Goal: Task Accomplishment & Management: Manage account settings

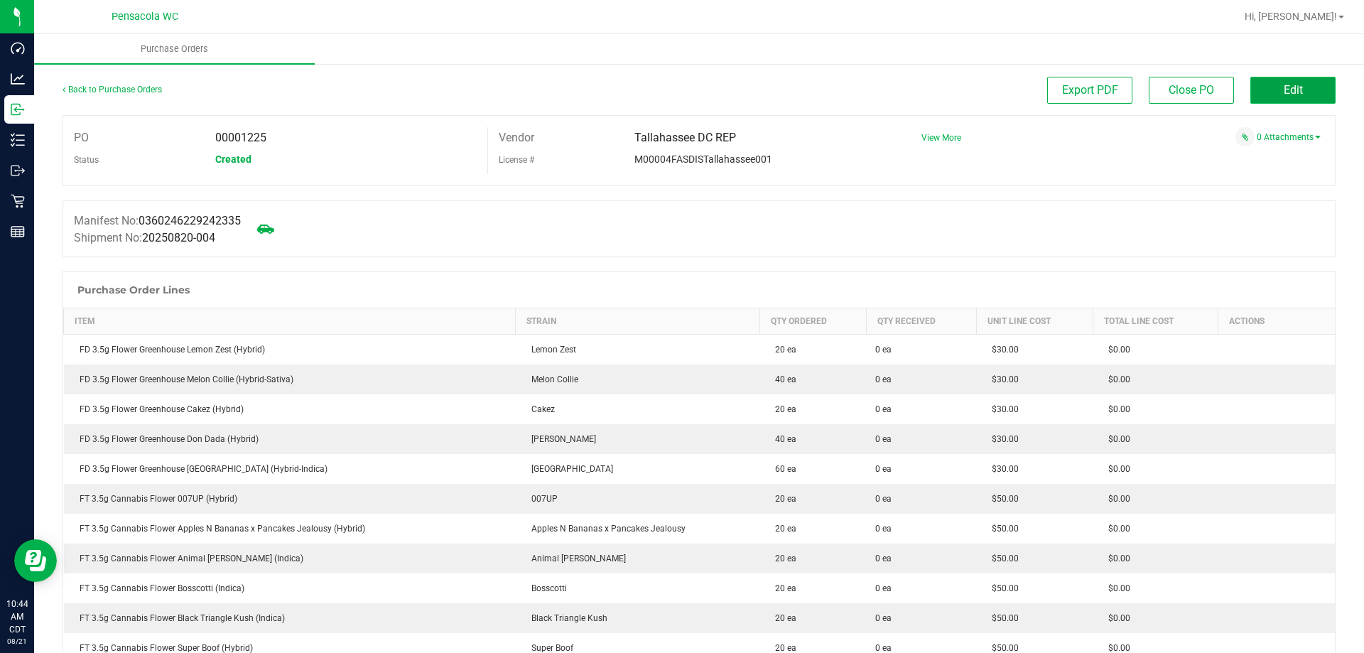
click at [1254, 90] on button "Edit" at bounding box center [1293, 90] width 85 height 27
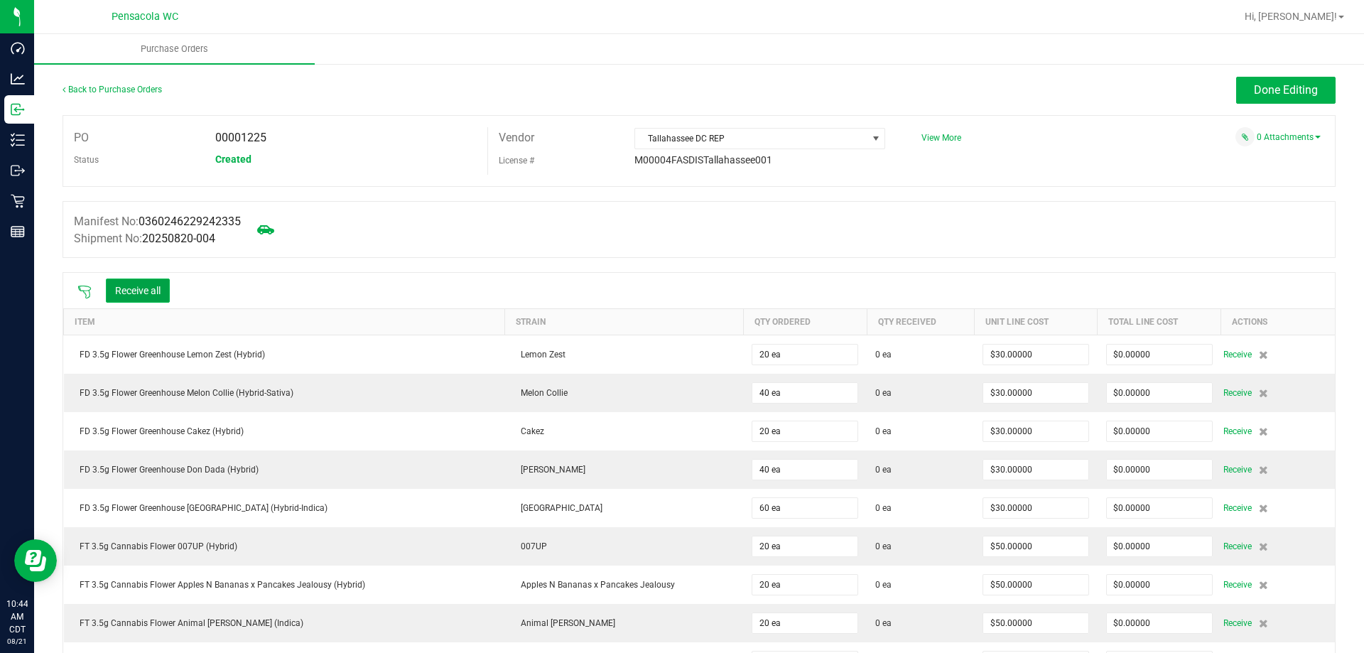
click at [147, 292] on button "Receive all" at bounding box center [138, 291] width 64 height 24
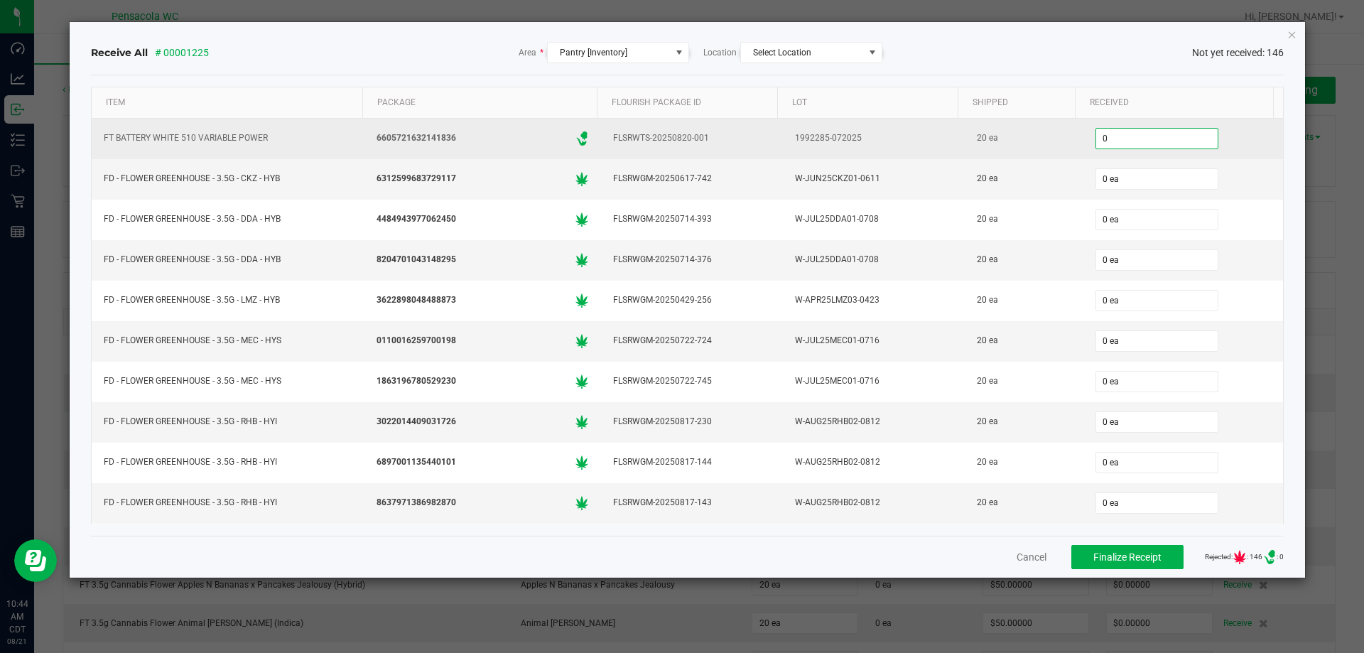
click at [1148, 135] on input "0" at bounding box center [1157, 139] width 122 height 20
click at [1148, 139] on input "0" at bounding box center [1157, 139] width 122 height 20
type input "20"
type input "0"
type input "20 ea"
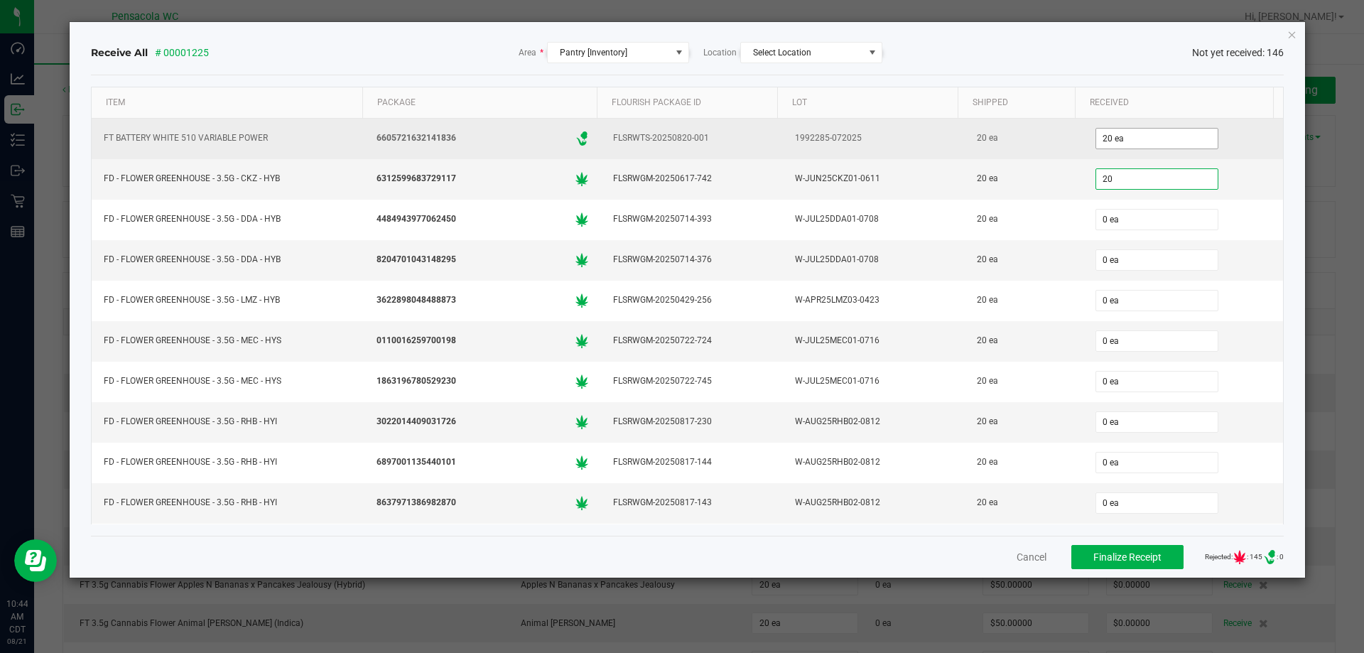
type input "20"
type input "0"
type input "20 ea"
type input "020"
type input "0"
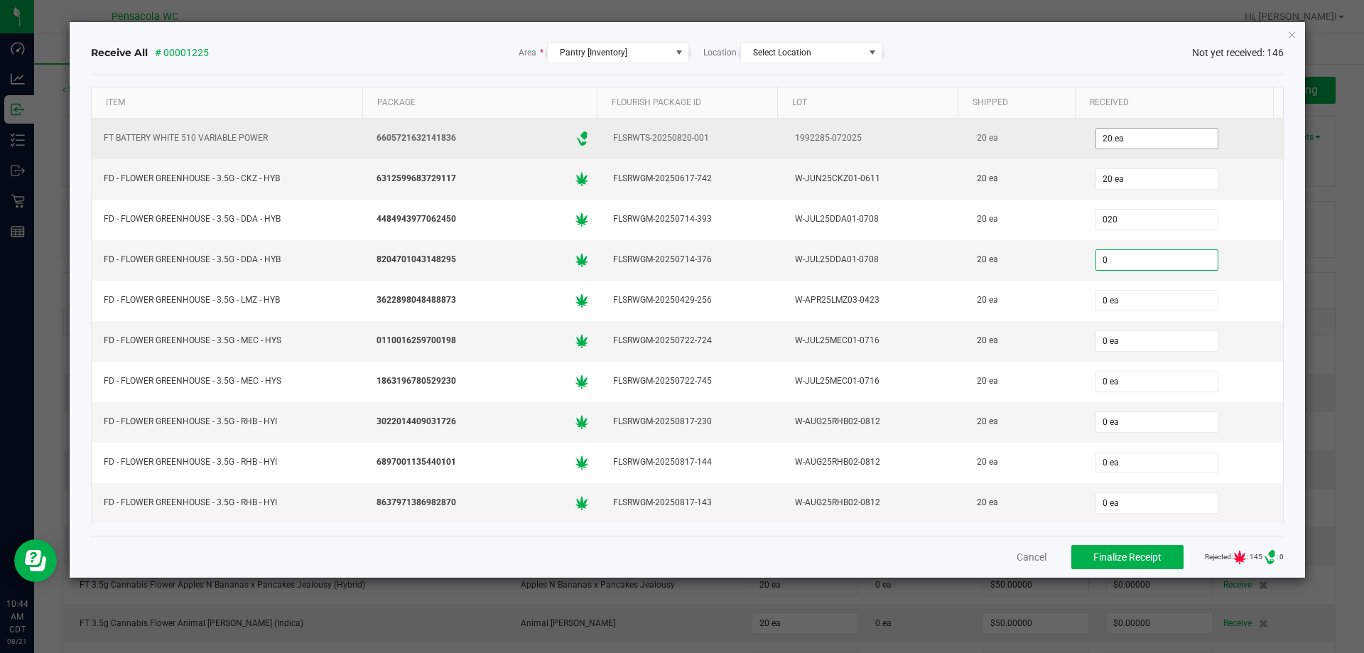
type input "20 ea"
type input "020"
type input "0"
type input "20 ea"
type input "20"
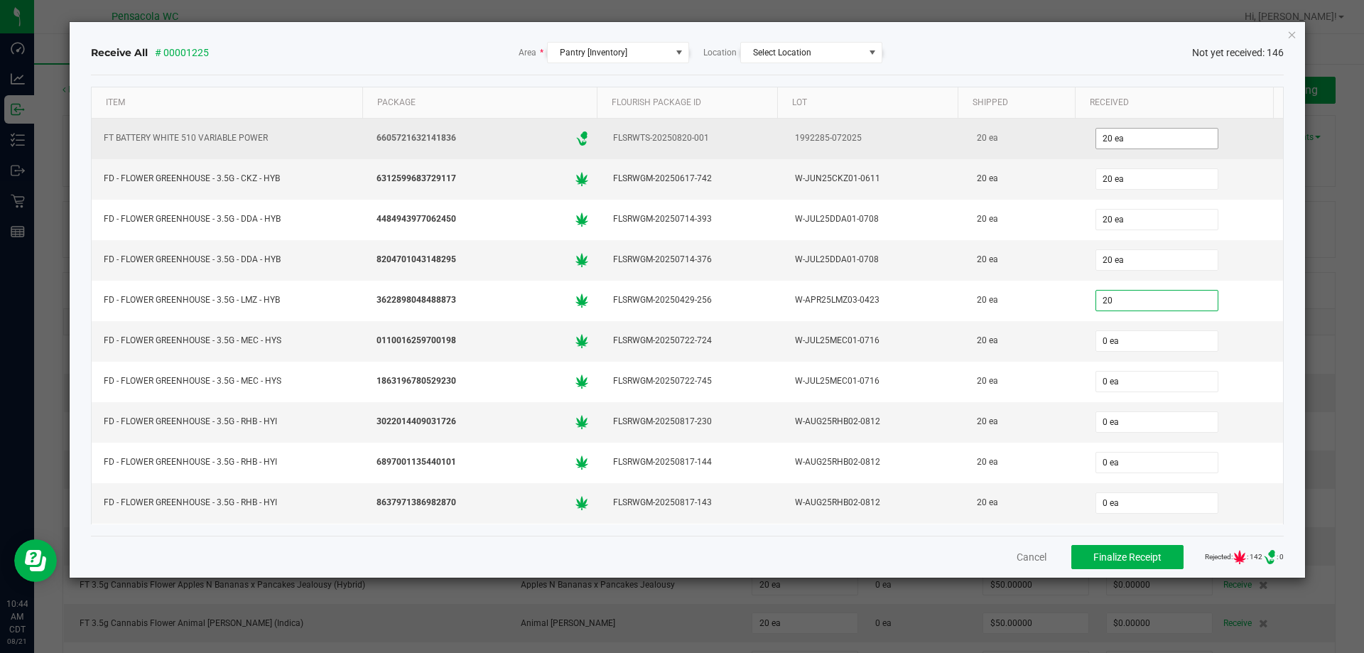
type input "0"
type input "20 ea"
type input "020"
type input "0"
type input "20 ea"
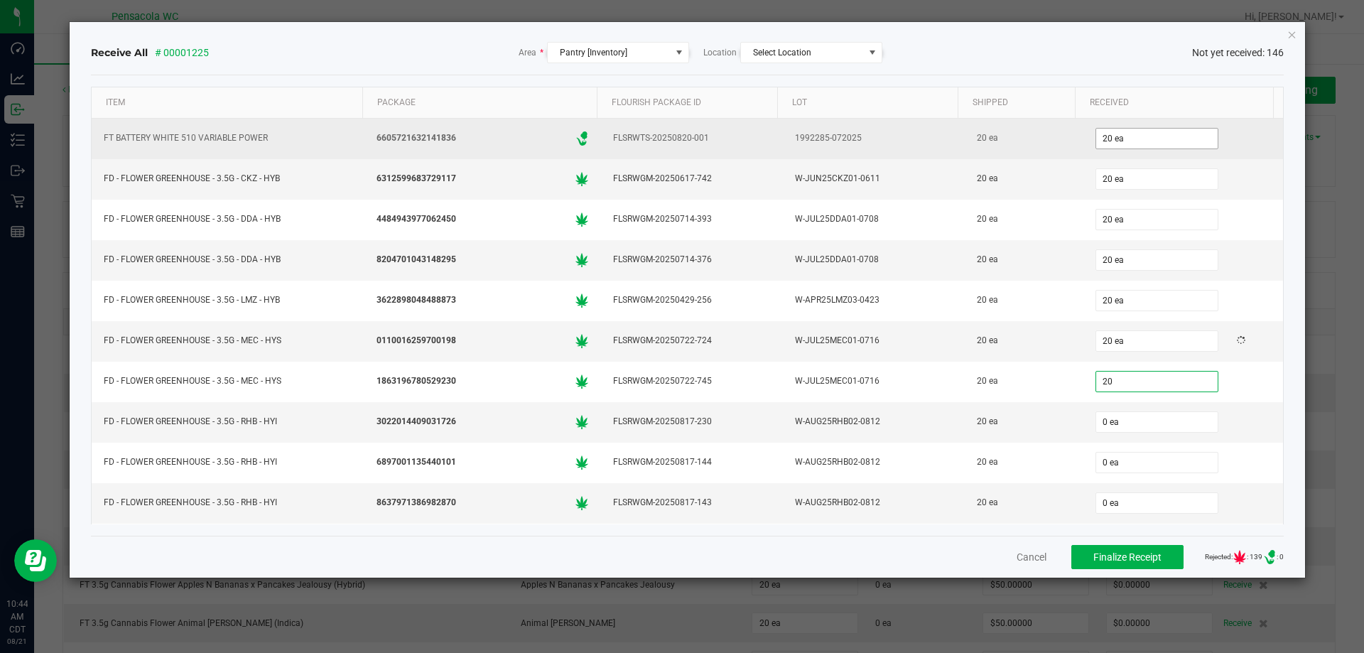
type input "20"
type input "0"
type input "20 ea"
type input "20"
type input "020"
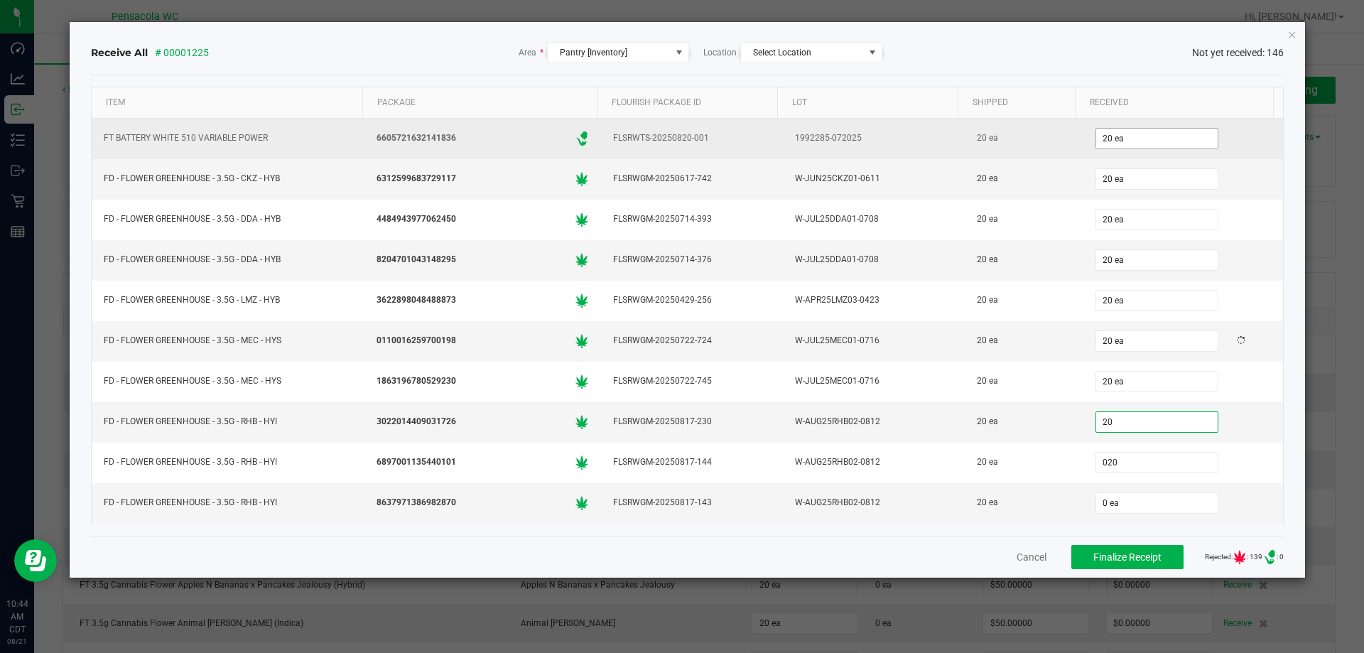
type input "0"
type input "20 ea"
type input "020"
type input "0"
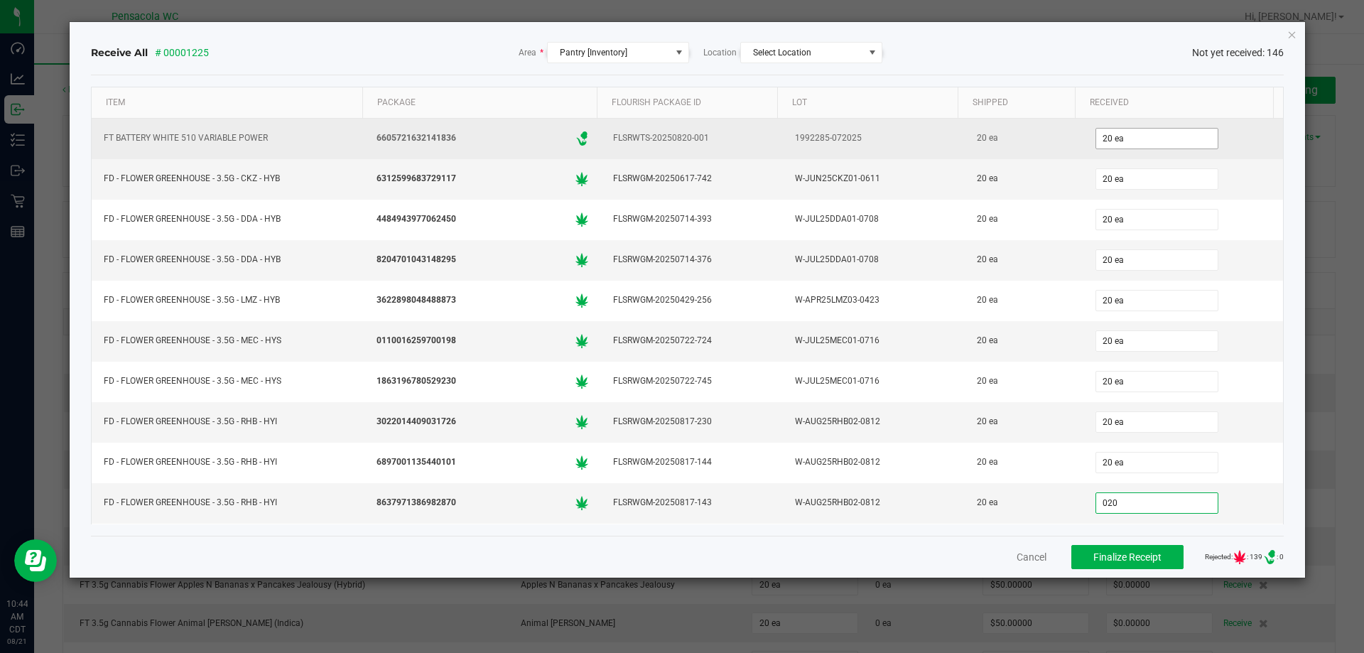
type input "20 ea"
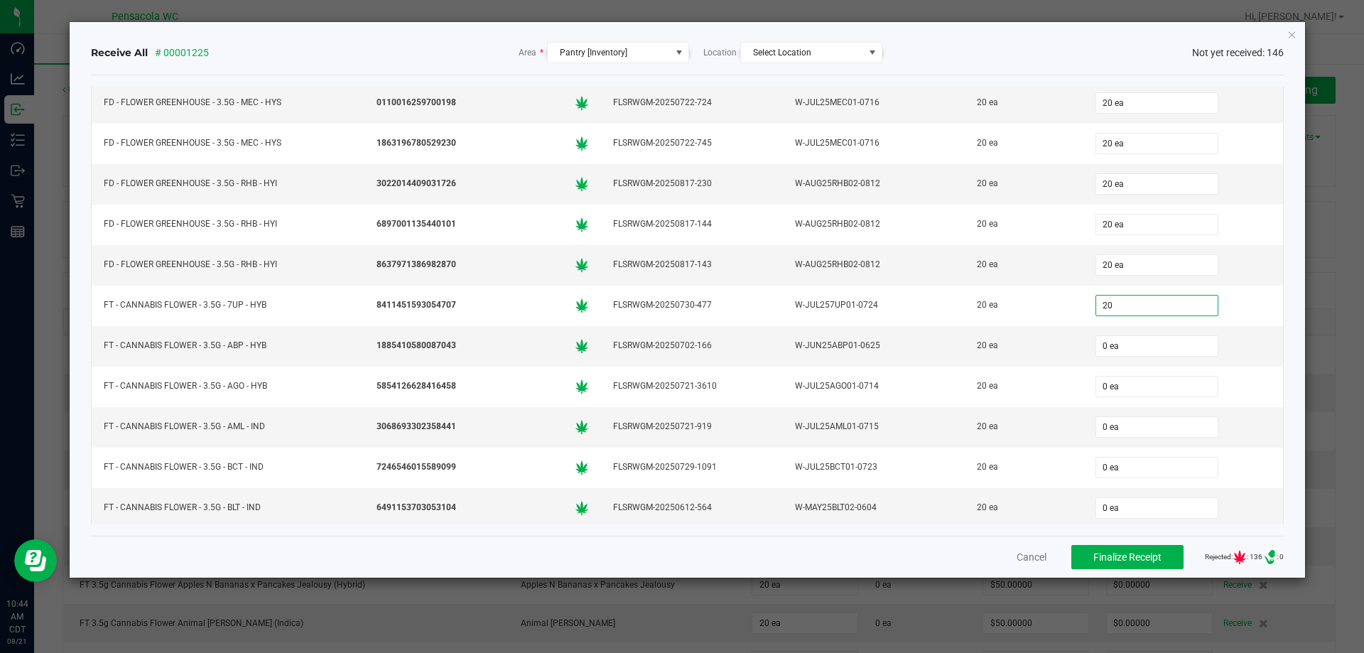
type input "20"
type input "0"
type input "20 ea"
type input "20"
type input "0"
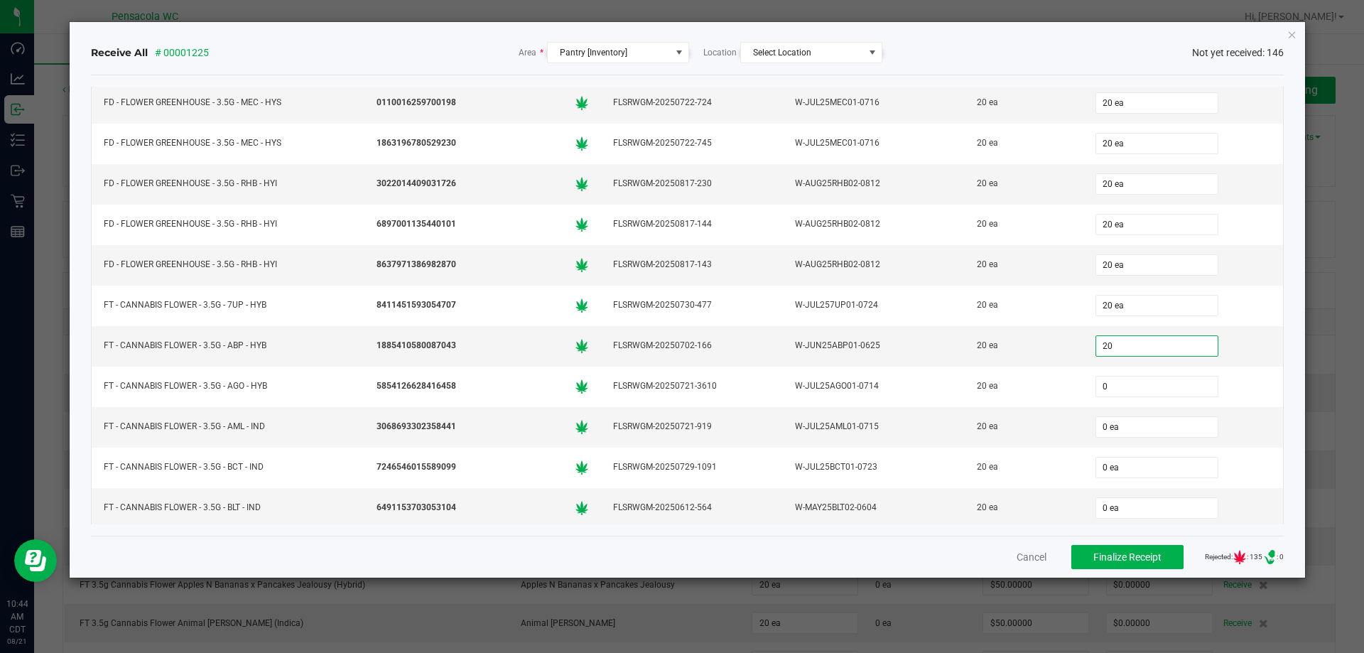
type input "20 ea"
type input "20"
type input "0"
type input "20 ea"
type input "20"
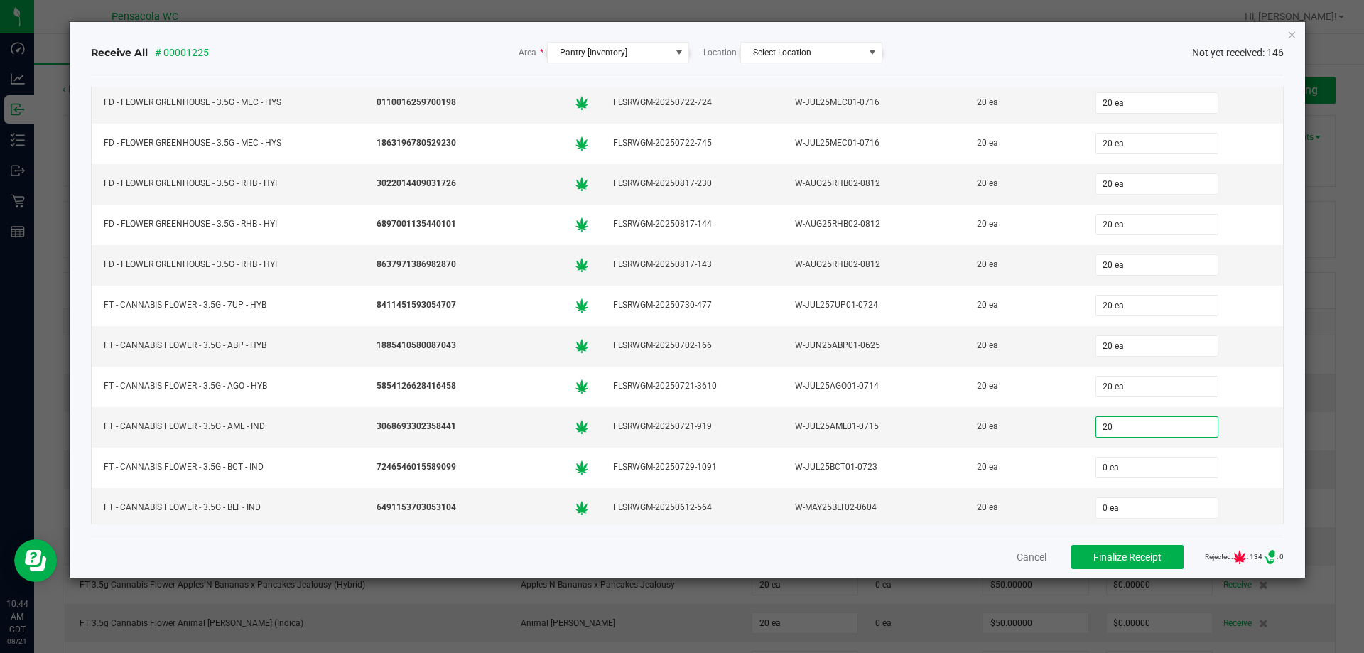
type input "0"
type input "20 ea"
type input "20"
type input "0"
type input "20 ea"
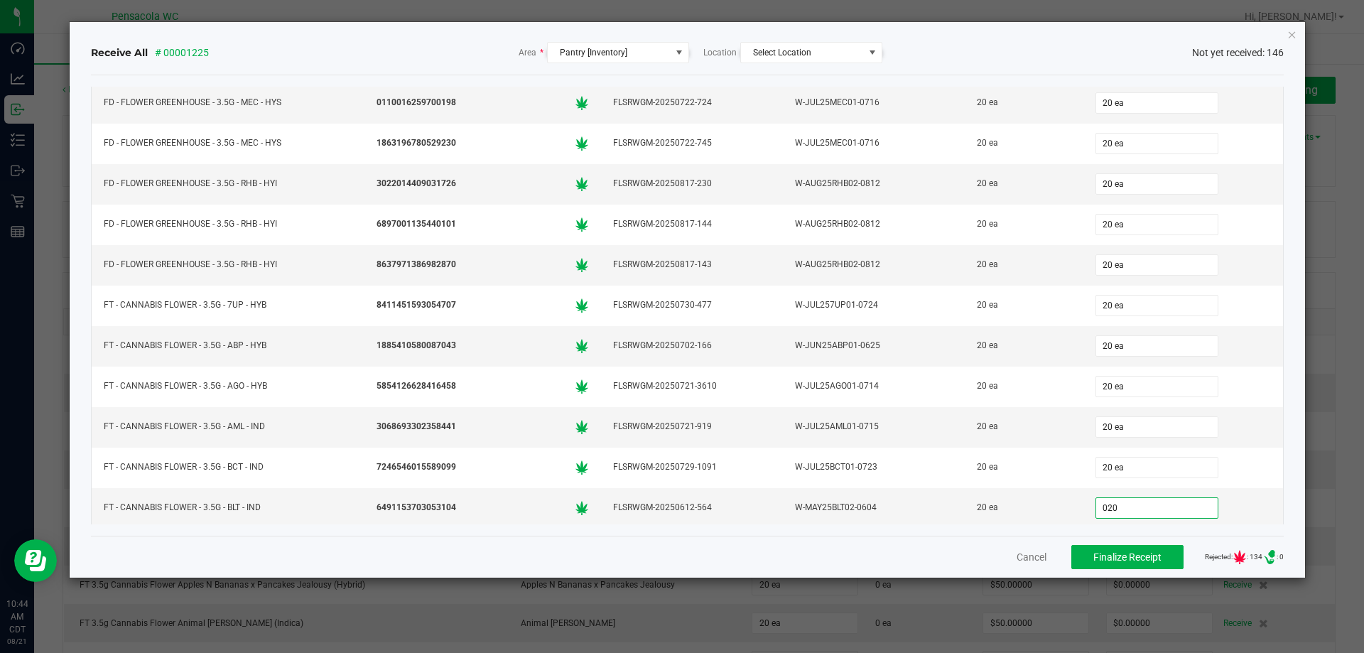
type input "020"
type input "0"
type input "20 ea"
type input "20"
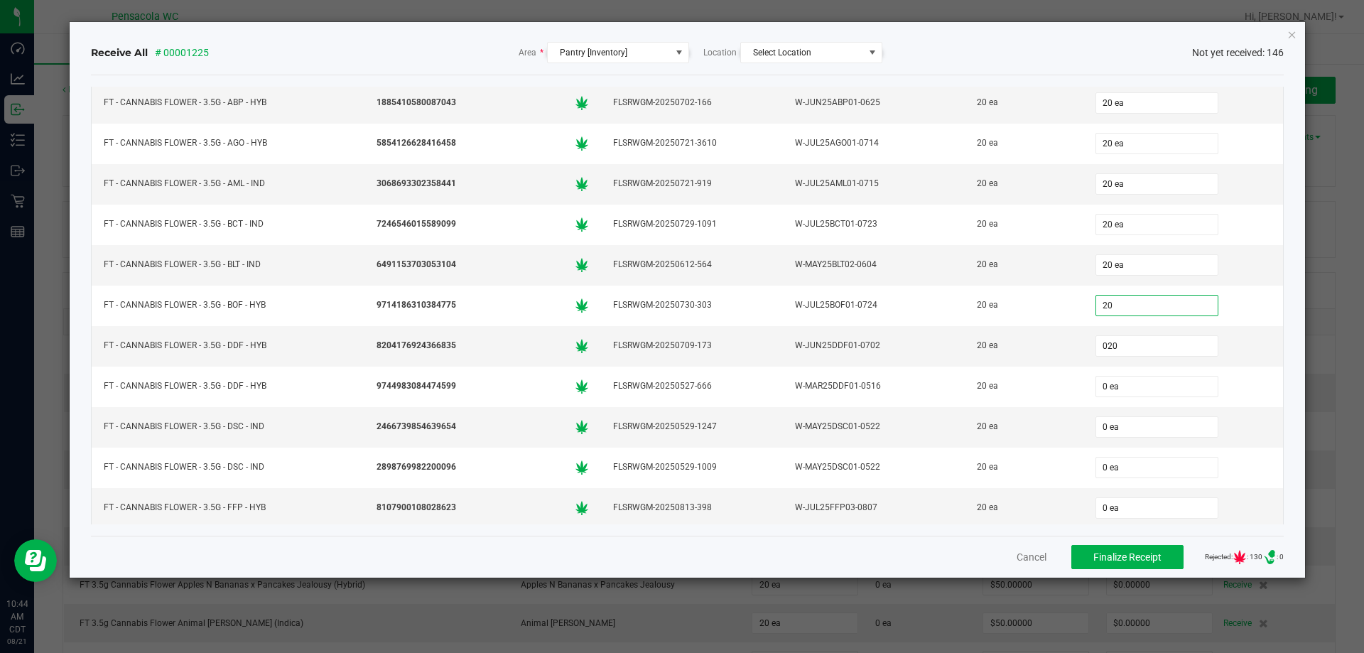
type input "020"
type input "0"
type input "20 ea"
type input "020"
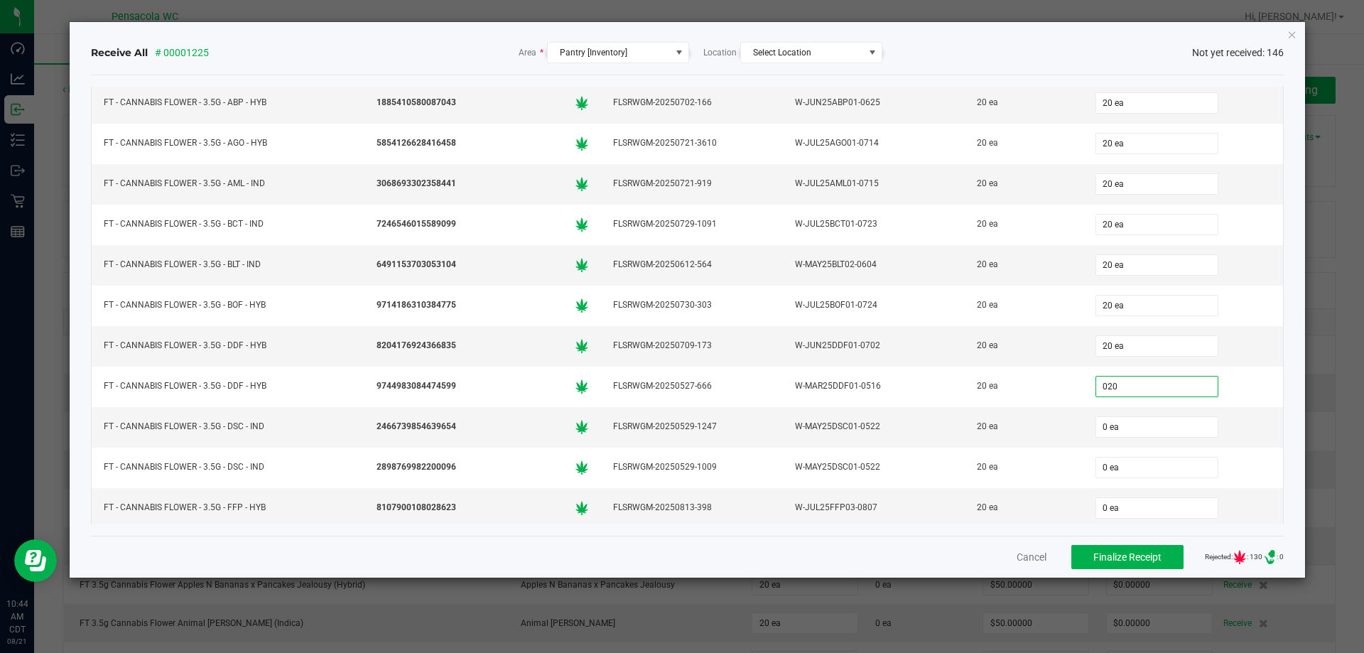
type input "0"
type input "20 ea"
type input "020"
type input "0"
type input "20 ea"
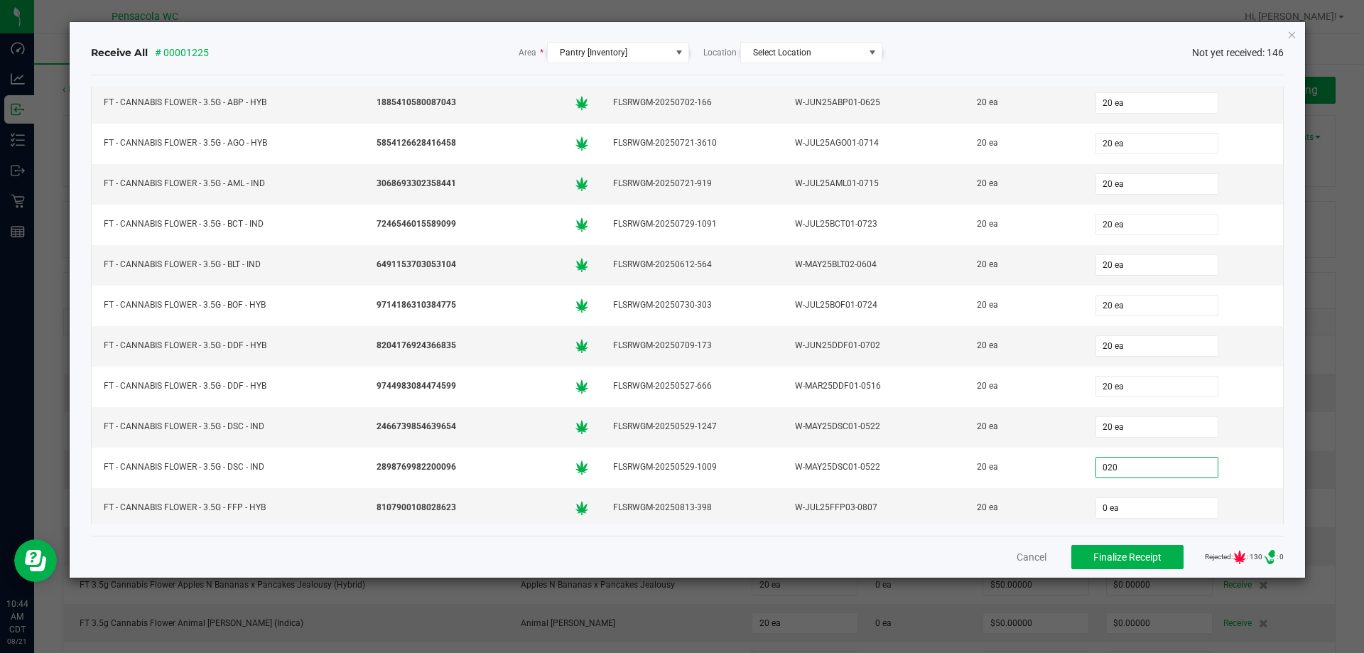
type input "020"
type input "0"
type input "20 ea"
type input "020"
type input "0"
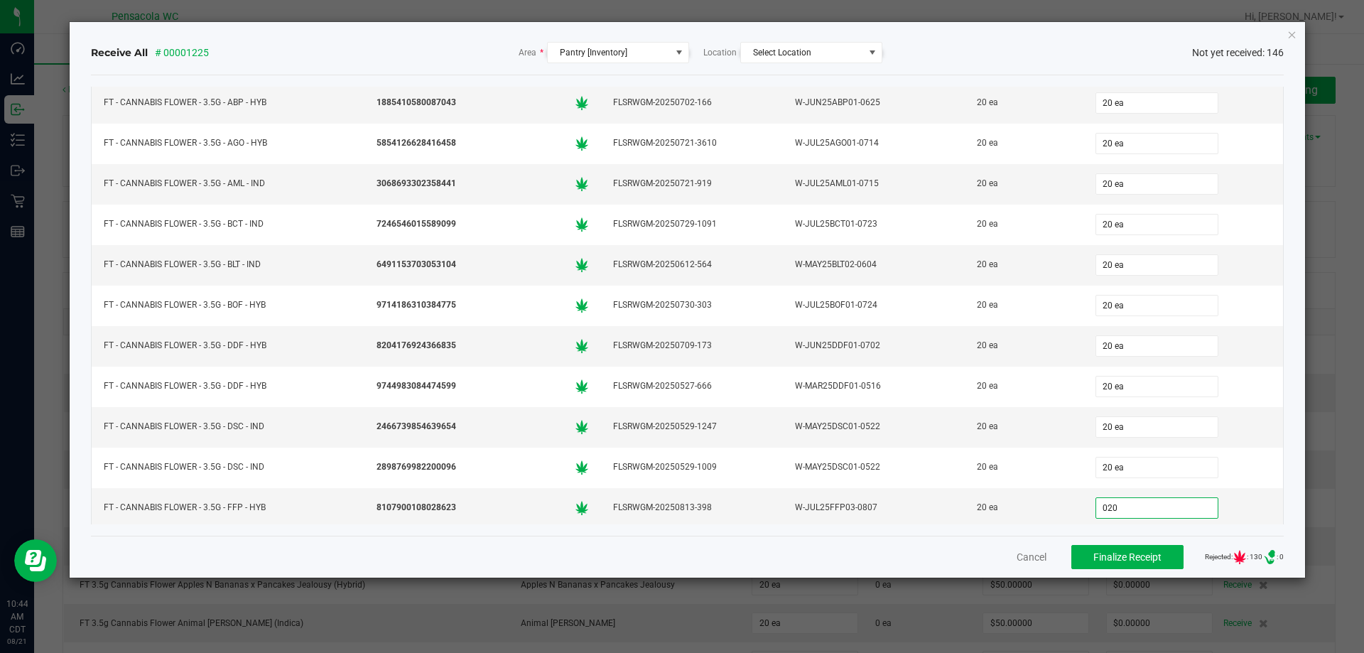
type input "20 ea"
type input "20"
type input "0"
type input "20 ea"
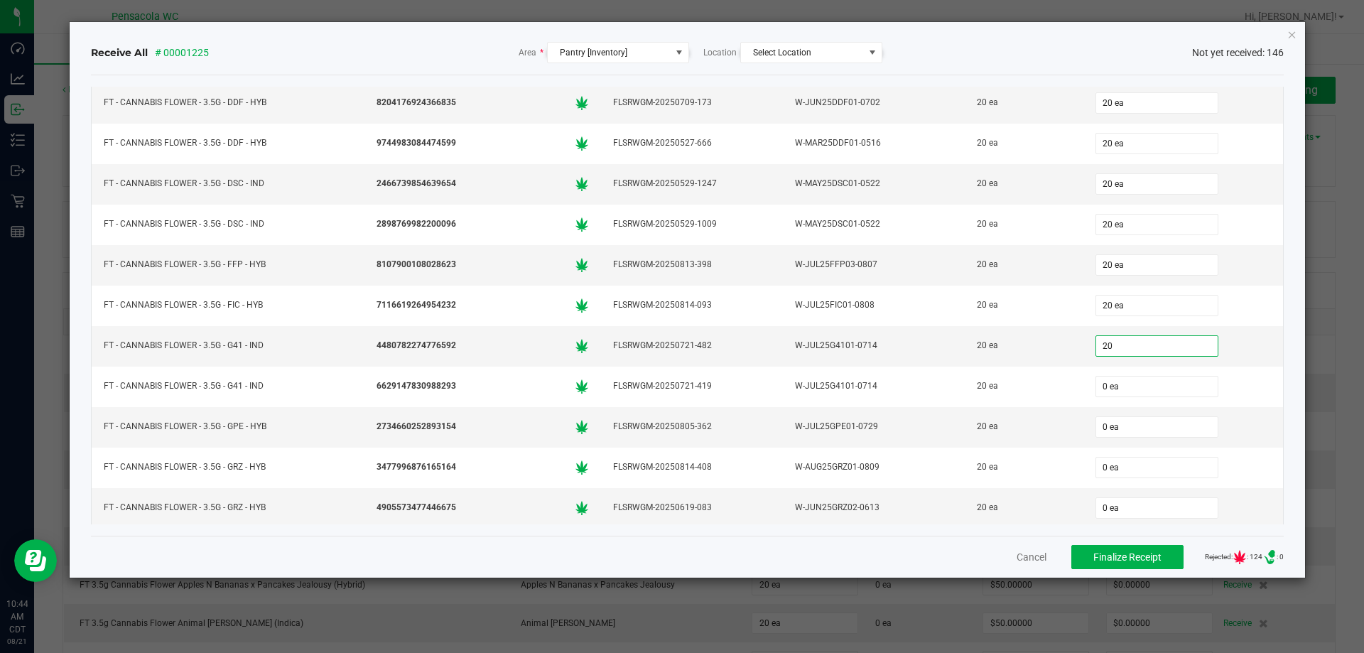
type input "20"
type input "0"
type input "20 ea"
type input "20"
type input "0"
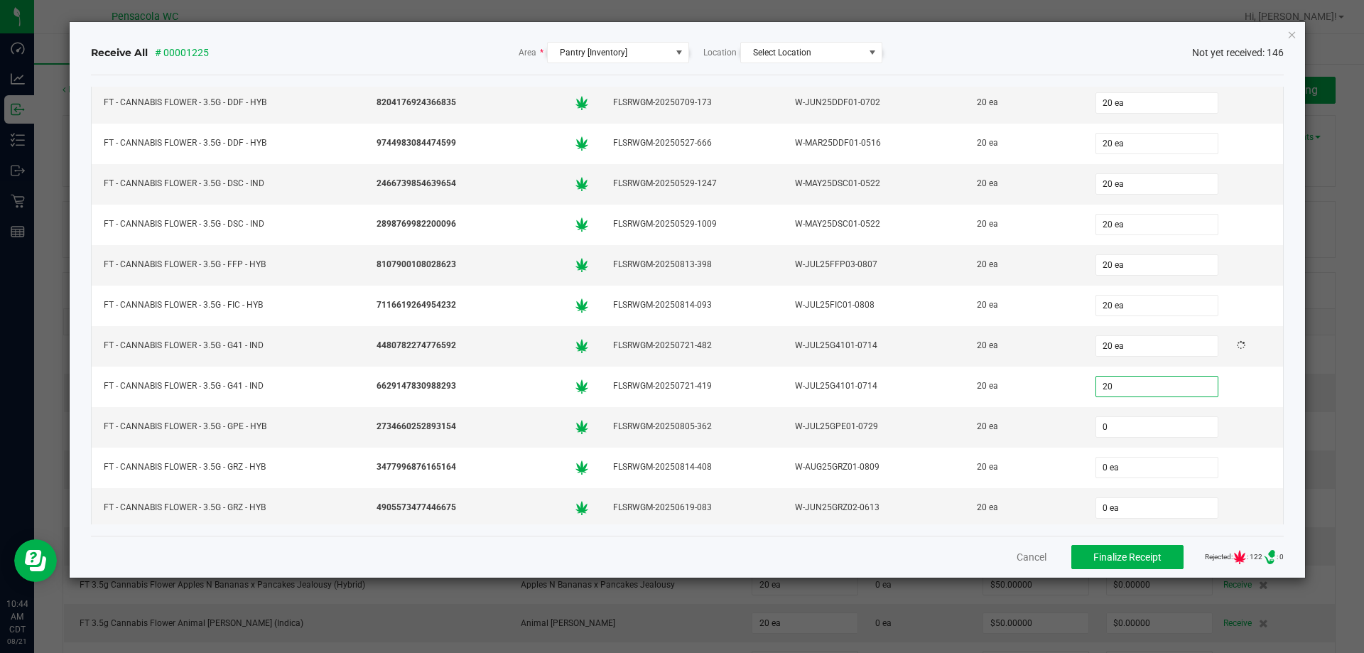
type input "20 ea"
type input "20"
type input "0"
type input "20 ea"
type input "20"
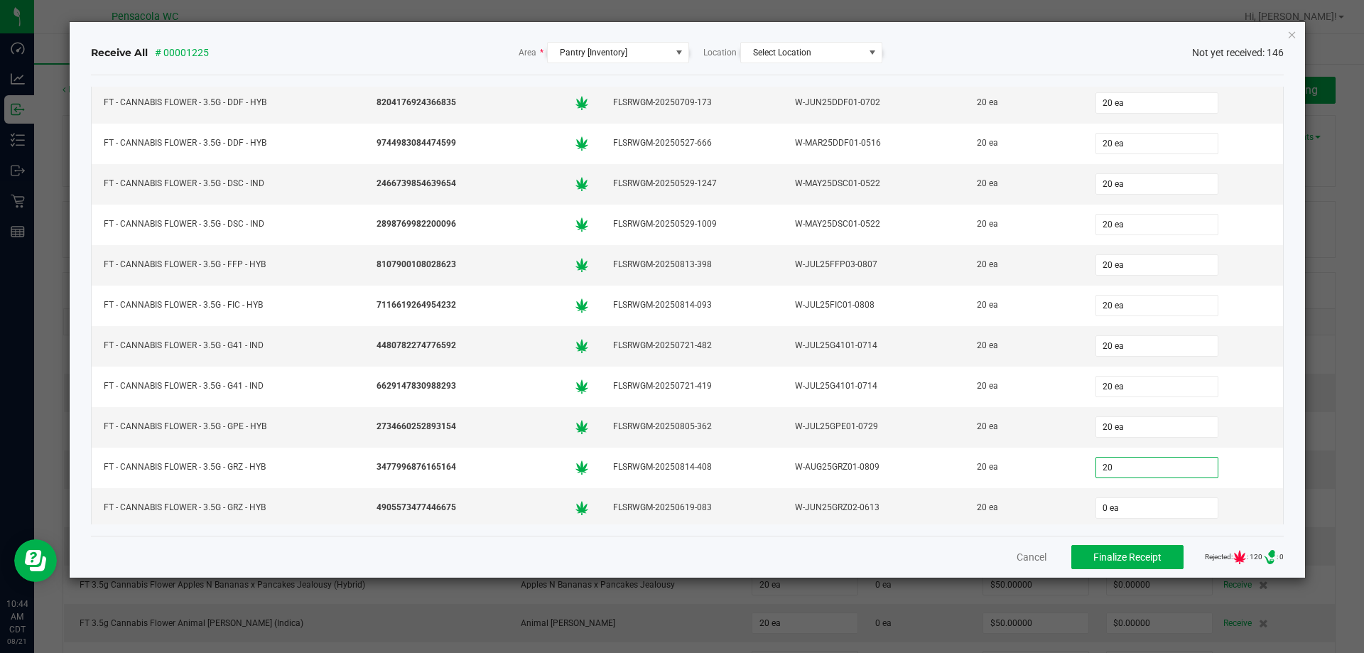
type input "0"
type input "20 ea"
type input "20"
type input "0"
type input "20 ea"
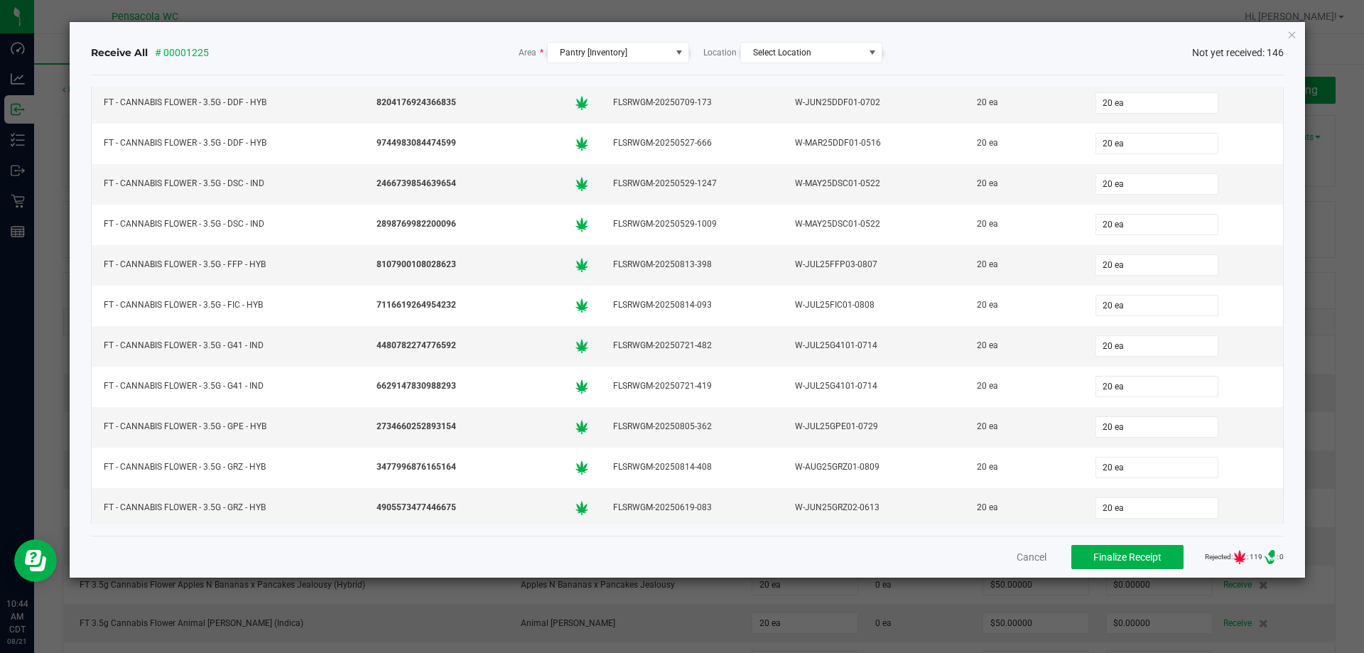
scroll to position [967, 0]
type input "20"
type input "0"
type input "20 ea"
type input "20"
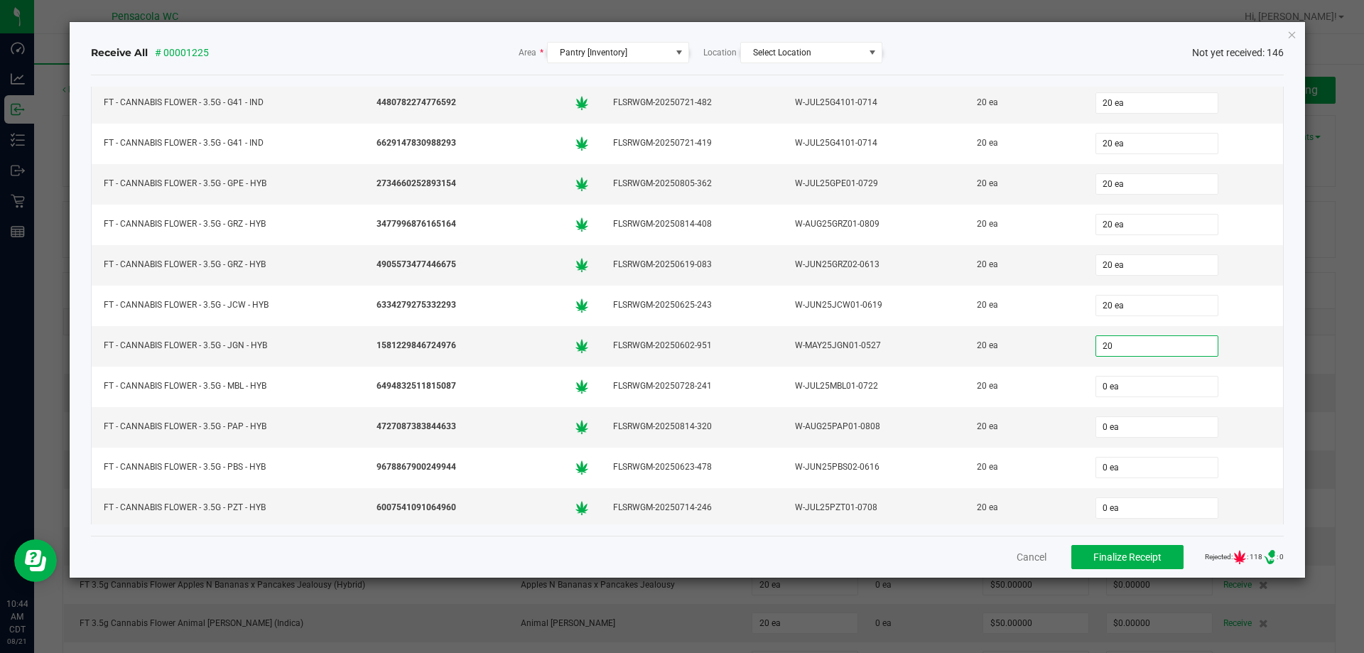
type input "0"
type input "20 ea"
type input "20"
type input "20 ea"
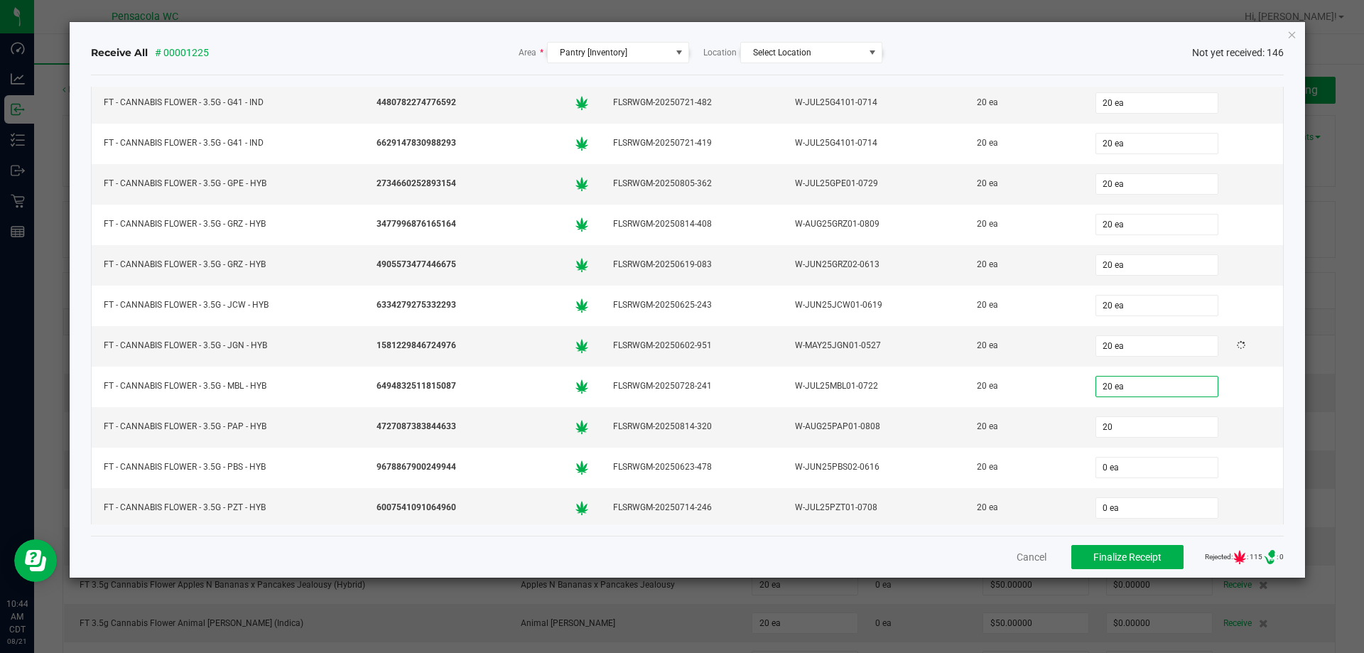
type input "20"
type input "20 ea"
type input "20"
type input "0"
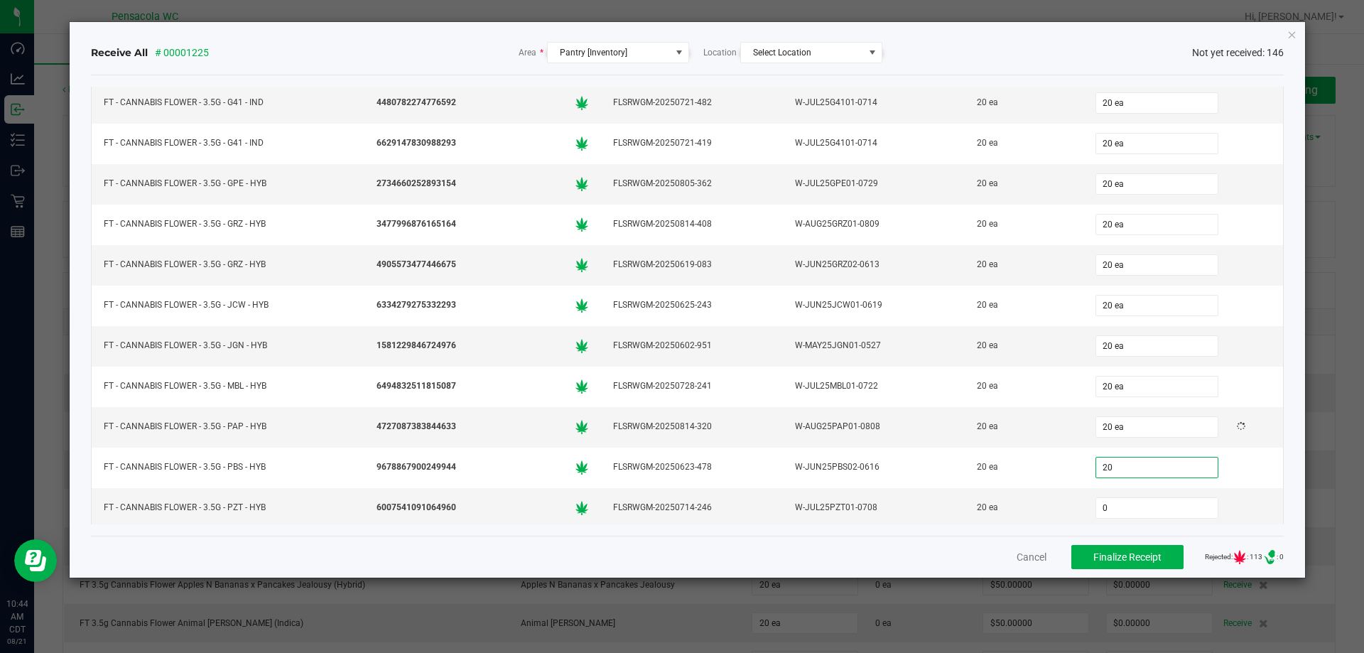
type input "20 ea"
type input "20"
type input "20 ea"
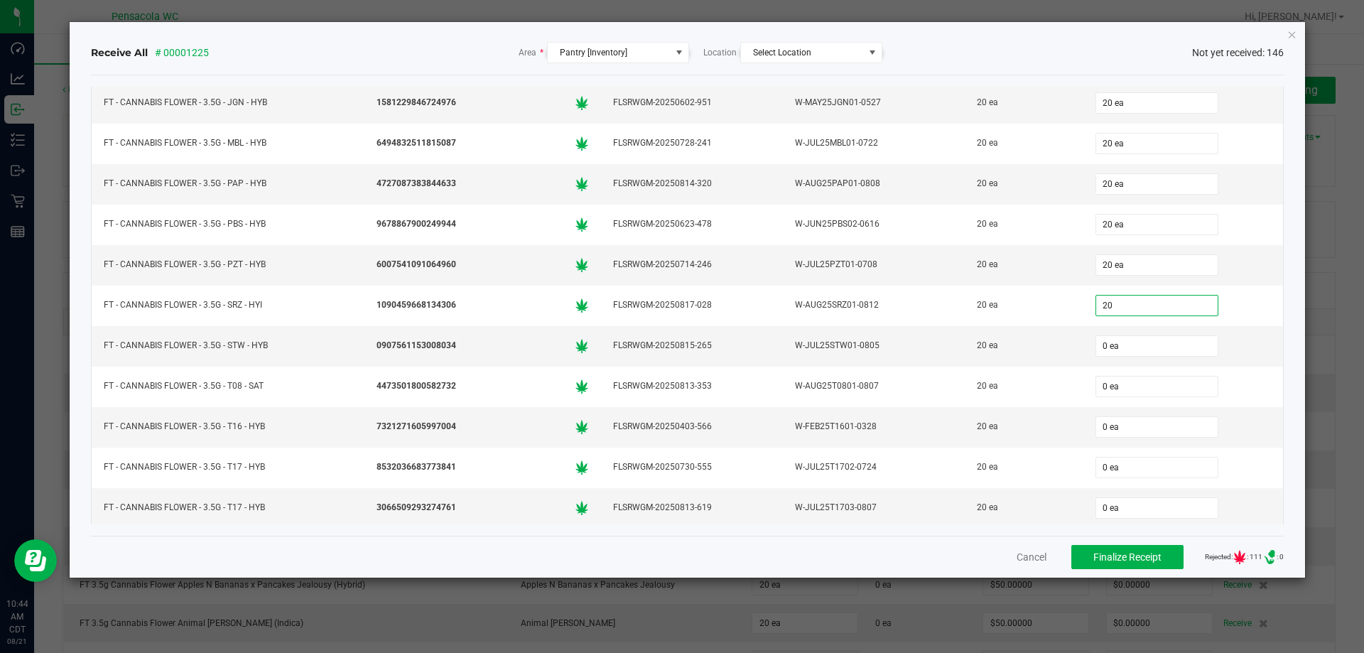
type input "20"
type input "0"
type input "20 ea"
type input "20"
type input "0"
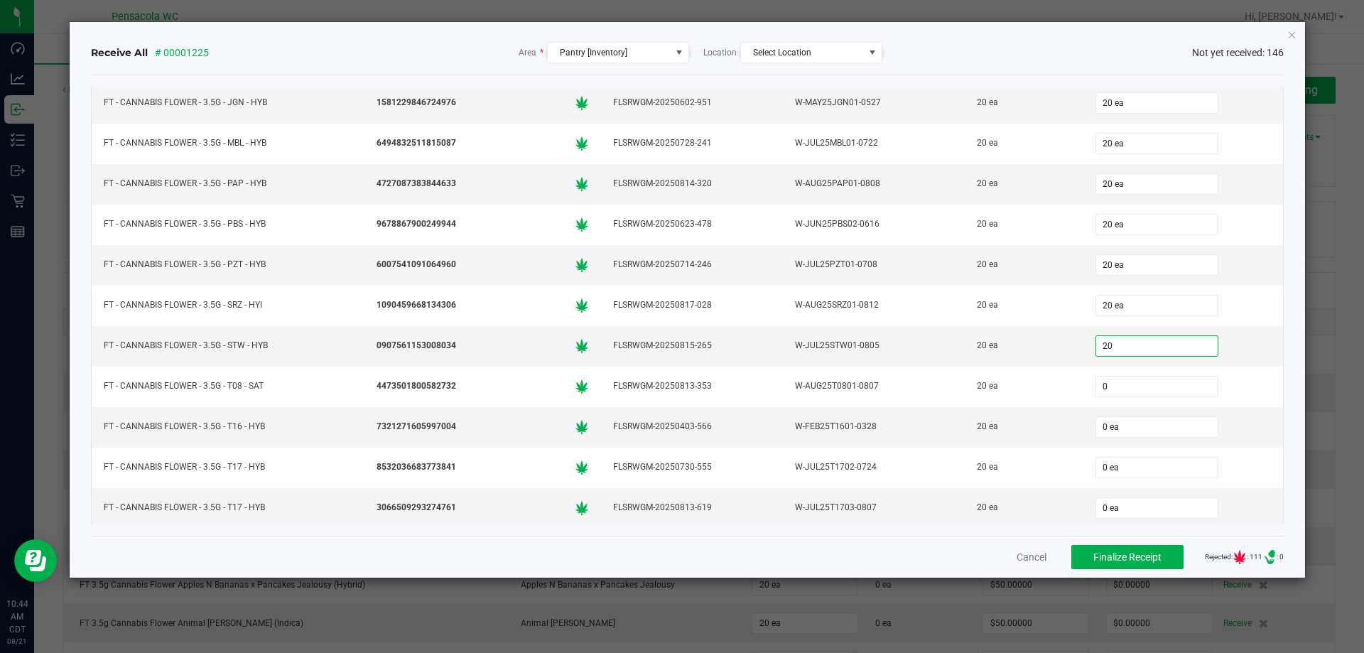
type input "20 ea"
type input "20"
type input "20 ea"
type input "20"
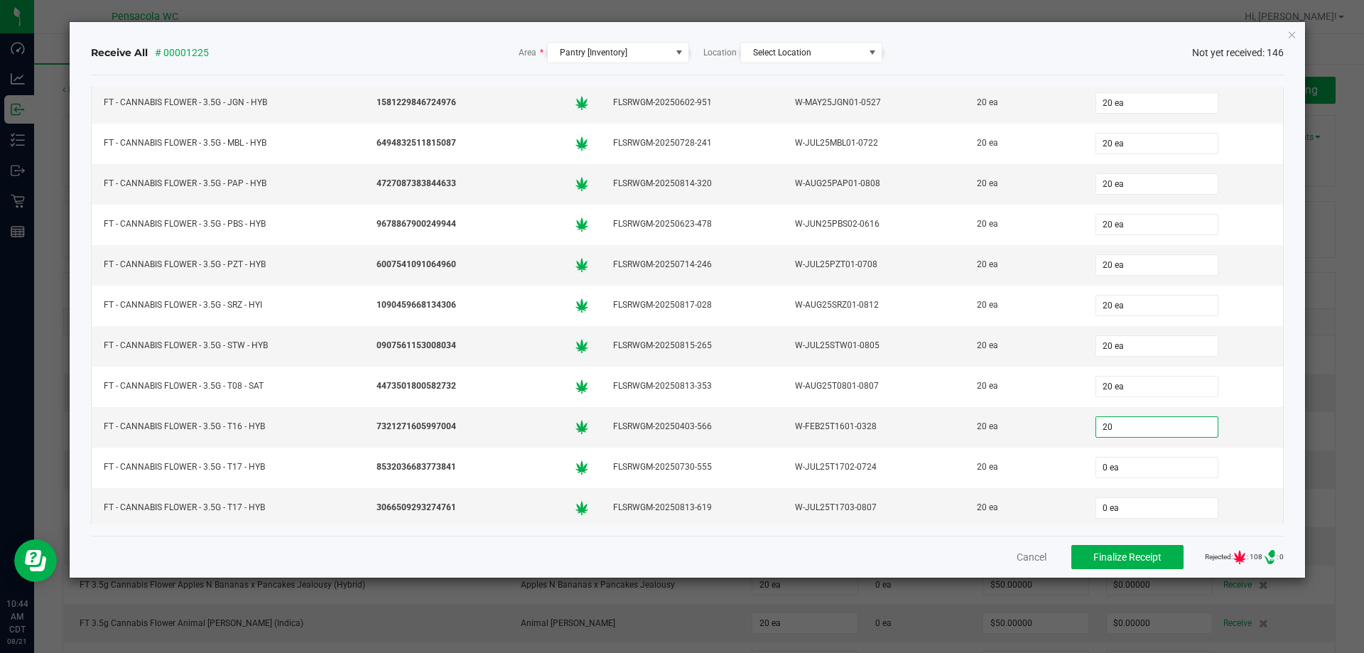
type input "0"
type input "20 ea"
type input "20"
type input "0"
type input "20 ea"
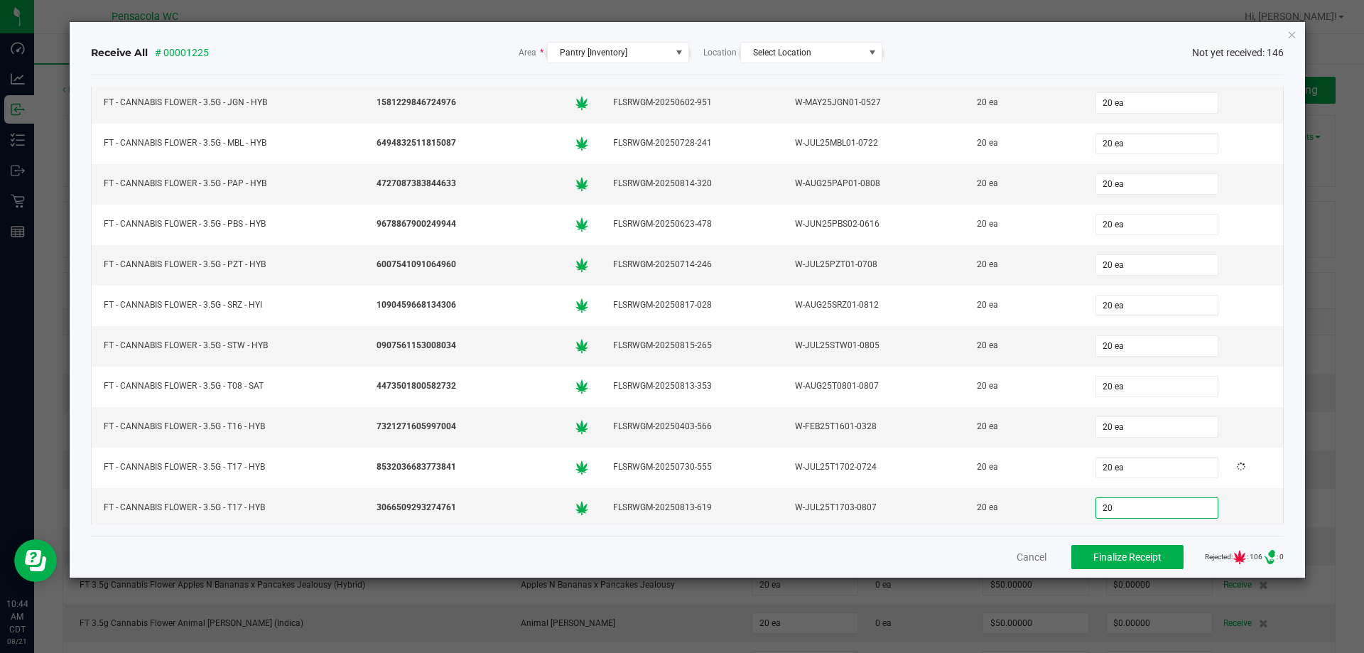
type input "20"
type input "0"
type input "20 ea"
type input "20"
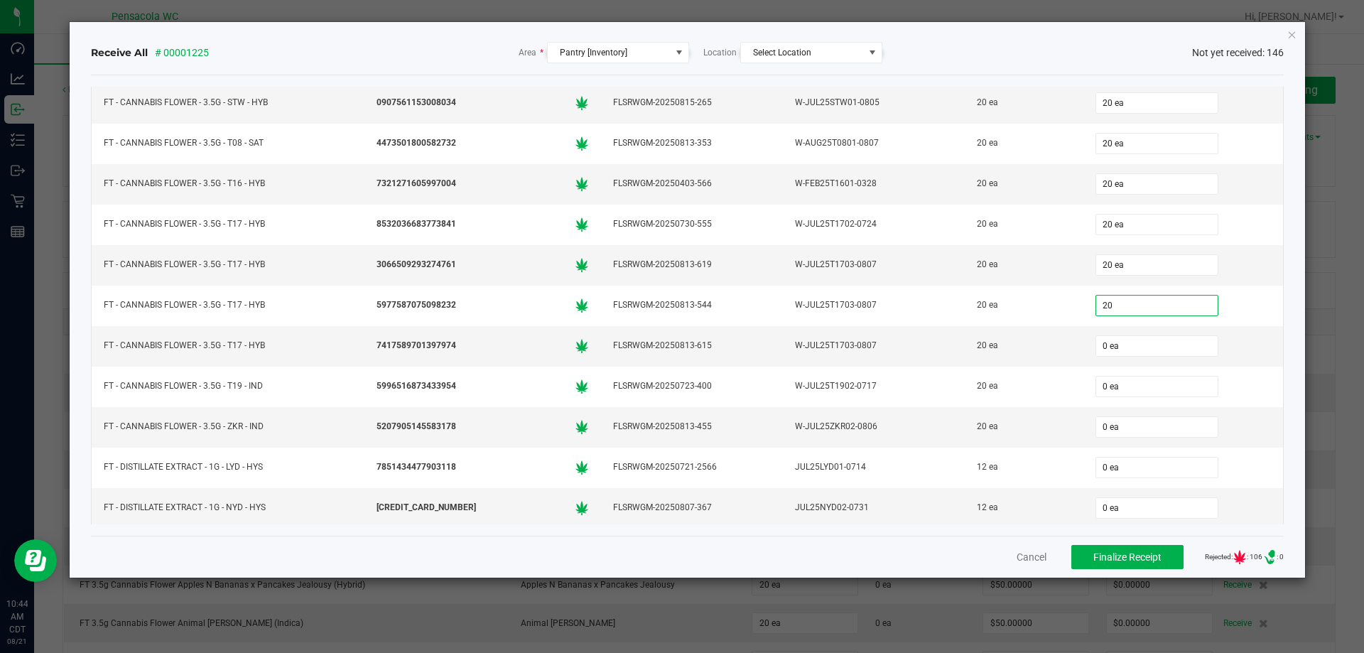
type input "0"
type input "20 ea"
type input "20"
type input "0"
type input "20 ea"
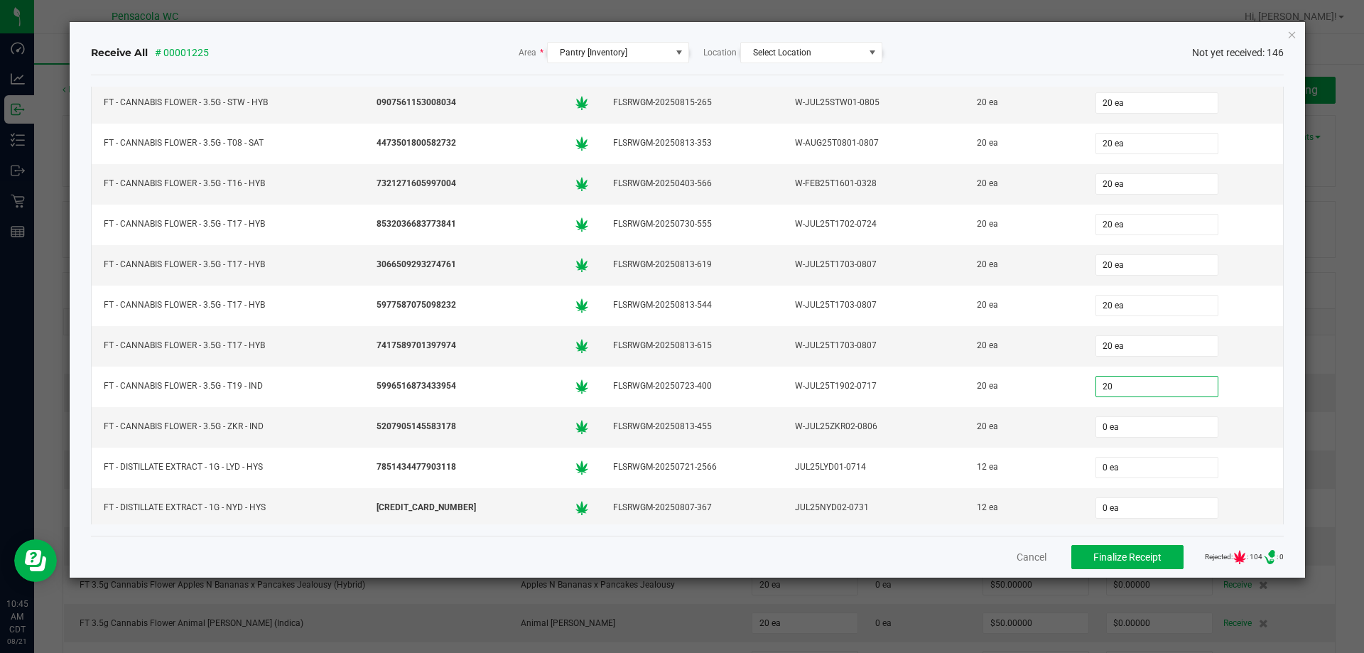
type input "20"
type input "0"
type input "20 ea"
type input "20"
type input "0"
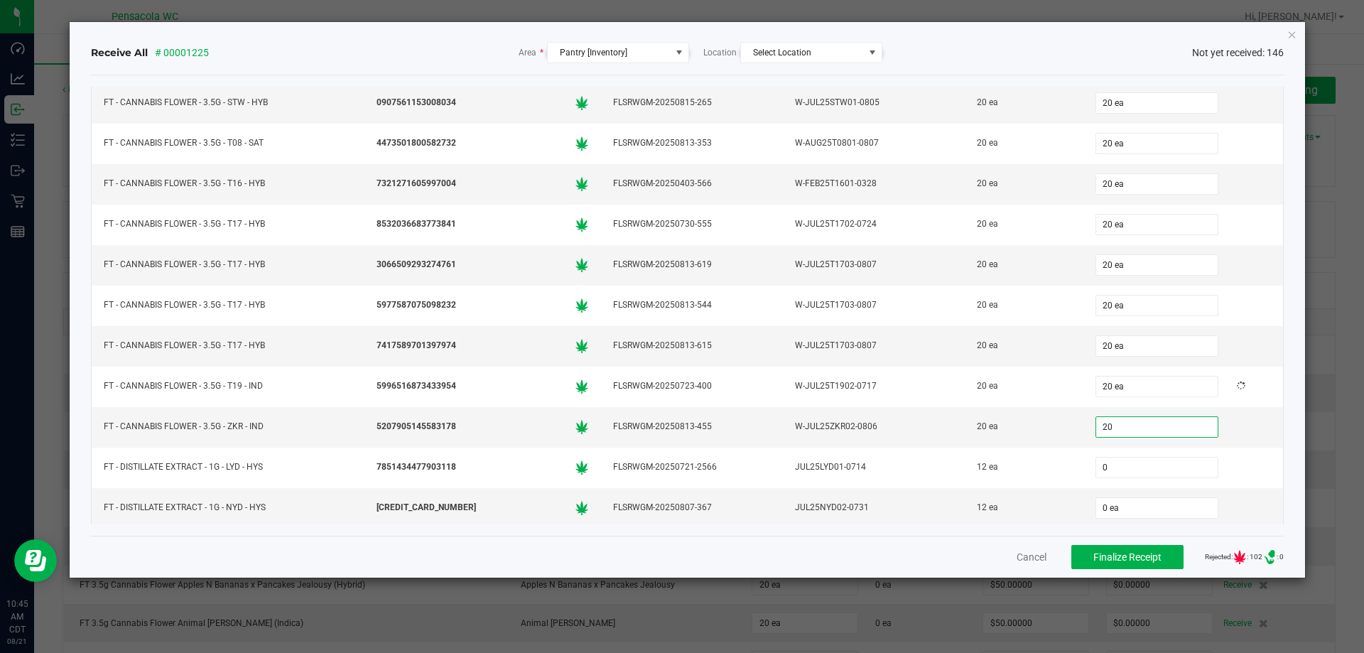
type input "20 ea"
type input "12"
type input "0"
type input "12 ea"
type input "12"
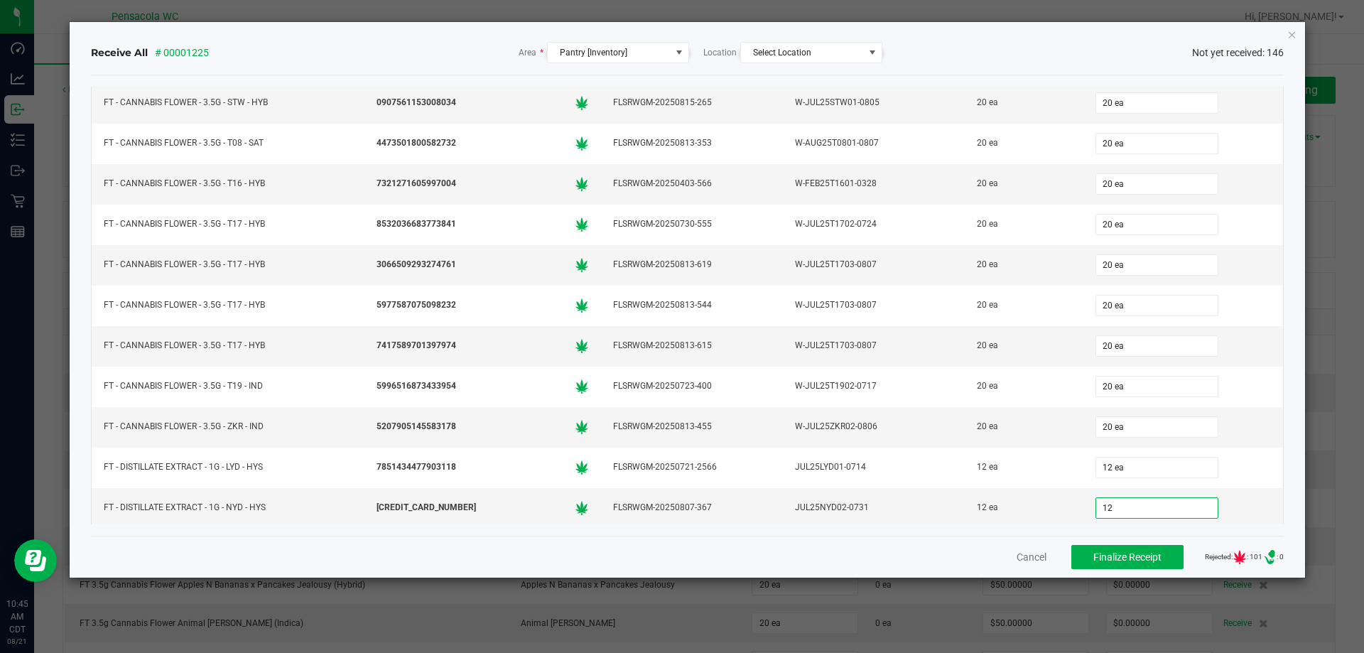
type input "0"
type input "12 ea"
type input "20"
type input "0"
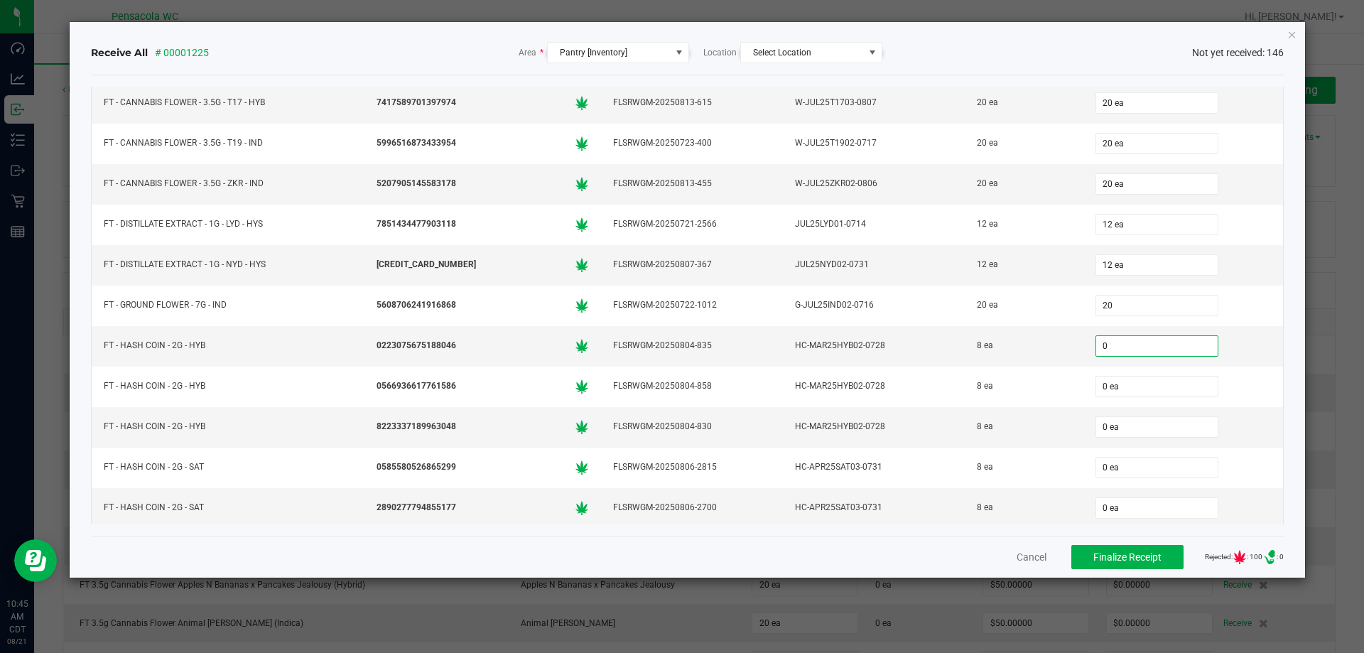
type input "20 ea"
type input "8"
type input "0"
type input "8 ea"
type input "05"
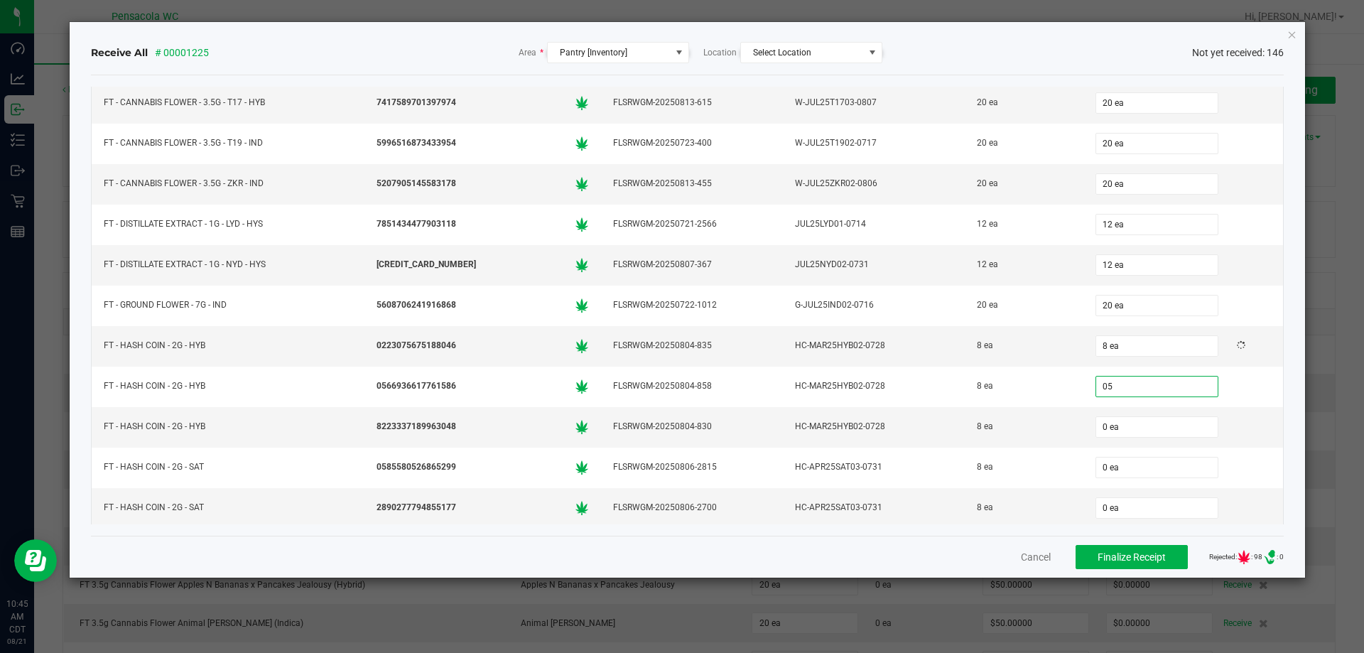
type input "0"
type input "5 ea"
type input "8"
type input "0"
type input "8 ea"
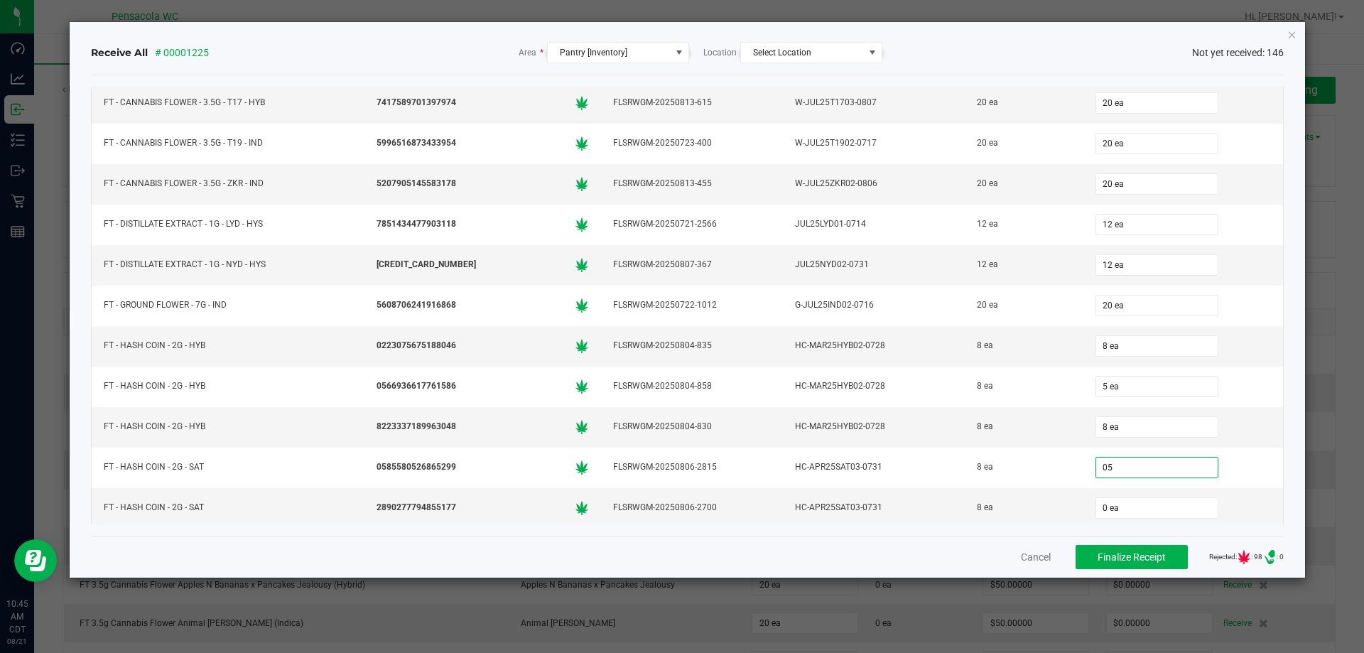
type input "05"
type input "0"
type input "5 ea"
type input "8"
type input "0"
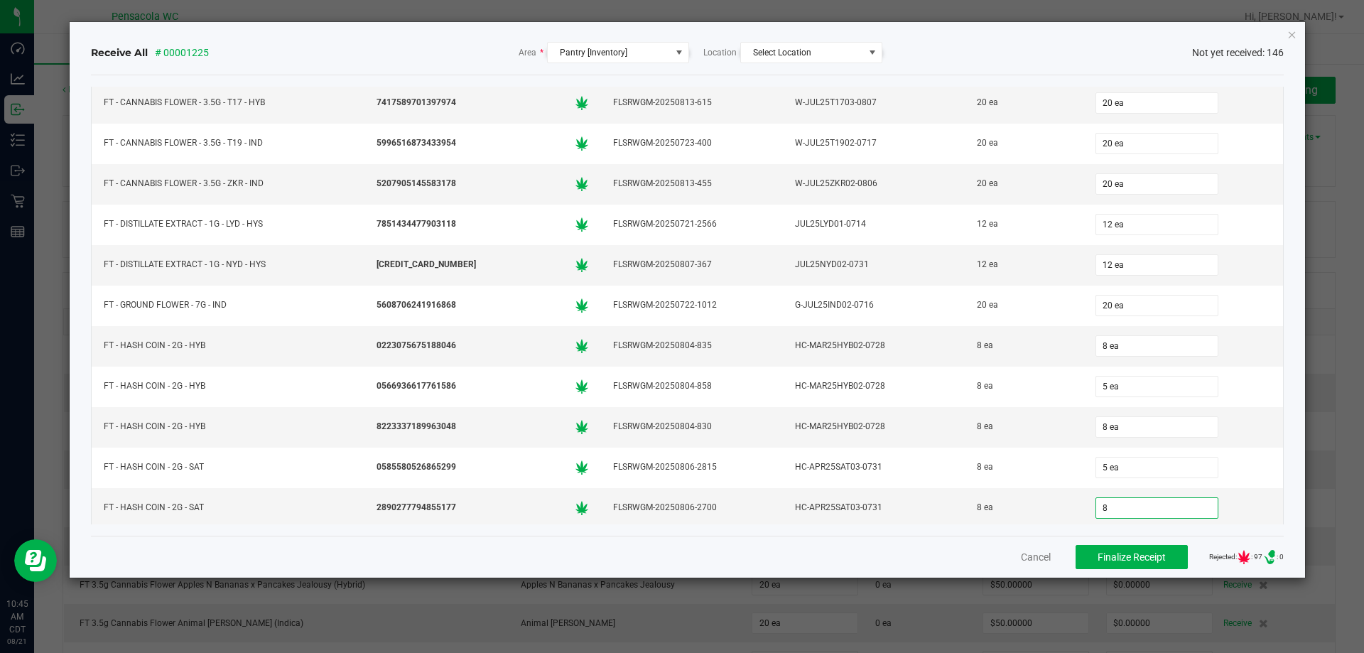
type input "8 ea"
type input "8"
type input "0"
type input "8 ea"
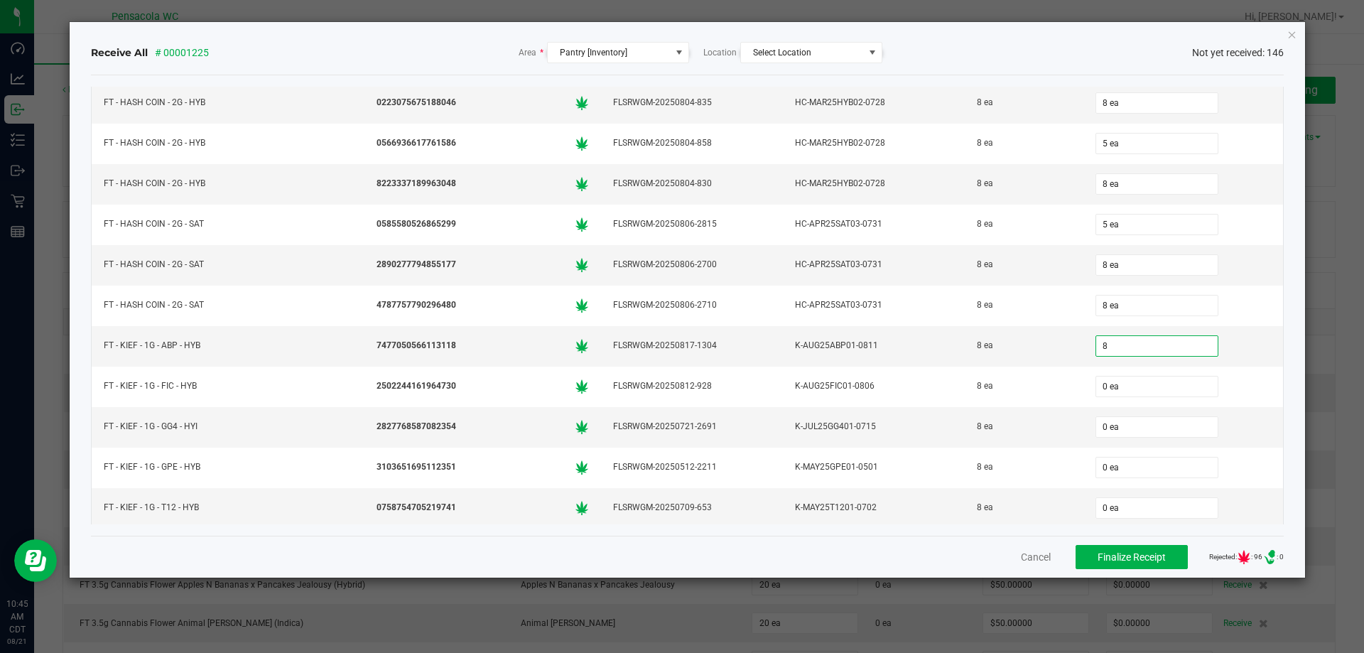
type input "8"
type input "0"
type input "8 ea"
type input "8"
type input "0"
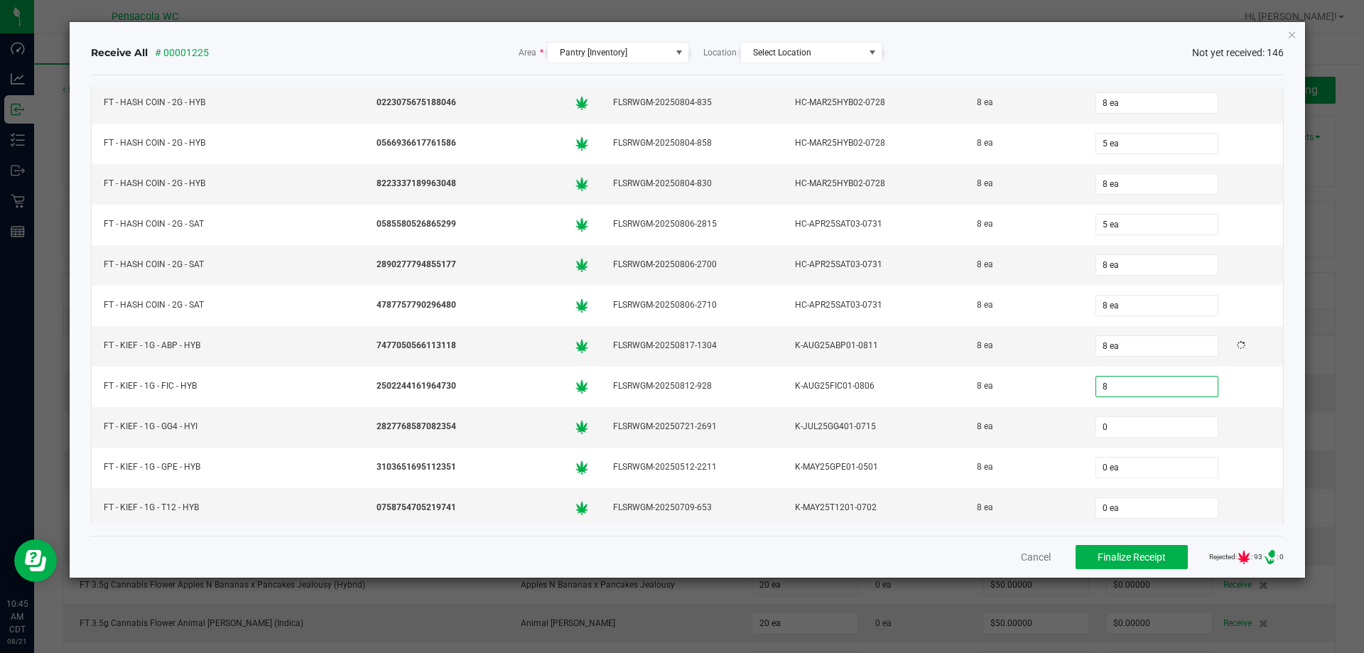
type input "8 ea"
type input "08"
type input "0"
type input "8 ea"
type input "8"
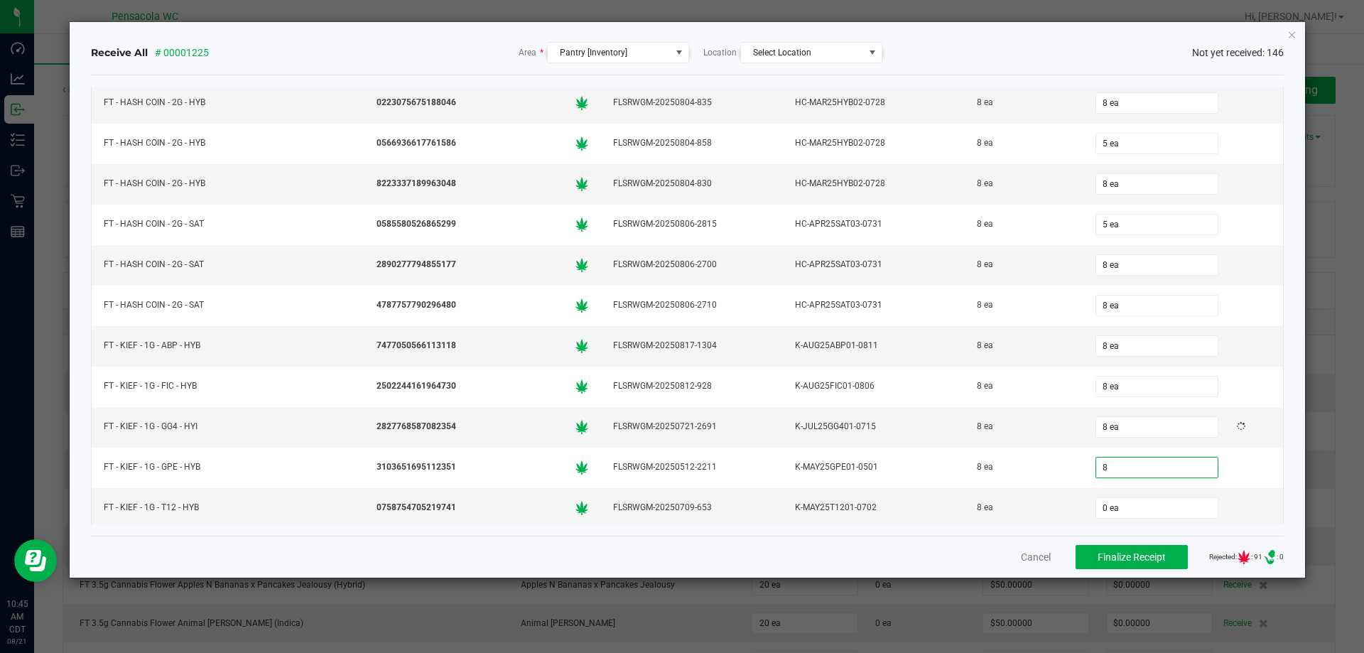
type input "0"
type input "8 ea"
type input "08"
type input "0"
type input "8 ea"
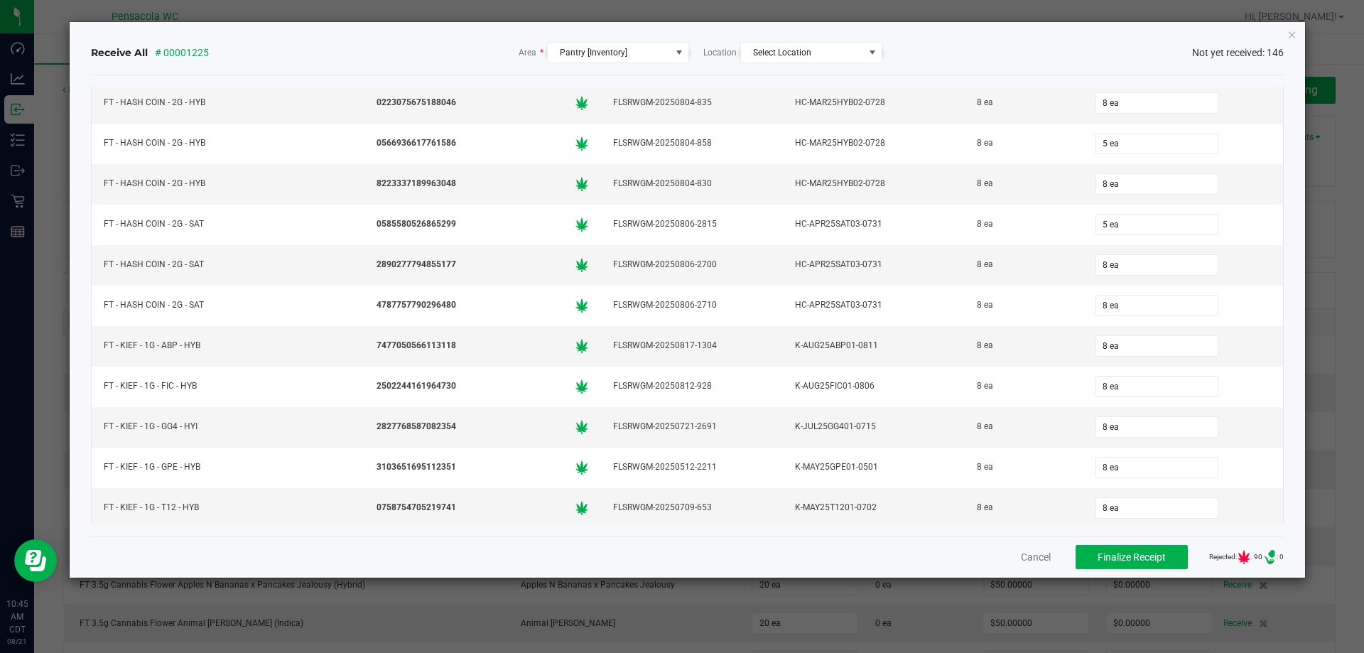
scroll to position [2182, 0]
type input "8"
type input "0"
type input "8 ea"
type input "8"
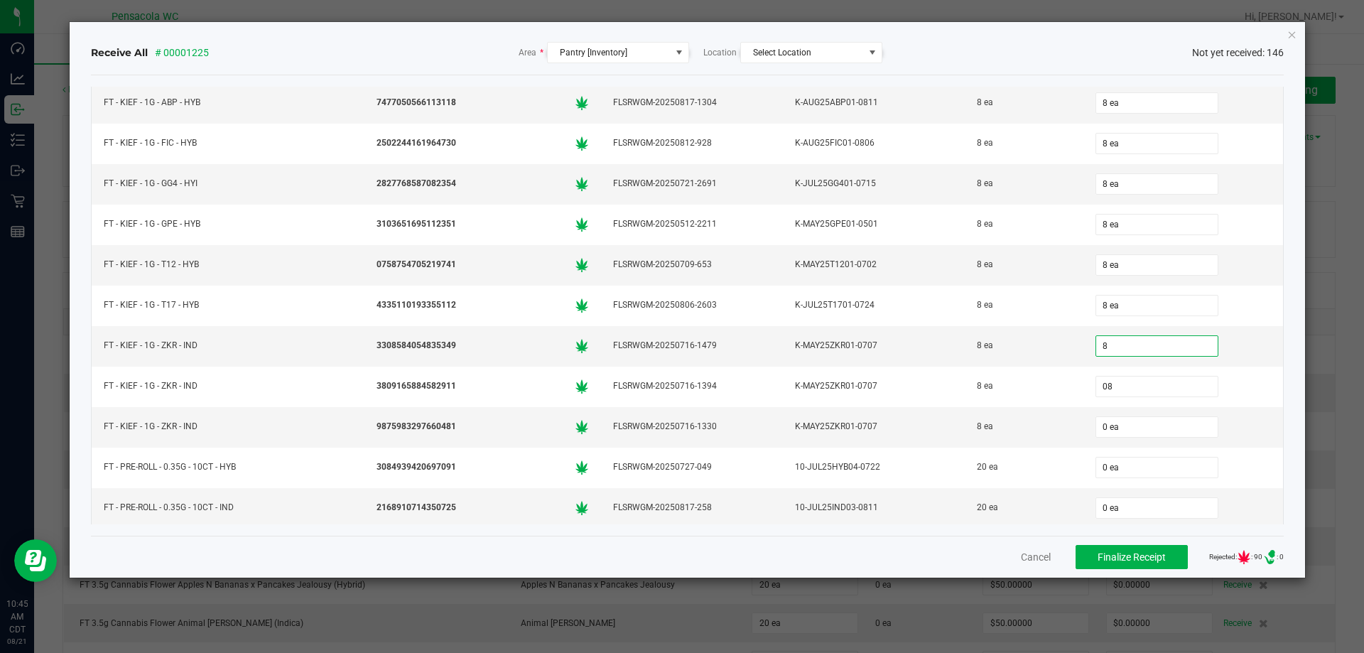
type input "08"
type input "0"
type input "8 ea"
type input "8"
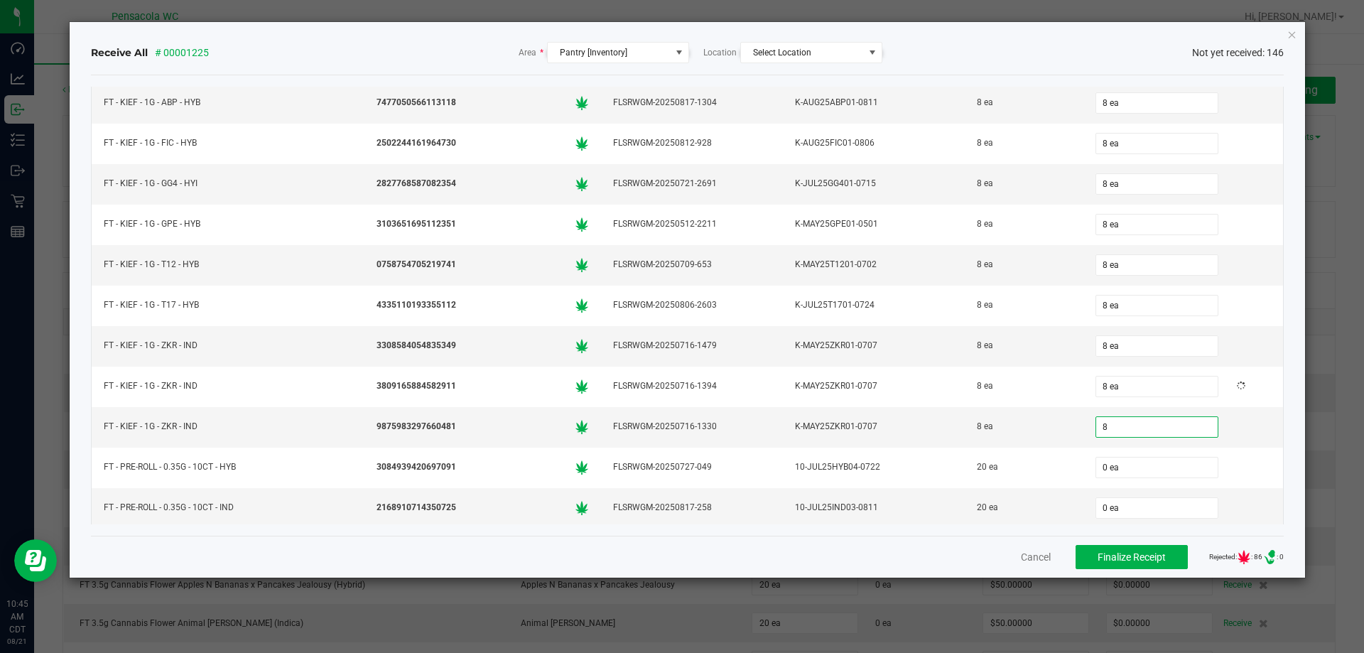
type input "0"
type input "8 ea"
type input "8"
type input "20"
type input "0"
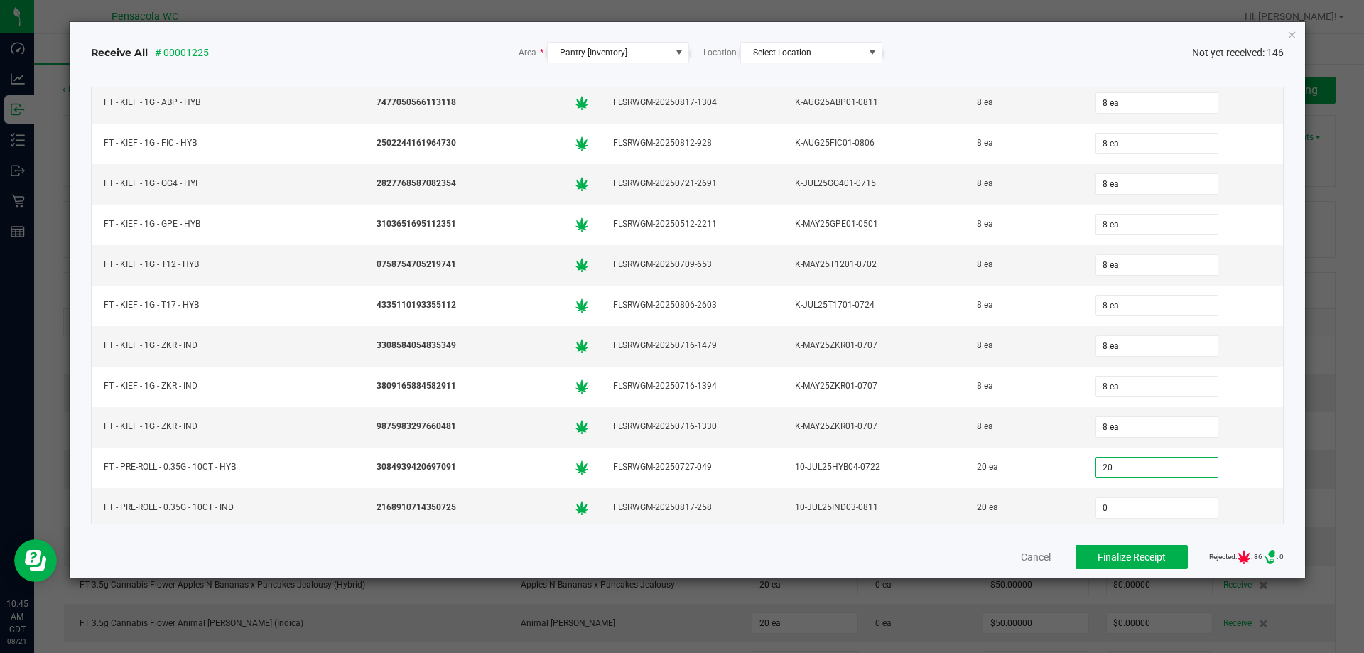
type input "20 ea"
type input "20"
type input "0"
type input "20 ea"
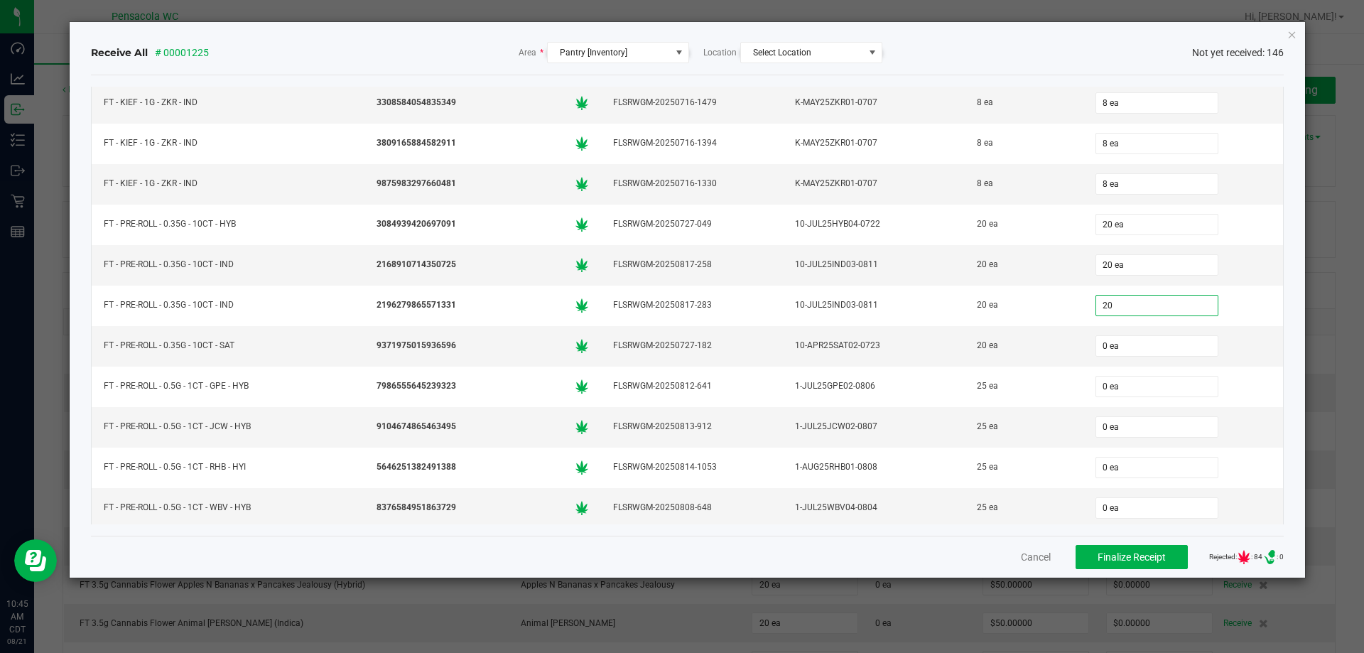
type input "20"
type input "0"
type input "20 ea"
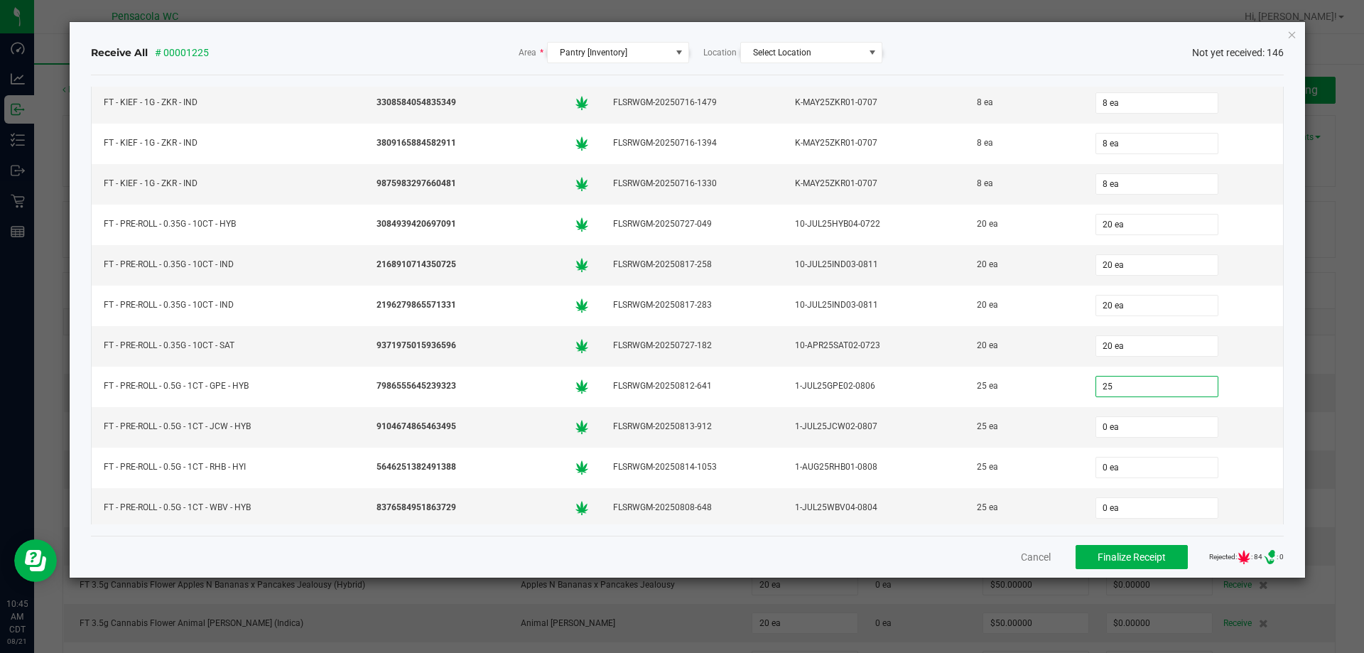
type input "25"
type input "25 ea"
type input "25"
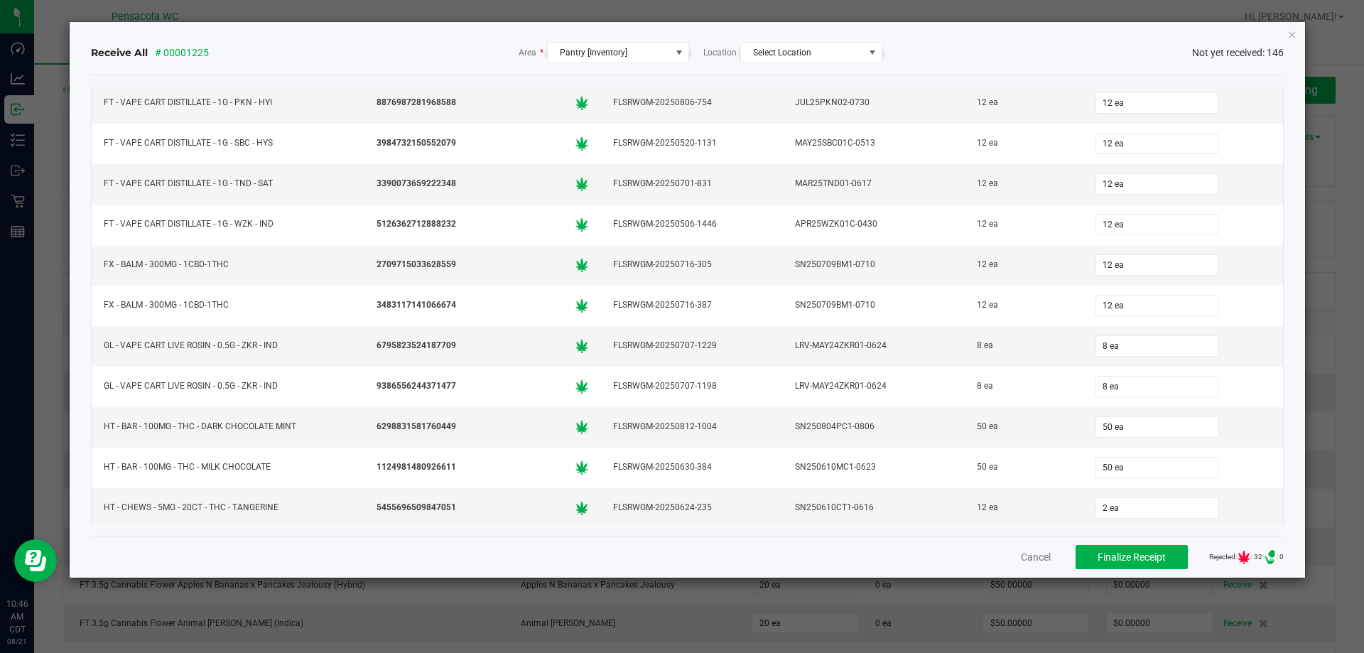
scroll to position [4855, 0]
click at [1141, 261] on input "2 ea" at bounding box center [1157, 265] width 122 height 20
click at [1133, 260] on input "2 ea" at bounding box center [1157, 265] width 122 height 20
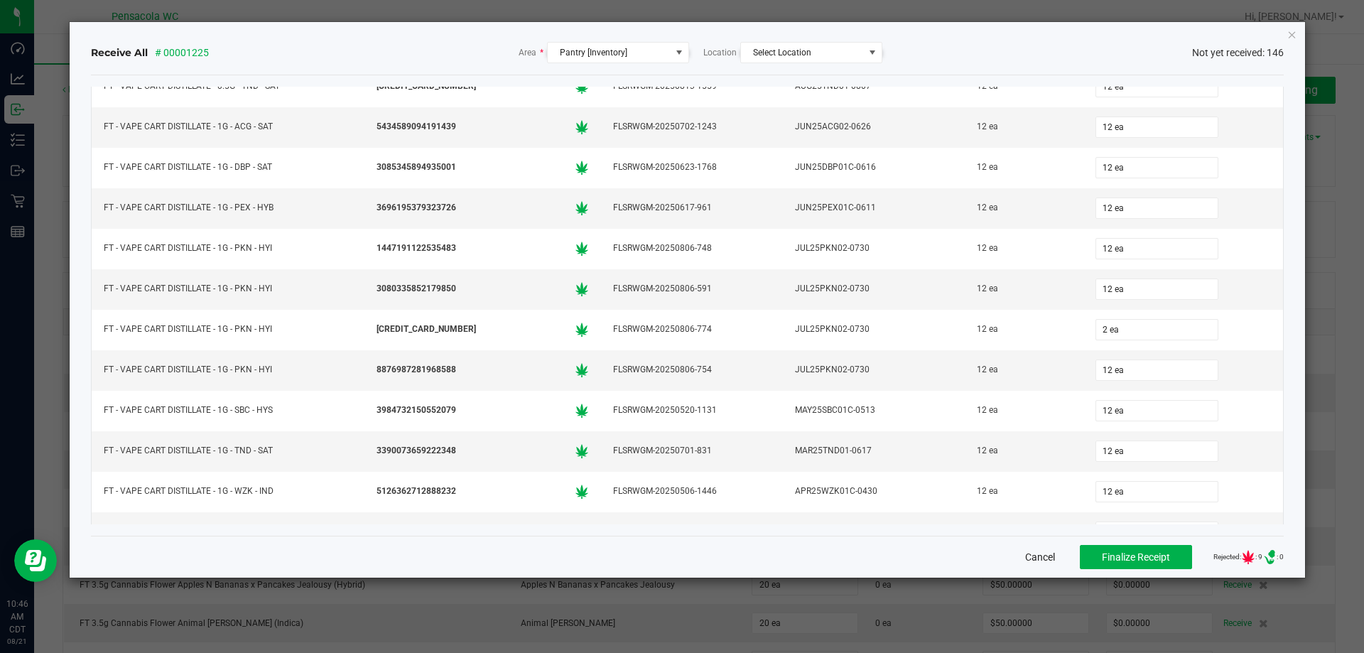
scroll to position [4344, 0]
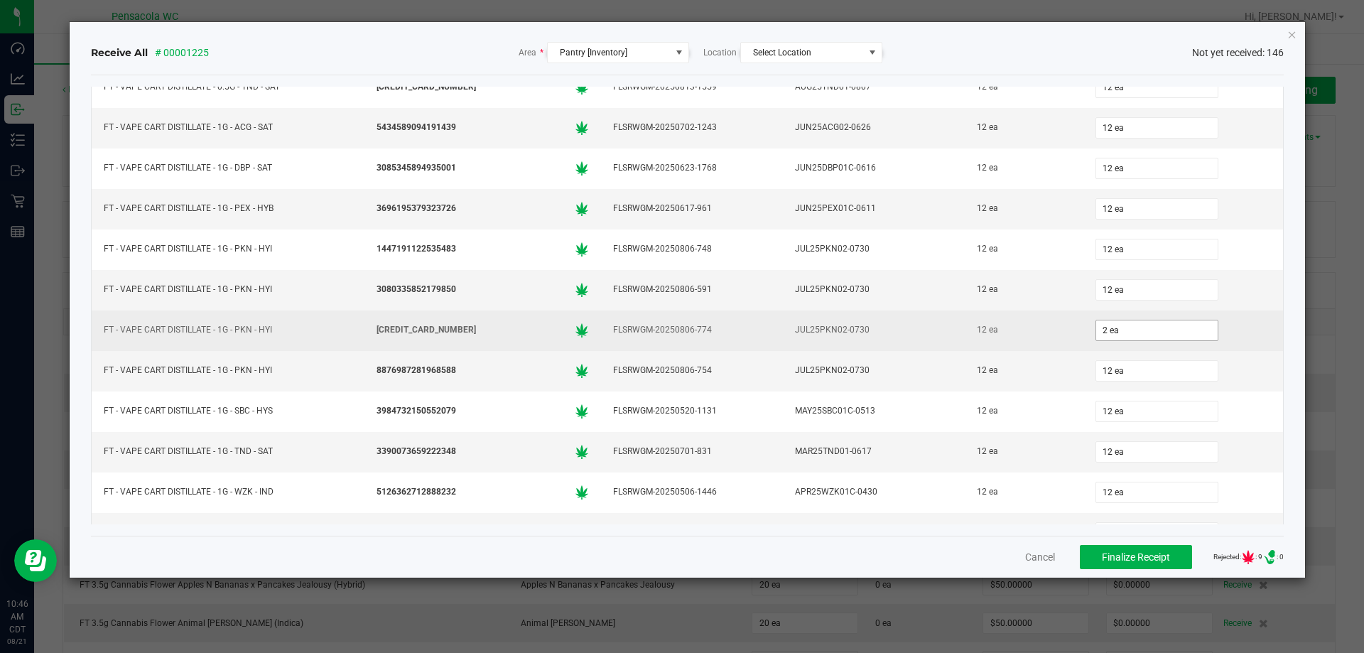
click at [1143, 328] on input "2 ea" at bounding box center [1157, 330] width 122 height 20
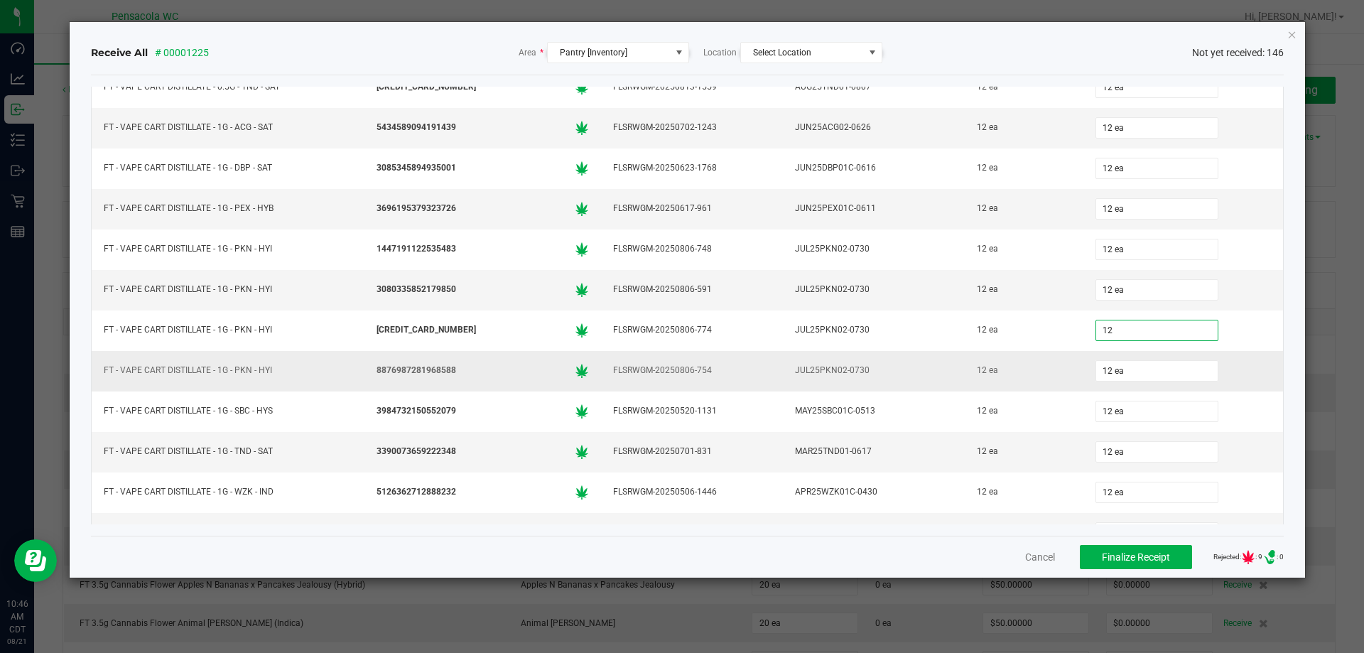
click at [1226, 379] on div "12 ea" at bounding box center [1183, 371] width 183 height 28
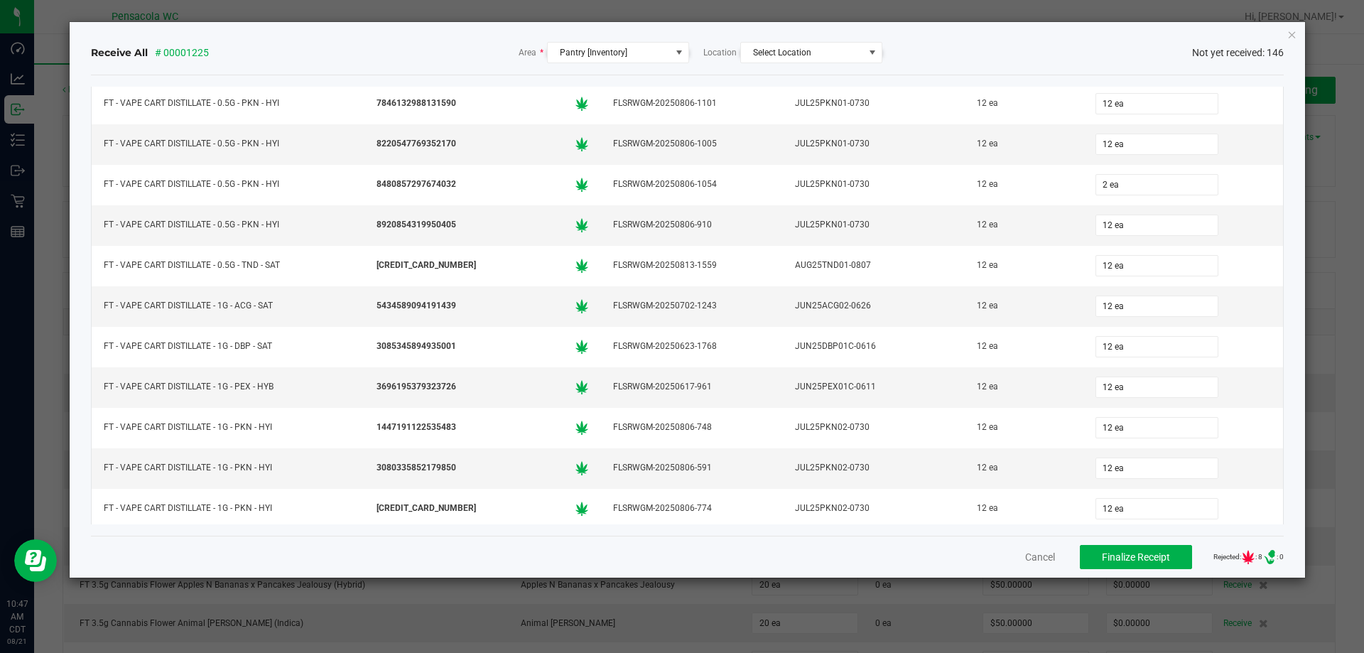
scroll to position [4165, 0]
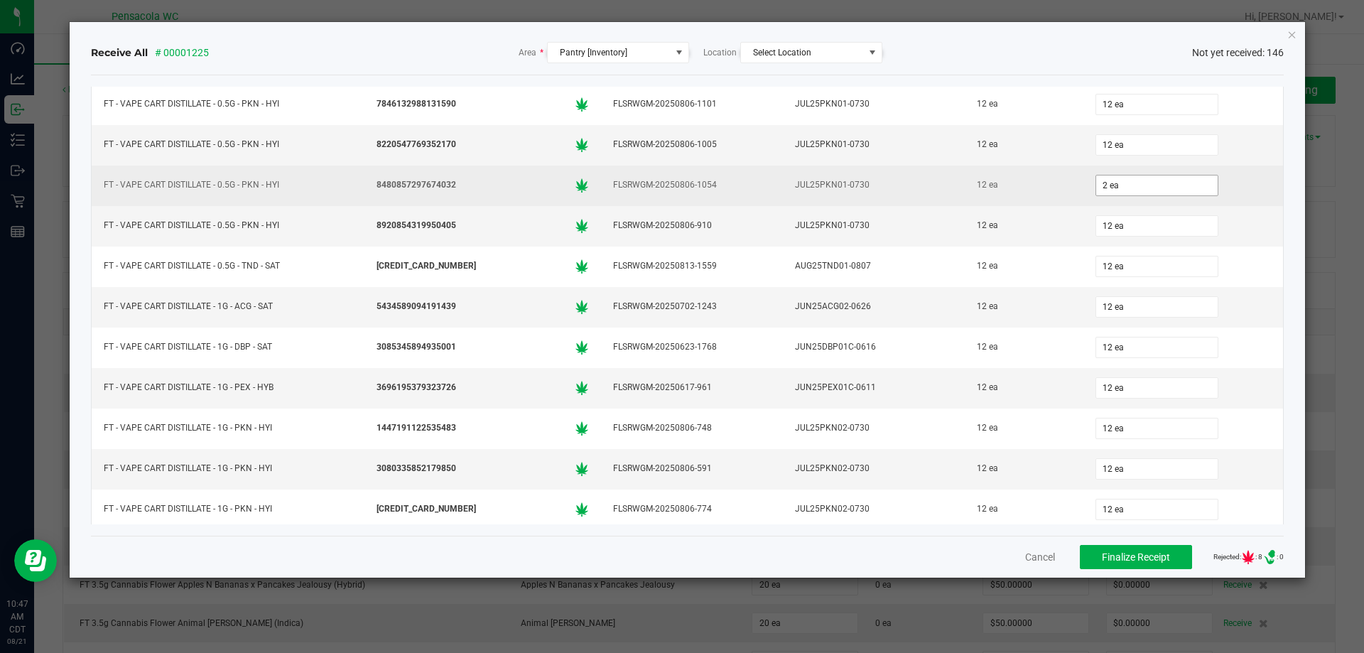
click at [1118, 189] on input "2 ea" at bounding box center [1157, 186] width 122 height 20
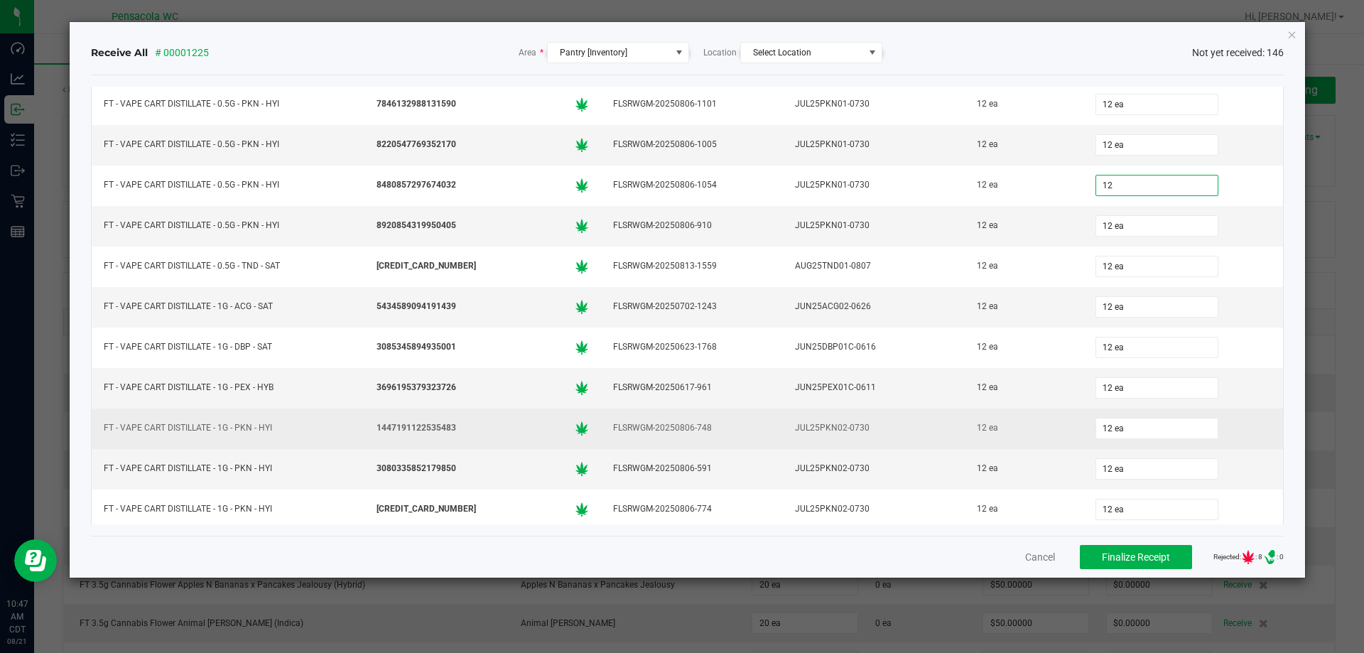
click at [1216, 436] on div "12 ea" at bounding box center [1183, 428] width 183 height 28
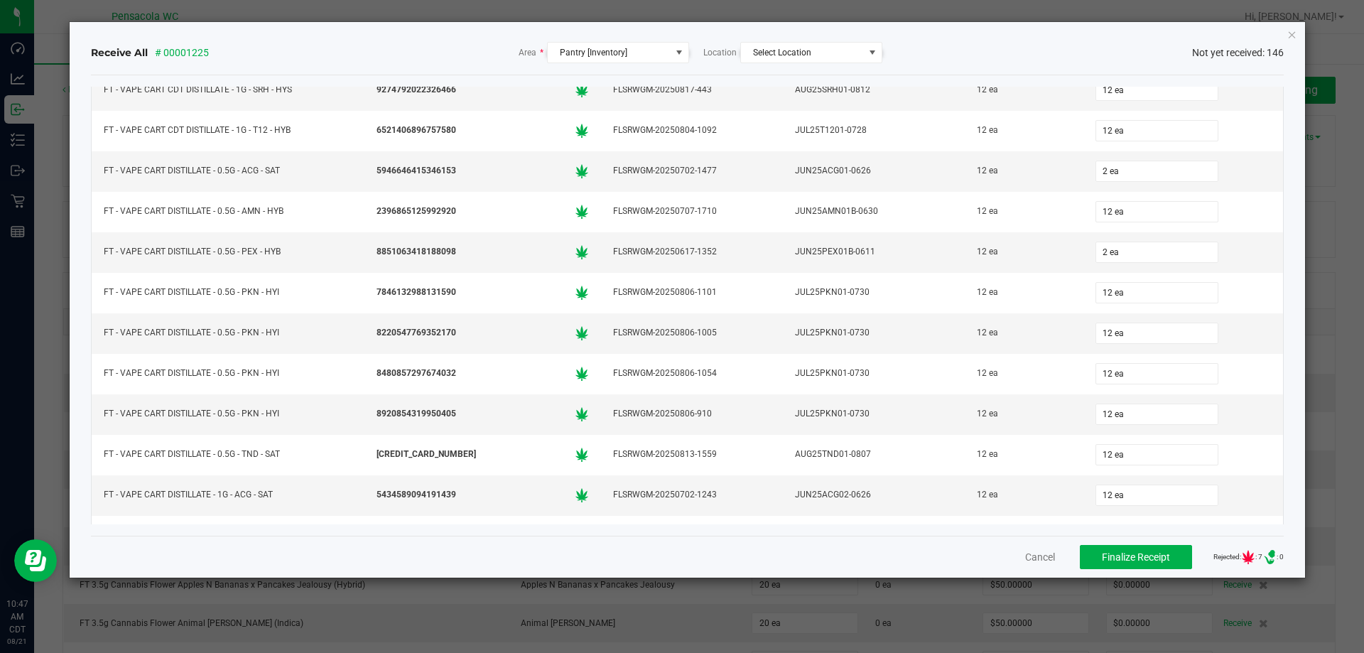
scroll to position [3975, 0]
click at [1128, 252] on input "2 ea" at bounding box center [1157, 254] width 122 height 20
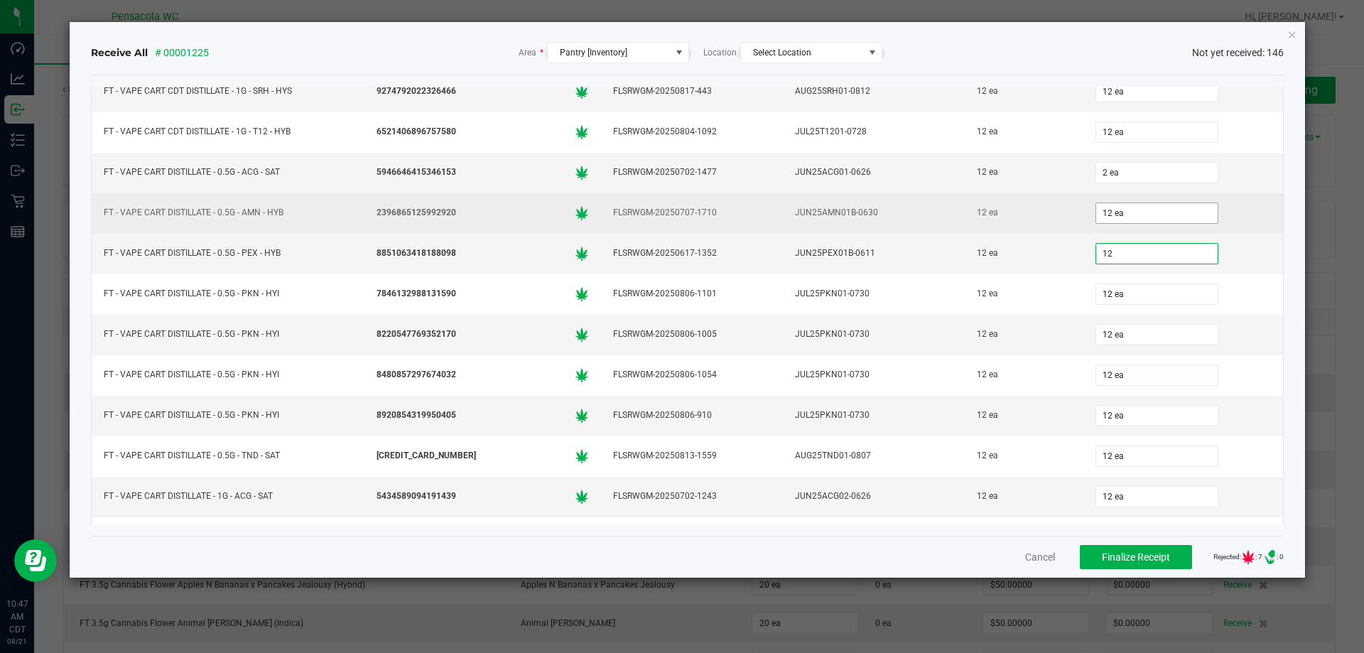
click at [1121, 203] on input "12 ea" at bounding box center [1157, 213] width 122 height 20
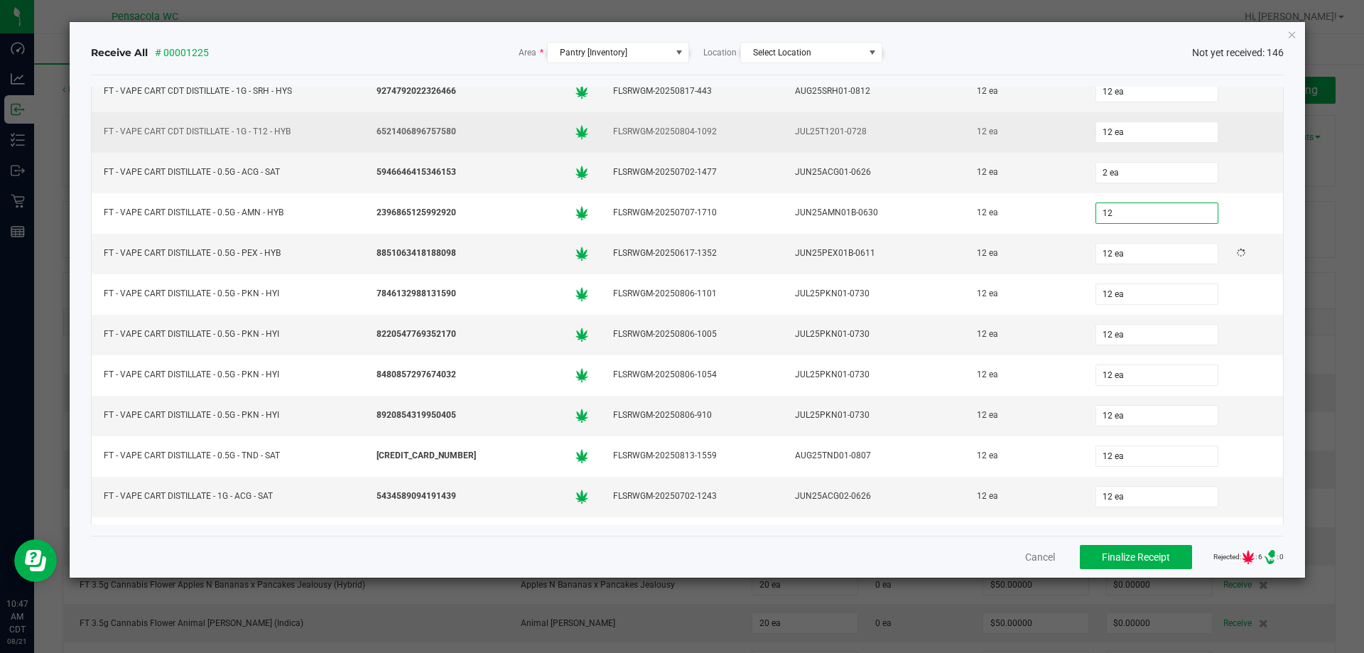
click at [1143, 150] on td "12 ea" at bounding box center [1184, 132] width 200 height 41
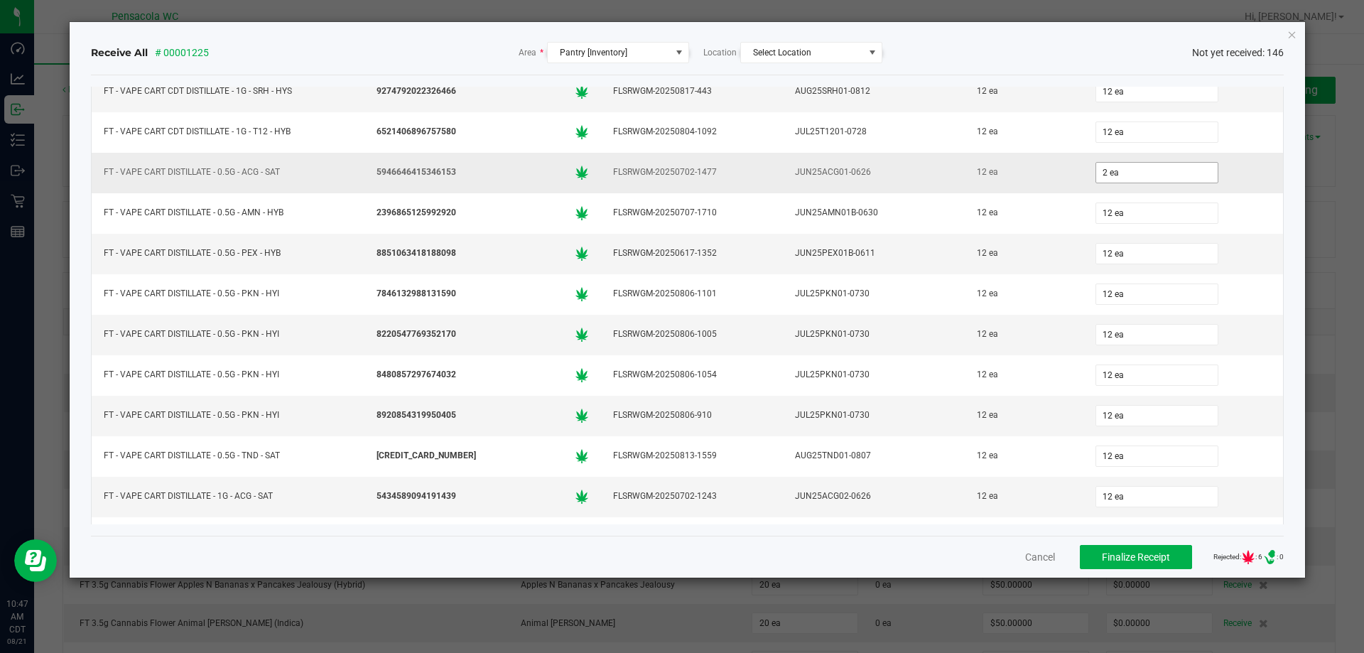
click at [1127, 171] on input "2 ea" at bounding box center [1157, 173] width 122 height 20
click at [1222, 354] on td "12 ea" at bounding box center [1184, 335] width 200 height 41
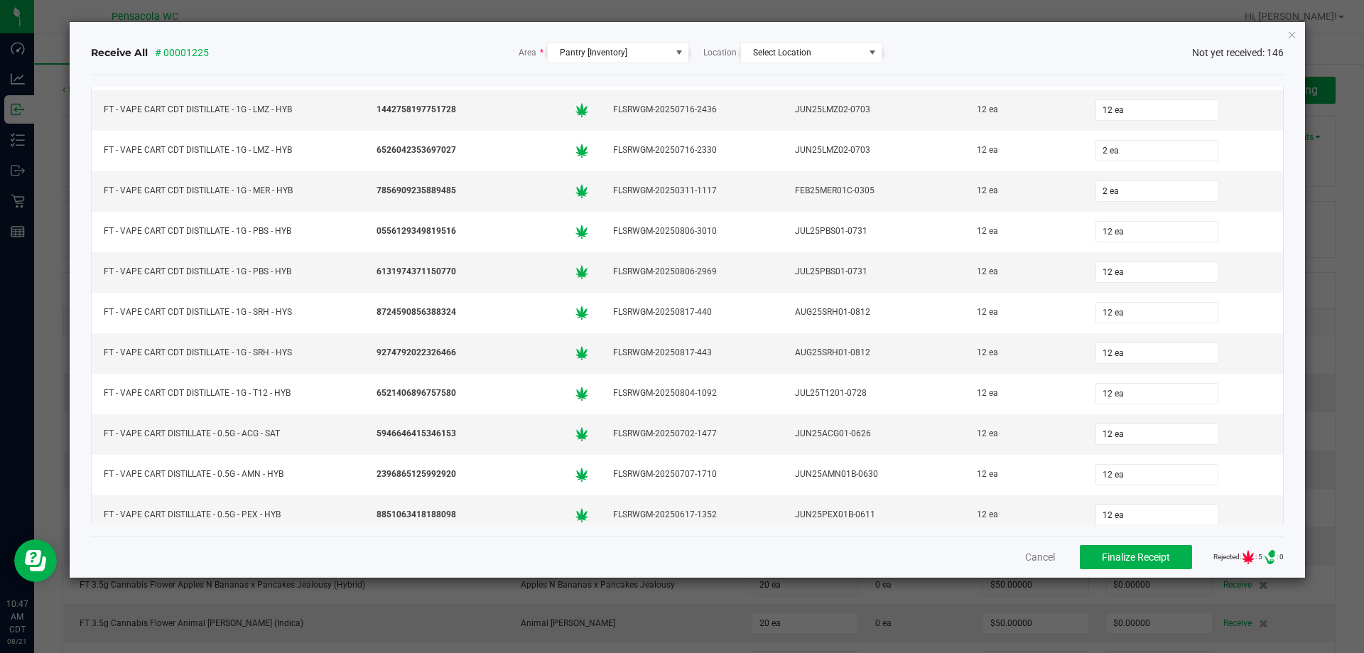
scroll to position [3711, 0]
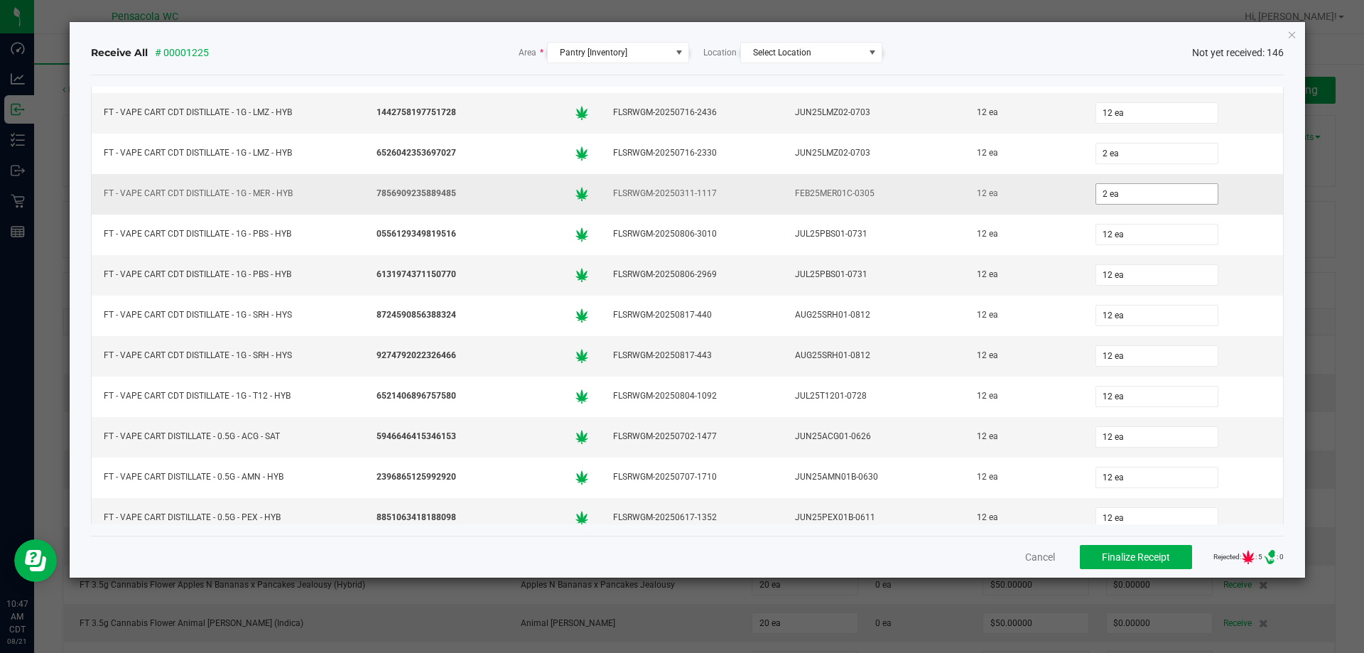
click at [1135, 190] on input "2 ea" at bounding box center [1157, 194] width 122 height 20
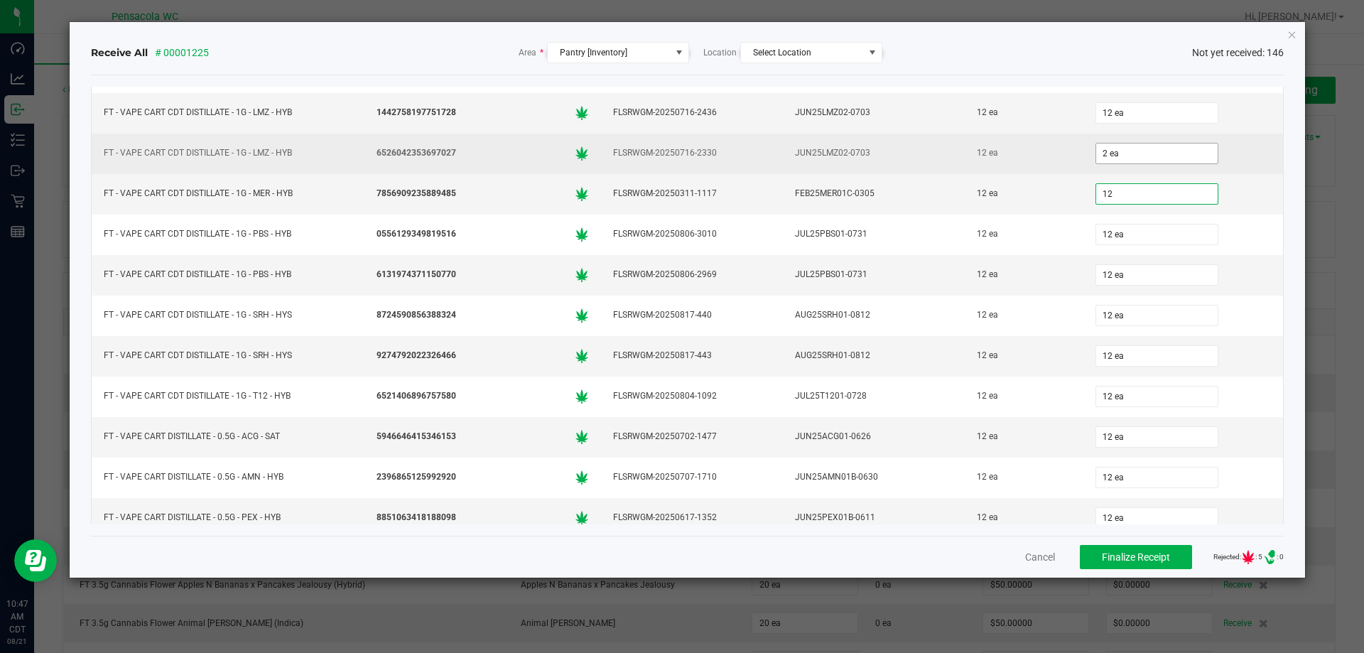
click at [1118, 156] on input "2 ea" at bounding box center [1157, 154] width 122 height 20
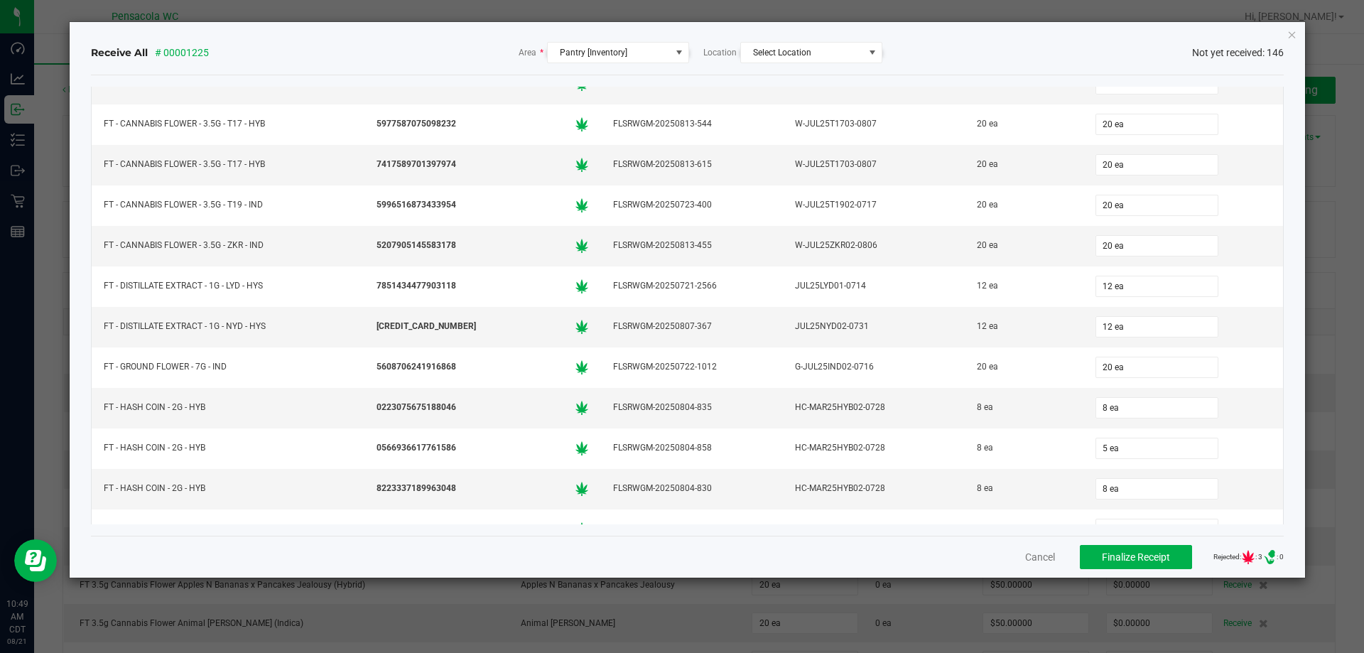
scroll to position [1705, 0]
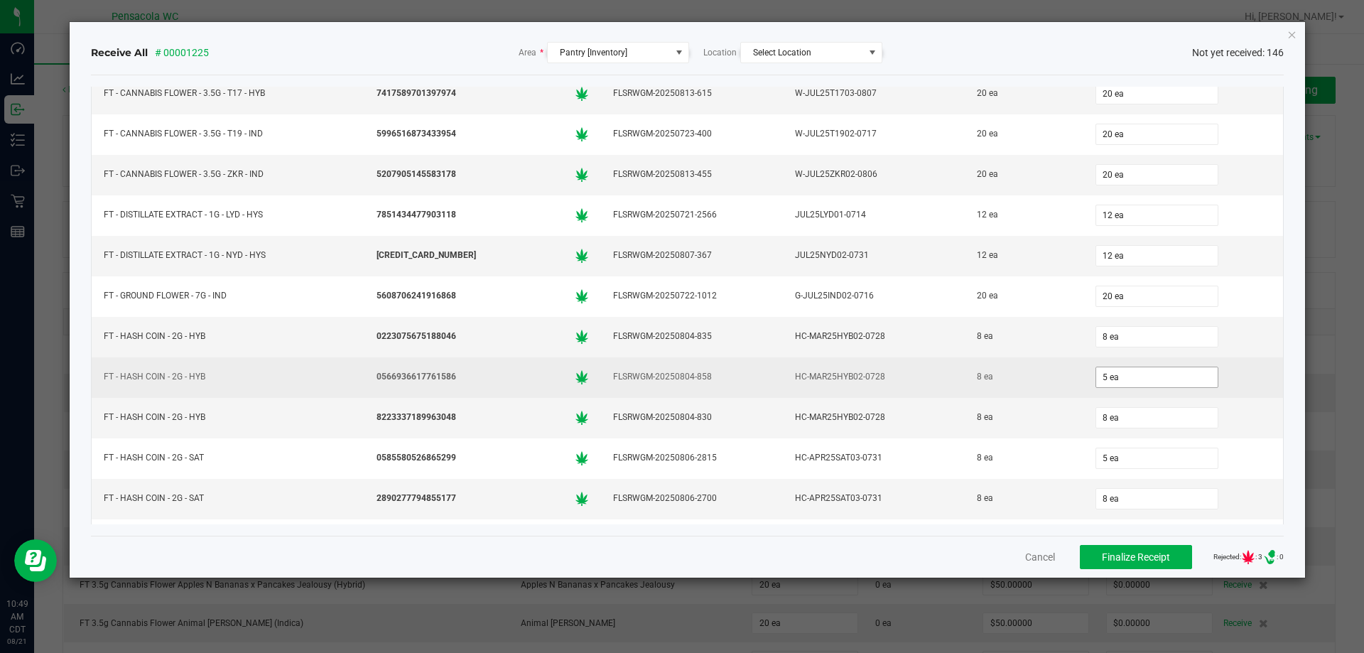
click at [1133, 381] on input "5 ea" at bounding box center [1157, 377] width 122 height 20
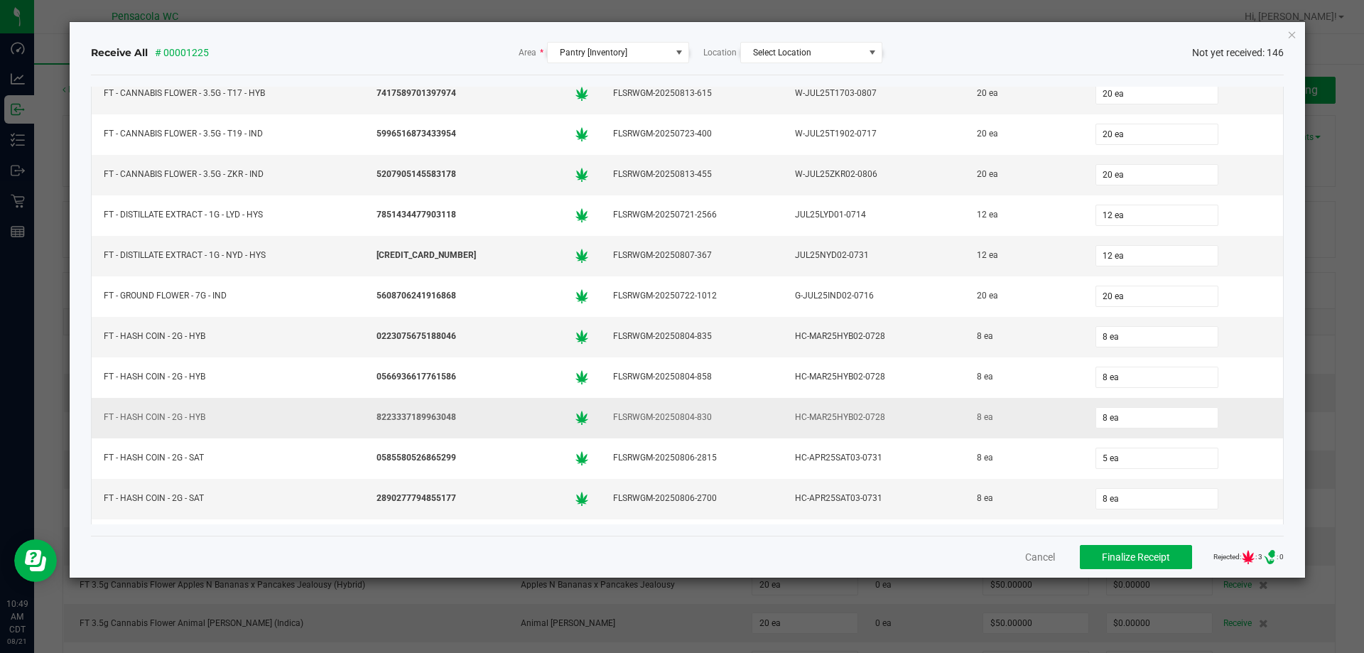
click at [1197, 401] on td "8 ea" at bounding box center [1184, 418] width 200 height 41
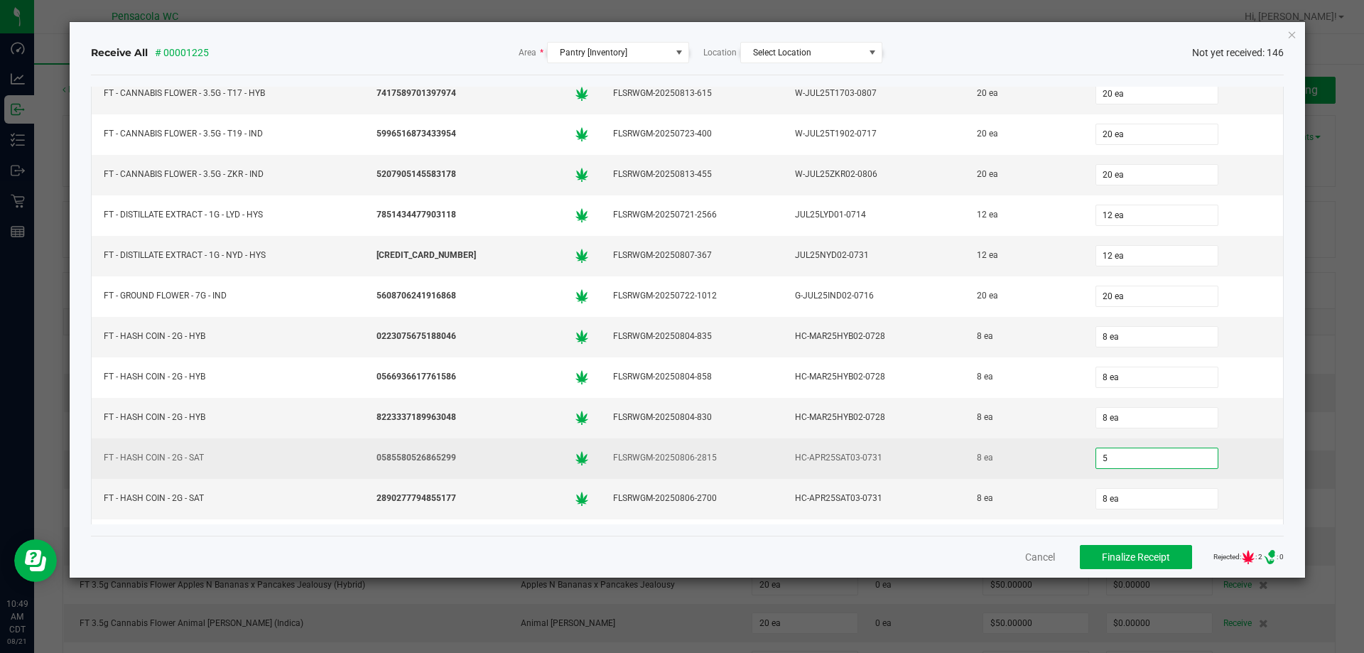
click at [1169, 451] on input "5" at bounding box center [1157, 458] width 122 height 20
click at [1169, 450] on input "5" at bounding box center [1157, 458] width 122 height 20
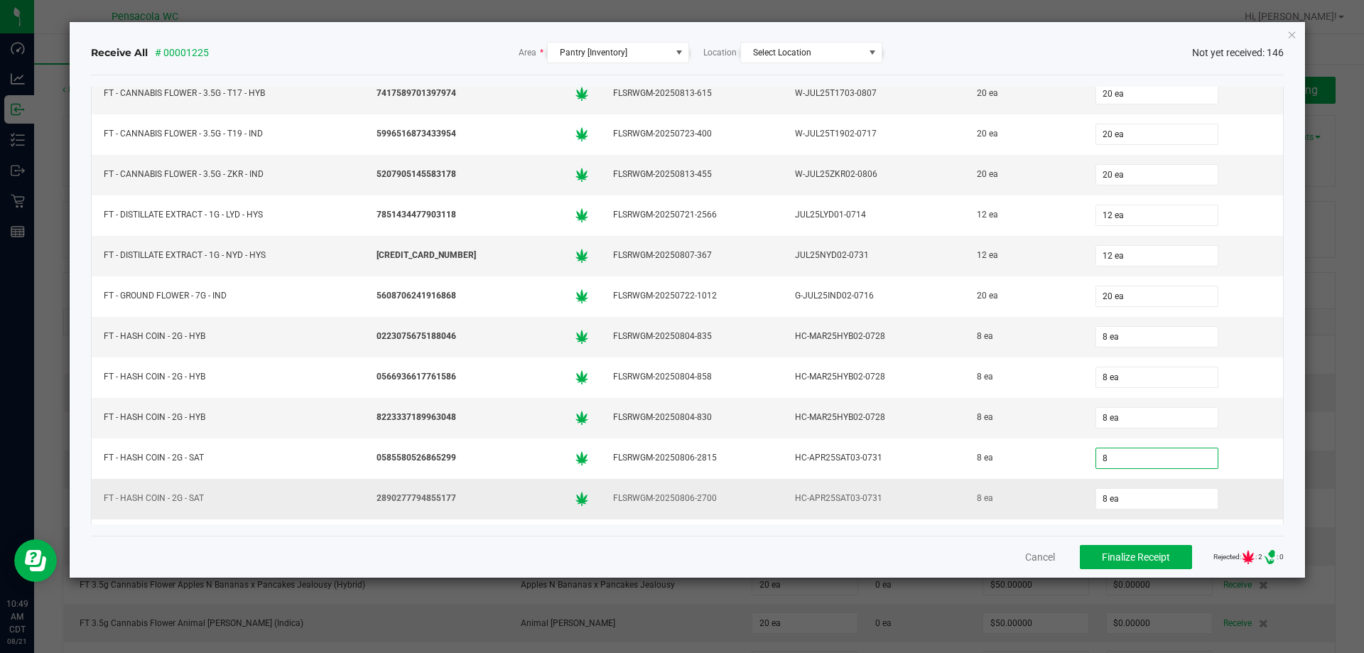
scroll to position [1776, 0]
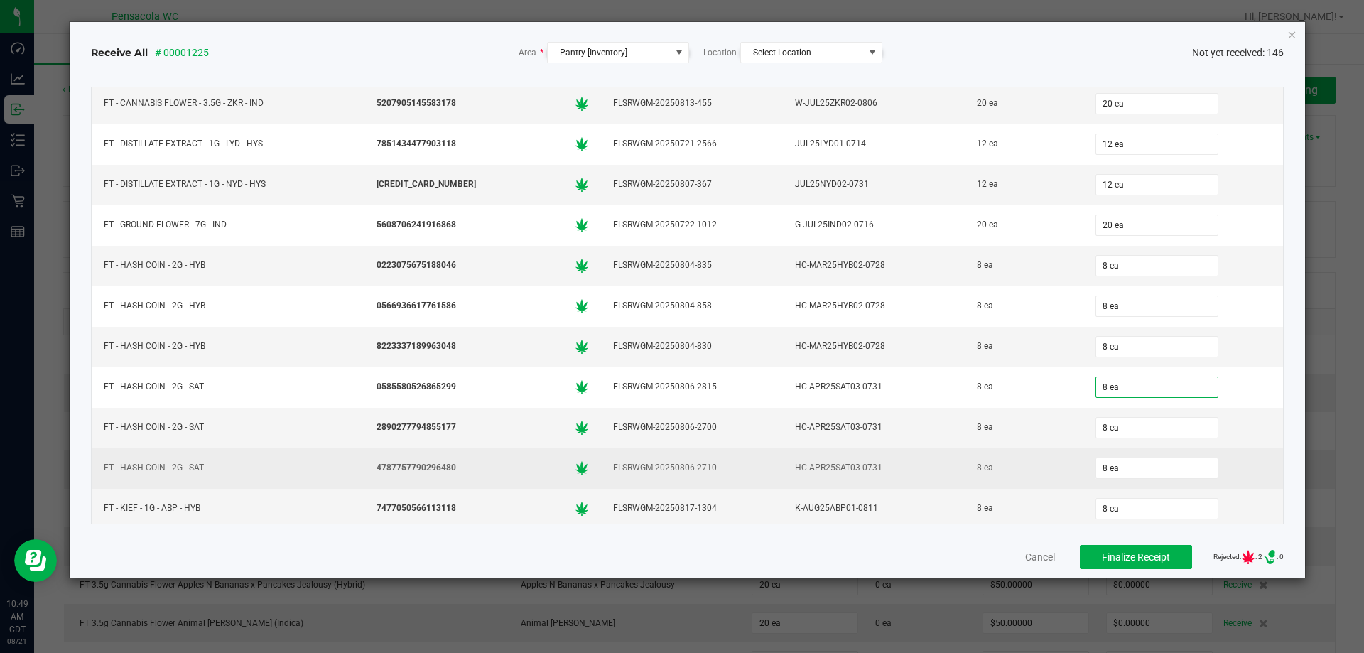
click at [1221, 459] on div "8 ea" at bounding box center [1183, 468] width 183 height 28
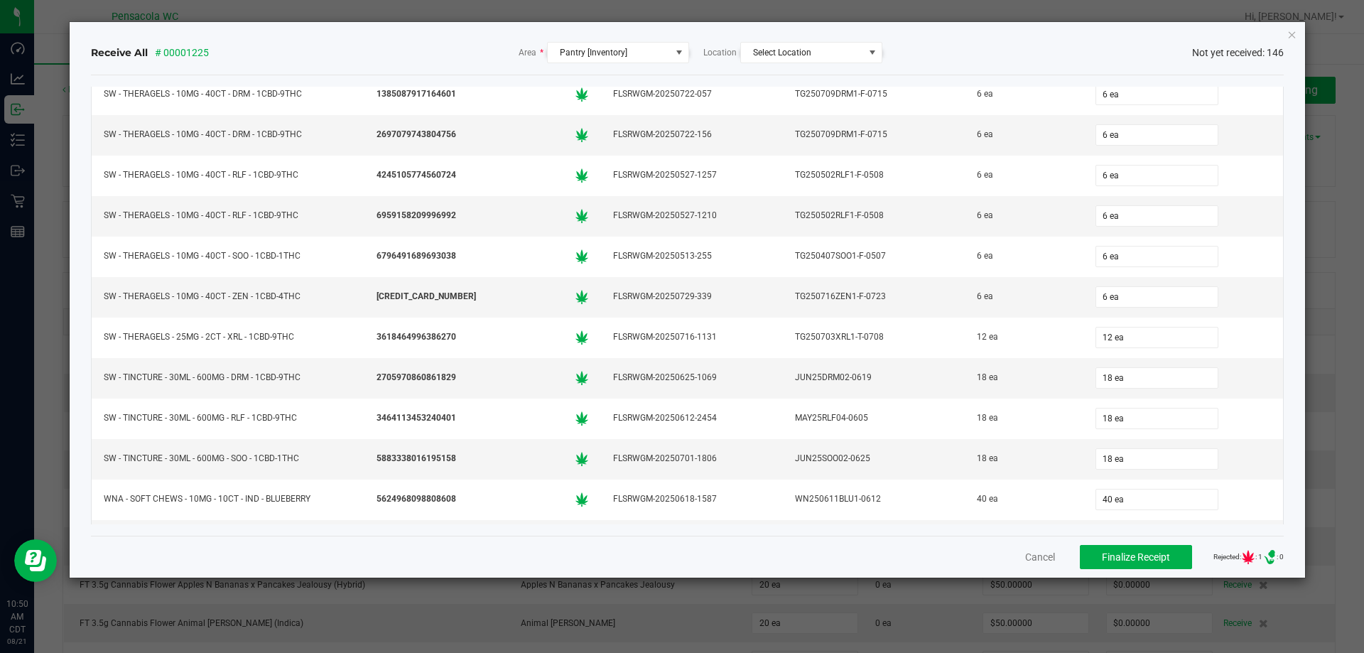
scroll to position [5507, 0]
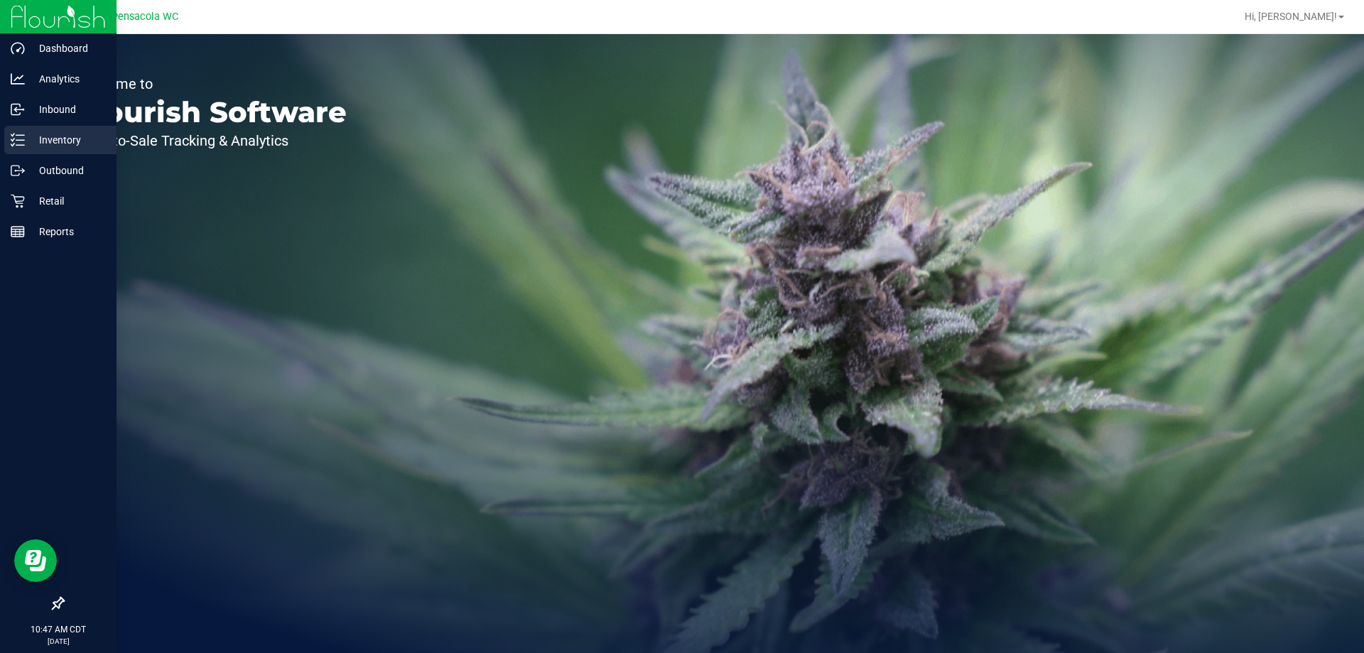
click at [43, 131] on div "Inventory" at bounding box center [60, 140] width 112 height 28
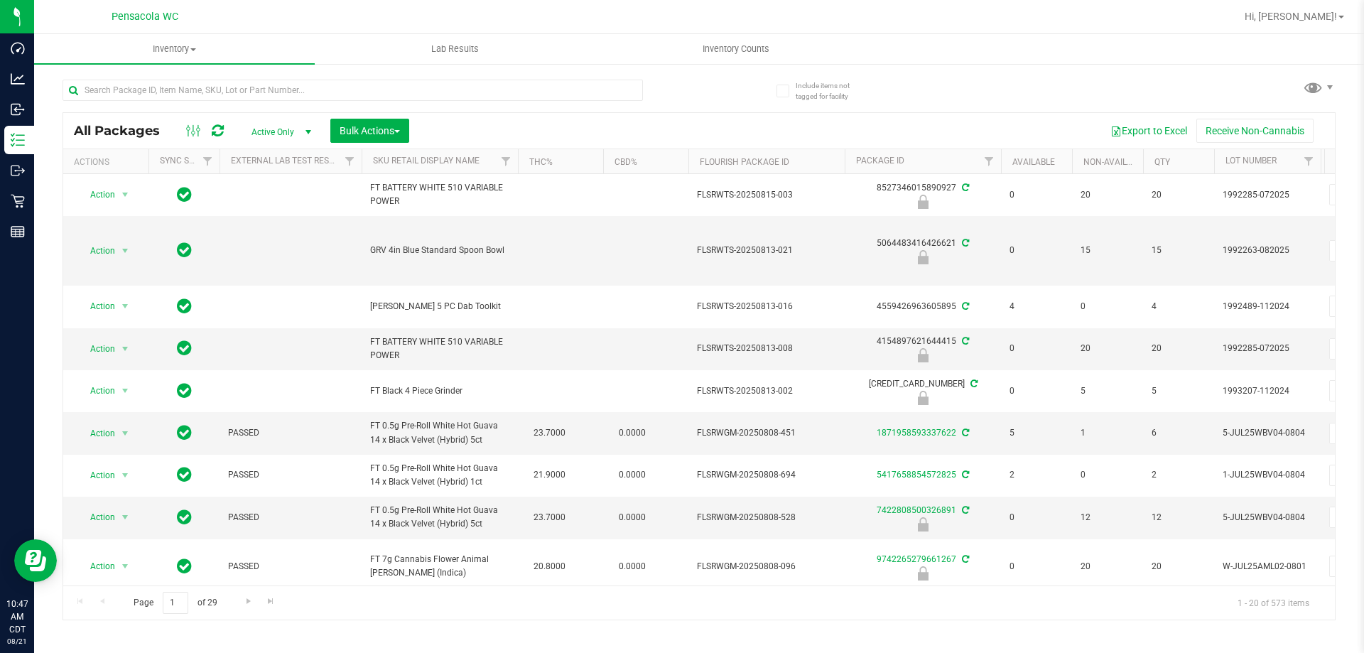
click at [671, 116] on div "All Packages Active Only Active Only Lab Samples Locked All External Internal B…" at bounding box center [699, 131] width 1272 height 36
click at [658, 95] on div at bounding box center [381, 89] width 637 height 45
click at [581, 92] on input "text" at bounding box center [353, 90] width 581 height 21
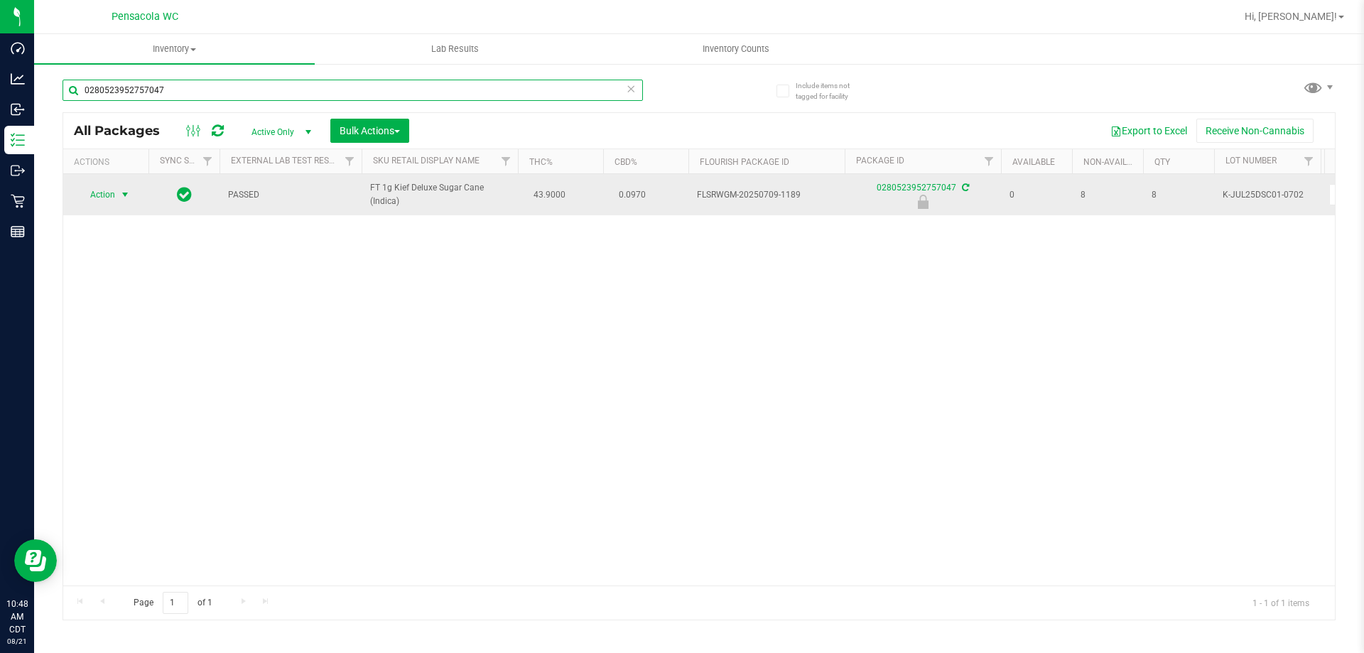
type input "0280523952757047"
click at [125, 190] on span "select" at bounding box center [124, 194] width 11 height 11
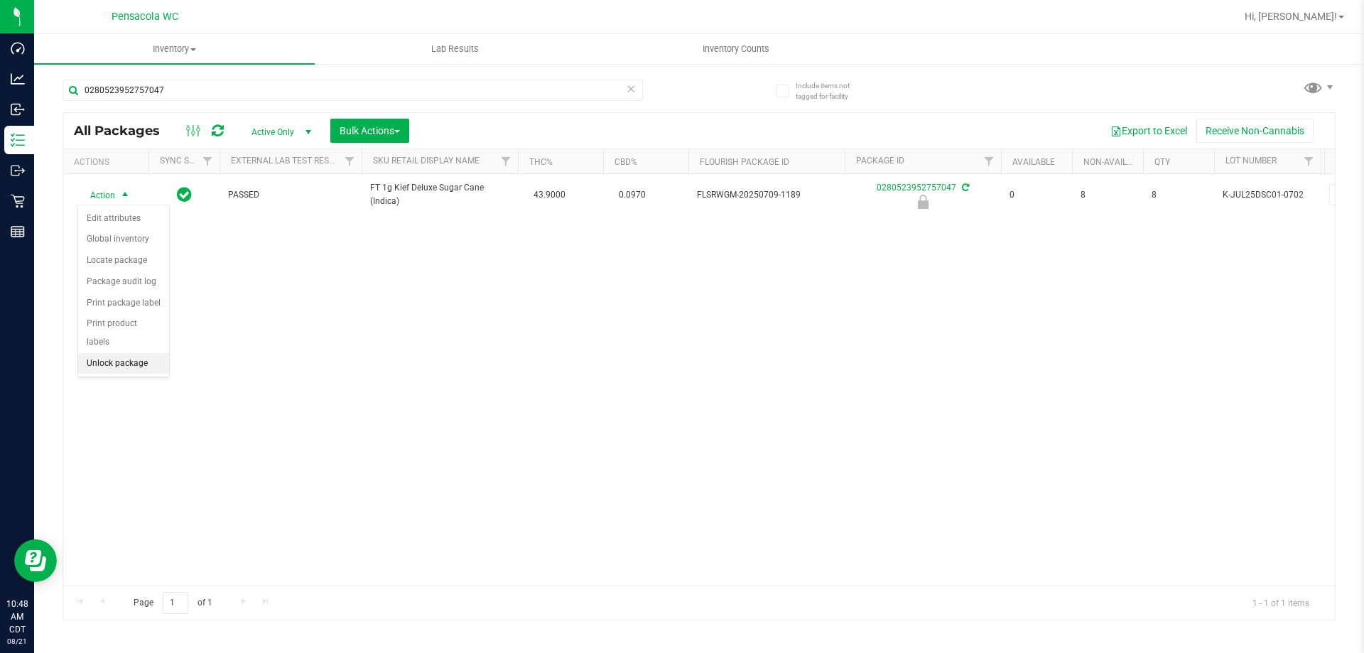
click at [151, 353] on li "Unlock package" at bounding box center [123, 363] width 91 height 21
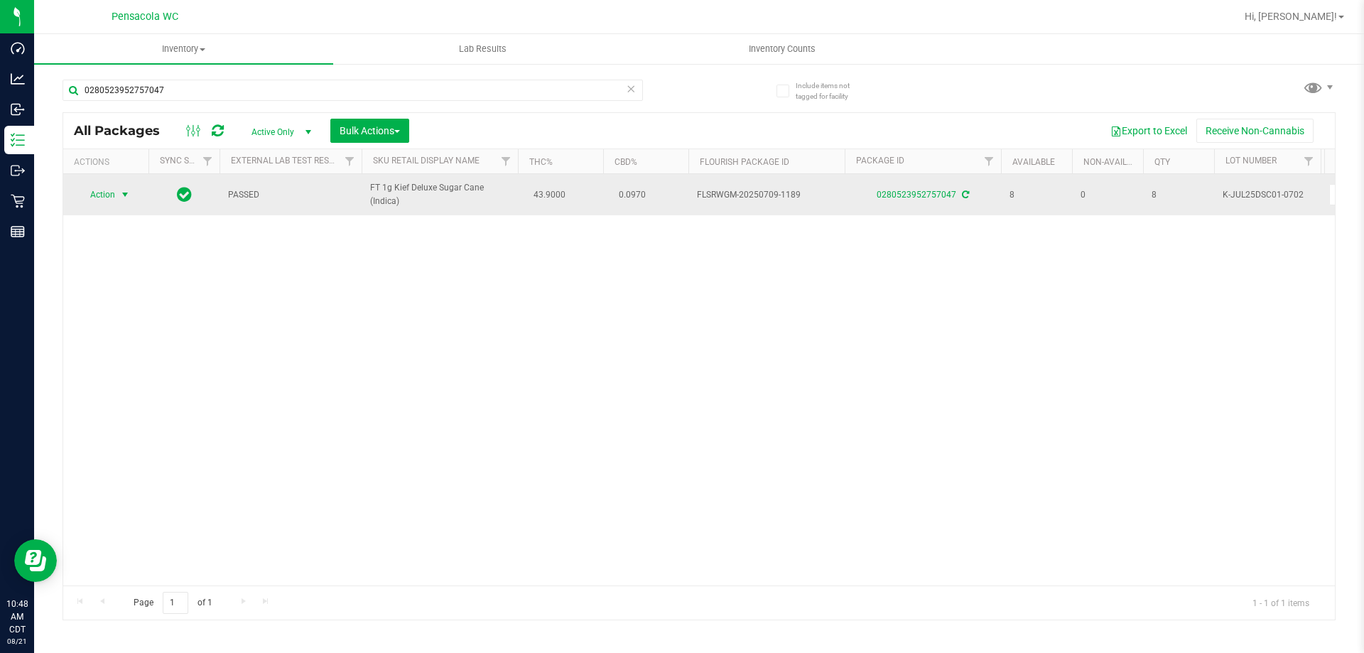
click at [118, 193] on span "select" at bounding box center [126, 195] width 18 height 20
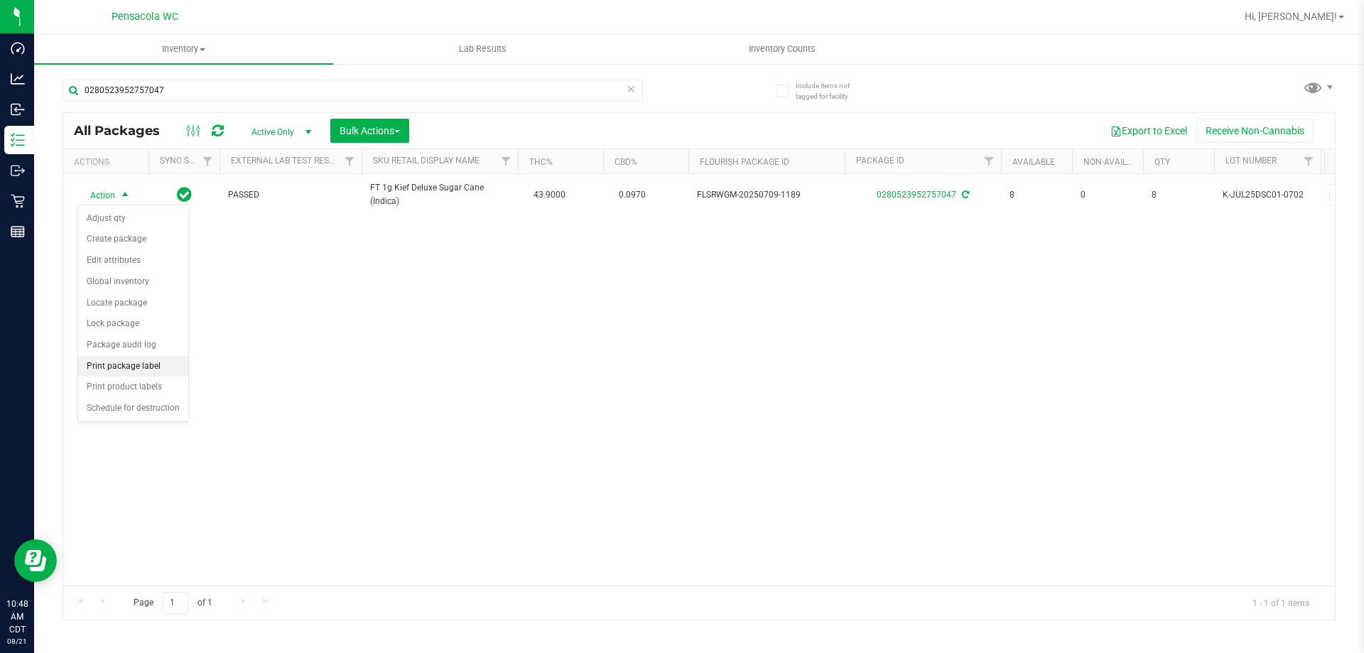
click at [138, 365] on li "Print package label" at bounding box center [133, 366] width 110 height 21
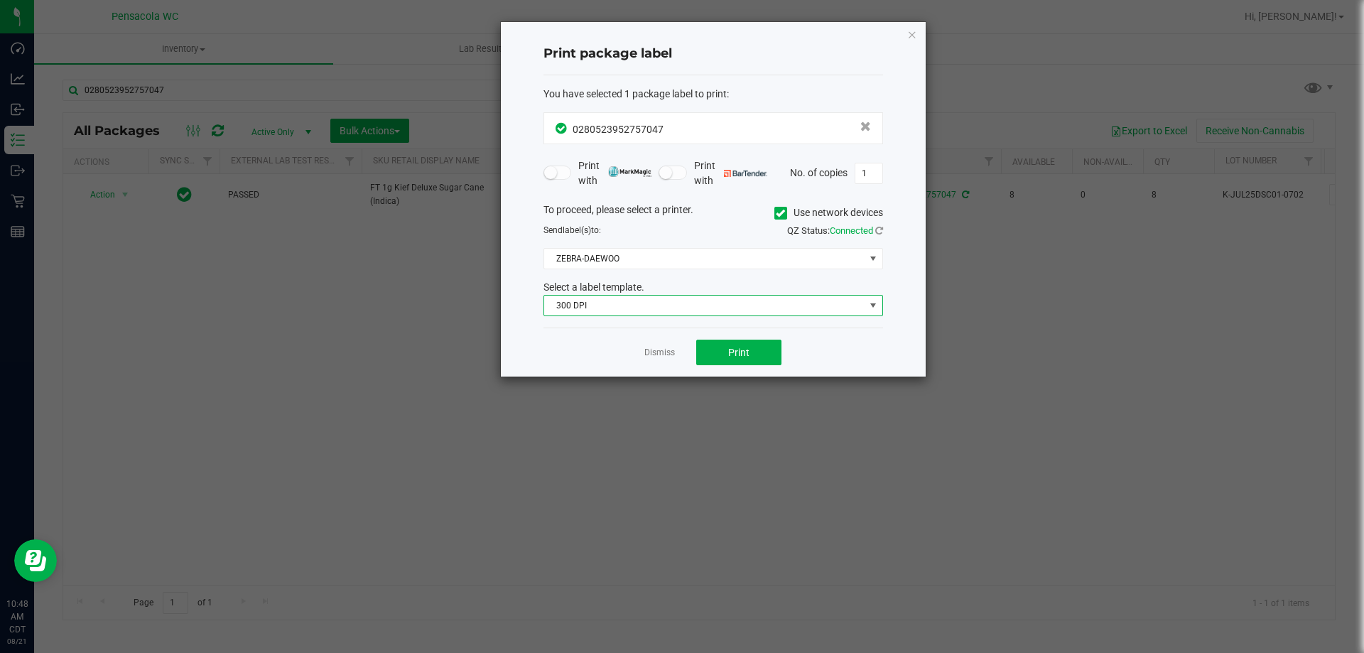
click at [634, 301] on span "300 DPI" at bounding box center [704, 306] width 320 height 20
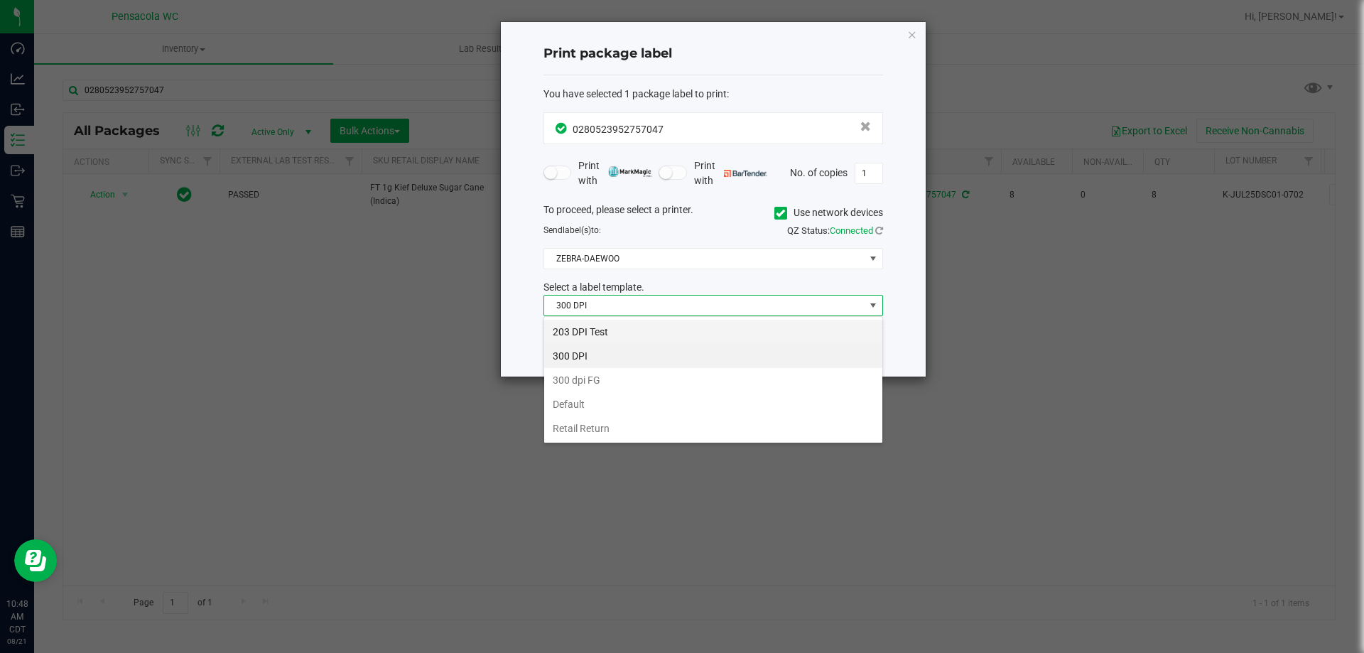
scroll to position [21, 340]
click at [589, 332] on li "203 DPI Test" at bounding box center [713, 332] width 338 height 24
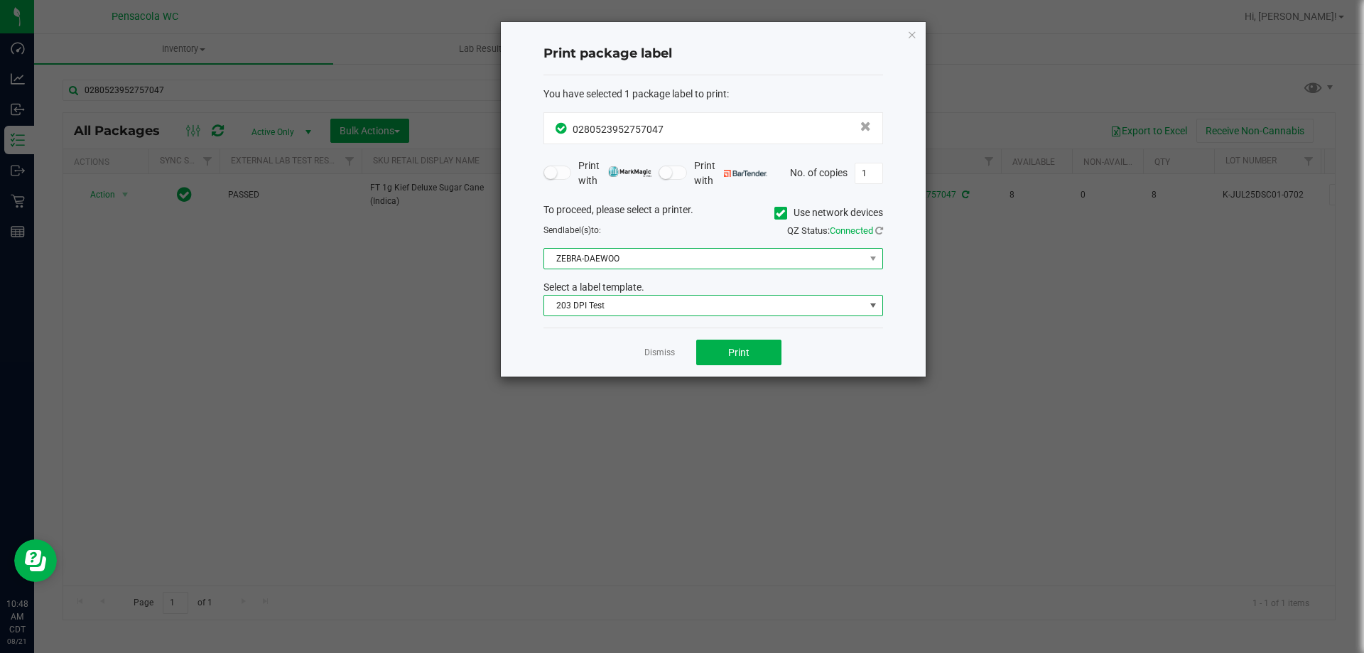
click at [622, 264] on span "ZEBRA-DAEWOO" at bounding box center [704, 259] width 320 height 20
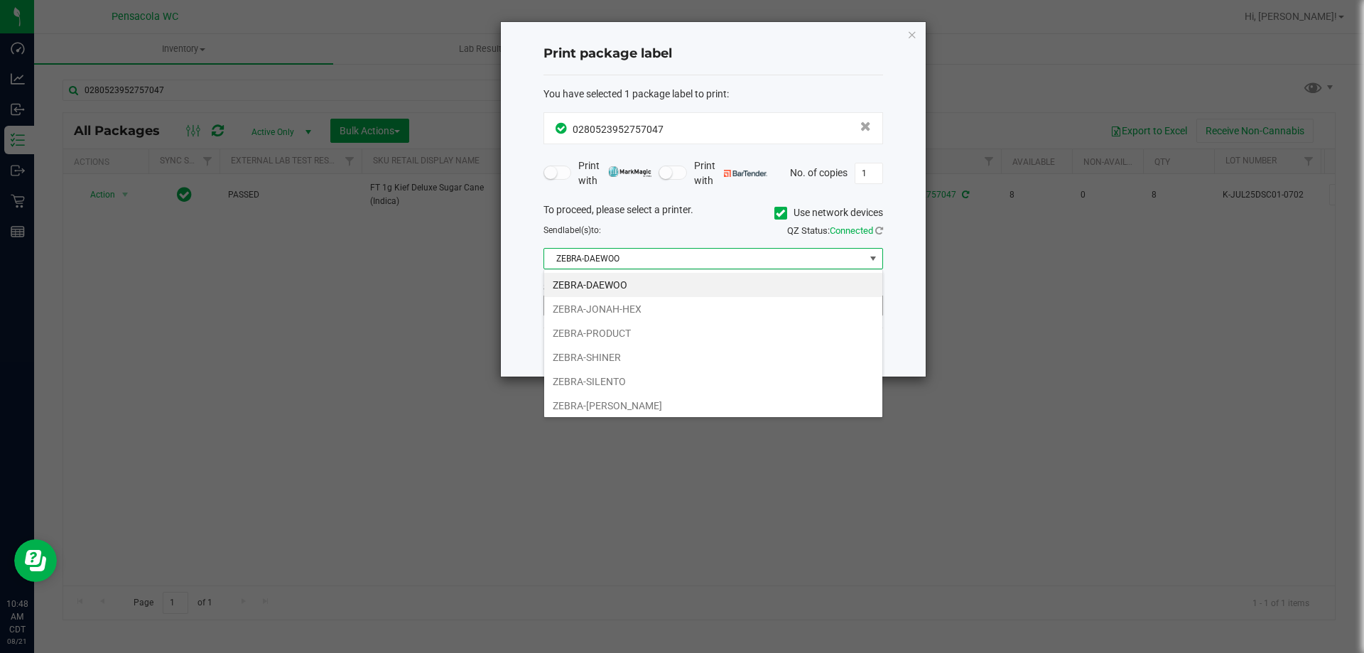
click at [617, 309] on li "ZEBRA-JONAH-HEX" at bounding box center [713, 309] width 338 height 24
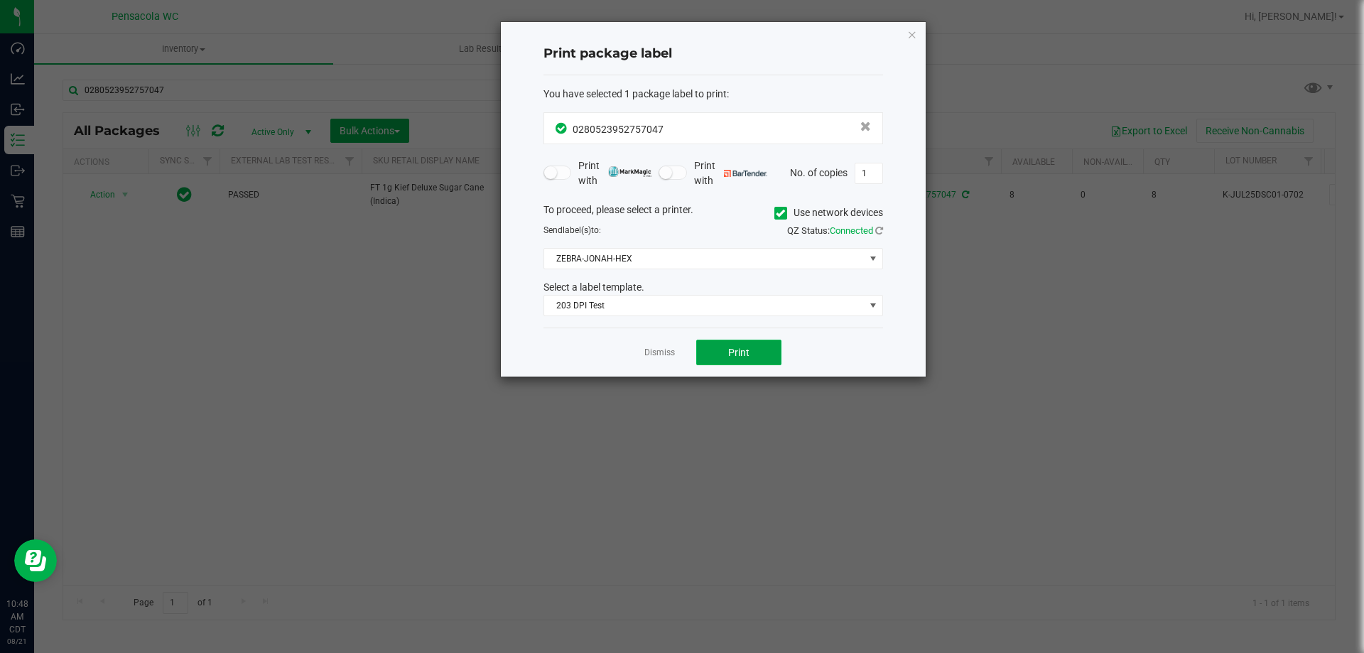
click at [718, 350] on button "Print" at bounding box center [738, 353] width 85 height 26
click at [671, 348] on link "Dismiss" at bounding box center [659, 353] width 31 height 12
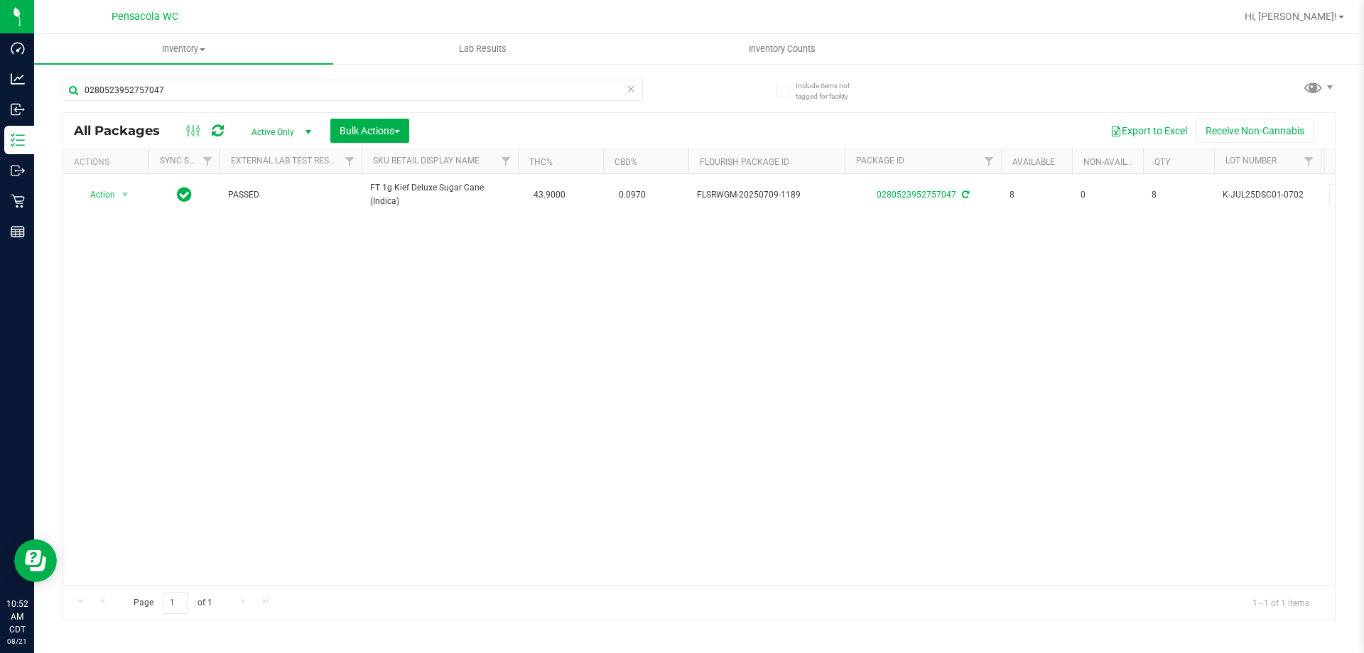
click at [632, 94] on icon at bounding box center [631, 88] width 10 height 17
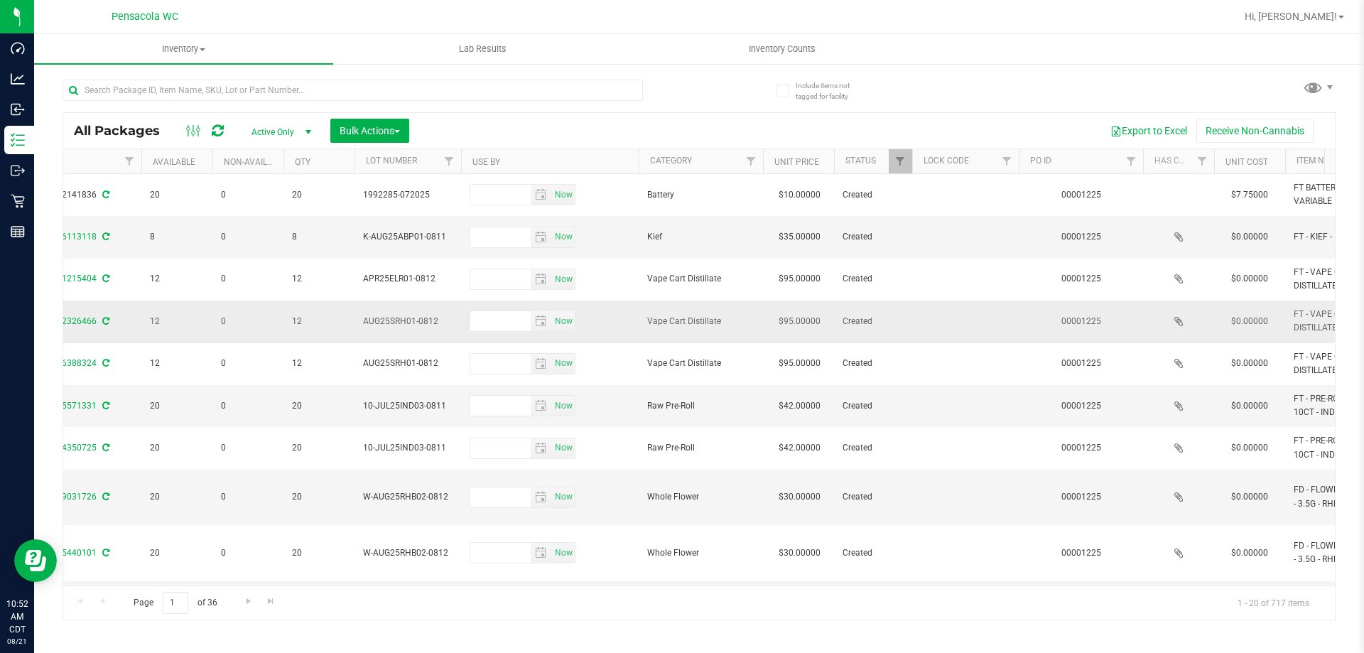
scroll to position [0, 860]
click at [1133, 164] on span "Filter" at bounding box center [1130, 161] width 11 height 11
type input "1125"
click at [1160, 229] on button "Filter" at bounding box center [1162, 230] width 68 height 31
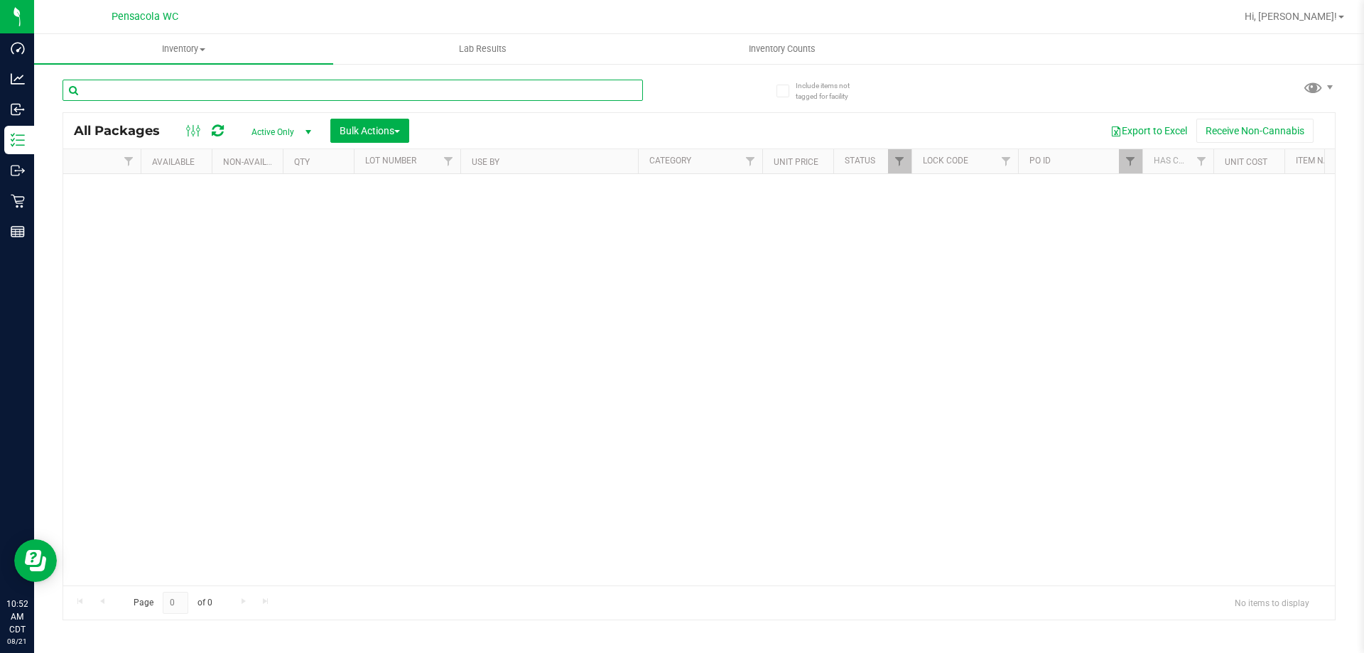
click at [218, 88] on input "text" at bounding box center [353, 90] width 581 height 21
type input "coin"
click at [384, 129] on span "Bulk Actions" at bounding box center [370, 130] width 60 height 11
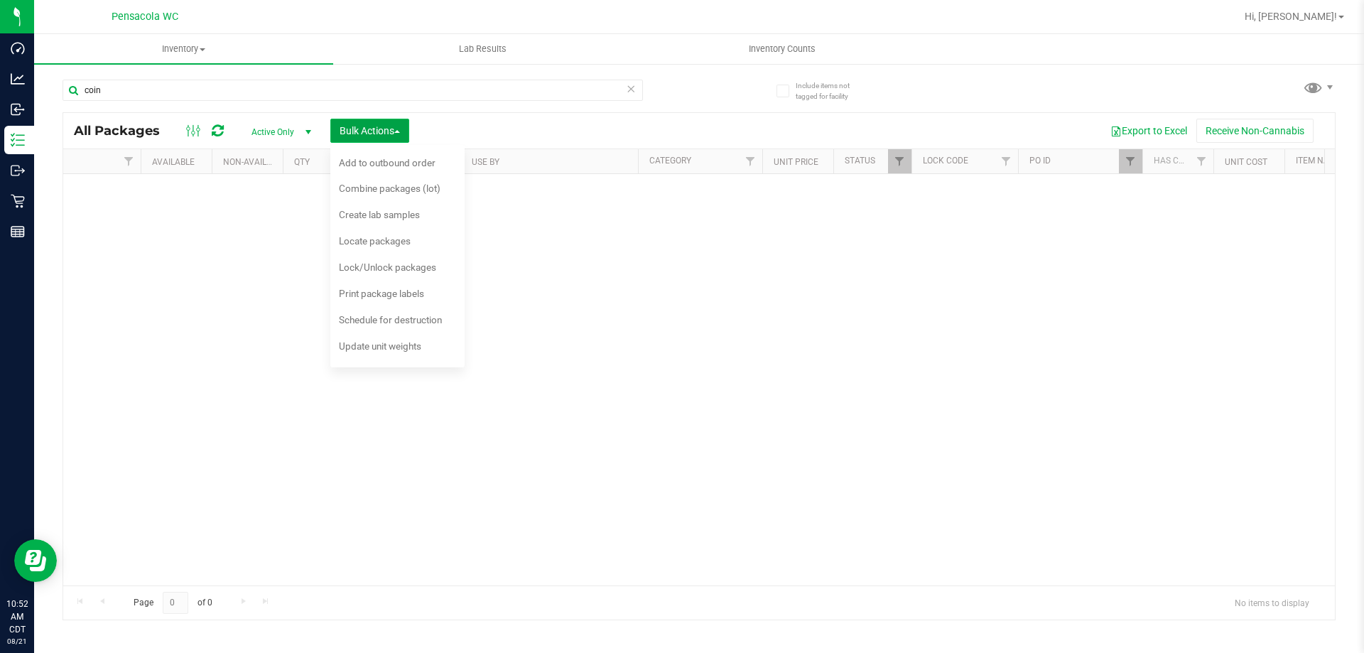
click at [384, 129] on span "Bulk Actions" at bounding box center [370, 130] width 60 height 11
click at [293, 129] on span "Active Only" at bounding box center [278, 132] width 78 height 20
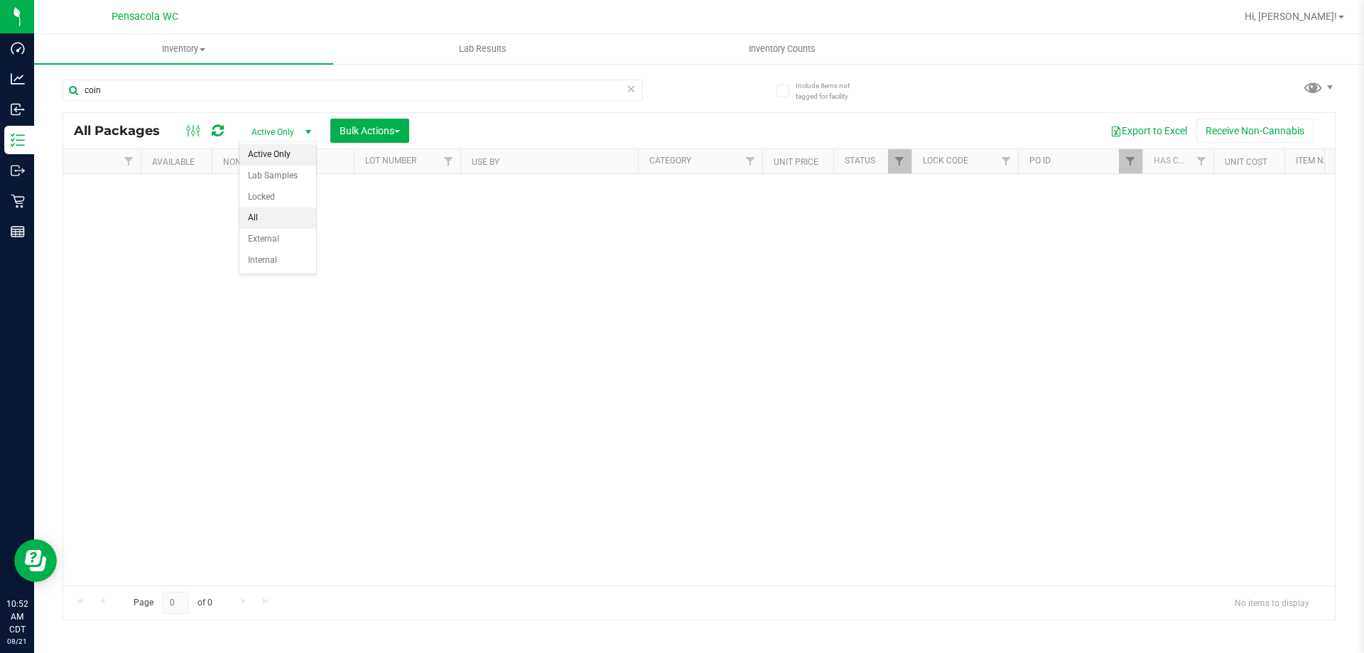
click at [271, 212] on li "All" at bounding box center [277, 217] width 77 height 21
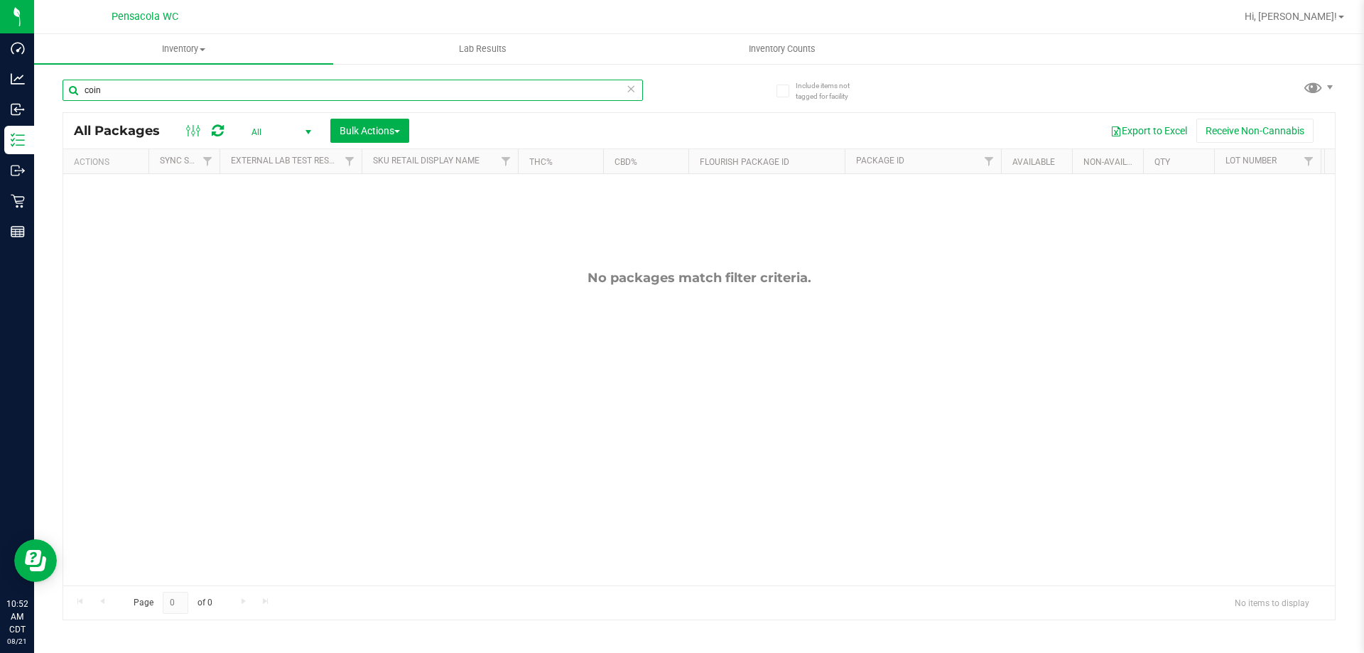
click at [222, 88] on input "coin" at bounding box center [353, 90] width 581 height 21
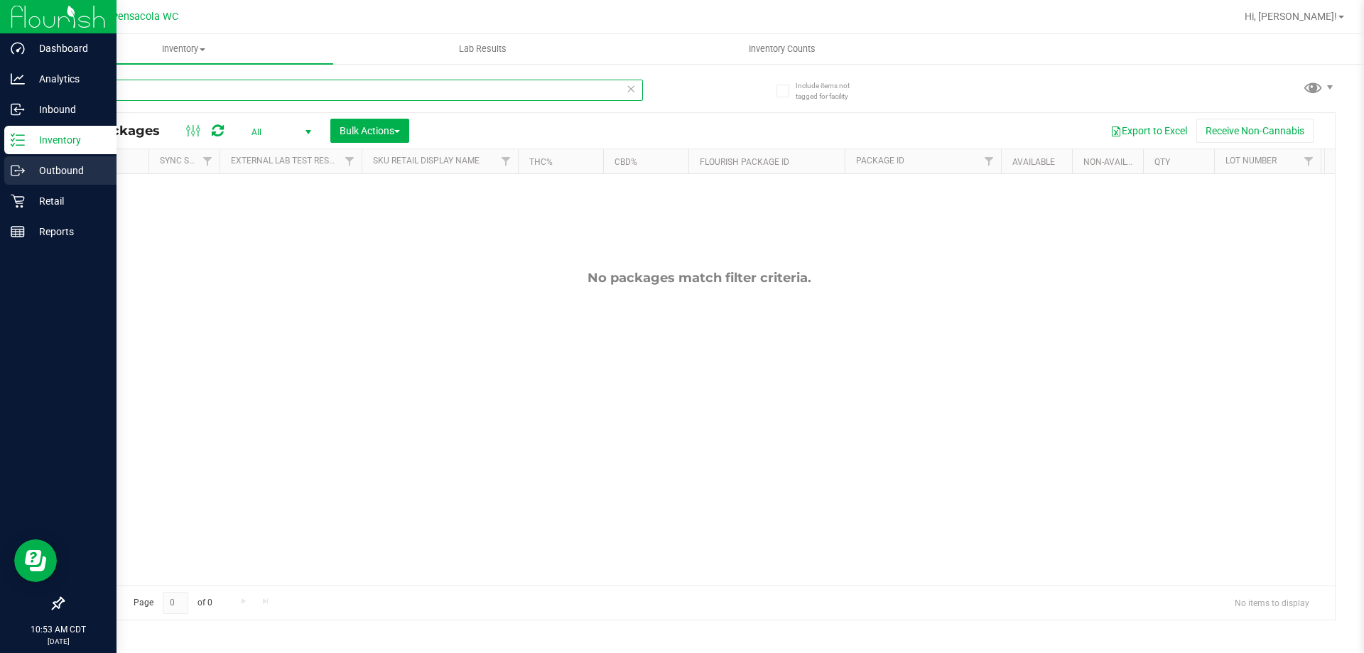
type input "hash"
click at [14, 180] on div "Outbound" at bounding box center [60, 170] width 112 height 28
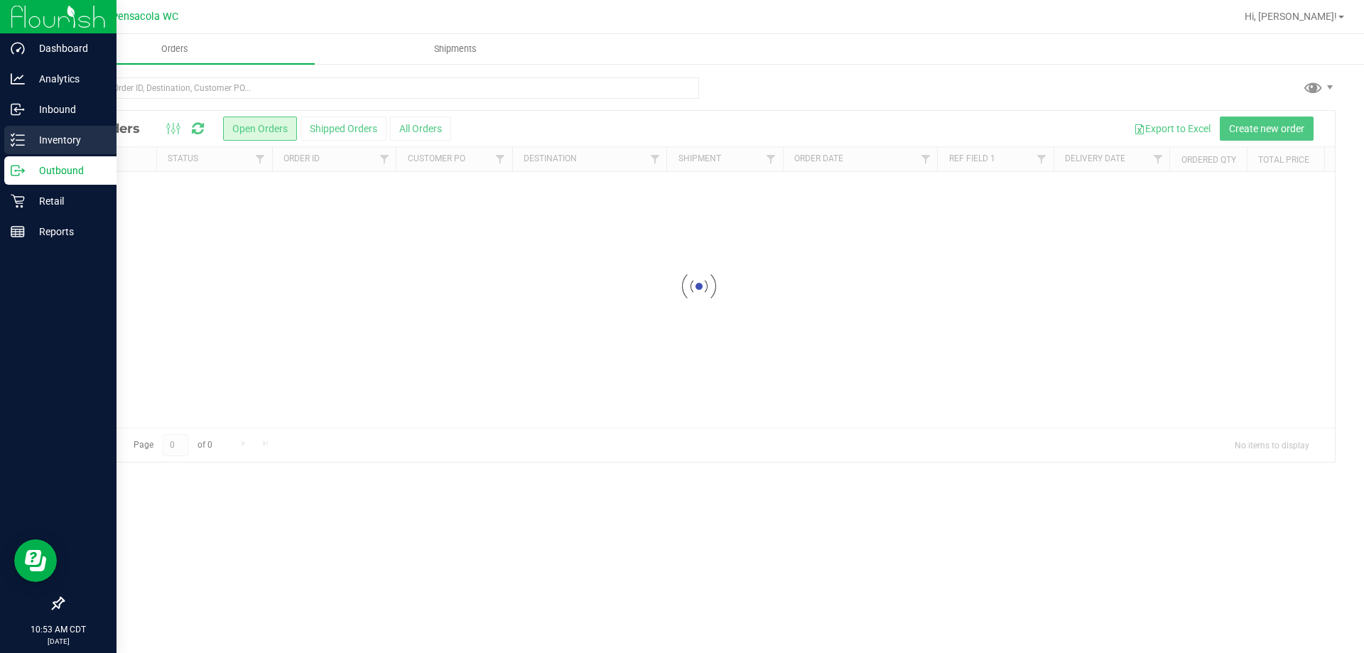
click at [75, 138] on p "Inventory" at bounding box center [67, 139] width 85 height 17
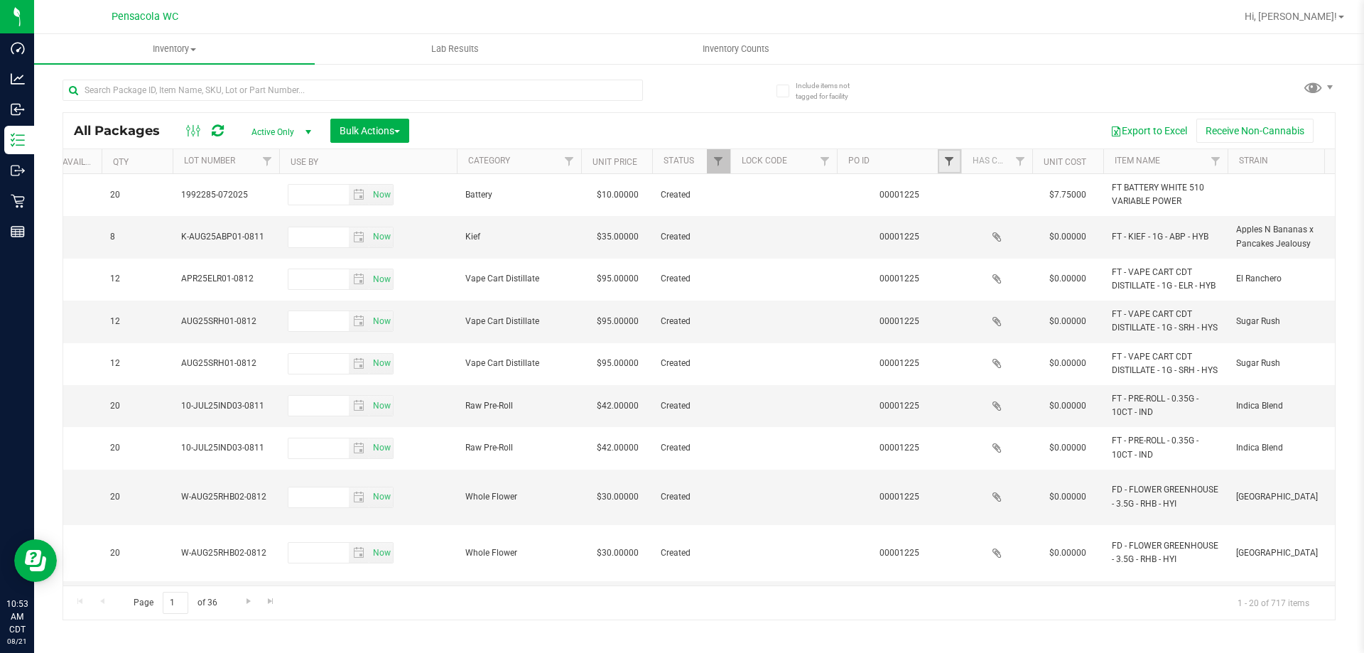
click at [954, 156] on span "Filter" at bounding box center [949, 161] width 11 height 11
type input "1225"
click at [971, 235] on button "Filter" at bounding box center [980, 230] width 68 height 31
click at [269, 95] on input "text" at bounding box center [353, 90] width 581 height 21
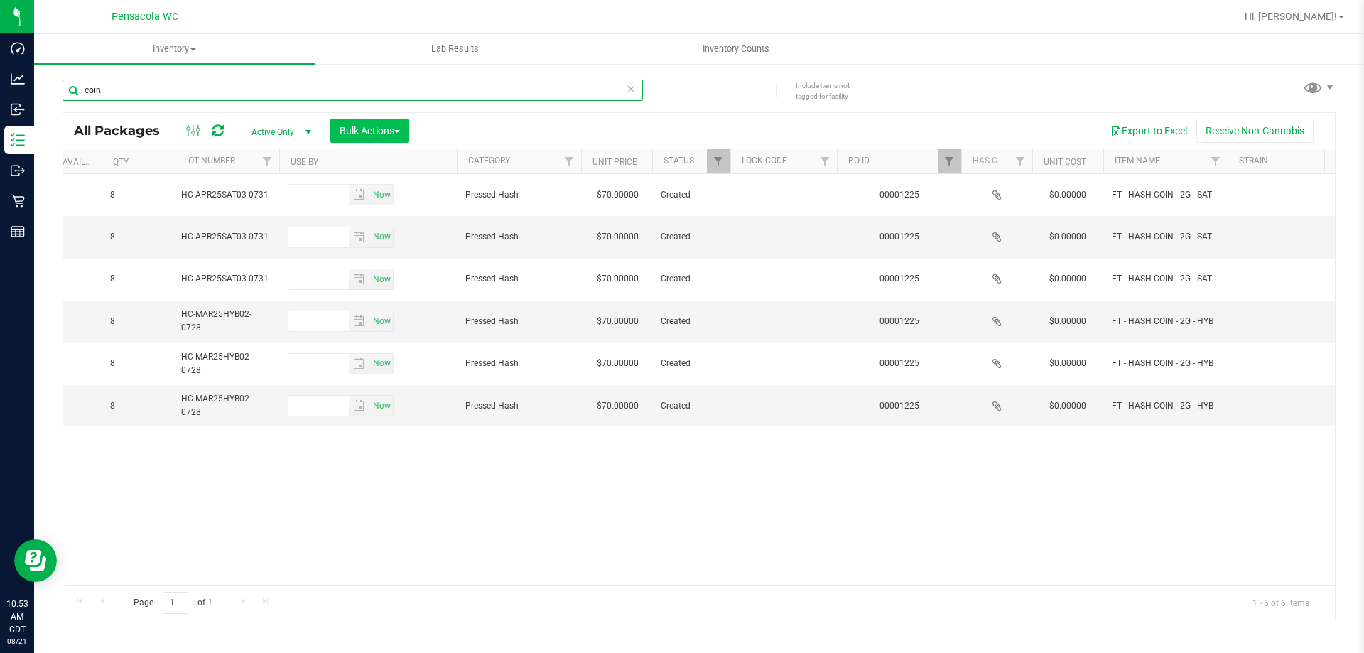
type input "coin"
click at [372, 126] on span "Bulk Actions" at bounding box center [370, 130] width 60 height 11
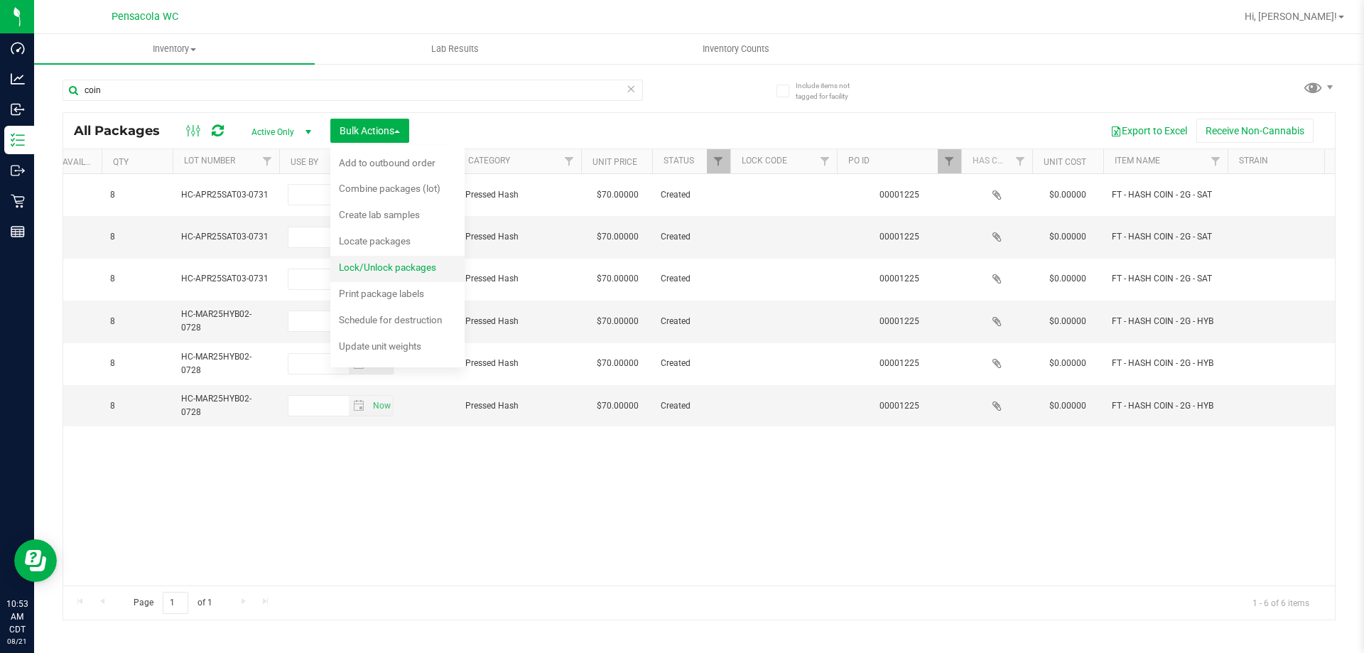
click at [370, 266] on span "Lock/Unlock packages" at bounding box center [387, 266] width 97 height 11
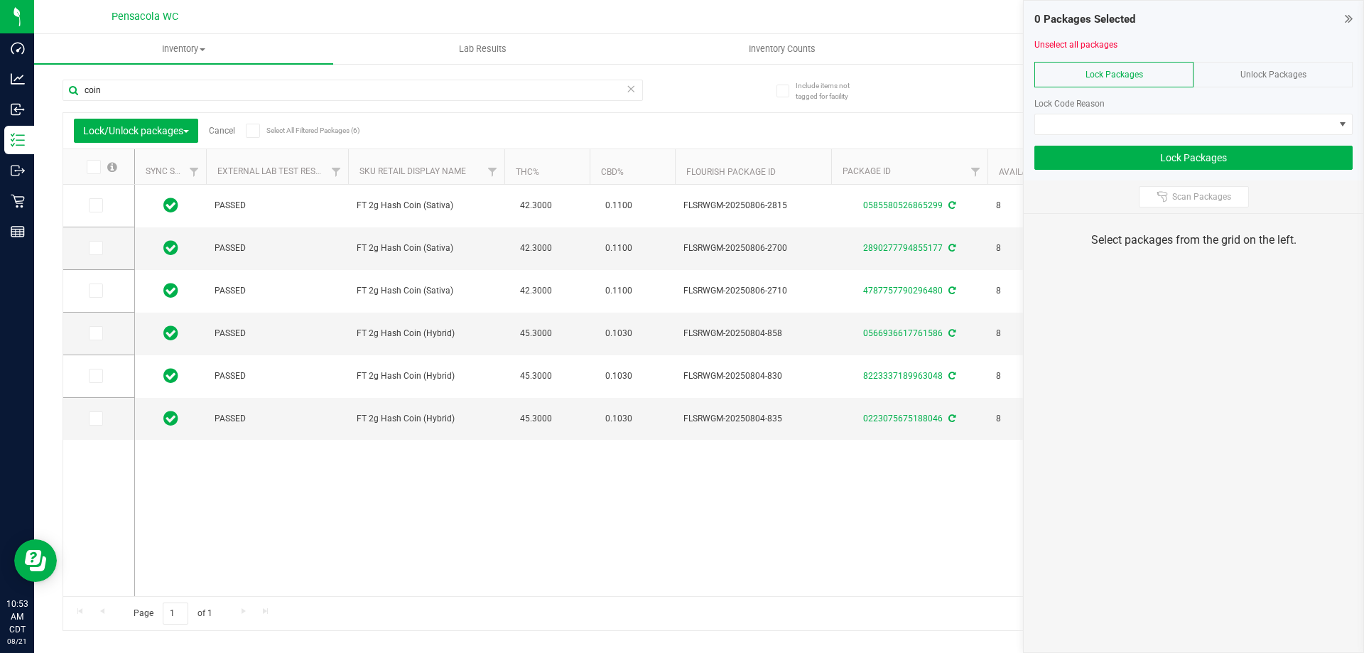
click at [95, 167] on icon at bounding box center [92, 167] width 9 height 0
click at [0, 0] on input "checkbox" at bounding box center [0, 0] width 0 height 0
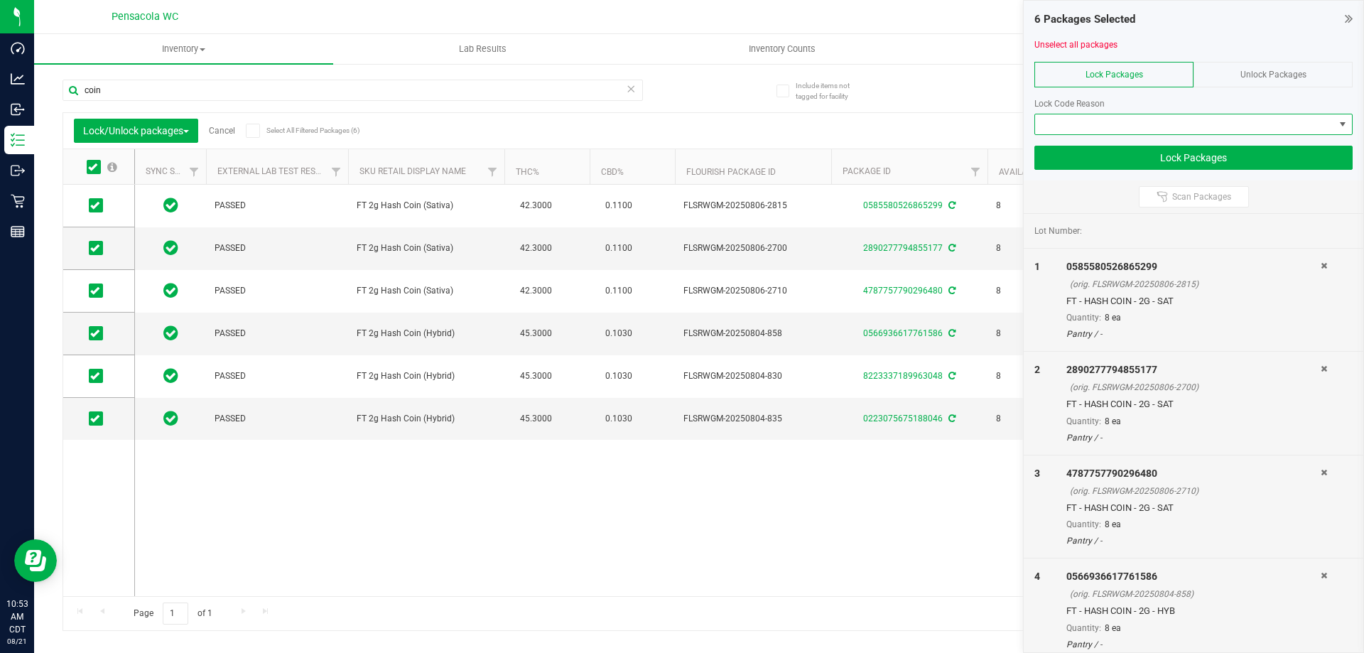
click at [1098, 117] on span at bounding box center [1184, 124] width 299 height 20
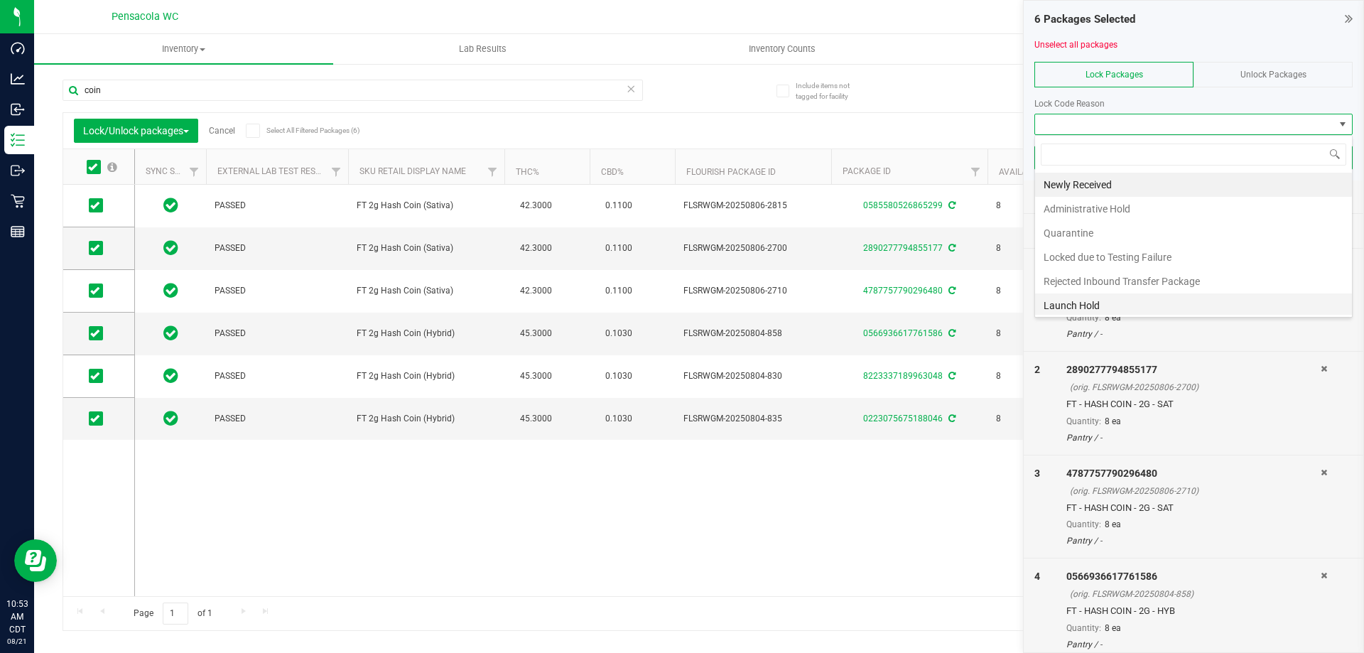
click at [1097, 307] on li "Launch Hold" at bounding box center [1193, 305] width 317 height 24
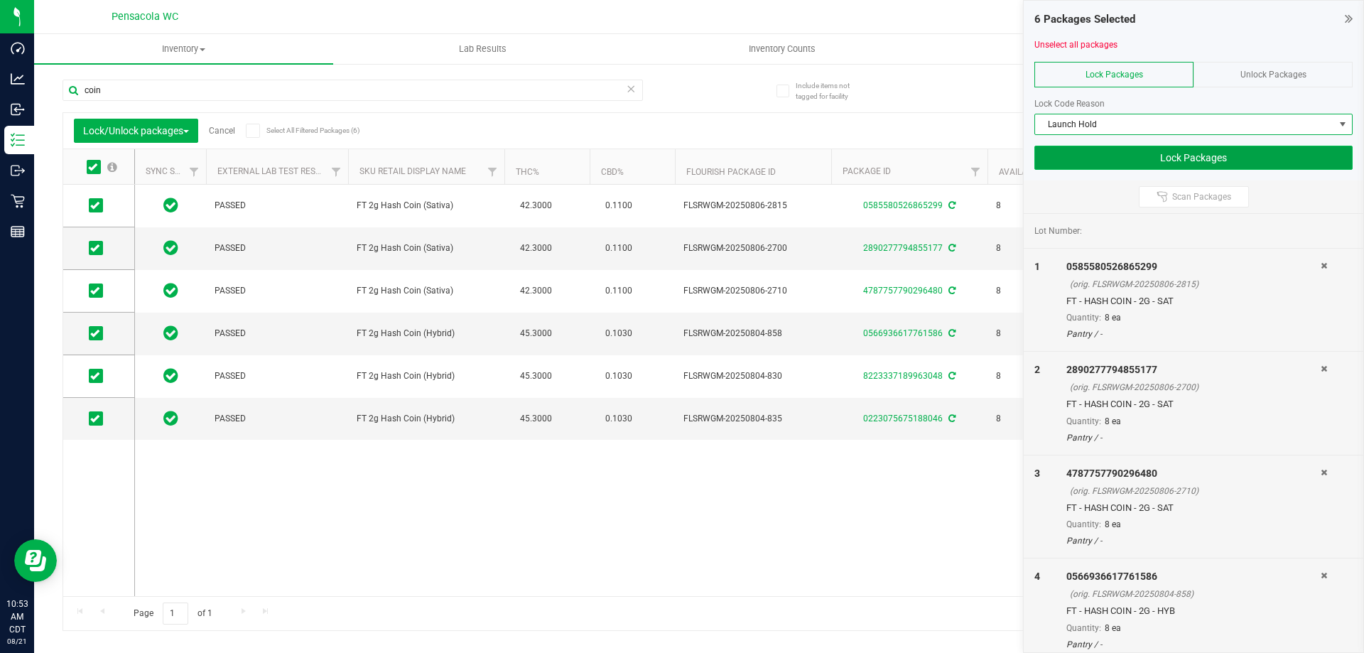
click at [1137, 160] on button "Lock Packages" at bounding box center [1194, 158] width 318 height 24
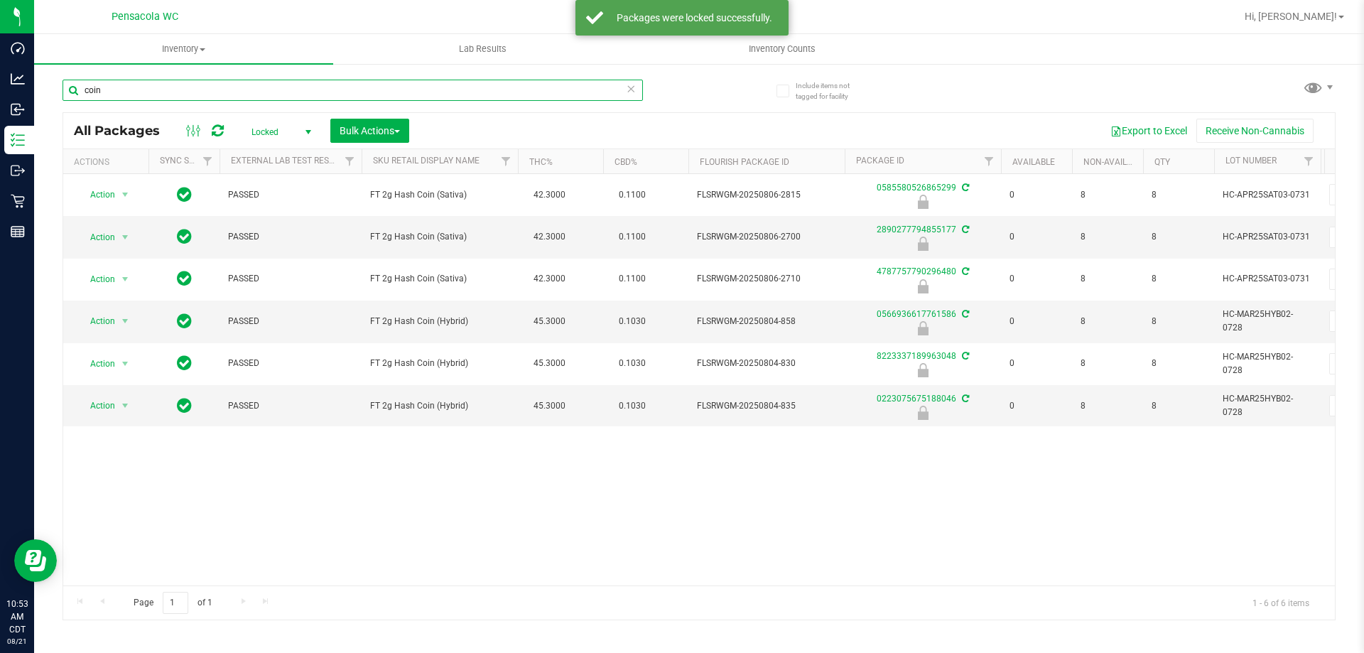
click at [227, 91] on input "coin" at bounding box center [353, 90] width 581 height 21
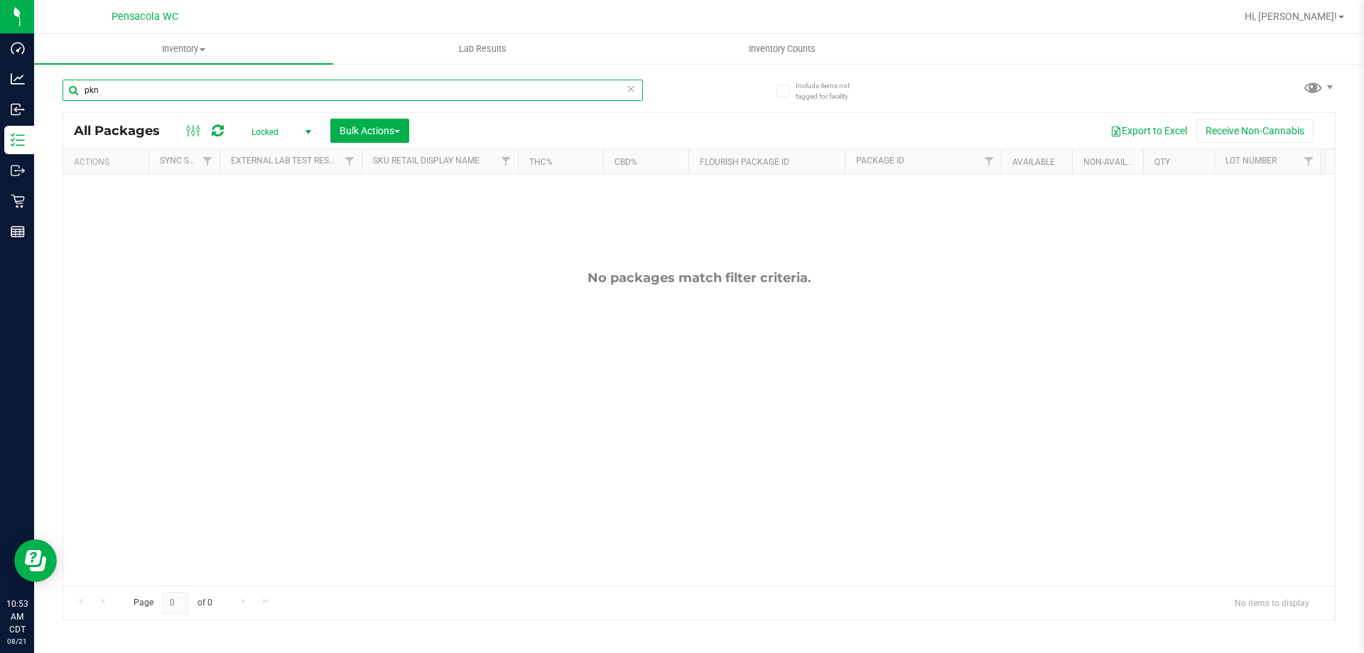
type input "pkn"
click at [286, 134] on span "Locked" at bounding box center [278, 132] width 78 height 20
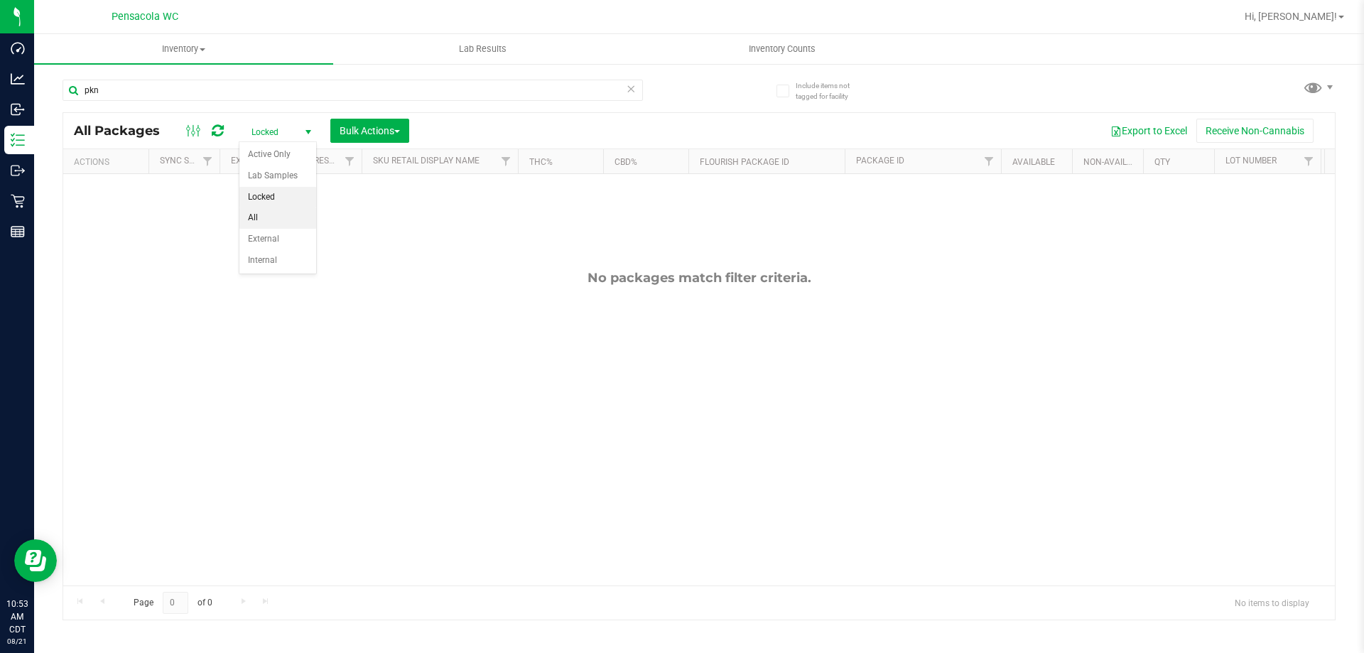
click at [271, 214] on li "All" at bounding box center [277, 217] width 77 height 21
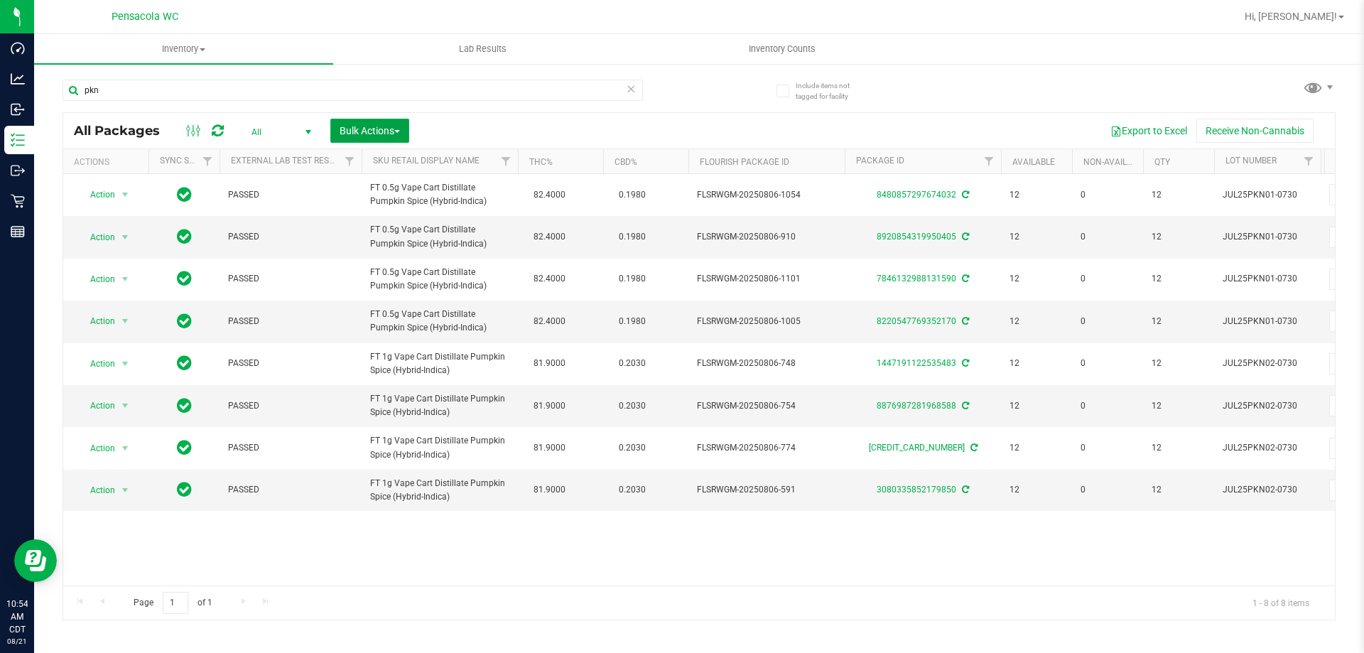
click at [367, 131] on span "Bulk Actions" at bounding box center [370, 130] width 60 height 11
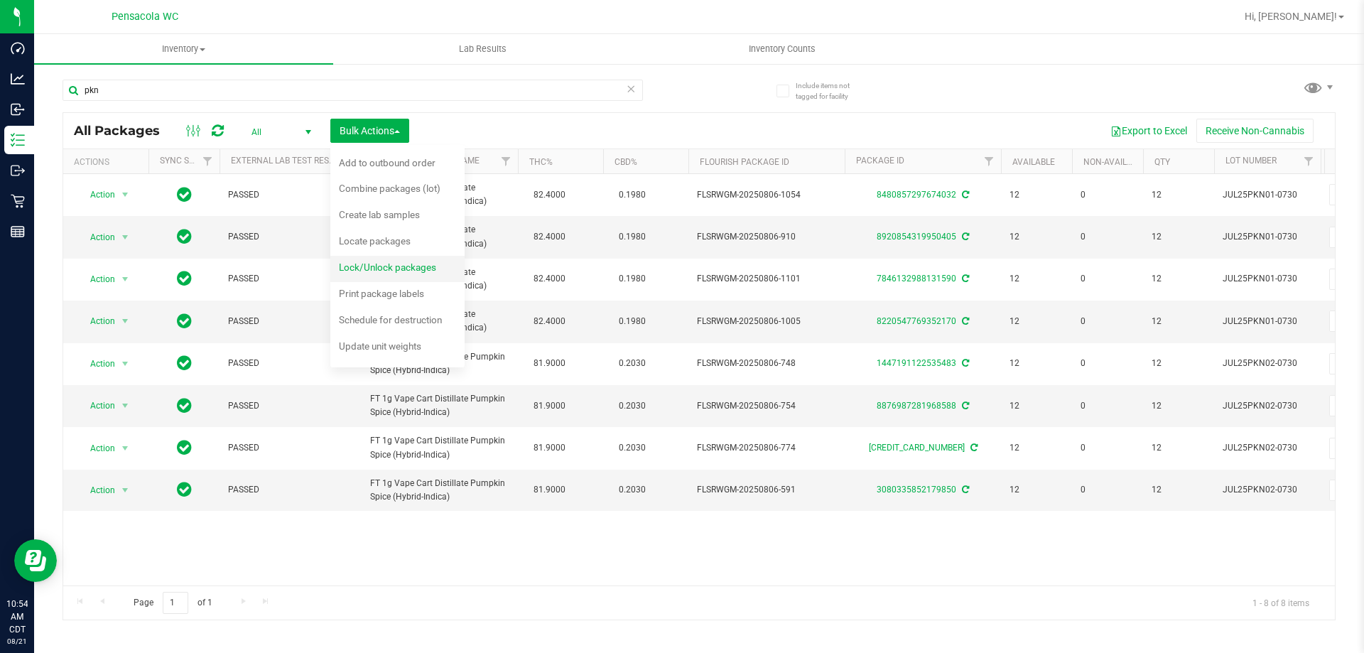
click at [390, 266] on span "Lock/Unlock packages" at bounding box center [387, 266] width 97 height 11
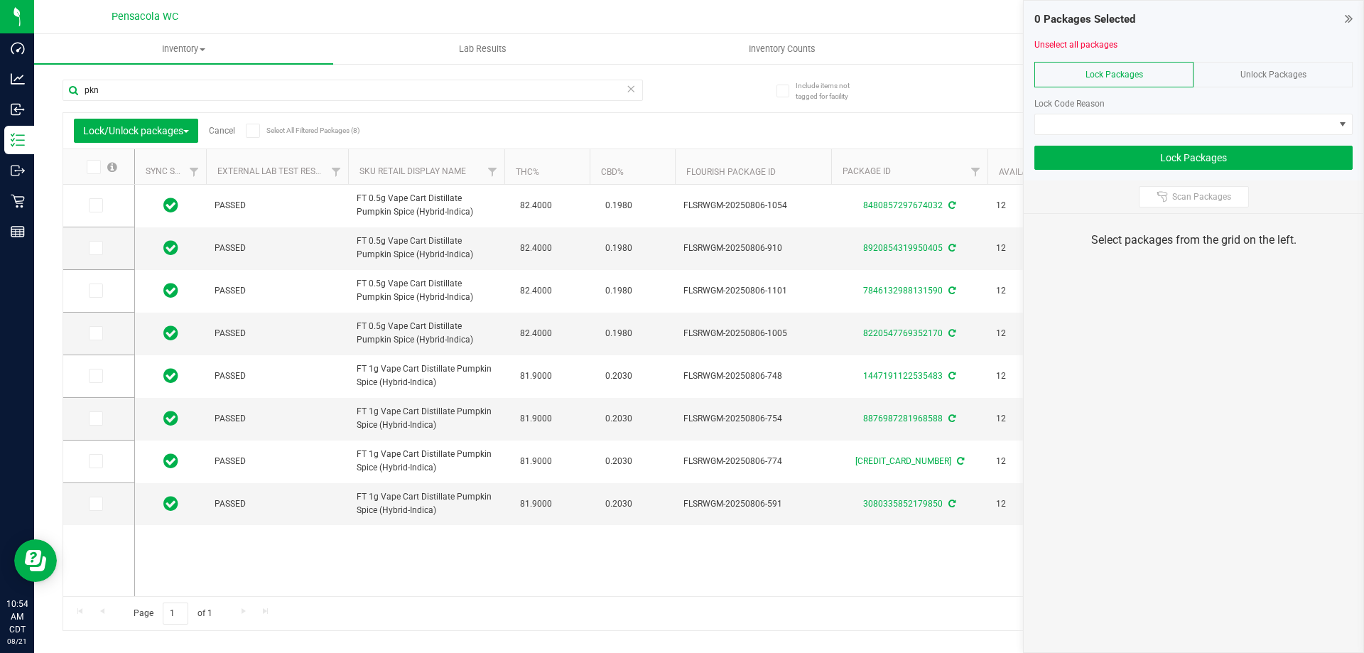
click at [94, 158] on th at bounding box center [98, 167] width 71 height 36
click at [94, 167] on icon at bounding box center [92, 167] width 9 height 0
click at [0, 0] on input "checkbox" at bounding box center [0, 0] width 0 height 0
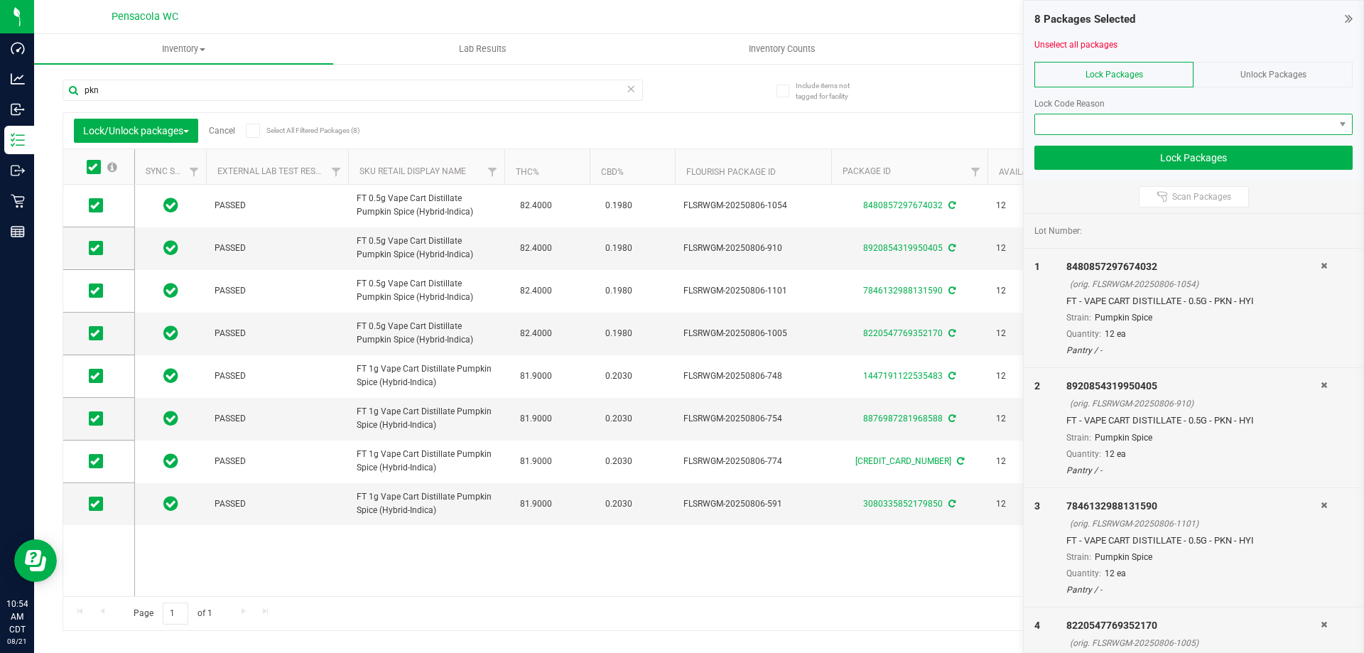
click at [1114, 126] on span at bounding box center [1184, 124] width 299 height 20
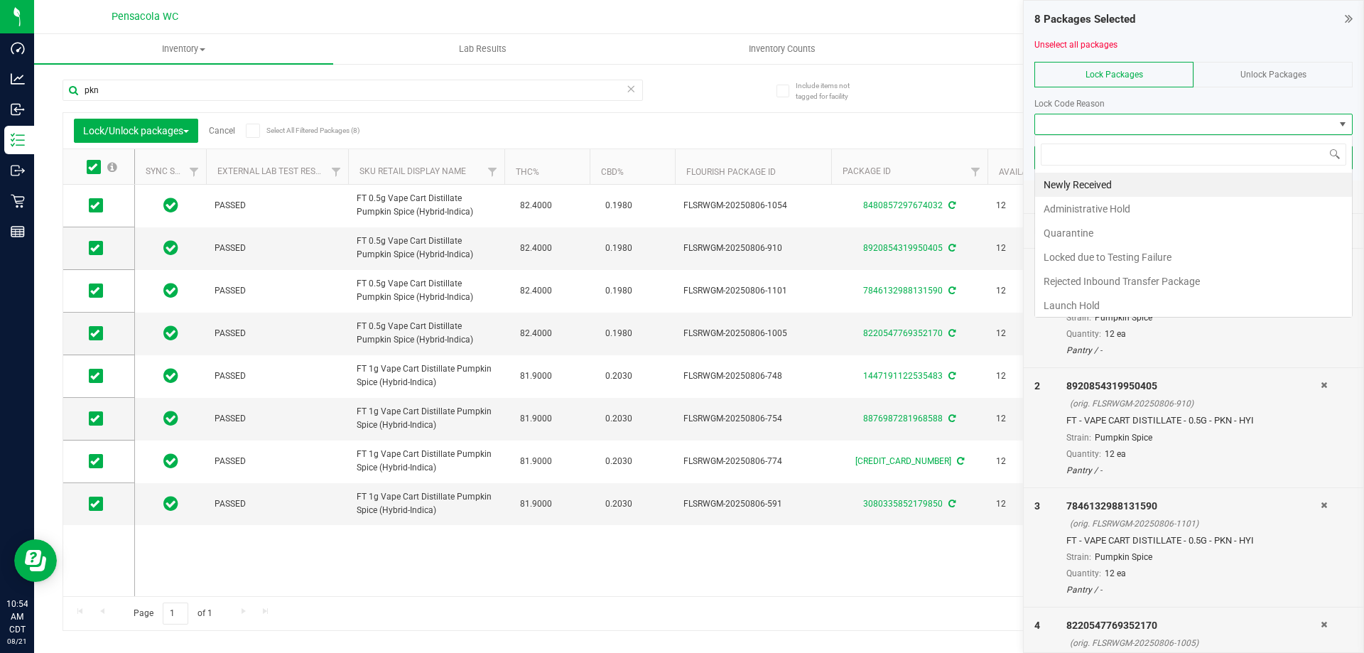
scroll to position [21, 318]
click at [1114, 126] on span at bounding box center [1184, 124] width 299 height 20
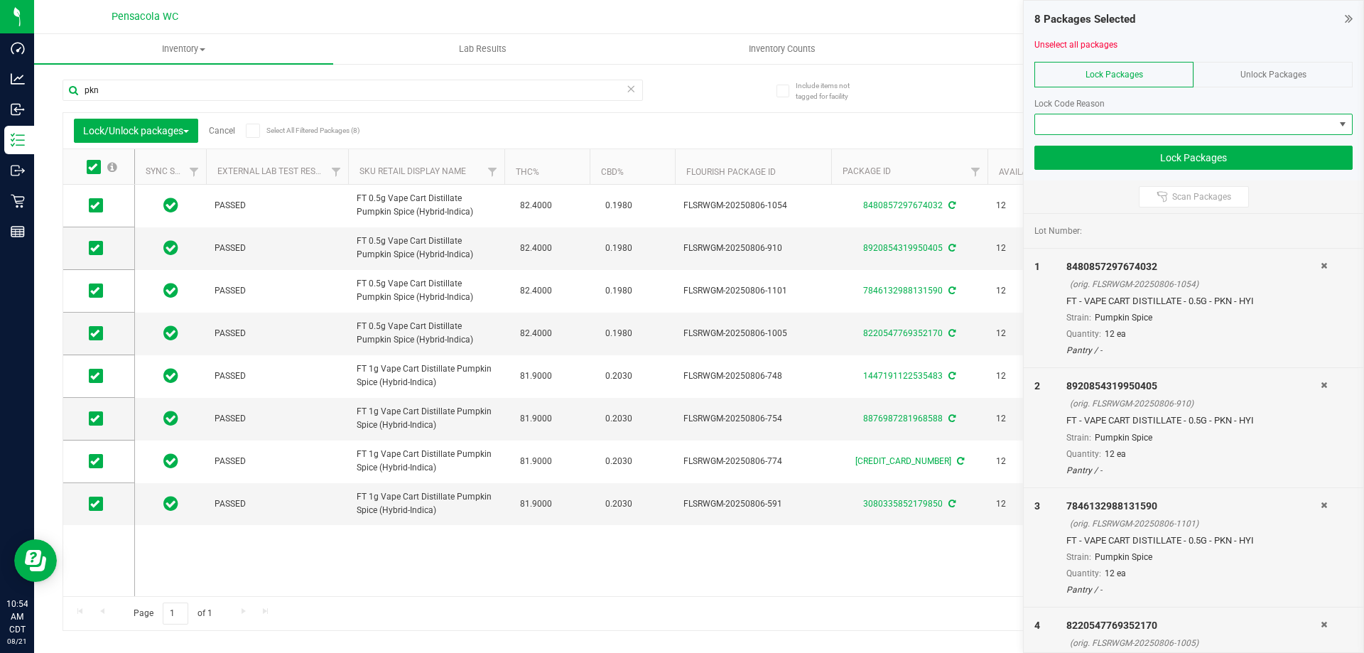
click at [1114, 126] on span at bounding box center [1184, 124] width 299 height 20
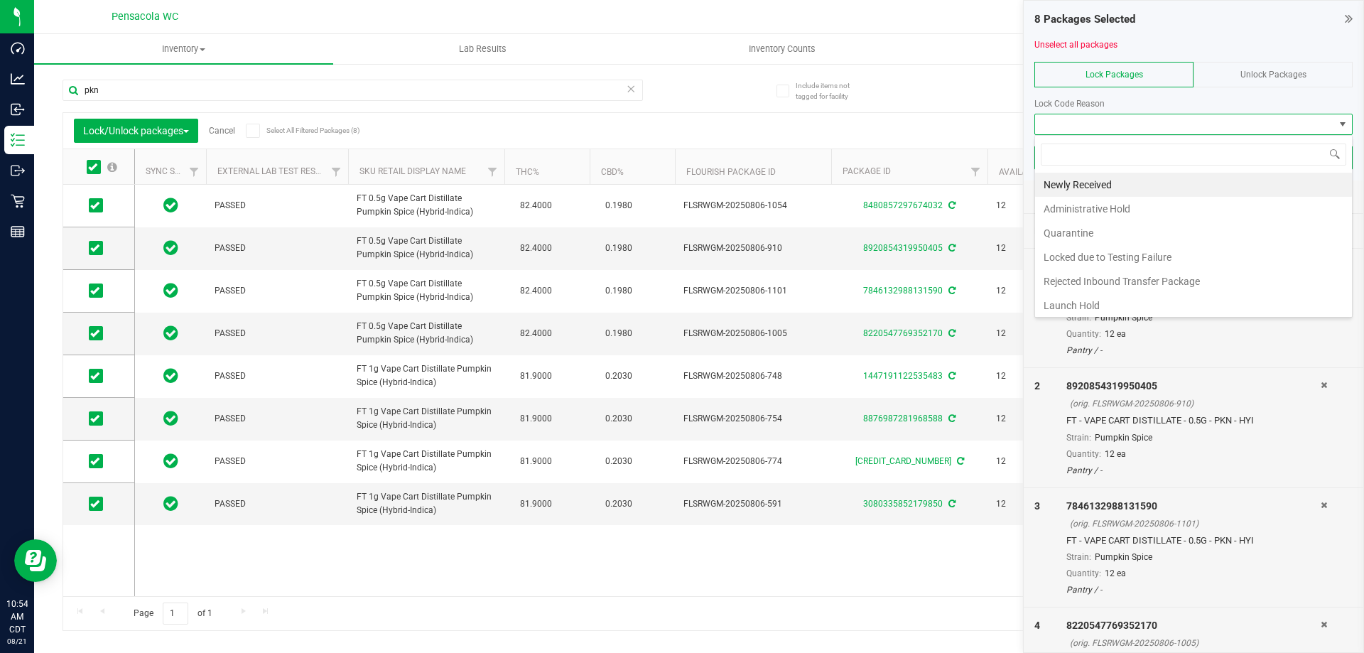
click at [1089, 297] on li "Launch Hold" at bounding box center [1193, 305] width 317 height 24
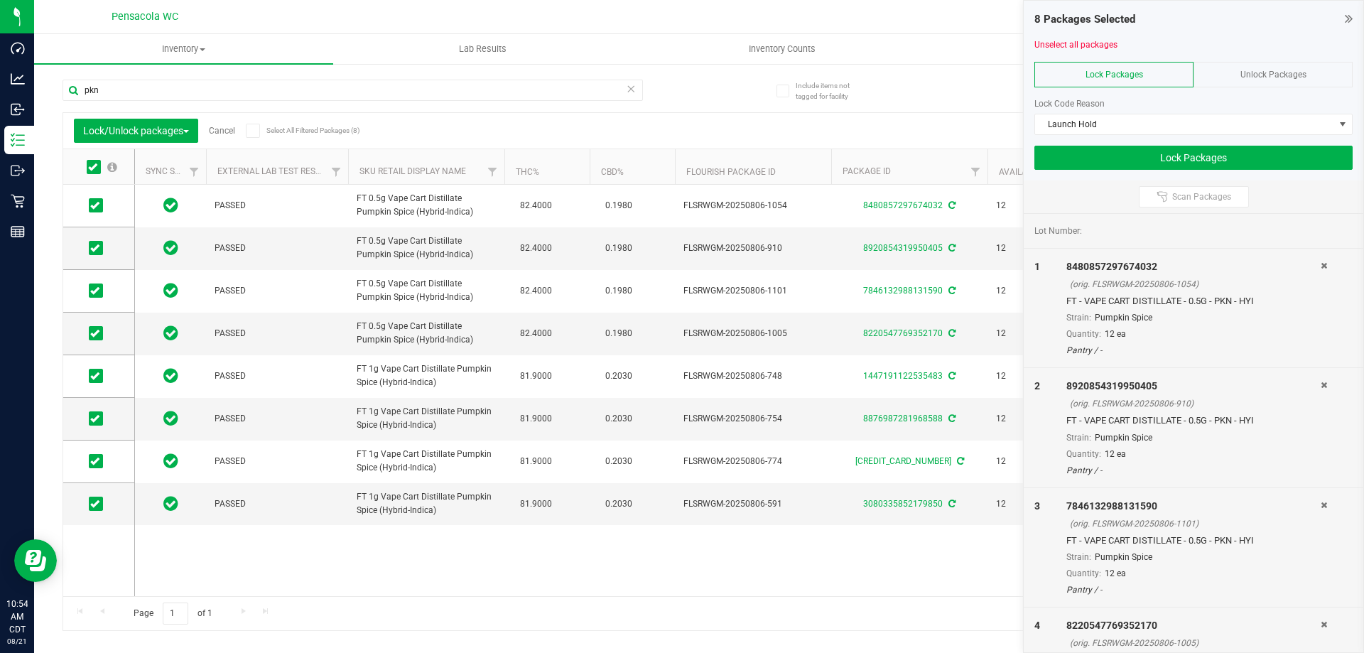
click at [1152, 144] on div at bounding box center [1194, 140] width 318 height 11
click at [1156, 158] on button "Lock Packages" at bounding box center [1194, 158] width 318 height 24
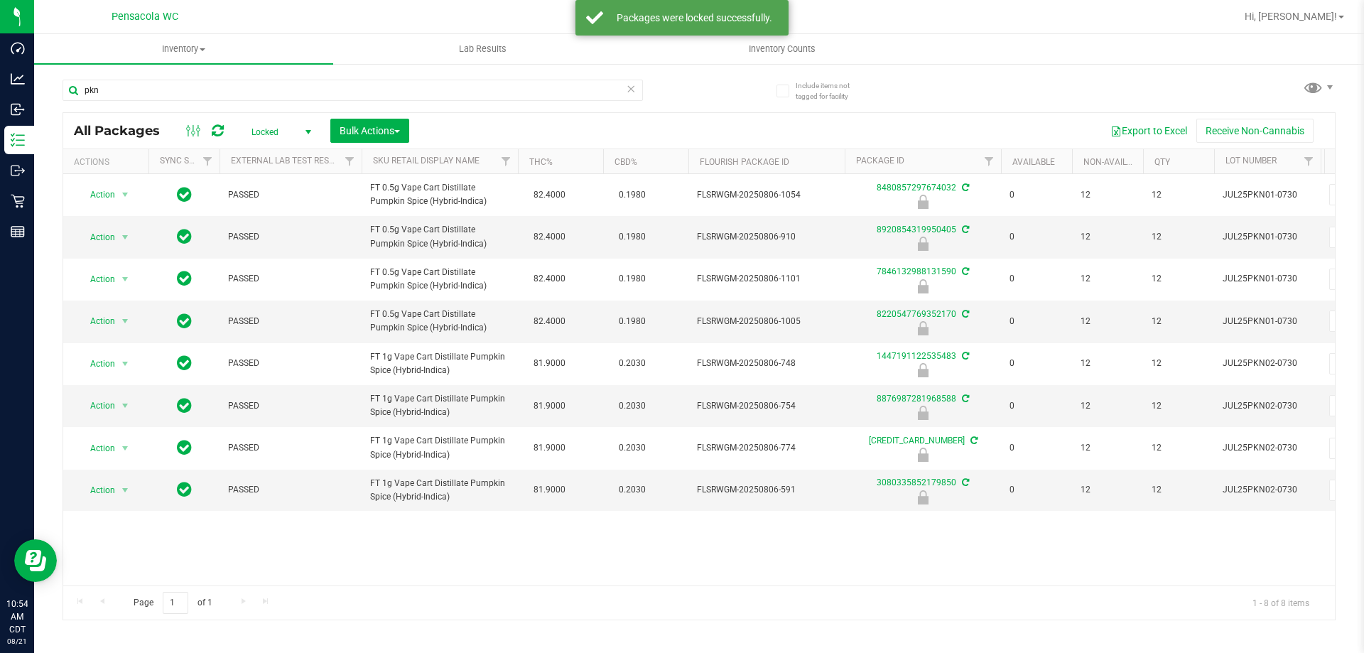
click at [630, 90] on icon at bounding box center [631, 88] width 10 height 17
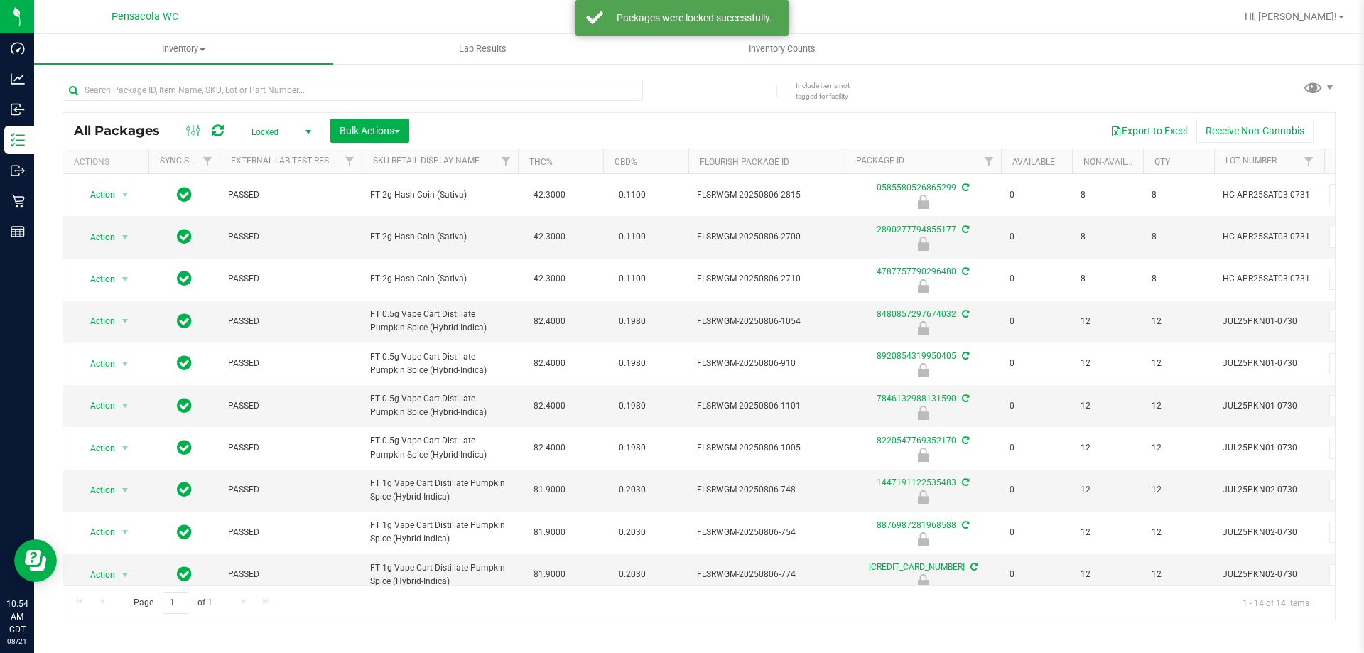
click at [298, 132] on span "Locked" at bounding box center [278, 132] width 78 height 20
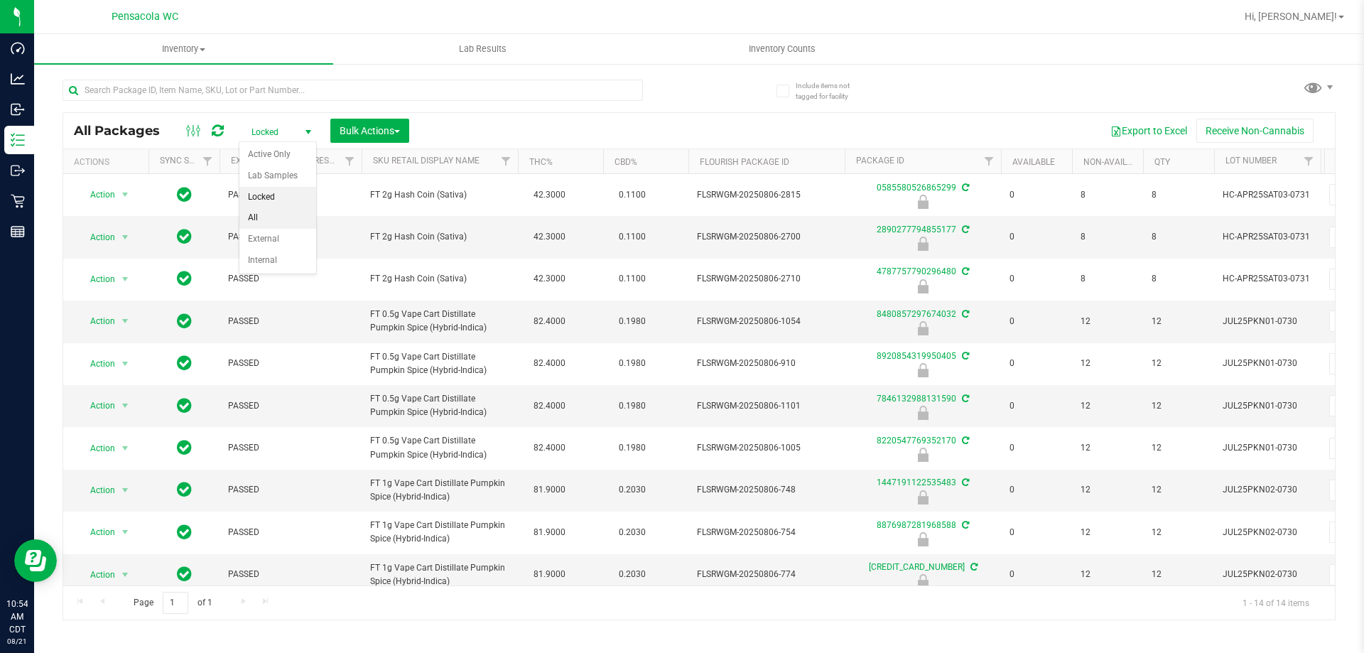
click at [267, 214] on li "All" at bounding box center [277, 217] width 77 height 21
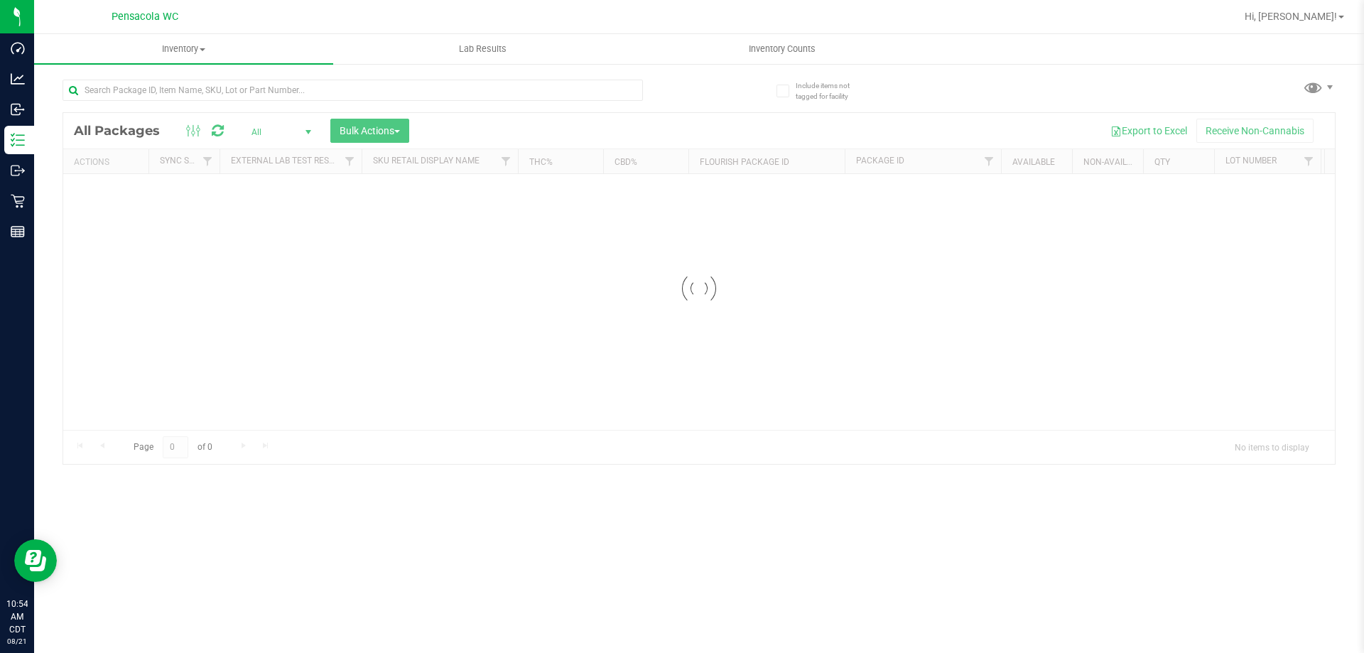
click at [245, 97] on input "text" at bounding box center [353, 90] width 581 height 21
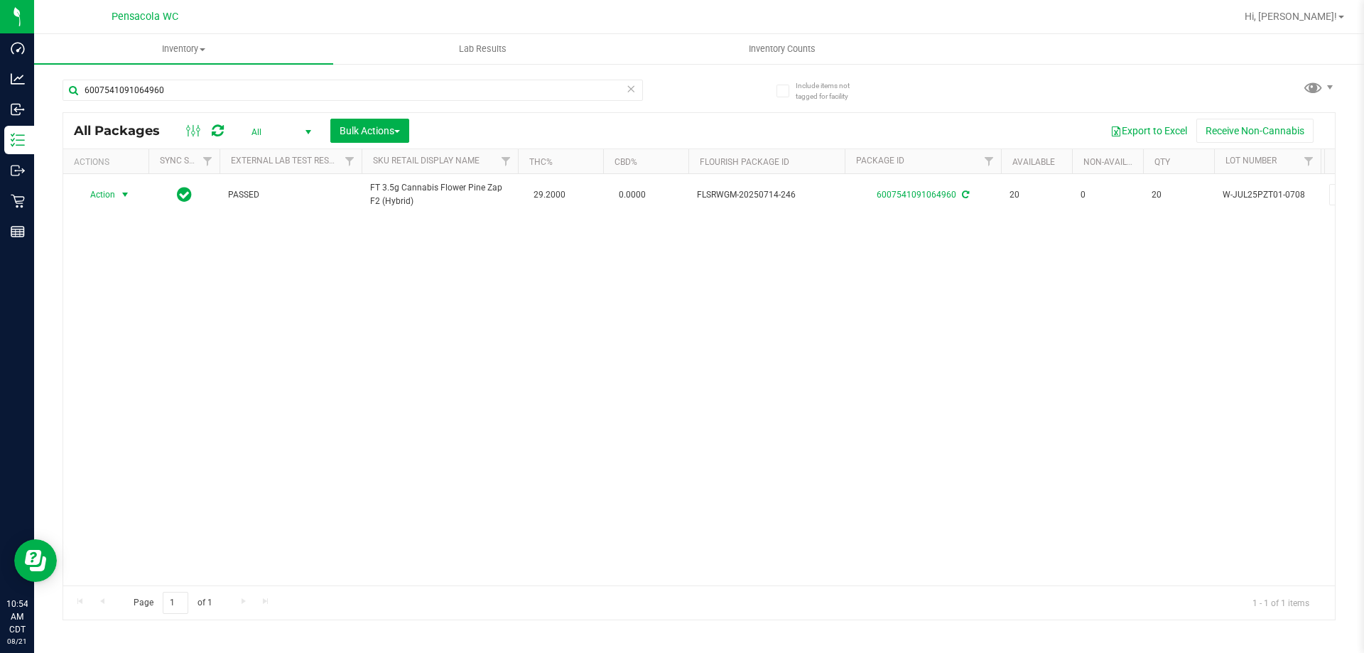
type input "6007541091064960"
click at [115, 196] on span "Action" at bounding box center [96, 195] width 38 height 20
click at [134, 319] on li "Lock package" at bounding box center [133, 323] width 110 height 21
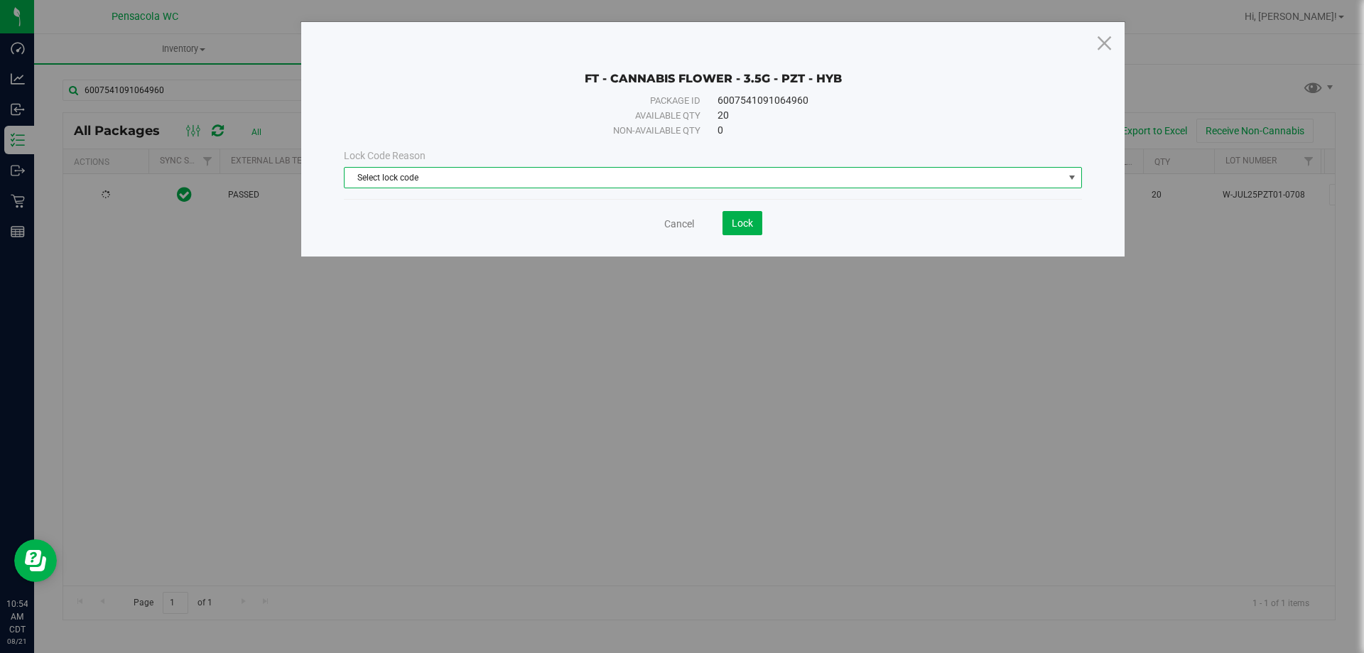
drag, startPoint x: 757, startPoint y: 168, endPoint x: 731, endPoint y: 182, distance: 29.9
click at [757, 168] on span "Select lock code" at bounding box center [704, 178] width 719 height 20
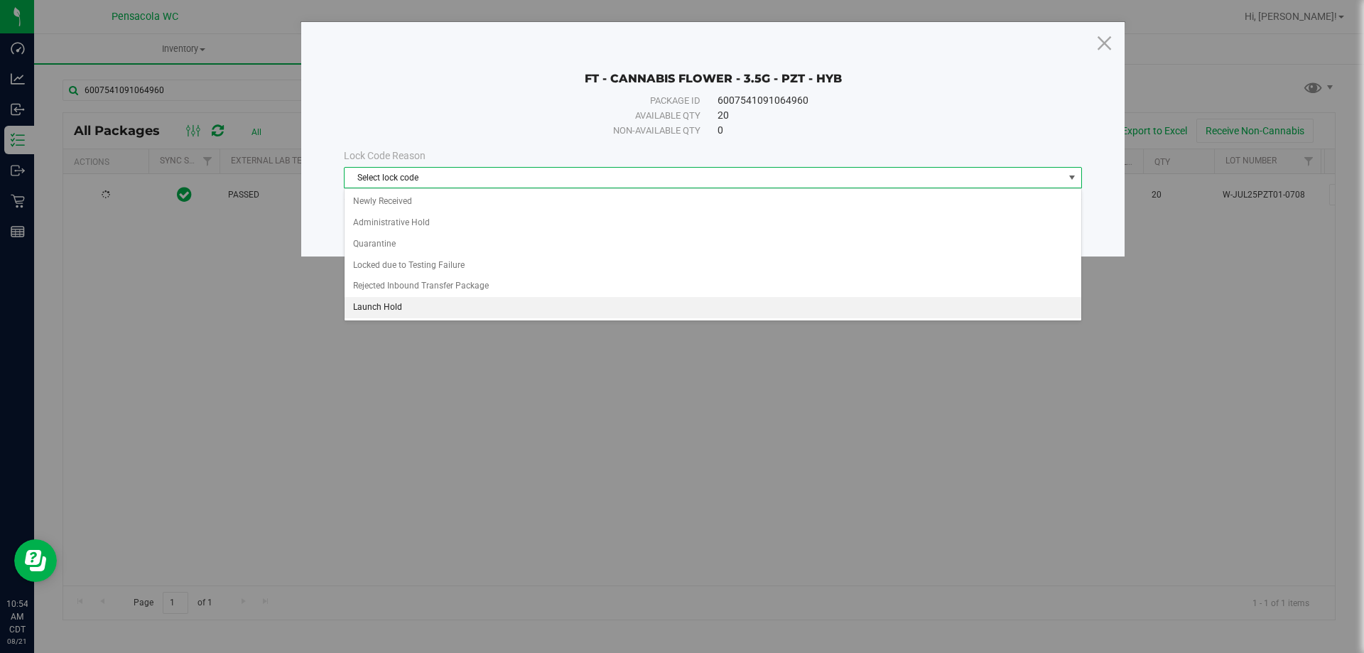
click at [425, 306] on li "Launch Hold" at bounding box center [713, 307] width 737 height 21
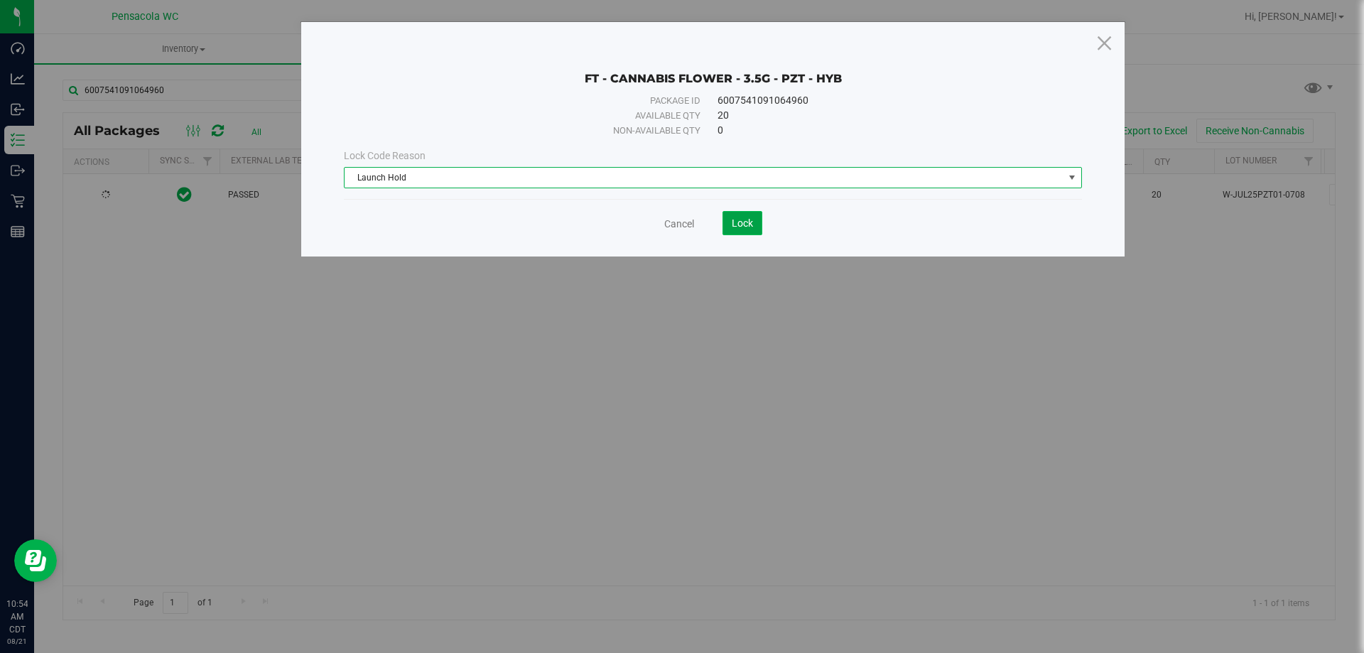
click at [740, 230] on button "Lock" at bounding box center [743, 223] width 40 height 24
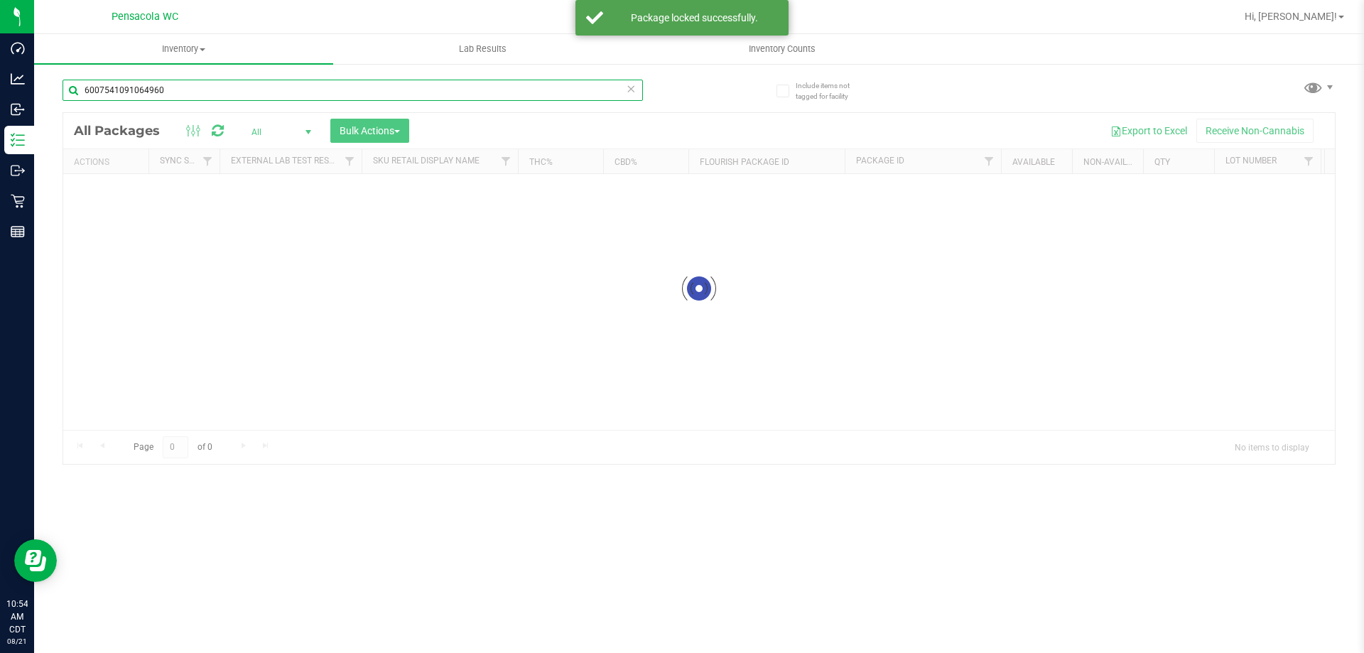
click at [219, 100] on input "6007541091064960" at bounding box center [353, 90] width 581 height 21
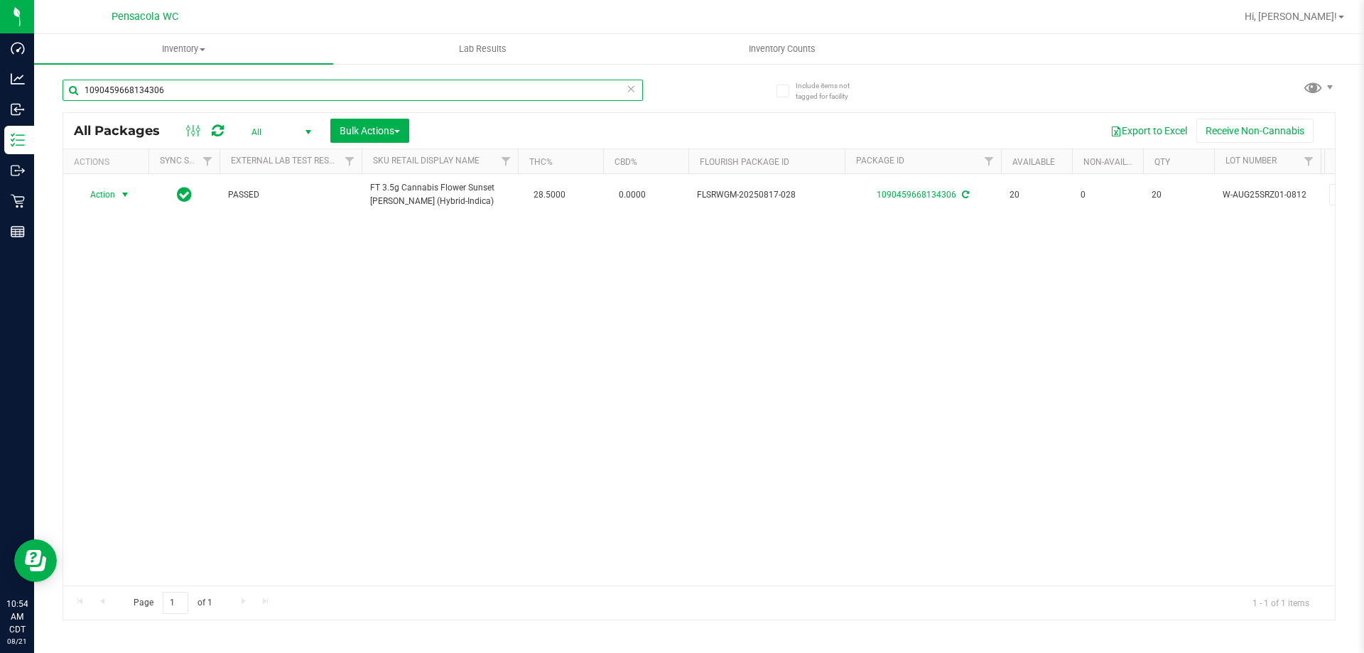
type input "1090459668134306"
click at [120, 192] on span "select" at bounding box center [124, 194] width 11 height 11
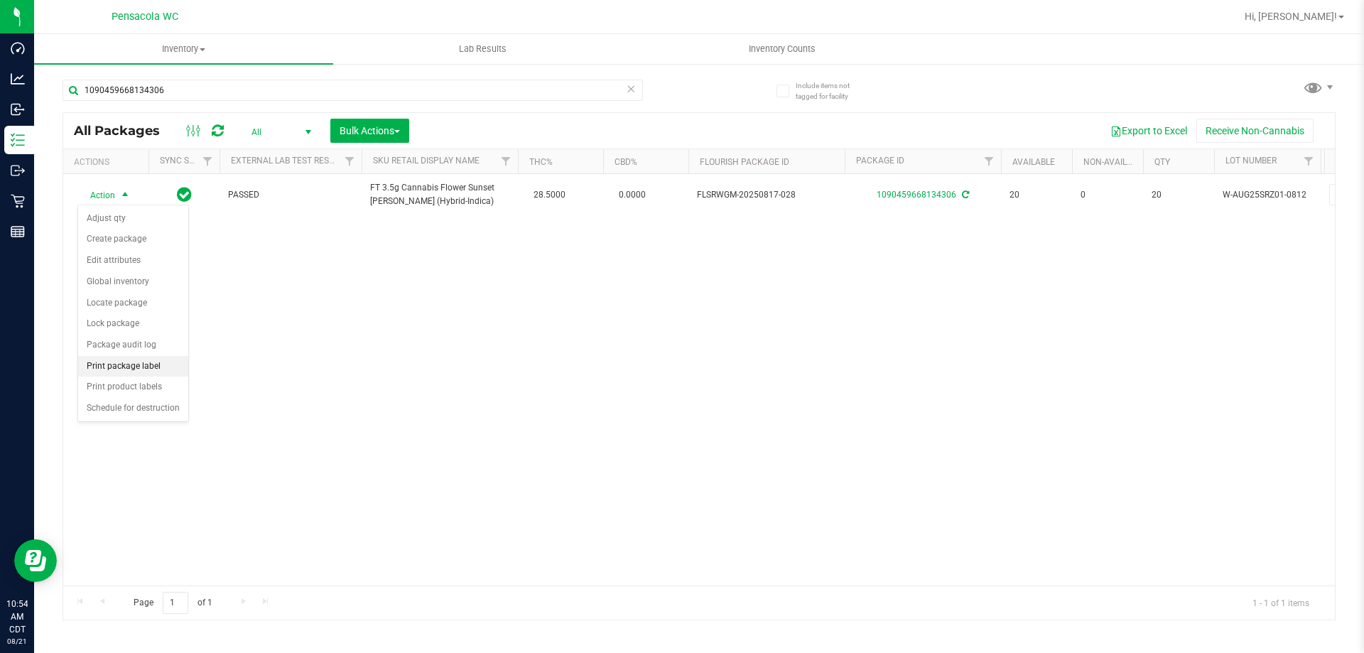
click at [150, 360] on li "Print package label" at bounding box center [133, 366] width 110 height 21
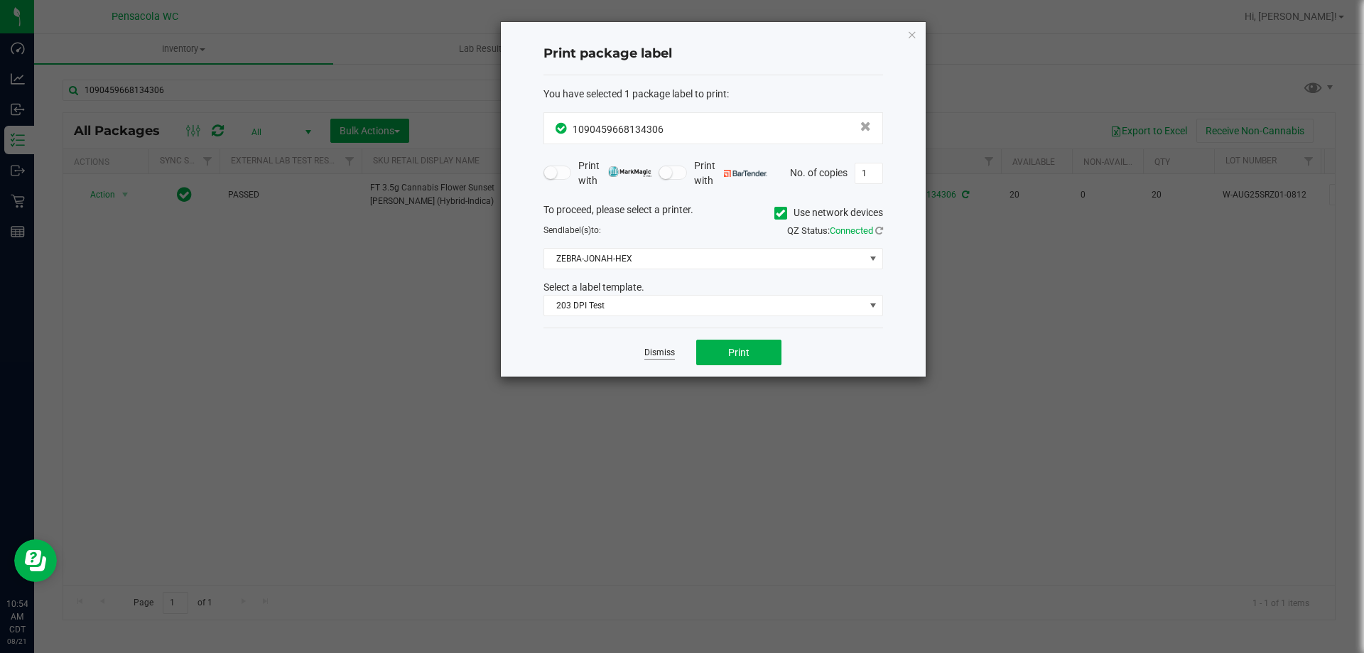
click at [674, 350] on link "Dismiss" at bounding box center [659, 353] width 31 height 12
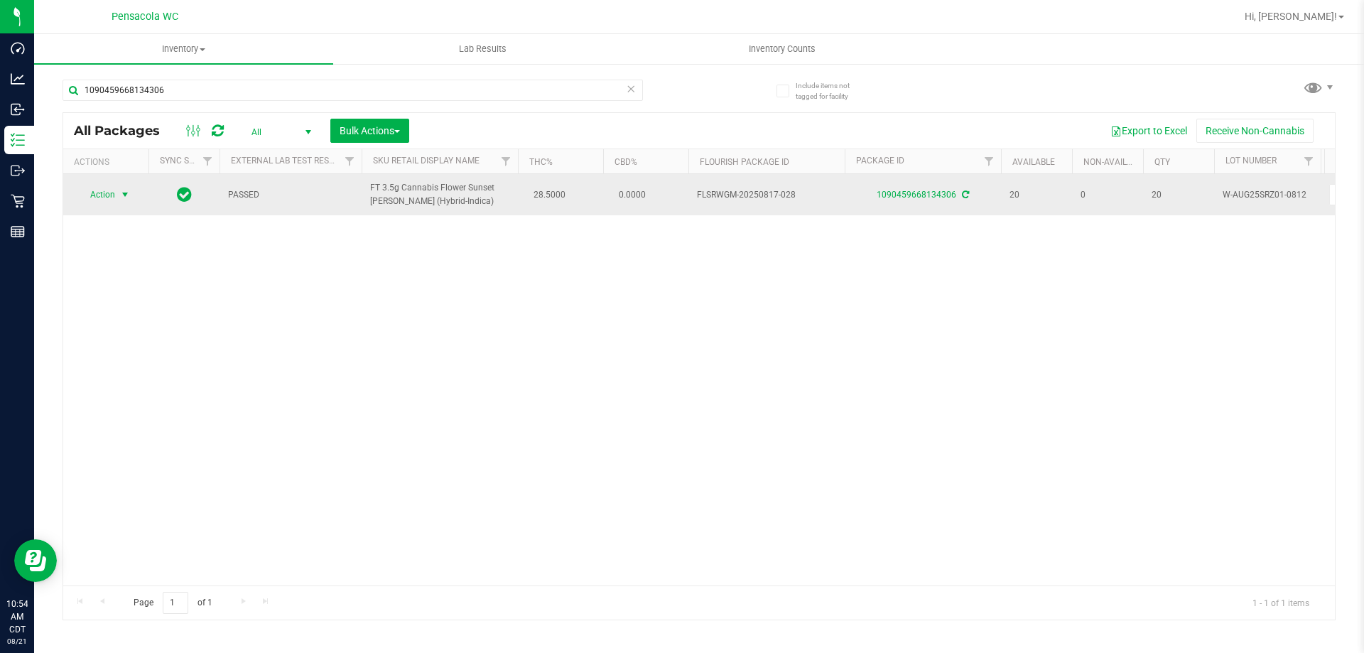
click at [117, 193] on span "select" at bounding box center [126, 195] width 18 height 20
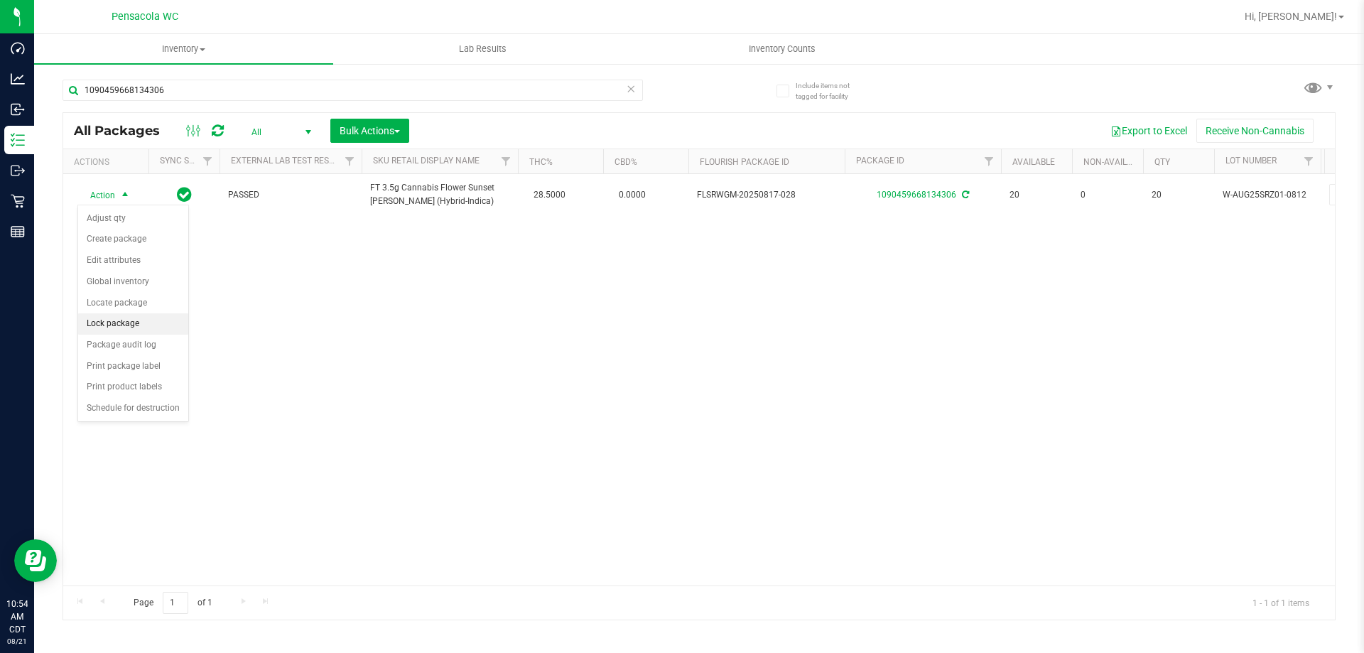
click at [138, 323] on li "Lock package" at bounding box center [133, 323] width 110 height 21
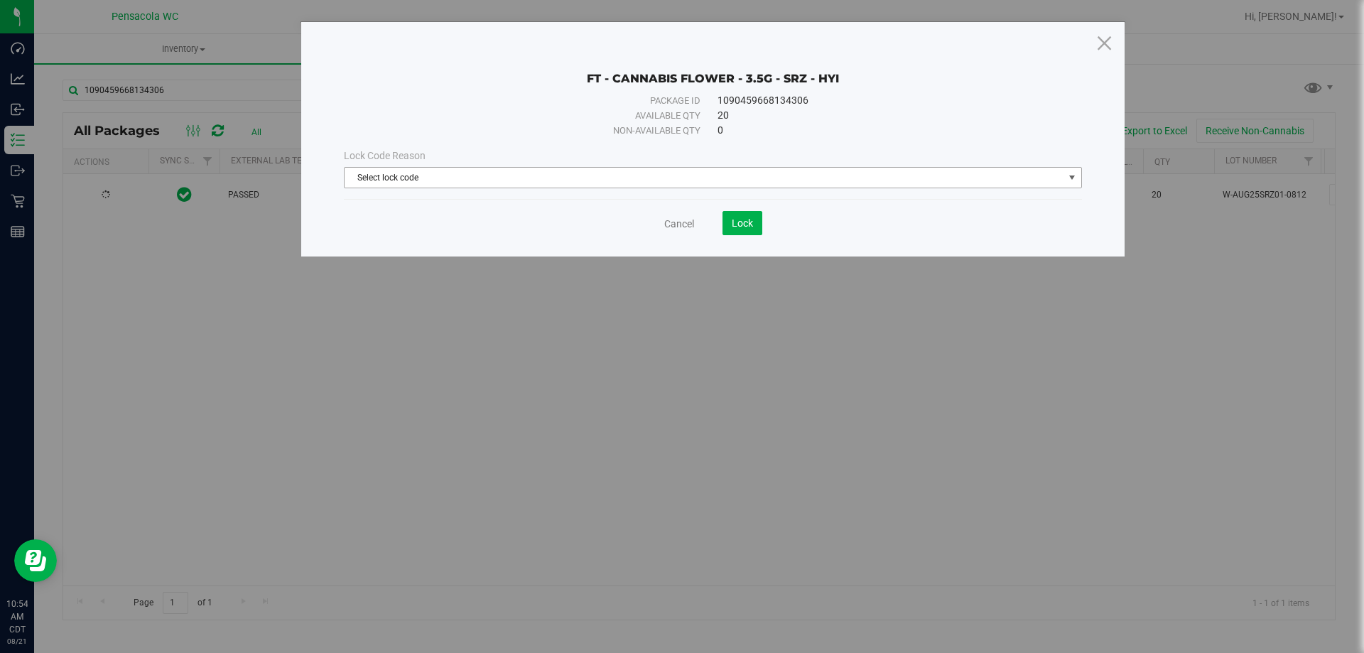
click at [568, 177] on span "Select lock code" at bounding box center [704, 178] width 719 height 20
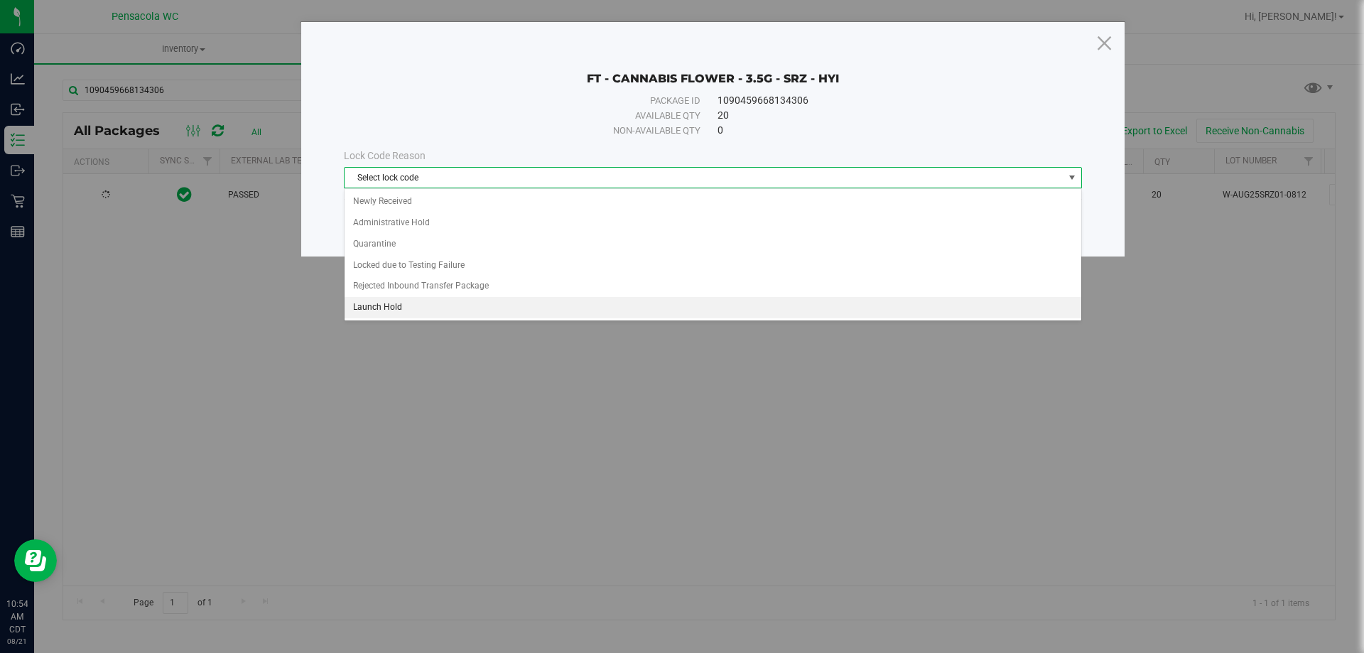
click at [432, 301] on li "Launch Hold" at bounding box center [713, 307] width 737 height 21
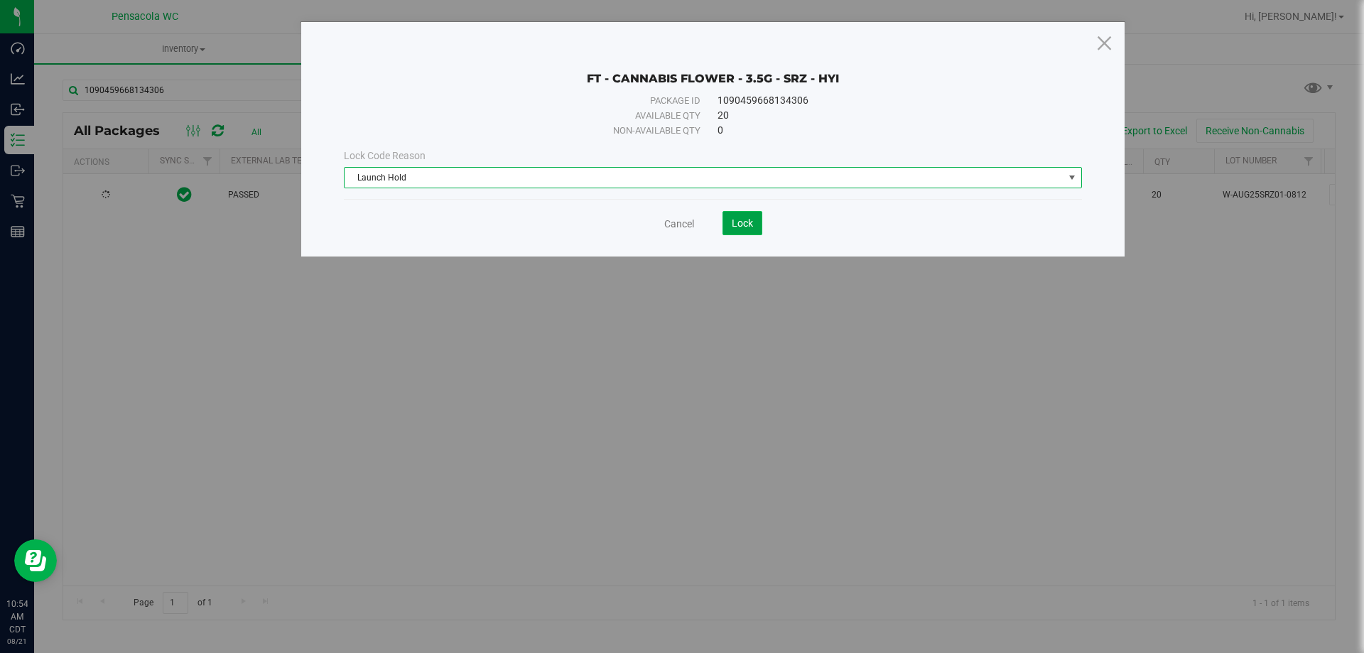
click at [752, 222] on span "Lock" at bounding box center [742, 222] width 21 height 11
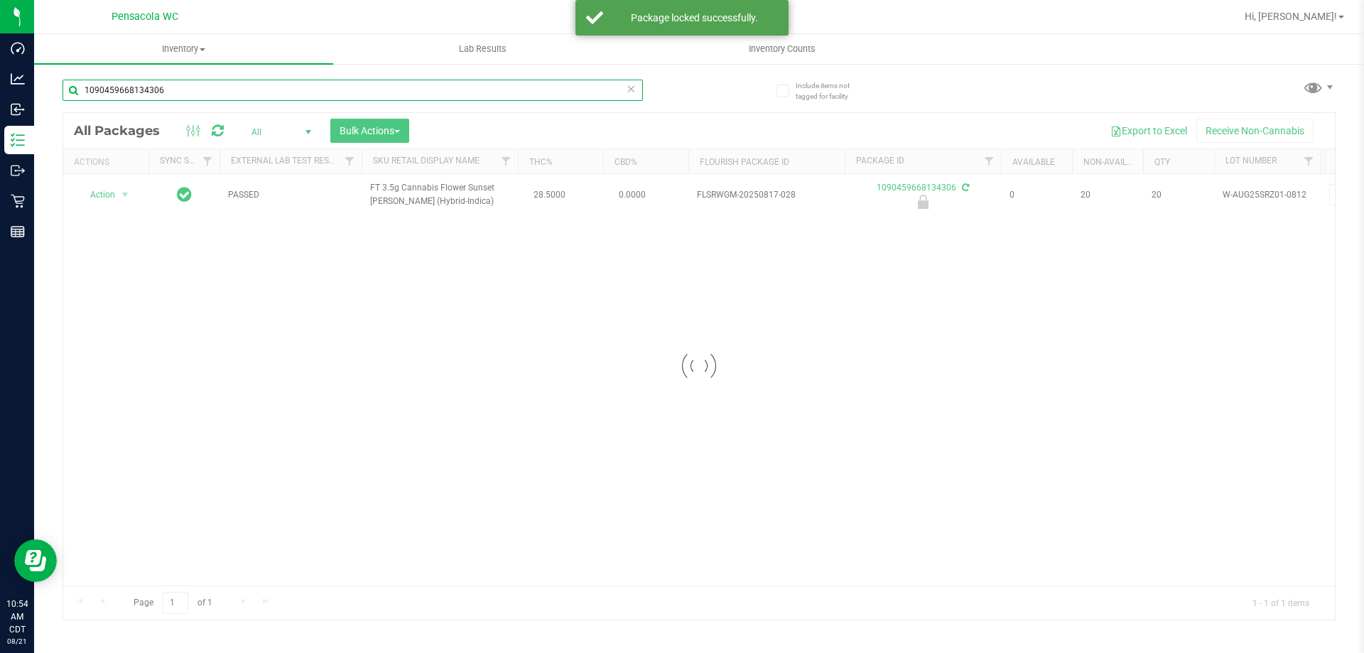
click at [218, 91] on input "1090459668134306" at bounding box center [353, 90] width 581 height 21
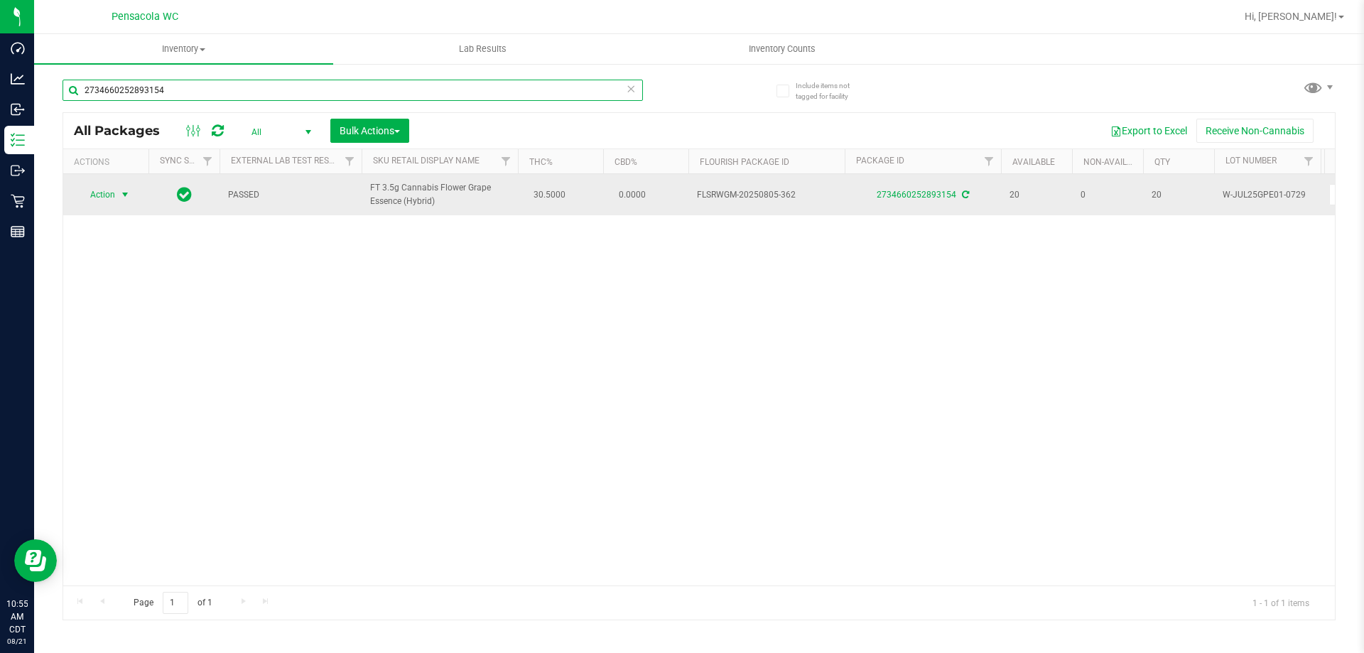
type input "2734660252893154"
click at [113, 192] on span "Action" at bounding box center [96, 195] width 38 height 20
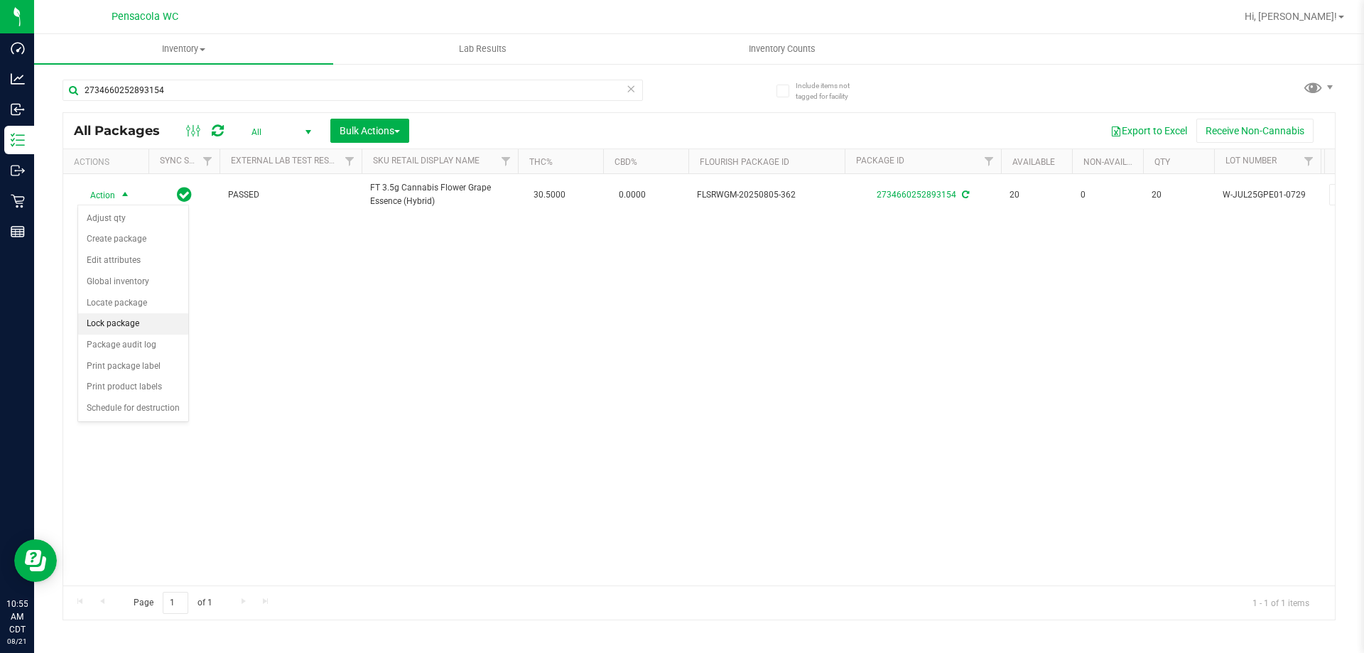
drag, startPoint x: 143, startPoint y: 354, endPoint x: 139, endPoint y: 316, distance: 37.8
click at [139, 316] on ul "Adjust qty Create package Edit attributes Global inventory Locate package Lock …" at bounding box center [133, 313] width 110 height 211
click at [139, 318] on li "Lock package" at bounding box center [133, 323] width 110 height 21
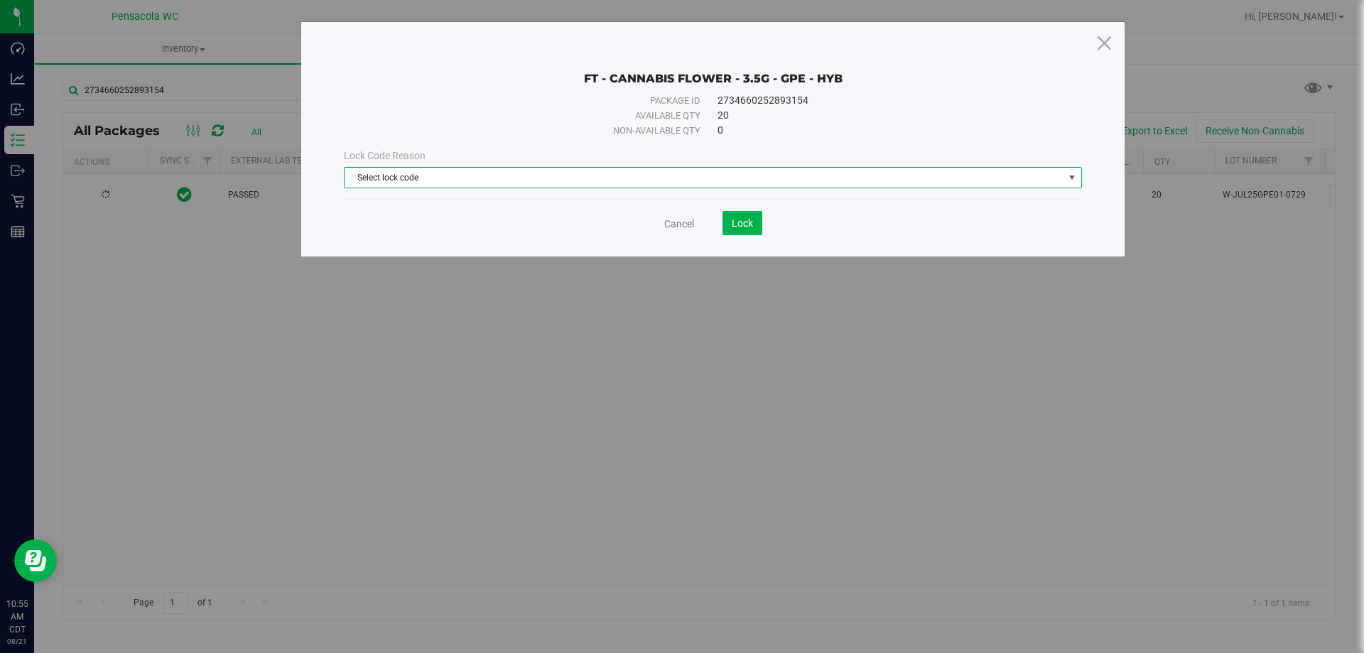
click at [669, 180] on span "Select lock code" at bounding box center [704, 178] width 719 height 20
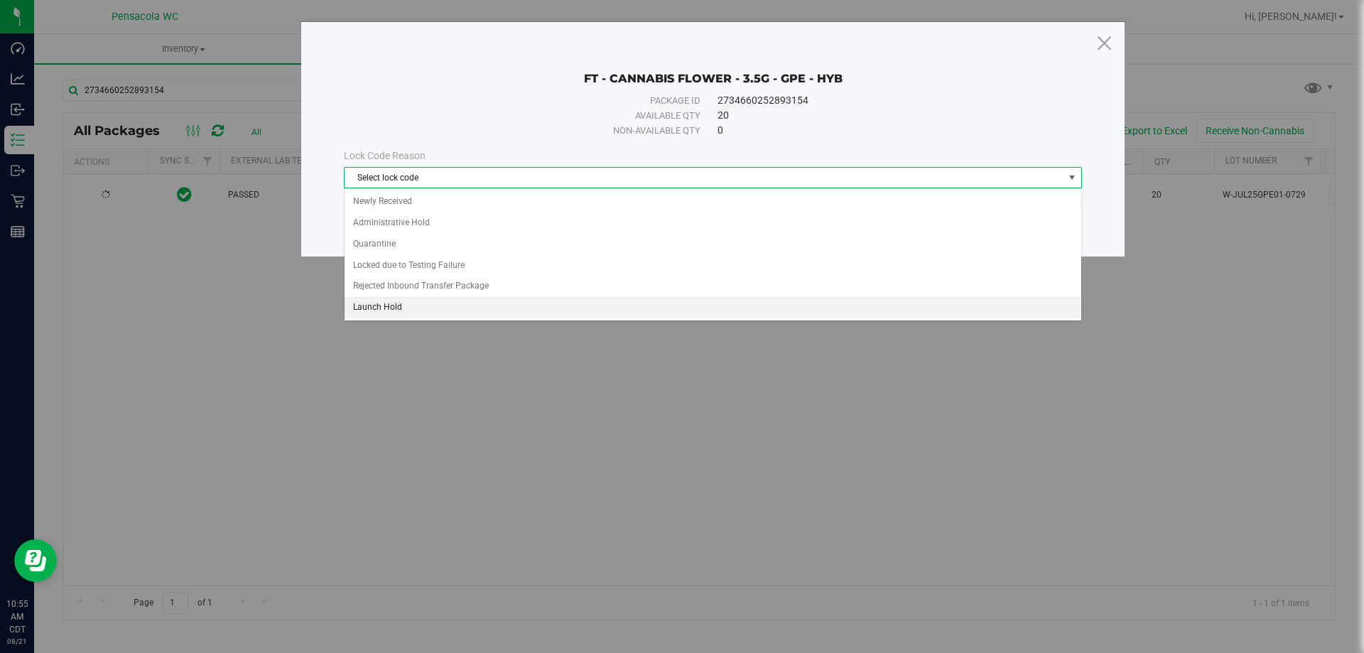
click at [414, 305] on li "Launch Hold" at bounding box center [713, 307] width 737 height 21
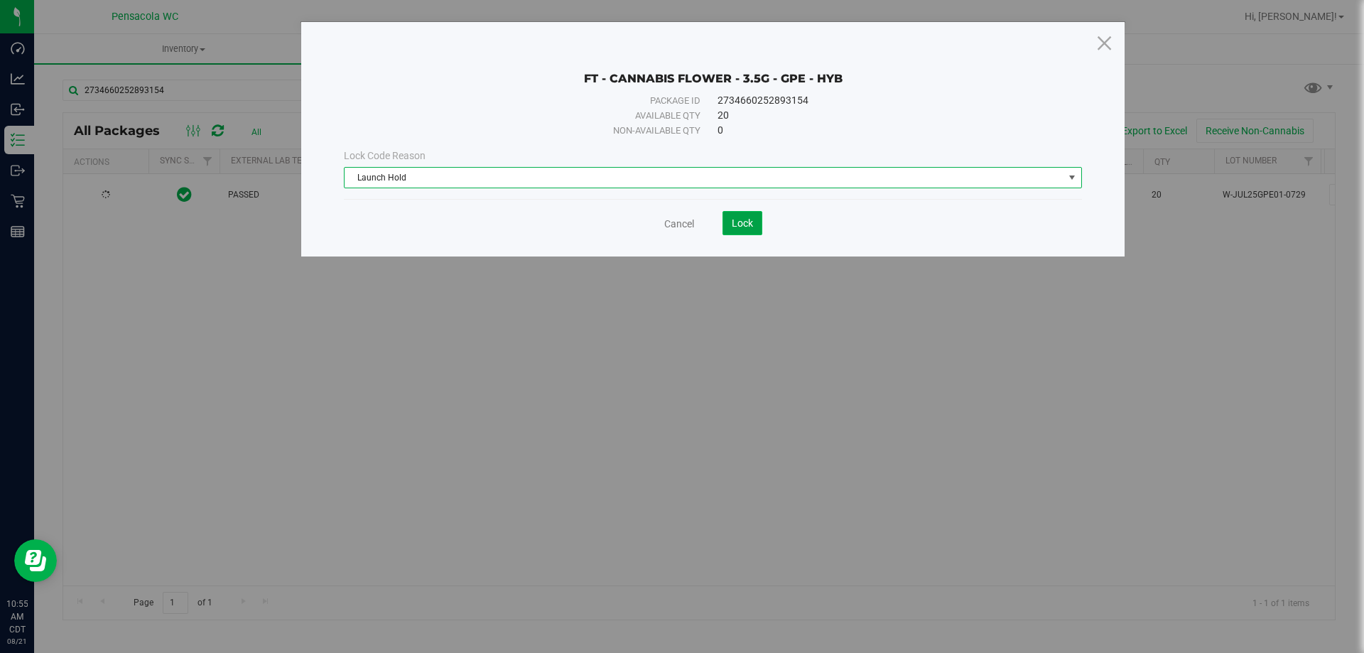
click at [747, 232] on button "Lock" at bounding box center [743, 223] width 40 height 24
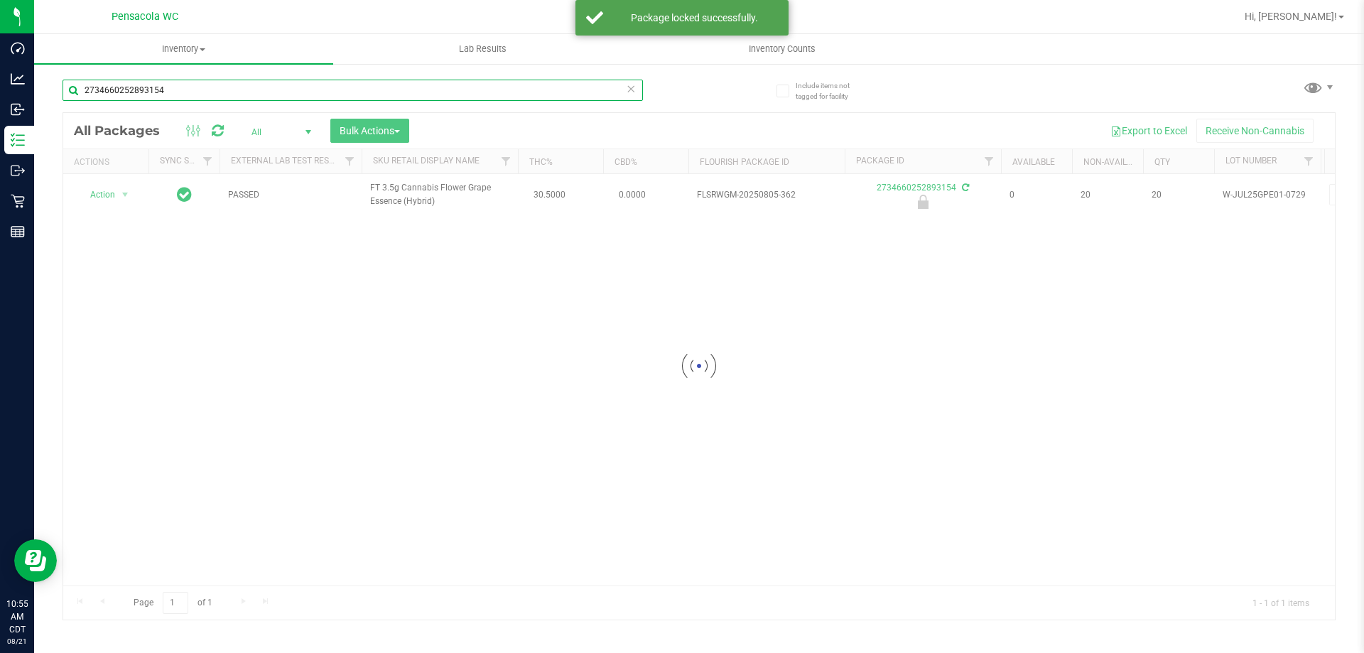
click at [292, 92] on input "2734660252893154" at bounding box center [353, 90] width 581 height 21
click at [292, 91] on input "2734660252893154" at bounding box center [353, 90] width 581 height 21
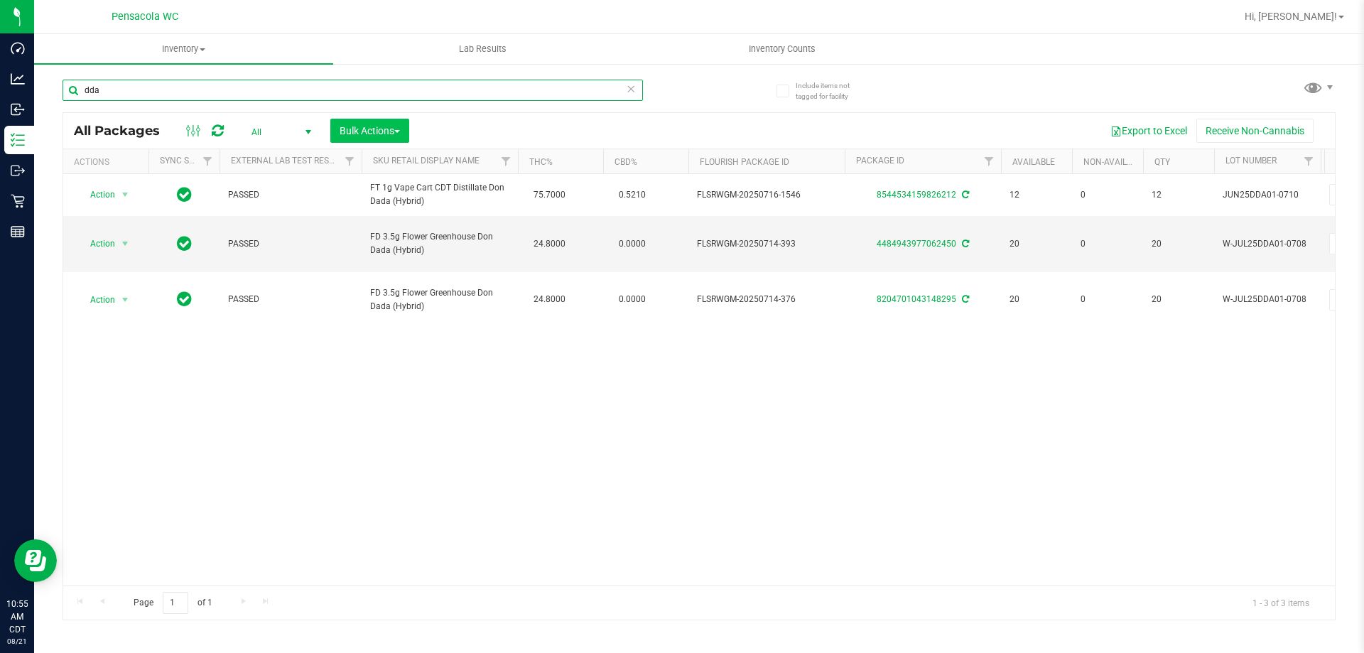
type input "dda"
click at [365, 124] on button "Bulk Actions" at bounding box center [369, 131] width 79 height 24
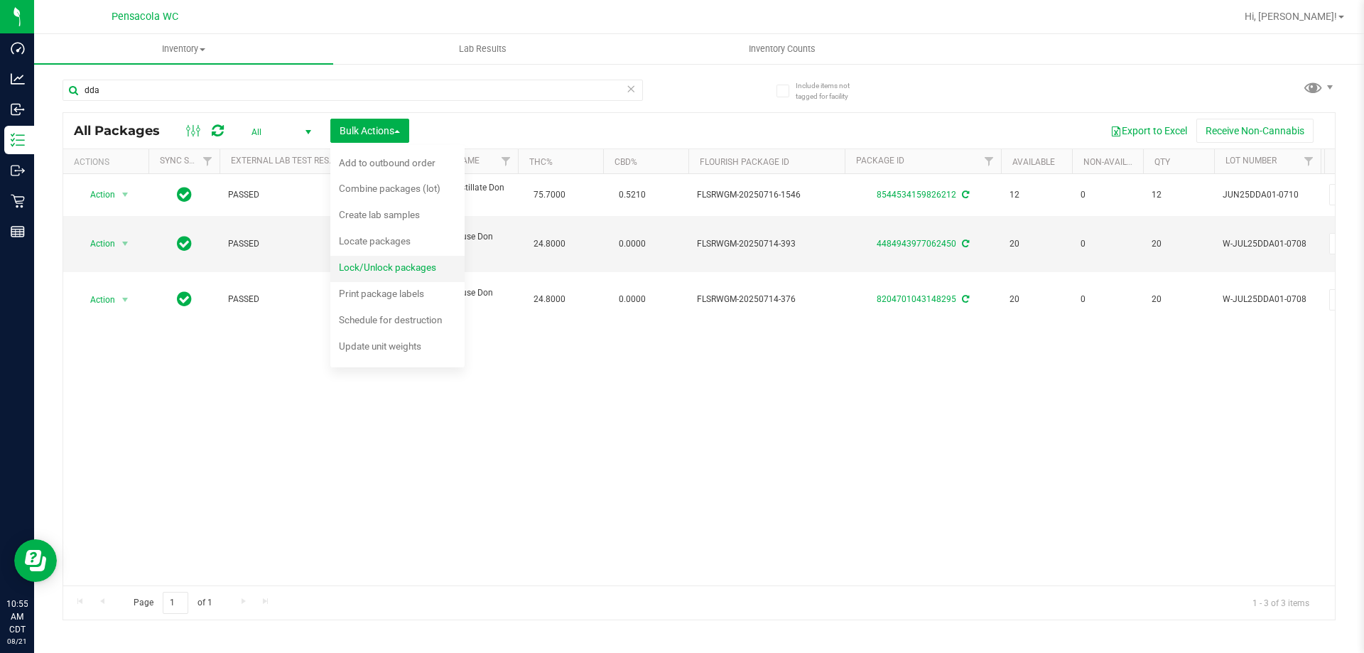
click at [396, 262] on span "Lock/Unlock packages" at bounding box center [387, 266] width 97 height 11
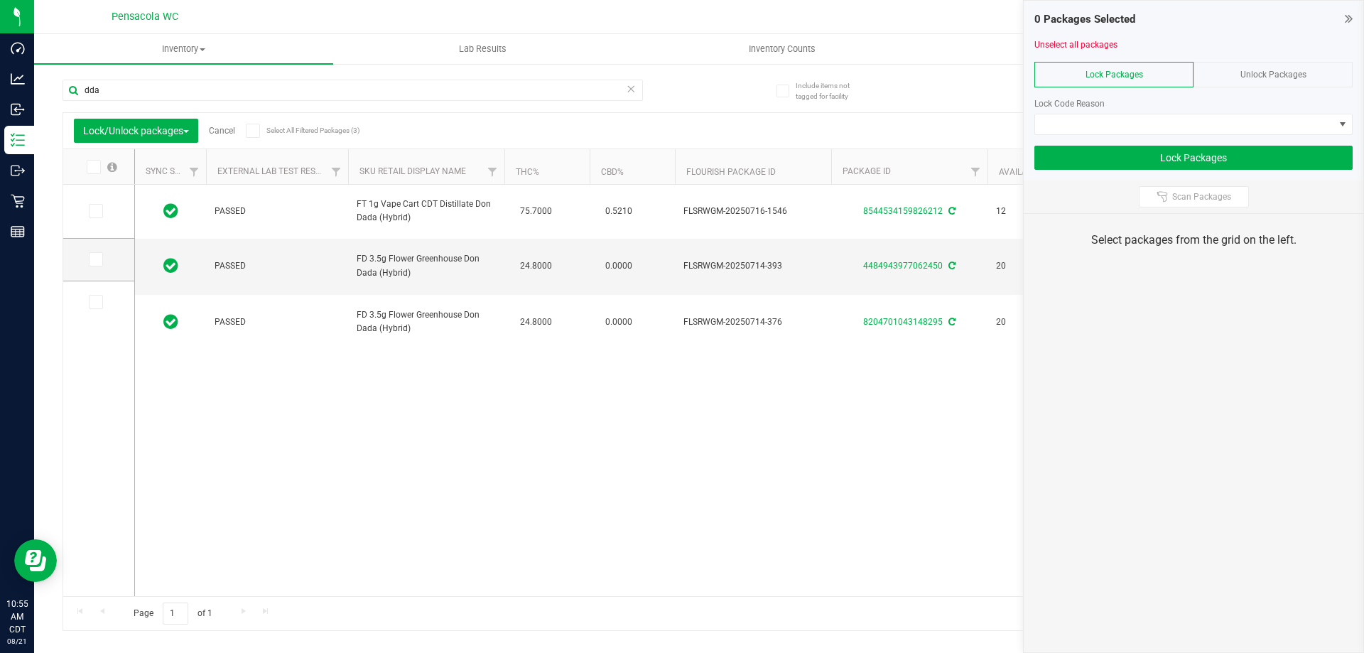
click at [92, 167] on icon at bounding box center [92, 167] width 9 height 0
click at [0, 0] on input "checkbox" at bounding box center [0, 0] width 0 height 0
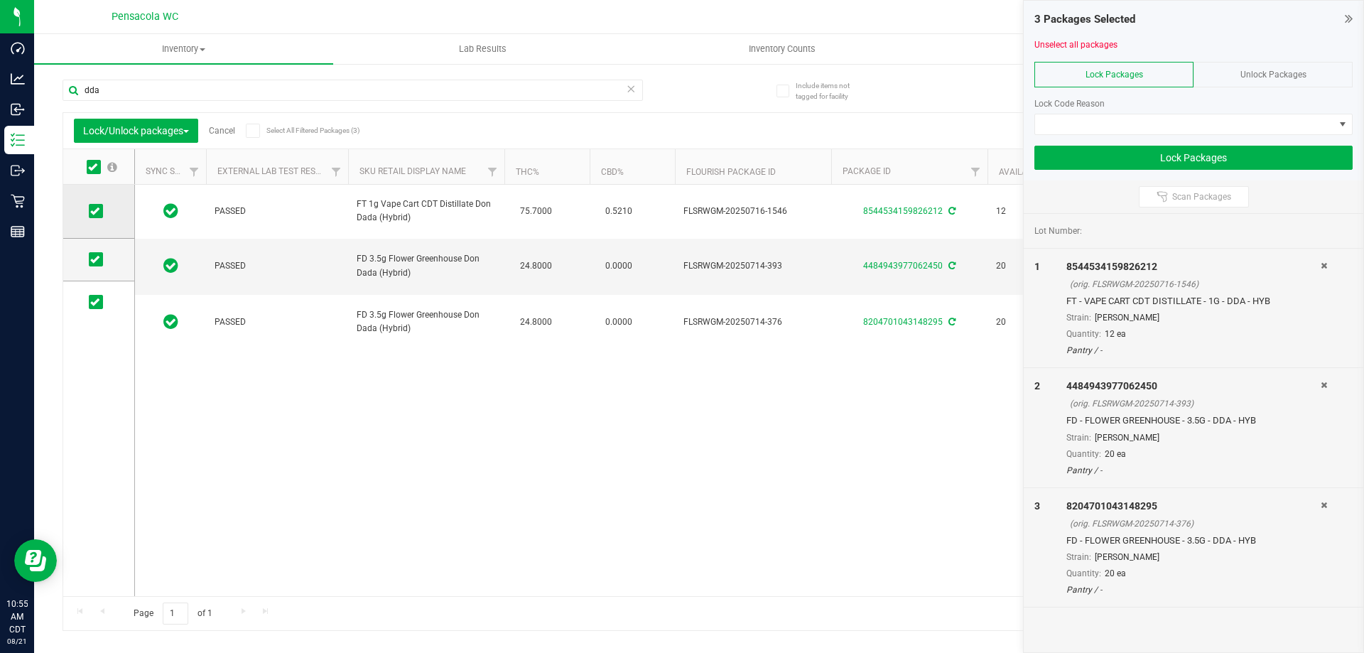
click at [97, 211] on icon at bounding box center [94, 211] width 9 height 0
click at [0, 0] on input "checkbox" at bounding box center [0, 0] width 0 height 0
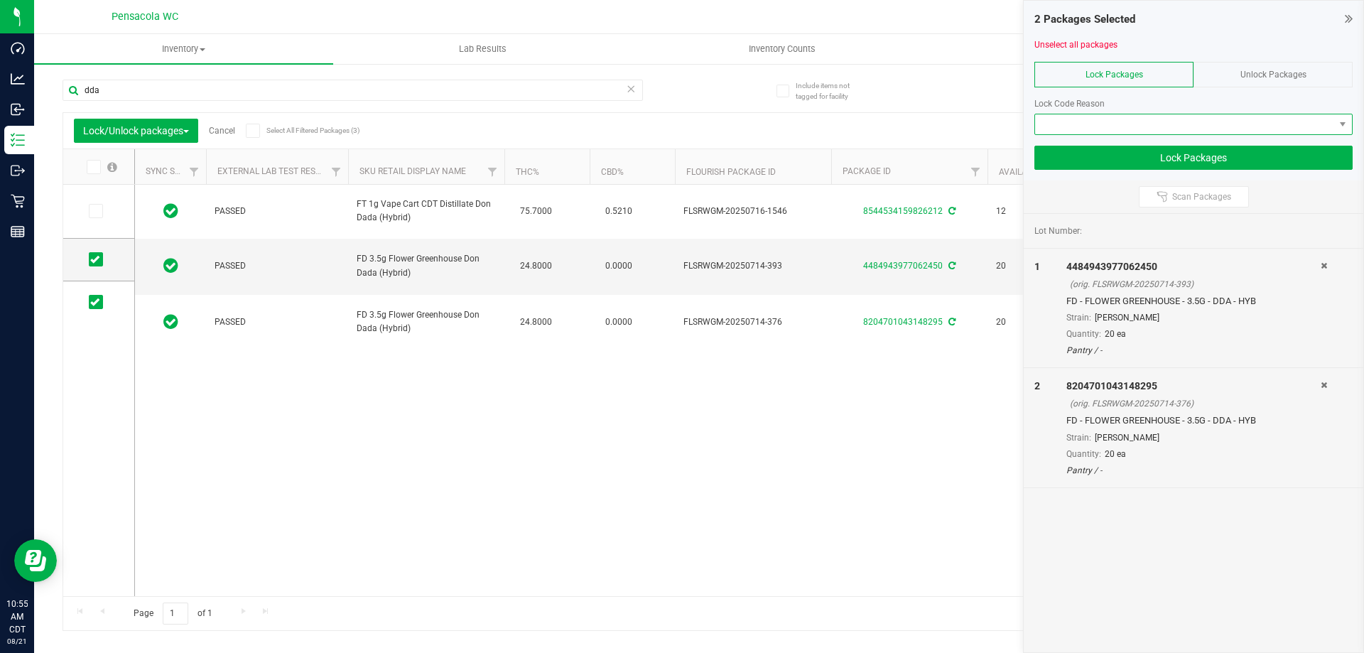
click at [1101, 120] on span at bounding box center [1184, 124] width 299 height 20
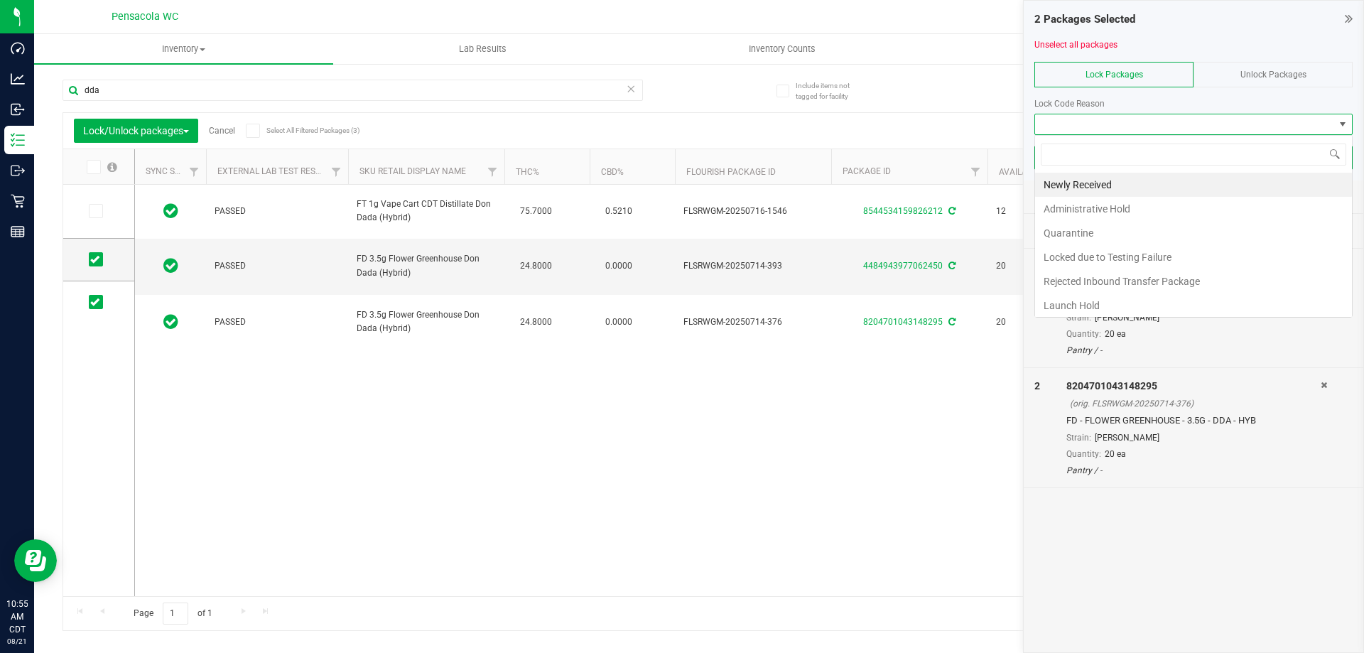
scroll to position [21, 318]
click at [1089, 309] on li "Launch Hold" at bounding box center [1193, 305] width 317 height 24
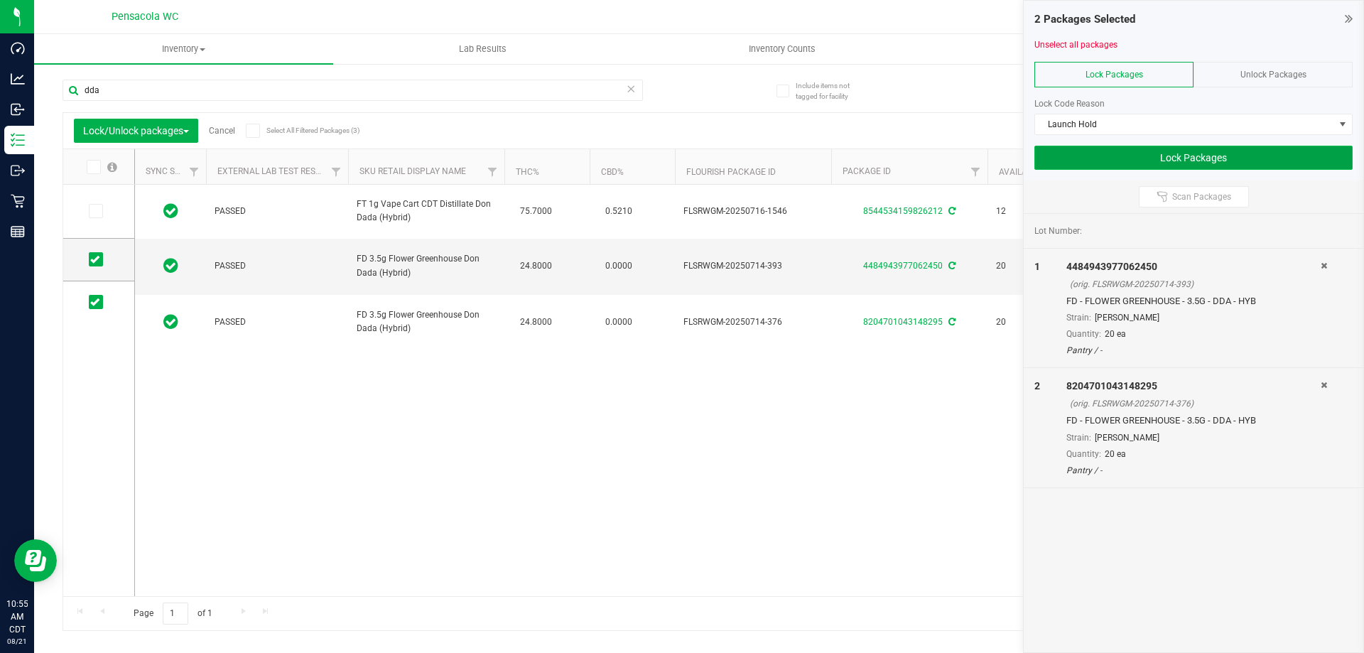
click at [1125, 151] on button "Lock Packages" at bounding box center [1194, 158] width 318 height 24
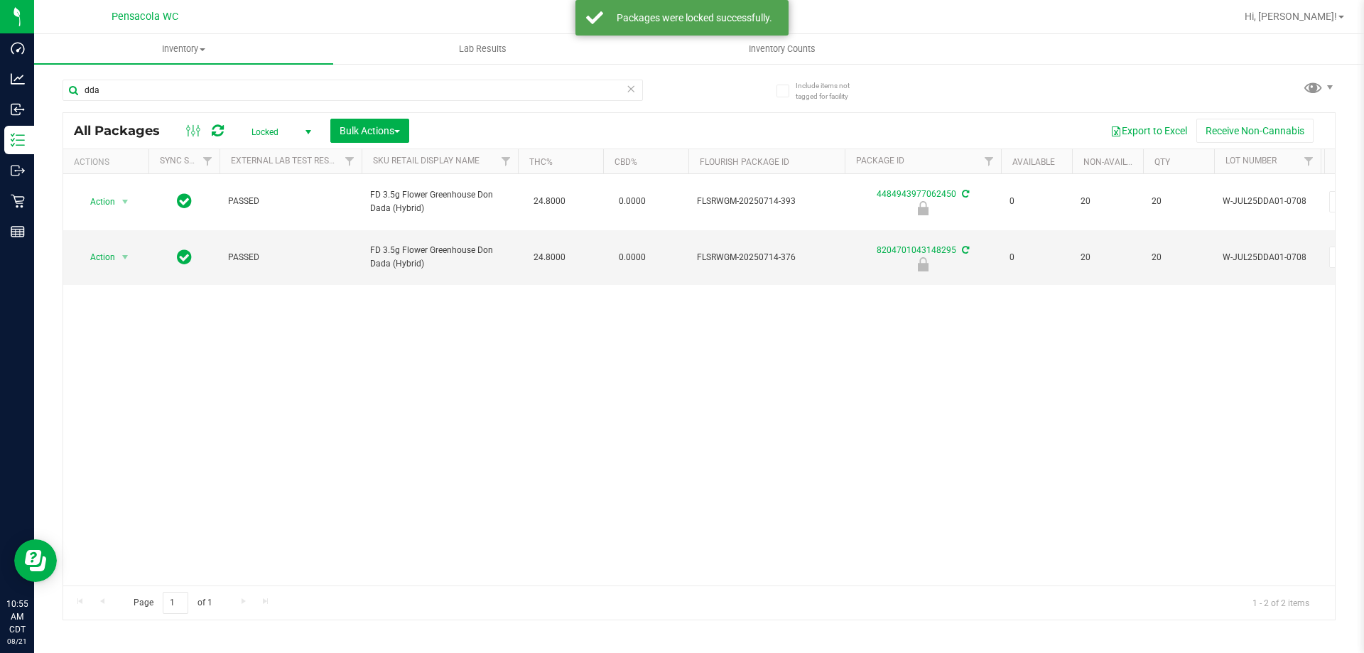
click at [288, 136] on span "Locked" at bounding box center [278, 132] width 78 height 20
click at [271, 214] on li "All" at bounding box center [277, 217] width 77 height 21
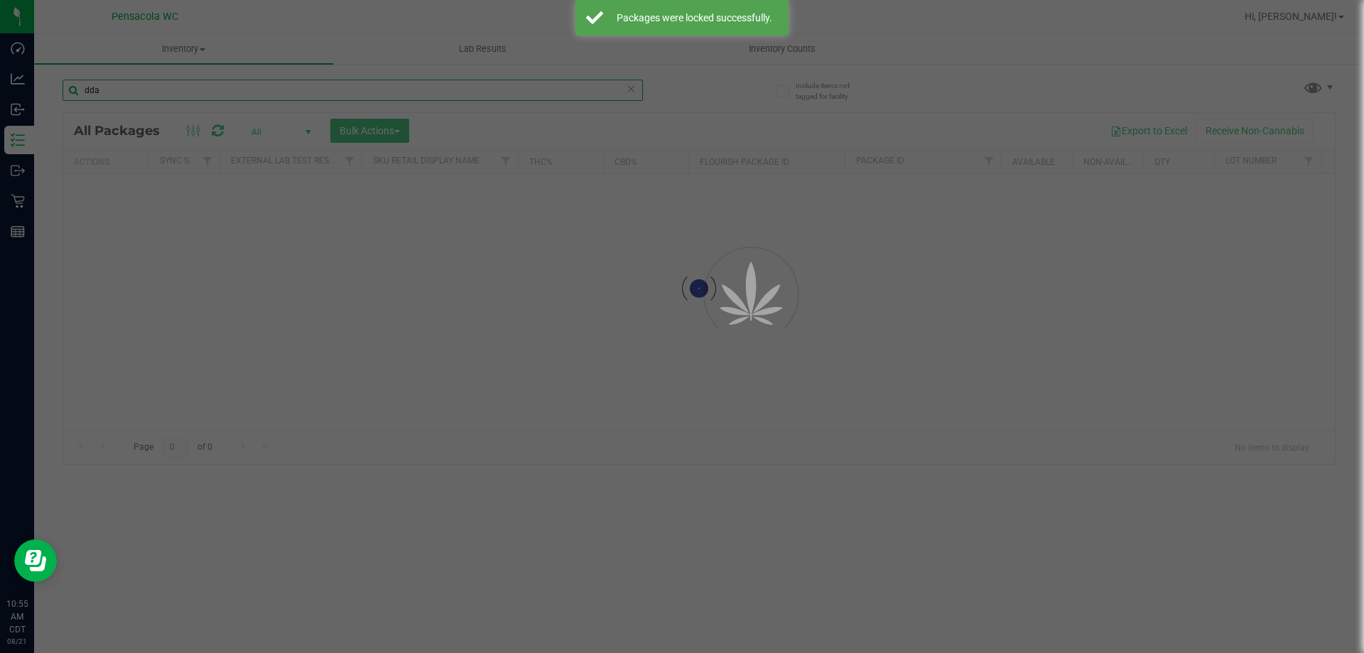
click at [219, 88] on input "dda" at bounding box center [353, 90] width 581 height 21
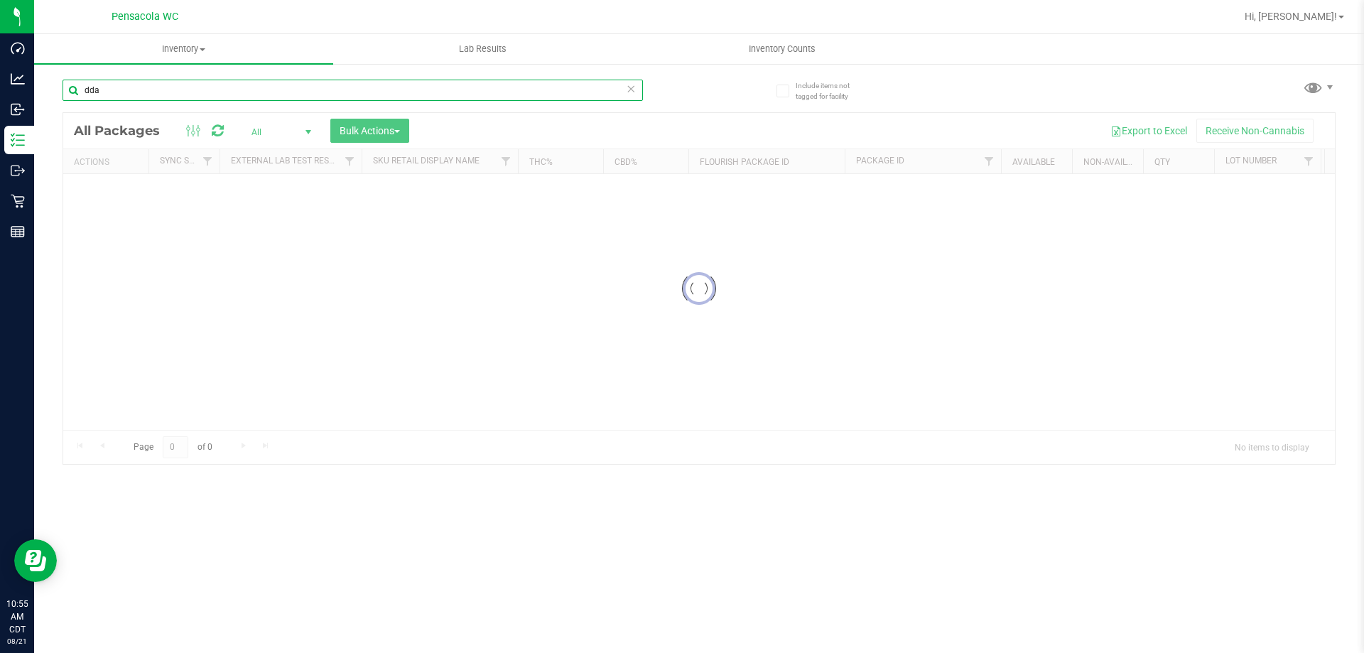
click at [219, 88] on input "dda" at bounding box center [353, 90] width 581 height 21
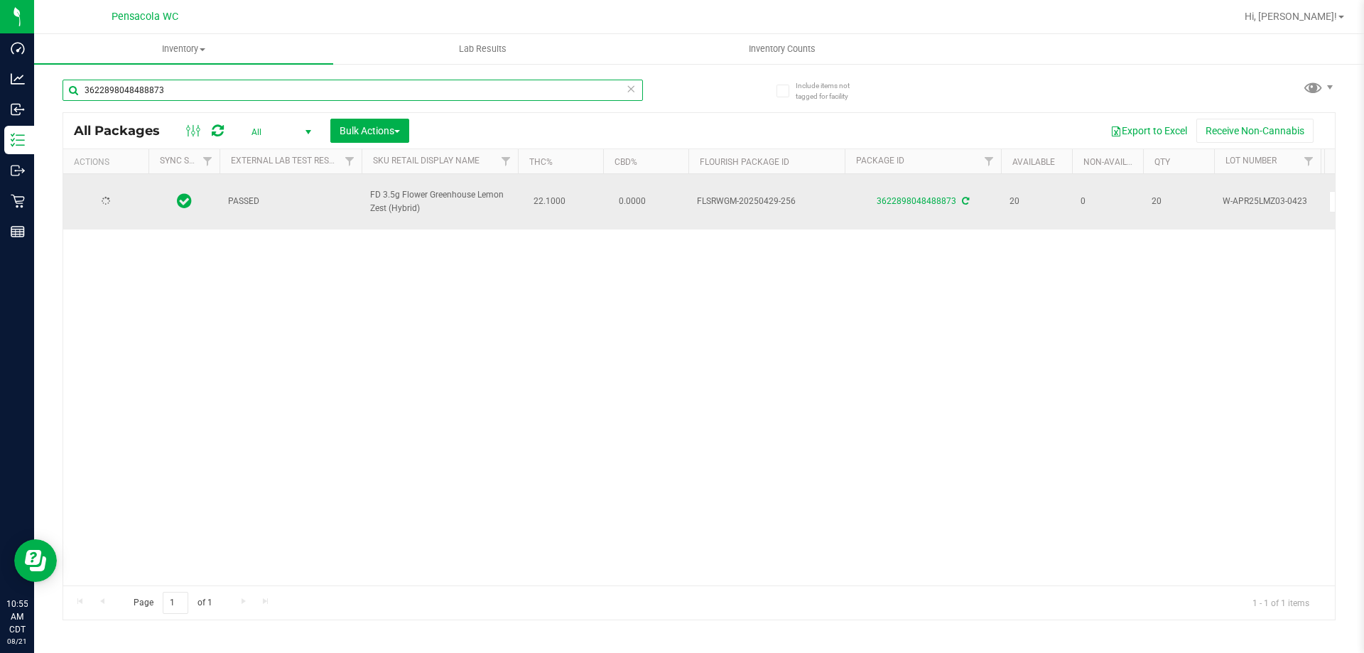
type input "3622898048488873"
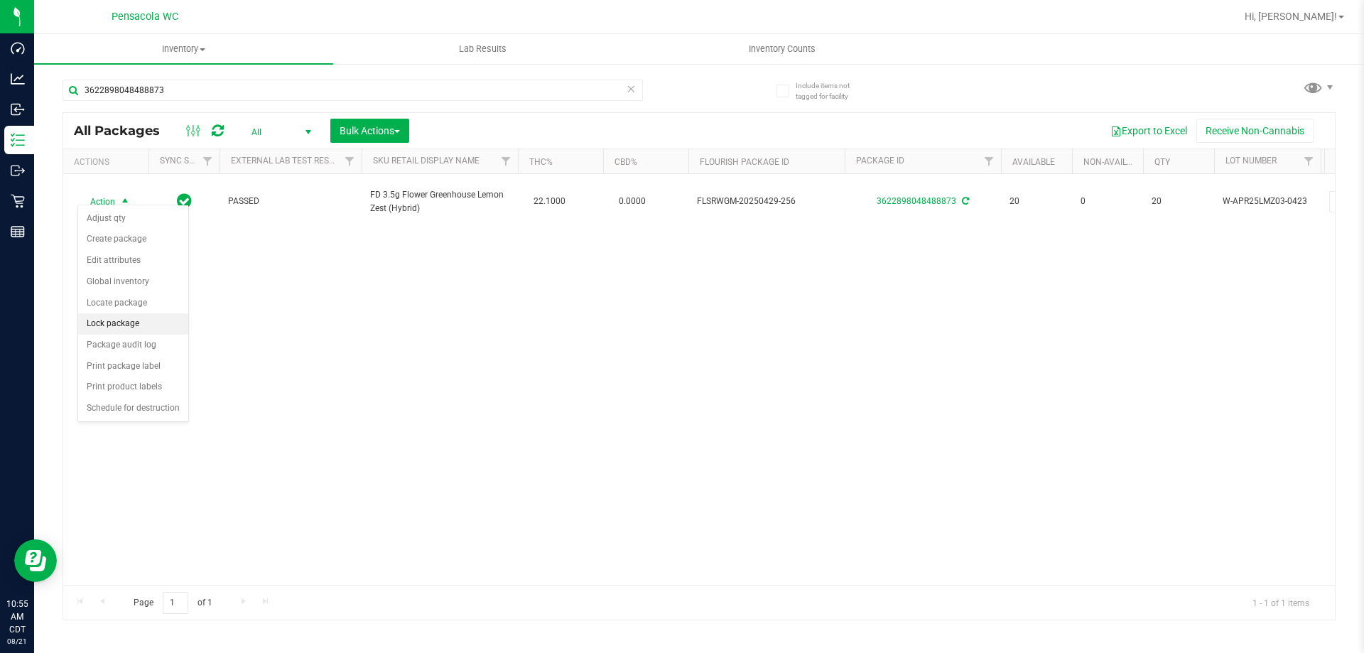
click at [144, 326] on li "Lock package" at bounding box center [133, 323] width 110 height 21
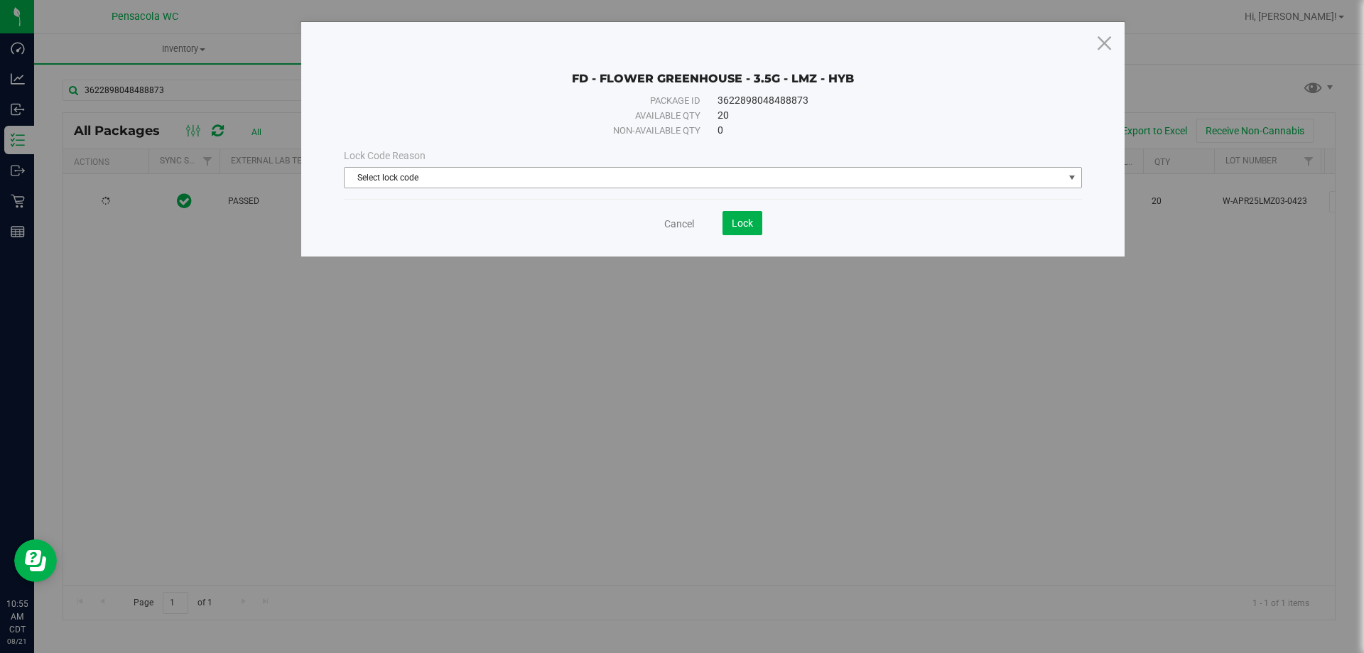
click at [615, 185] on span "Select lock code" at bounding box center [704, 178] width 719 height 20
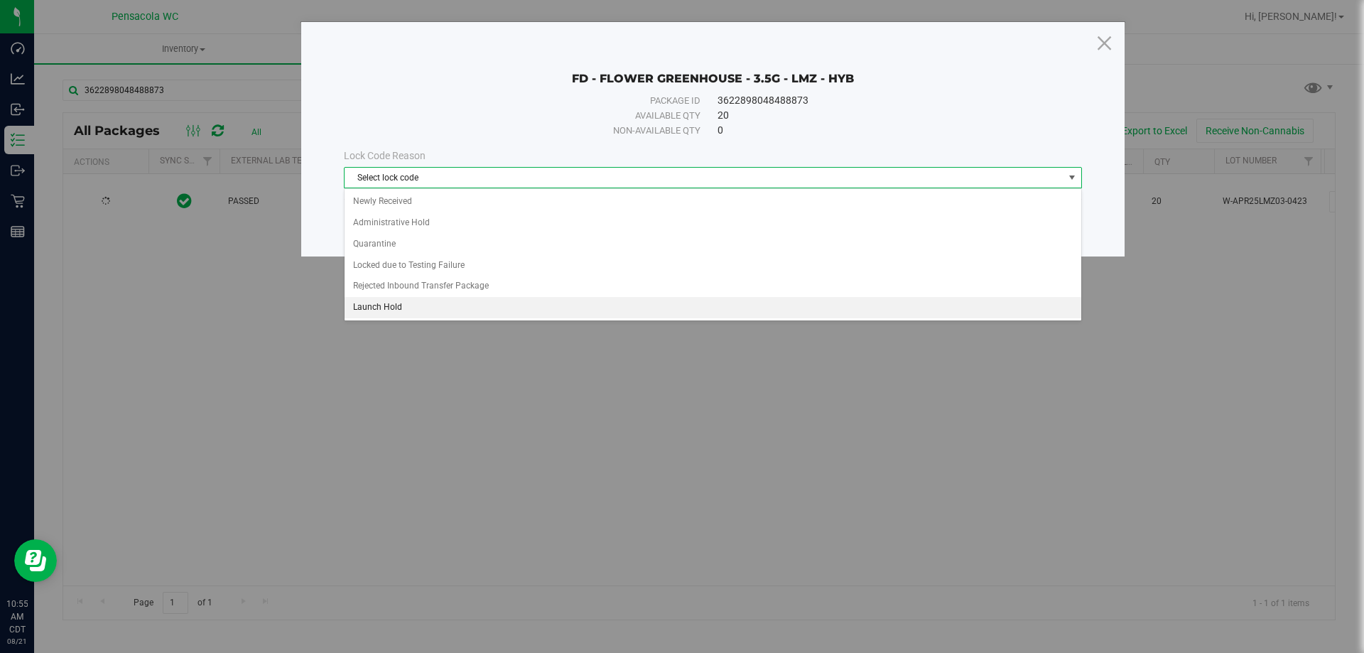
click at [390, 300] on li "Launch Hold" at bounding box center [713, 307] width 737 height 21
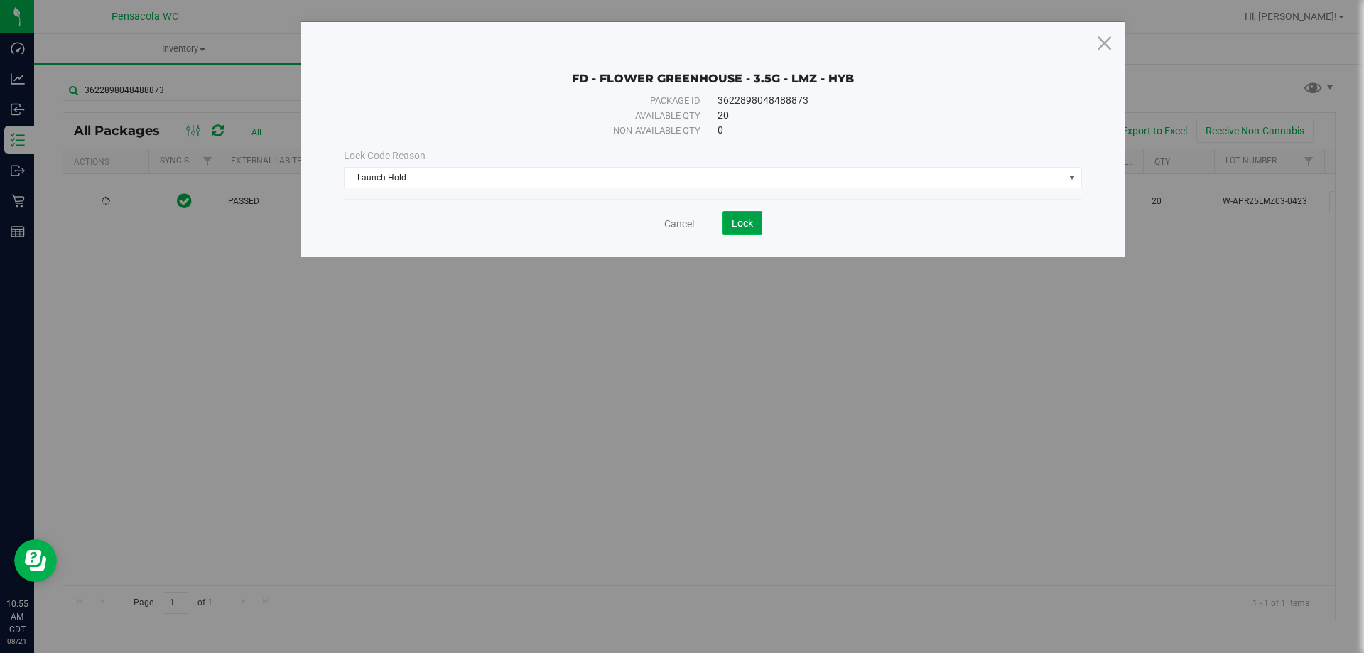
click at [755, 219] on button "Lock" at bounding box center [743, 223] width 40 height 24
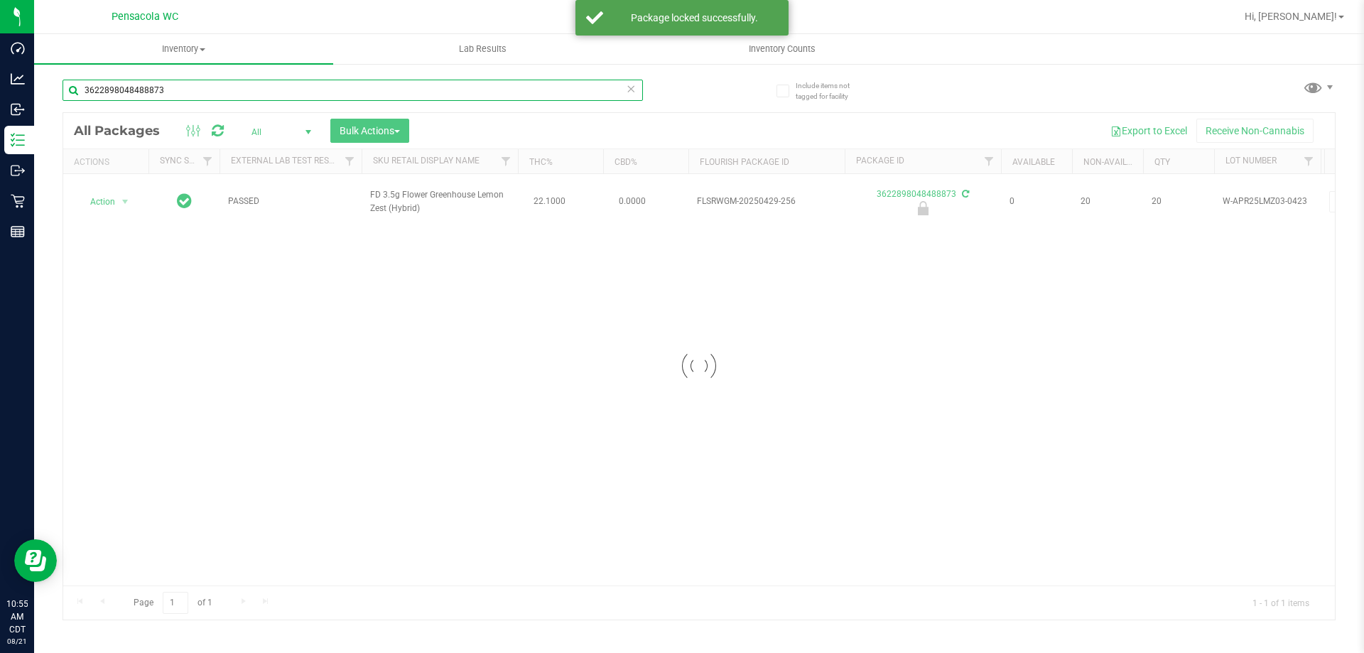
click at [246, 95] on input "3622898048488873" at bounding box center [353, 90] width 581 height 21
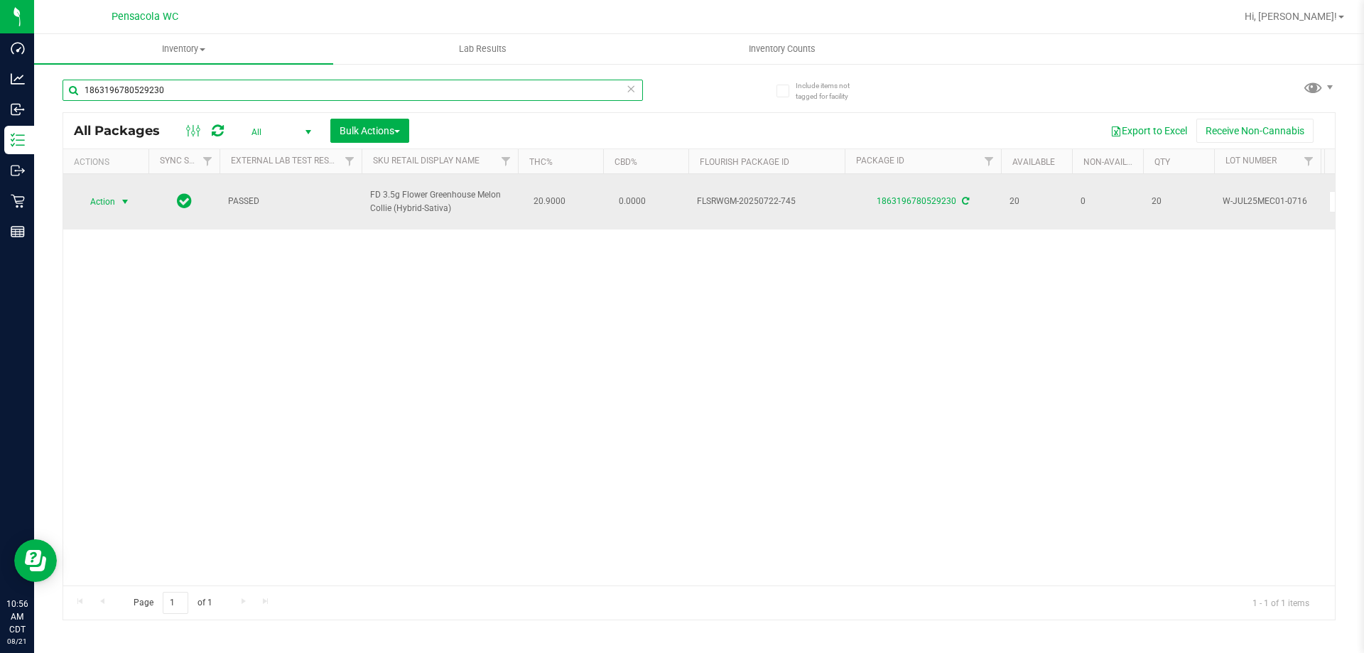
type input "1863196780529230"
click at [109, 198] on span "Action" at bounding box center [96, 202] width 38 height 20
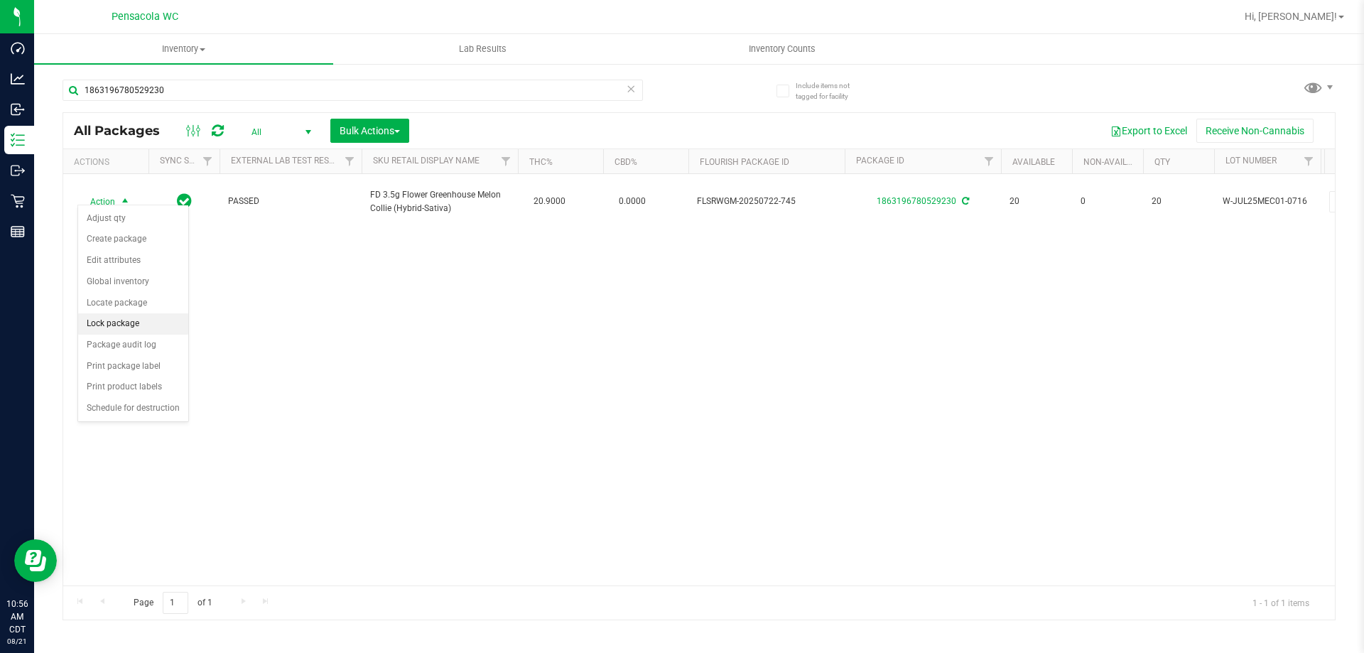
drag, startPoint x: 146, startPoint y: 350, endPoint x: 146, endPoint y: 326, distance: 23.4
click at [146, 326] on ul "Adjust qty Create package Edit attributes Global inventory Locate package Lock …" at bounding box center [133, 313] width 110 height 211
click at [146, 326] on li "Lock package" at bounding box center [133, 323] width 110 height 21
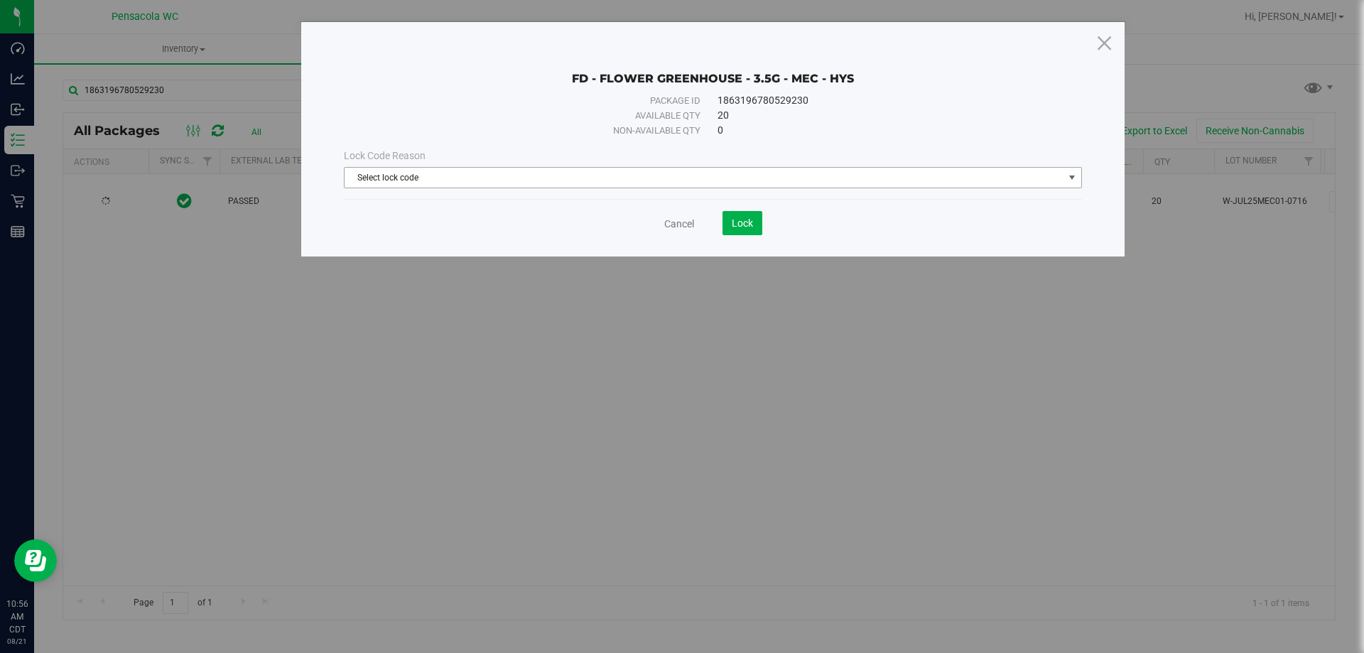
click at [581, 169] on span "Select lock code" at bounding box center [704, 178] width 719 height 20
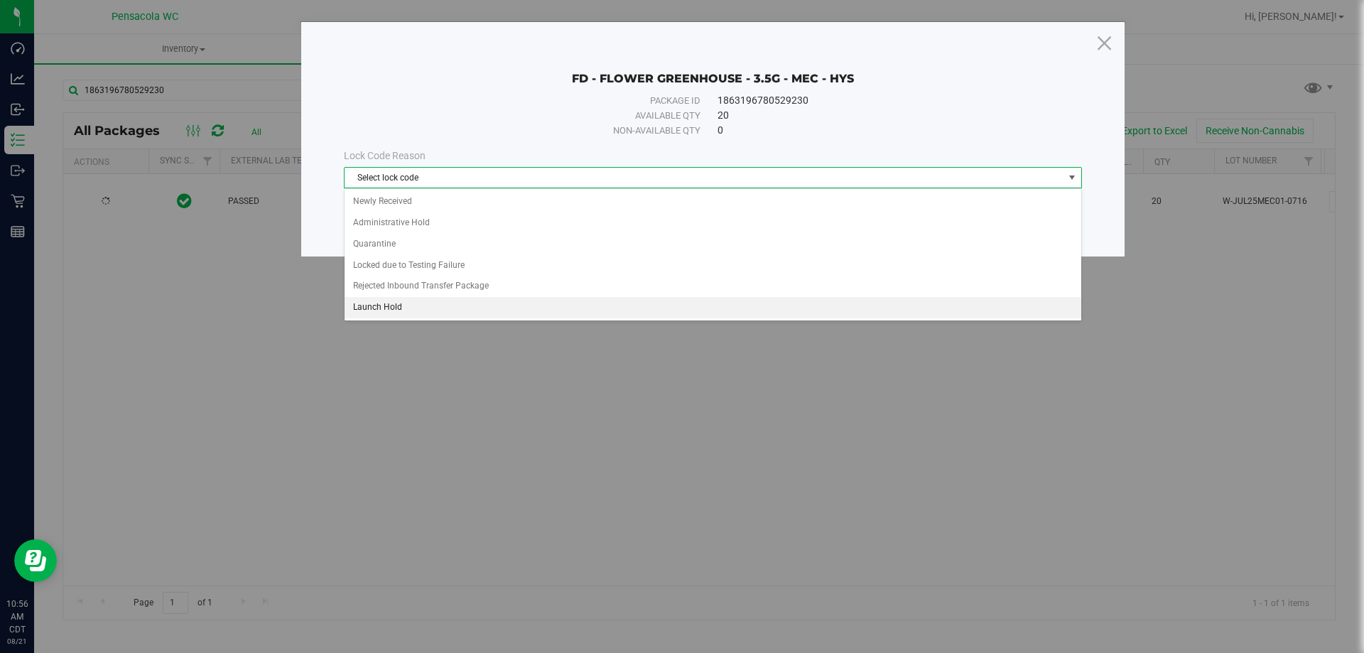
click at [390, 315] on li "Launch Hold" at bounding box center [713, 307] width 737 height 21
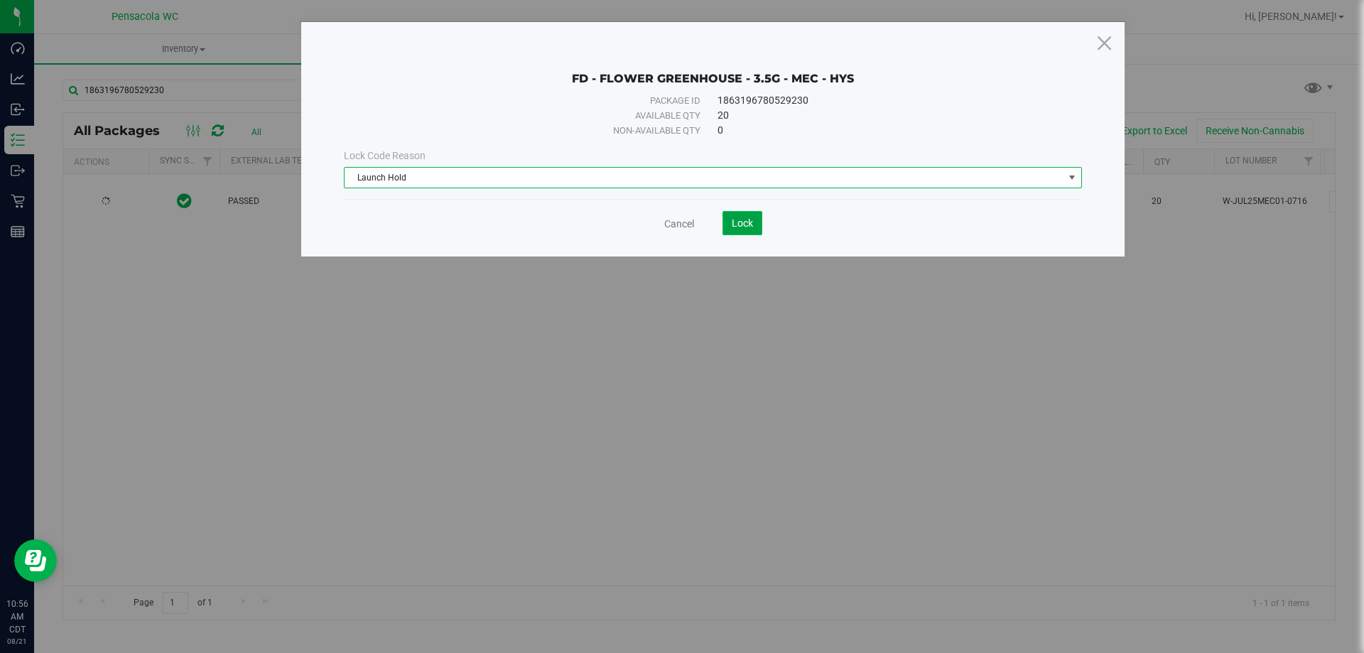
click at [730, 230] on button "Lock" at bounding box center [743, 223] width 40 height 24
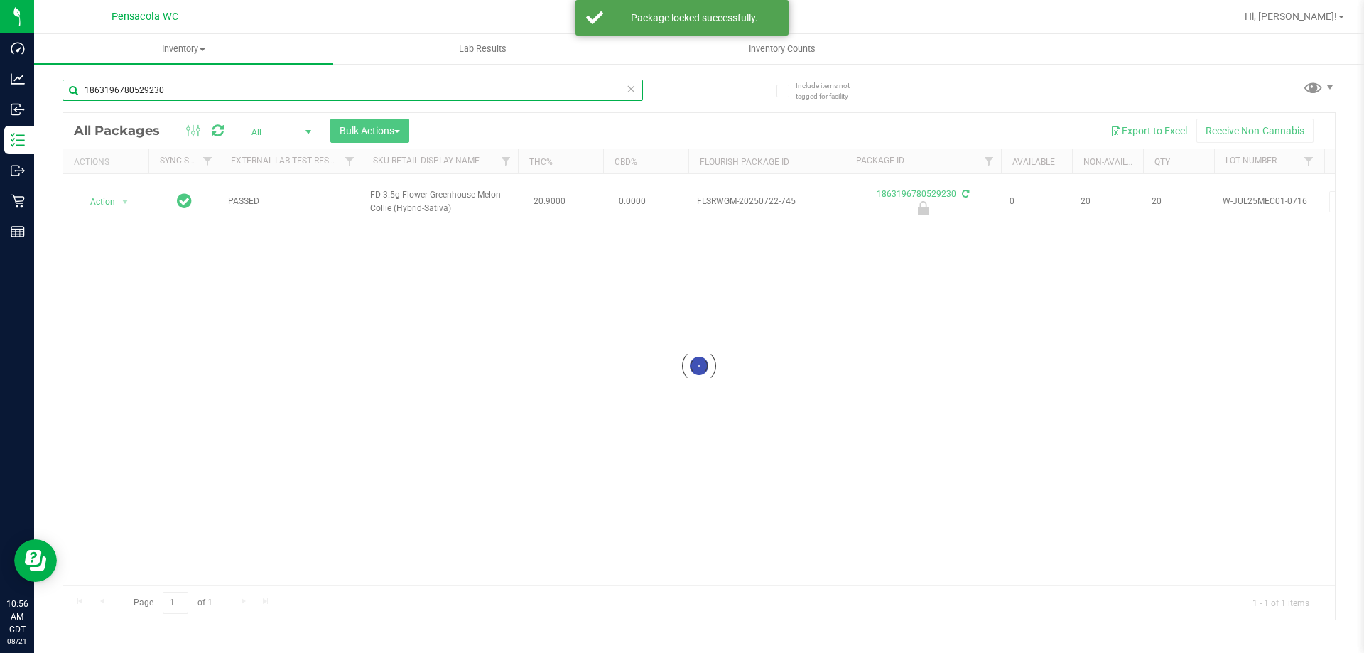
click at [180, 89] on input "1863196780529230" at bounding box center [353, 90] width 581 height 21
drag, startPoint x: 91, startPoint y: 122, endPoint x: 180, endPoint y: 89, distance: 95.6
click at [180, 88] on input "1863196780529230" at bounding box center [353, 90] width 581 height 21
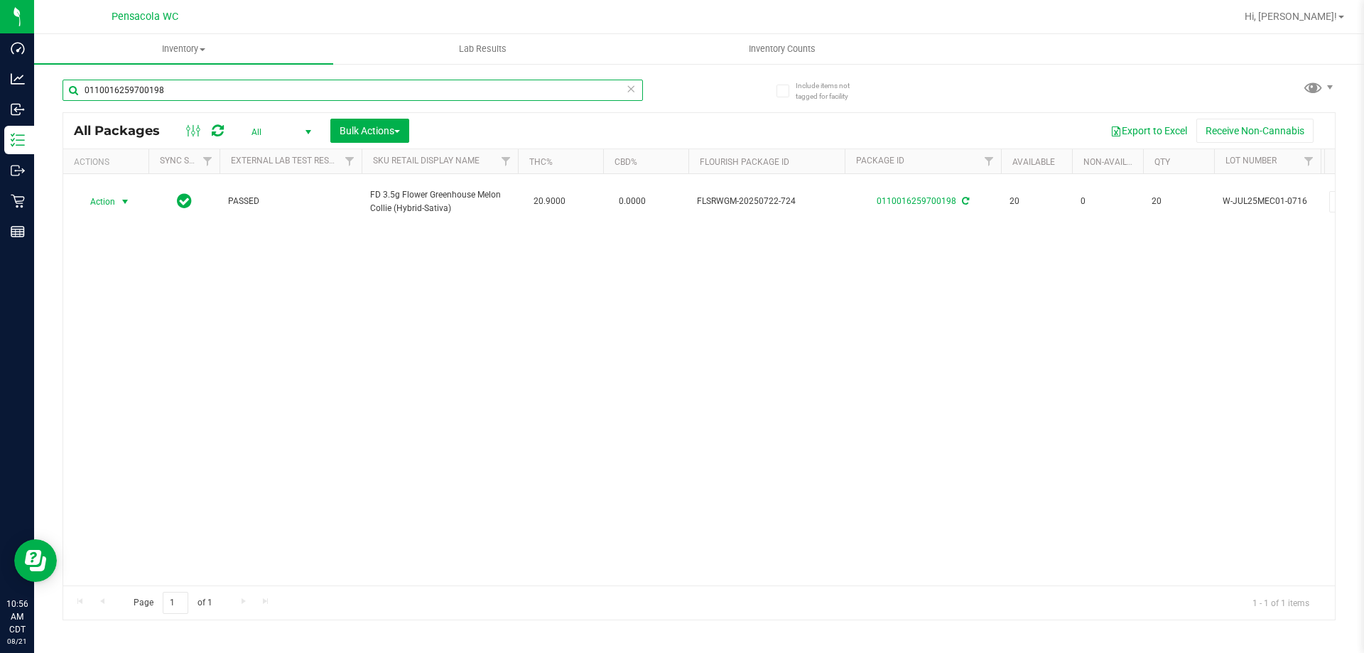
type input "0110016259700198"
click at [102, 193] on span "Action" at bounding box center [96, 202] width 38 height 20
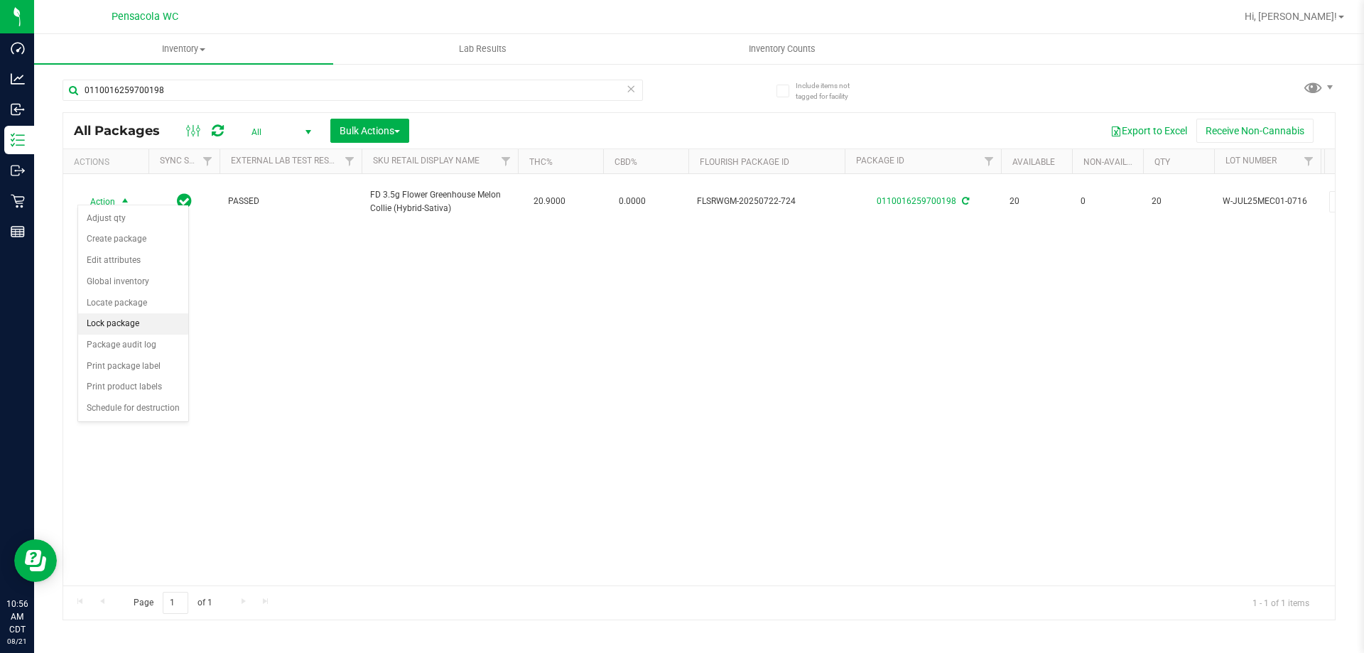
click at [133, 323] on li "Lock package" at bounding box center [133, 323] width 110 height 21
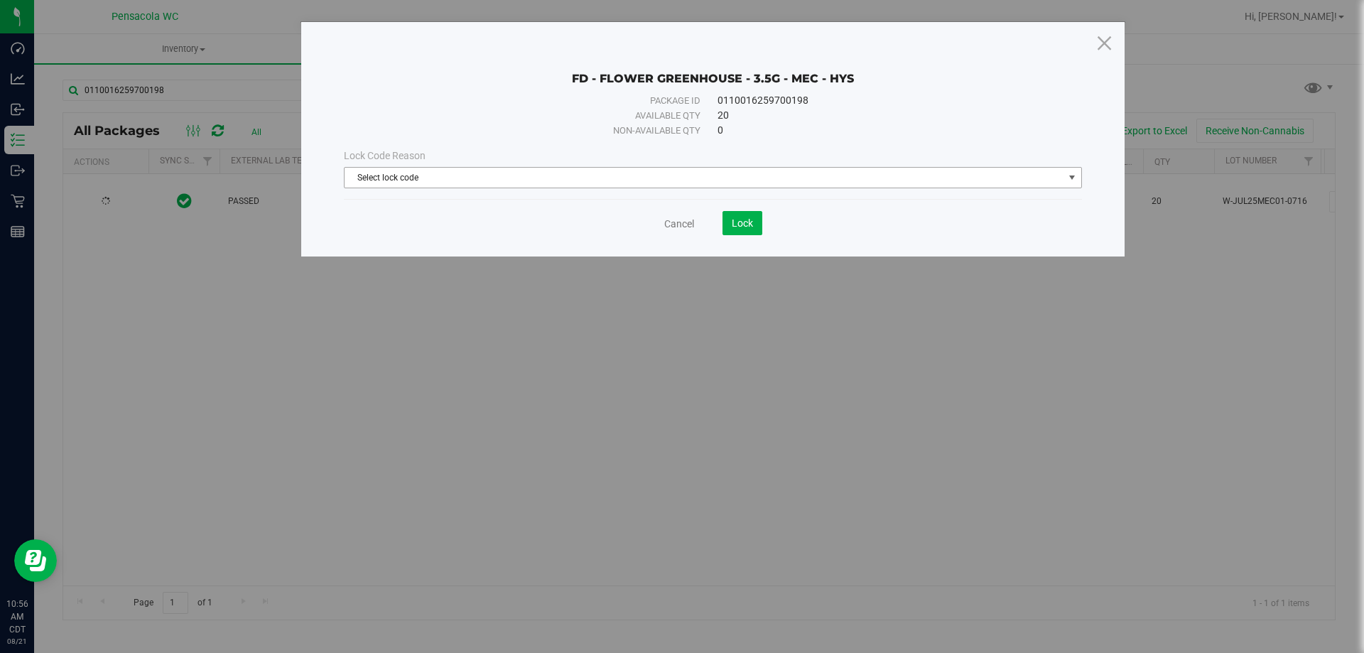
click at [593, 170] on span "Select lock code" at bounding box center [704, 178] width 719 height 20
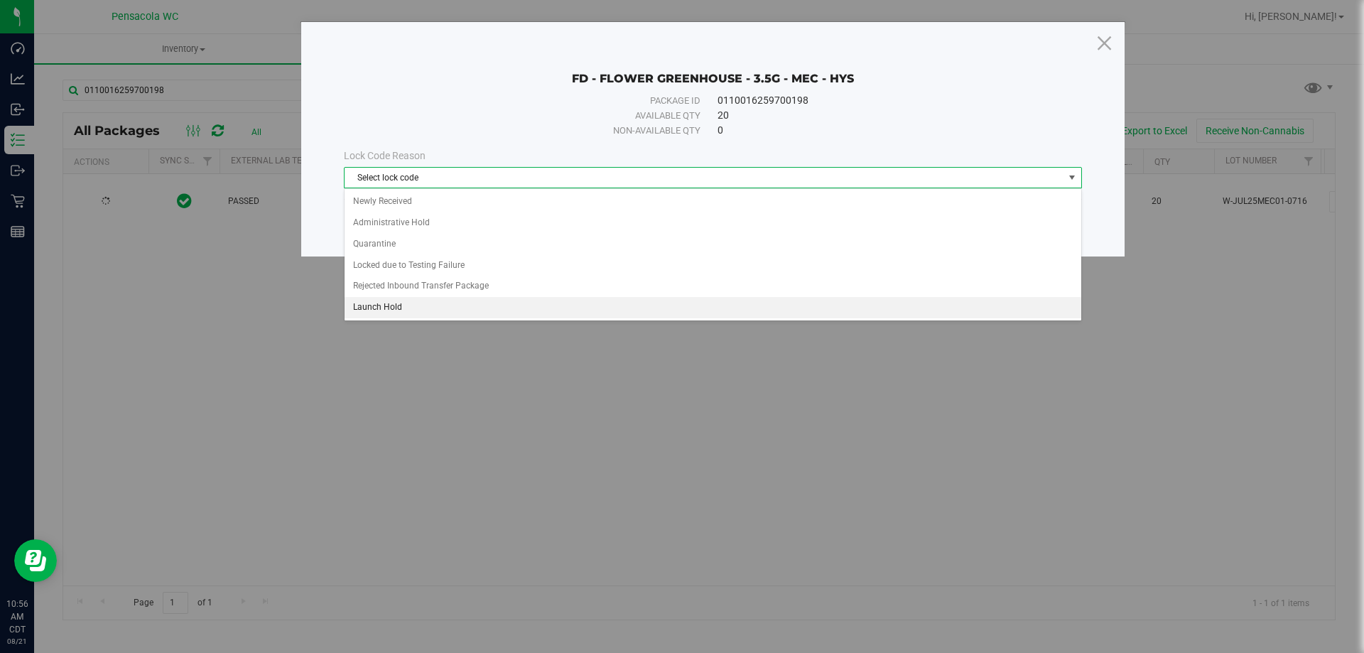
click at [399, 302] on li "Launch Hold" at bounding box center [713, 307] width 737 height 21
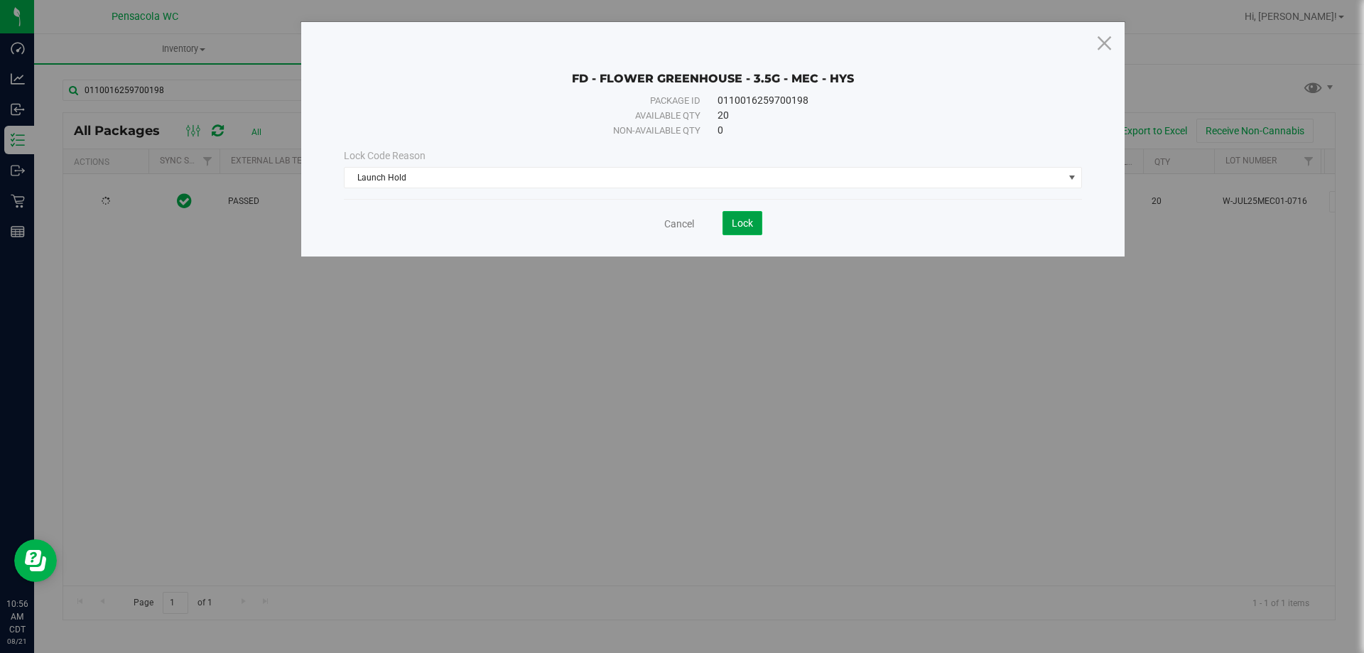
click at [743, 223] on span "Lock" at bounding box center [742, 222] width 21 height 11
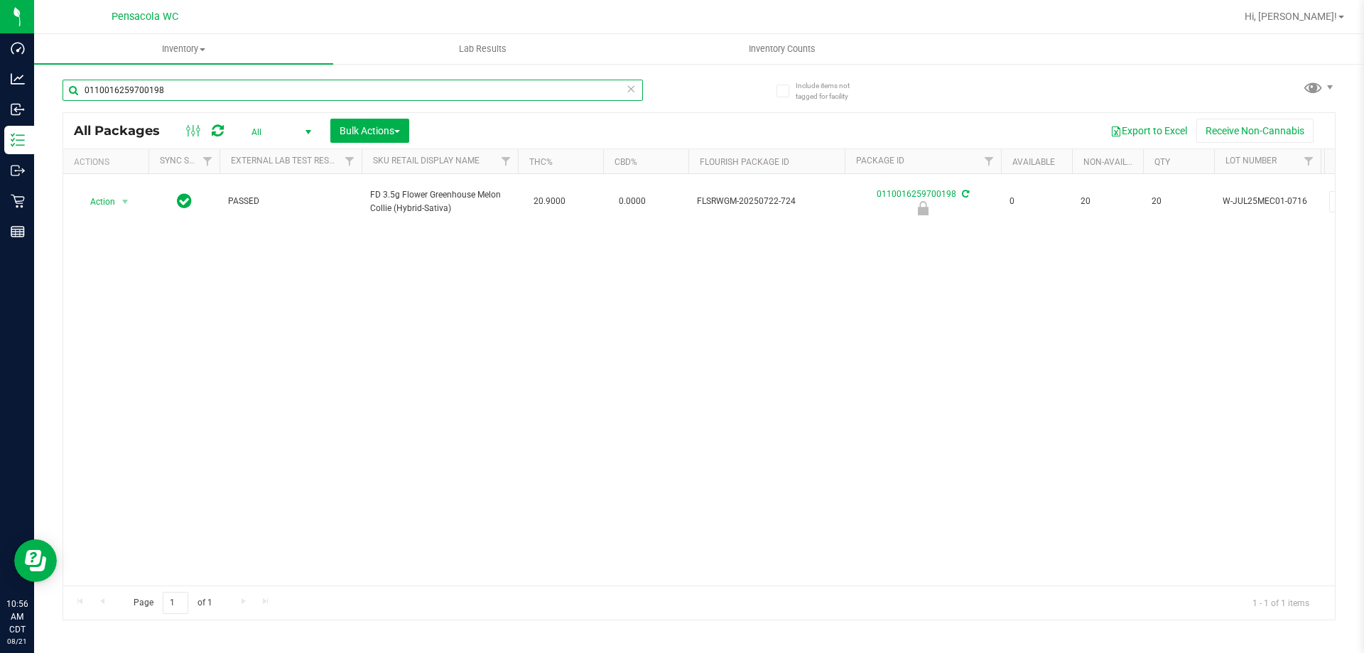
click at [228, 94] on input "0110016259700198" at bounding box center [353, 90] width 581 height 21
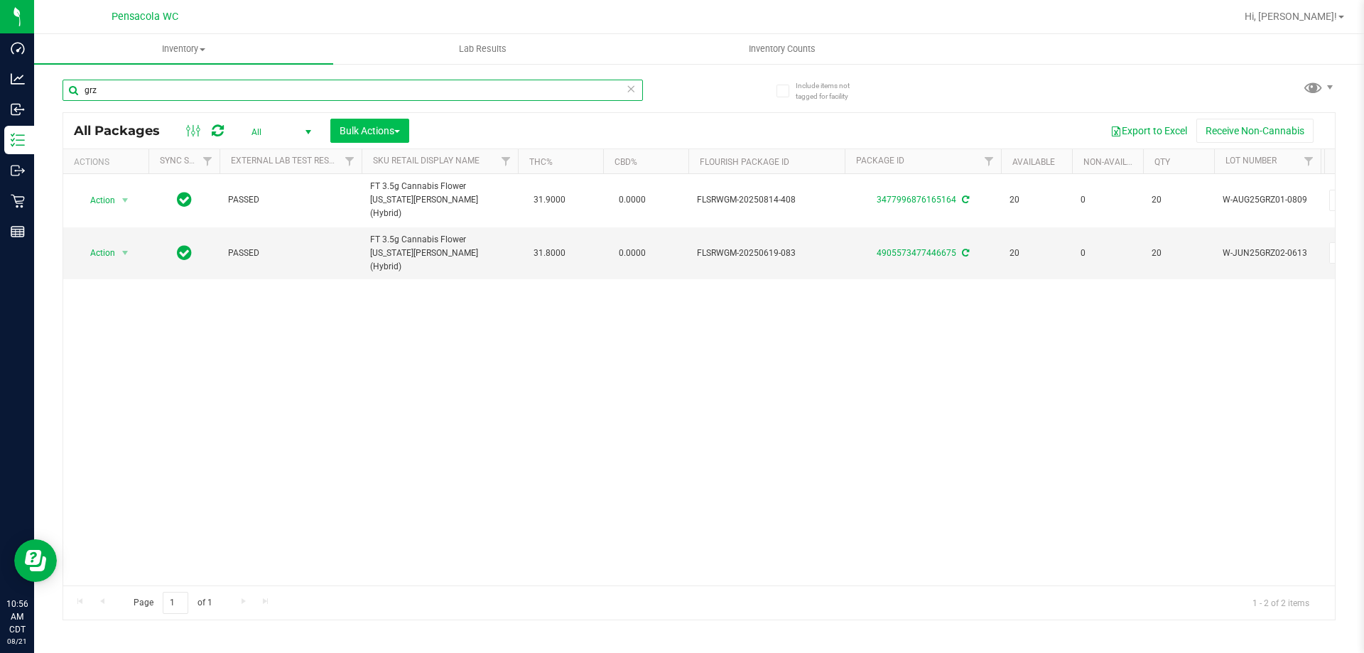
type input "grz"
click at [362, 125] on span "Bulk Actions" at bounding box center [370, 130] width 60 height 11
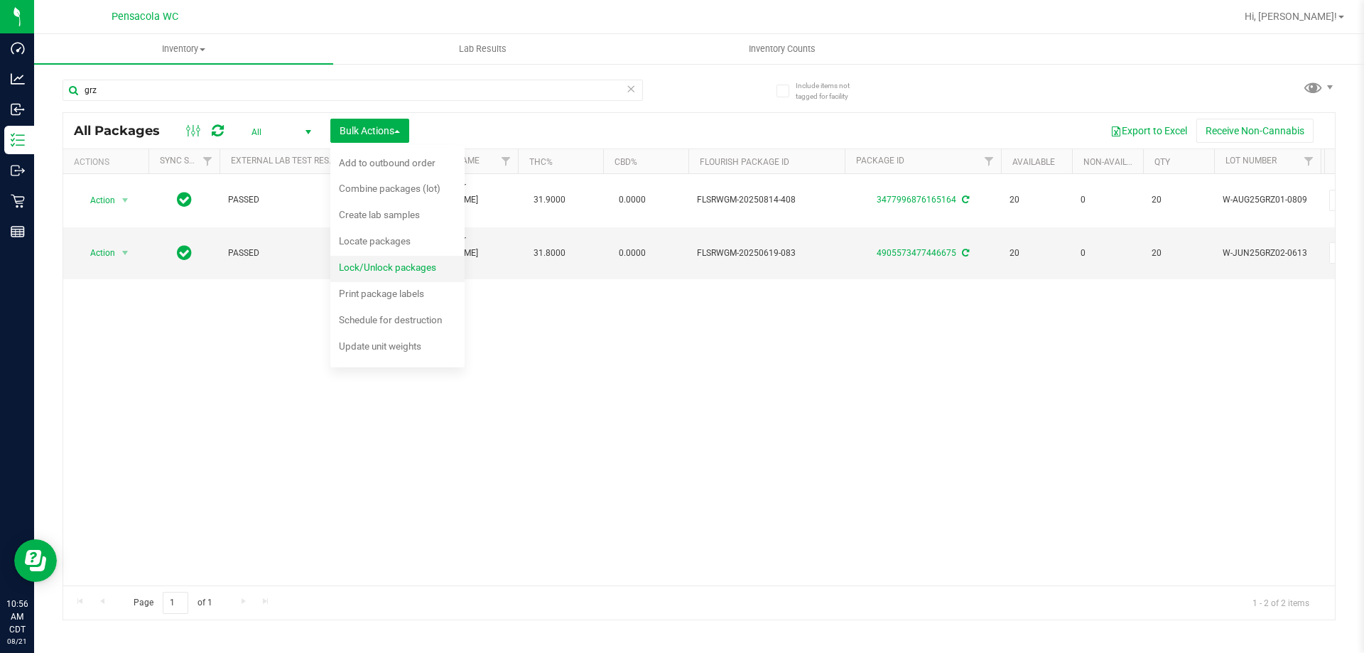
click at [383, 269] on span "Lock/Unlock packages" at bounding box center [387, 266] width 97 height 11
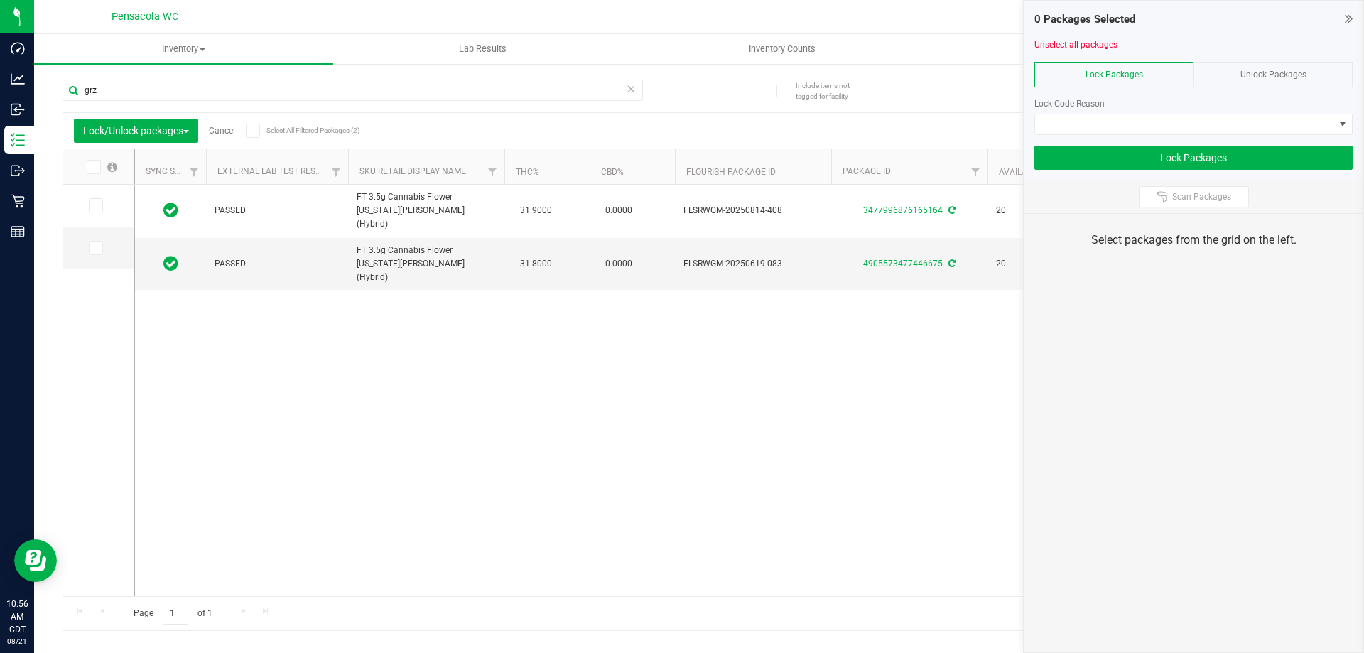
click at [93, 160] on span at bounding box center [94, 167] width 14 height 14
click at [0, 0] on input "checkbox" at bounding box center [0, 0] width 0 height 0
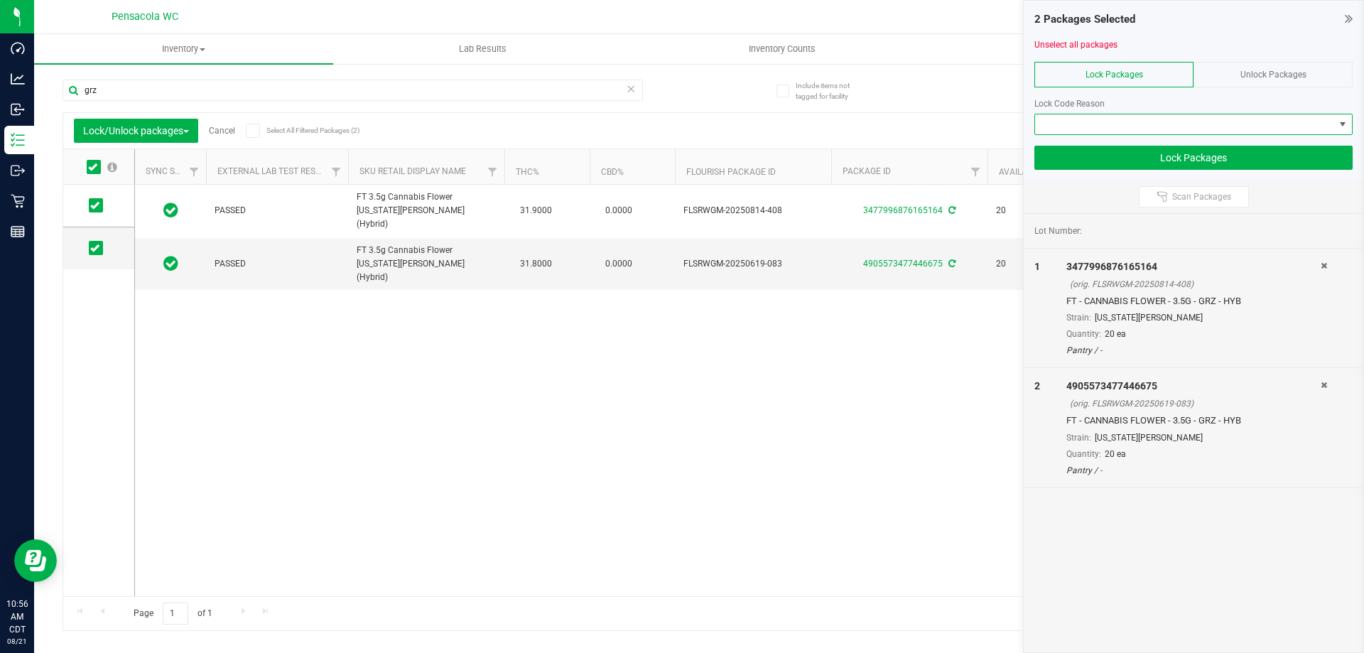
click at [1066, 124] on span at bounding box center [1184, 124] width 299 height 20
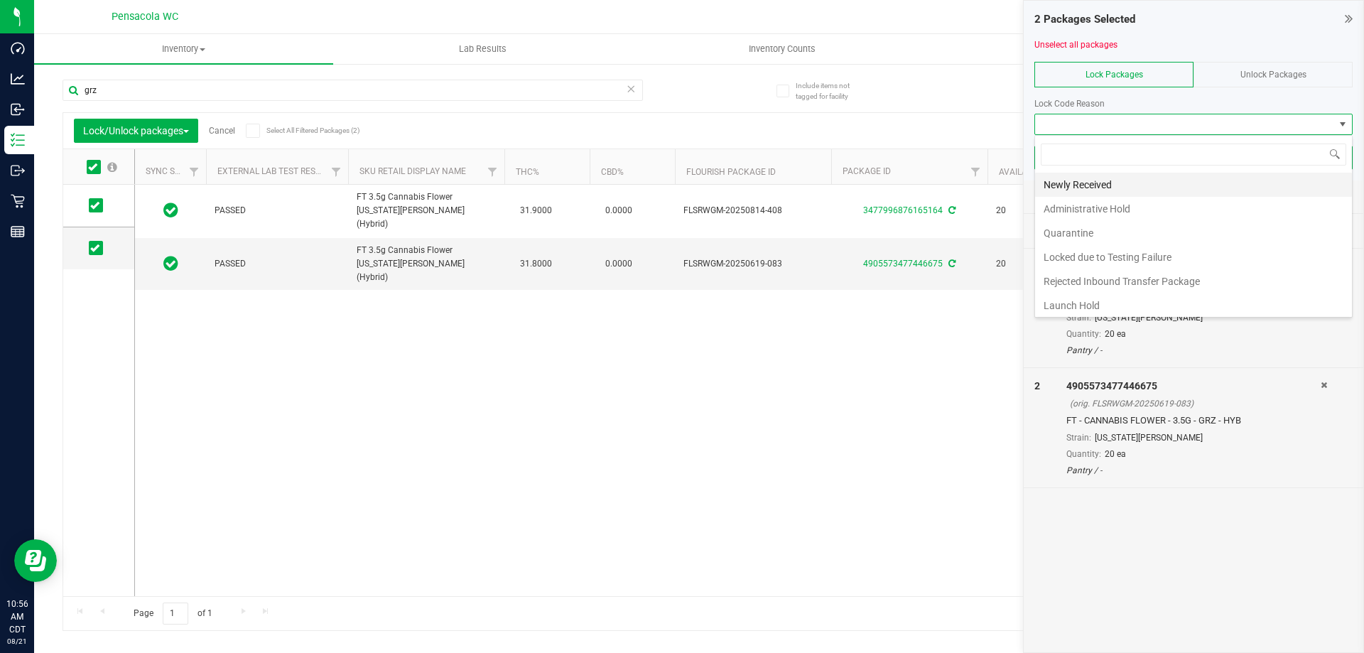
scroll to position [21, 318]
click at [1091, 298] on li "Launch Hold" at bounding box center [1193, 305] width 317 height 24
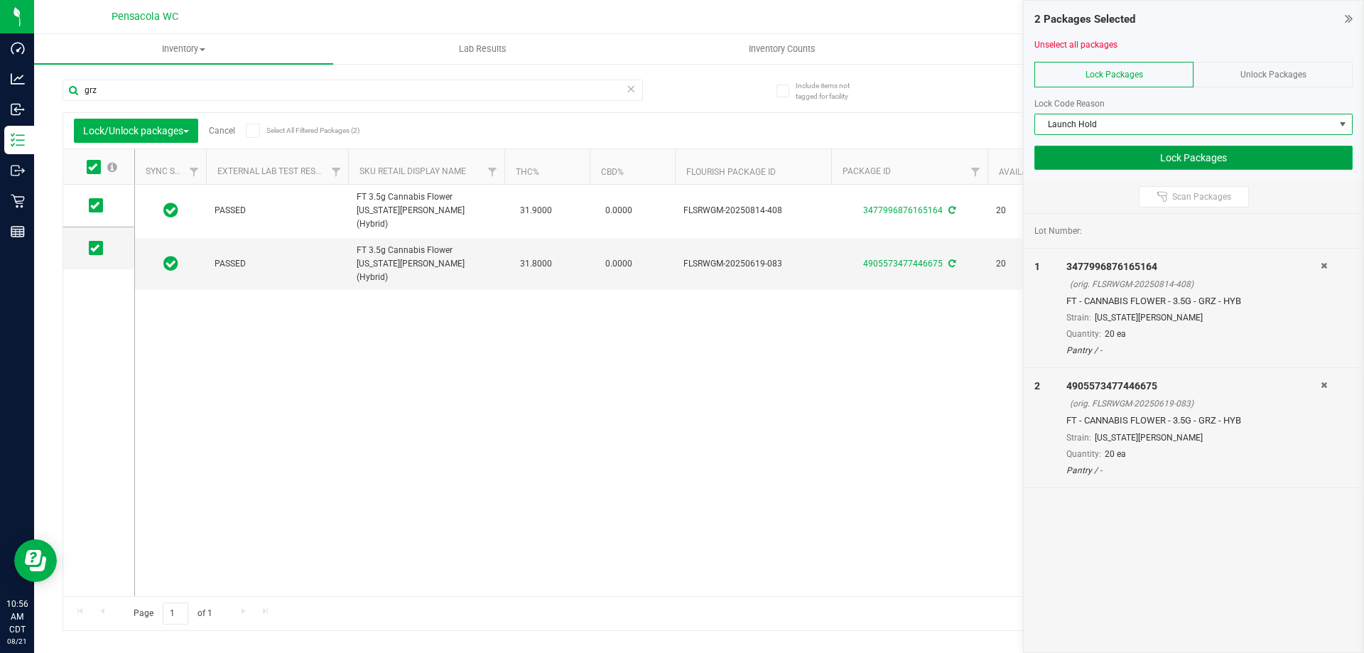
click at [1187, 157] on button "Lock Packages" at bounding box center [1194, 158] width 318 height 24
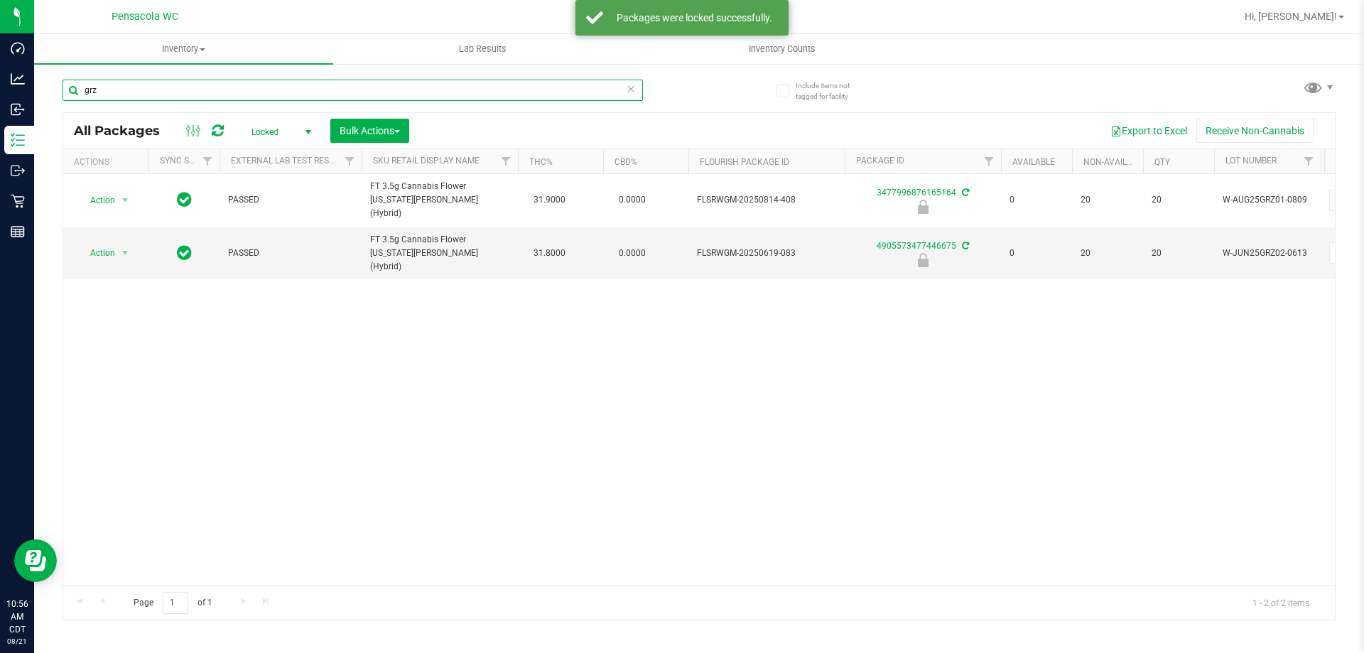
click at [189, 89] on input "grz" at bounding box center [353, 90] width 581 height 21
type input "ago"
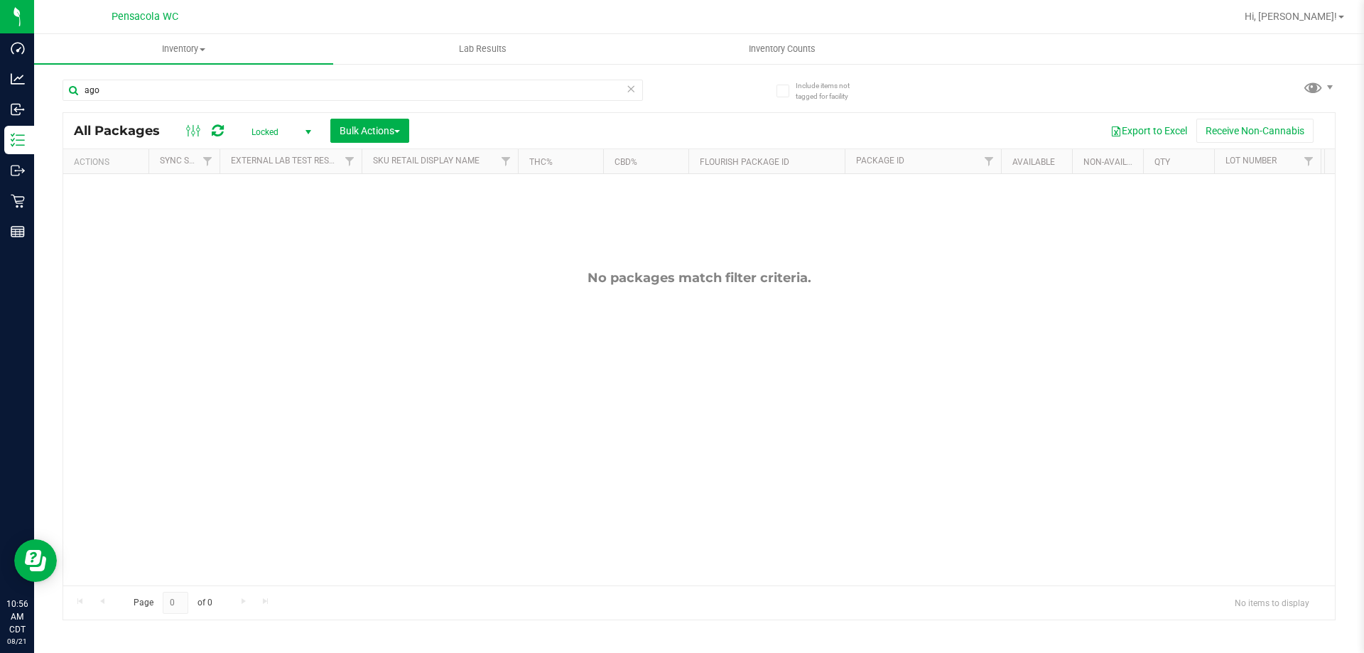
click at [275, 127] on span "Locked" at bounding box center [278, 132] width 78 height 20
click at [266, 210] on li "All" at bounding box center [277, 217] width 77 height 21
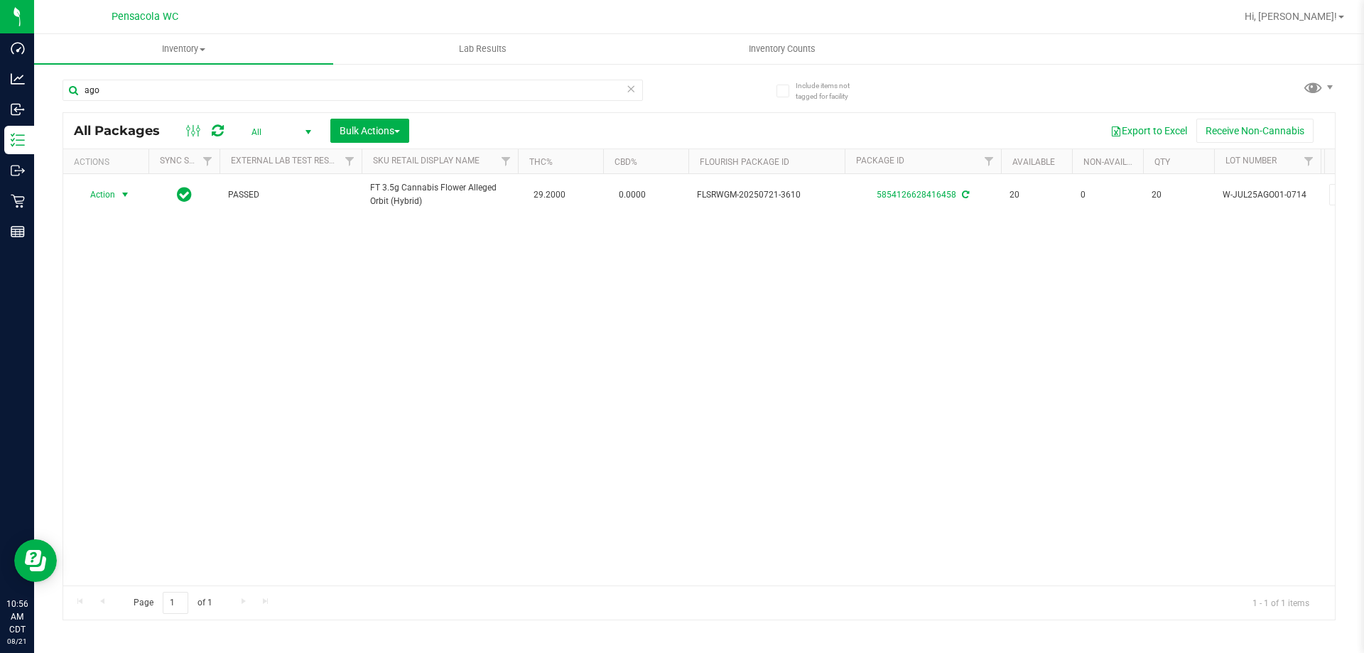
click at [79, 194] on span "Action" at bounding box center [96, 195] width 38 height 20
click at [139, 322] on li "Lock package" at bounding box center [133, 323] width 110 height 21
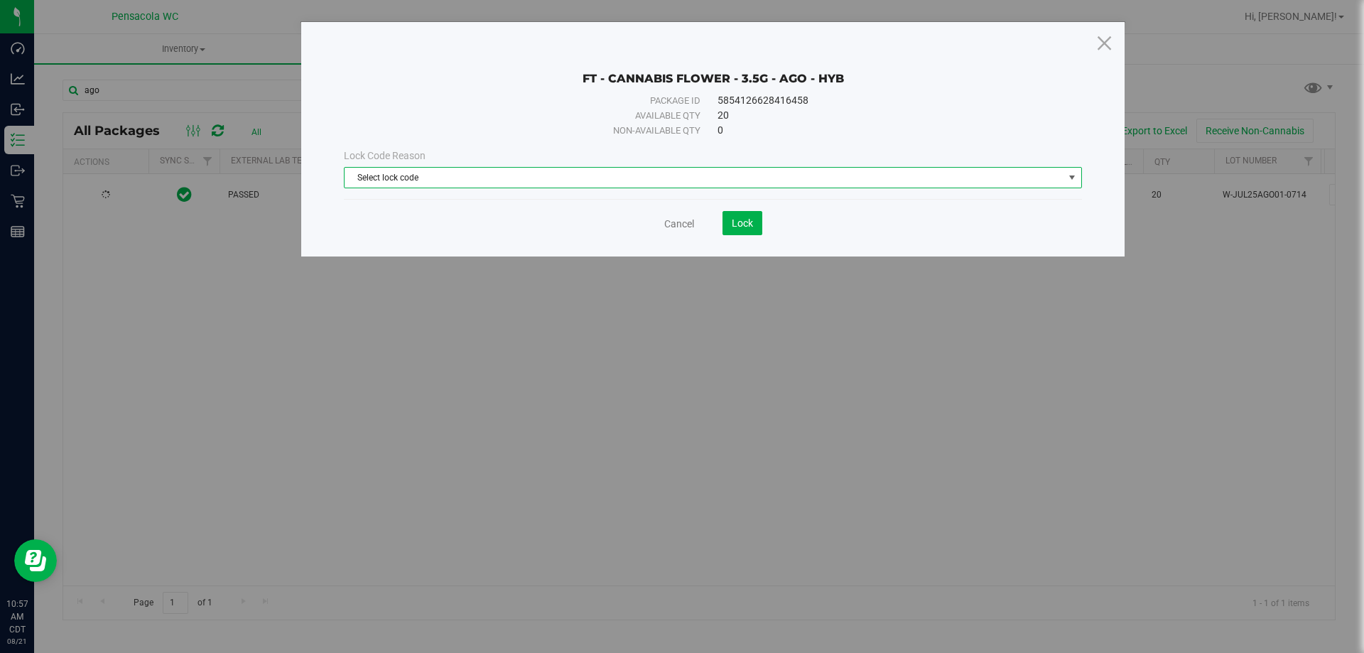
click at [489, 186] on span "Select lock code" at bounding box center [704, 178] width 719 height 20
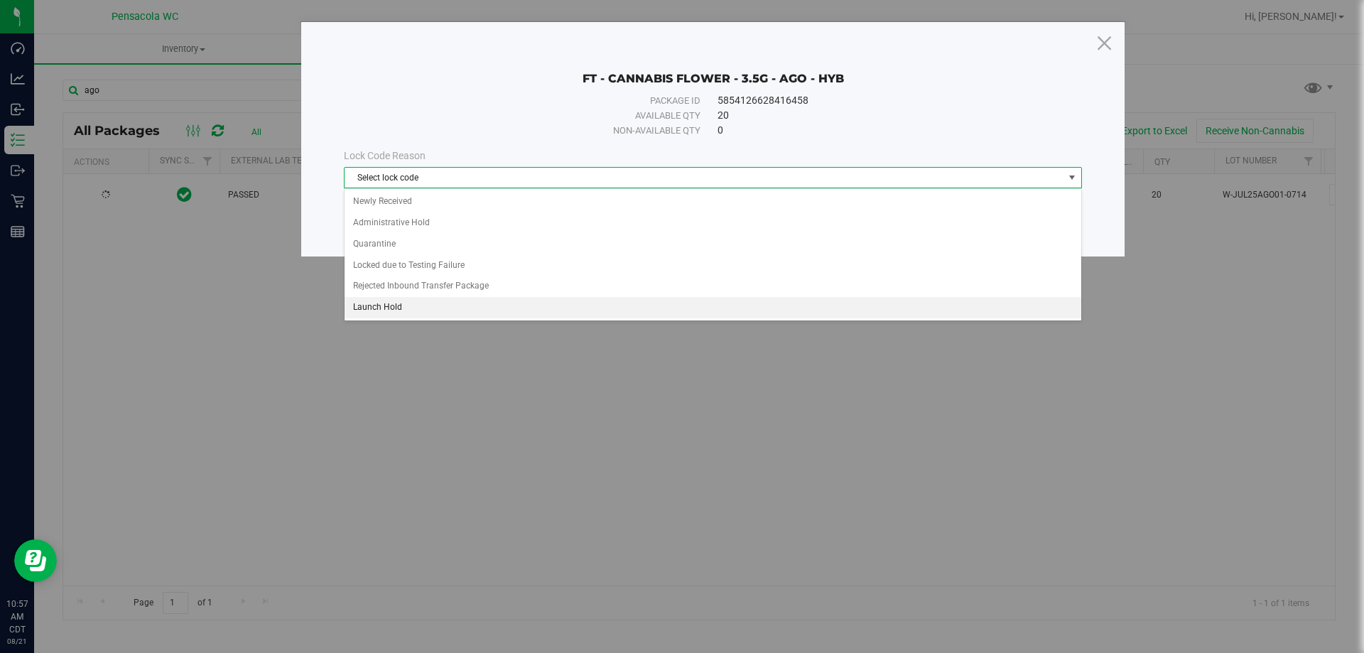
click at [451, 307] on li "Launch Hold" at bounding box center [713, 307] width 737 height 21
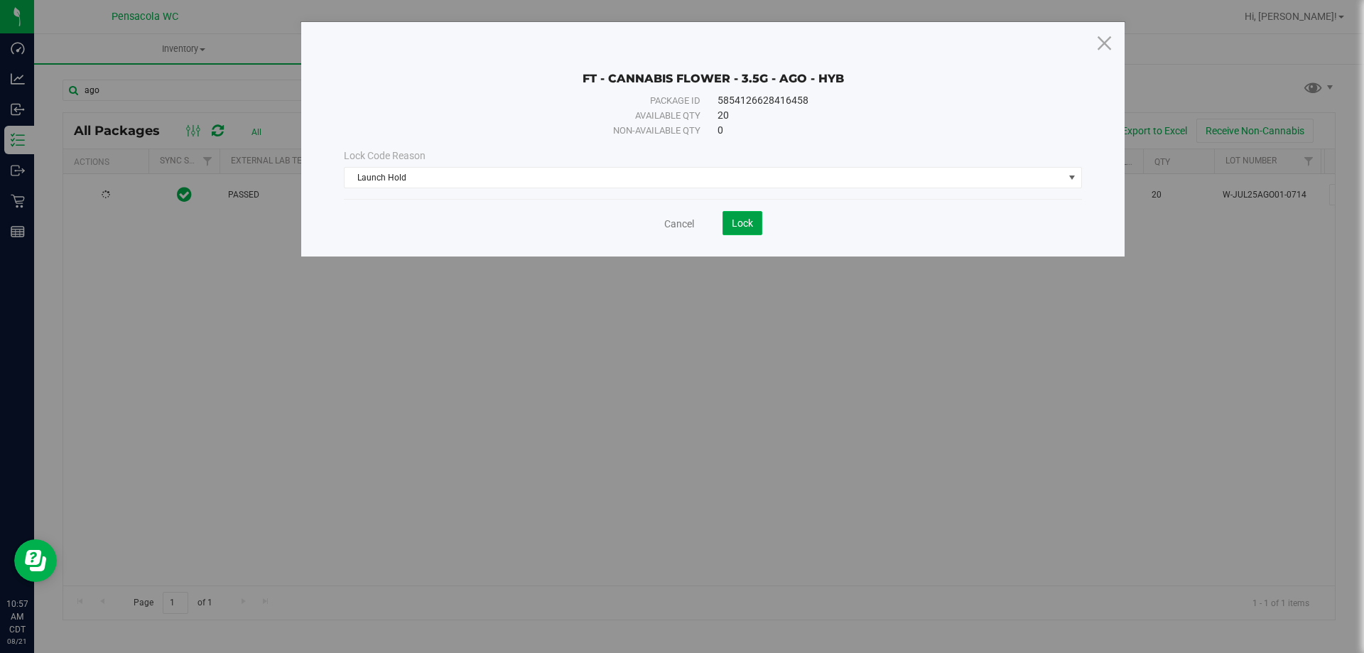
click at [748, 219] on span "Lock" at bounding box center [742, 222] width 21 height 11
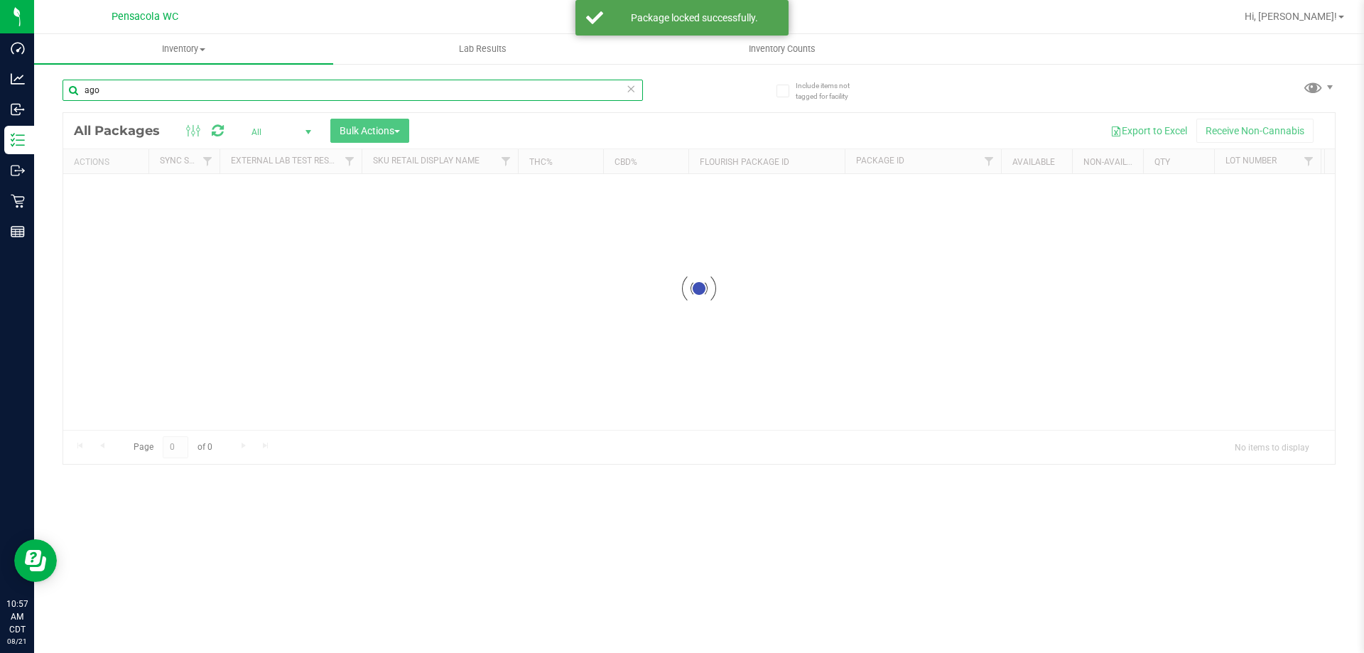
click at [185, 92] on input "ago" at bounding box center [353, 90] width 581 height 21
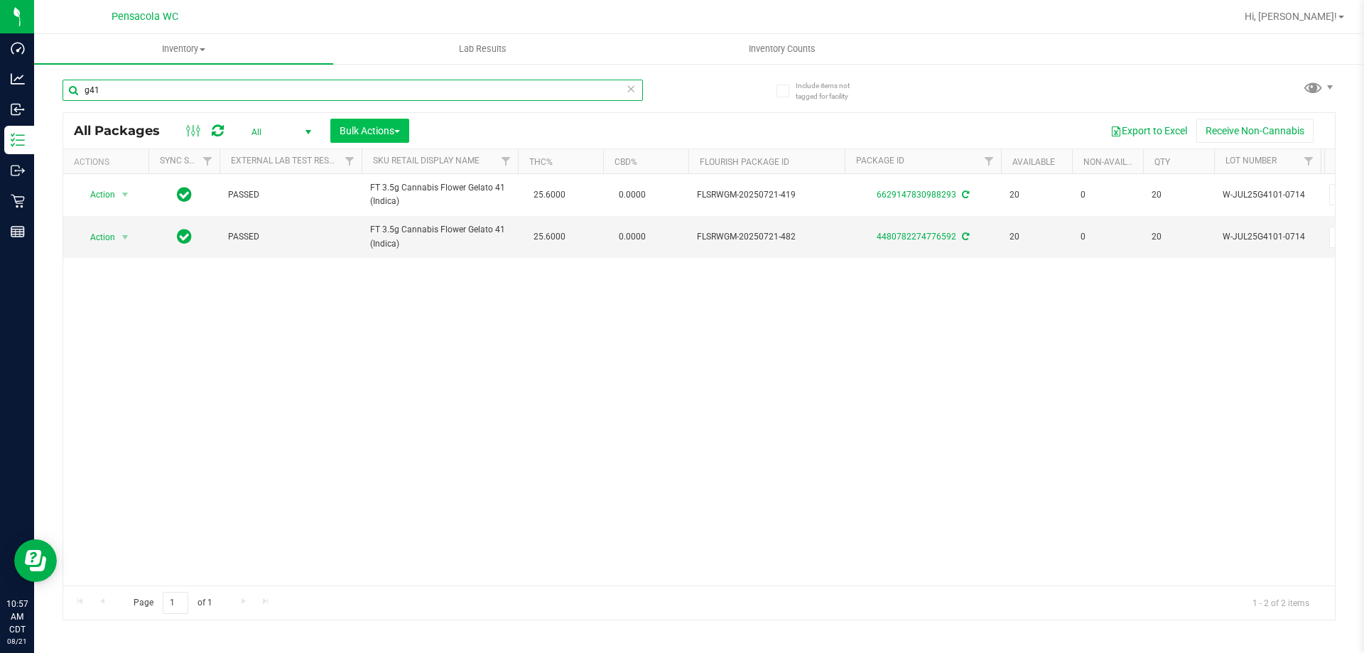
type input "g41"
click at [378, 127] on span "Bulk Actions" at bounding box center [370, 130] width 60 height 11
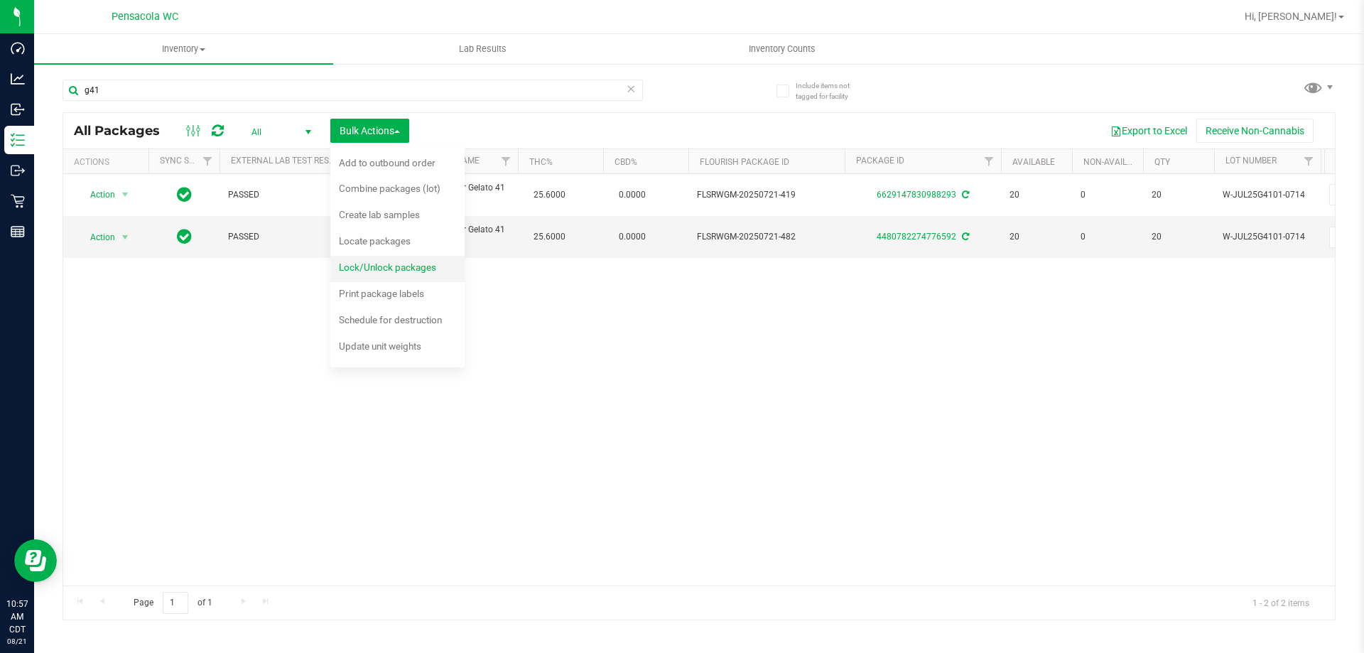
click at [369, 261] on div "Lock/Unlock packages" at bounding box center [397, 269] width 117 height 23
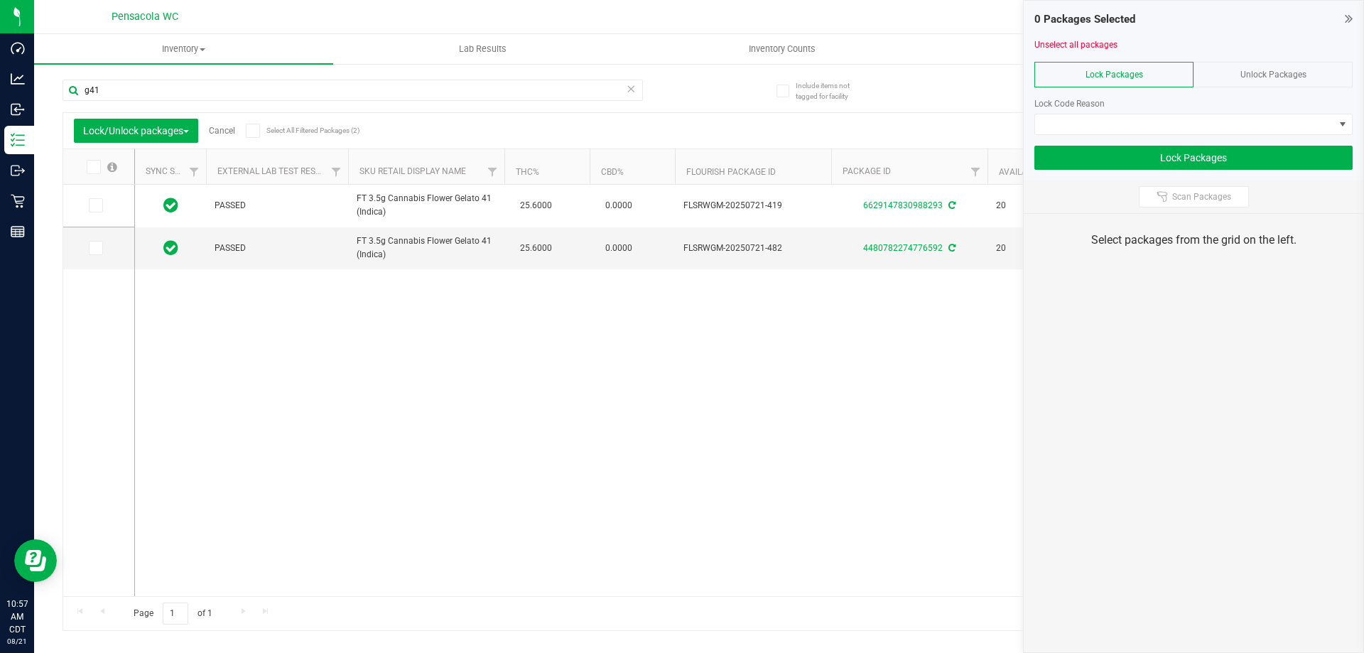
click at [87, 165] on span at bounding box center [94, 167] width 14 height 14
click at [0, 0] on input "checkbox" at bounding box center [0, 0] width 0 height 0
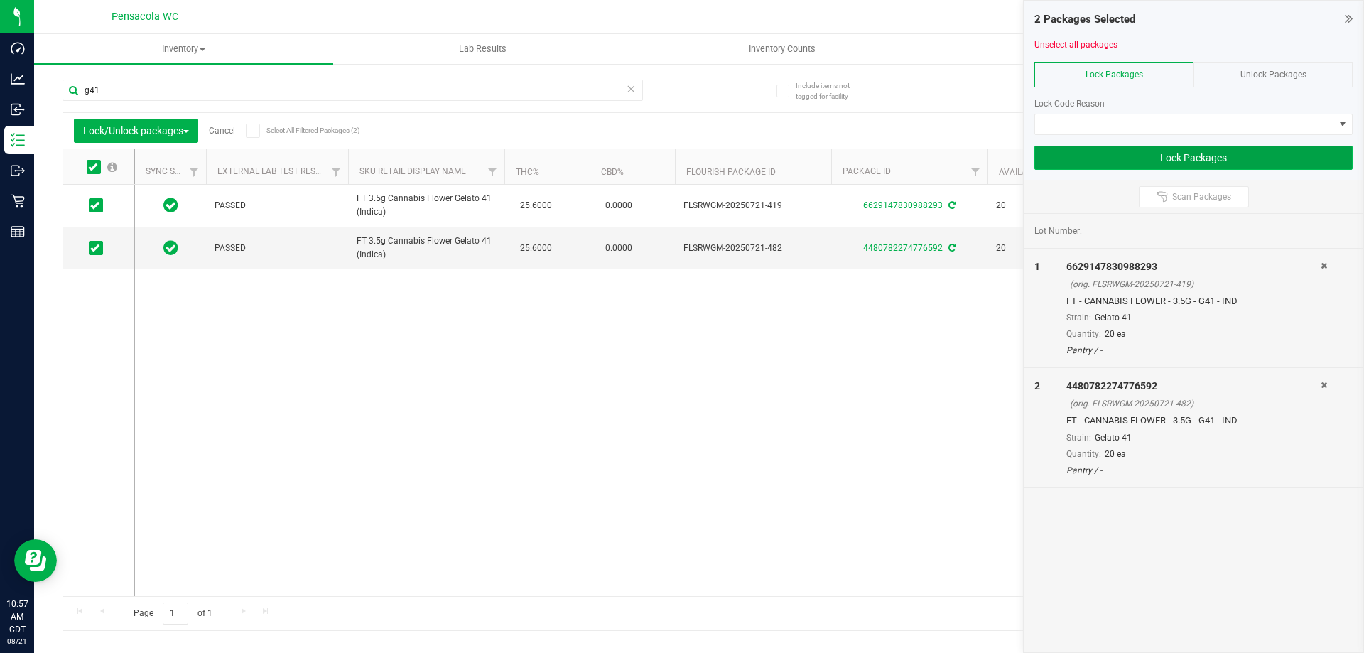
click at [1101, 156] on button "Lock Packages" at bounding box center [1194, 158] width 318 height 24
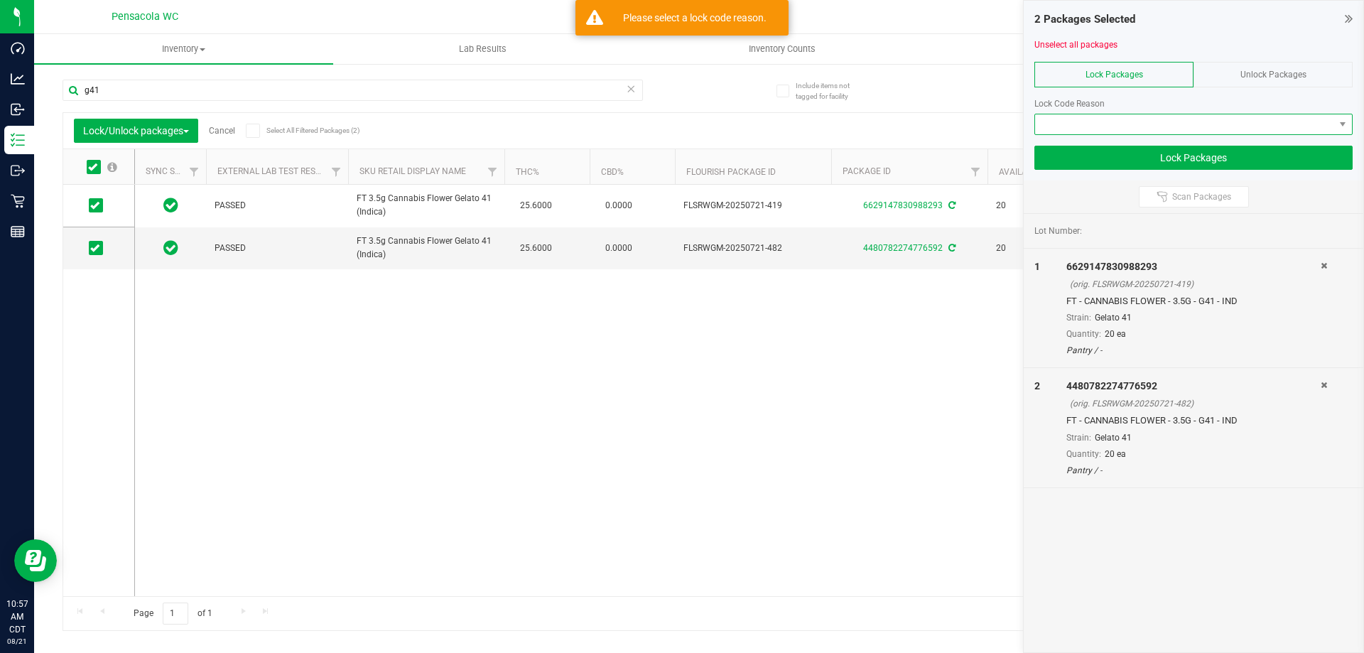
click at [1140, 125] on span at bounding box center [1184, 124] width 299 height 20
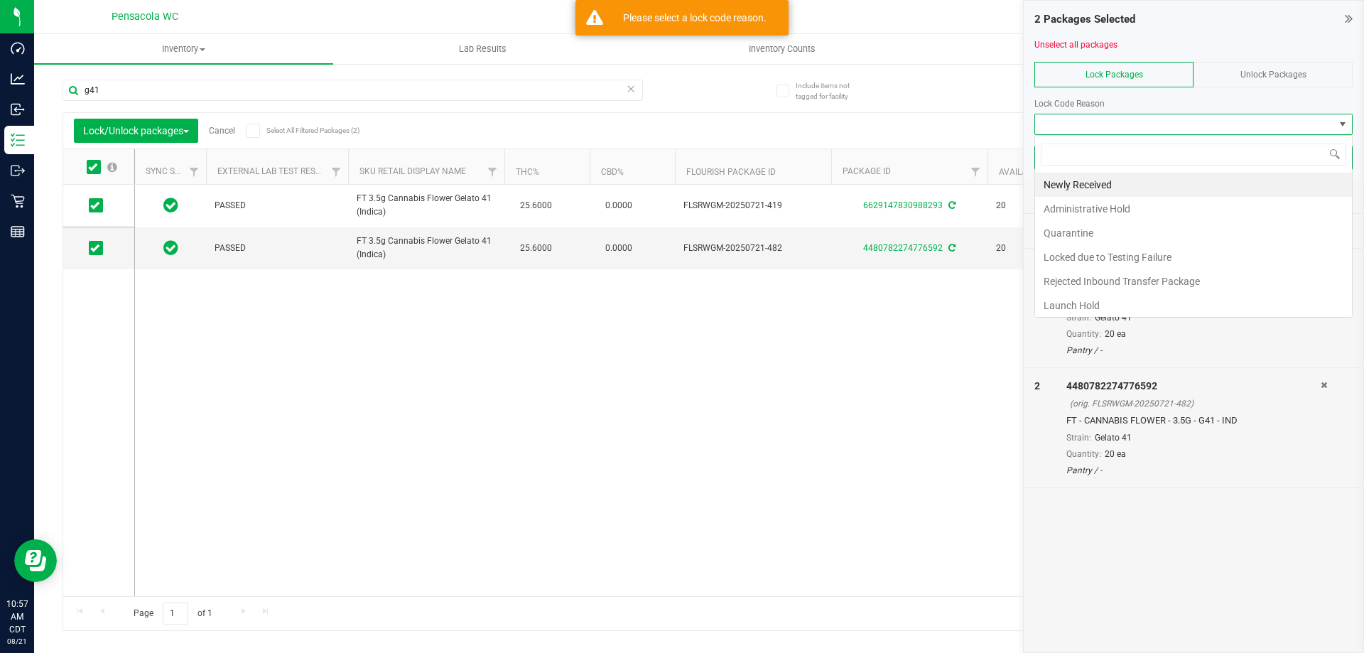
scroll to position [21, 318]
click at [1081, 302] on li "Launch Hold" at bounding box center [1193, 305] width 317 height 24
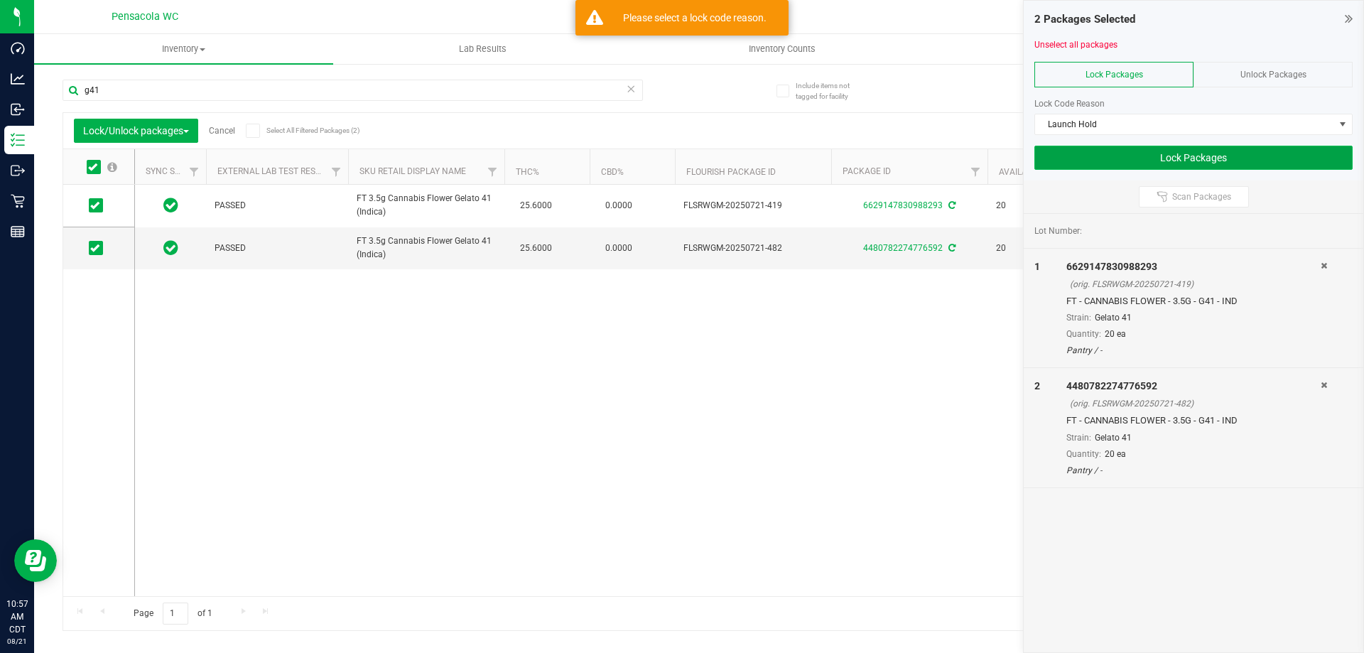
click at [1132, 159] on button "Lock Packages" at bounding box center [1194, 158] width 318 height 24
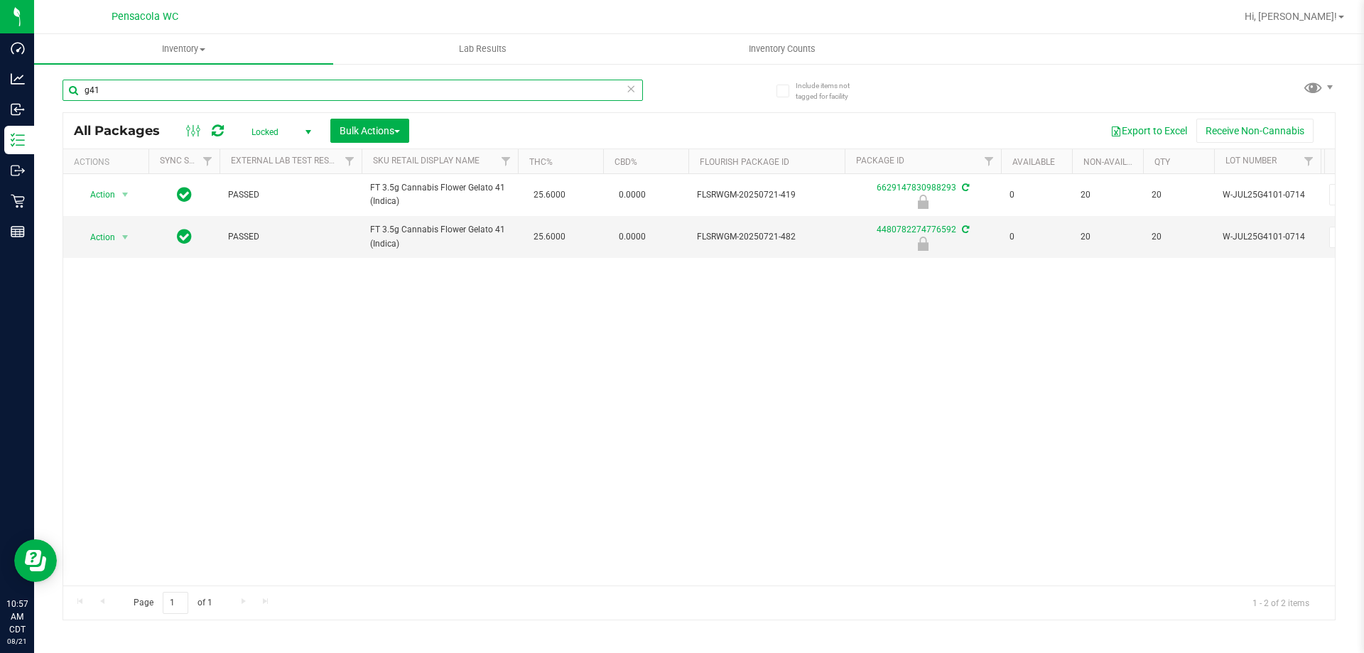
click at [333, 90] on input "g41" at bounding box center [353, 90] width 581 height 21
drag, startPoint x: 333, startPoint y: 90, endPoint x: 367, endPoint y: 109, distance: 38.9
click at [333, 89] on input "g41" at bounding box center [353, 90] width 581 height 21
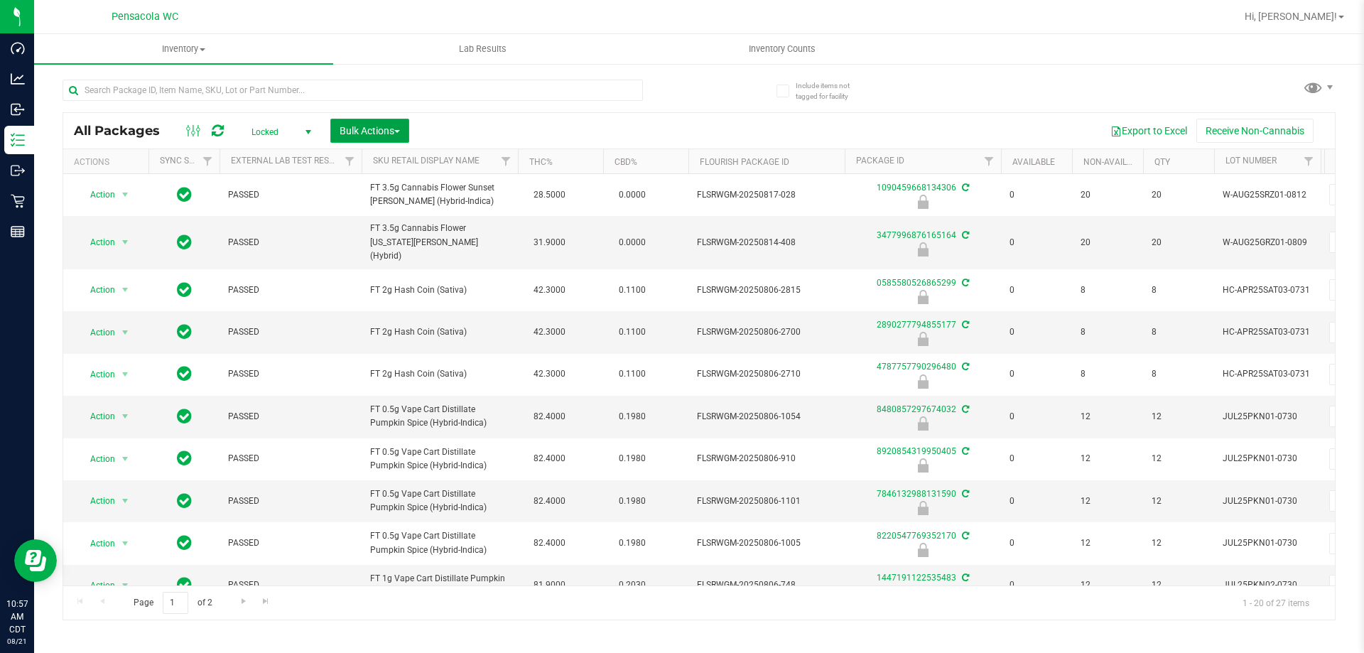
click at [373, 131] on span "Bulk Actions" at bounding box center [370, 130] width 60 height 11
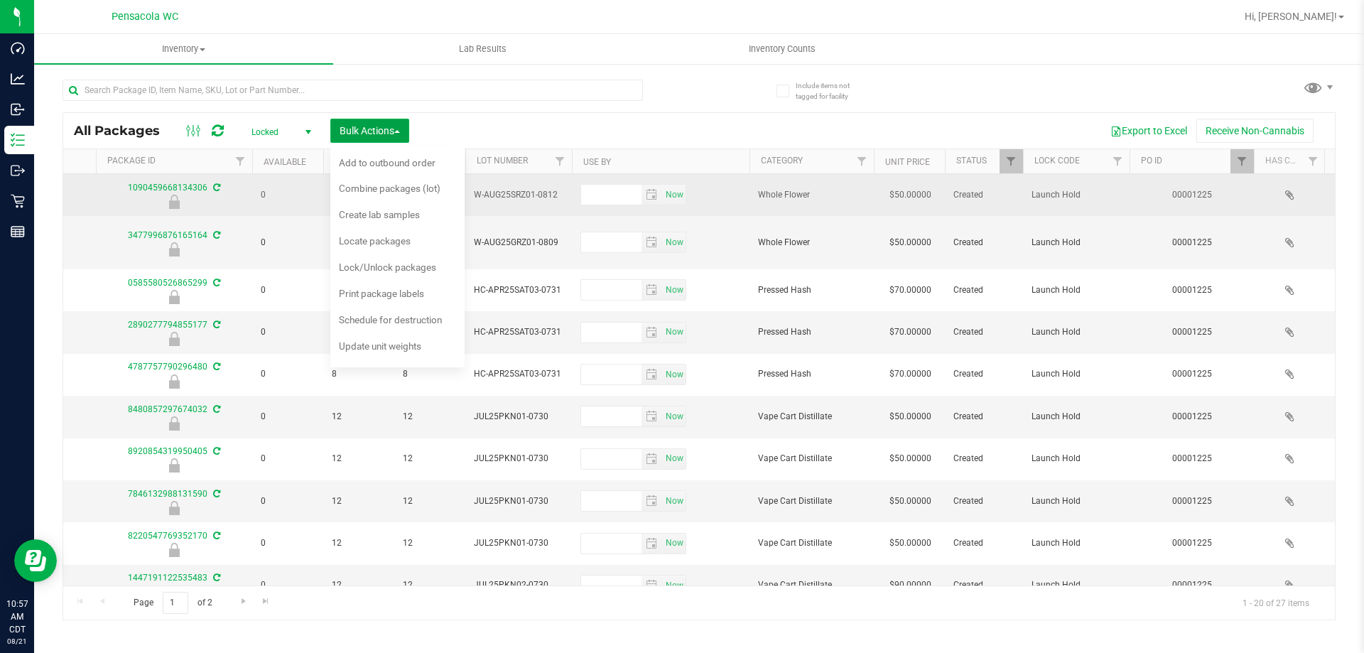
scroll to position [0, 806]
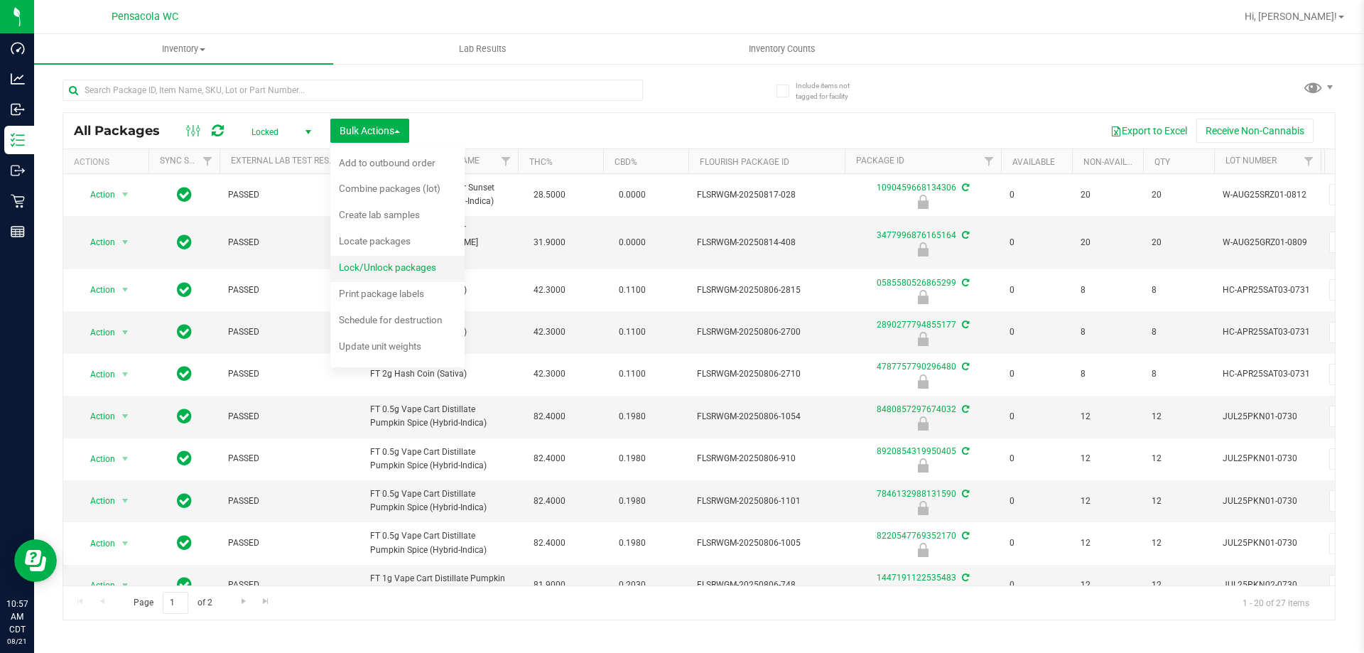
click at [427, 267] on span "Lock/Unlock packages" at bounding box center [387, 266] width 97 height 11
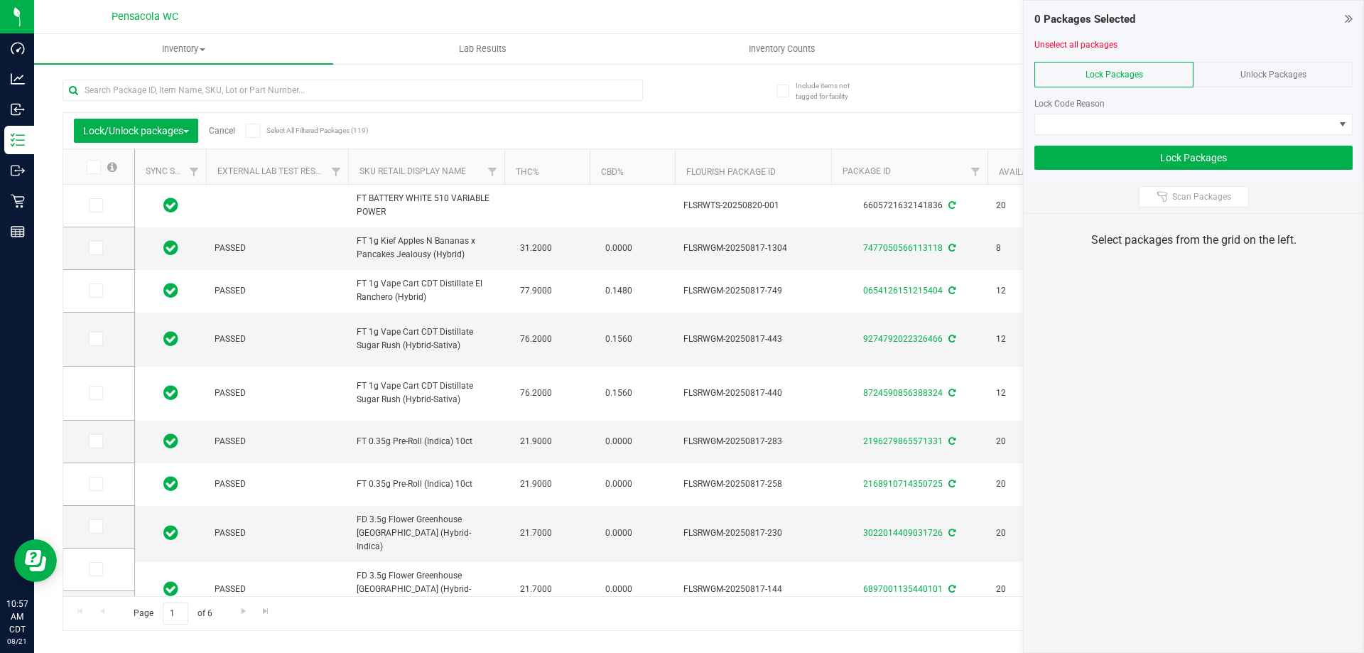
click at [95, 167] on icon at bounding box center [92, 167] width 9 height 0
click at [0, 0] on input "checkbox" at bounding box center [0, 0] width 0 height 0
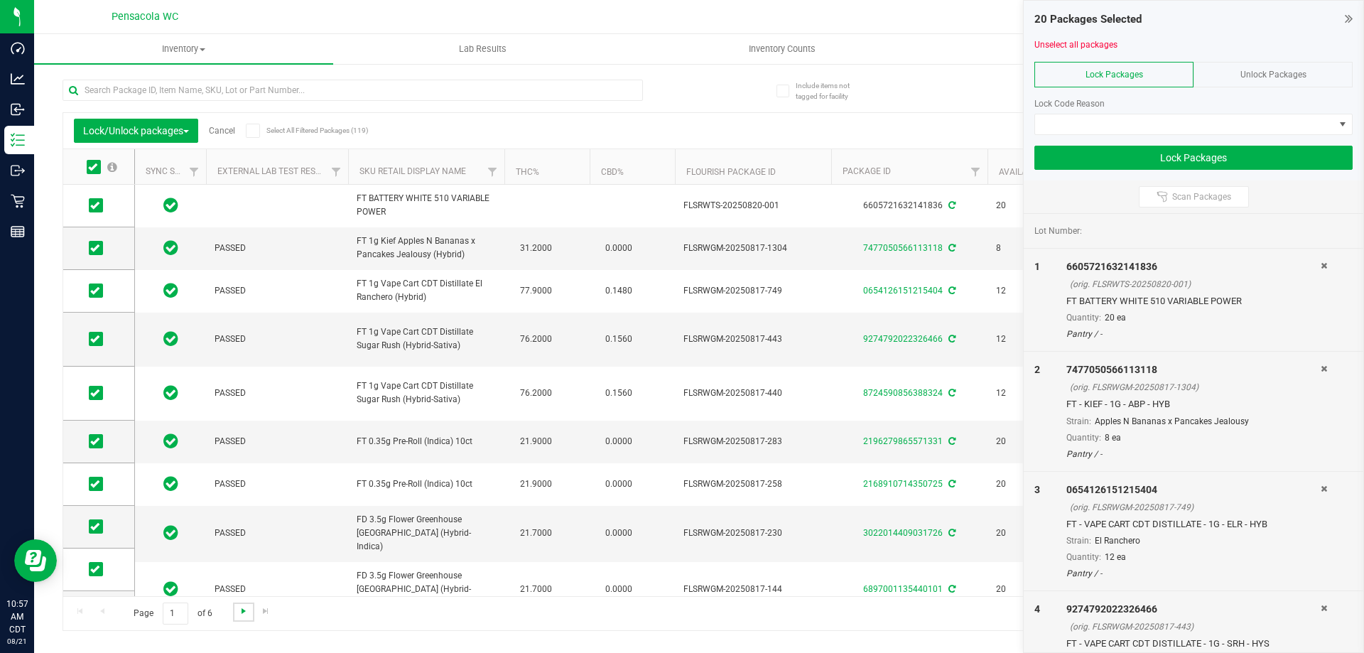
click at [244, 609] on span "Go to the next page" at bounding box center [243, 610] width 11 height 11
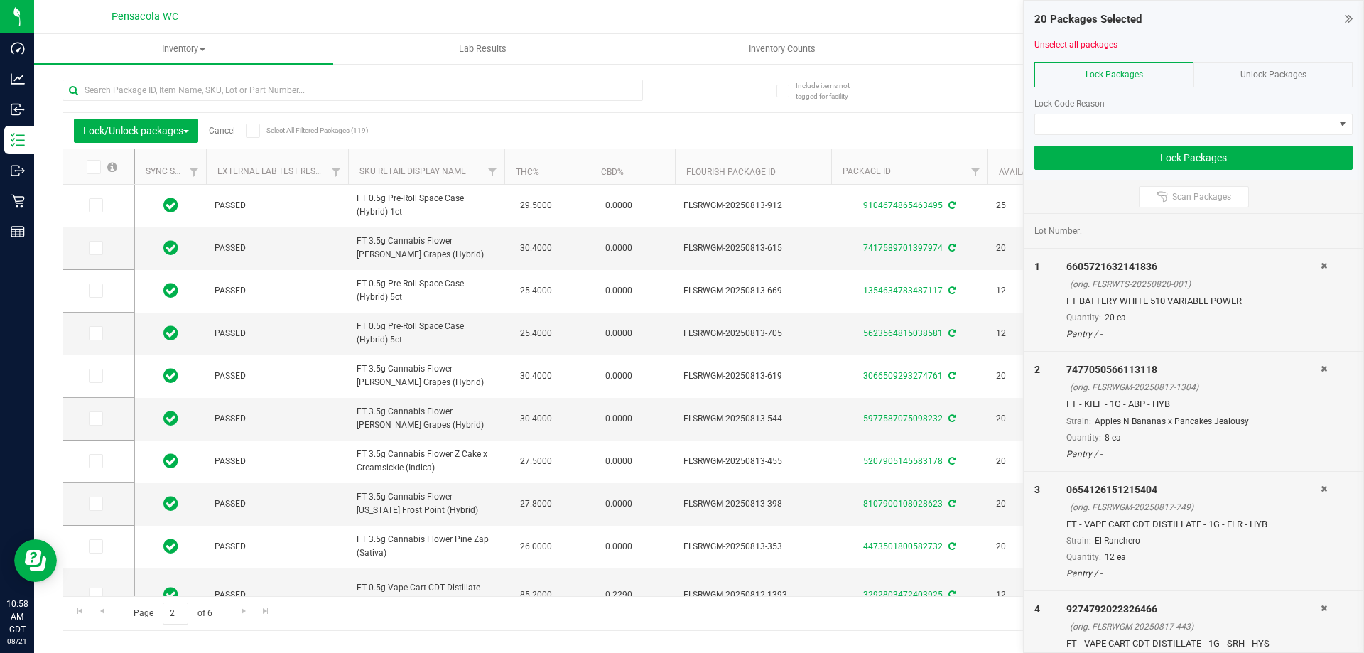
click at [92, 167] on icon at bounding box center [92, 167] width 9 height 0
click at [0, 0] on input "checkbox" at bounding box center [0, 0] width 0 height 0
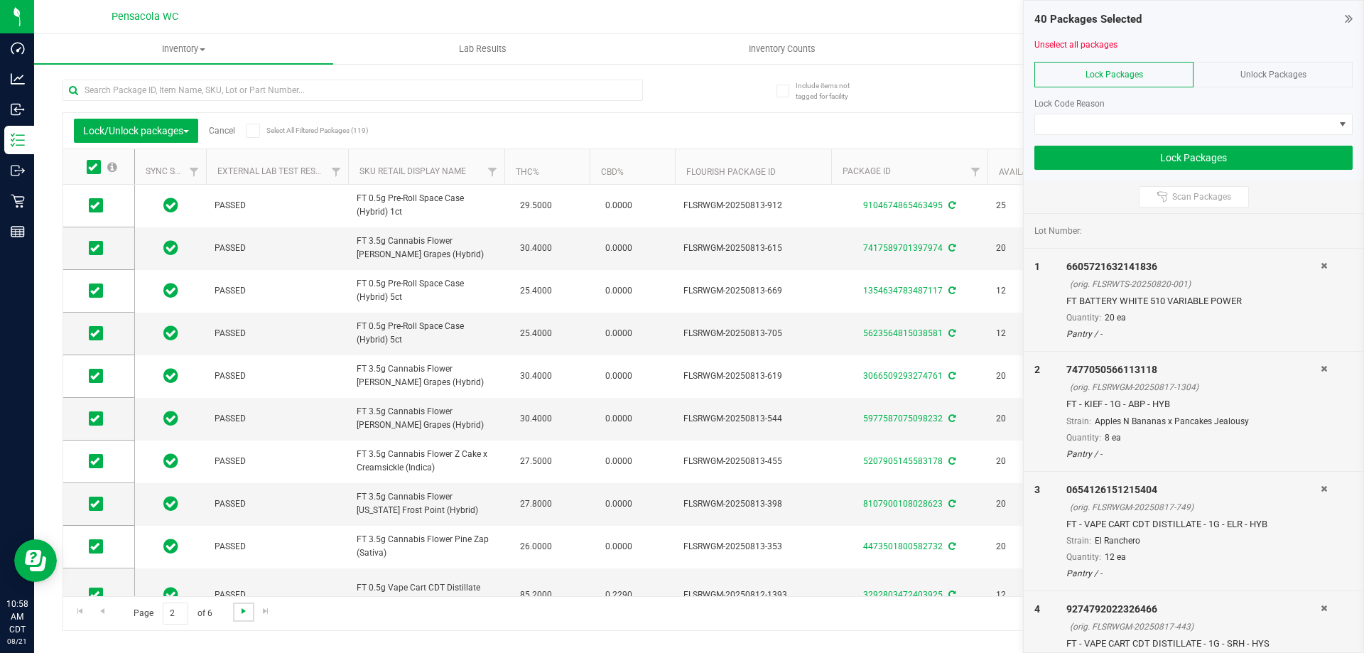
click at [238, 605] on span "Go to the next page" at bounding box center [243, 610] width 11 height 11
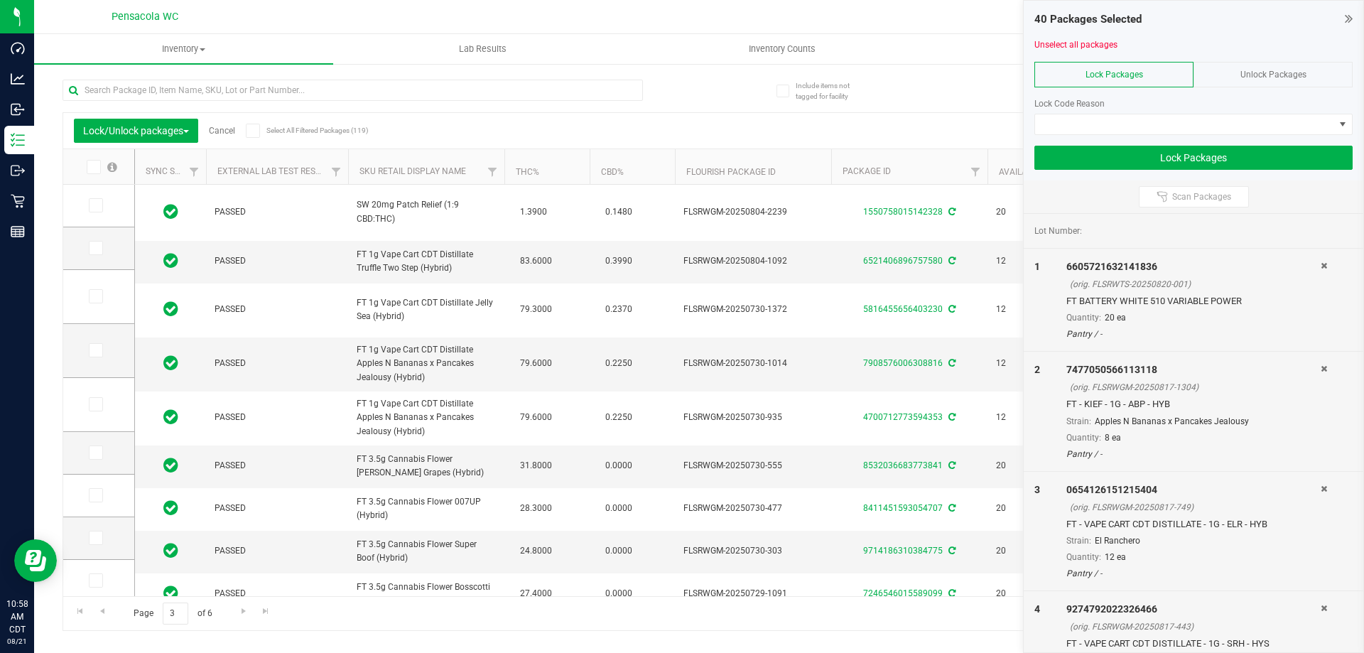
click at [92, 167] on icon at bounding box center [92, 167] width 9 height 0
click at [0, 0] on input "checkbox" at bounding box center [0, 0] width 0 height 0
click at [241, 608] on span "Go to the next page" at bounding box center [243, 610] width 11 height 11
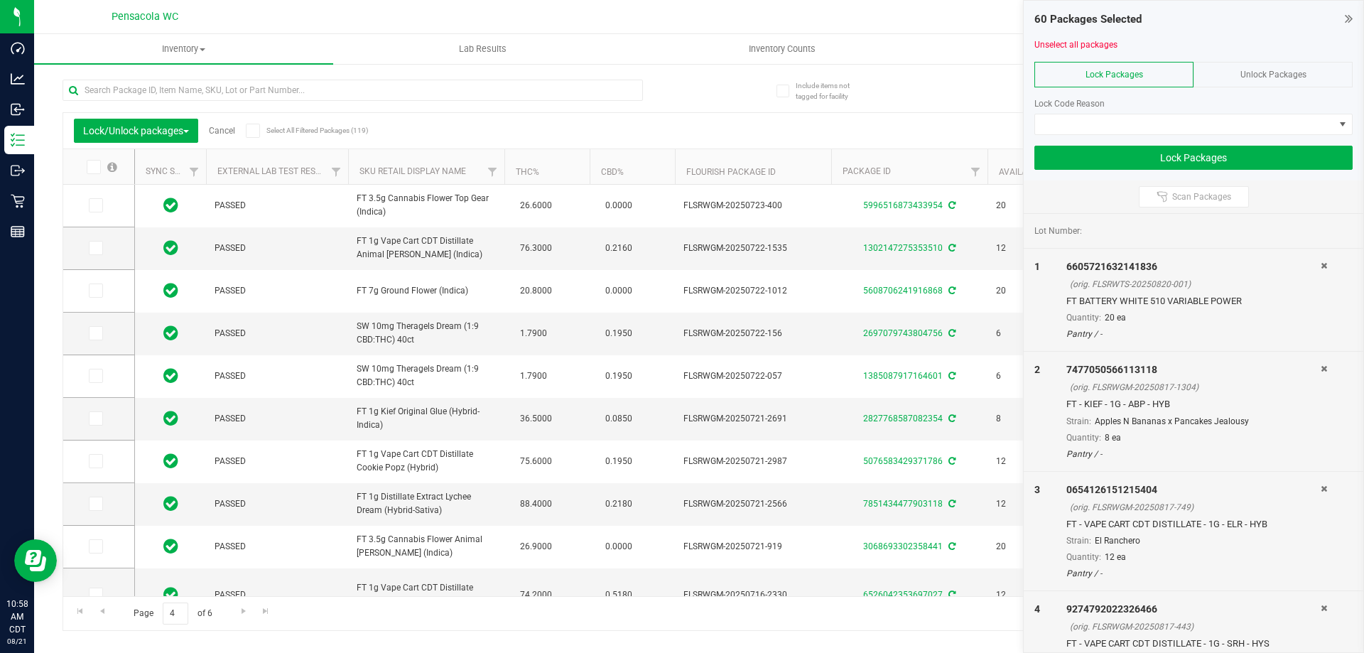
click at [99, 163] on span at bounding box center [94, 167] width 14 height 14
click at [0, 0] on input "checkbox" at bounding box center [0, 0] width 0 height 0
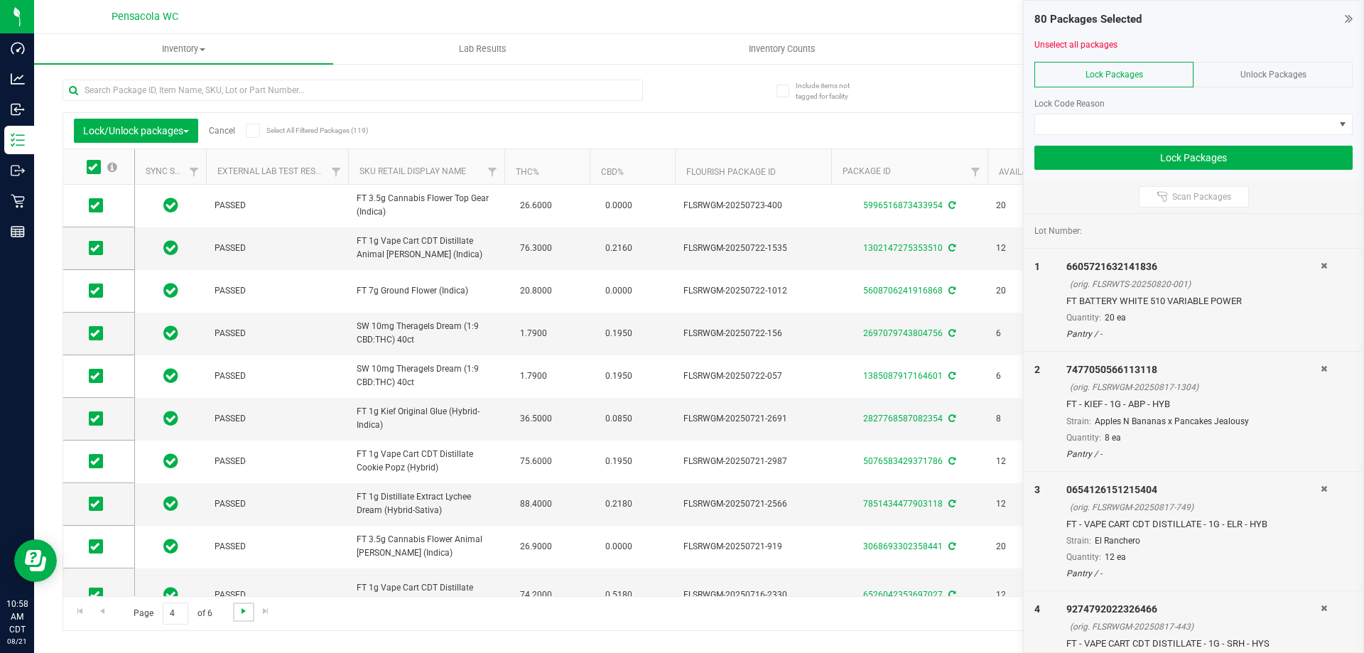
click at [242, 614] on span "Go to the next page" at bounding box center [243, 610] width 11 height 11
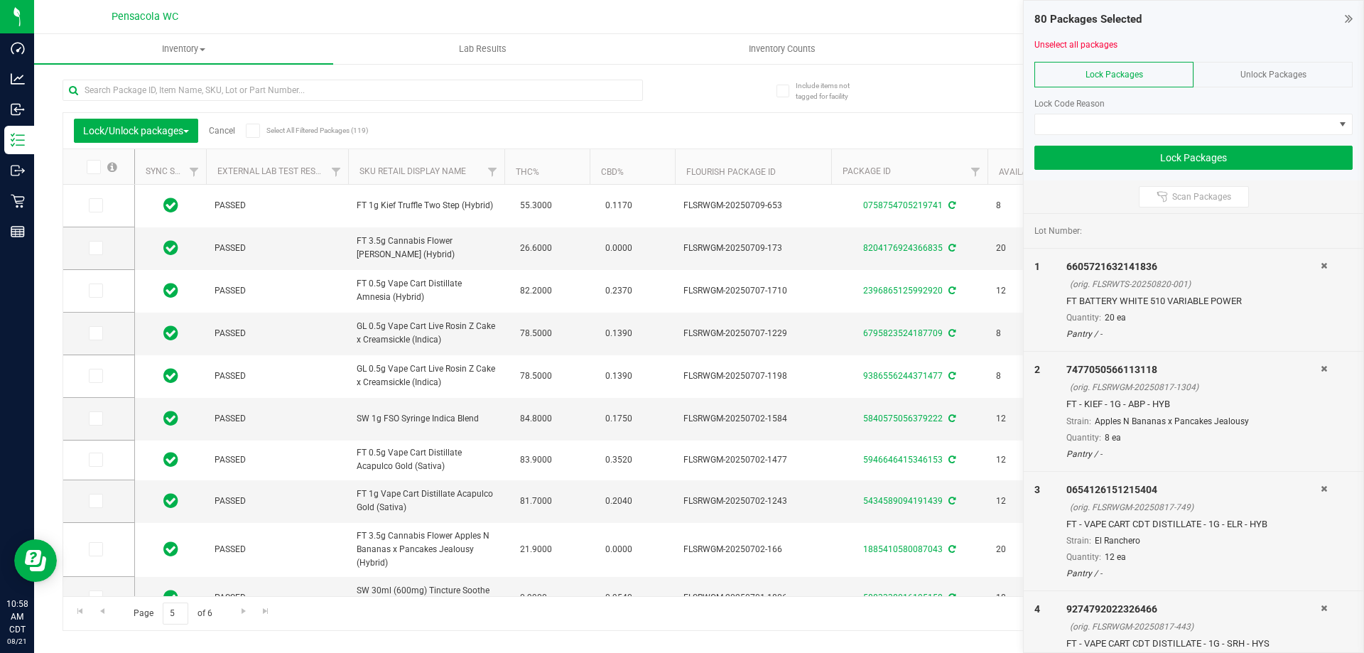
click at [92, 167] on icon at bounding box center [92, 167] width 9 height 0
click at [0, 0] on input "checkbox" at bounding box center [0, 0] width 0 height 0
click at [246, 610] on span "Go to the next page" at bounding box center [243, 610] width 11 height 11
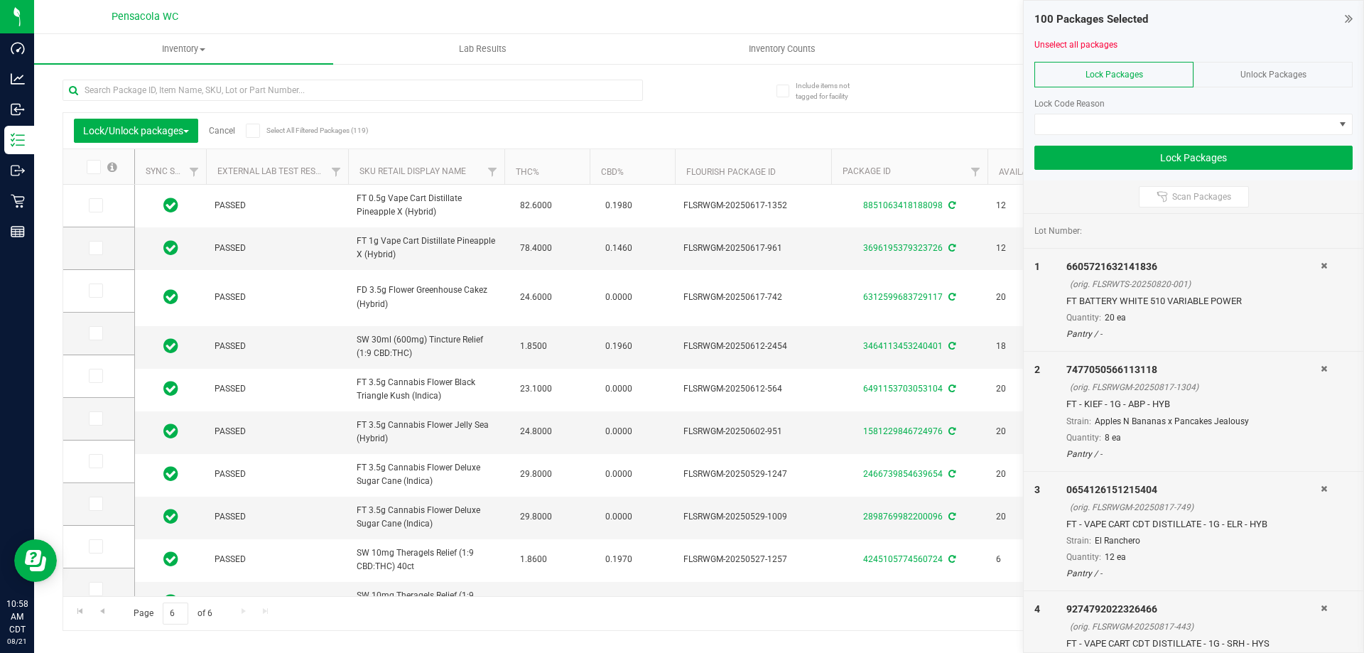
click at [97, 167] on icon at bounding box center [92, 167] width 9 height 0
click at [0, 0] on input "checkbox" at bounding box center [0, 0] width 0 height 0
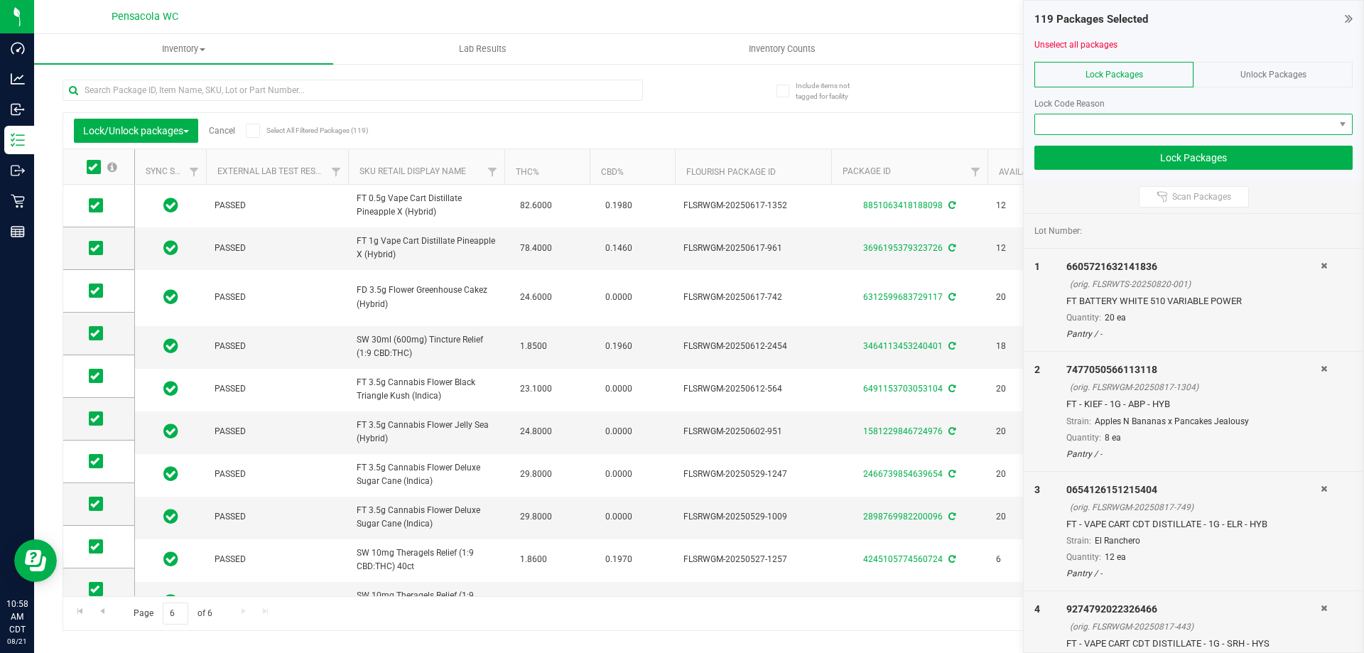
click at [1168, 126] on span at bounding box center [1184, 124] width 299 height 20
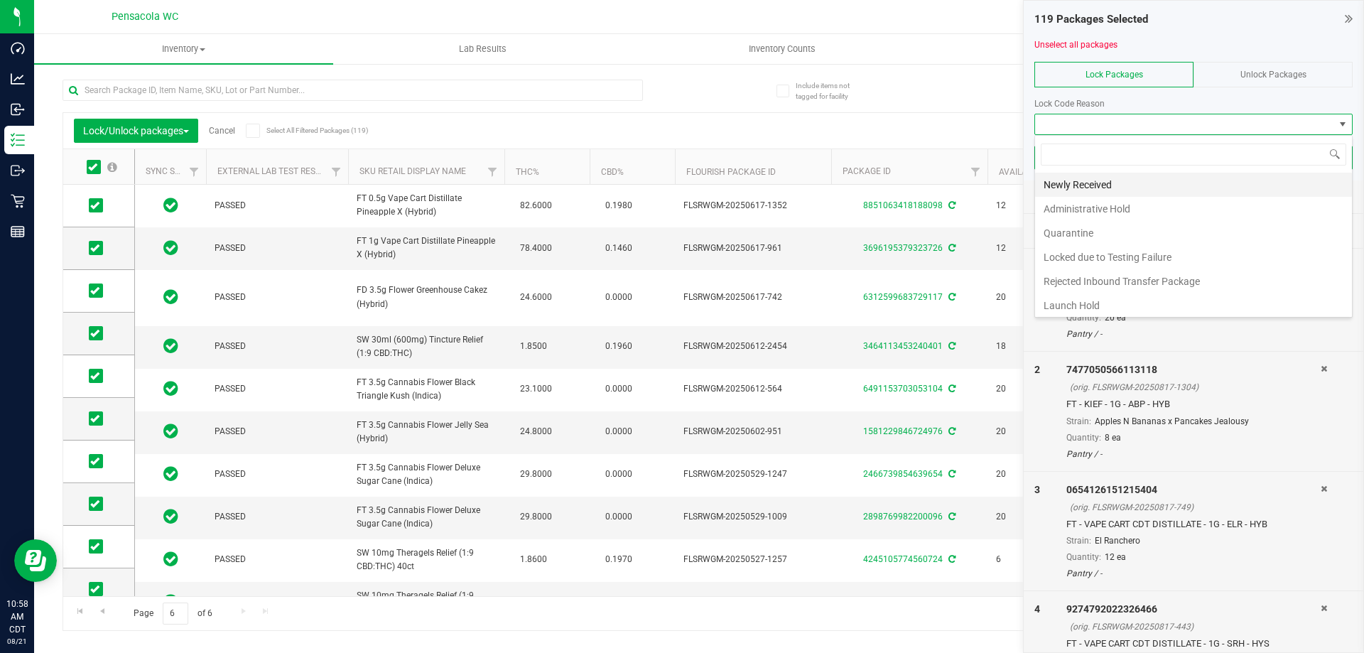
click at [1089, 188] on li "Newly Received" at bounding box center [1193, 185] width 317 height 24
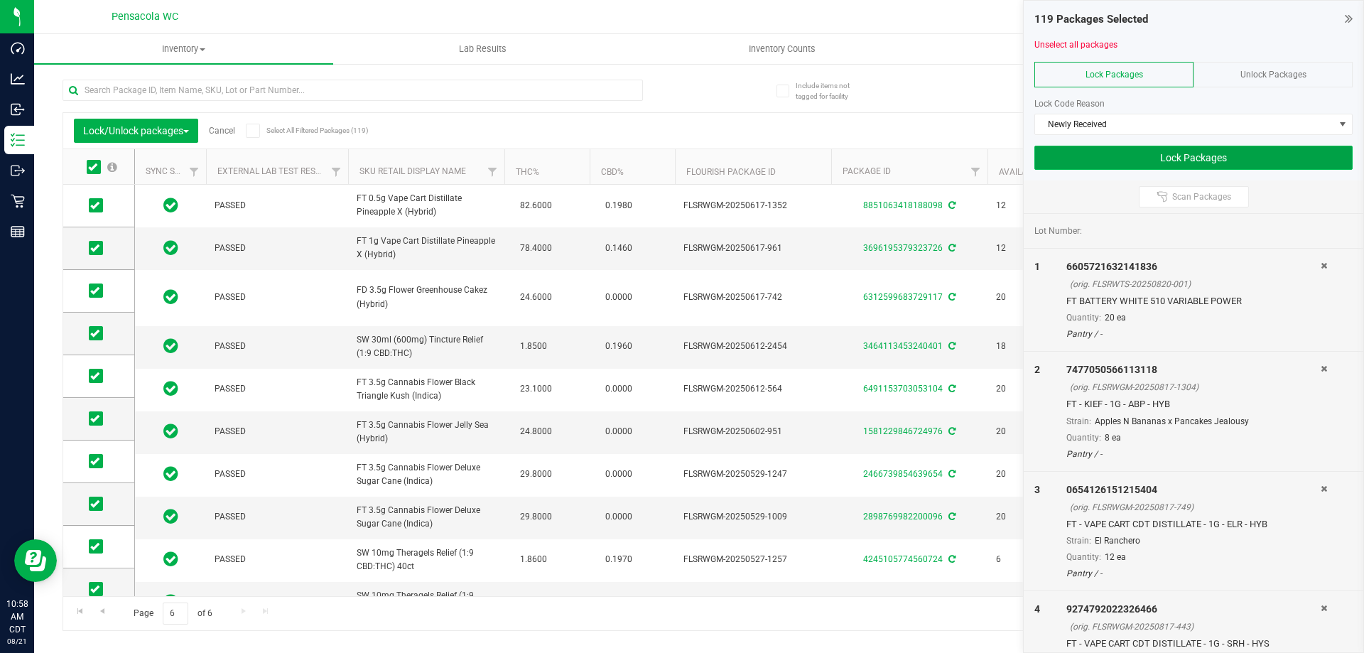
click at [1126, 164] on button "Lock Packages" at bounding box center [1194, 158] width 318 height 24
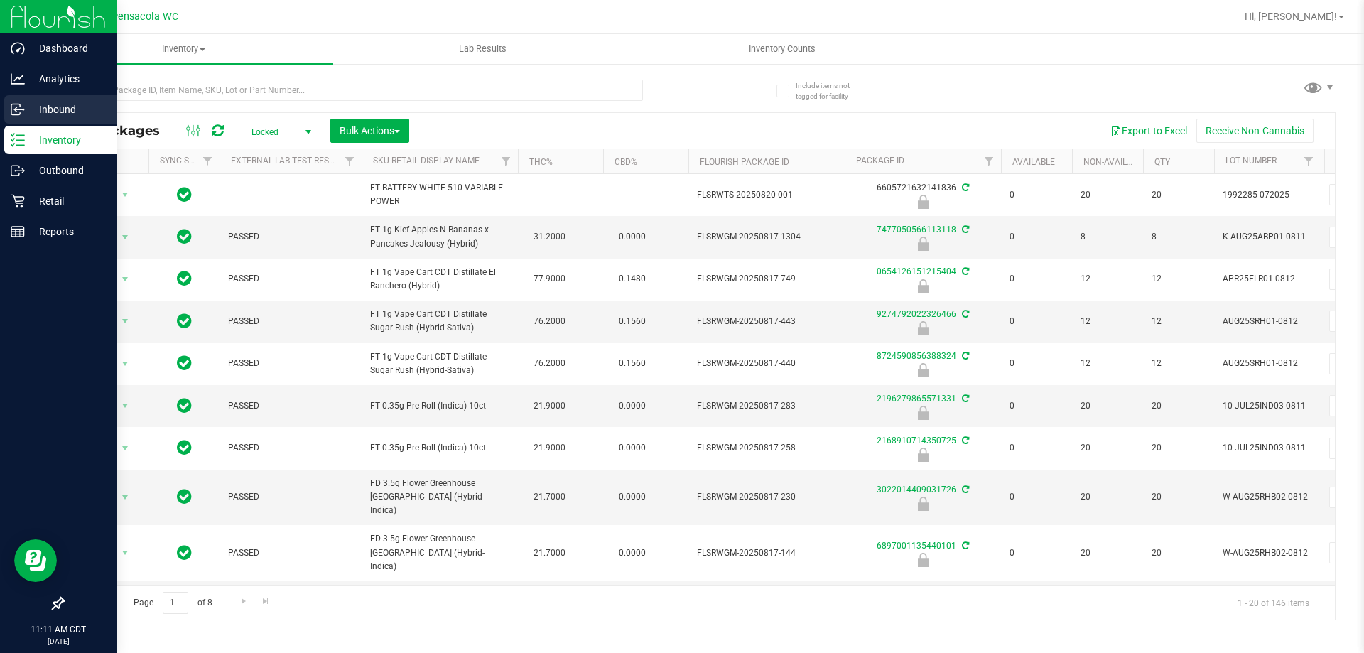
click at [26, 114] on p "Inbound" at bounding box center [67, 109] width 85 height 17
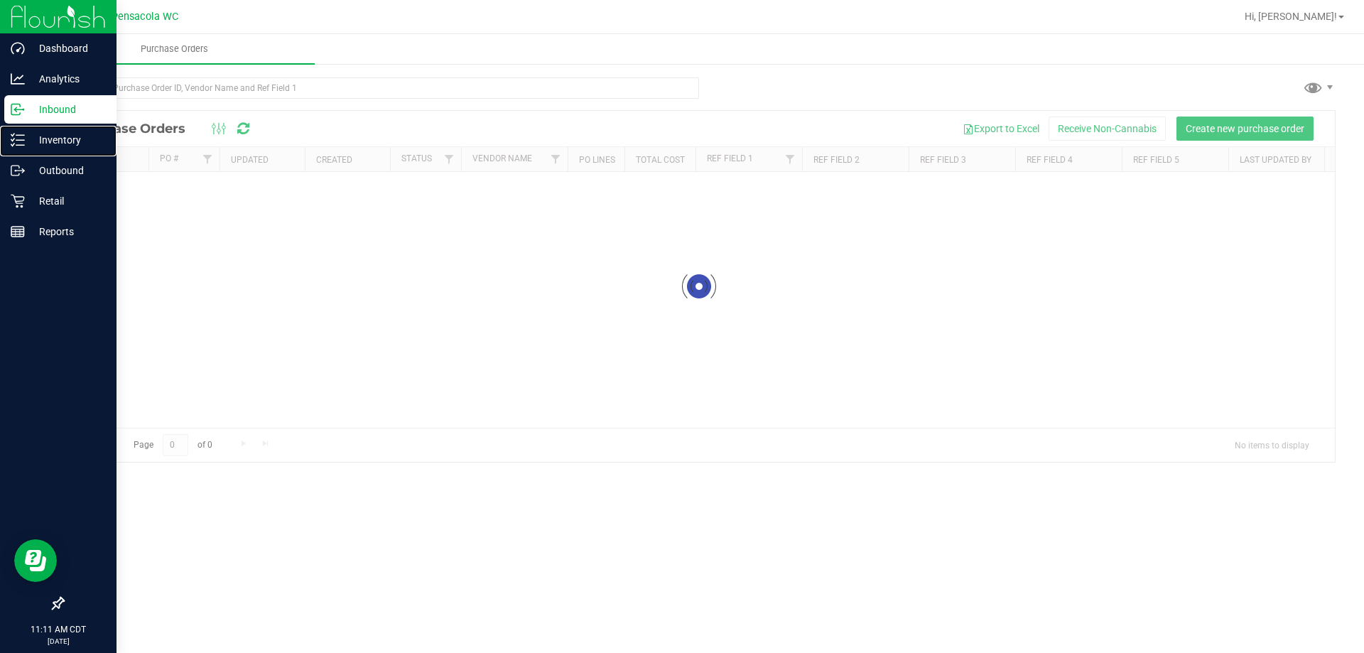
click at [33, 145] on p "Inventory" at bounding box center [67, 139] width 85 height 17
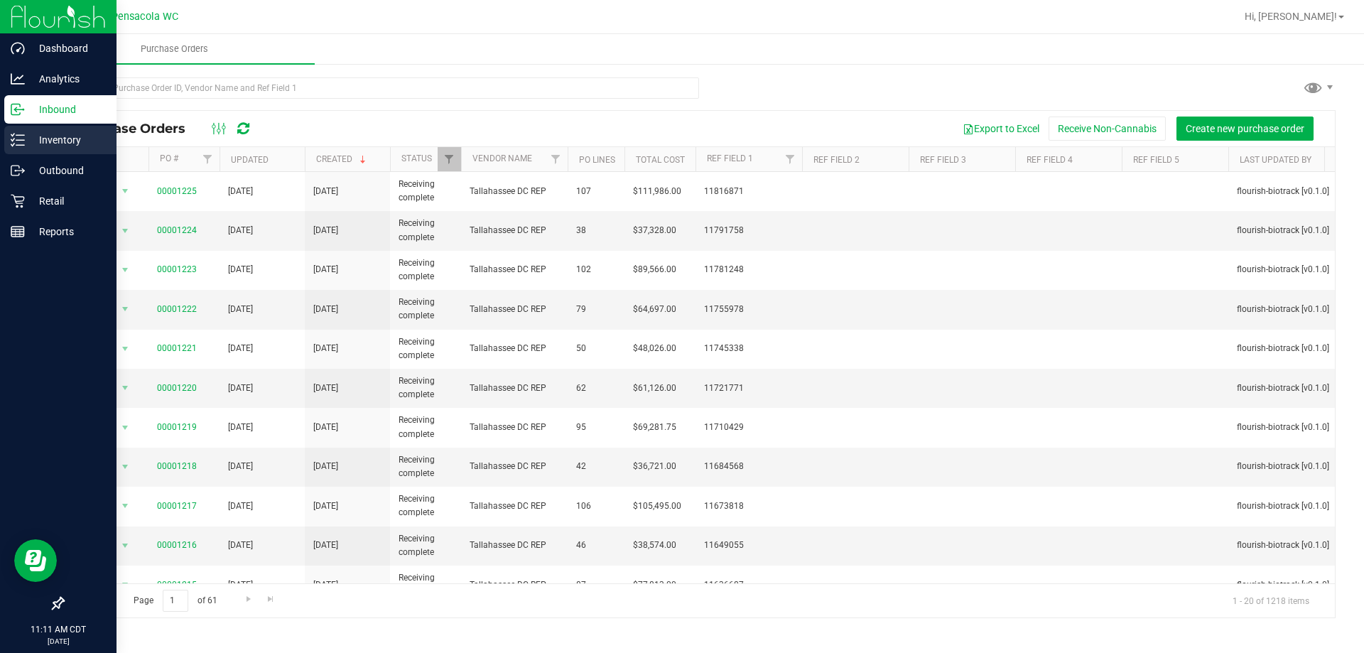
click at [18, 135] on icon at bounding box center [18, 140] width 14 height 14
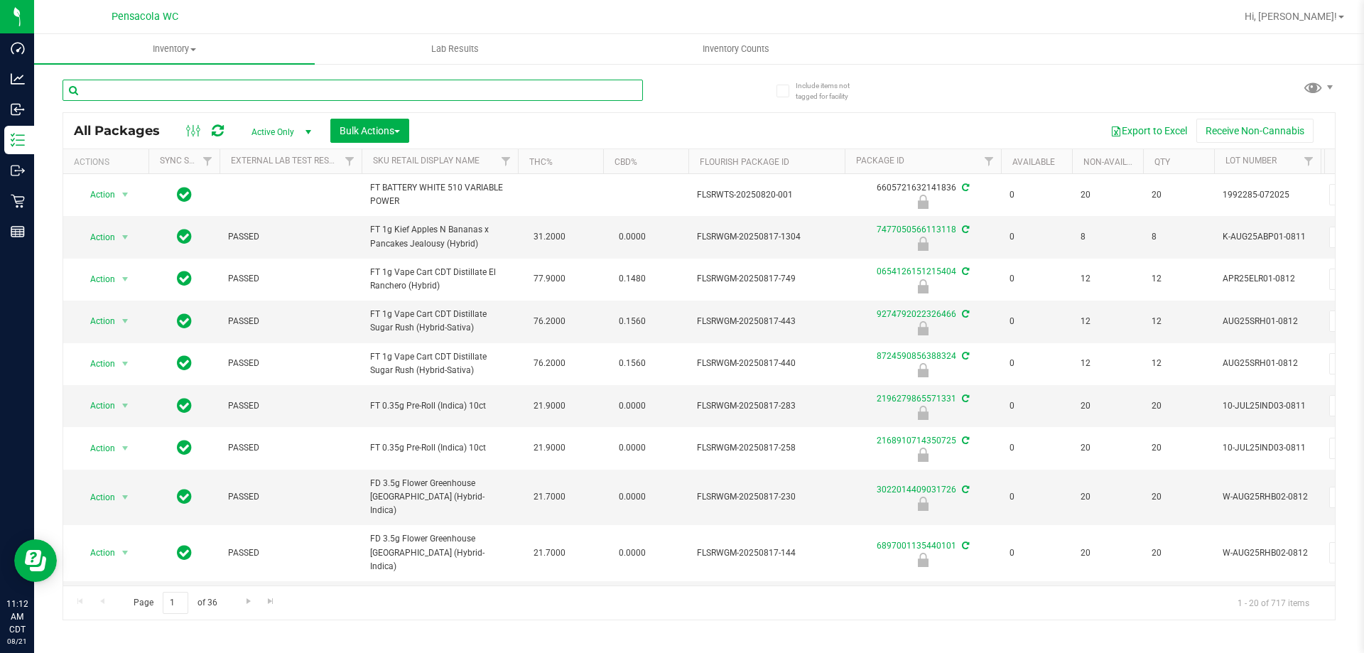
drag, startPoint x: 155, startPoint y: 91, endPoint x: 153, endPoint y: 82, distance: 9.5
click at [154, 90] on input "text" at bounding box center [353, 90] width 581 height 21
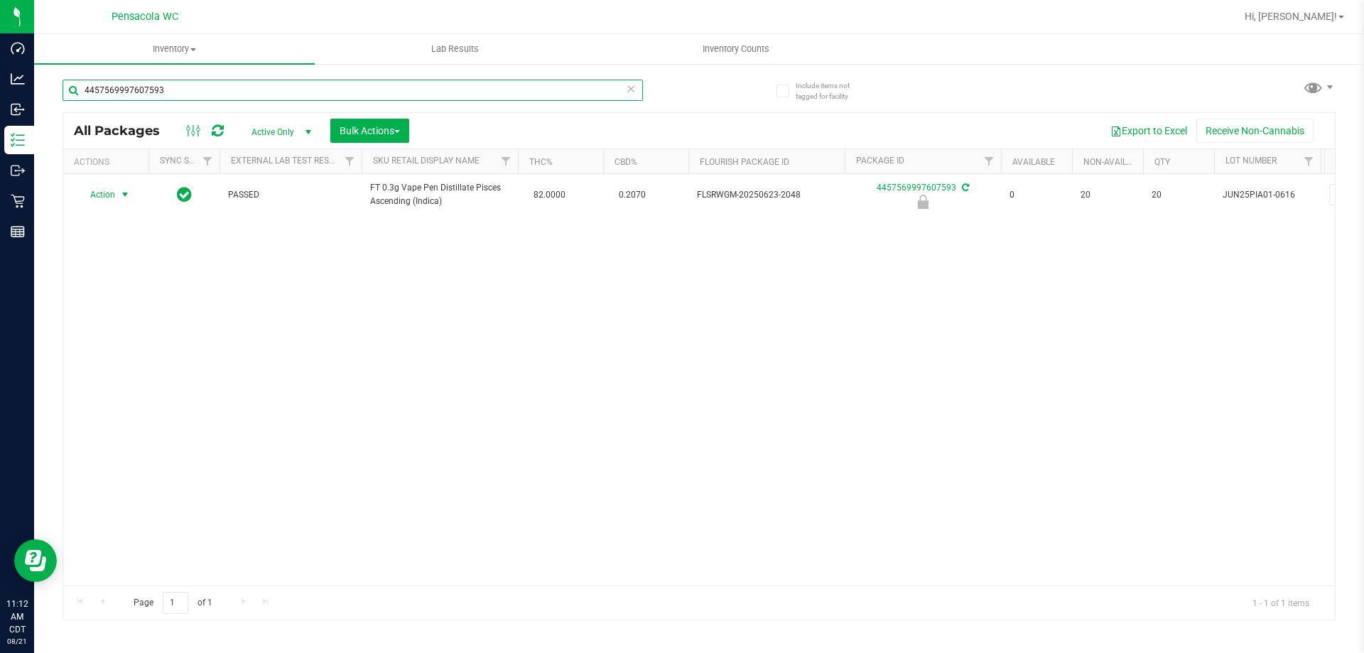
type input "4457569997607593"
click at [108, 191] on span "Action" at bounding box center [96, 195] width 38 height 20
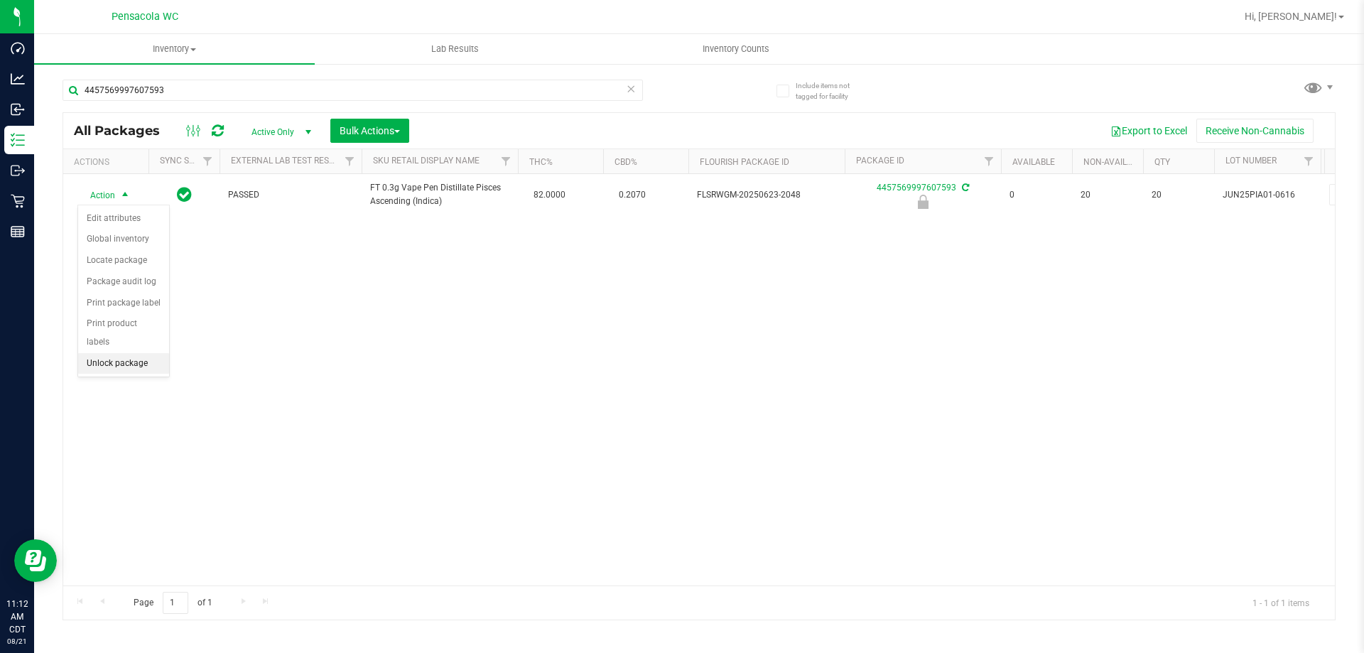
click at [131, 353] on li "Unlock package" at bounding box center [123, 363] width 91 height 21
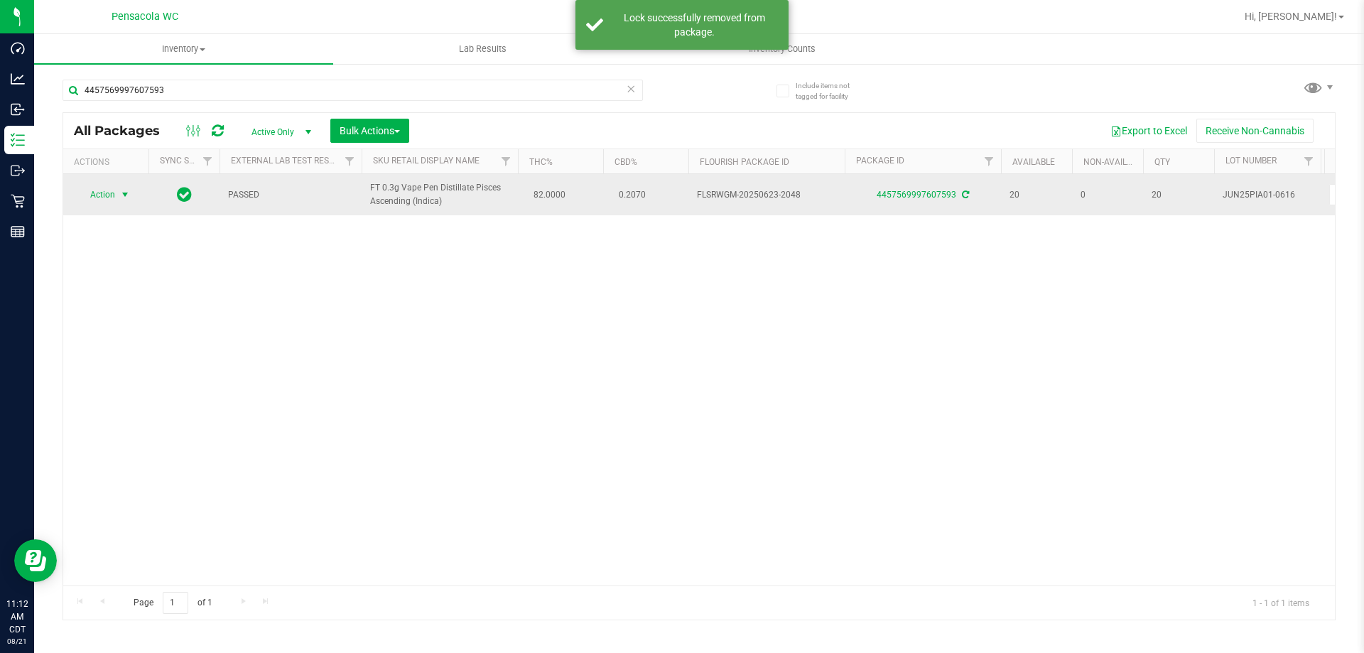
click at [112, 191] on span "Action" at bounding box center [96, 195] width 38 height 20
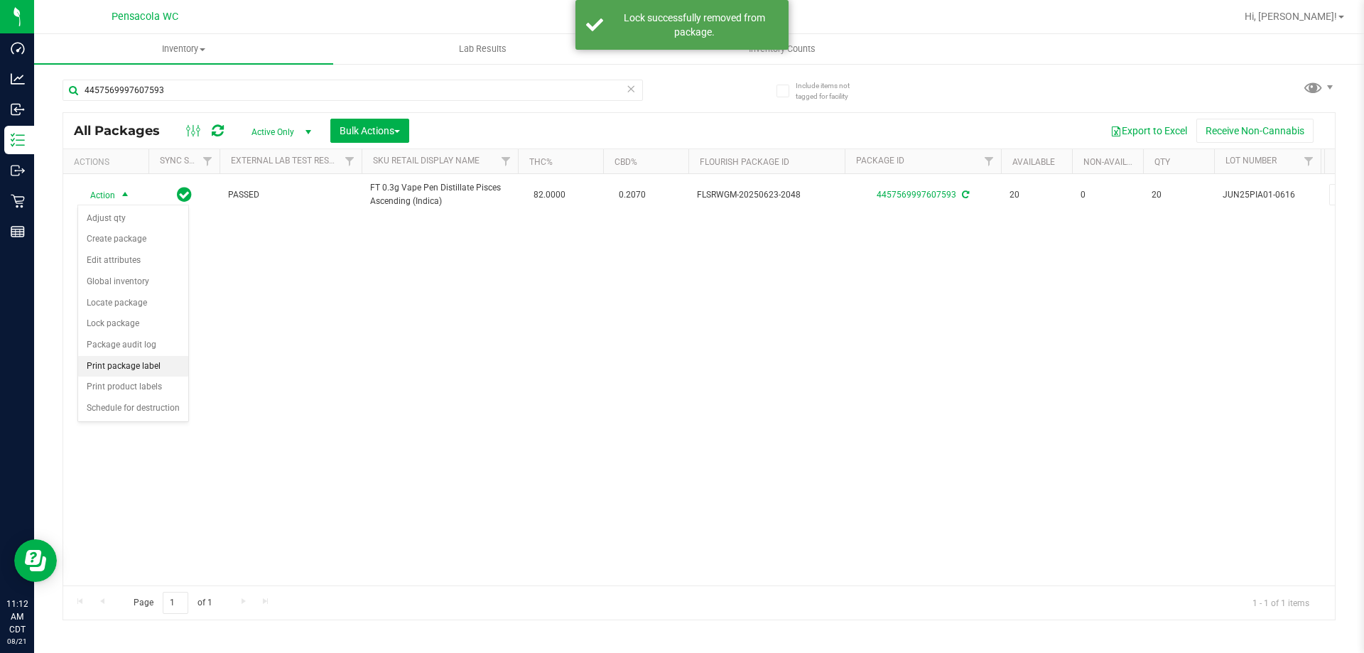
click at [147, 367] on li "Print package label" at bounding box center [133, 366] width 110 height 21
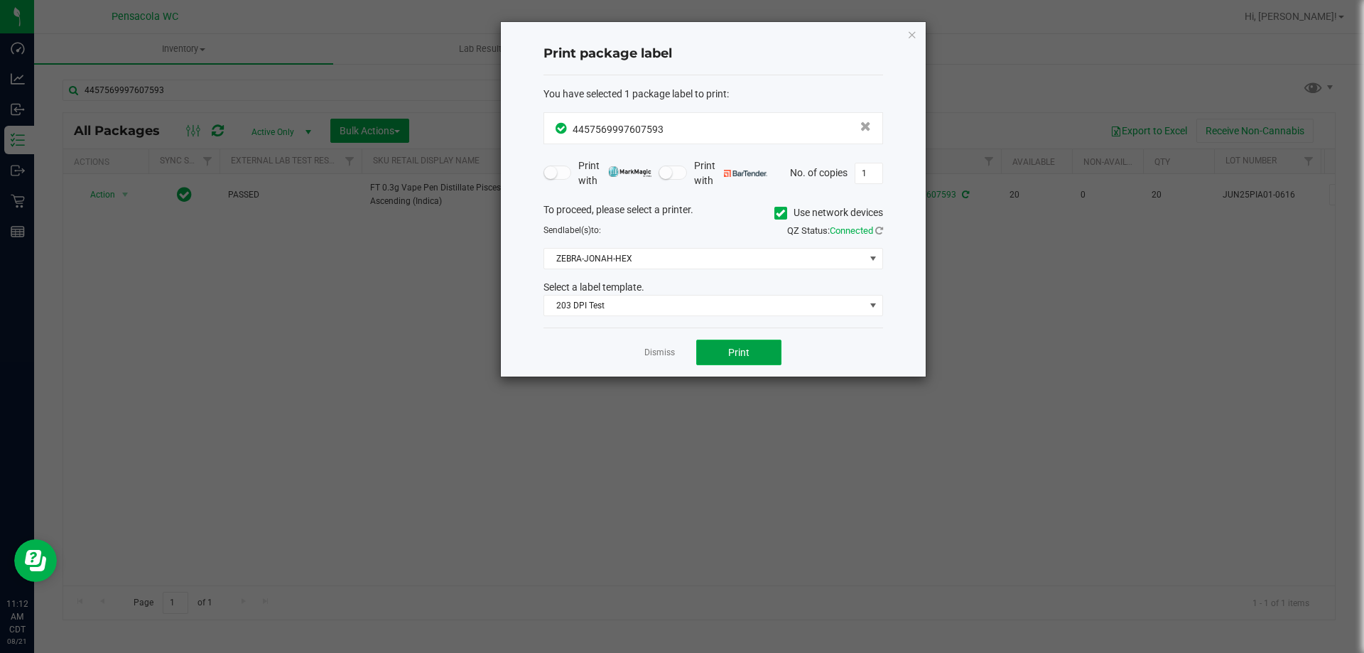
click at [723, 342] on button "Print" at bounding box center [738, 353] width 85 height 26
click at [661, 347] on link "Dismiss" at bounding box center [659, 353] width 31 height 12
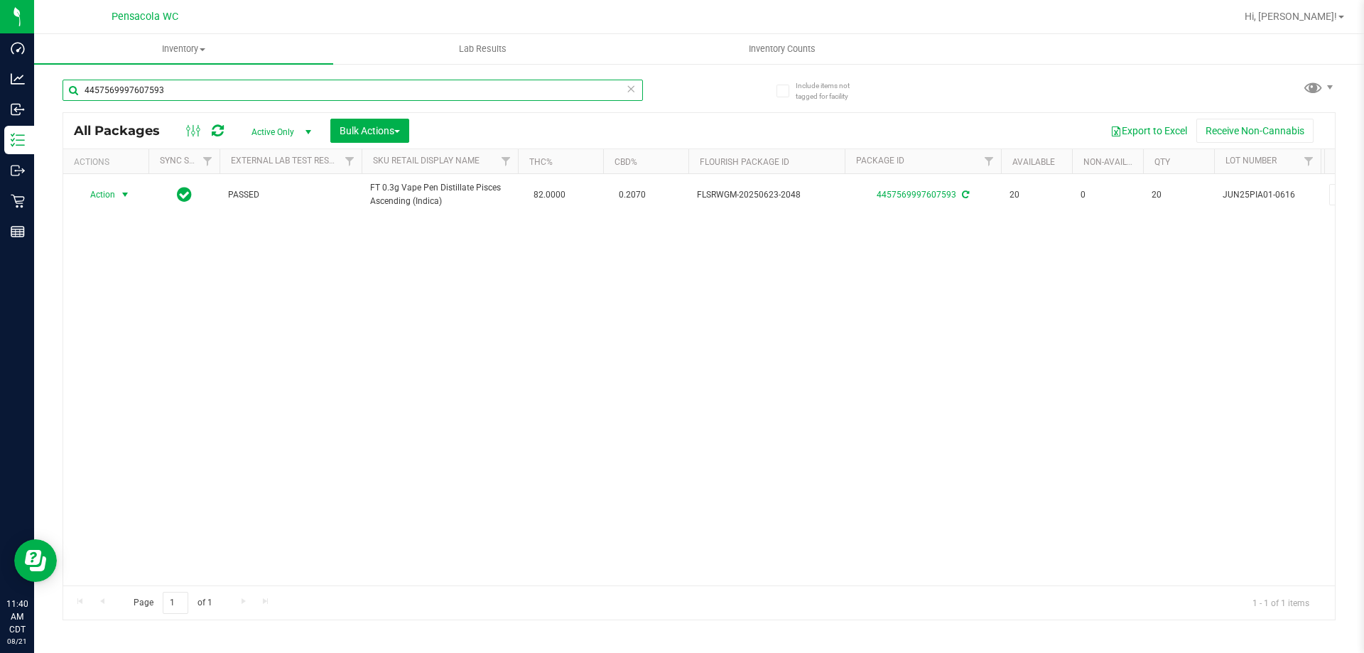
click at [173, 97] on input "4457569997607593" at bounding box center [353, 90] width 581 height 21
drag, startPoint x: 173, startPoint y: 97, endPoint x: 182, endPoint y: 87, distance: 13.6
click at [173, 96] on input "4457569997607593" at bounding box center [353, 90] width 581 height 21
type input "4918376423929204"
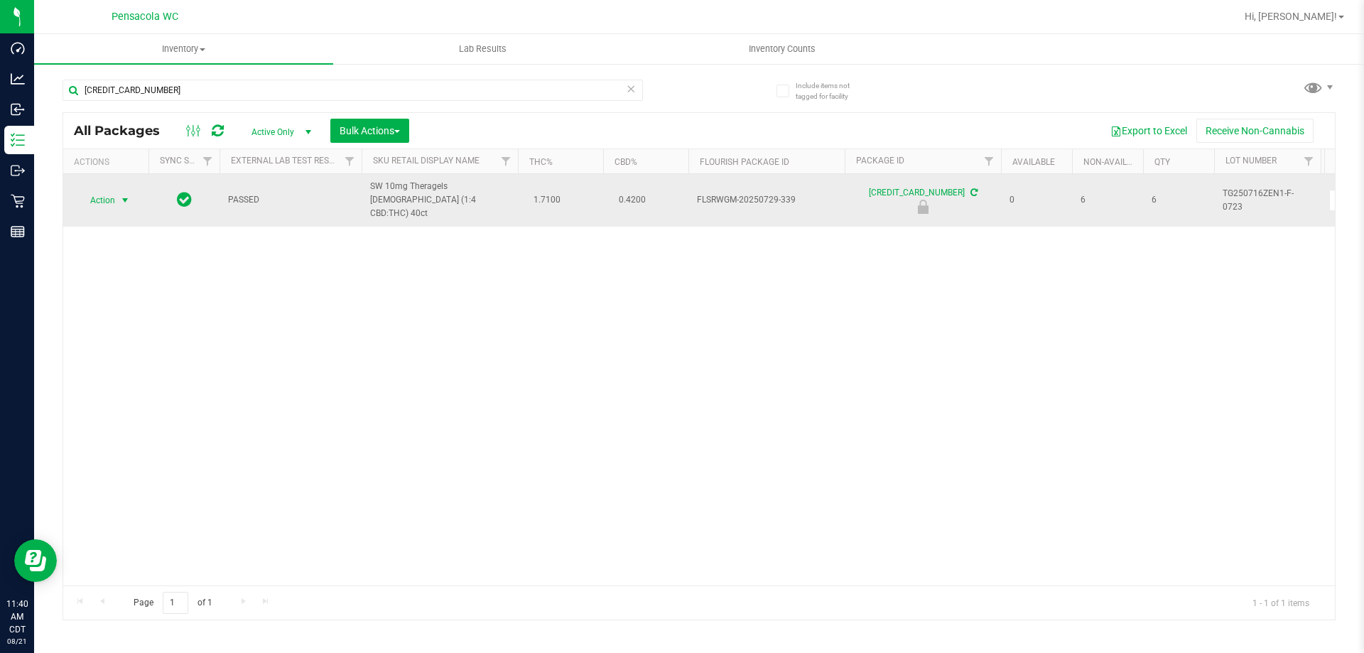
click at [118, 193] on span "select" at bounding box center [126, 200] width 18 height 20
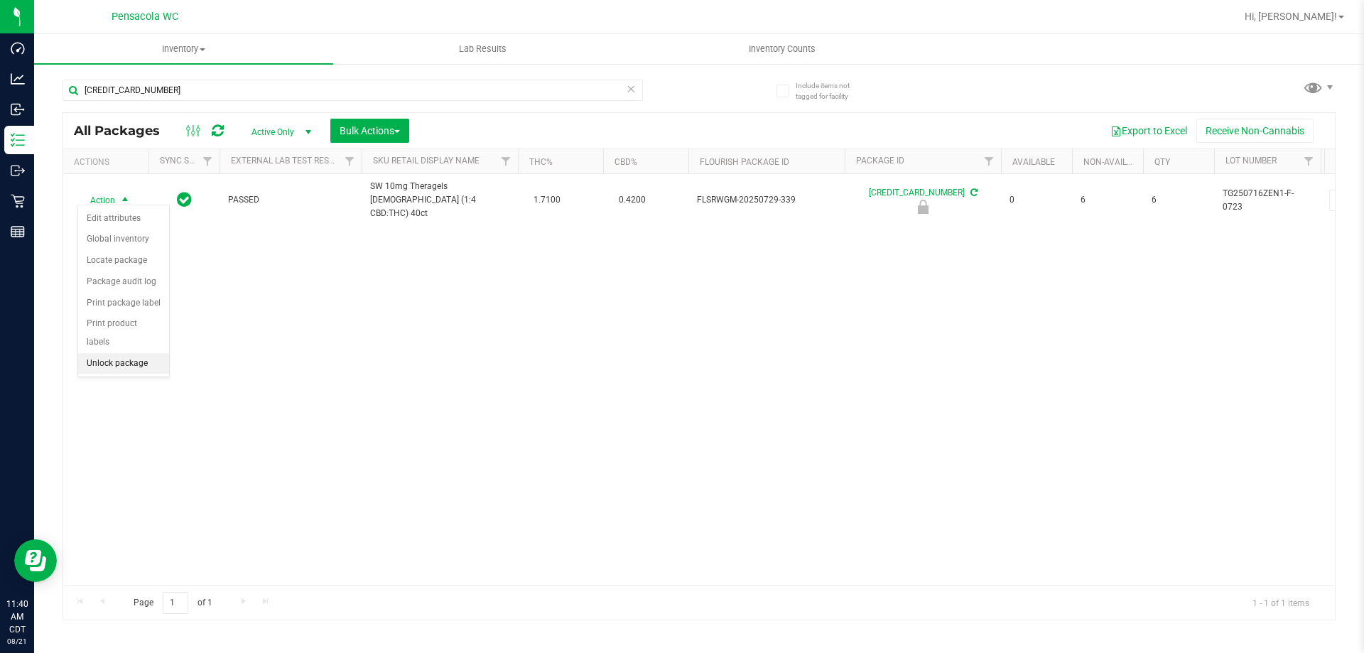
click at [135, 353] on li "Unlock package" at bounding box center [123, 363] width 91 height 21
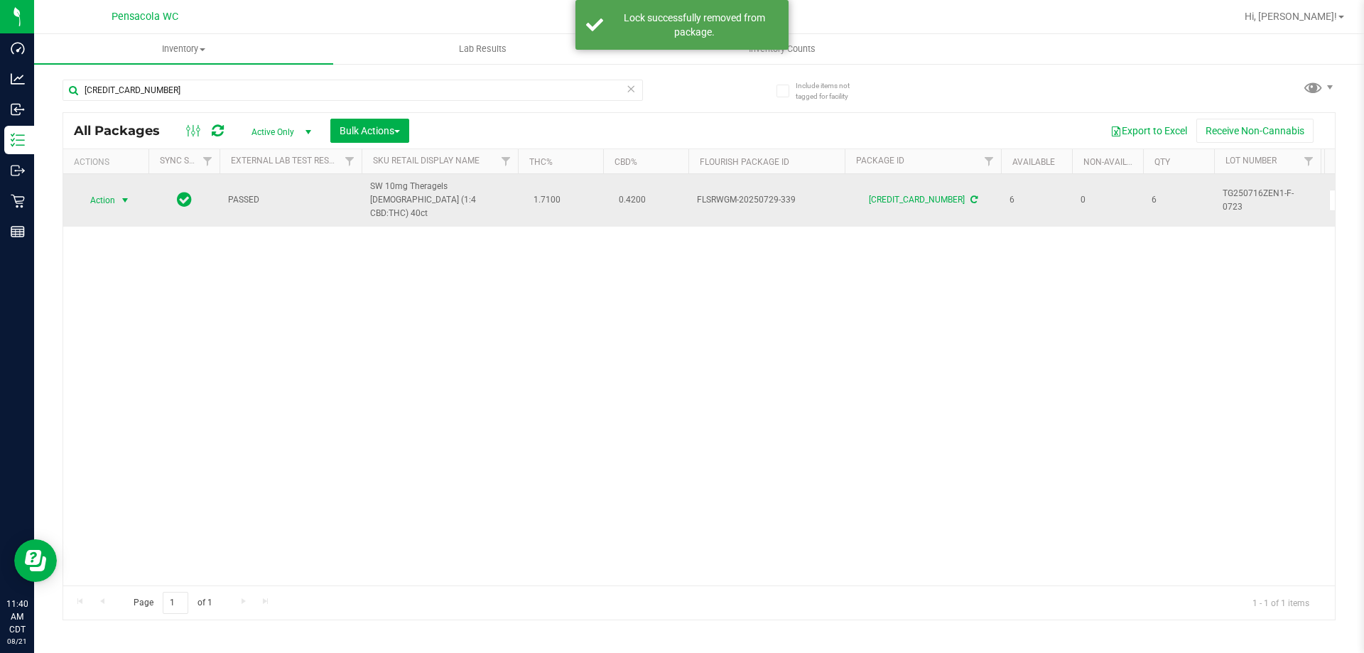
click at [105, 198] on span "Action" at bounding box center [96, 200] width 38 height 20
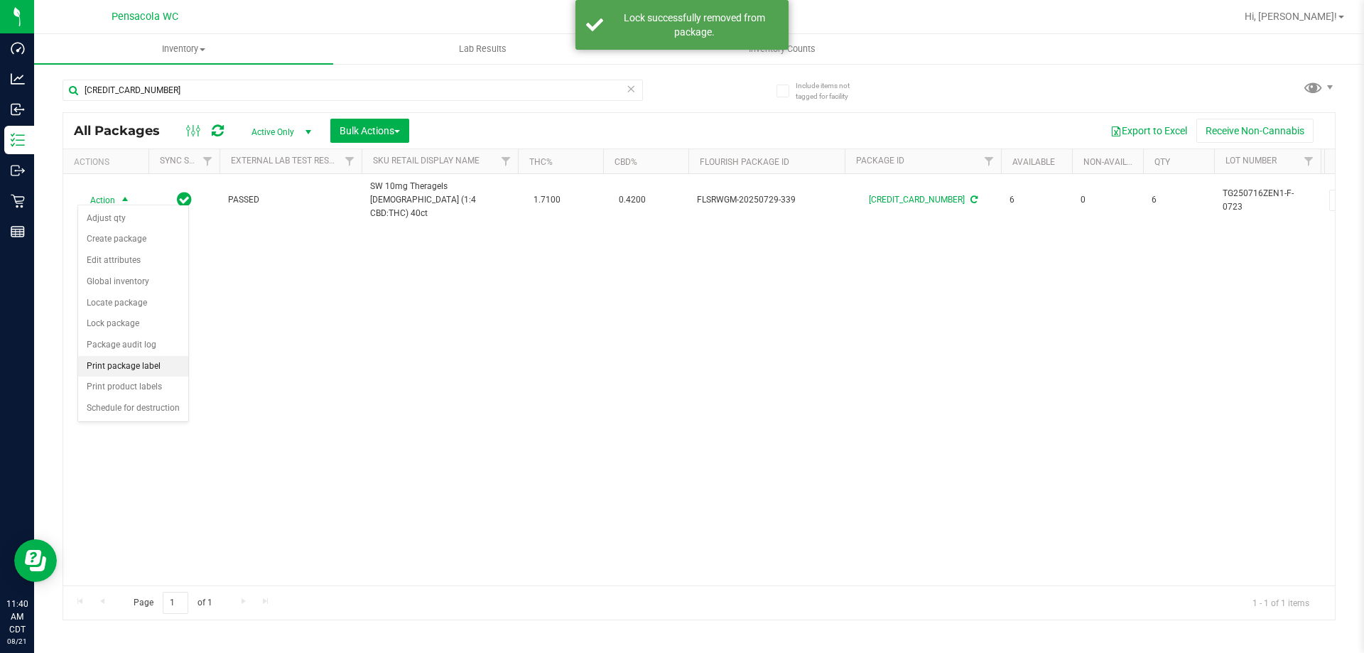
click at [133, 369] on li "Print package label" at bounding box center [133, 366] width 110 height 21
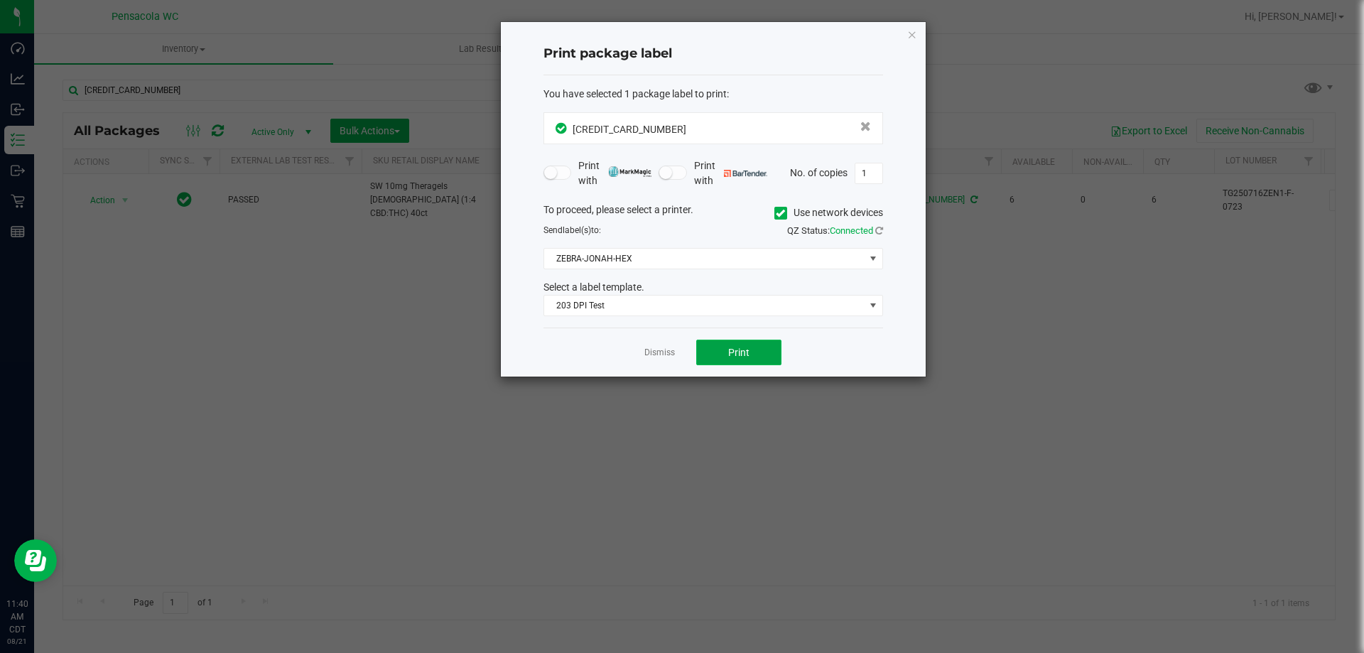
click at [747, 357] on span "Print" at bounding box center [738, 352] width 21 height 11
click at [645, 356] on div "Dismiss Print" at bounding box center [714, 352] width 340 height 49
click at [661, 352] on link "Dismiss" at bounding box center [659, 353] width 31 height 12
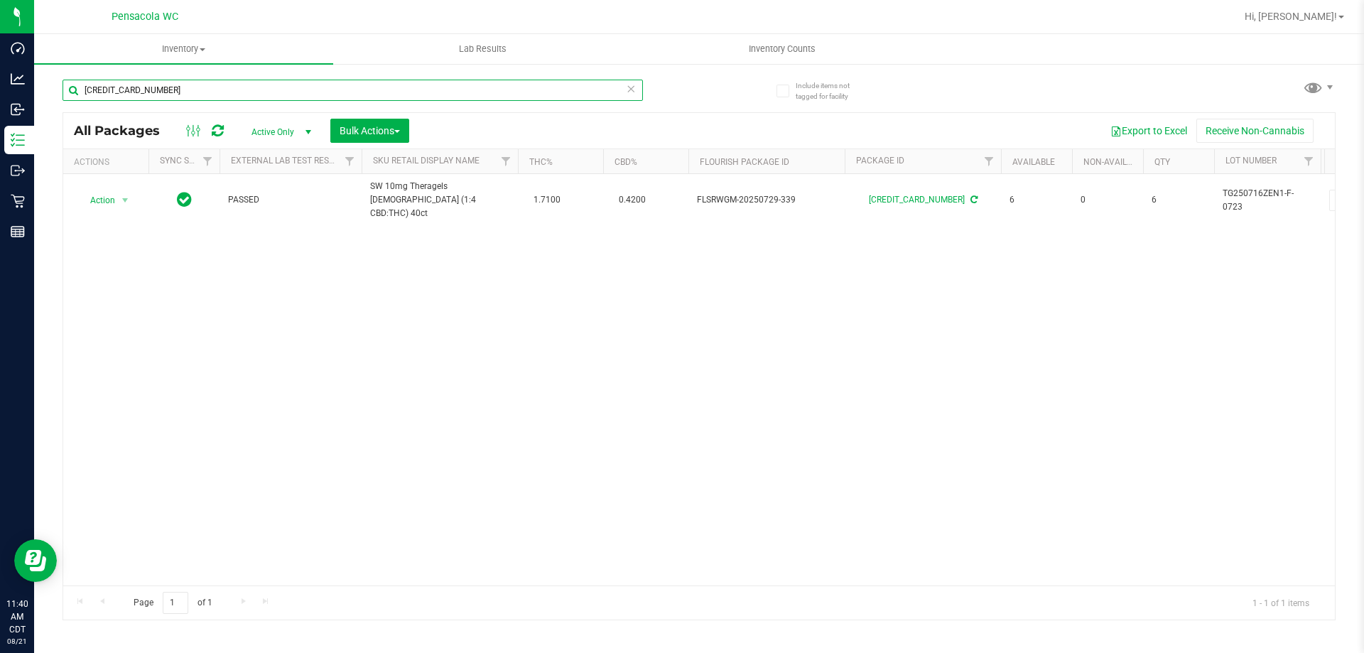
click at [231, 93] on input "4918376423929204" at bounding box center [353, 90] width 581 height 21
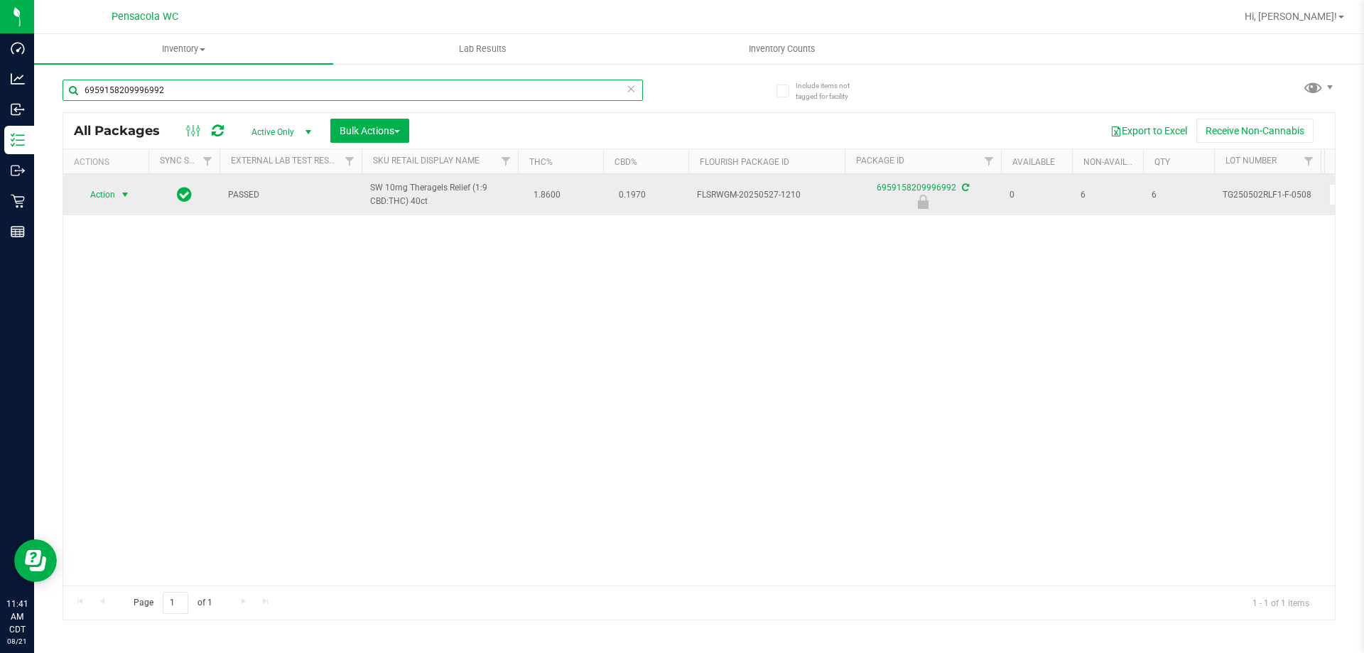
type input "6959158209996992"
click at [119, 193] on span "select" at bounding box center [126, 195] width 18 height 20
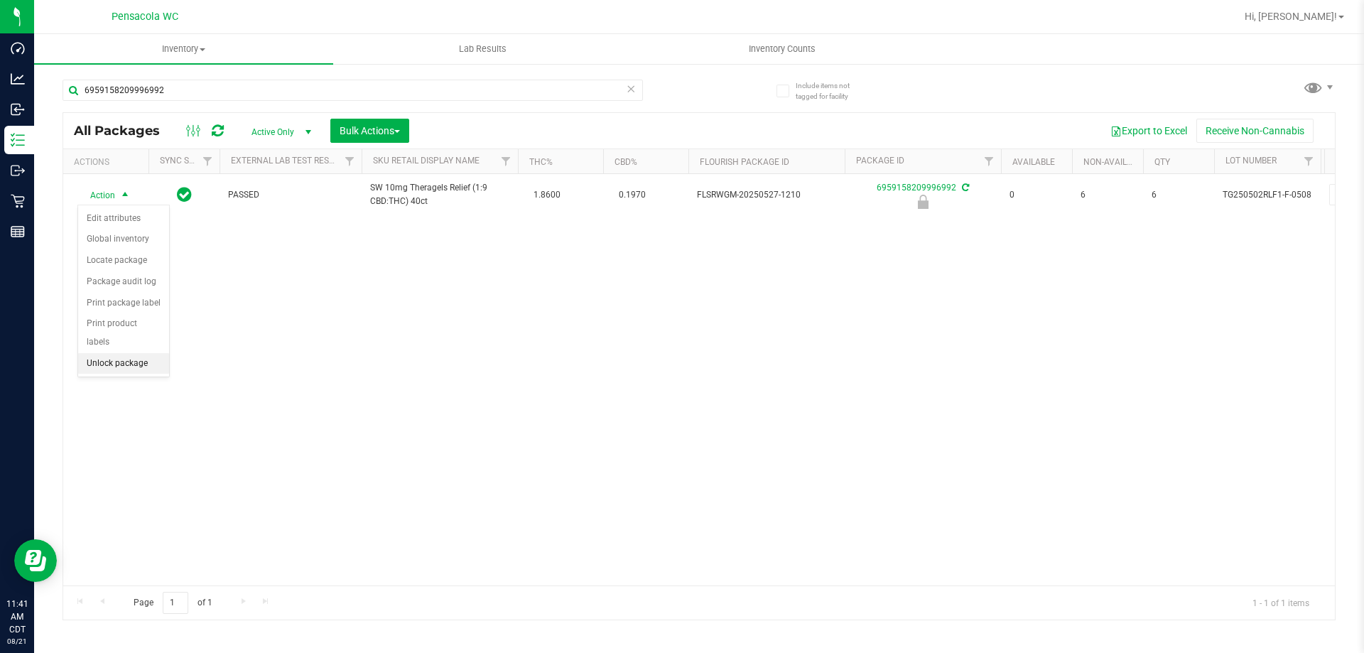
click at [126, 353] on li "Unlock package" at bounding box center [123, 363] width 91 height 21
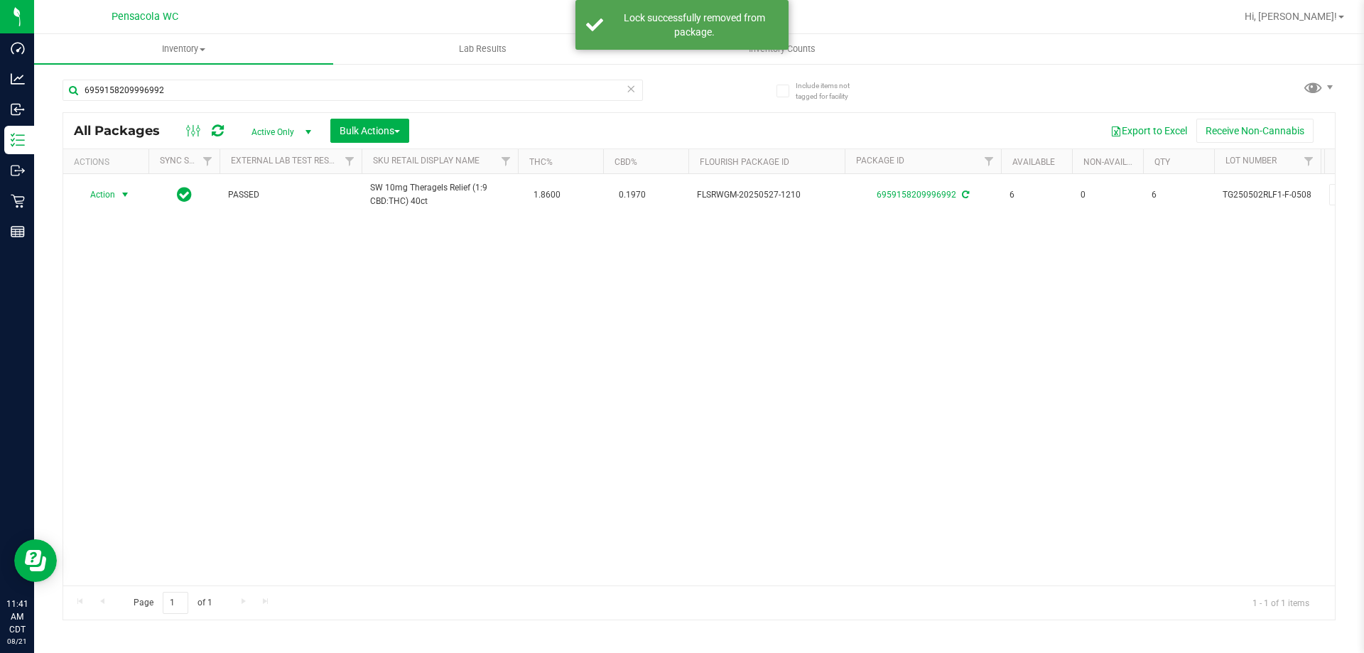
click at [107, 198] on span "Action" at bounding box center [96, 195] width 38 height 20
drag, startPoint x: 142, startPoint y: 385, endPoint x: 138, endPoint y: 366, distance: 19.7
click at [139, 370] on ul "Adjust qty Create package Edit attributes Global inventory Locate package Lock …" at bounding box center [133, 313] width 110 height 211
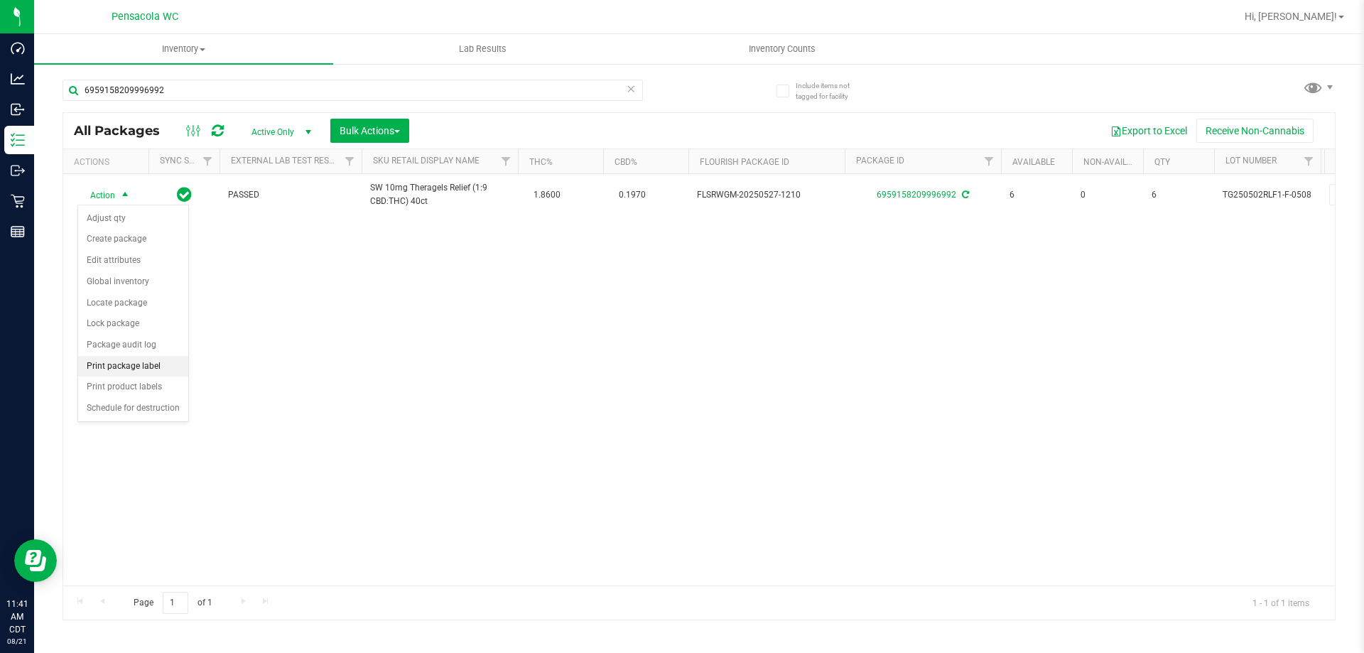
click at [138, 365] on li "Print package label" at bounding box center [133, 366] width 110 height 21
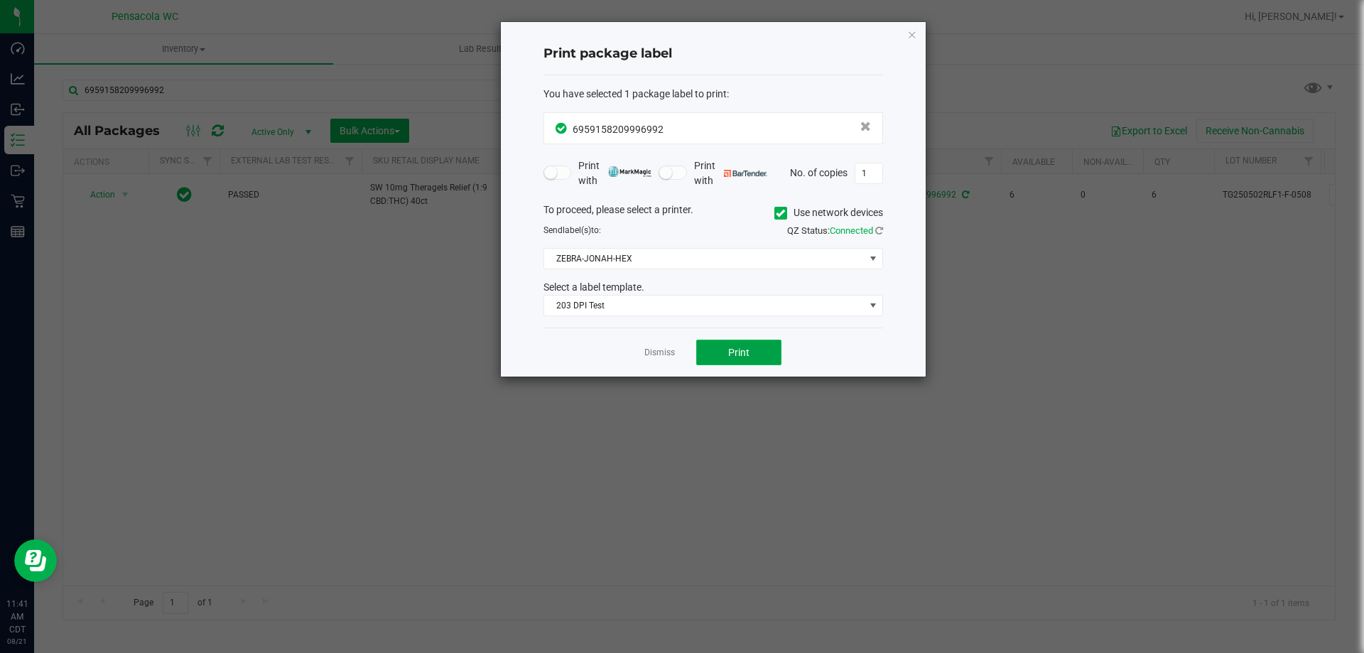
click at [732, 360] on button "Print" at bounding box center [738, 353] width 85 height 26
click at [662, 352] on link "Dismiss" at bounding box center [659, 353] width 31 height 12
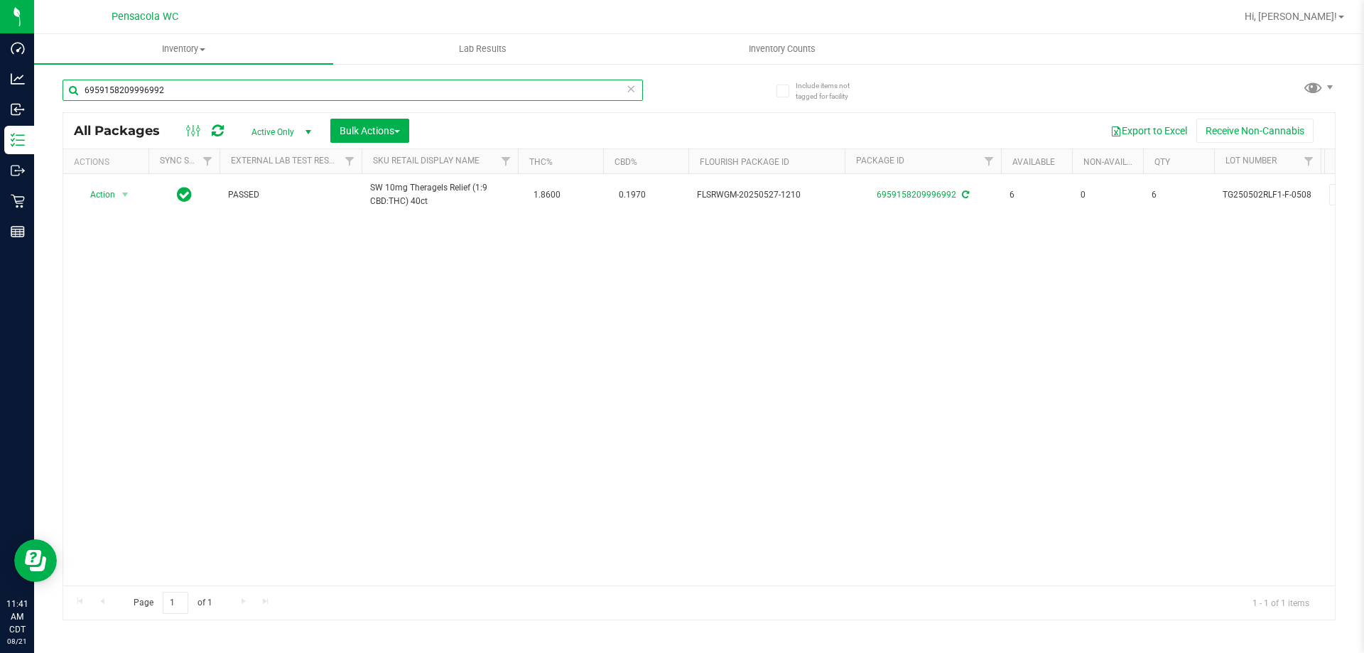
click at [298, 82] on input "6959158209996992" at bounding box center [353, 90] width 581 height 21
type input "9125936080200585"
click at [119, 193] on span "select" at bounding box center [126, 195] width 18 height 20
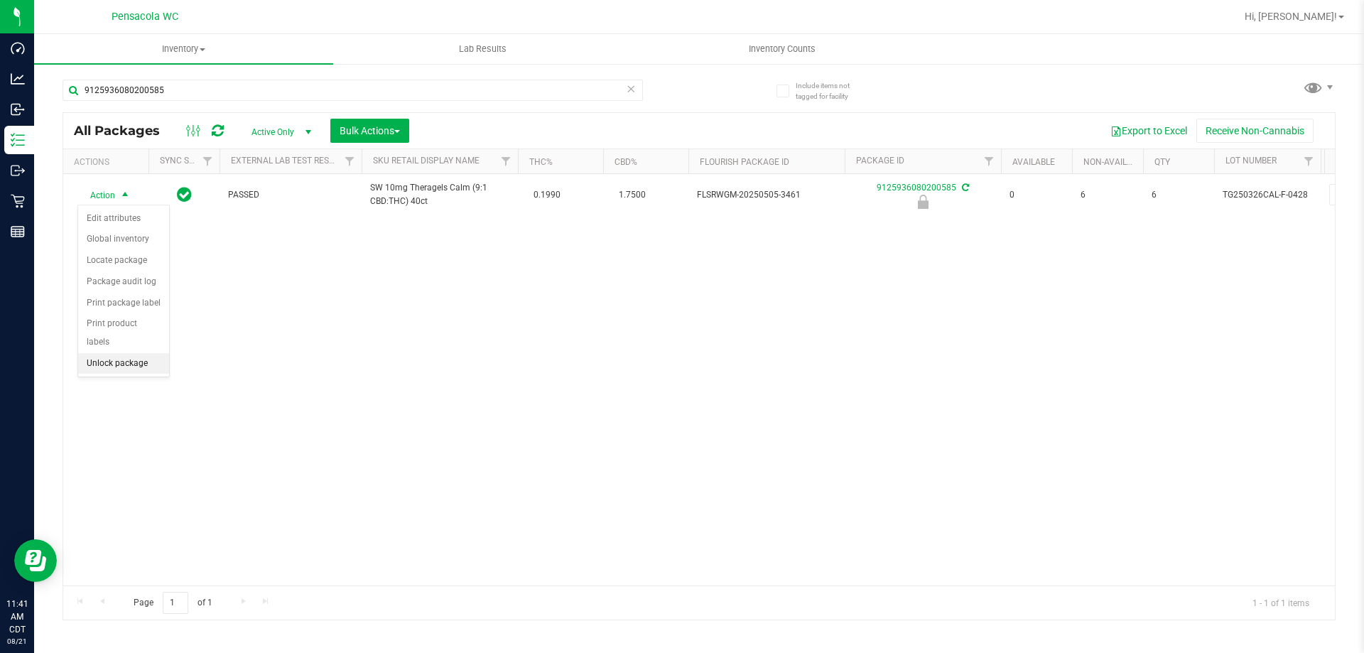
click at [118, 353] on li "Unlock package" at bounding box center [123, 363] width 91 height 21
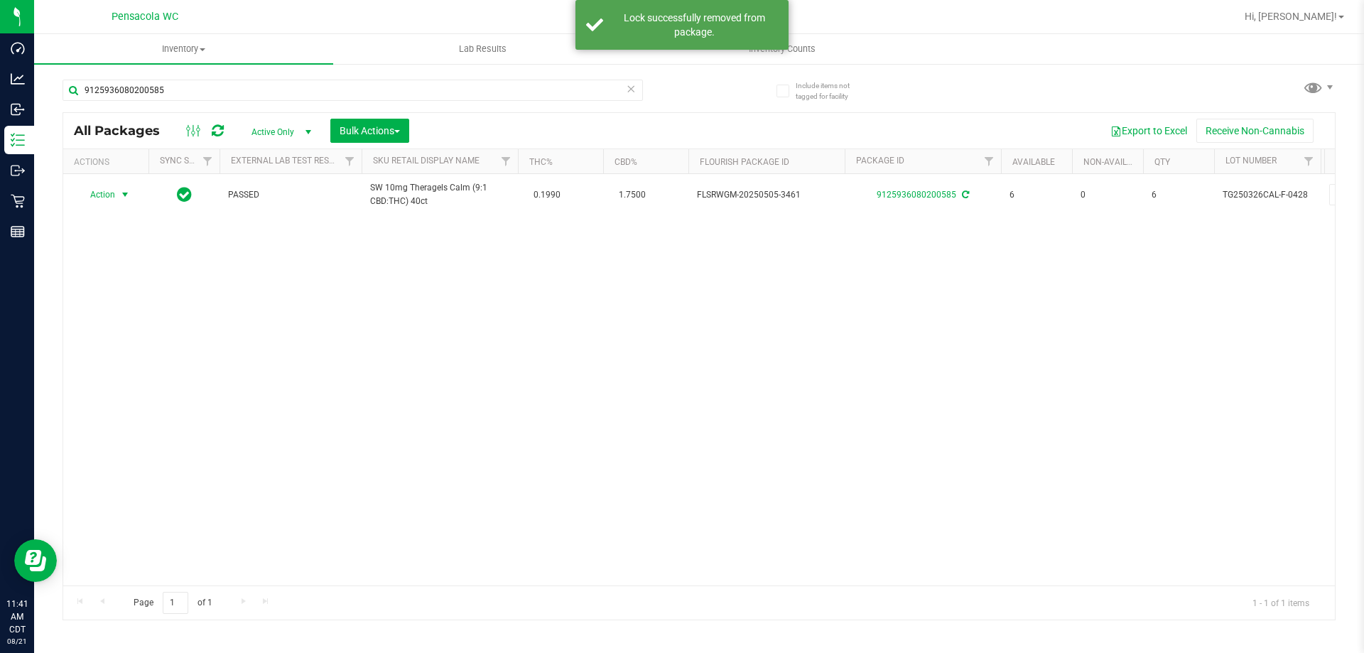
click at [108, 198] on span "Action" at bounding box center [96, 195] width 38 height 20
click at [151, 374] on li "Print package label" at bounding box center [133, 366] width 110 height 21
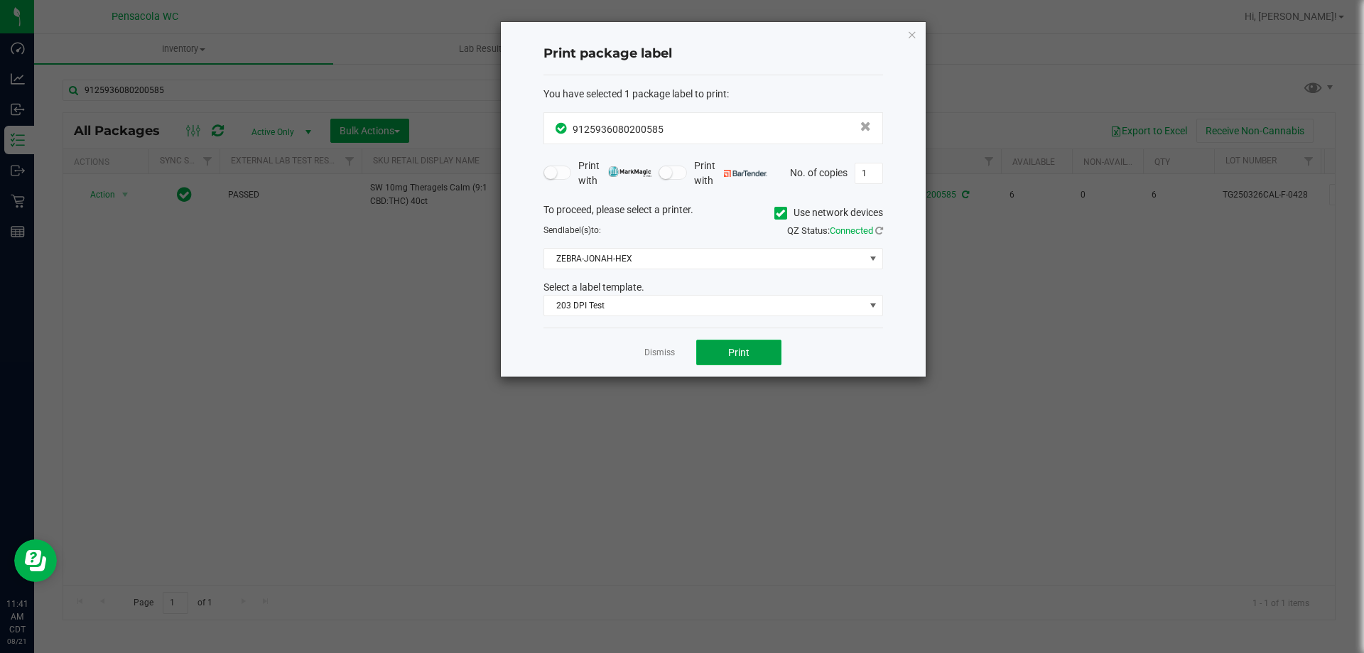
click at [717, 350] on button "Print" at bounding box center [738, 353] width 85 height 26
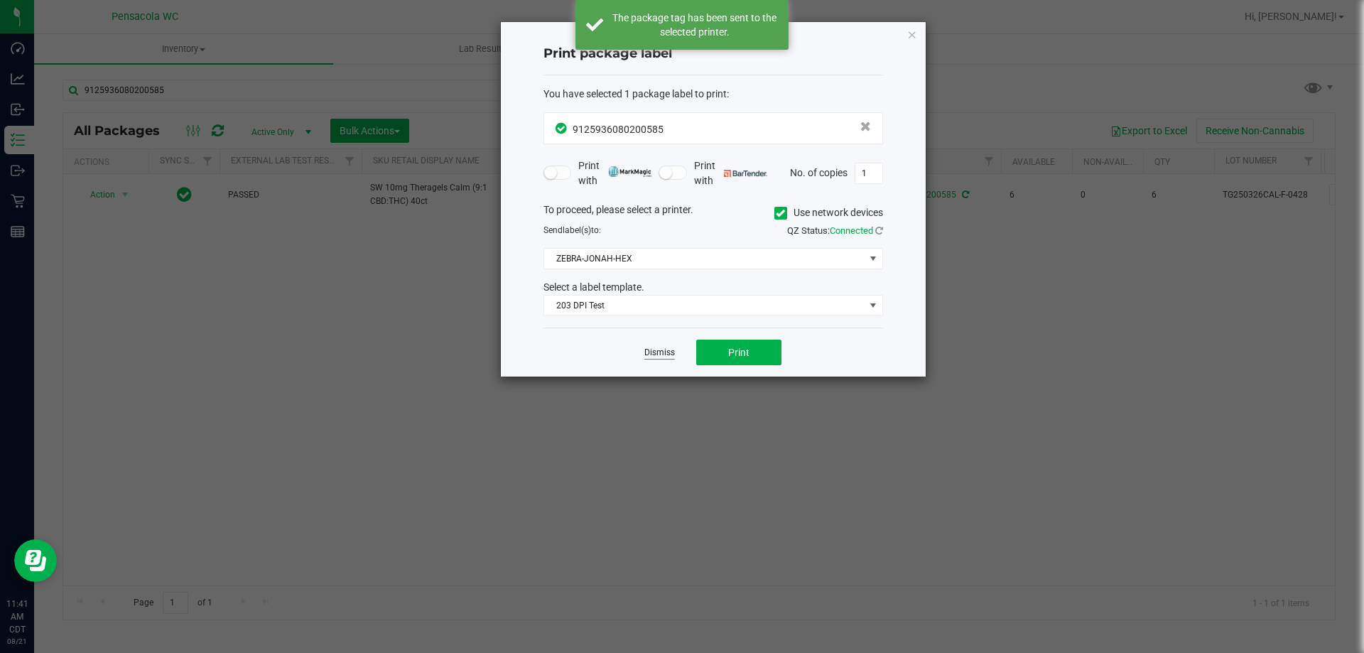
click at [662, 354] on link "Dismiss" at bounding box center [659, 353] width 31 height 12
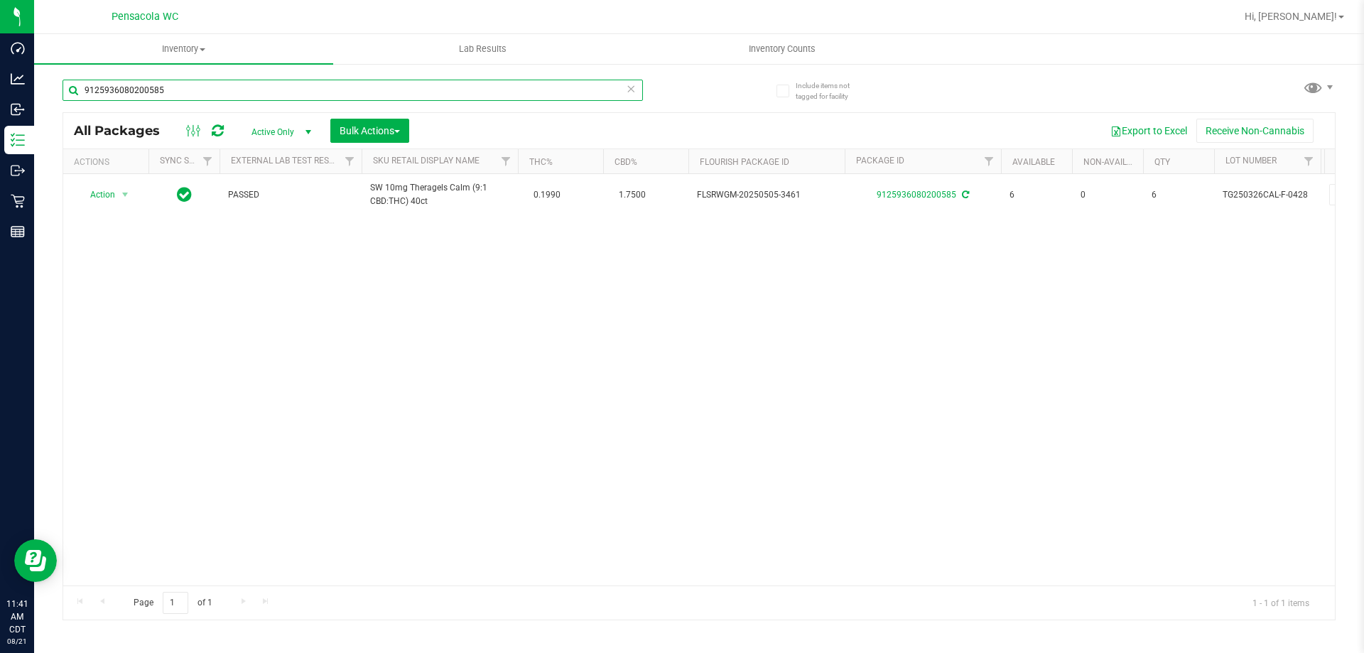
click at [208, 94] on input "9125936080200585" at bounding box center [353, 90] width 581 height 21
type input "2705970860861829"
click at [122, 190] on span "select" at bounding box center [124, 194] width 11 height 11
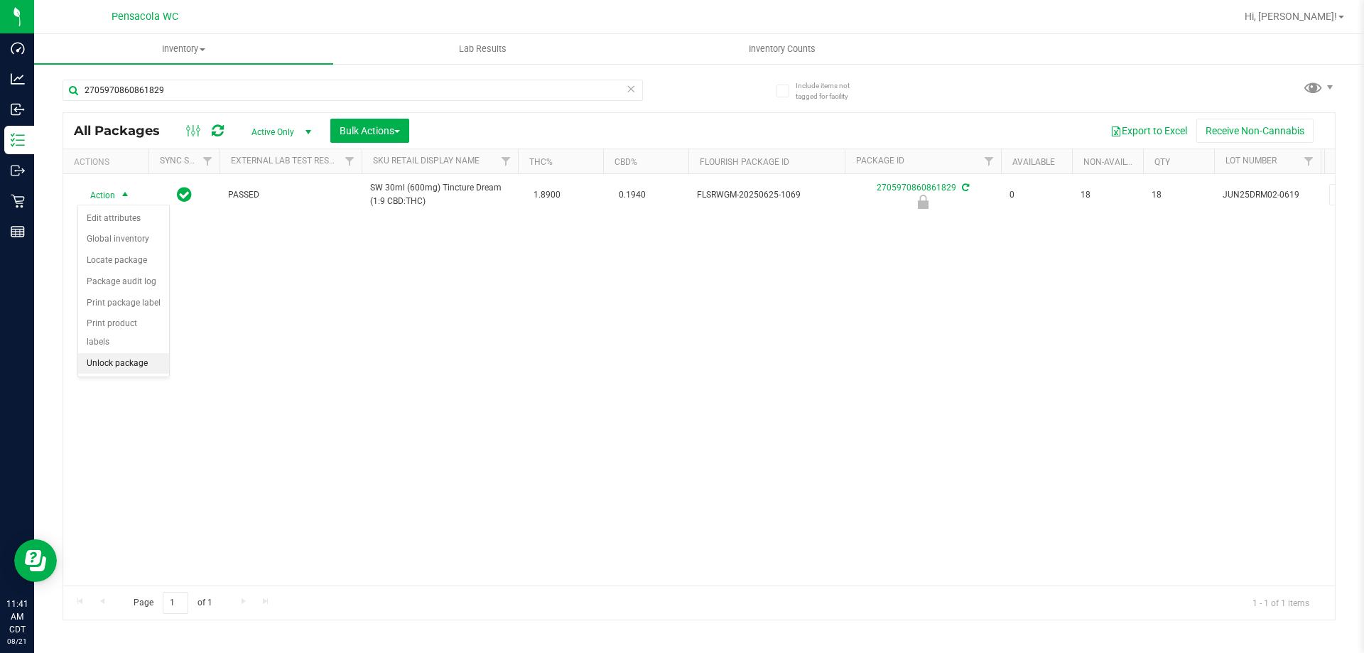
click at [141, 353] on li "Unlock package" at bounding box center [123, 363] width 91 height 21
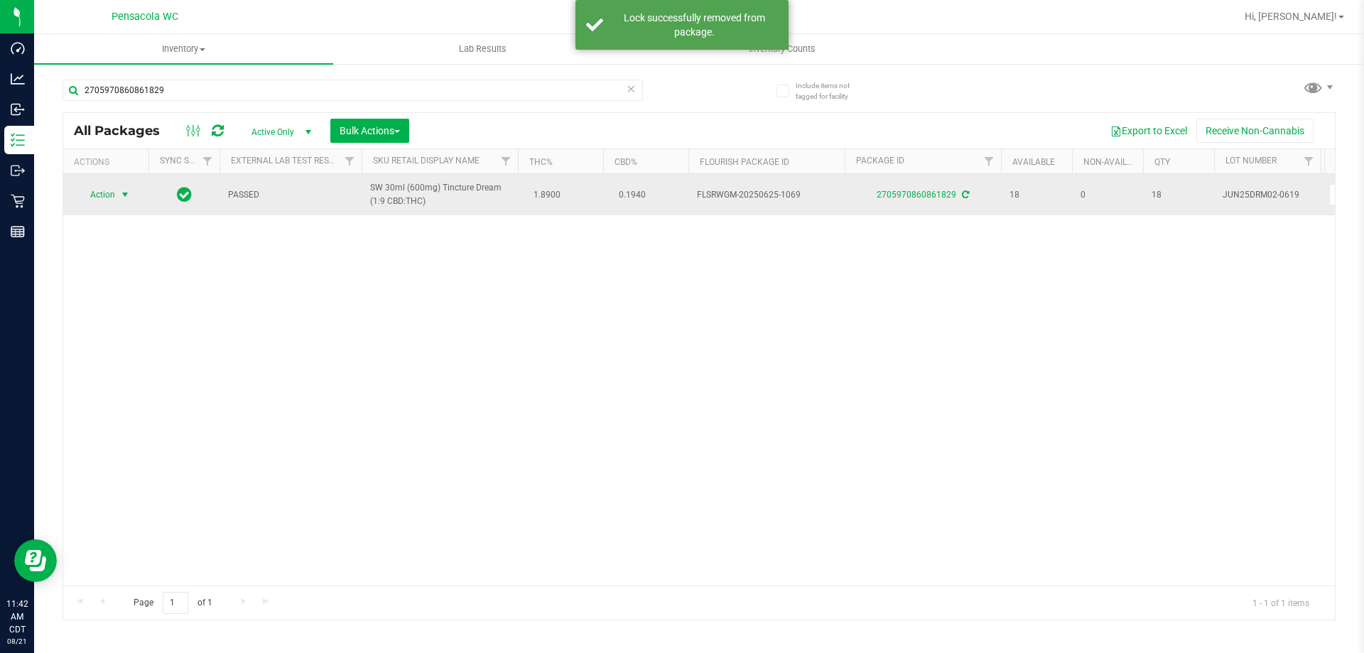
click at [100, 198] on span "Action" at bounding box center [96, 195] width 38 height 20
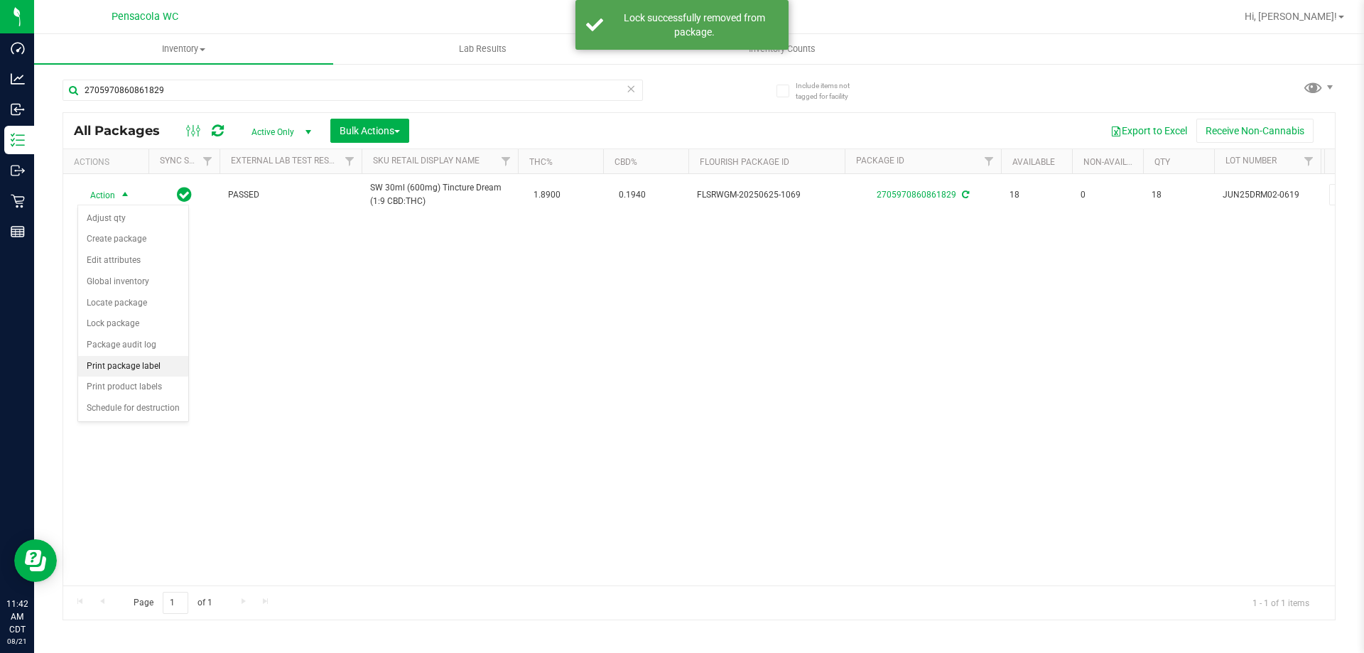
click at [167, 371] on li "Print package label" at bounding box center [133, 366] width 110 height 21
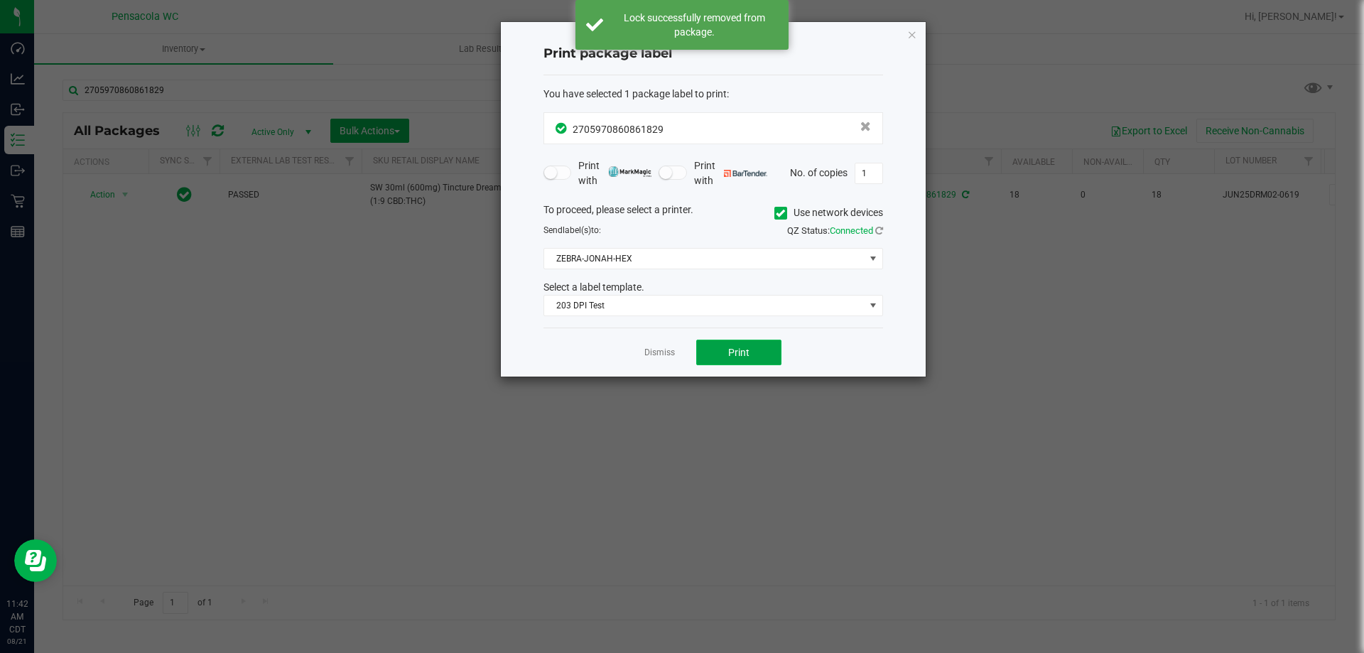
click at [738, 361] on button "Print" at bounding box center [738, 353] width 85 height 26
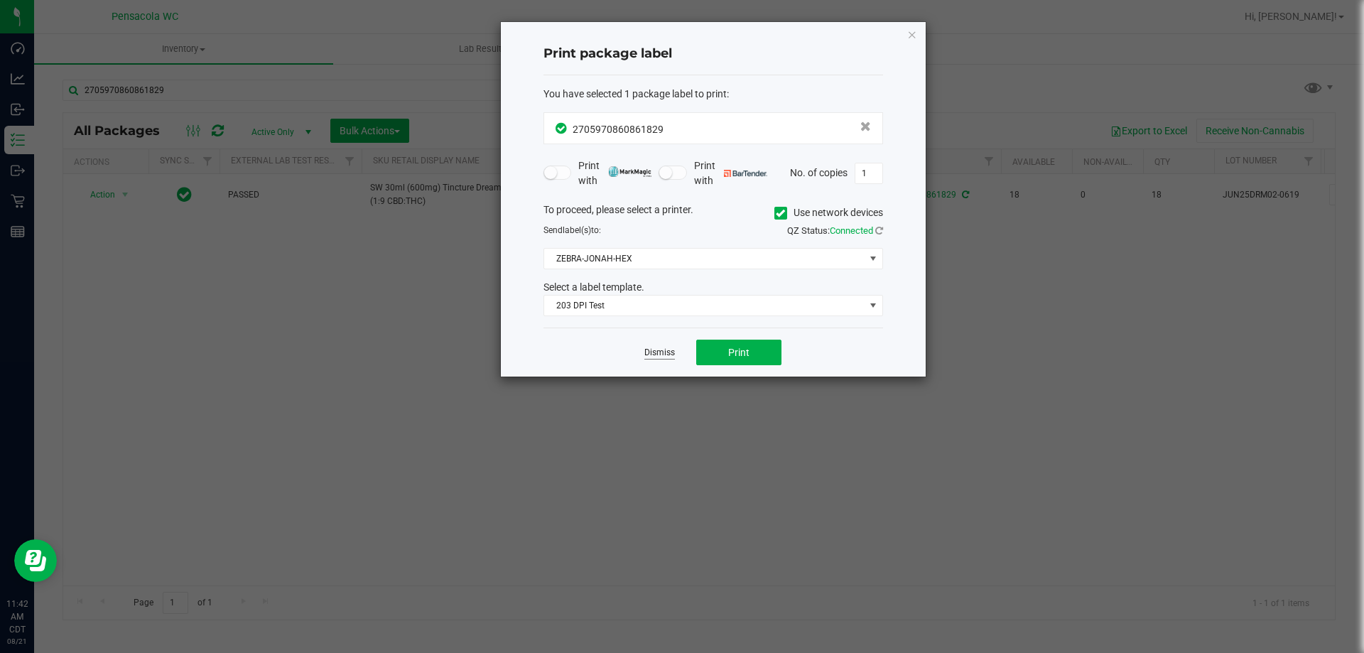
click at [660, 354] on link "Dismiss" at bounding box center [659, 353] width 31 height 12
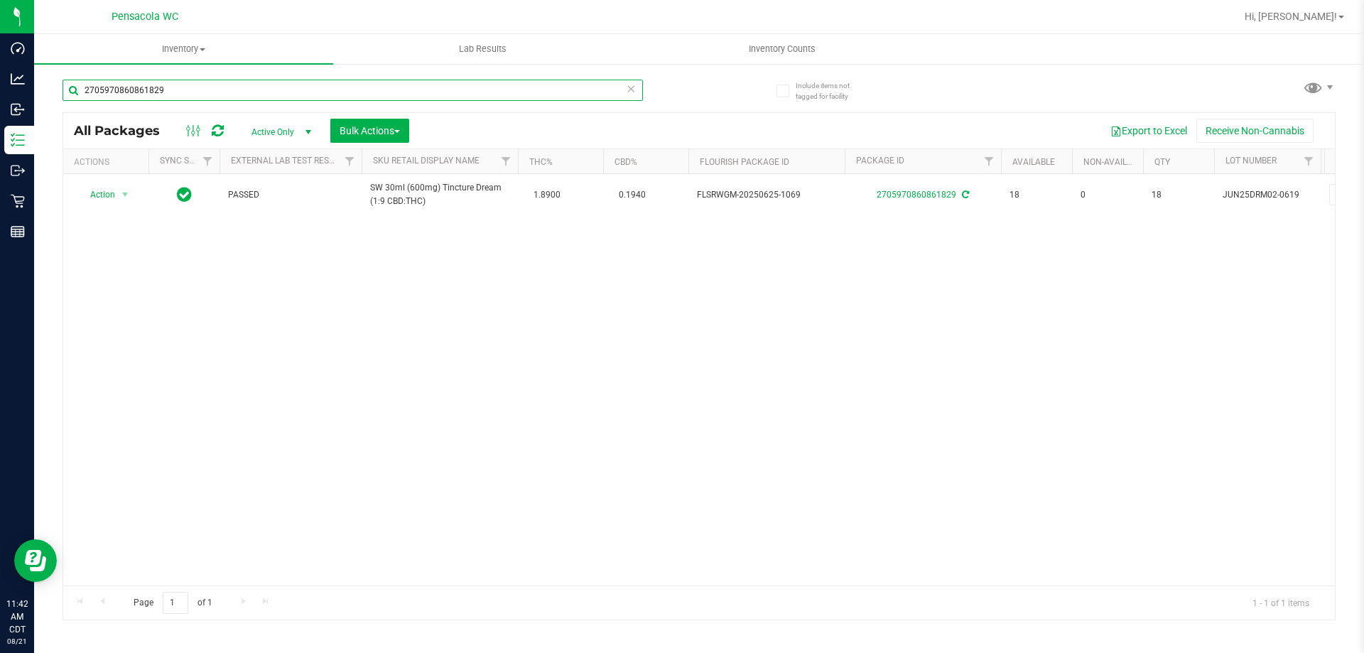
click at [228, 86] on input "2705970860861829" at bounding box center [353, 90] width 581 height 21
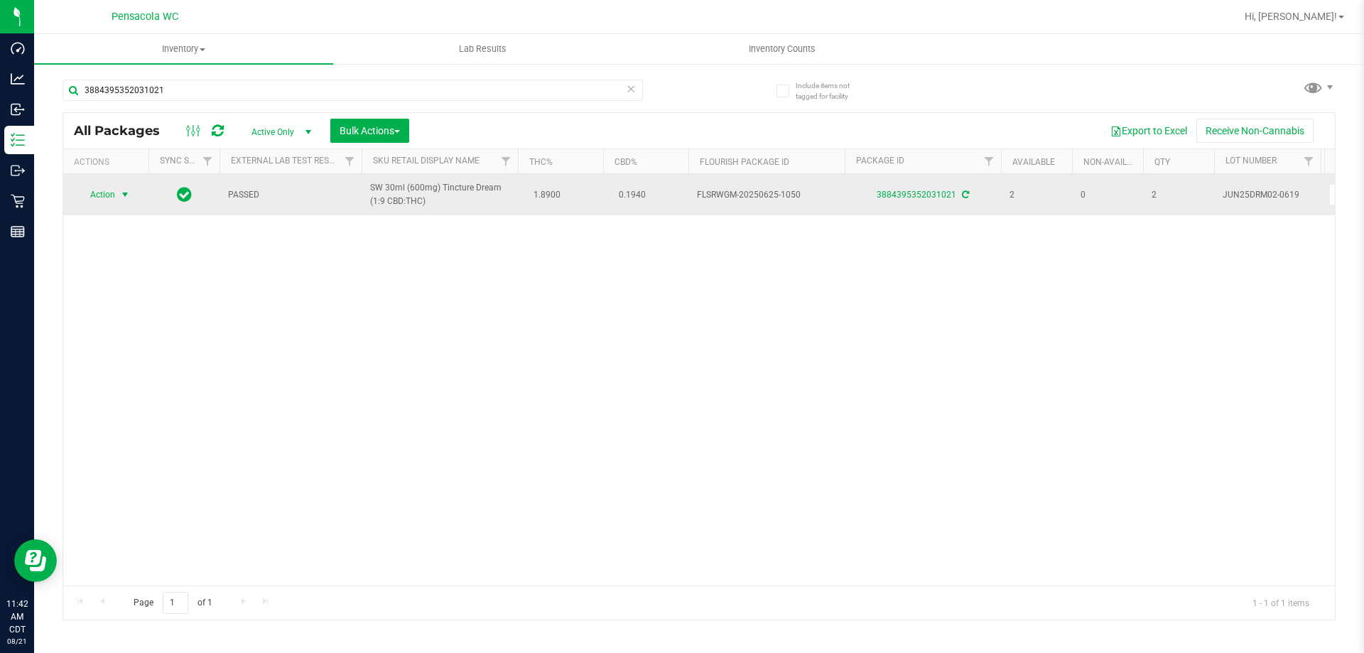
click at [104, 195] on span "Action" at bounding box center [96, 195] width 38 height 20
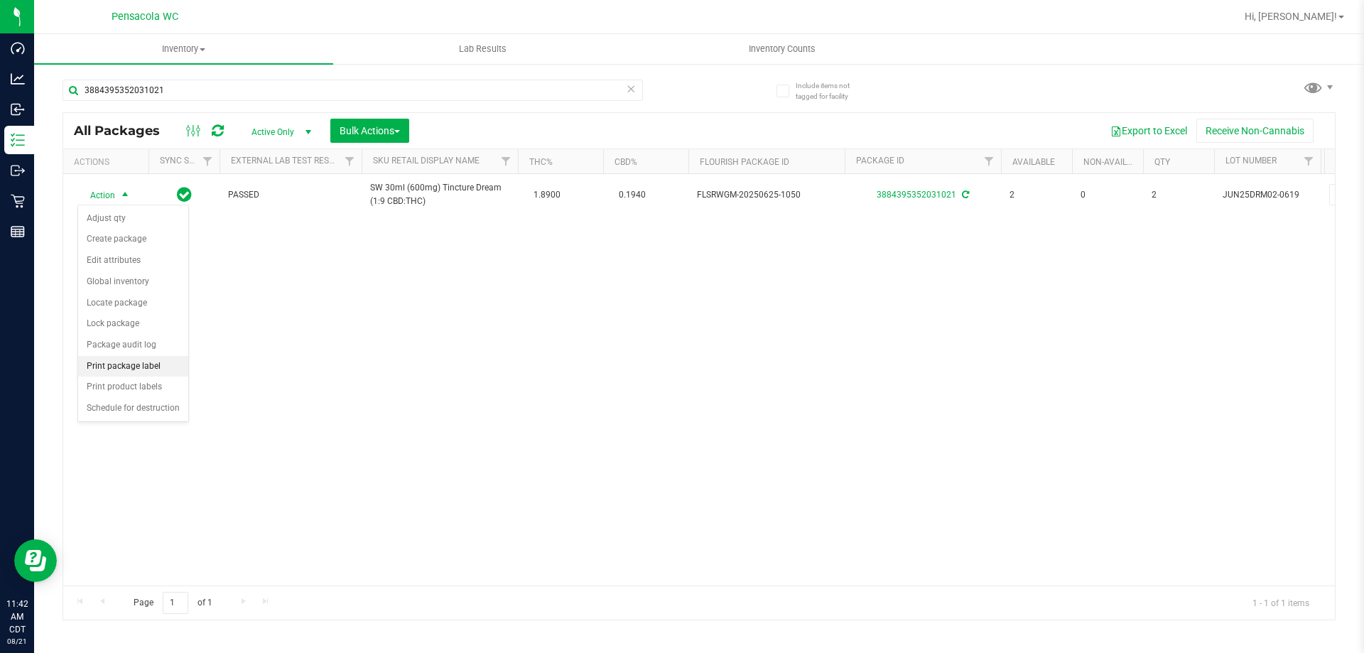
click at [167, 360] on li "Print package label" at bounding box center [133, 366] width 110 height 21
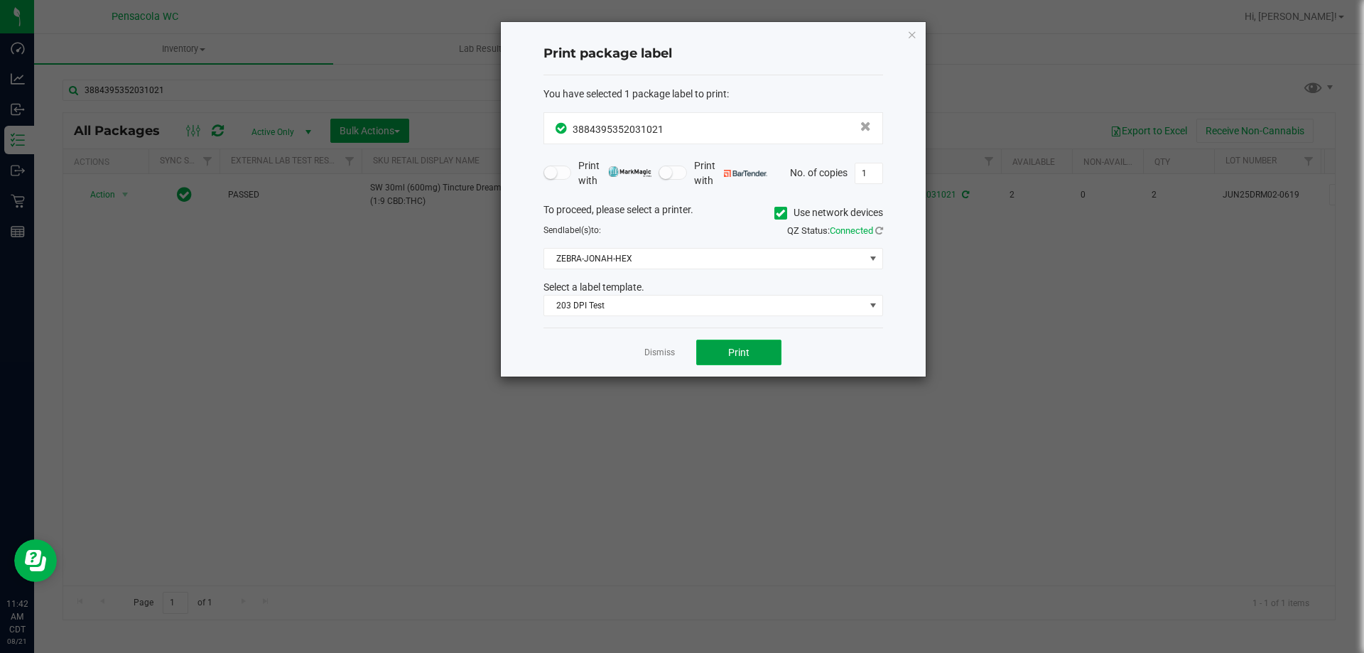
click at [770, 342] on button "Print" at bounding box center [738, 353] width 85 height 26
click at [666, 357] on link "Dismiss" at bounding box center [659, 353] width 31 height 12
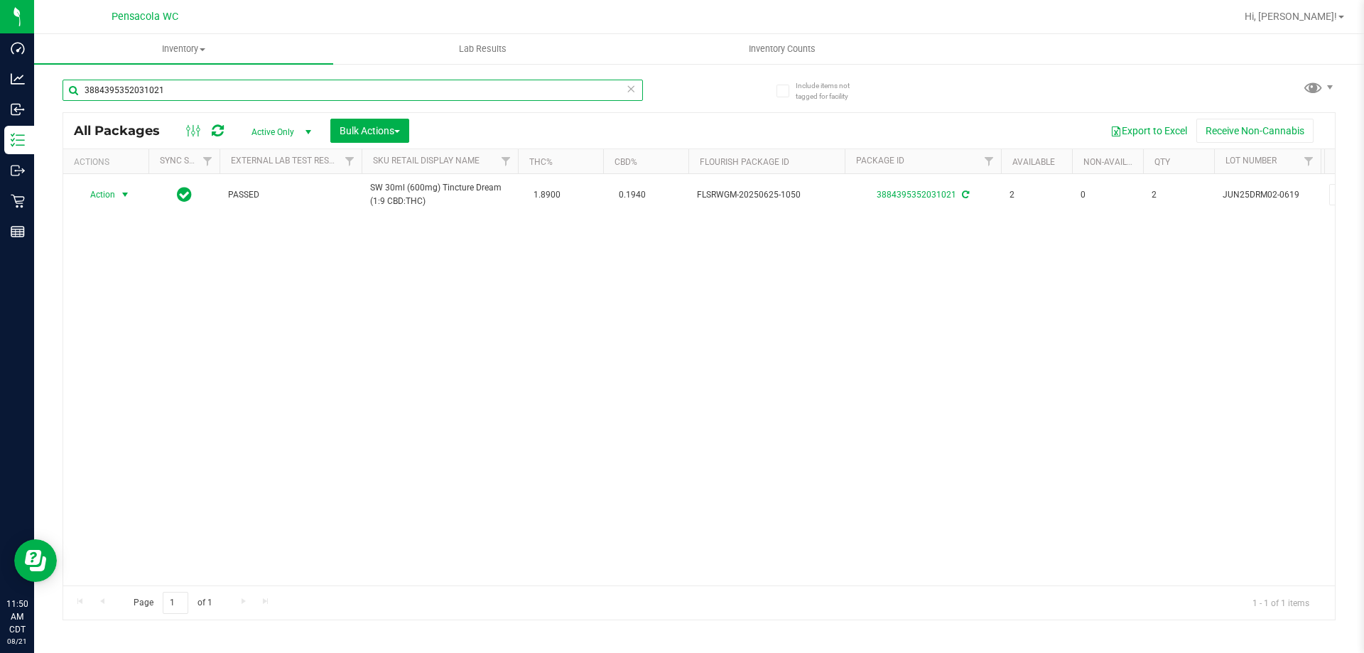
click at [225, 95] on input "3884395352031021" at bounding box center [353, 90] width 581 height 21
type input "9788041205995114"
click at [118, 197] on span "select" at bounding box center [126, 195] width 18 height 20
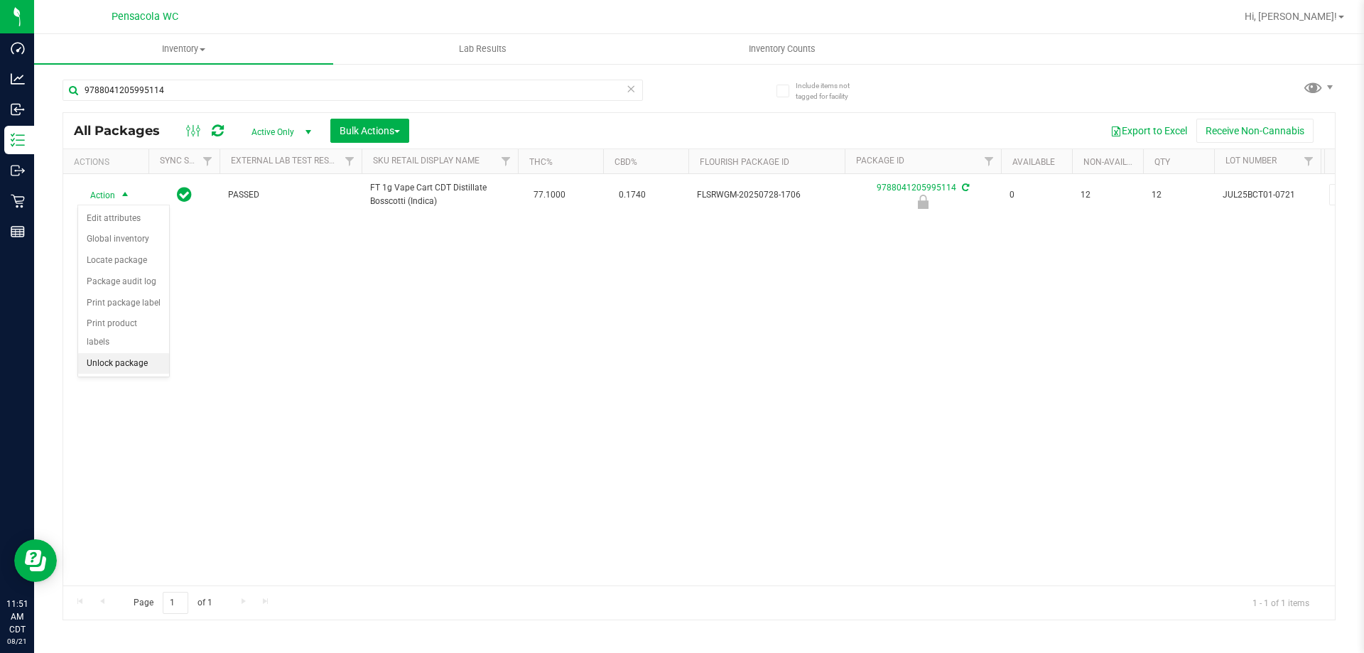
drag, startPoint x: 151, startPoint y: 333, endPoint x: 160, endPoint y: 348, distance: 17.5
click at [160, 348] on ul "Edit attributes Global inventory Locate package Package audit log Print package…" at bounding box center [123, 291] width 91 height 166
click at [160, 353] on li "Unlock package" at bounding box center [123, 363] width 91 height 21
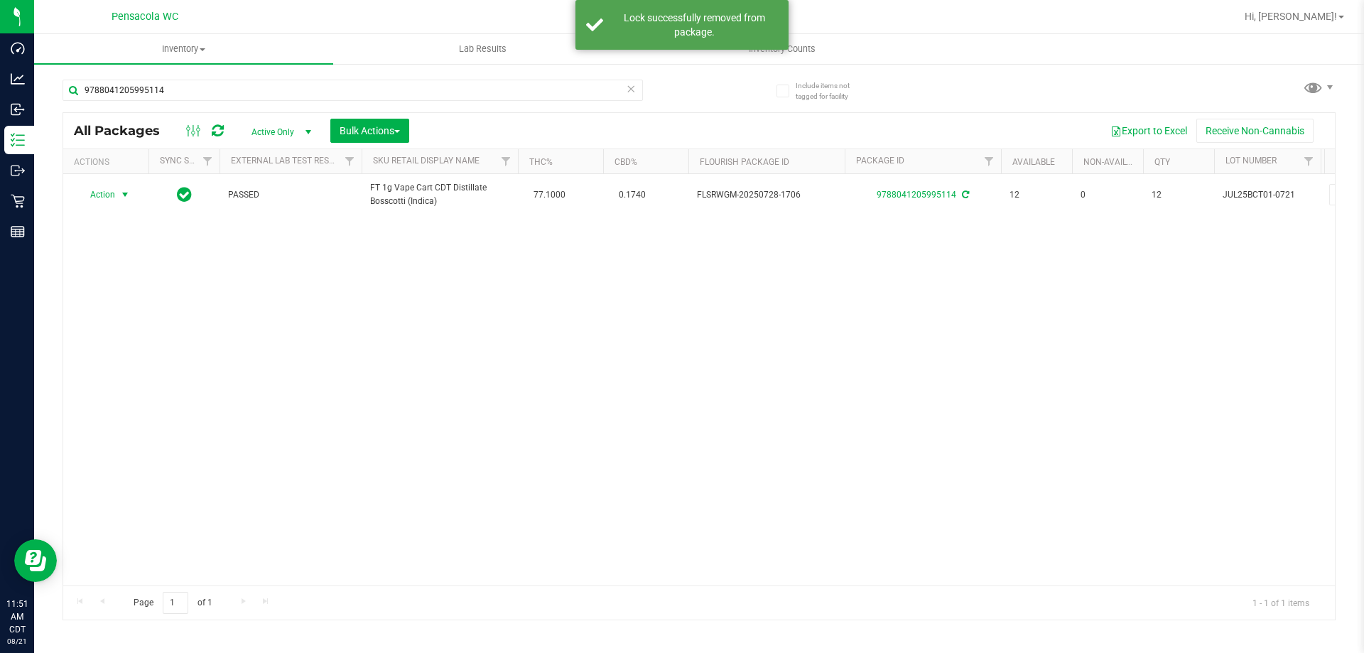
click at [113, 191] on span "Action" at bounding box center [96, 195] width 38 height 20
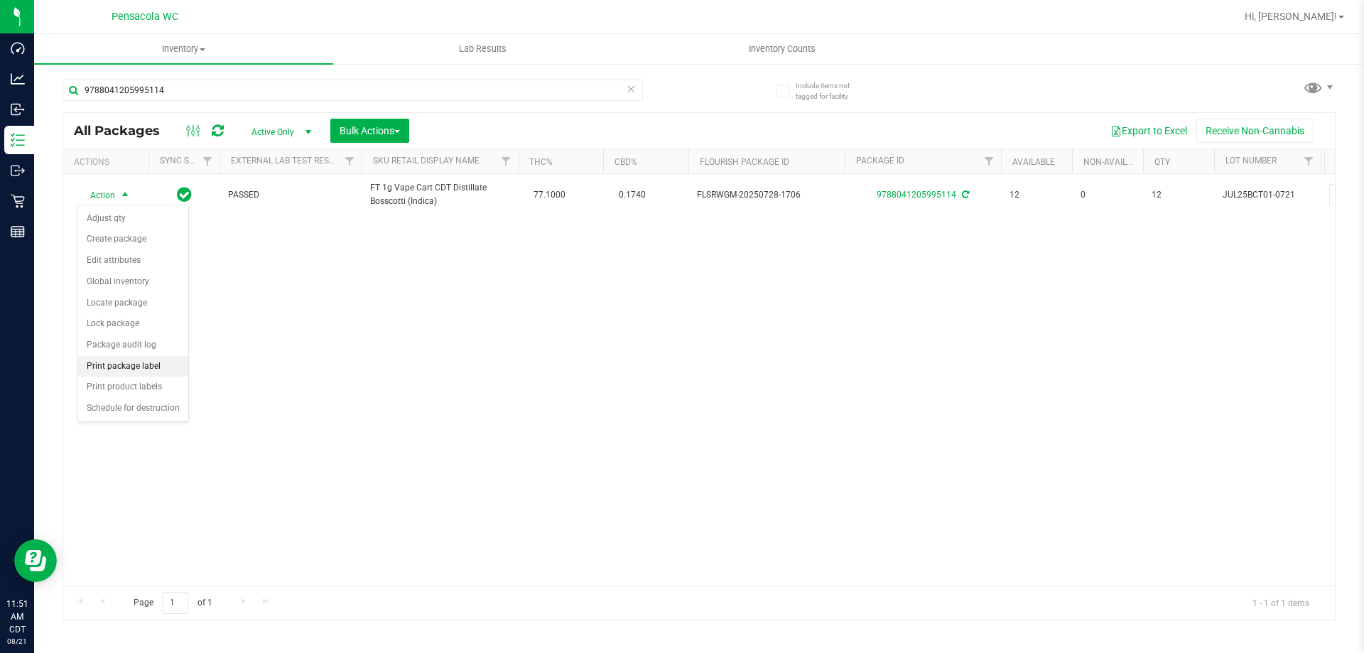
click at [155, 374] on li "Print package label" at bounding box center [133, 366] width 110 height 21
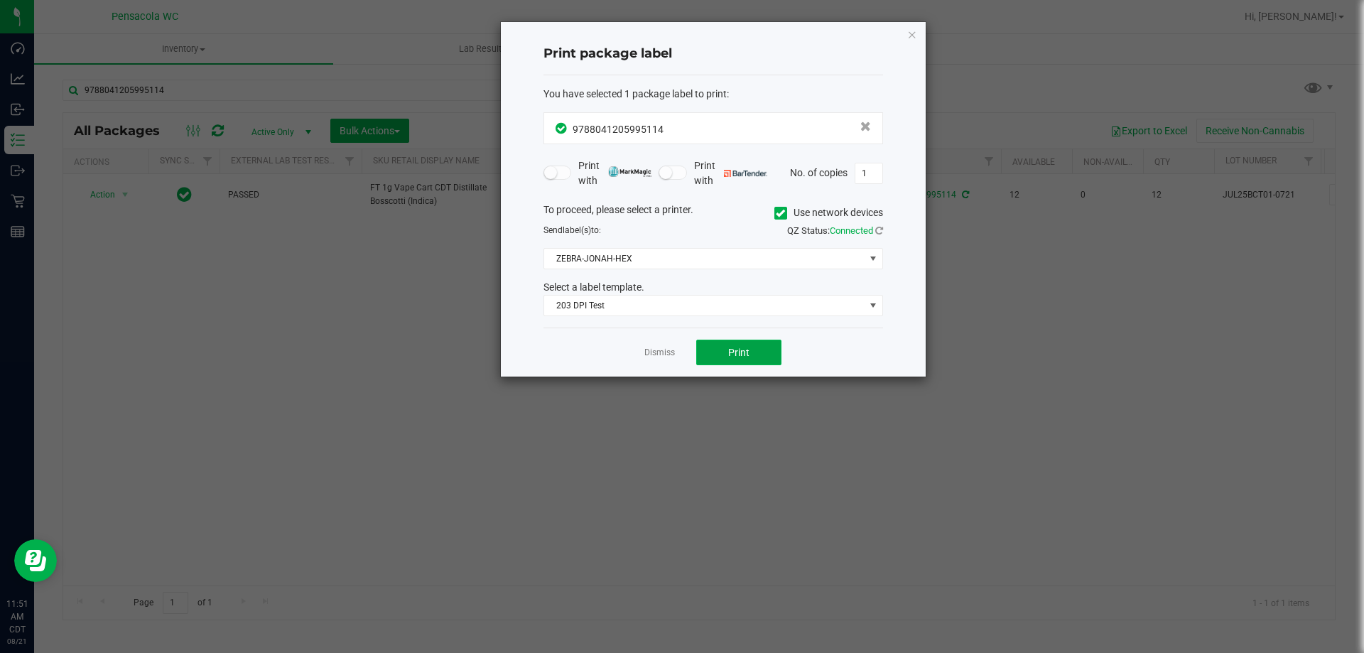
click at [745, 357] on span "Print" at bounding box center [738, 352] width 21 height 11
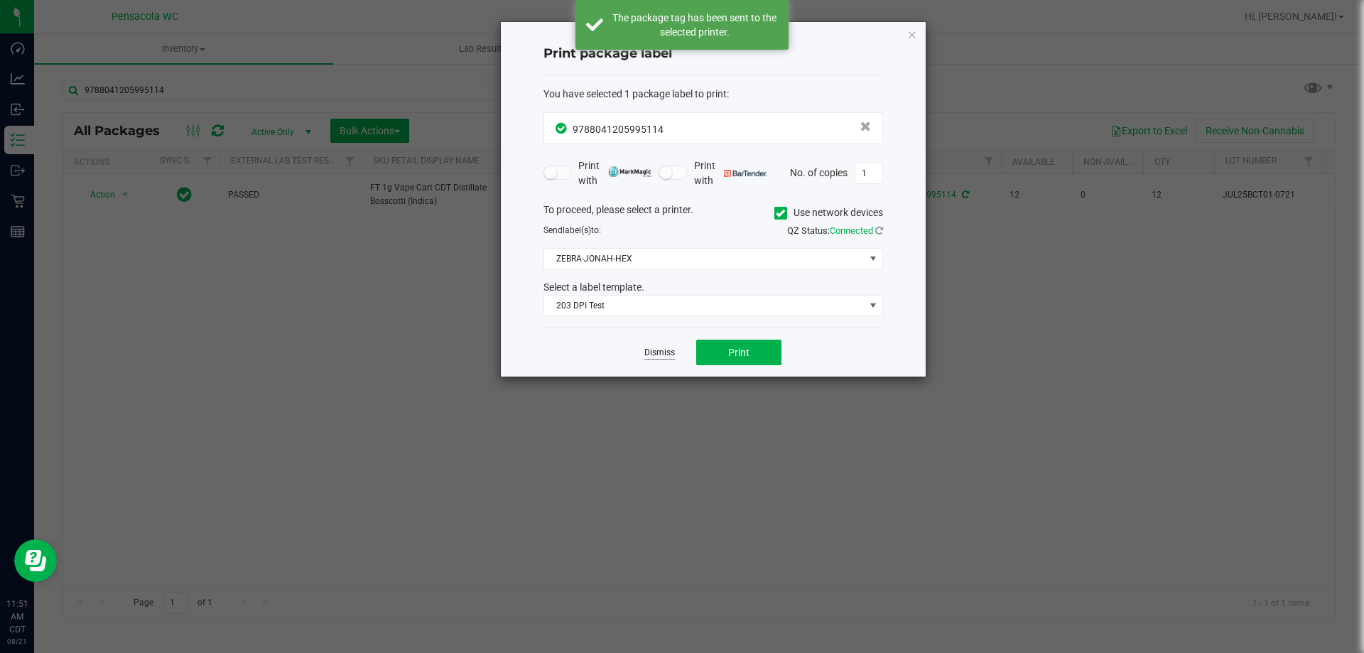
click at [664, 352] on link "Dismiss" at bounding box center [659, 353] width 31 height 12
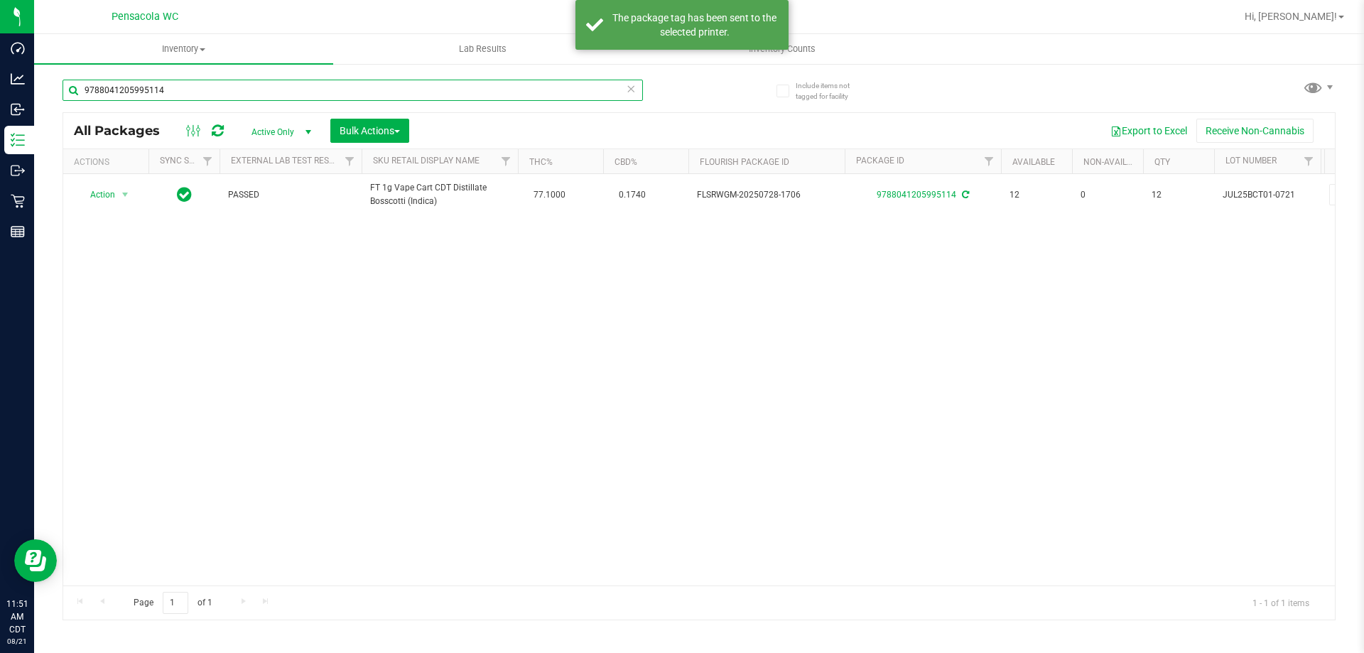
click at [216, 83] on input "9788041205995114" at bounding box center [353, 90] width 581 height 21
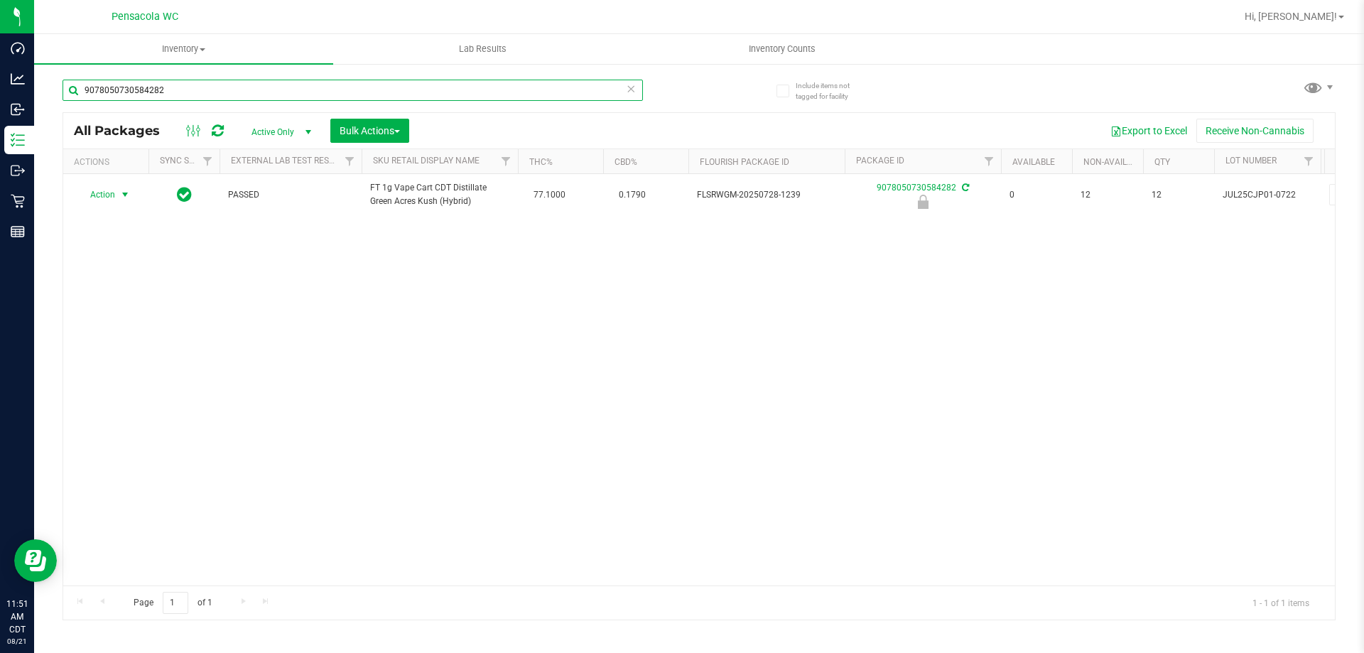
type input "9078050730584282"
click at [122, 193] on span "select" at bounding box center [124, 194] width 11 height 11
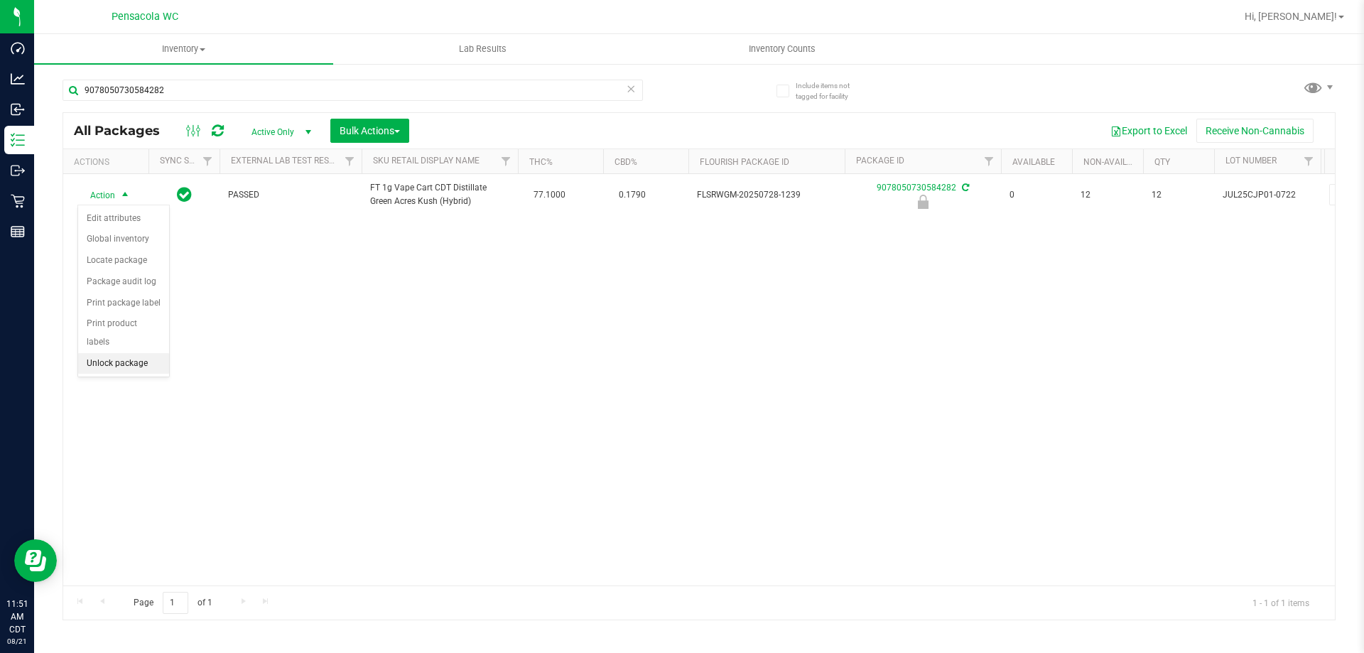
click at [141, 353] on li "Unlock package" at bounding box center [123, 363] width 91 height 21
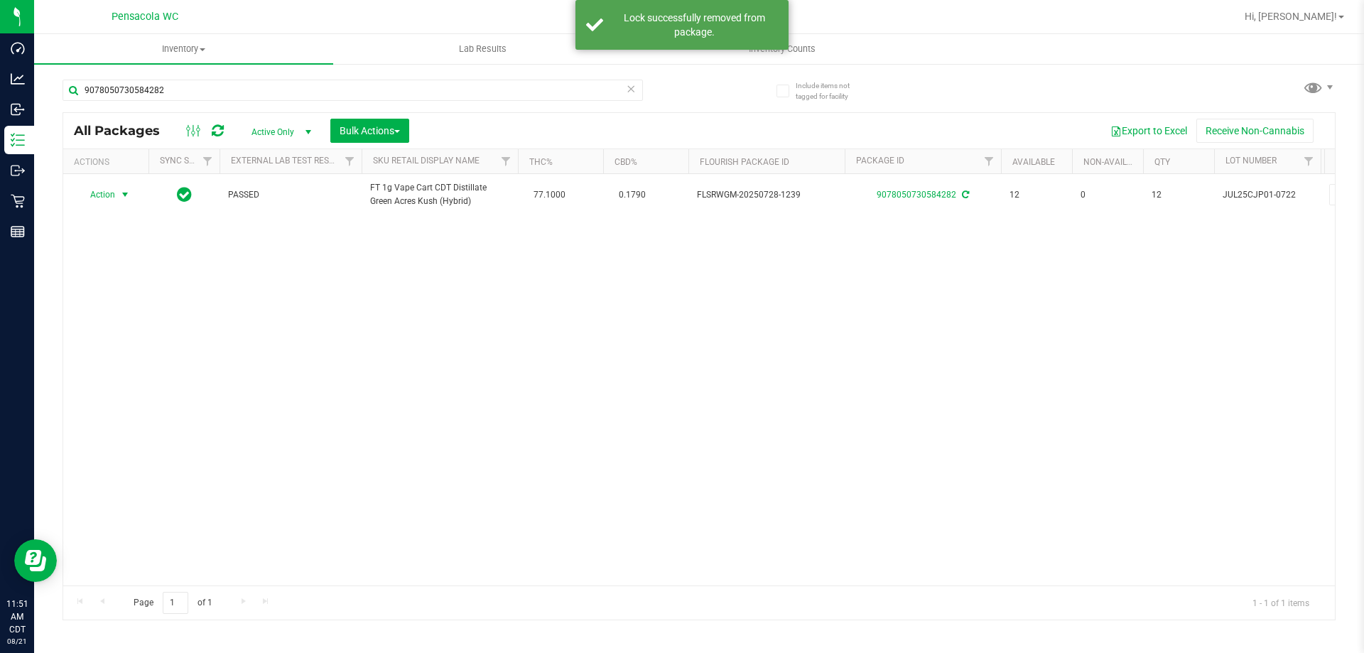
click at [99, 193] on span "Action" at bounding box center [96, 195] width 38 height 20
click at [171, 362] on li "Print package label" at bounding box center [133, 366] width 110 height 21
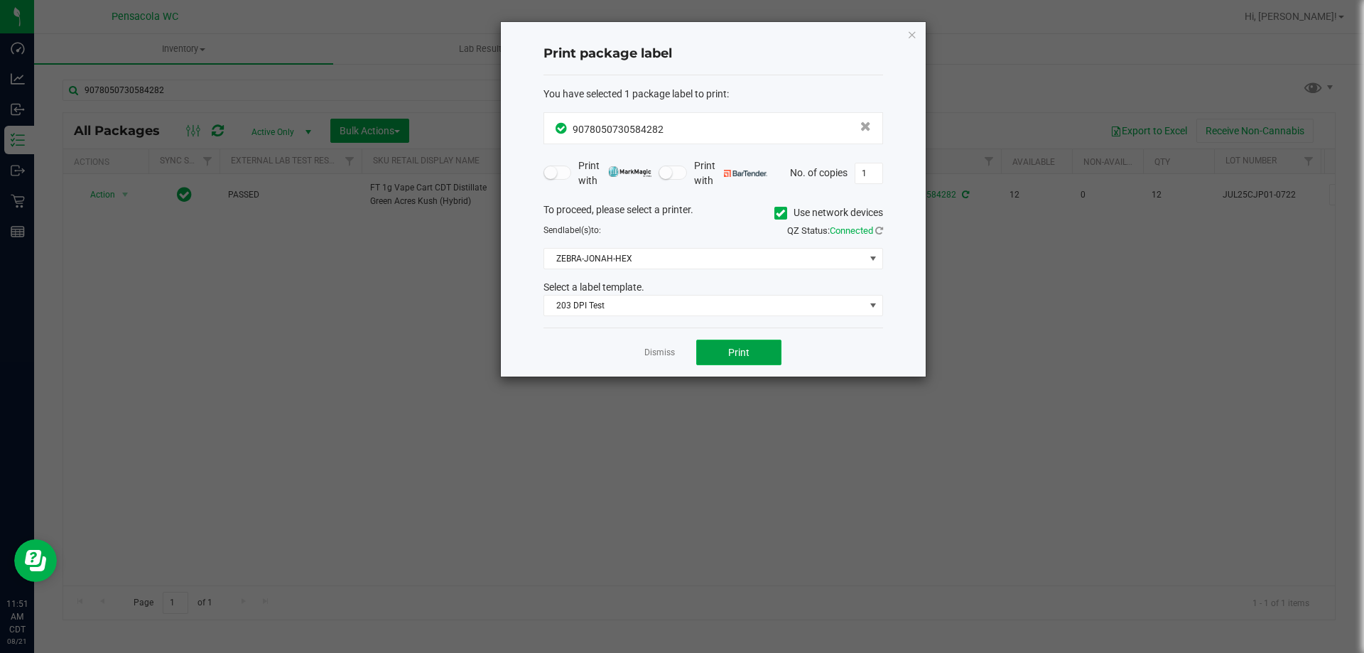
click at [711, 346] on button "Print" at bounding box center [738, 353] width 85 height 26
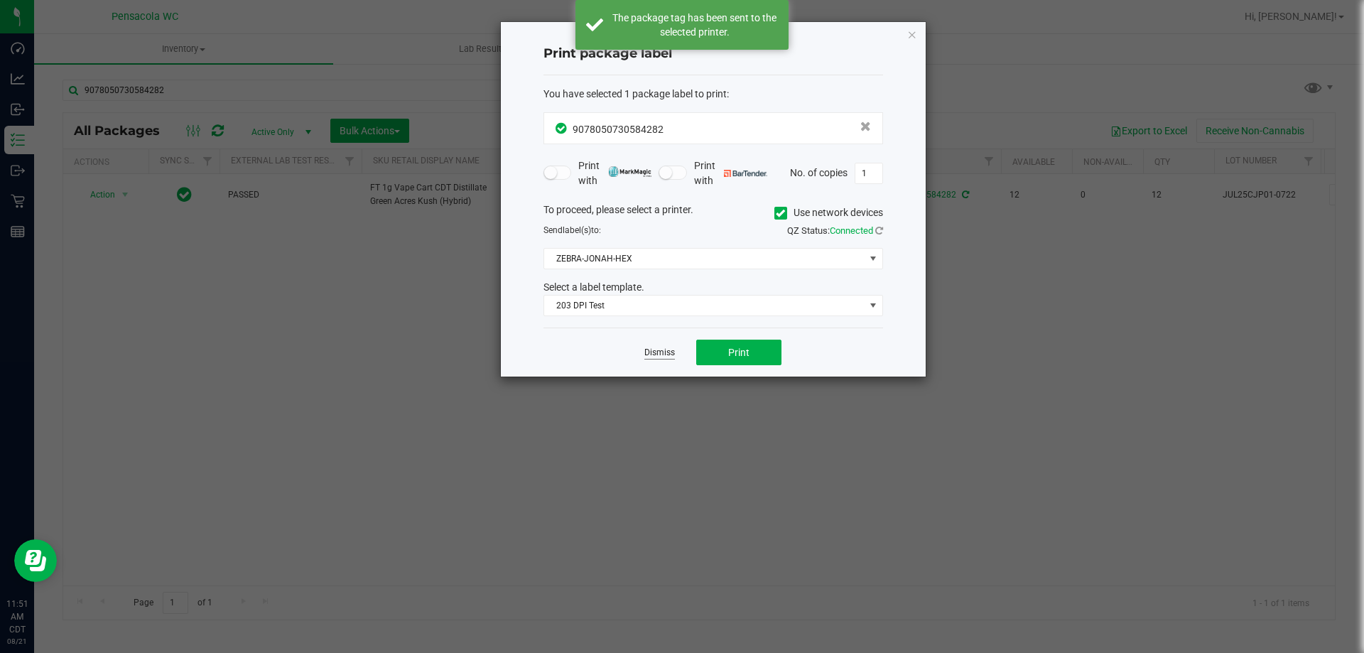
click at [654, 352] on link "Dismiss" at bounding box center [659, 353] width 31 height 12
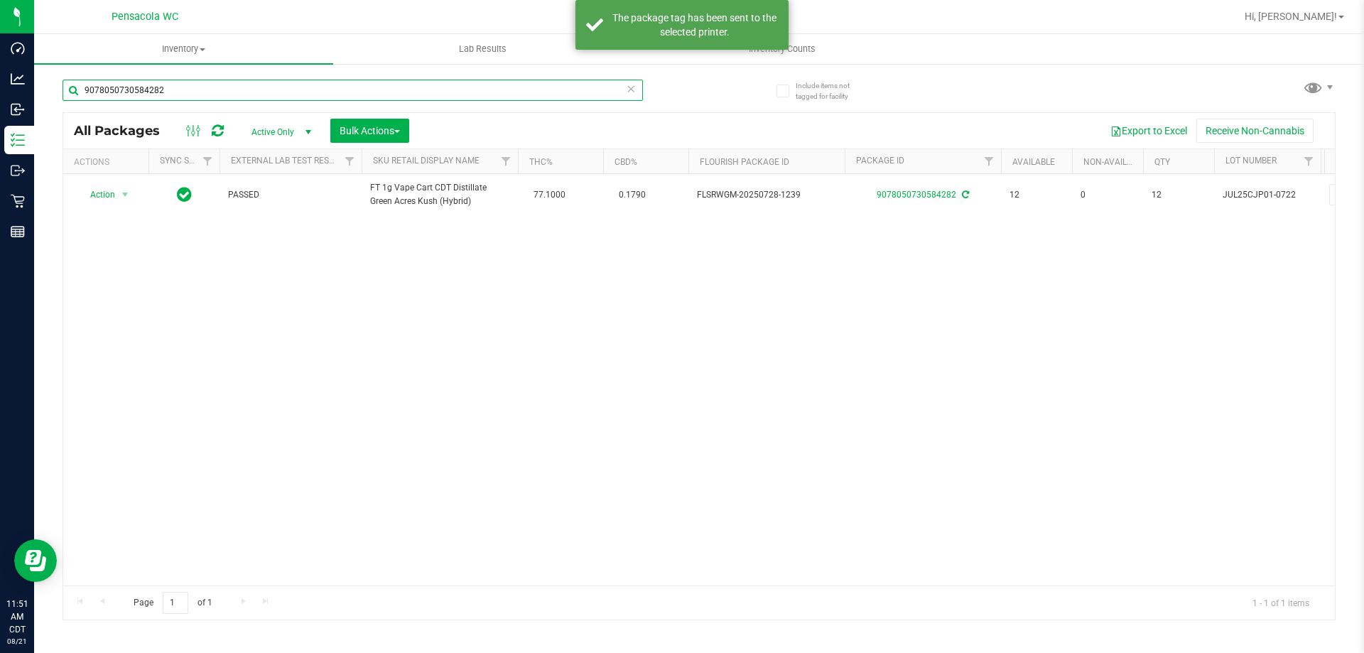
click at [261, 92] on input "9078050730584282" at bounding box center [353, 90] width 581 height 21
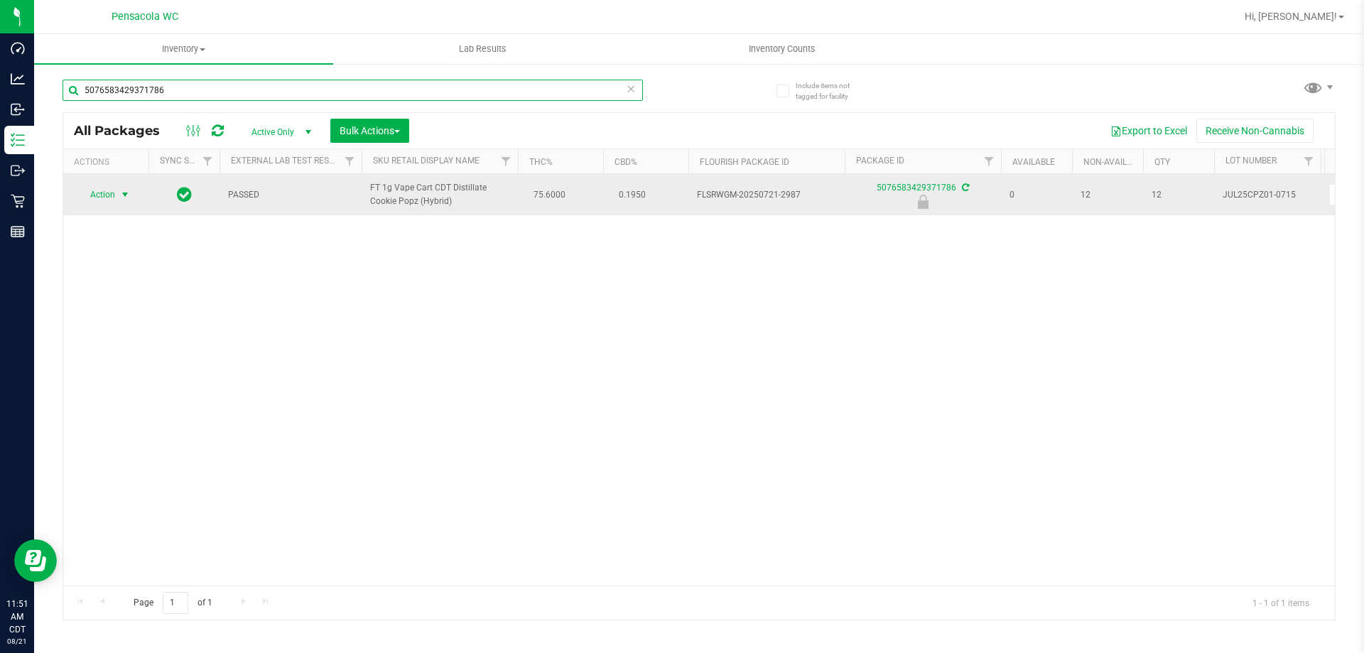
type input "5076583429371786"
click at [124, 191] on span "select" at bounding box center [124, 194] width 11 height 11
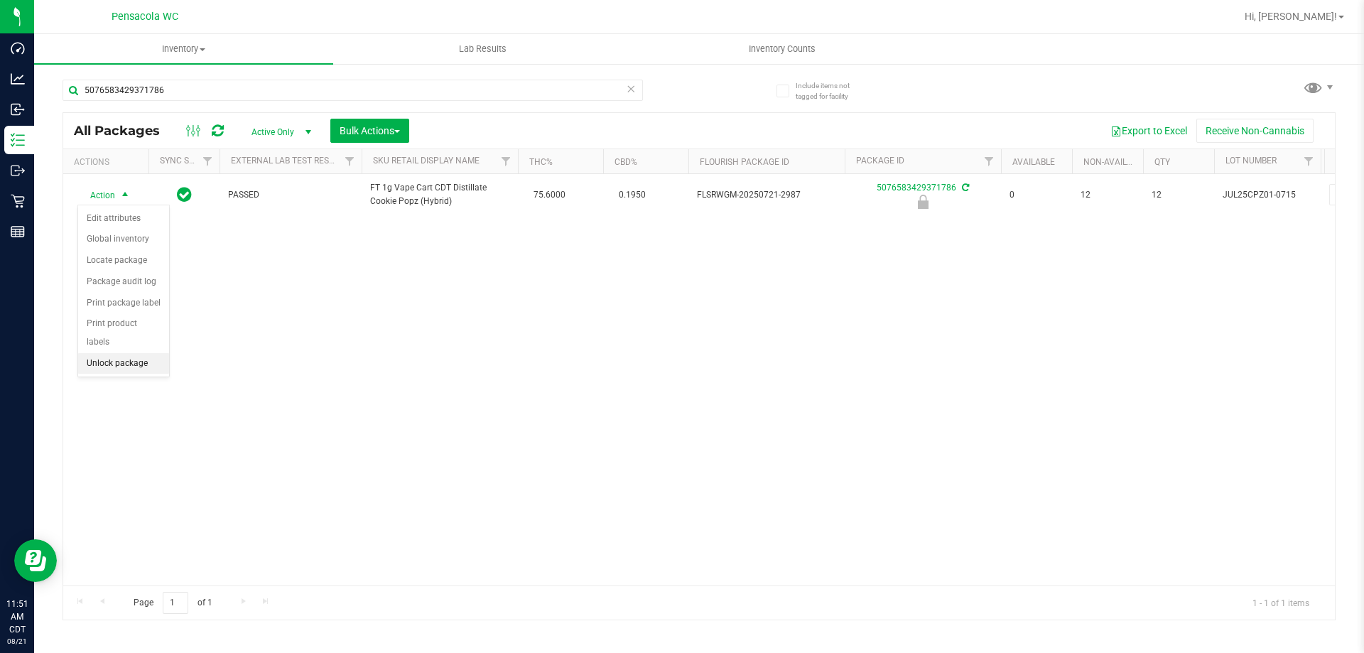
click at [106, 353] on li "Unlock package" at bounding box center [123, 363] width 91 height 21
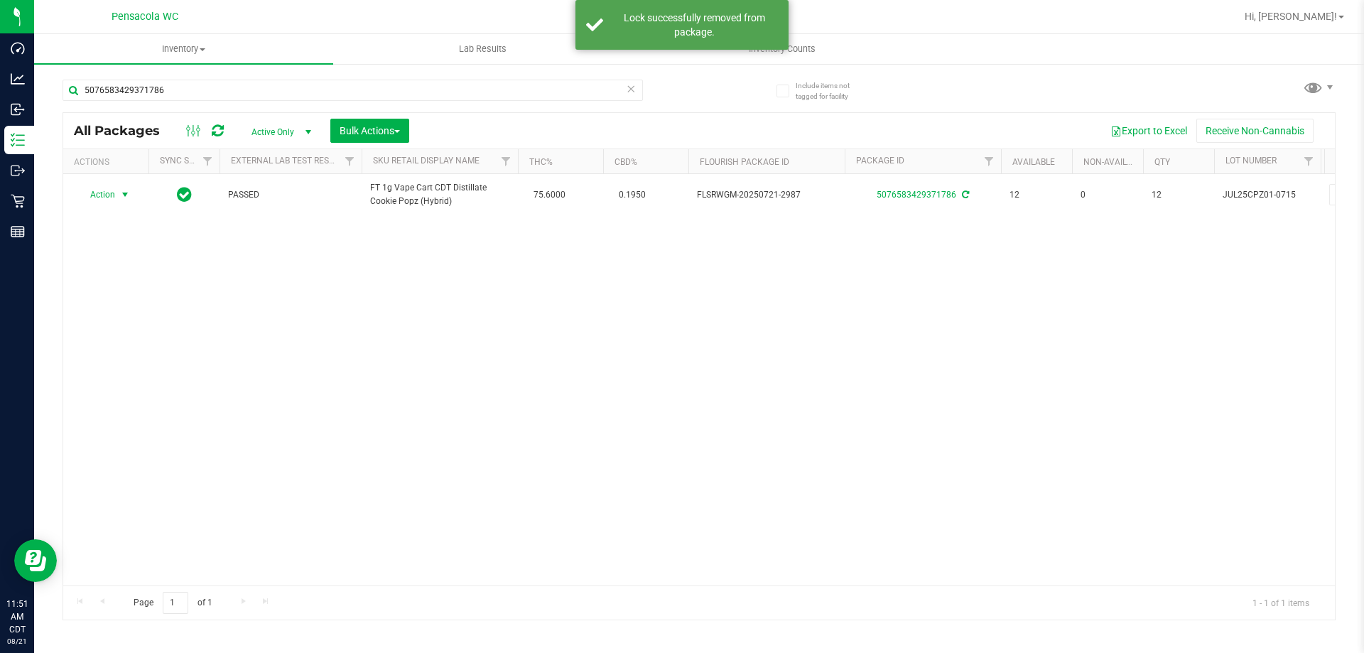
click at [104, 195] on span "Action" at bounding box center [96, 195] width 38 height 20
click at [139, 364] on li "Print package label" at bounding box center [133, 366] width 110 height 21
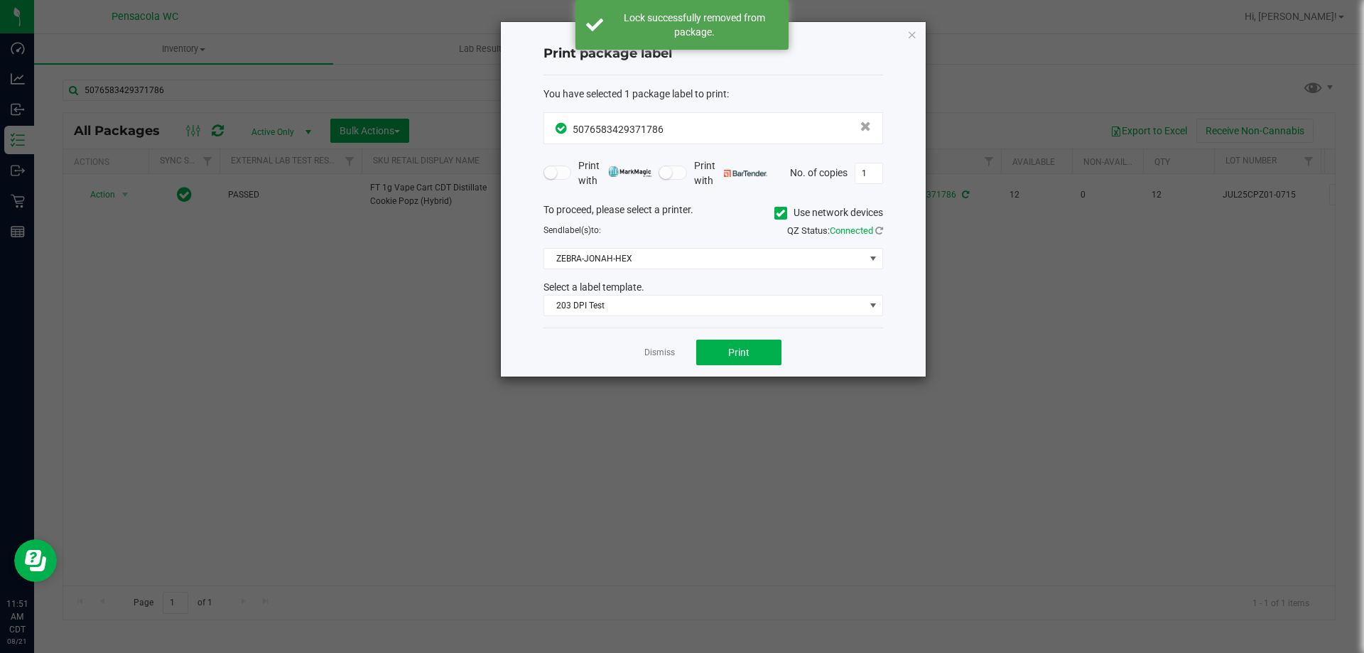
click at [723, 335] on div "Dismiss Print" at bounding box center [714, 352] width 340 height 49
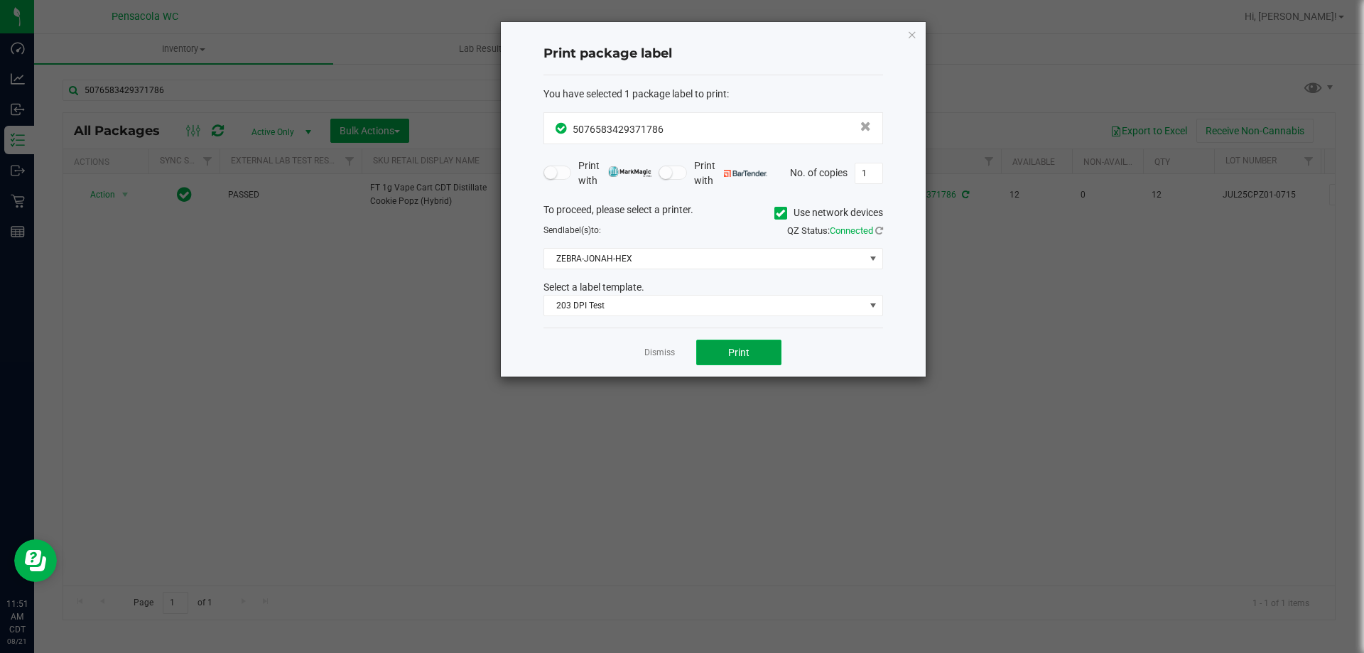
click at [724, 358] on button "Print" at bounding box center [738, 353] width 85 height 26
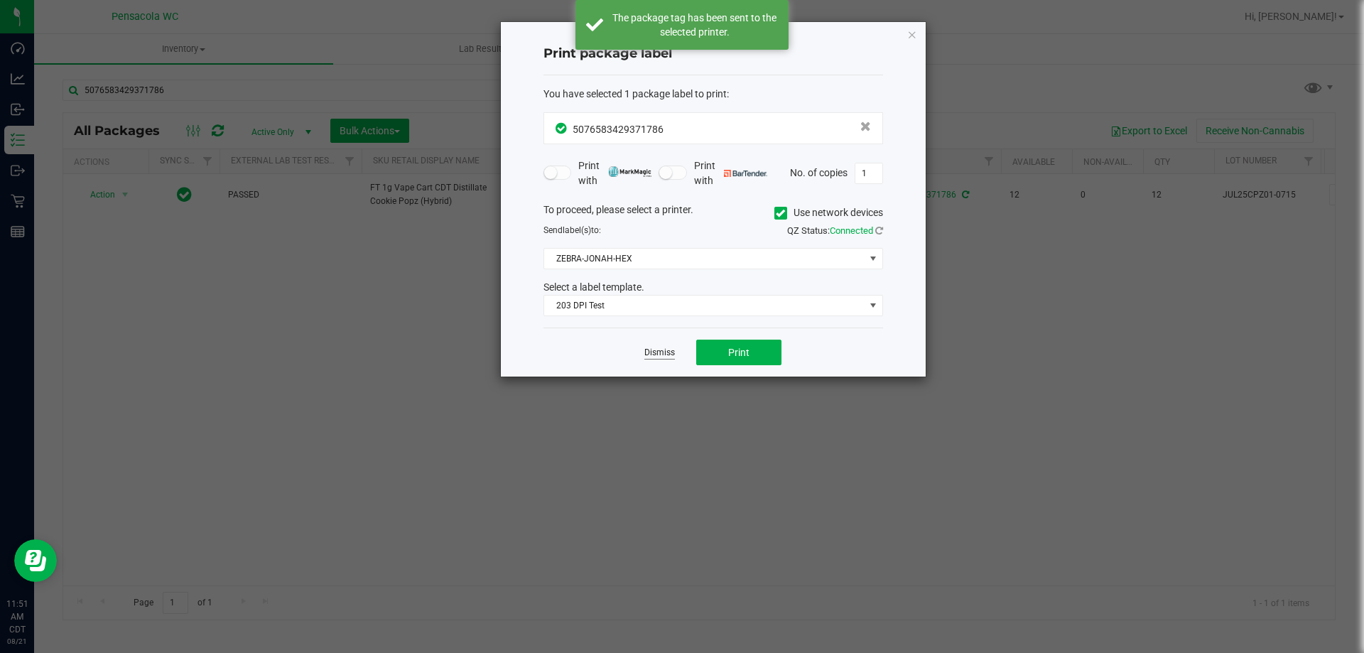
click at [660, 353] on link "Dismiss" at bounding box center [659, 353] width 31 height 12
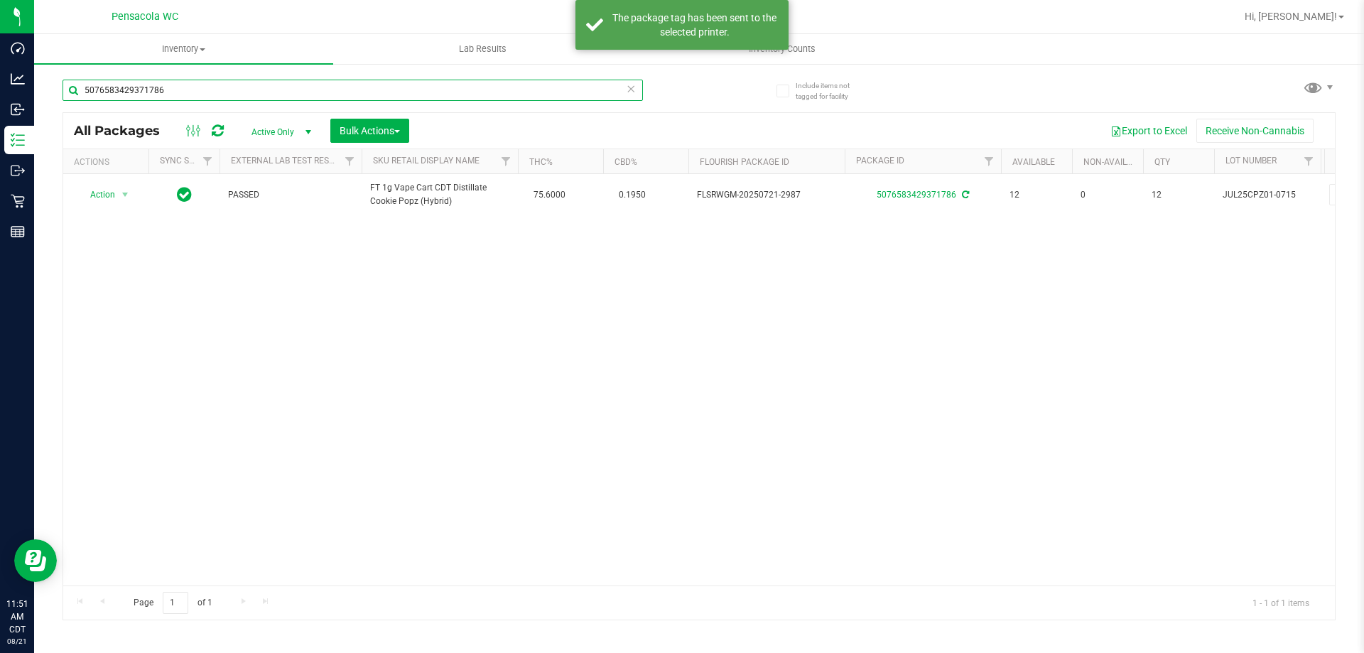
click at [249, 92] on input "5076583429371786" at bounding box center [353, 90] width 581 height 21
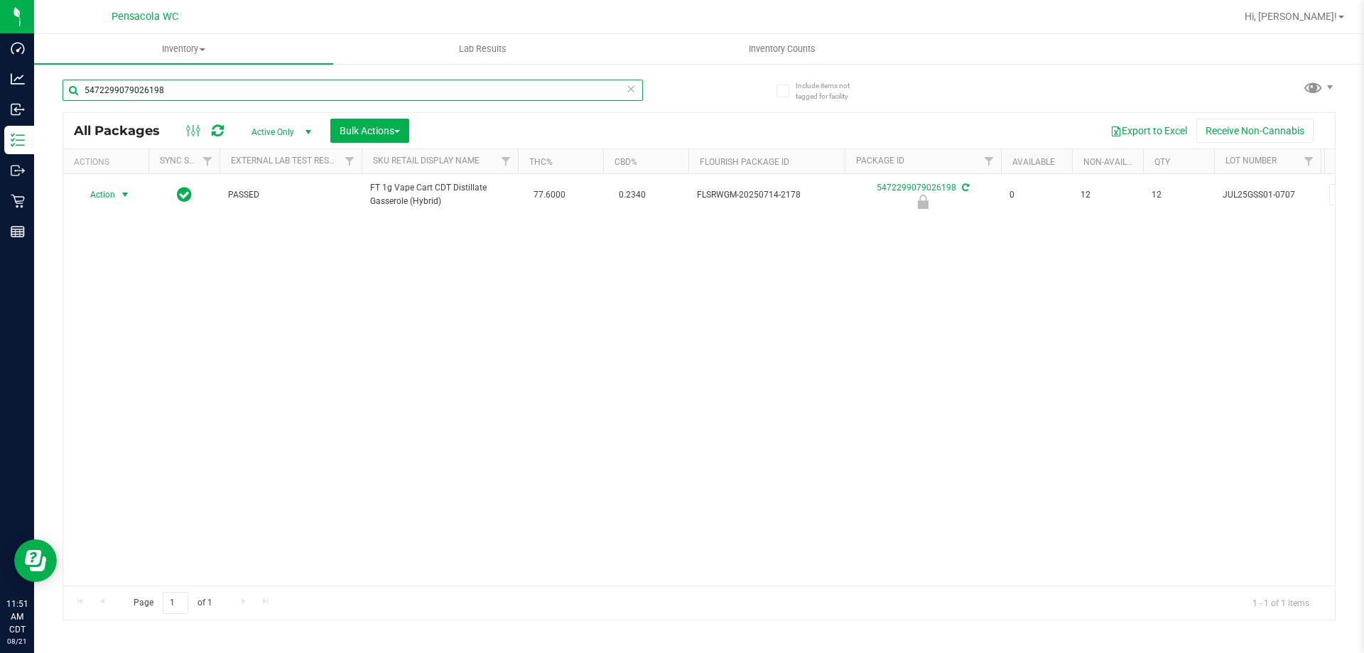
type input "5472299079026198"
click at [107, 190] on span "Action" at bounding box center [96, 195] width 38 height 20
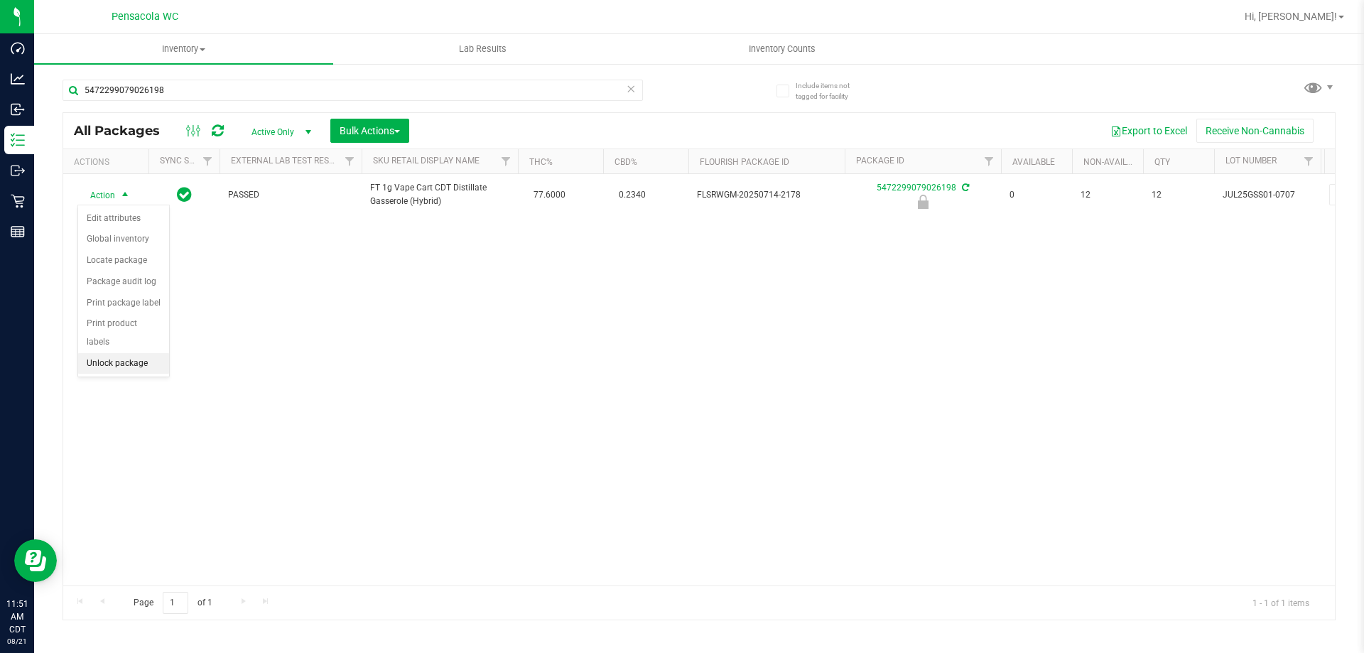
click at [120, 353] on li "Unlock package" at bounding box center [123, 363] width 91 height 21
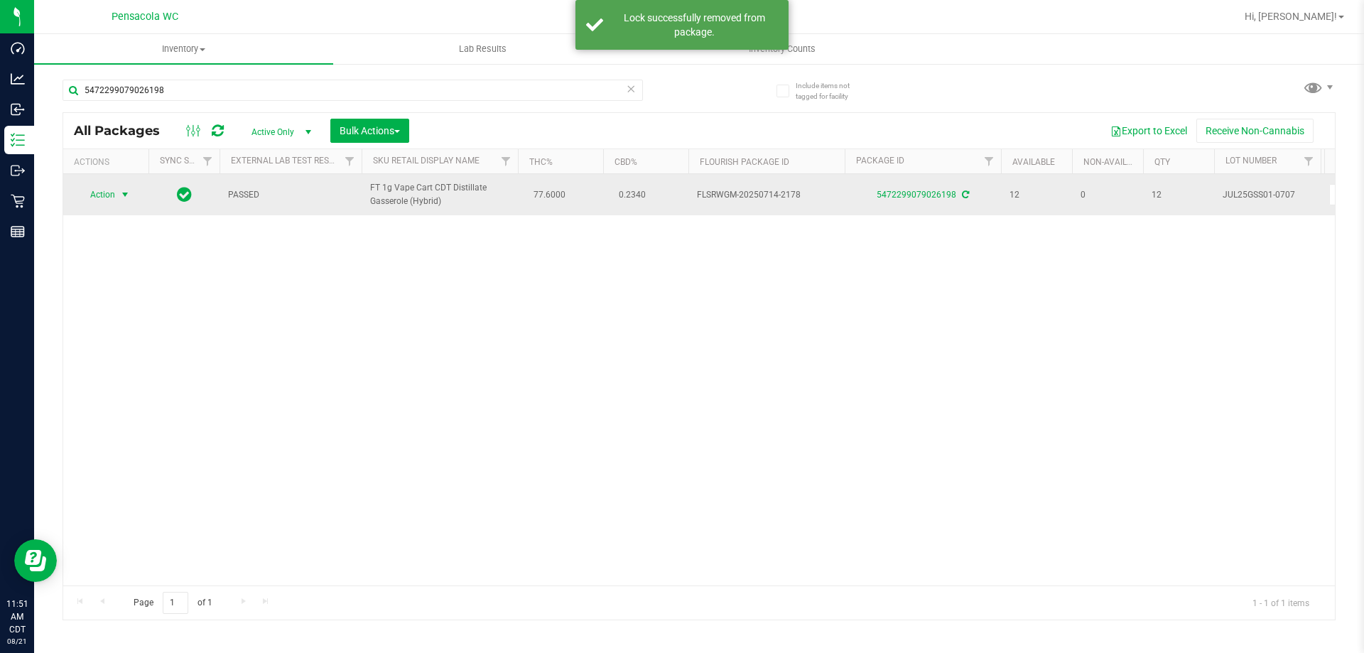
click at [122, 196] on span "select" at bounding box center [124, 194] width 11 height 11
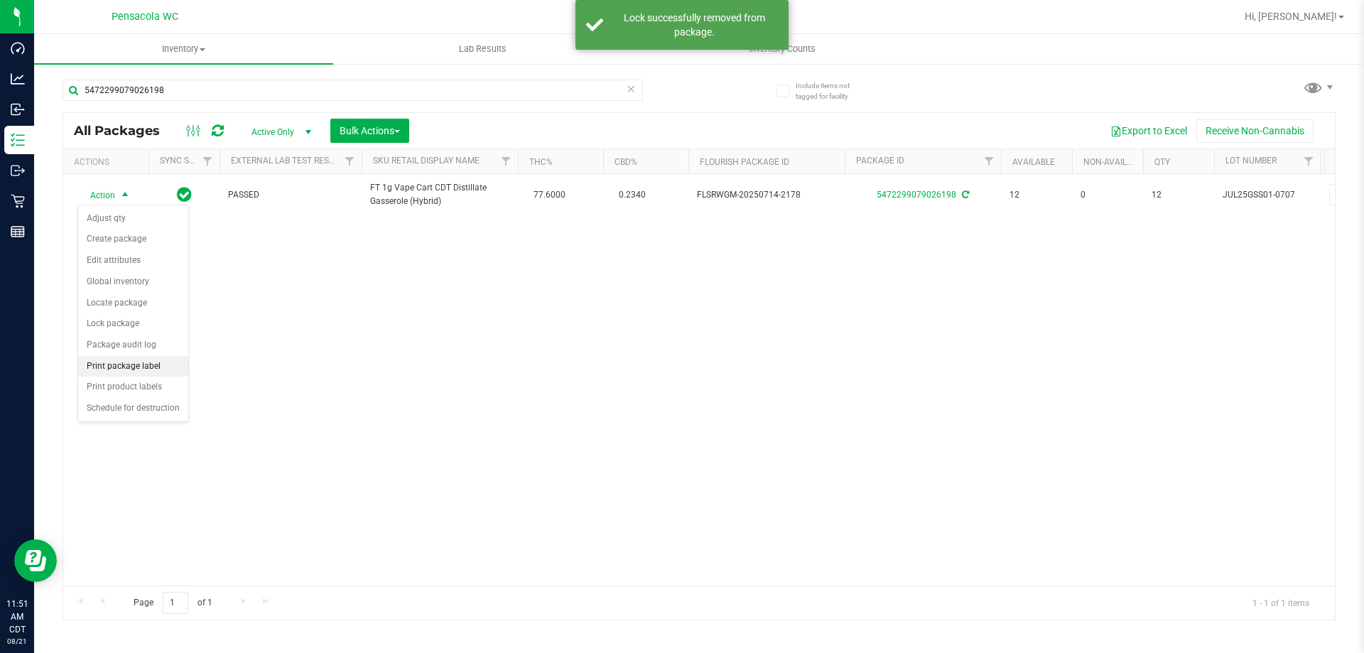
click at [146, 372] on li "Print package label" at bounding box center [133, 366] width 110 height 21
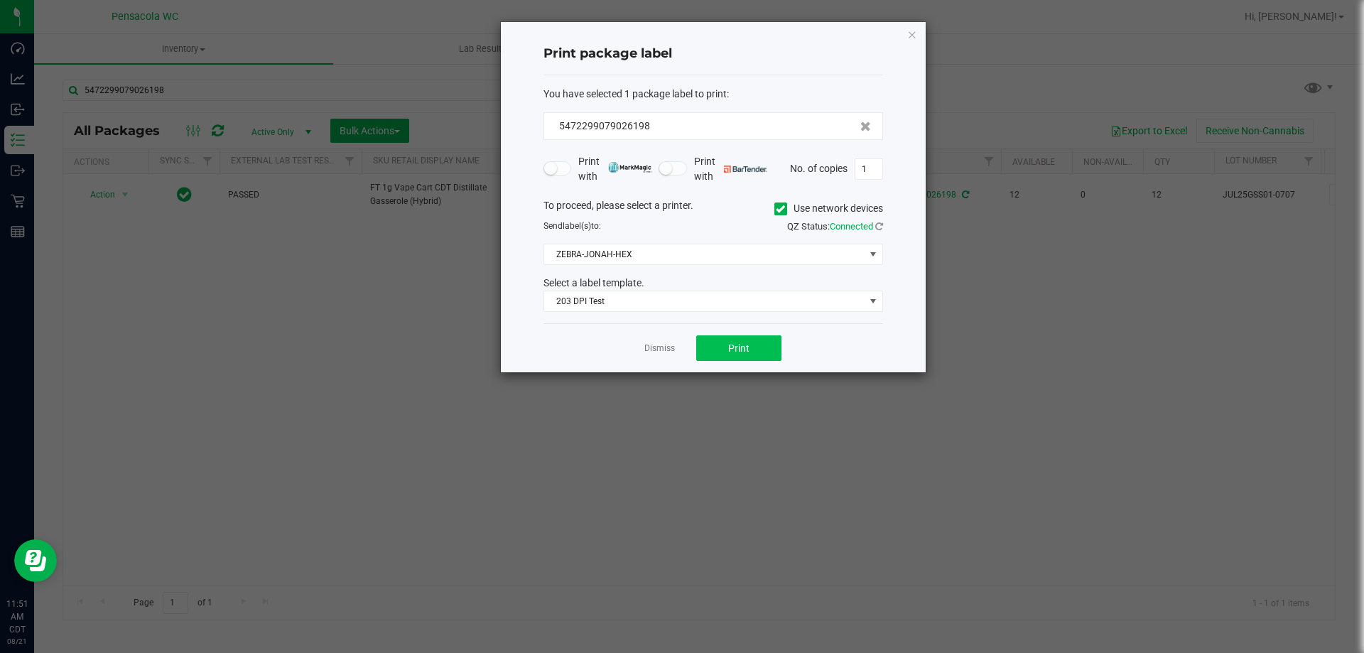
click at [722, 355] on div "Dismiss Print" at bounding box center [714, 347] width 340 height 49
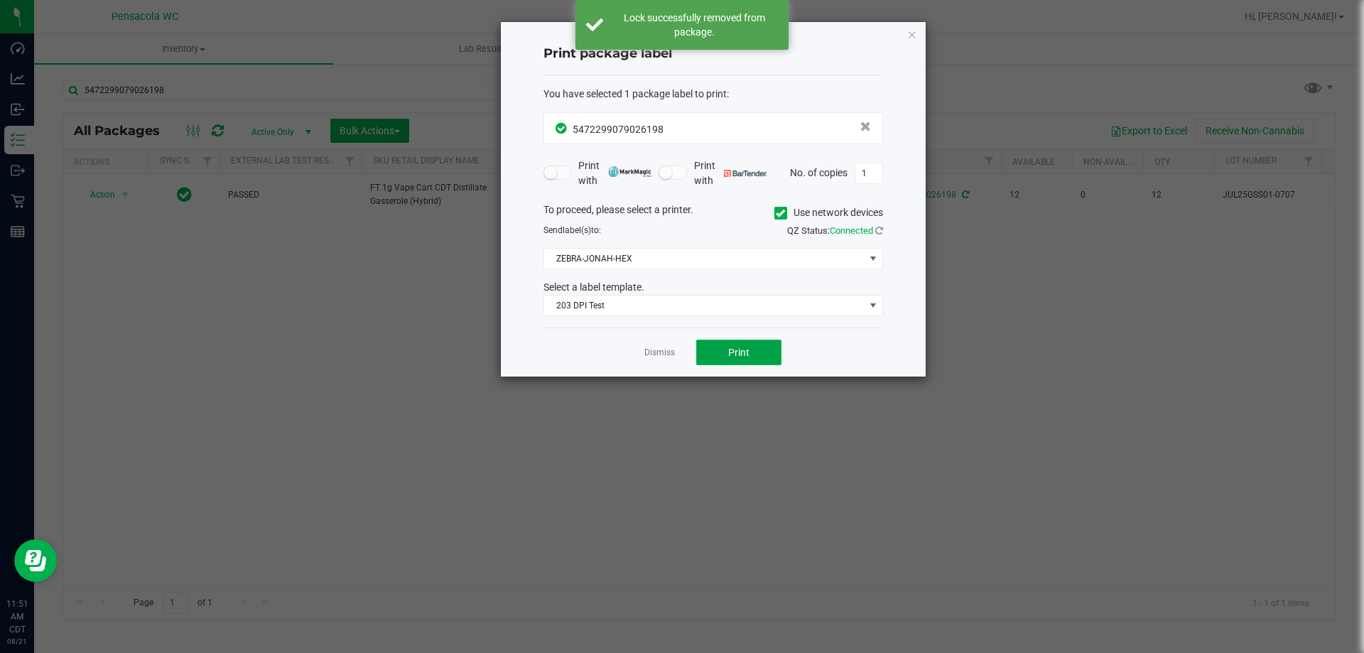
click at [725, 354] on button "Print" at bounding box center [738, 353] width 85 height 26
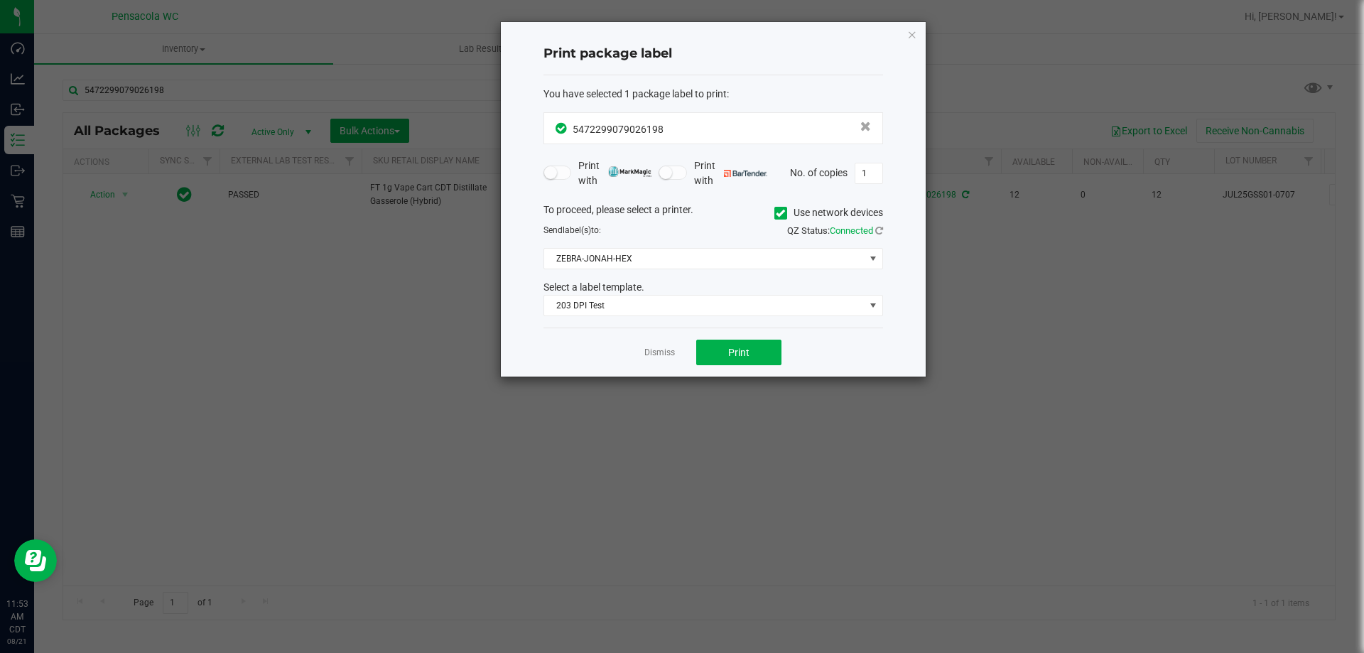
click at [670, 353] on link "Dismiss" at bounding box center [659, 353] width 31 height 12
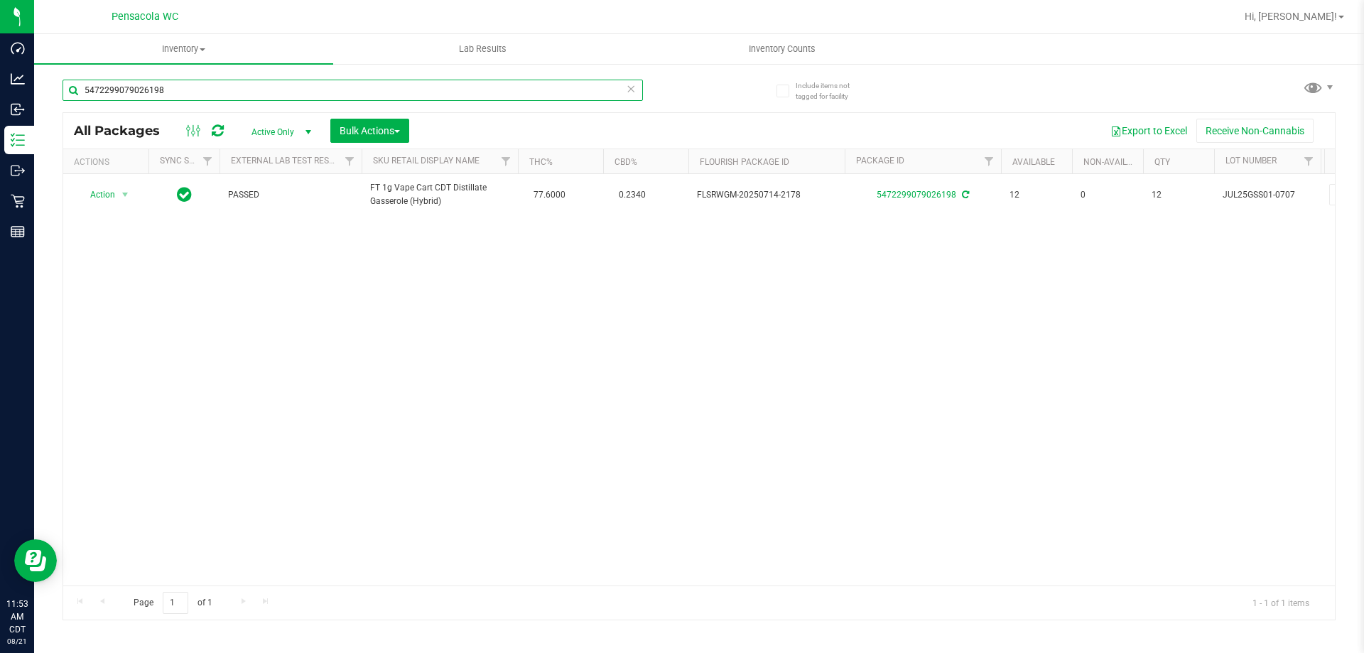
click at [213, 92] on input "5472299079026198" at bounding box center [353, 90] width 581 height 21
drag, startPoint x: 213, startPoint y: 92, endPoint x: 220, endPoint y: 92, distance: 7.1
click at [213, 92] on input "5472299079026198" at bounding box center [353, 90] width 581 height 21
type input "9078050730584282"
click at [115, 193] on span "Action" at bounding box center [96, 195] width 38 height 20
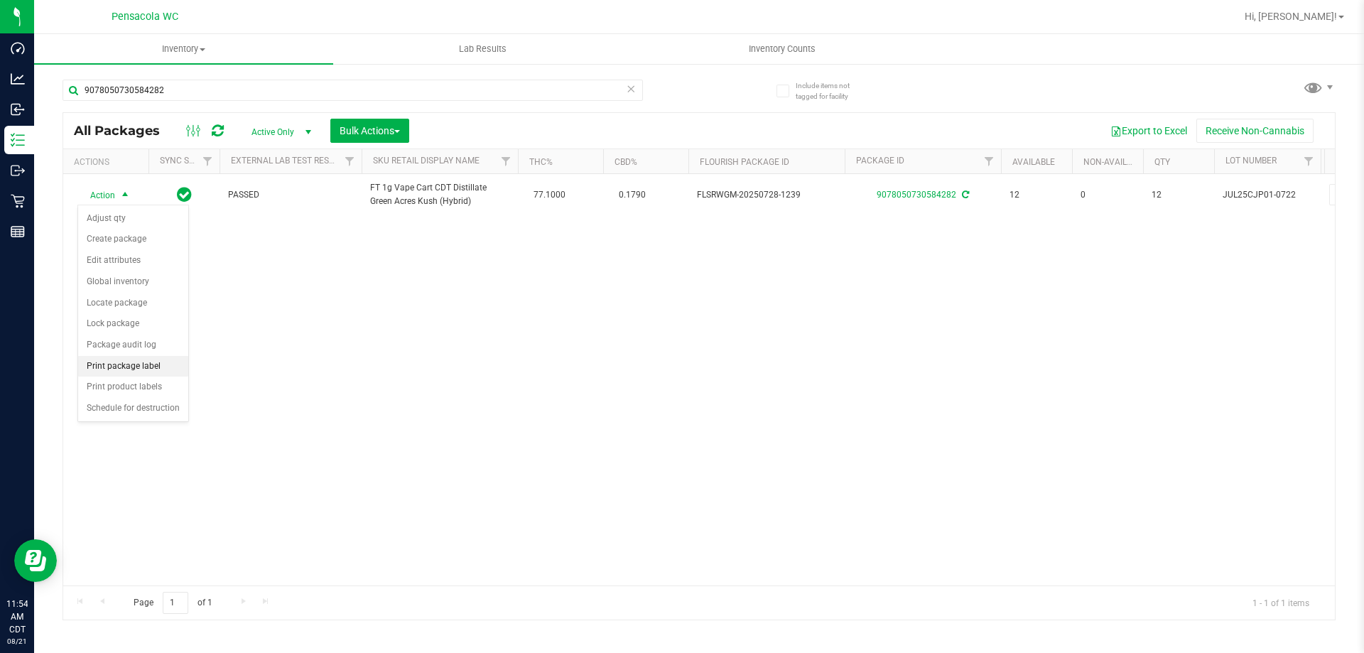
click at [161, 360] on li "Print package label" at bounding box center [133, 366] width 110 height 21
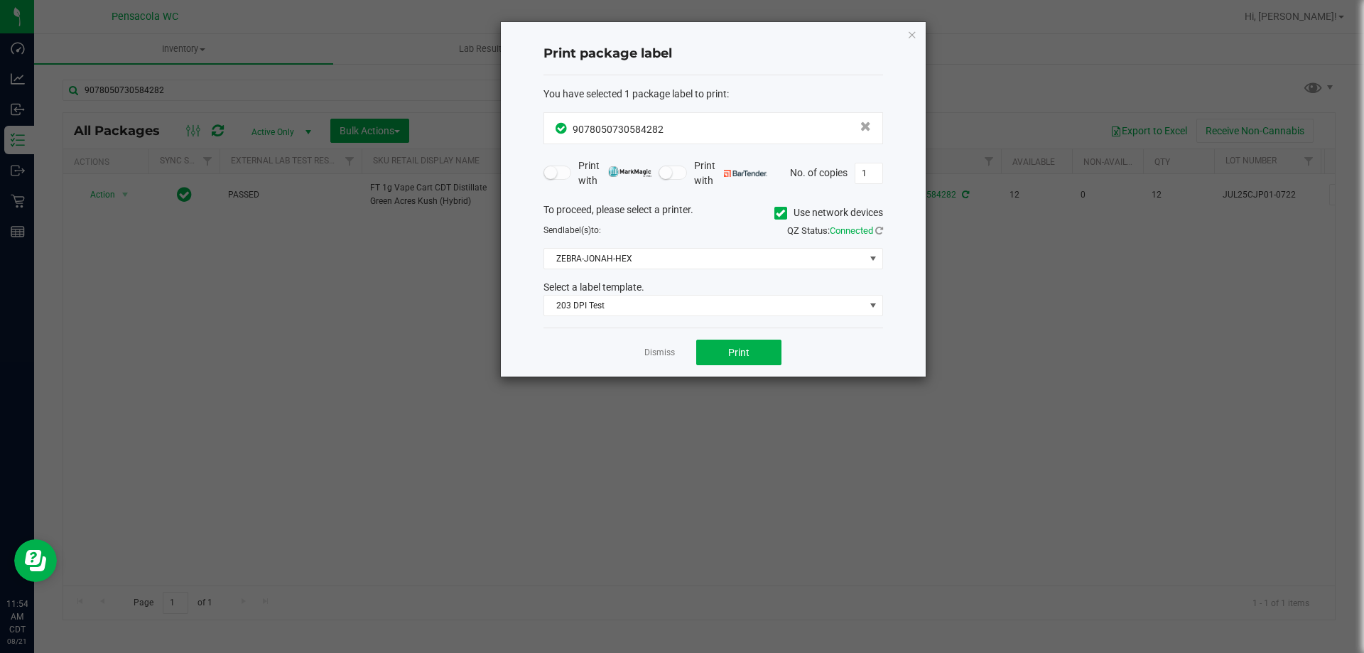
drag, startPoint x: 669, startPoint y: 386, endPoint x: 676, endPoint y: 365, distance: 21.6
click at [681, 375] on div "Dismiss Print" at bounding box center [714, 352] width 340 height 49
click at [669, 354] on link "Dismiss" at bounding box center [659, 353] width 31 height 12
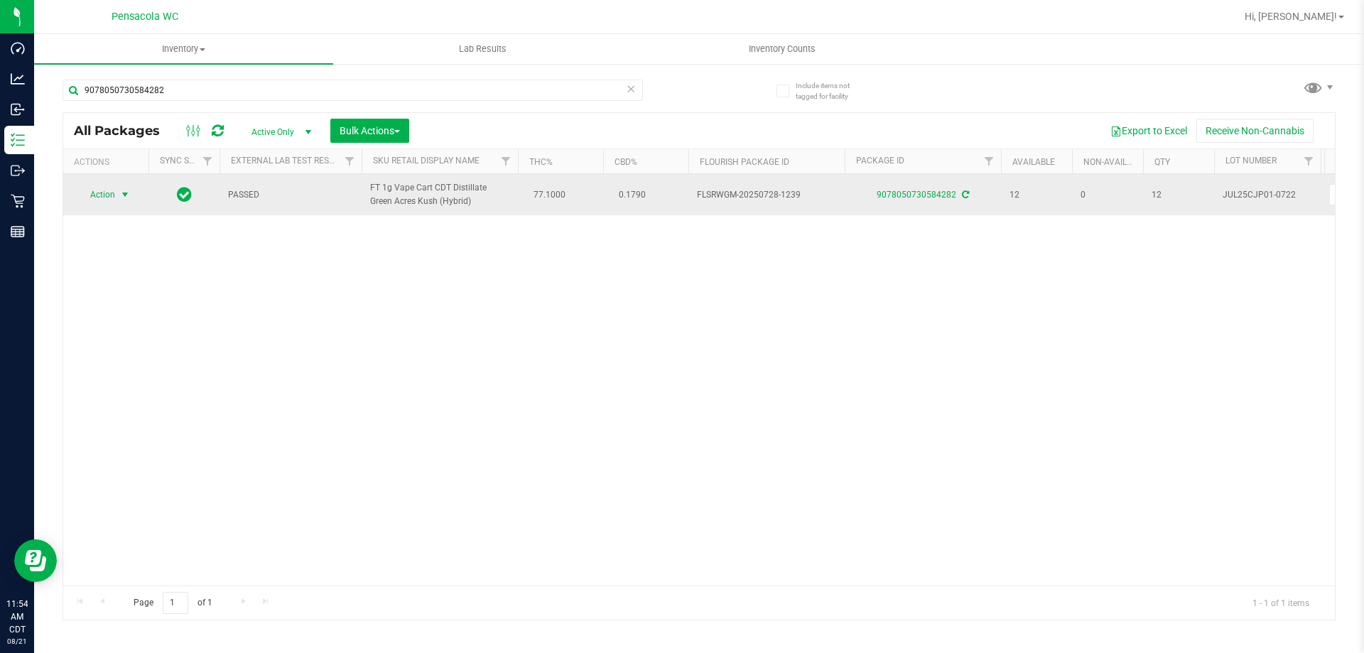
click at [123, 192] on span "select" at bounding box center [124, 194] width 11 height 11
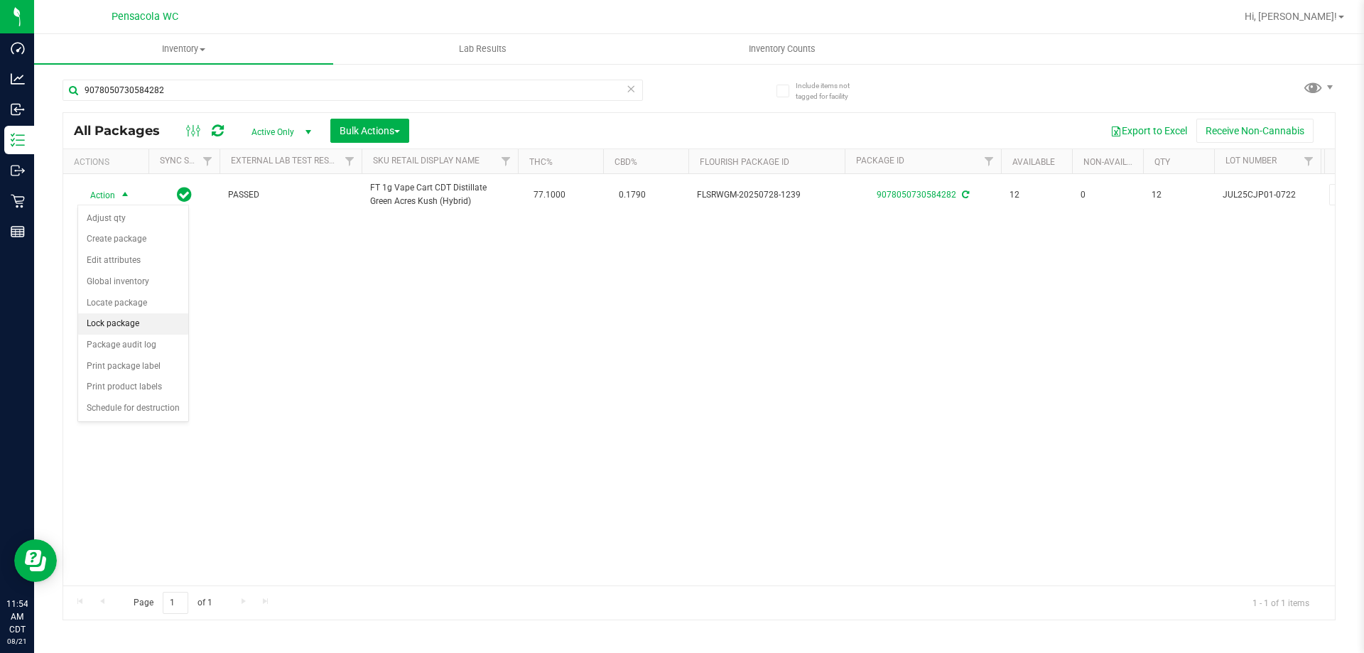
drag, startPoint x: 130, startPoint y: 308, endPoint x: 139, endPoint y: 325, distance: 19.1
click at [139, 325] on ul "Adjust qty Create package Edit attributes Global inventory Locate package Lock …" at bounding box center [133, 313] width 110 height 211
click at [139, 325] on li "Lock package" at bounding box center [133, 323] width 110 height 21
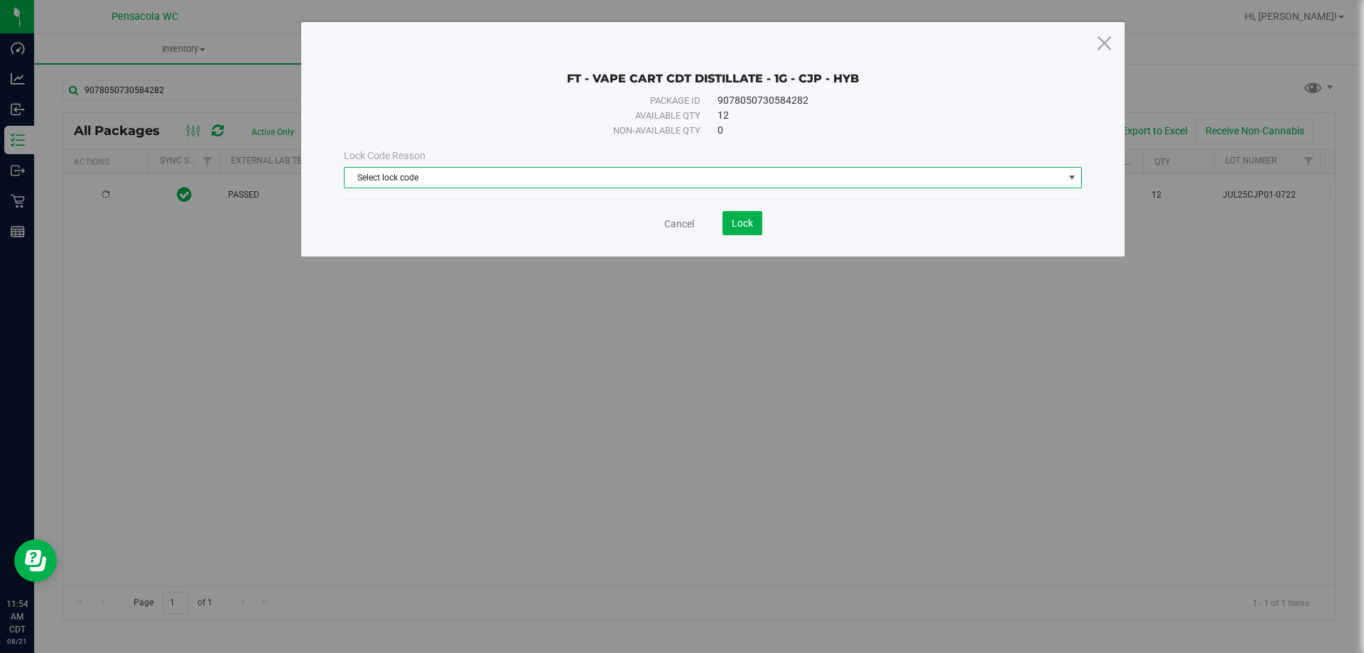
click at [507, 174] on span "Select lock code" at bounding box center [704, 178] width 719 height 20
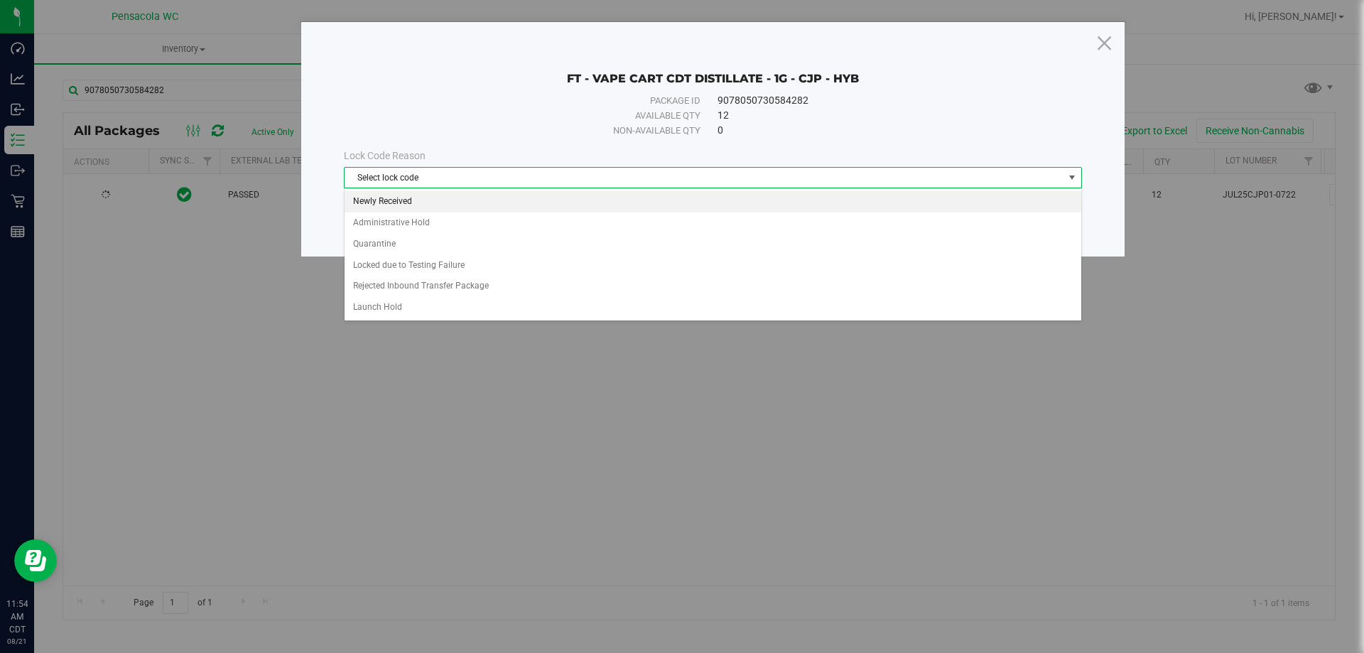
click at [412, 200] on li "Newly Received" at bounding box center [713, 201] width 737 height 21
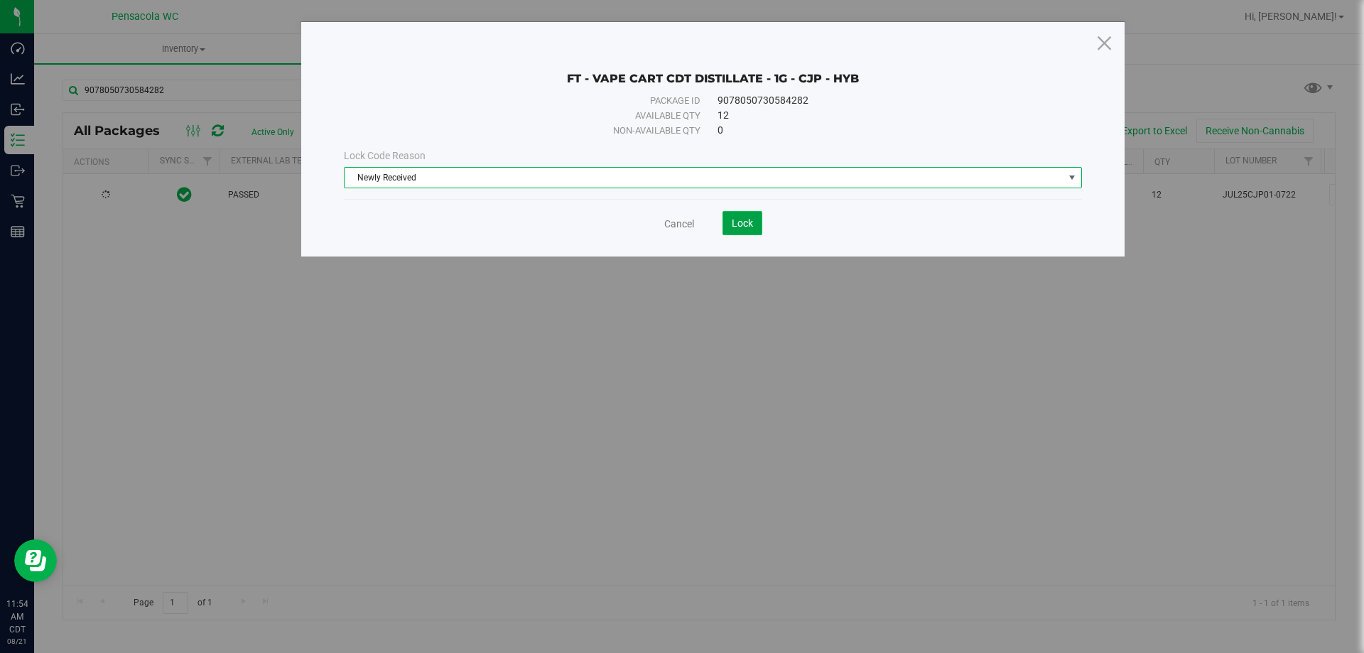
click at [748, 230] on button "Lock" at bounding box center [743, 223] width 40 height 24
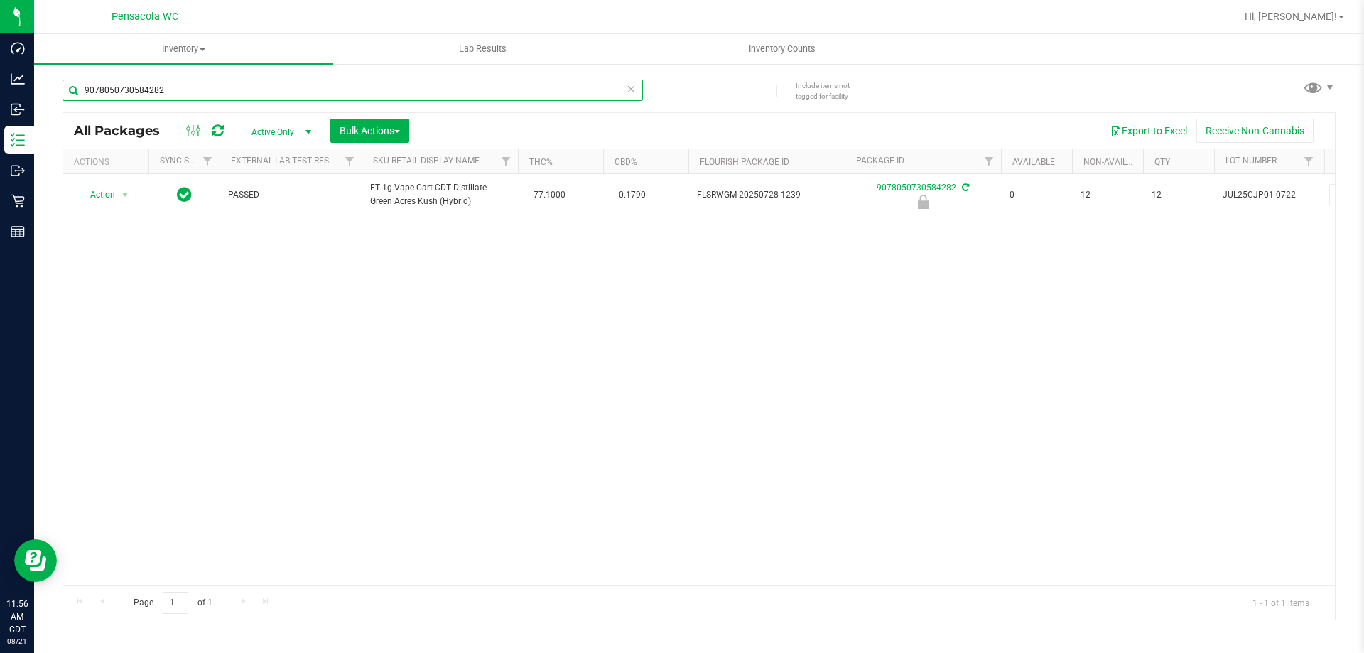
click at [291, 90] on input "9078050730584282" at bounding box center [353, 90] width 581 height 21
type input "5472299079026198"
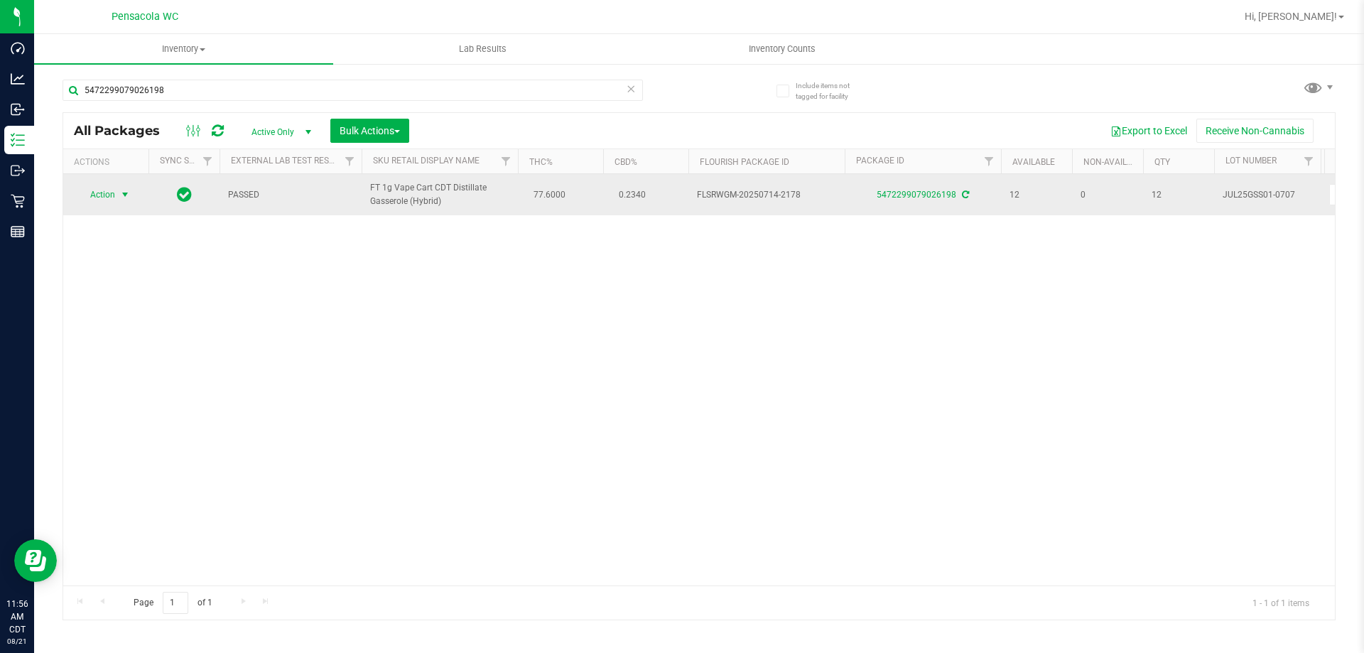
click at [102, 196] on span "Action" at bounding box center [96, 195] width 38 height 20
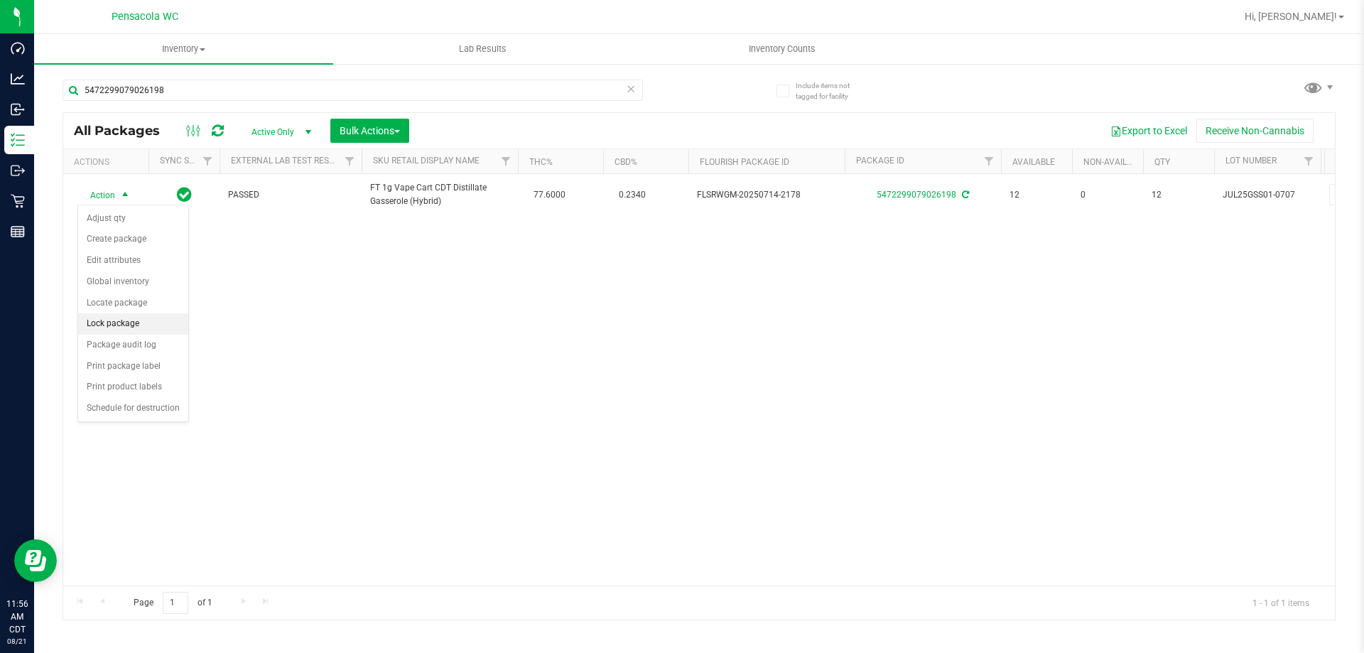
click at [129, 329] on li "Lock package" at bounding box center [133, 323] width 110 height 21
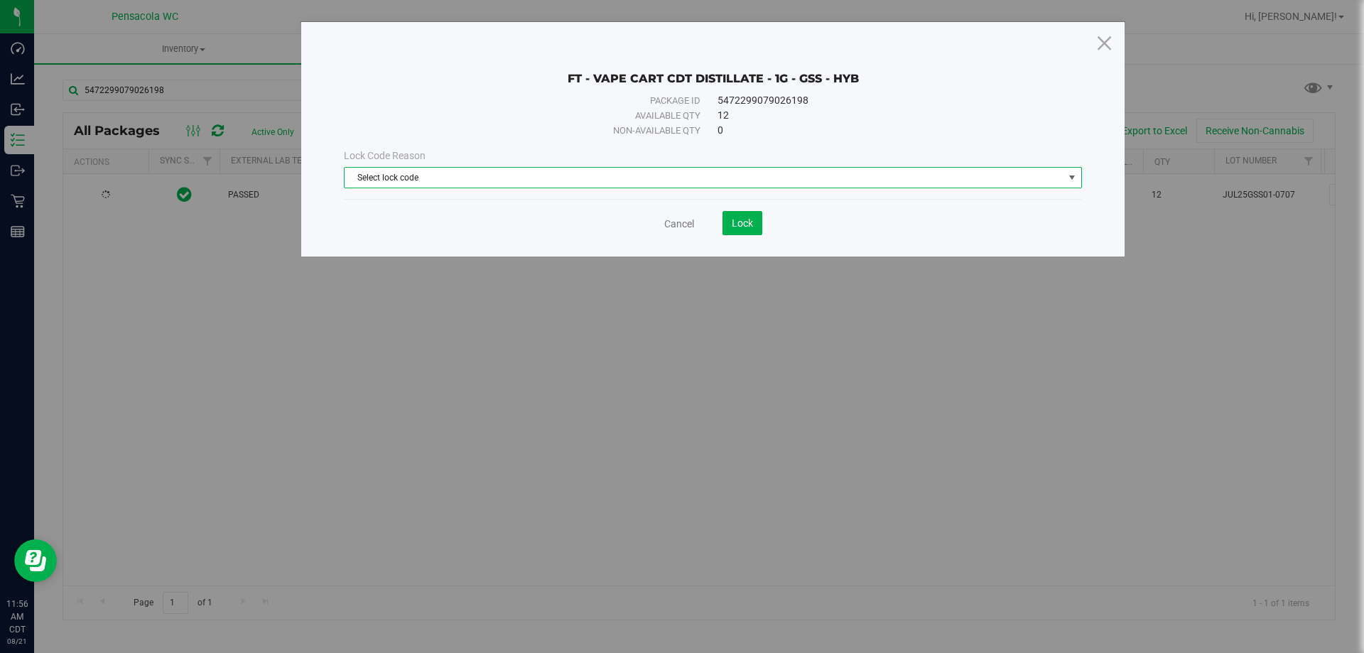
click at [502, 171] on span "Select lock code" at bounding box center [704, 178] width 719 height 20
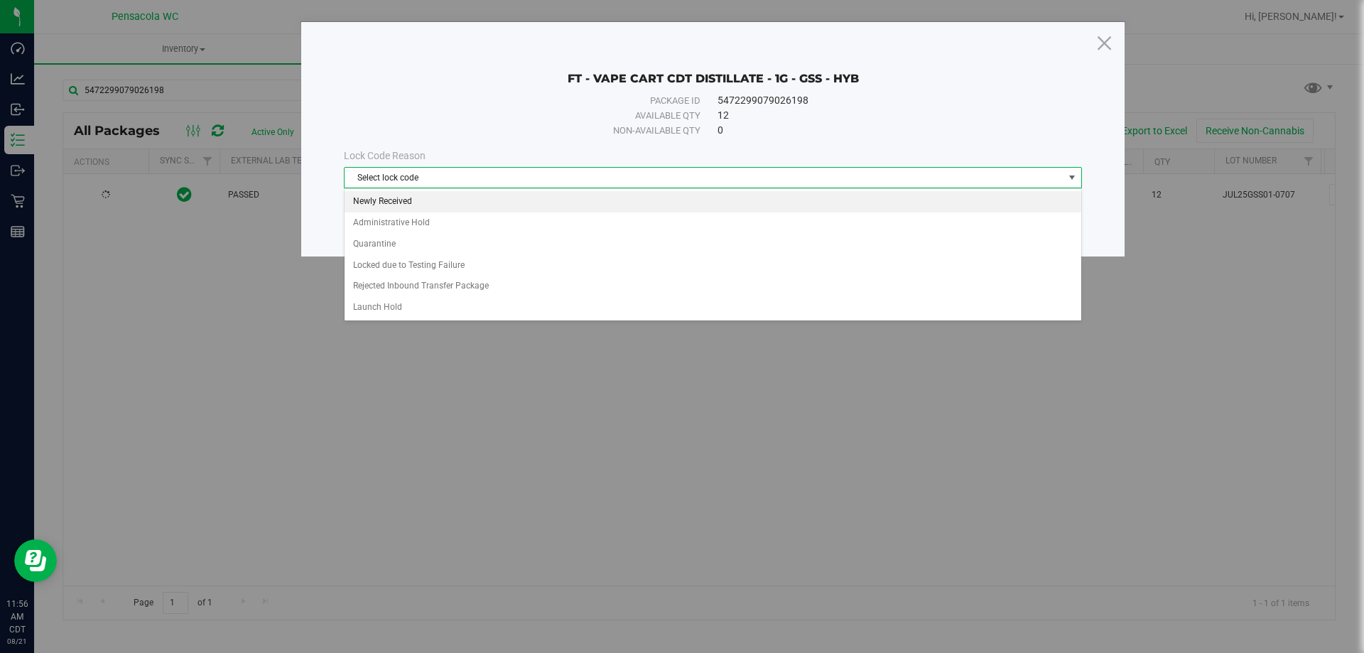
click at [393, 197] on li "Newly Received" at bounding box center [713, 201] width 737 height 21
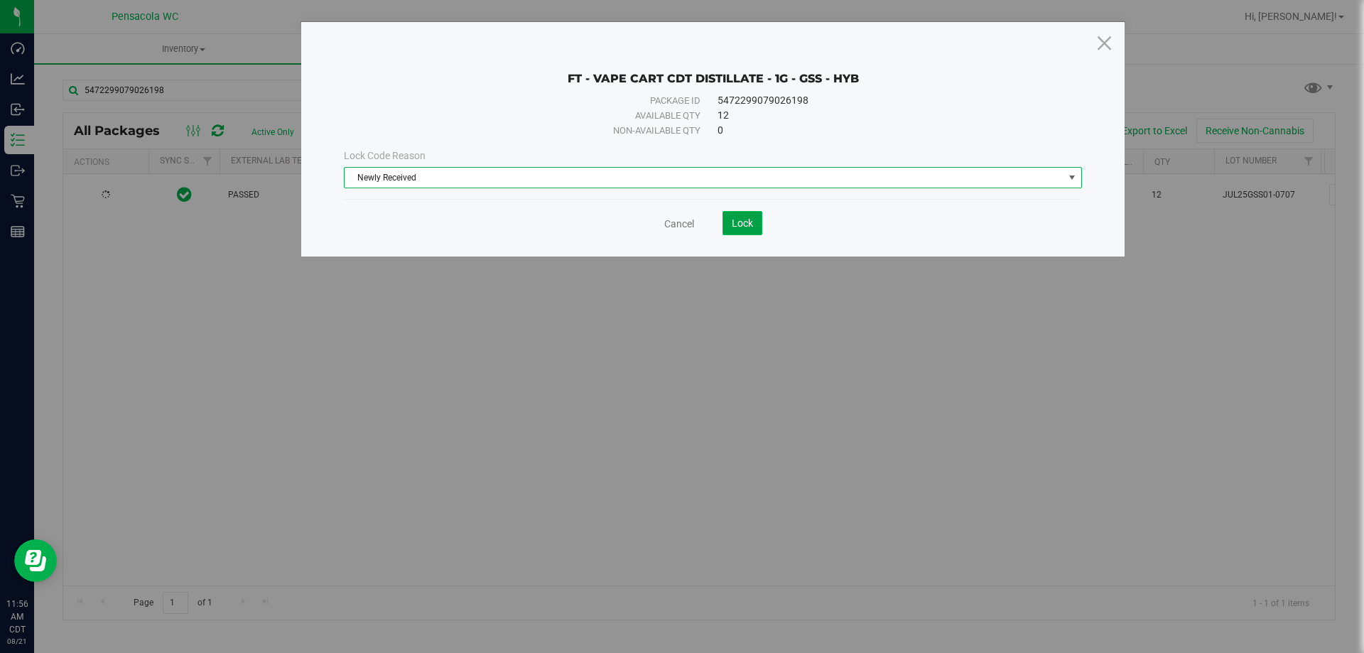
click at [745, 223] on span "Lock" at bounding box center [742, 222] width 21 height 11
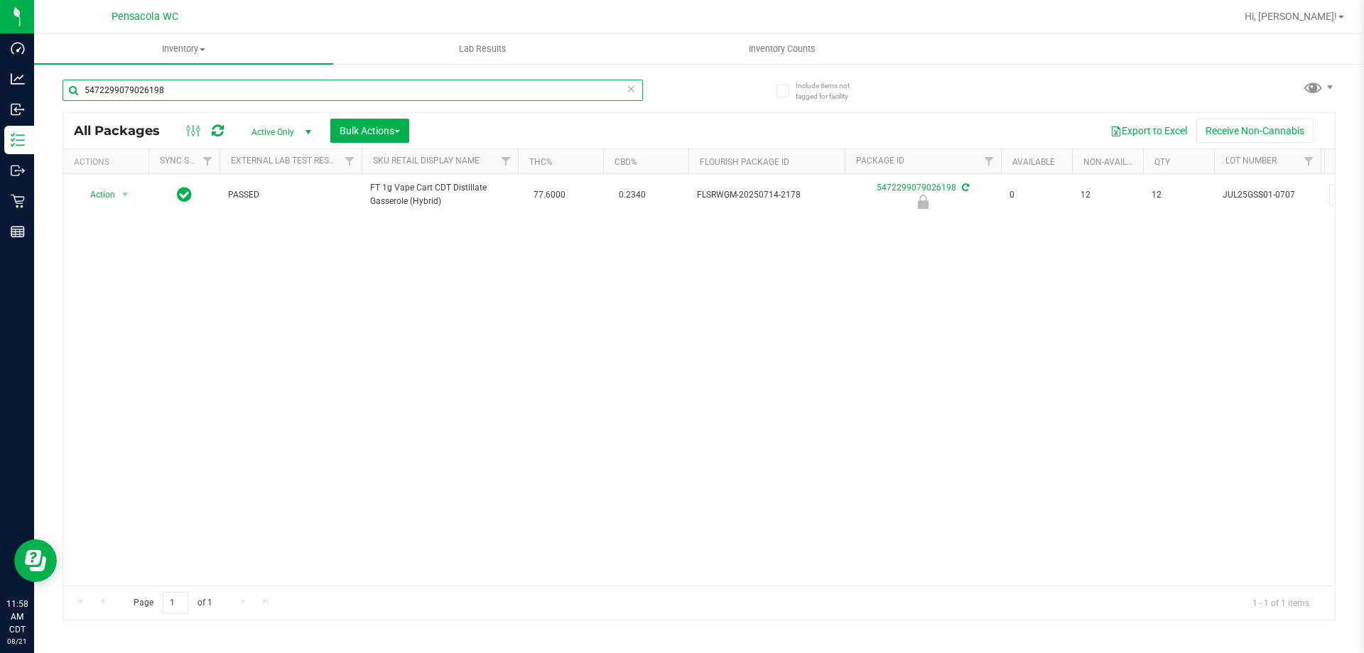
click at [330, 87] on input "5472299079026198" at bounding box center [353, 90] width 581 height 21
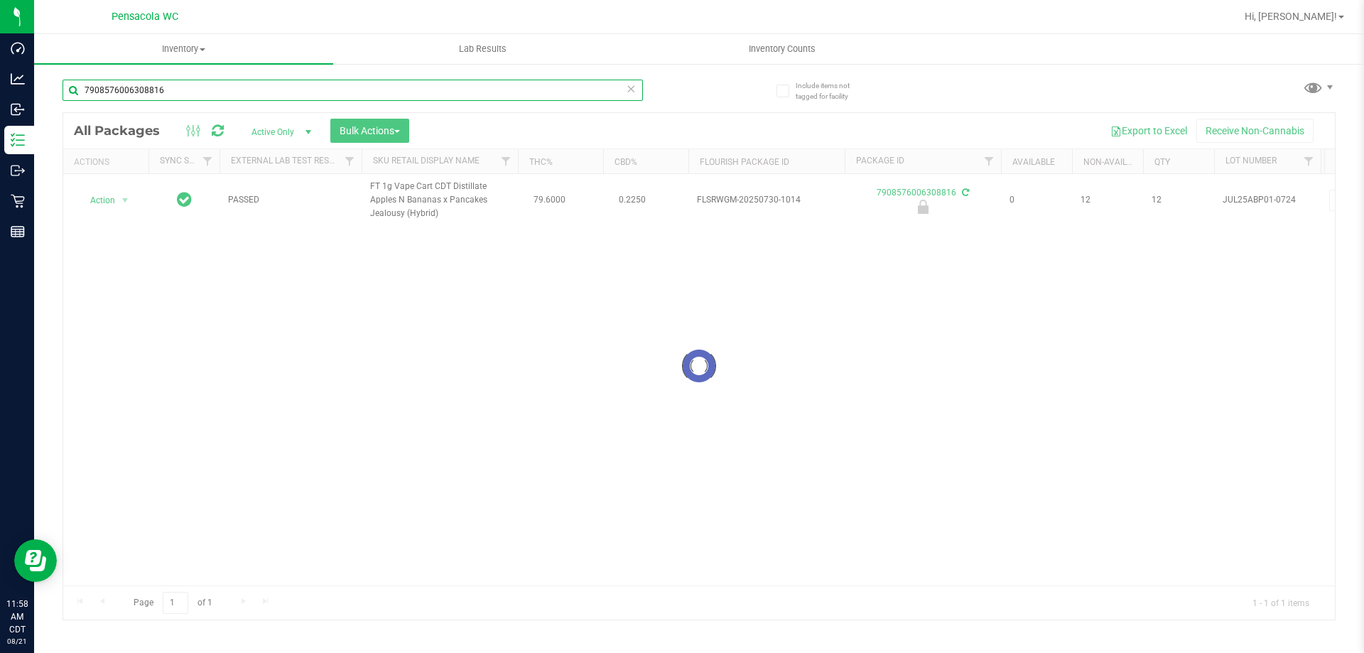
type input "7908576006308816"
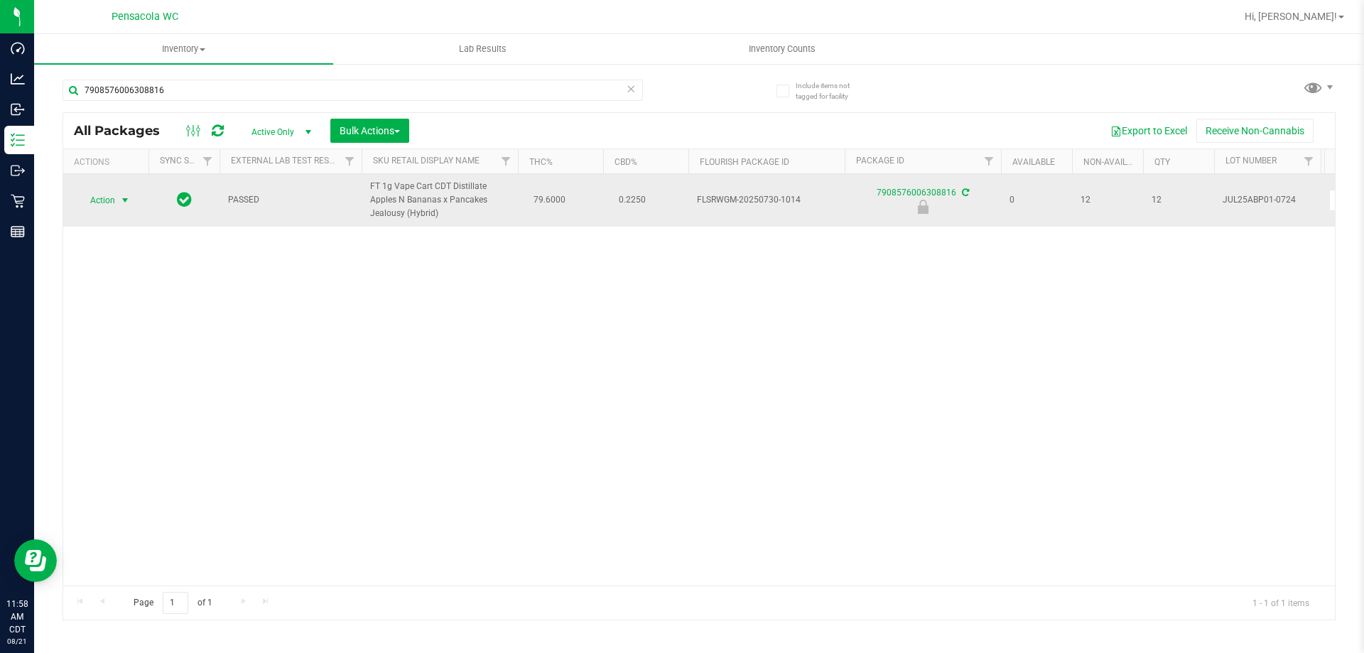
click at [117, 198] on span "select" at bounding box center [126, 200] width 18 height 20
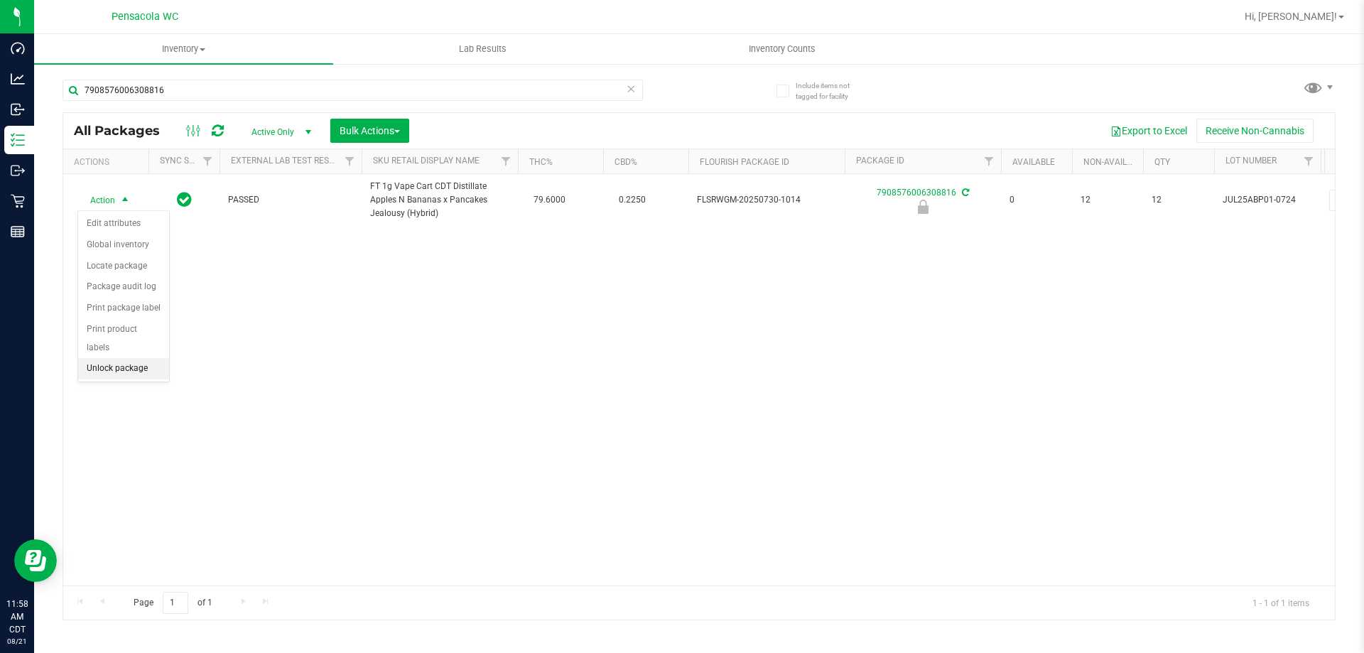
click at [127, 358] on li "Unlock package" at bounding box center [123, 368] width 91 height 21
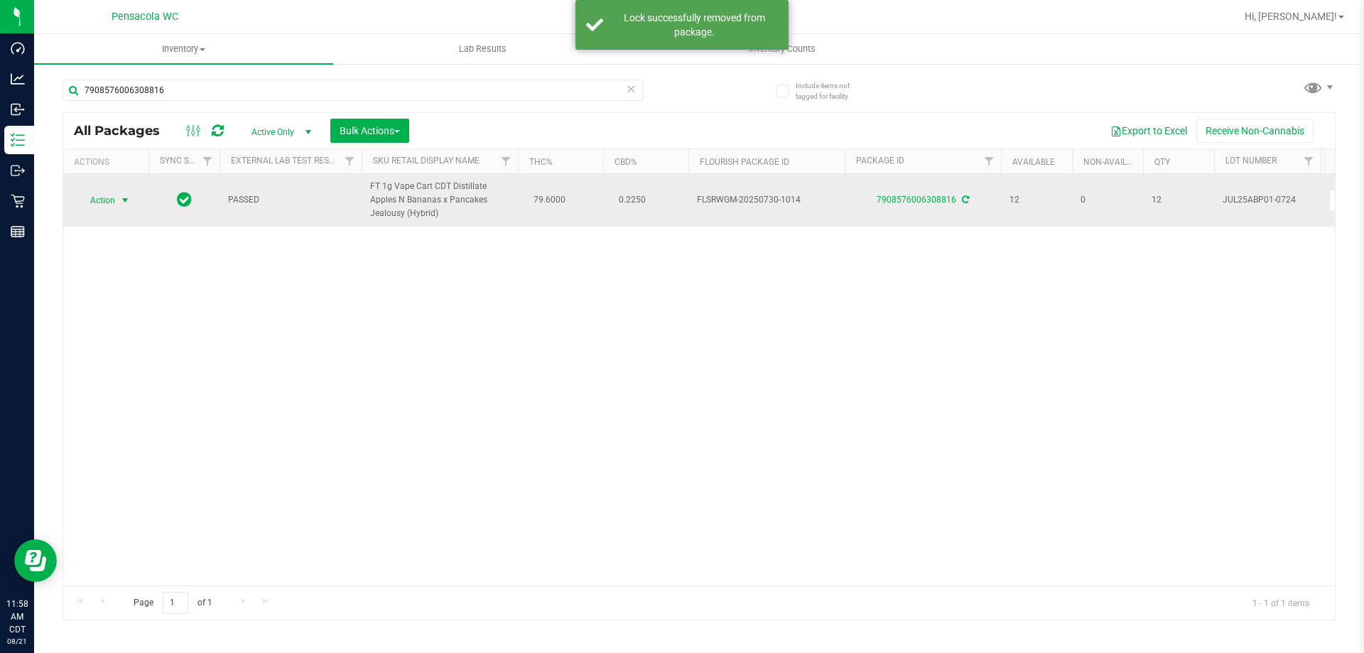
click at [109, 205] on span "Action" at bounding box center [96, 200] width 38 height 20
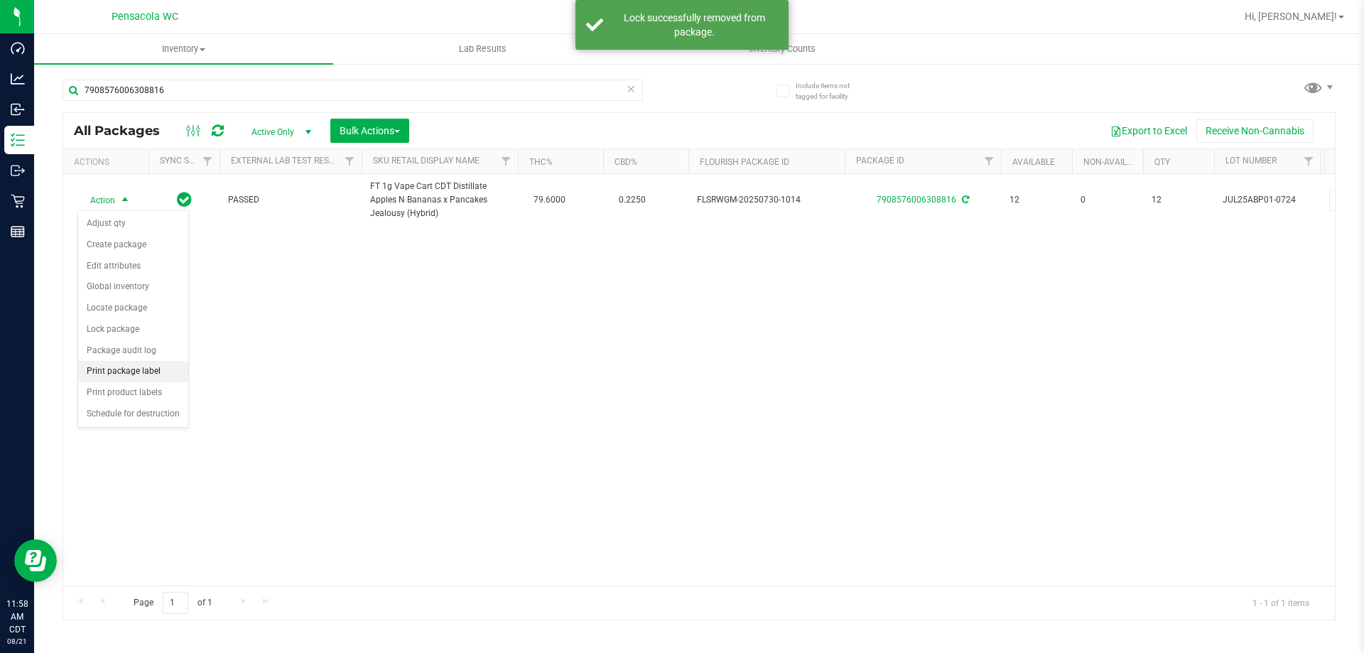
click at [166, 371] on li "Print package label" at bounding box center [133, 371] width 110 height 21
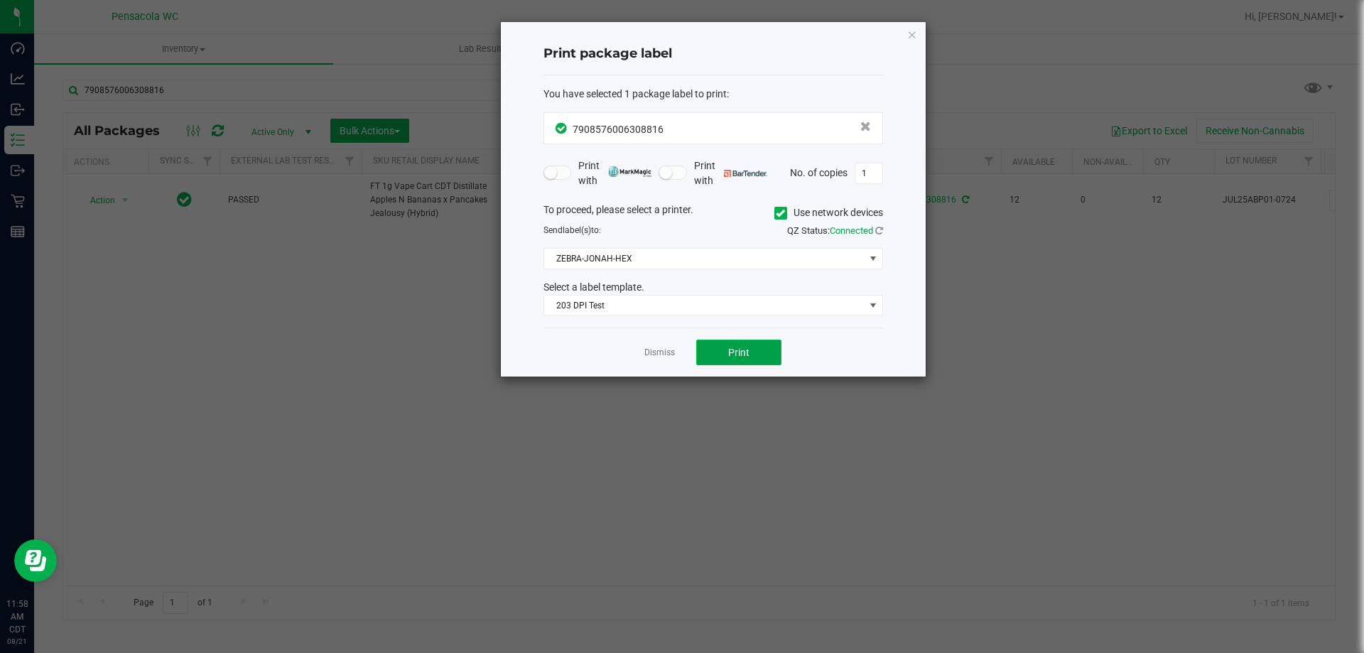
click at [721, 358] on button "Print" at bounding box center [738, 353] width 85 height 26
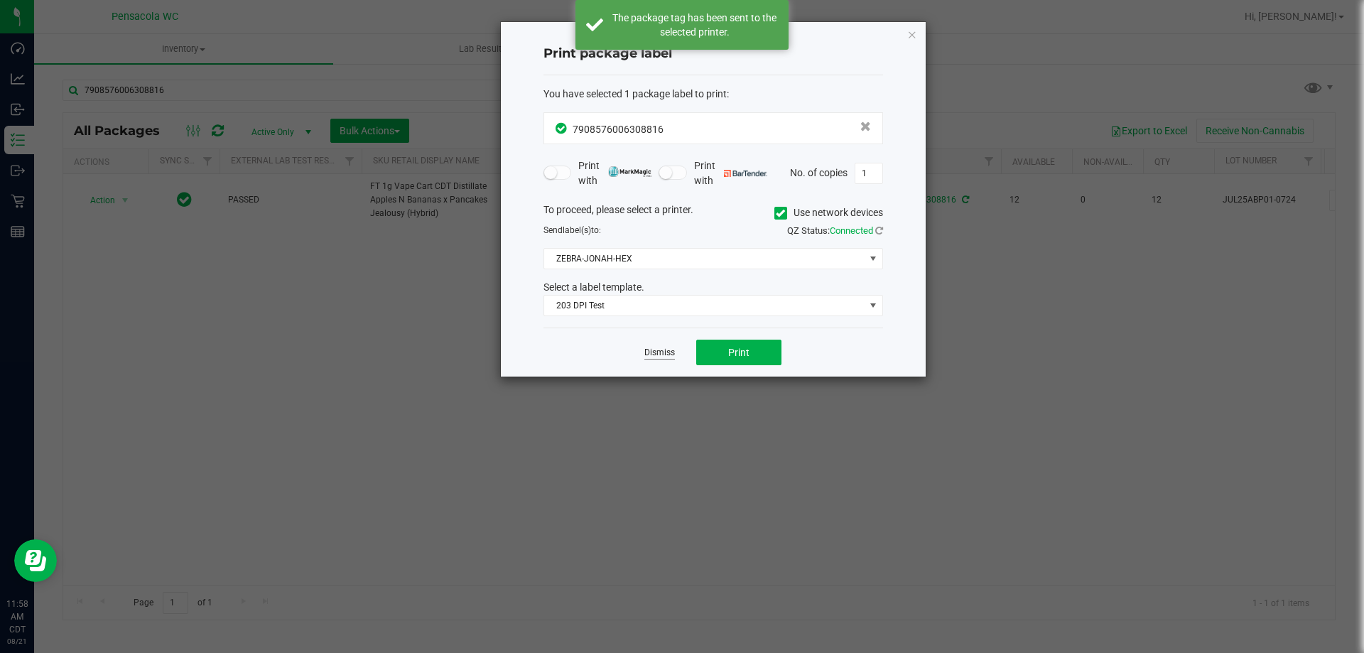
click at [662, 349] on link "Dismiss" at bounding box center [659, 353] width 31 height 12
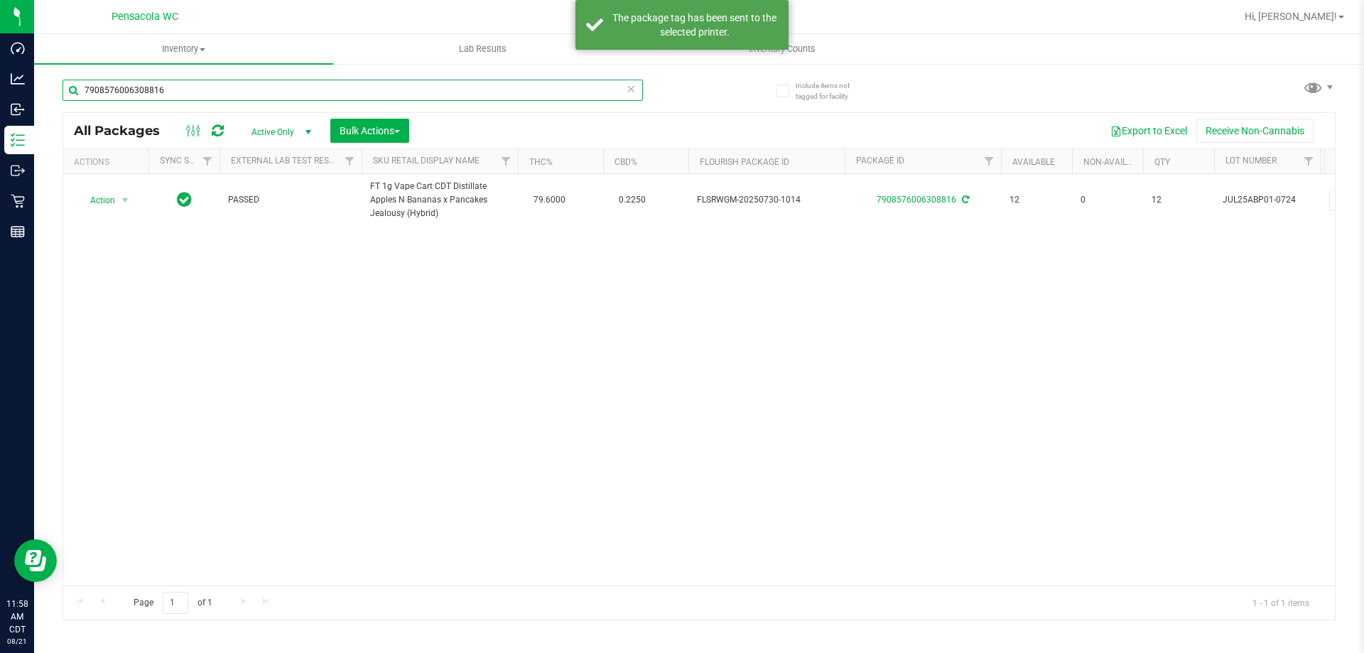
click at [226, 89] on input "7908576006308816" at bounding box center [353, 90] width 581 height 21
click at [227, 89] on input "7908576006308816" at bounding box center [353, 90] width 581 height 21
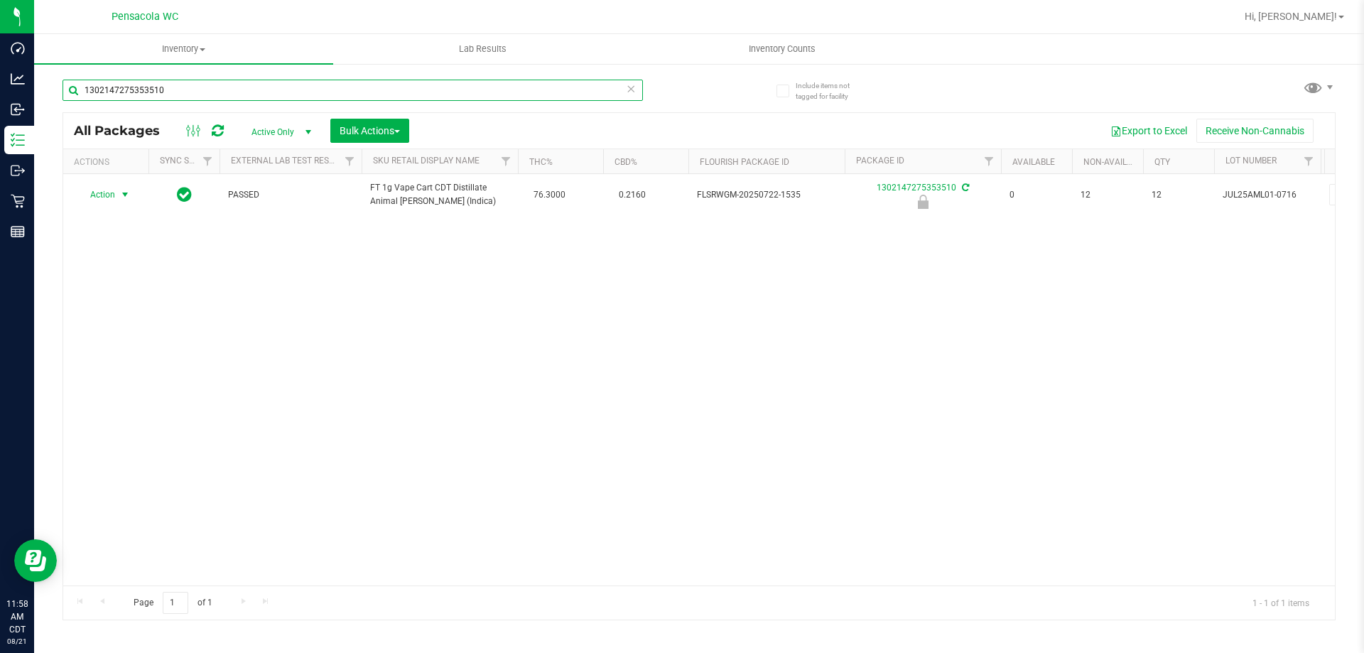
type input "1302147275353510"
click at [118, 189] on span "select" at bounding box center [126, 195] width 18 height 20
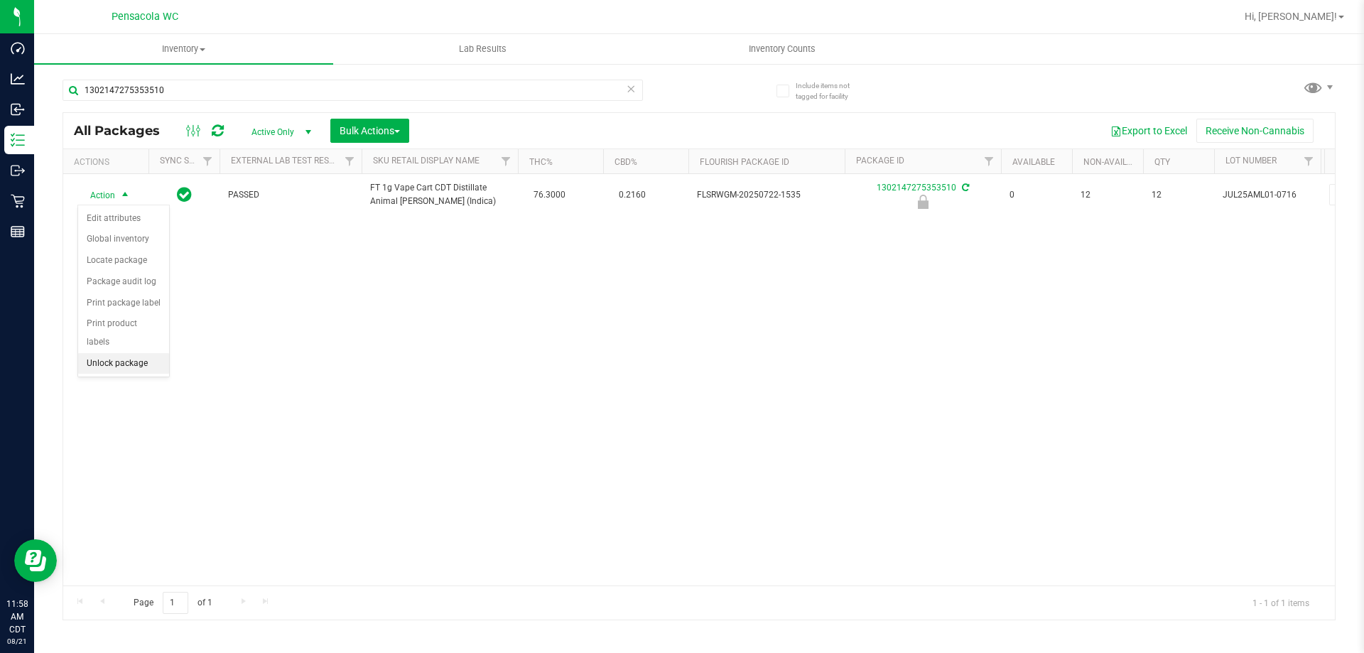
click at [129, 353] on li "Unlock package" at bounding box center [123, 363] width 91 height 21
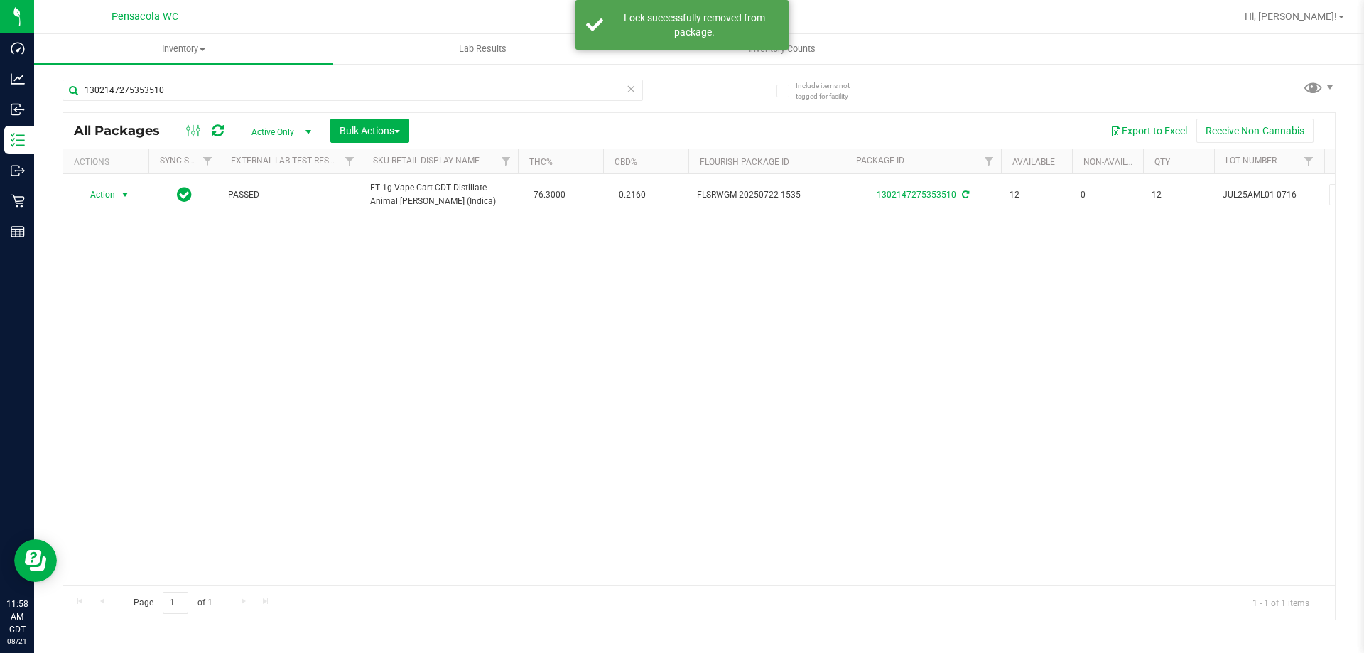
click at [106, 191] on span "Action" at bounding box center [96, 195] width 38 height 20
click at [159, 361] on li "Print package label" at bounding box center [133, 366] width 110 height 21
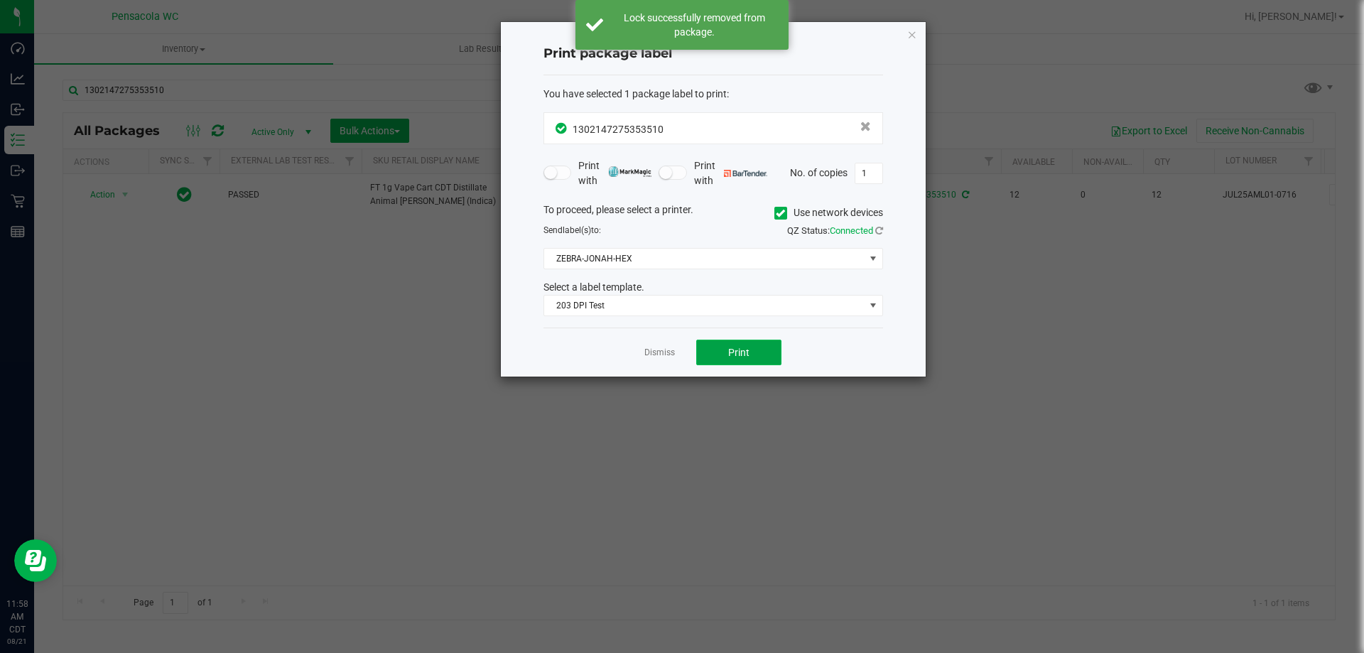
click at [735, 343] on button "Print" at bounding box center [738, 353] width 85 height 26
click at [665, 357] on link "Dismiss" at bounding box center [659, 353] width 31 height 12
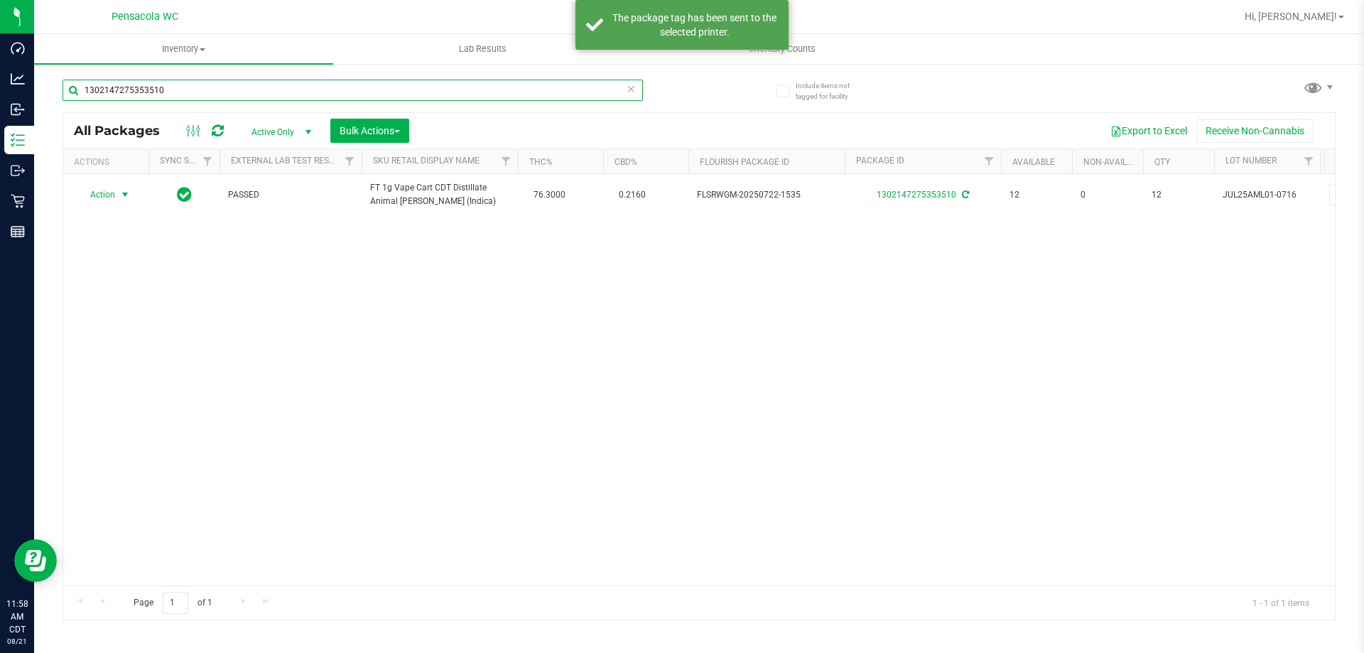
click at [196, 83] on input "1302147275353510" at bounding box center [353, 90] width 581 height 21
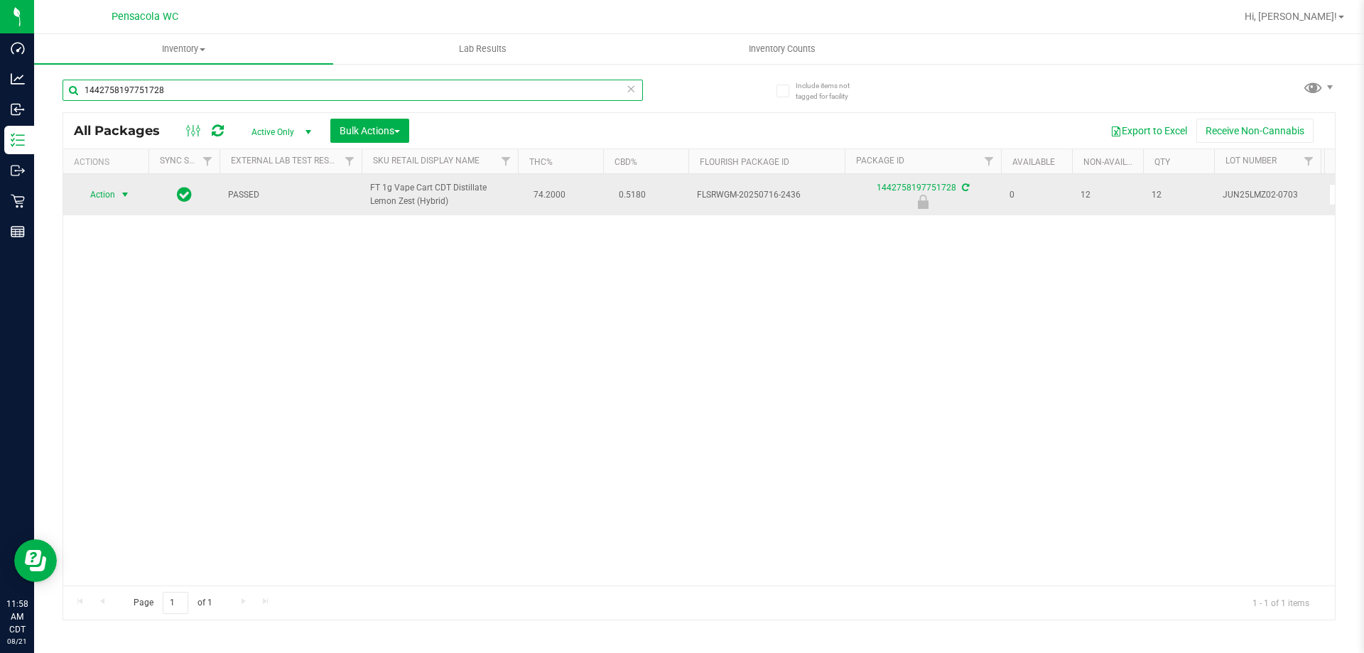
type input "1442758197751728"
click at [122, 198] on span "select" at bounding box center [124, 194] width 11 height 11
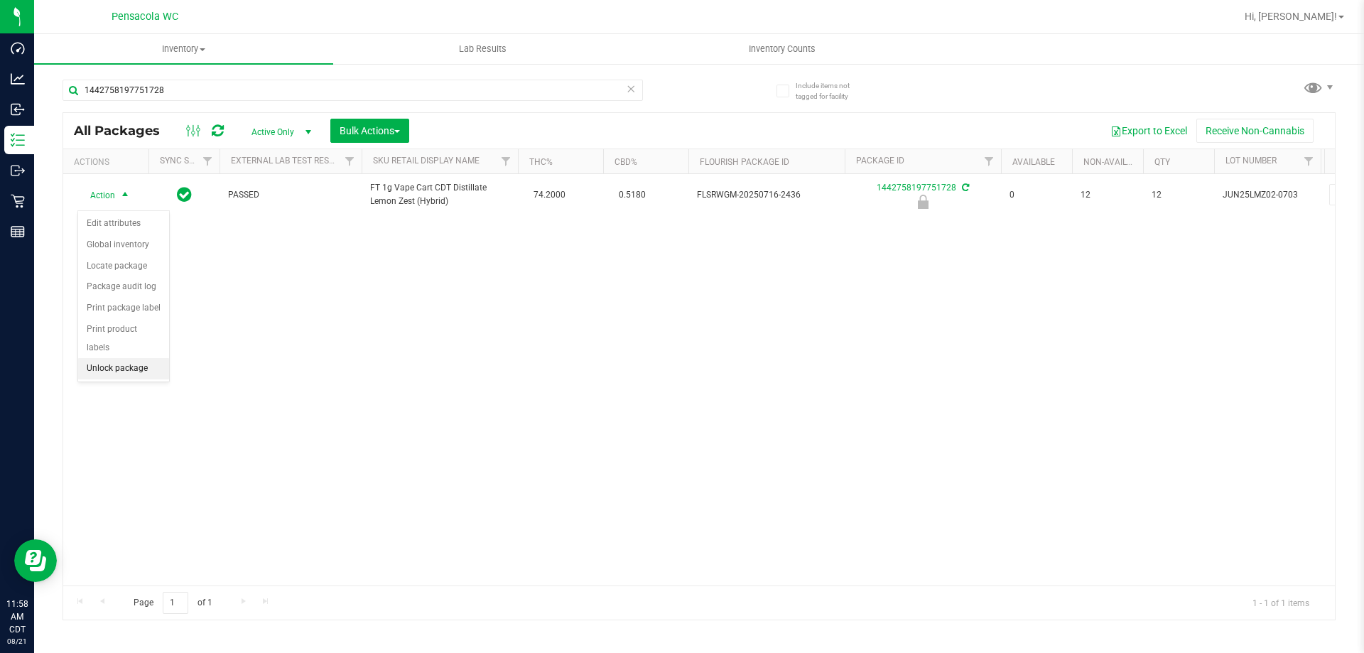
click at [157, 358] on li "Unlock package" at bounding box center [123, 368] width 91 height 21
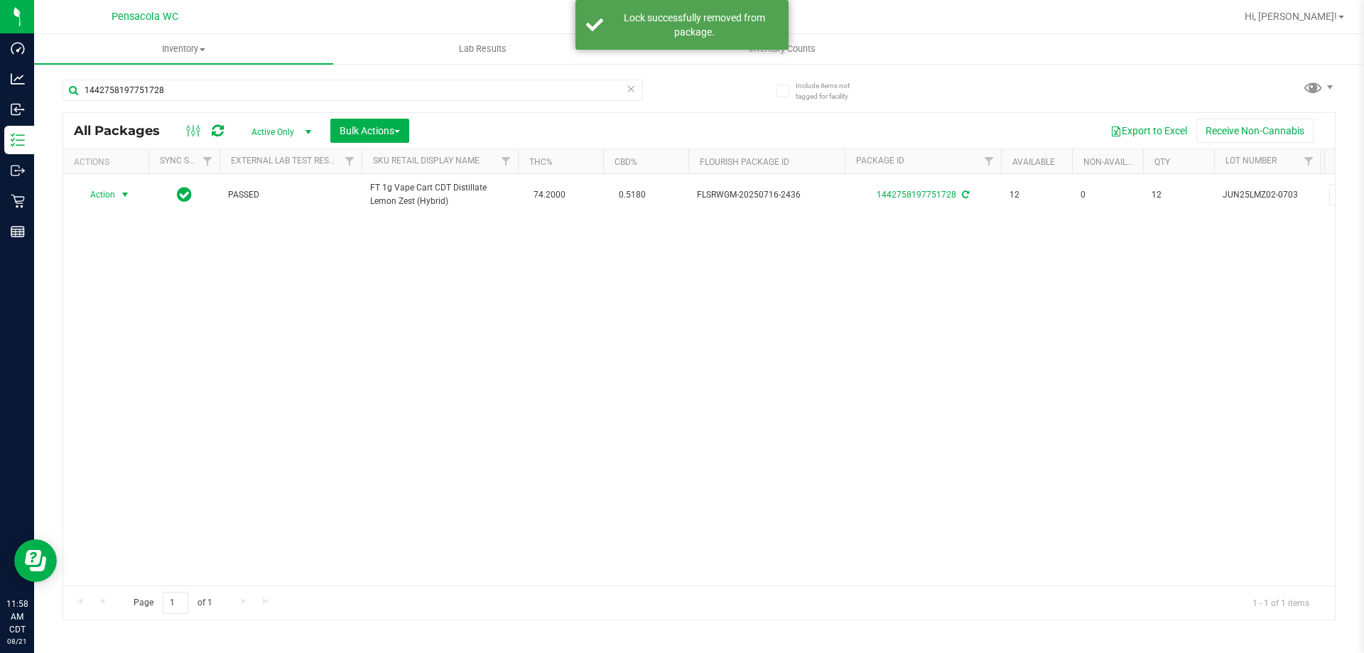
click at [102, 202] on span "Action" at bounding box center [96, 195] width 38 height 20
click at [164, 363] on li "Print package label" at bounding box center [133, 371] width 110 height 21
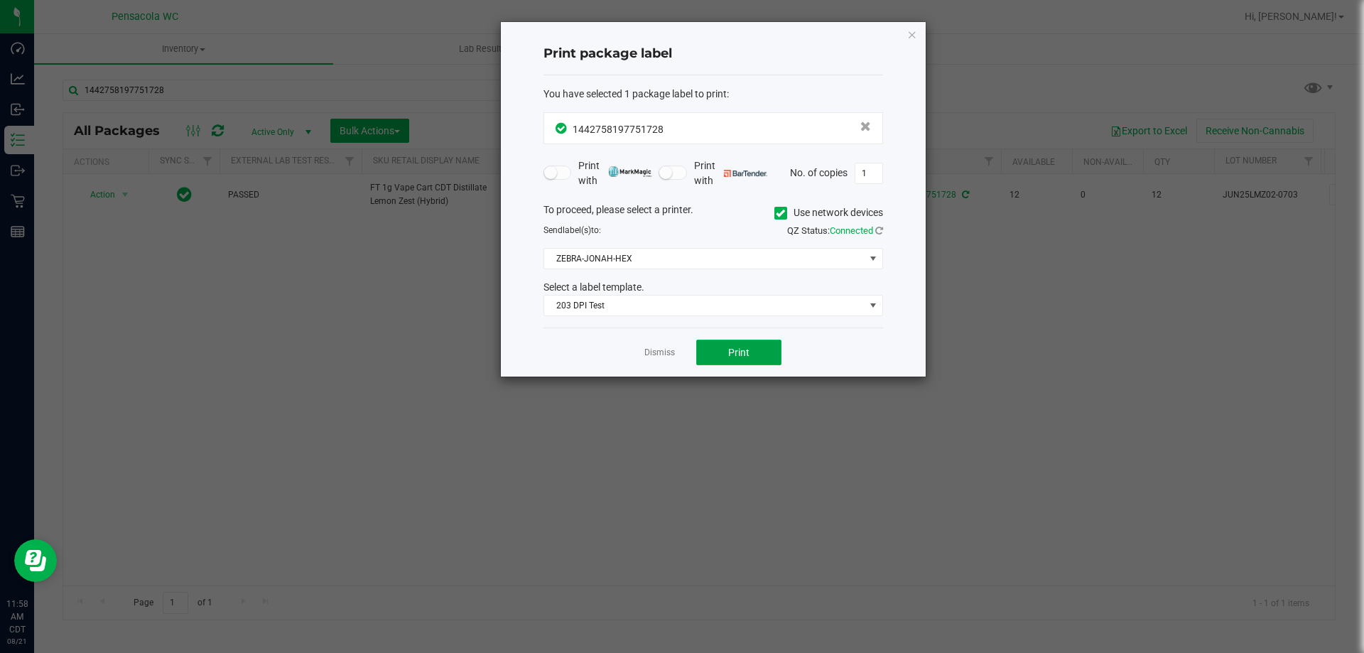
click at [703, 355] on button "Print" at bounding box center [738, 353] width 85 height 26
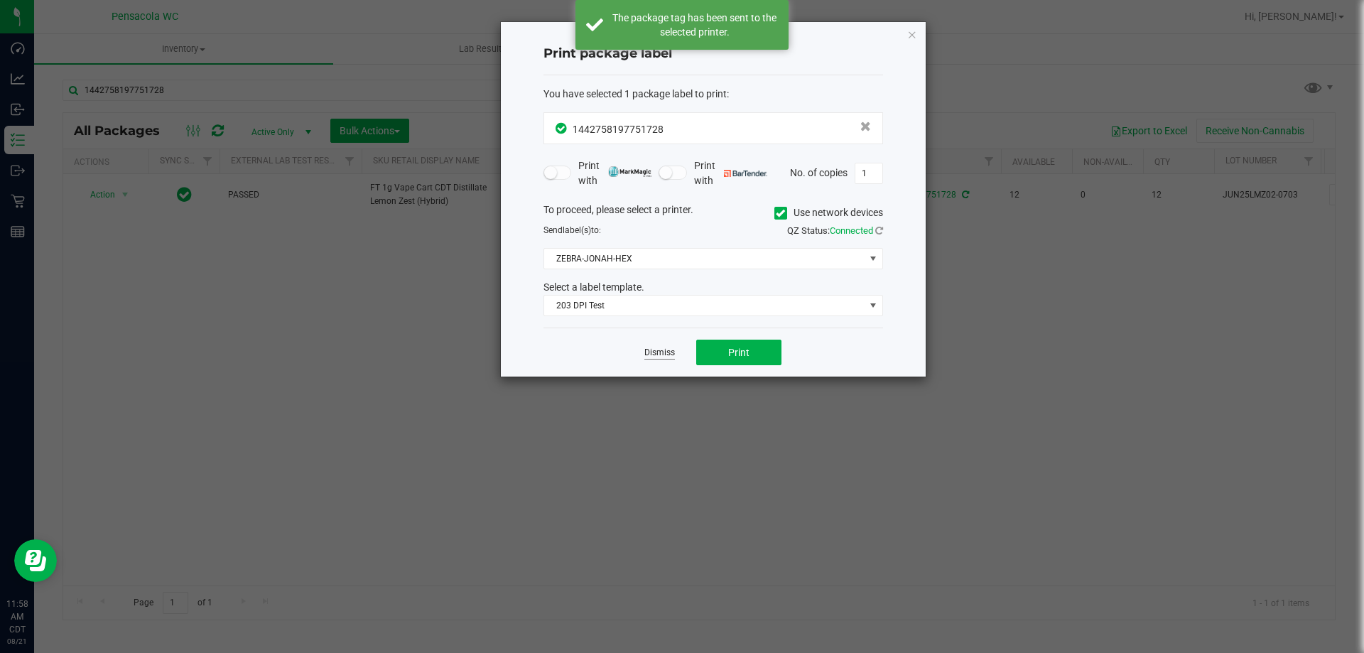
click at [669, 353] on link "Dismiss" at bounding box center [659, 353] width 31 height 12
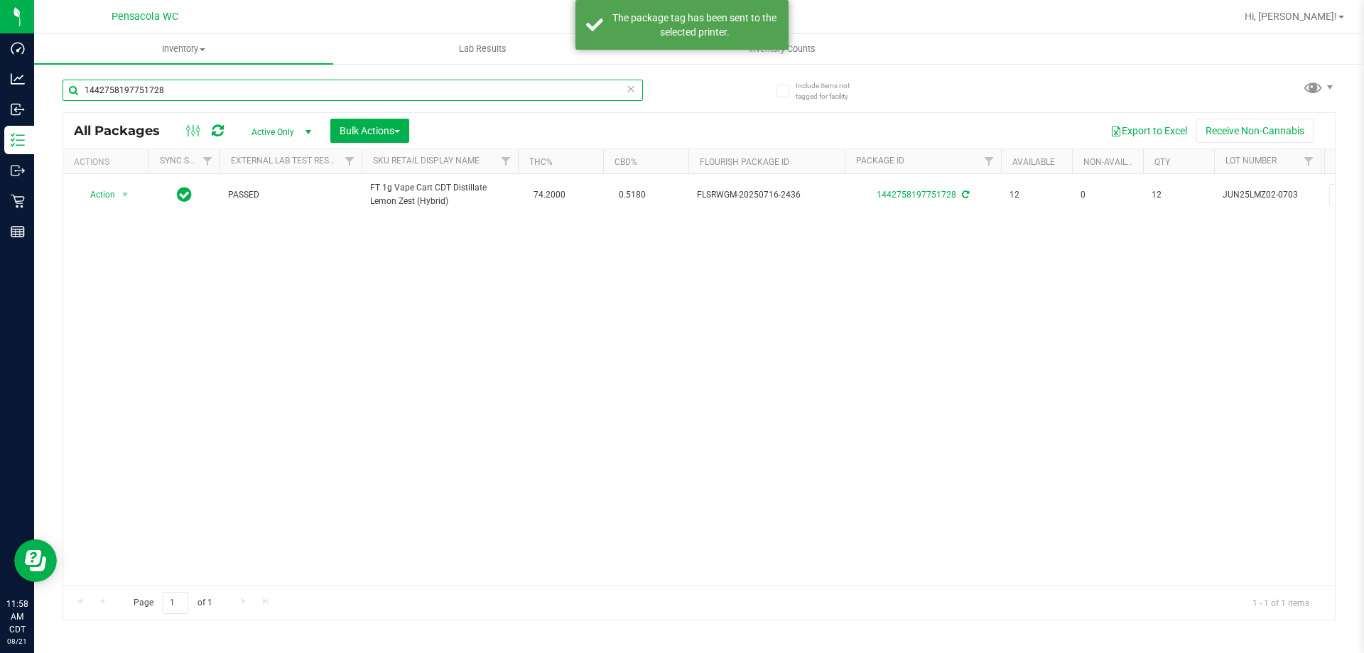
click at [249, 87] on input "1442758197751728" at bounding box center [353, 90] width 581 height 21
click at [249, 86] on input "1442758197751728" at bounding box center [353, 90] width 581 height 21
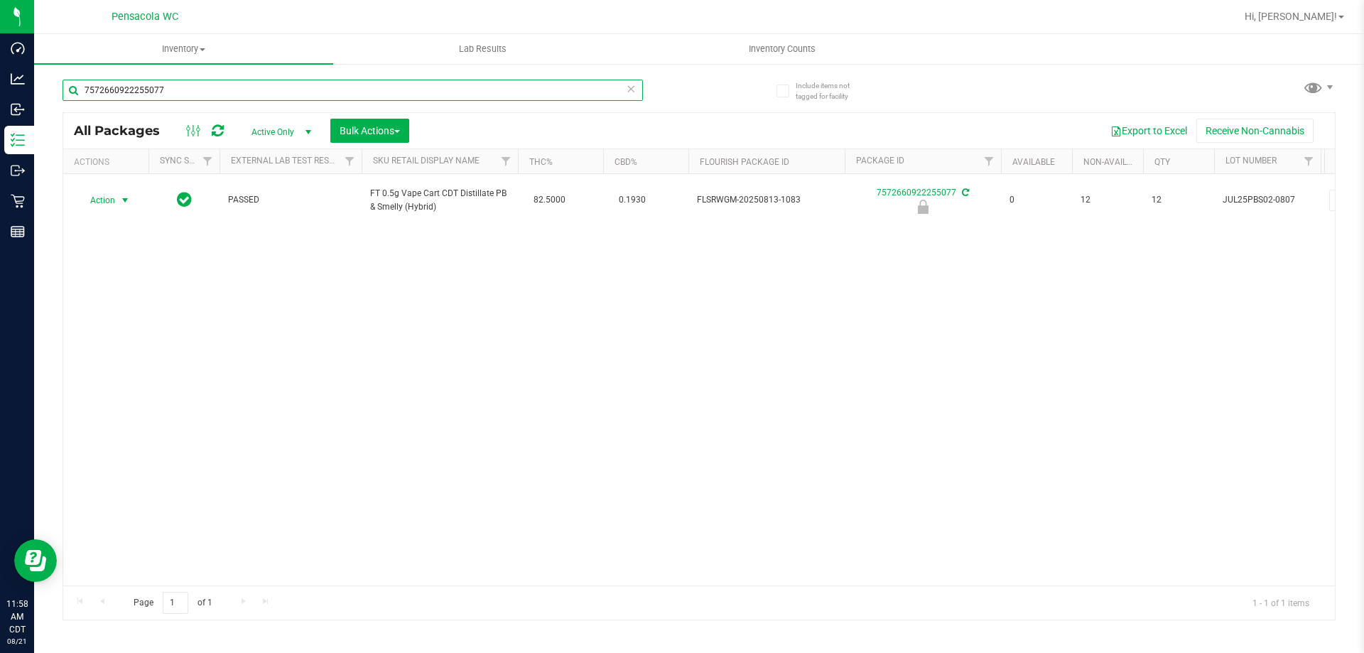
type input "7572660922255077"
click at [122, 201] on span "select" at bounding box center [124, 200] width 11 height 11
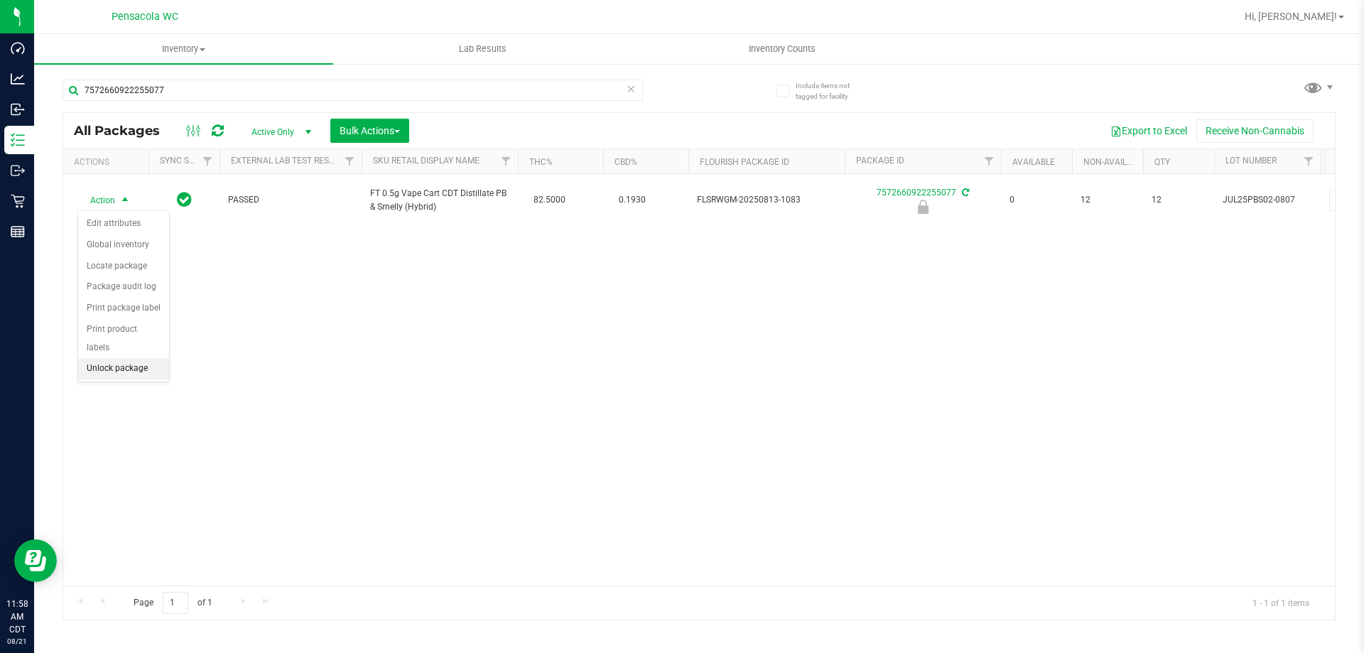
click at [119, 358] on li "Unlock package" at bounding box center [123, 368] width 91 height 21
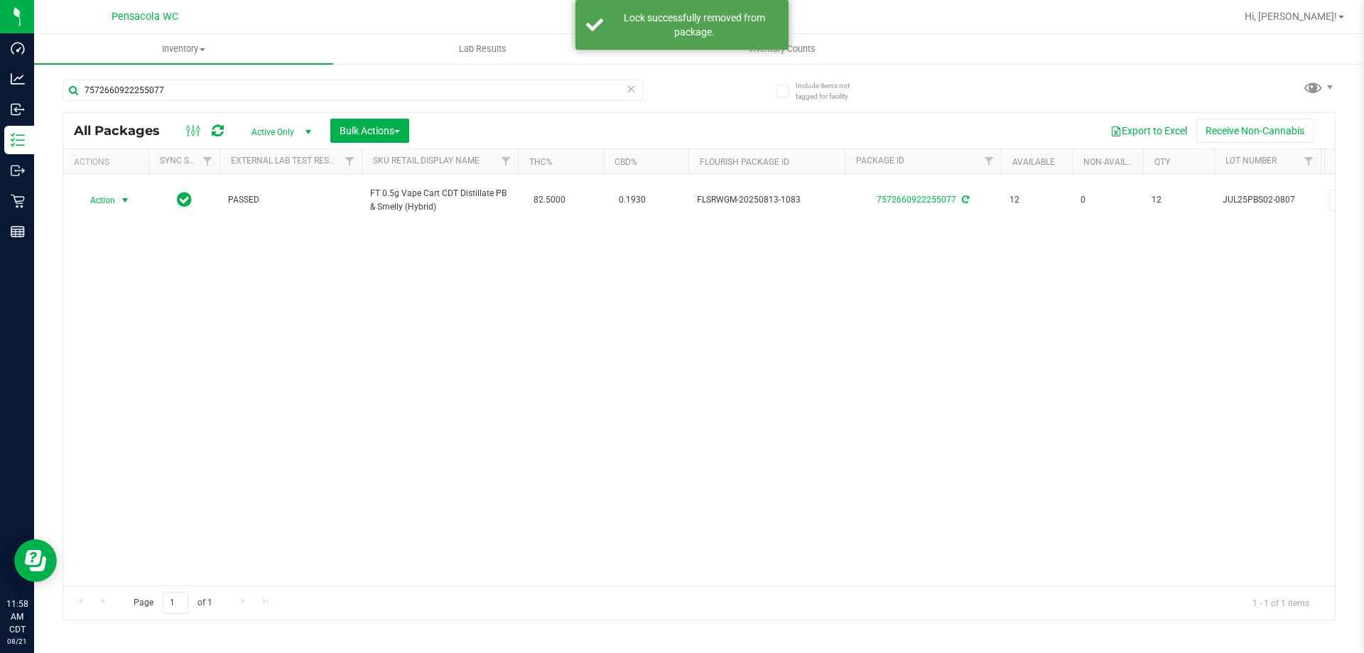
click at [114, 198] on span "Action" at bounding box center [96, 200] width 38 height 20
click at [114, 380] on li "Print package label" at bounding box center [133, 371] width 110 height 21
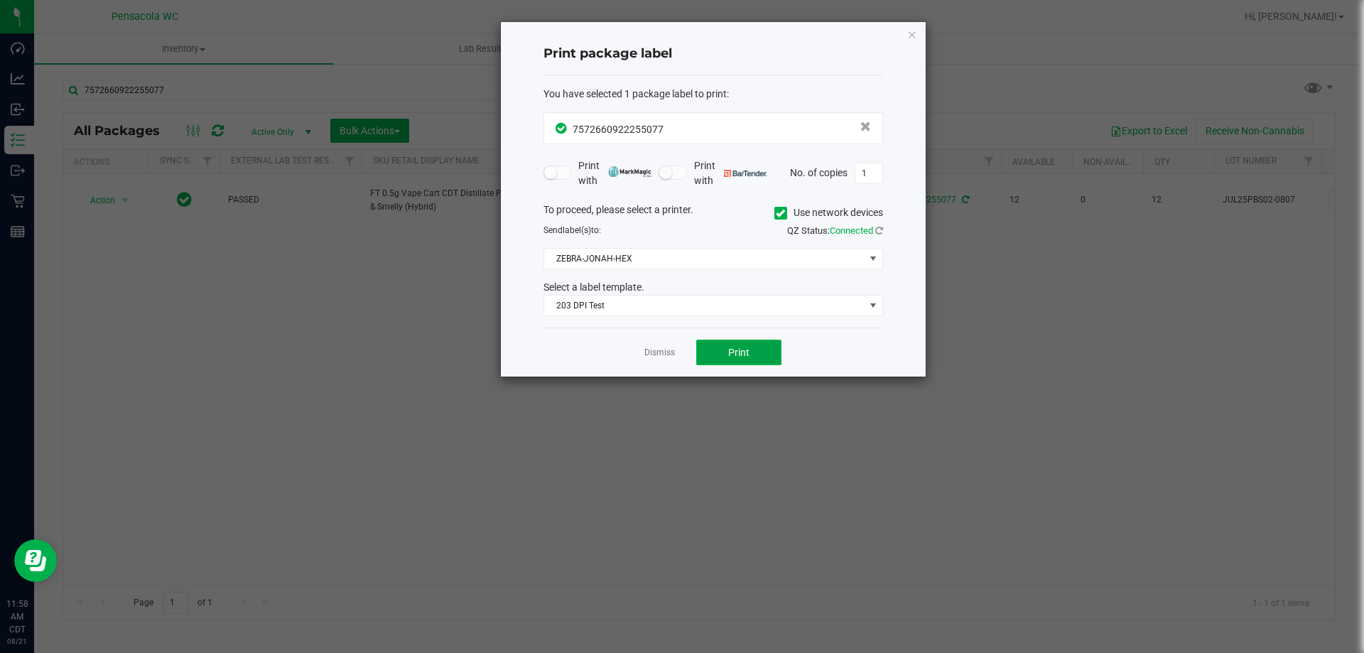
click at [700, 355] on button "Print" at bounding box center [738, 353] width 85 height 26
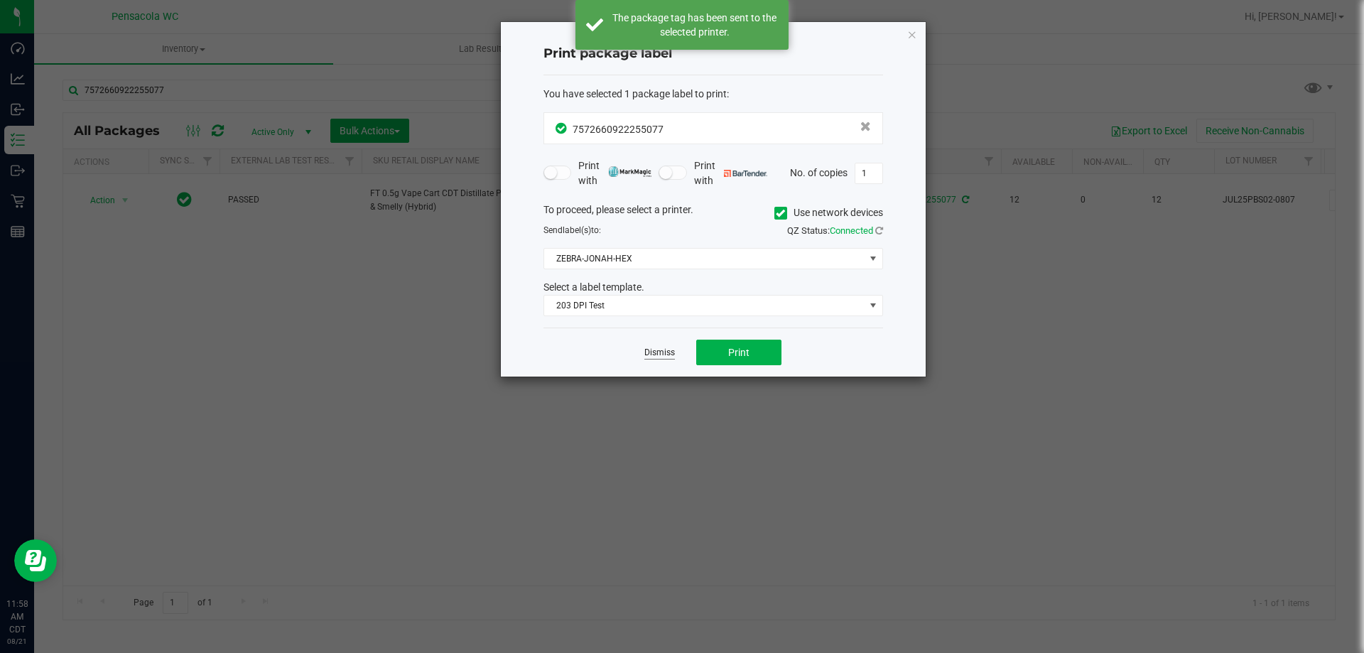
click at [661, 357] on link "Dismiss" at bounding box center [659, 353] width 31 height 12
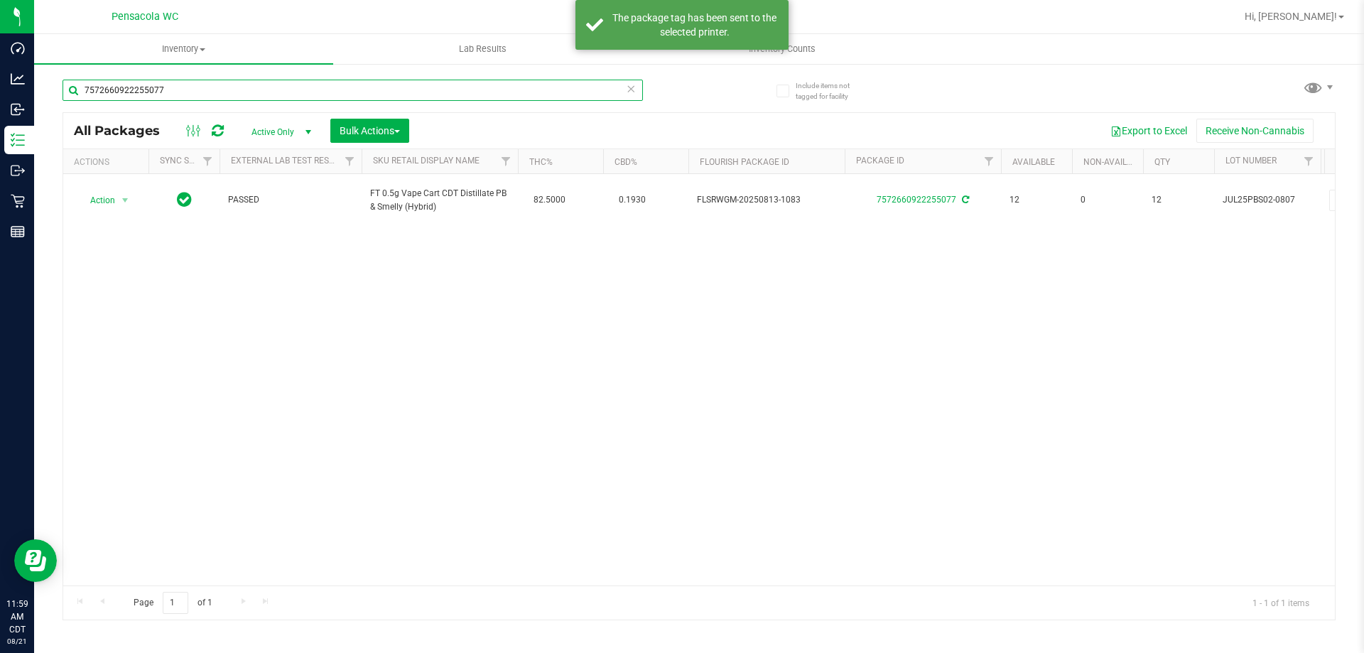
click at [205, 88] on input "7572660922255077" at bounding box center [353, 90] width 581 height 21
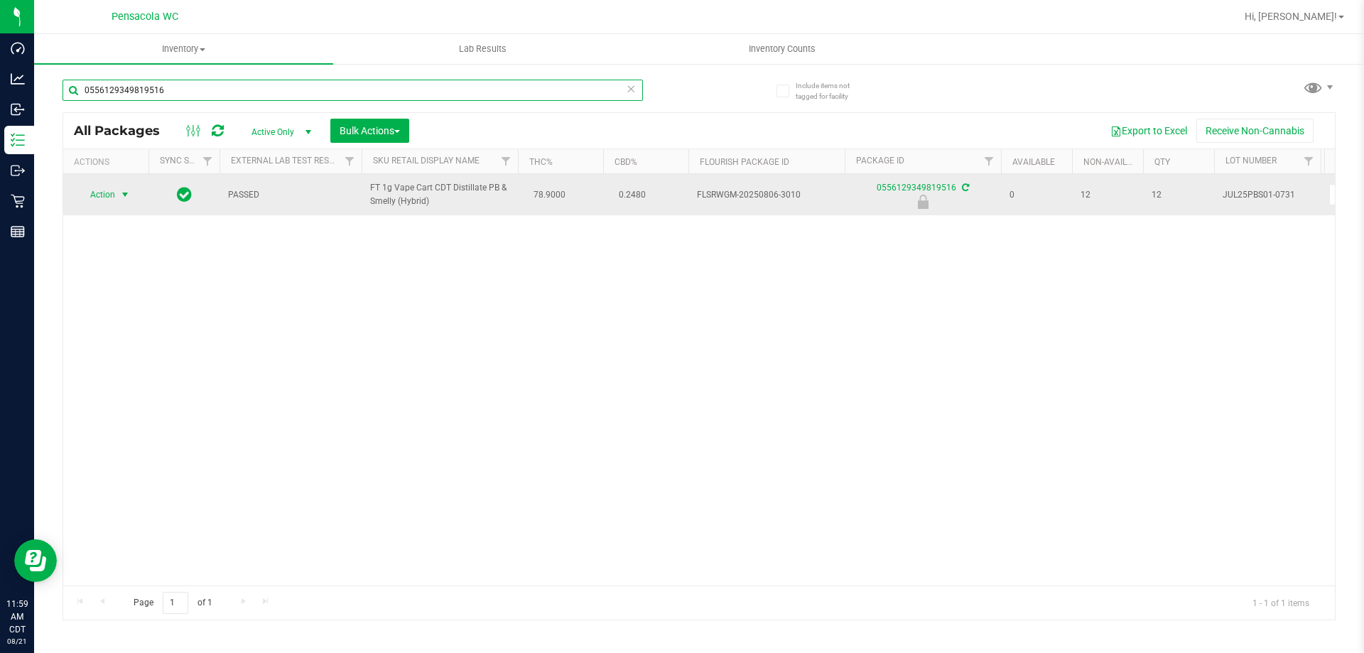
type input "0556129349819516"
click at [99, 189] on span "Action" at bounding box center [96, 195] width 38 height 20
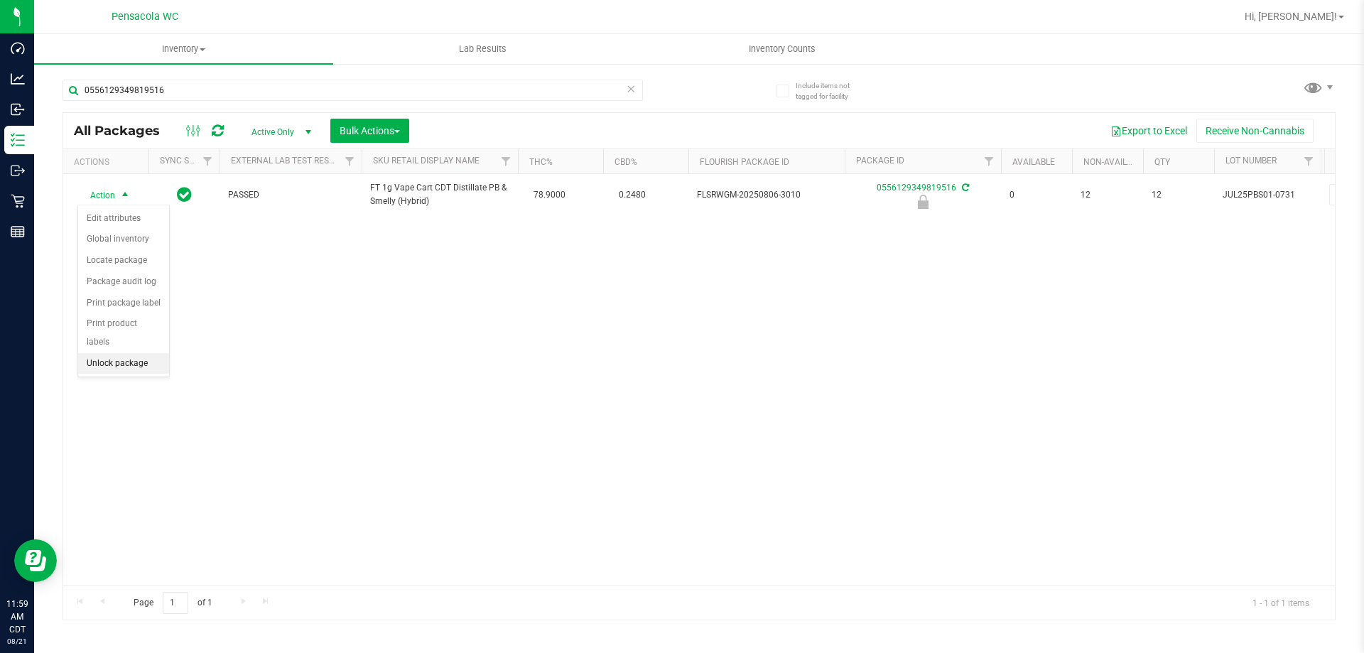
click at [123, 353] on li "Unlock package" at bounding box center [123, 363] width 91 height 21
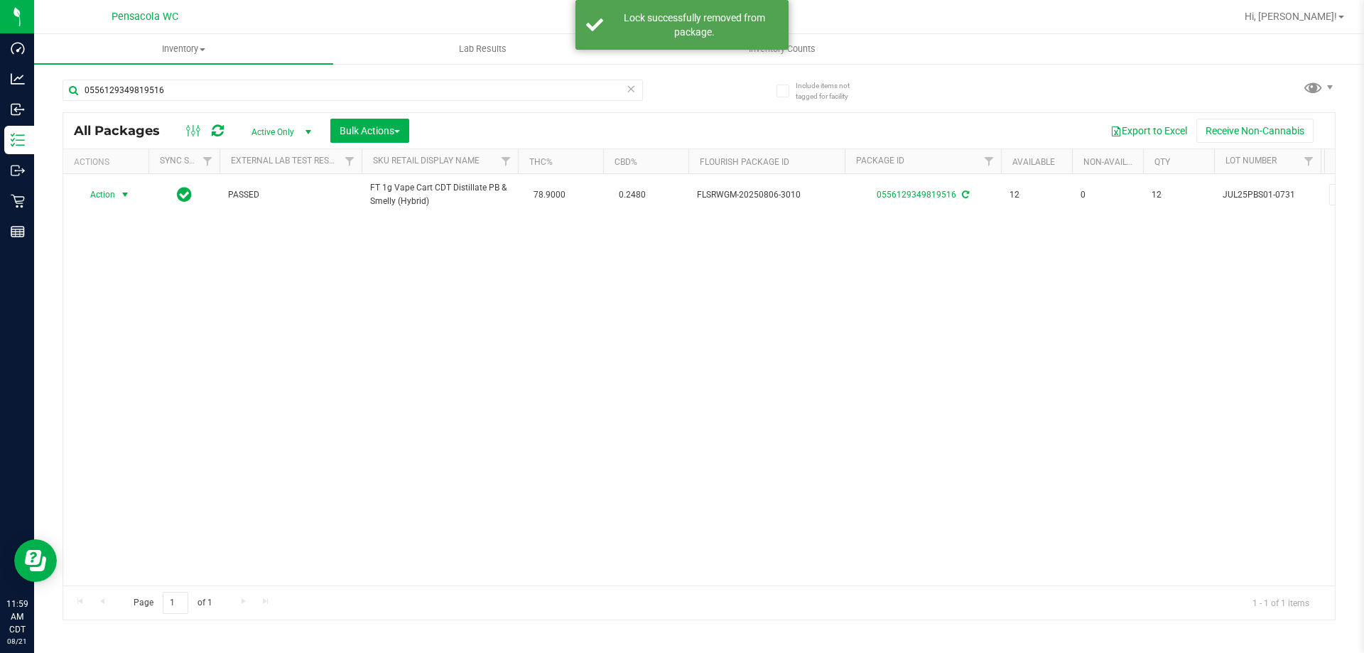
click at [102, 194] on span "Action" at bounding box center [96, 195] width 38 height 20
drag, startPoint x: 138, startPoint y: 379, endPoint x: 153, endPoint y: 365, distance: 20.1
click at [153, 365] on ul "Adjust qty Create package Edit attributes Global inventory Locate package Lock …" at bounding box center [133, 313] width 110 height 211
click at [153, 365] on li "Print package label" at bounding box center [133, 366] width 110 height 21
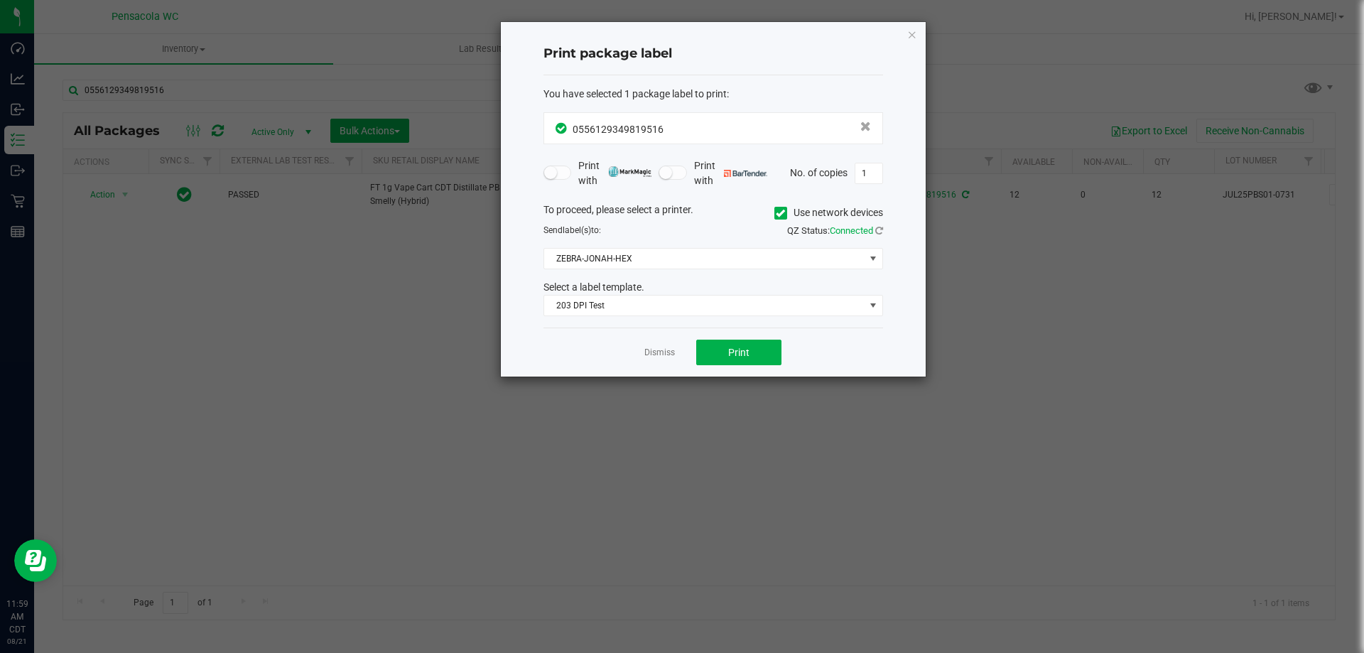
click at [724, 368] on div "Dismiss Print" at bounding box center [714, 352] width 340 height 49
click at [723, 357] on button "Print" at bounding box center [738, 353] width 85 height 26
click at [668, 355] on link "Dismiss" at bounding box center [659, 353] width 31 height 12
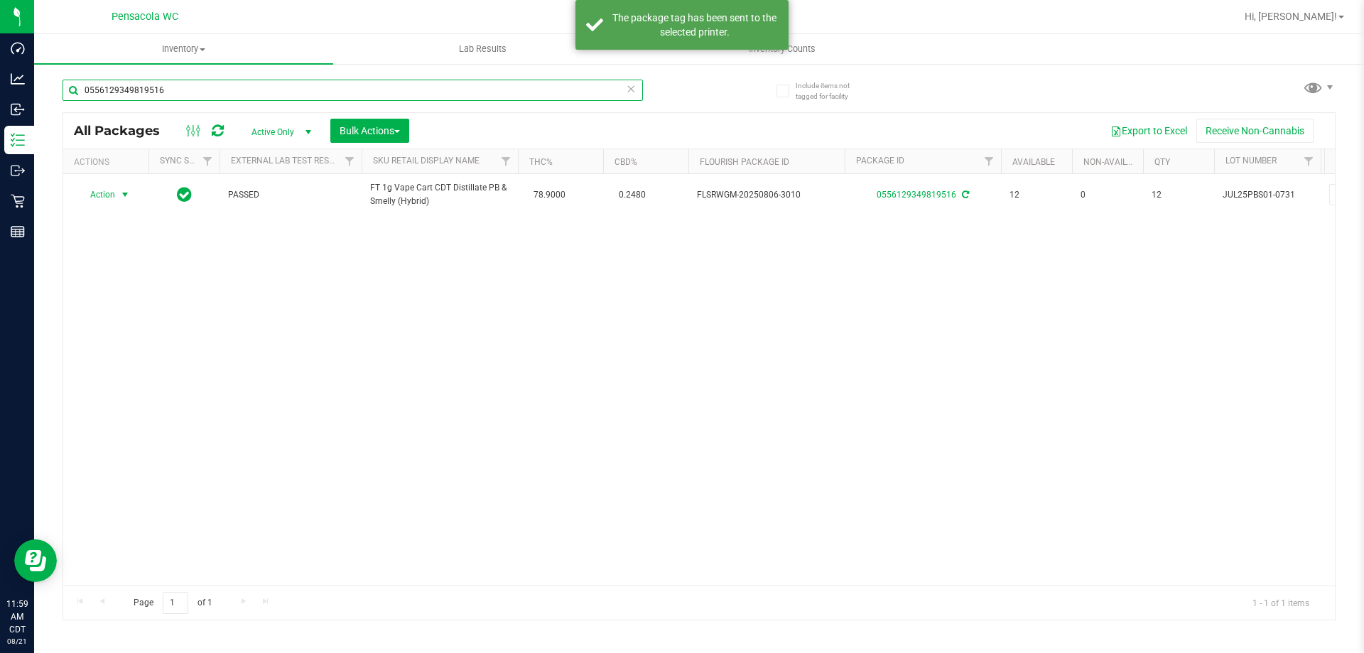
click at [271, 85] on input "0556129349819516" at bounding box center [353, 90] width 581 height 21
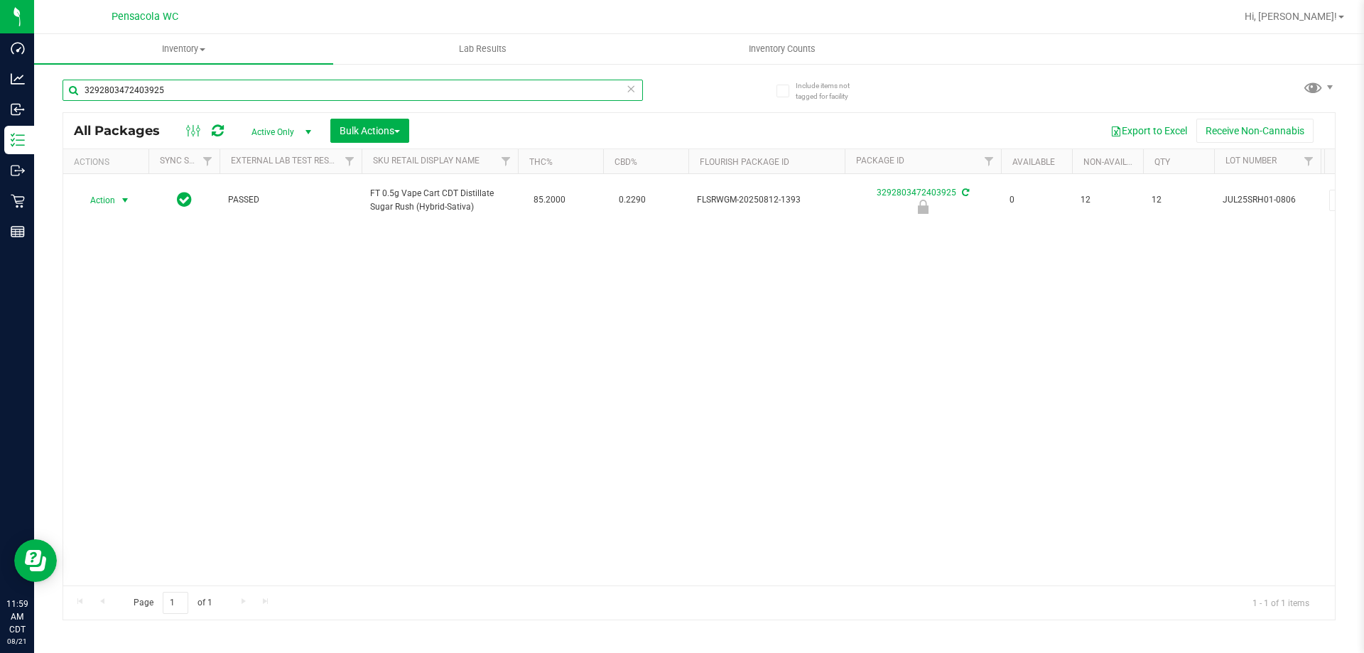
type input "3292803472403925"
click at [119, 198] on span "select" at bounding box center [126, 200] width 18 height 20
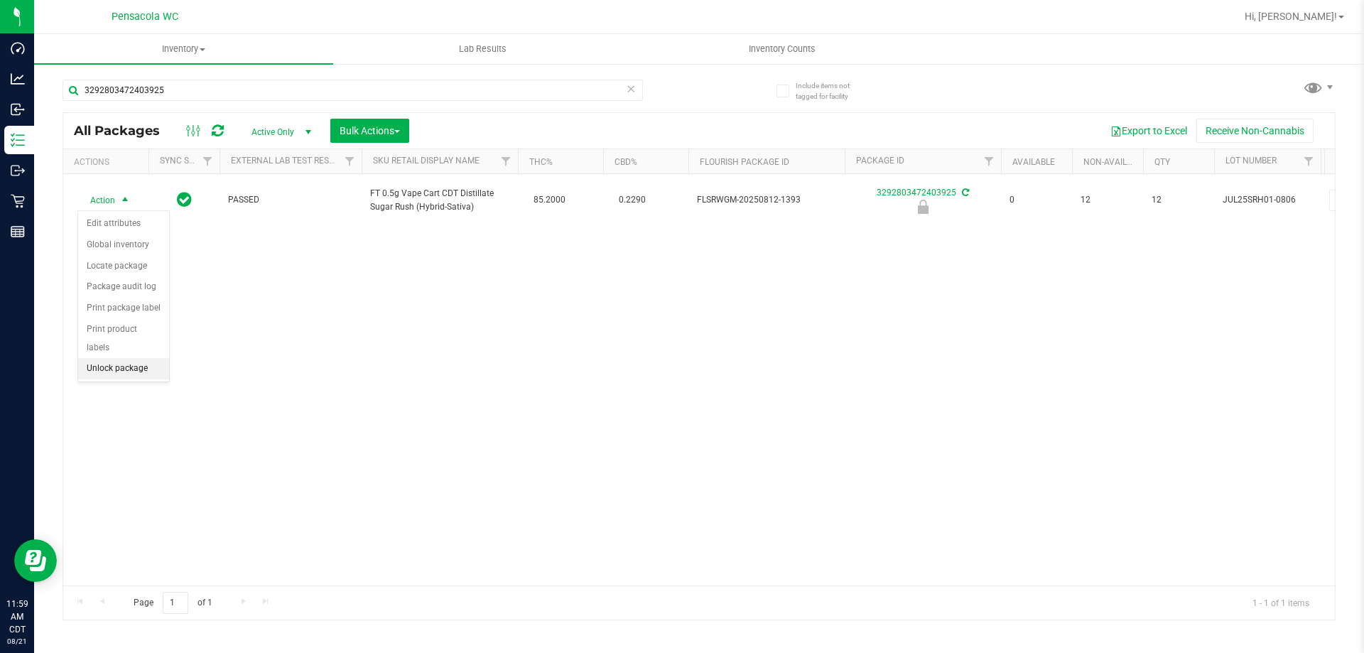
click at [139, 358] on li "Unlock package" at bounding box center [123, 368] width 91 height 21
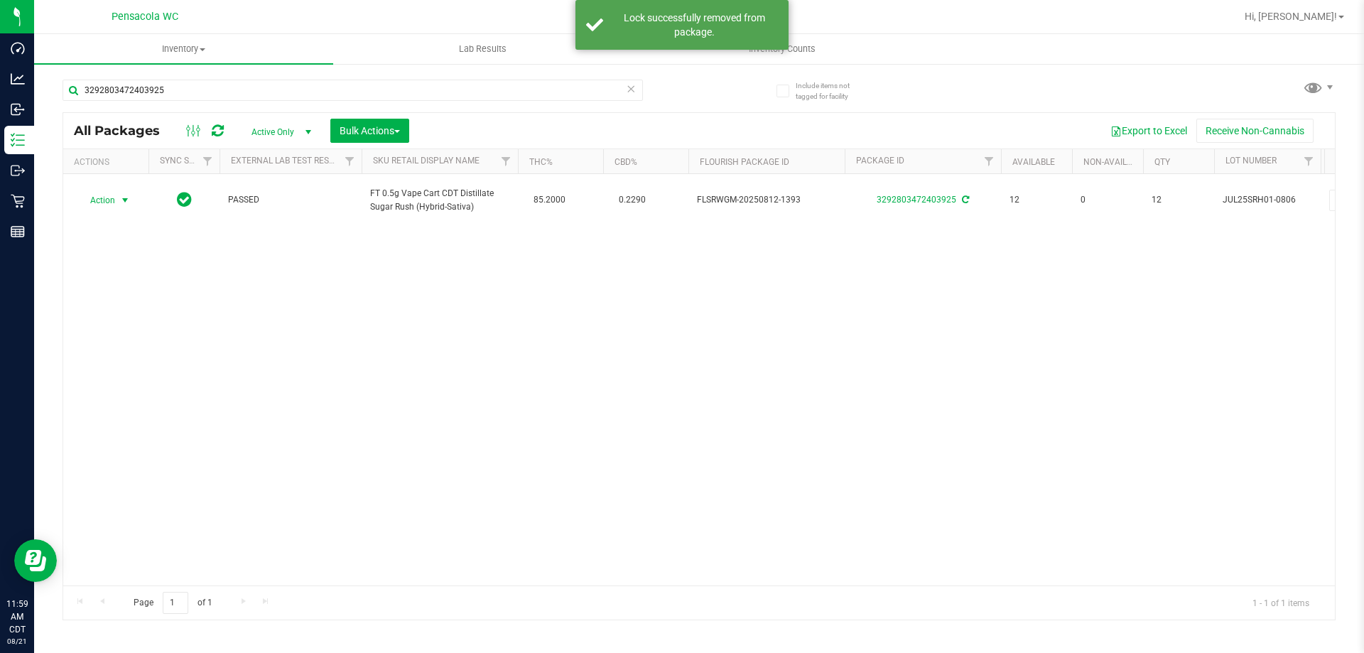
click at [99, 198] on span "Action" at bounding box center [96, 200] width 38 height 20
click at [150, 367] on li "Print package label" at bounding box center [133, 371] width 110 height 21
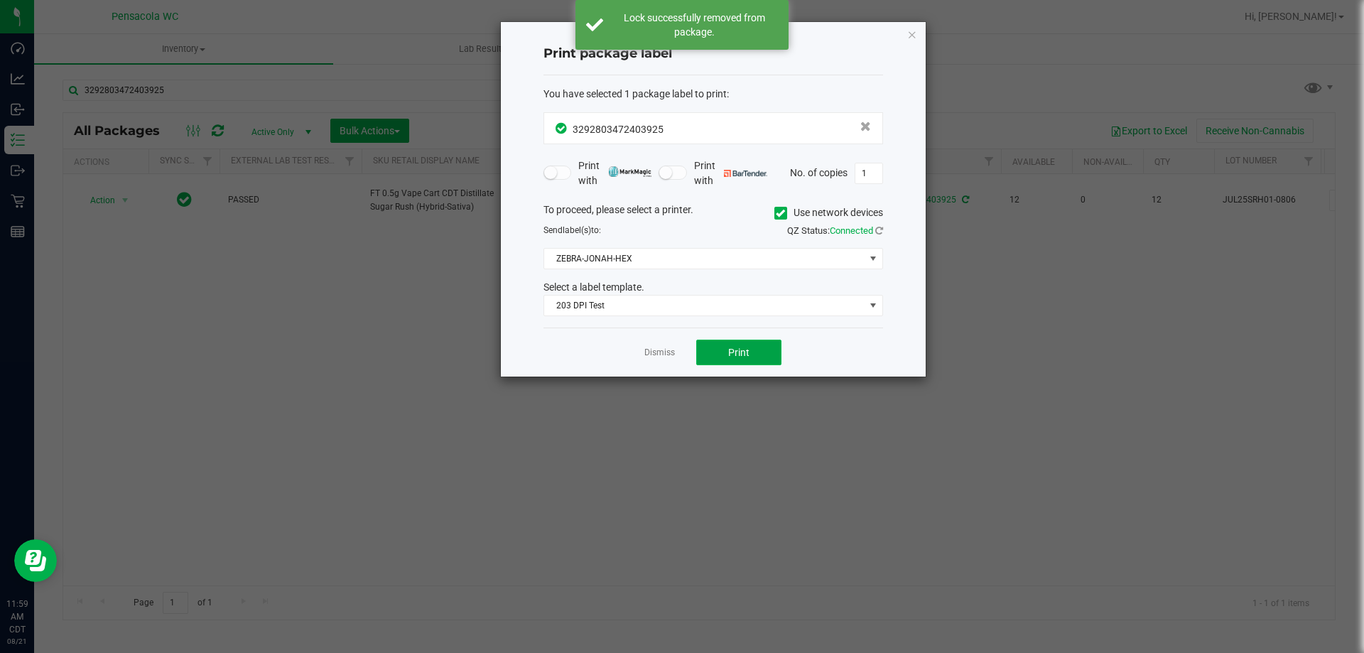
click at [725, 345] on button "Print" at bounding box center [738, 353] width 85 height 26
click at [666, 353] on link "Dismiss" at bounding box center [659, 353] width 31 height 12
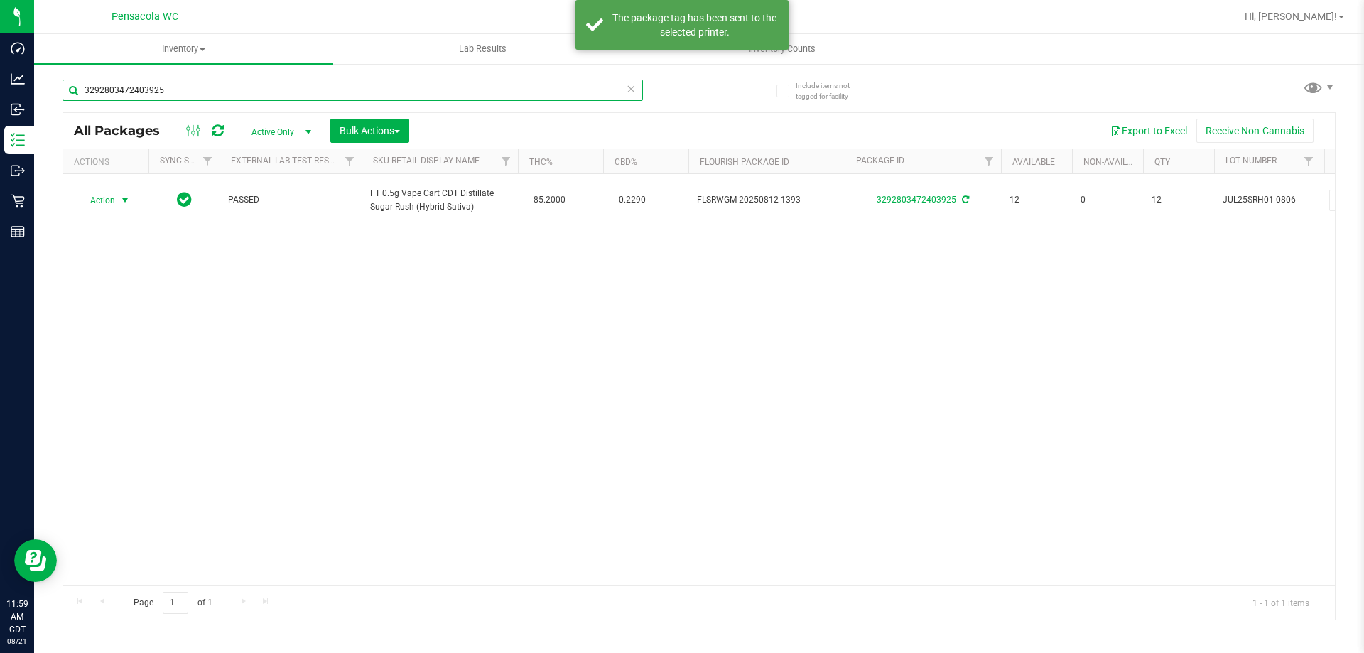
click at [274, 91] on input "3292803472403925" at bounding box center [353, 90] width 581 height 21
drag, startPoint x: 274, startPoint y: 91, endPoint x: 270, endPoint y: 79, distance: 12.6
click at [274, 92] on input "3292803472403925" at bounding box center [353, 90] width 581 height 21
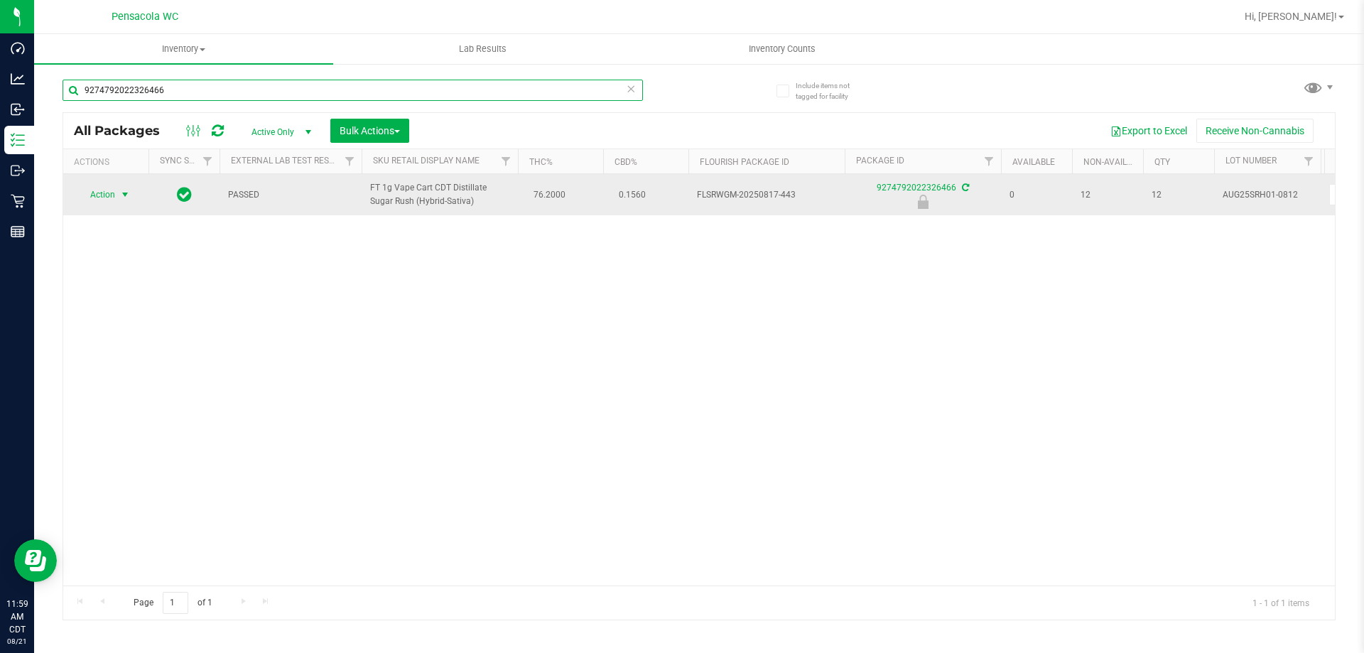
type input "9274792022326466"
click at [118, 193] on span "select" at bounding box center [126, 195] width 18 height 20
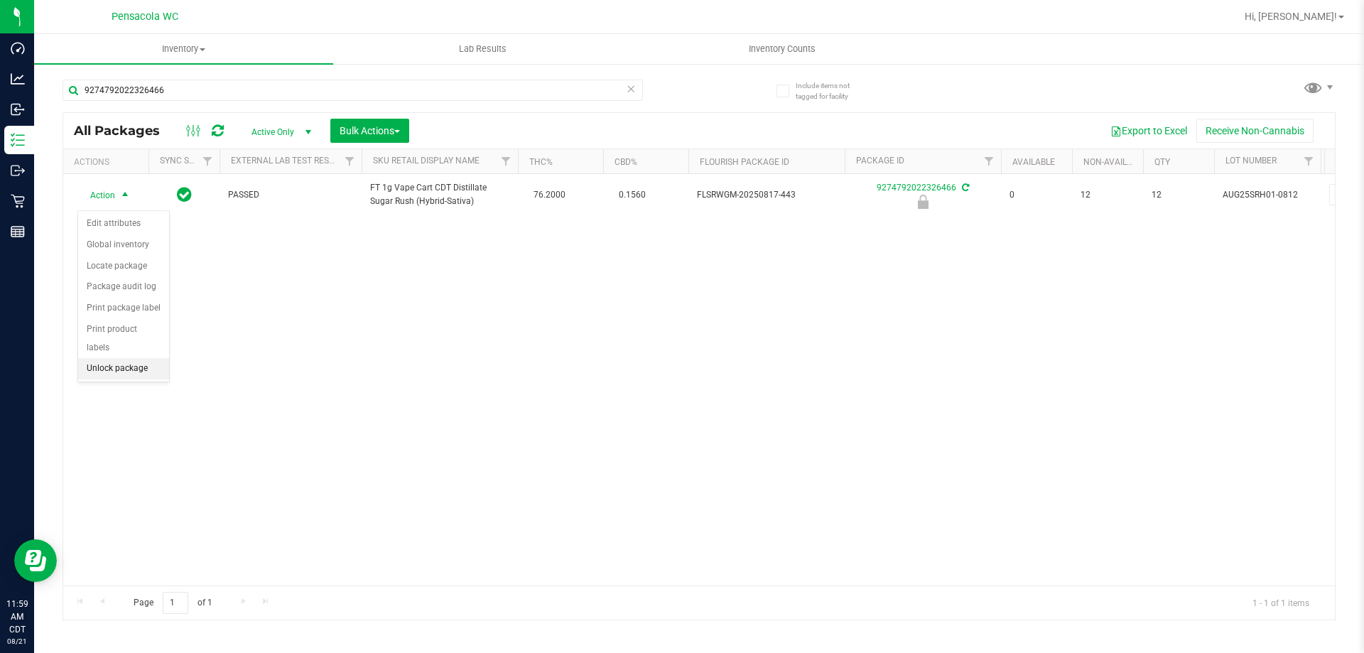
click at [119, 358] on li "Unlock package" at bounding box center [123, 368] width 91 height 21
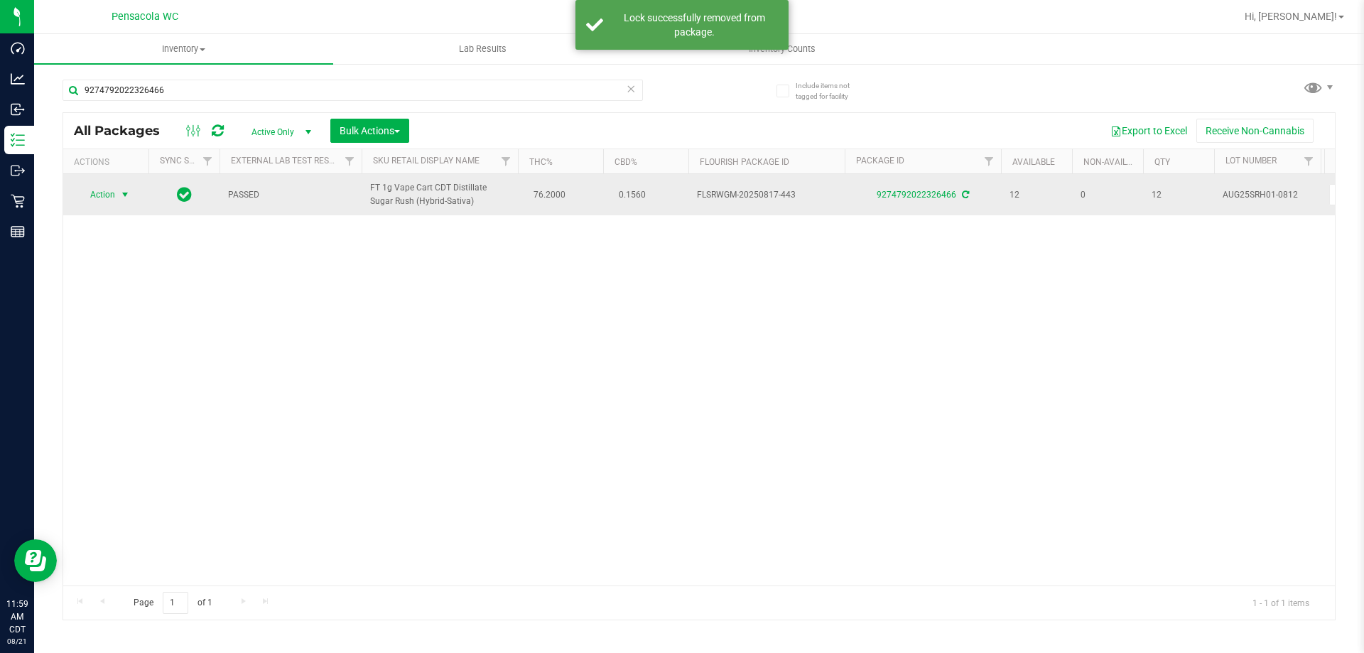
click at [109, 201] on span "Action" at bounding box center [96, 195] width 38 height 20
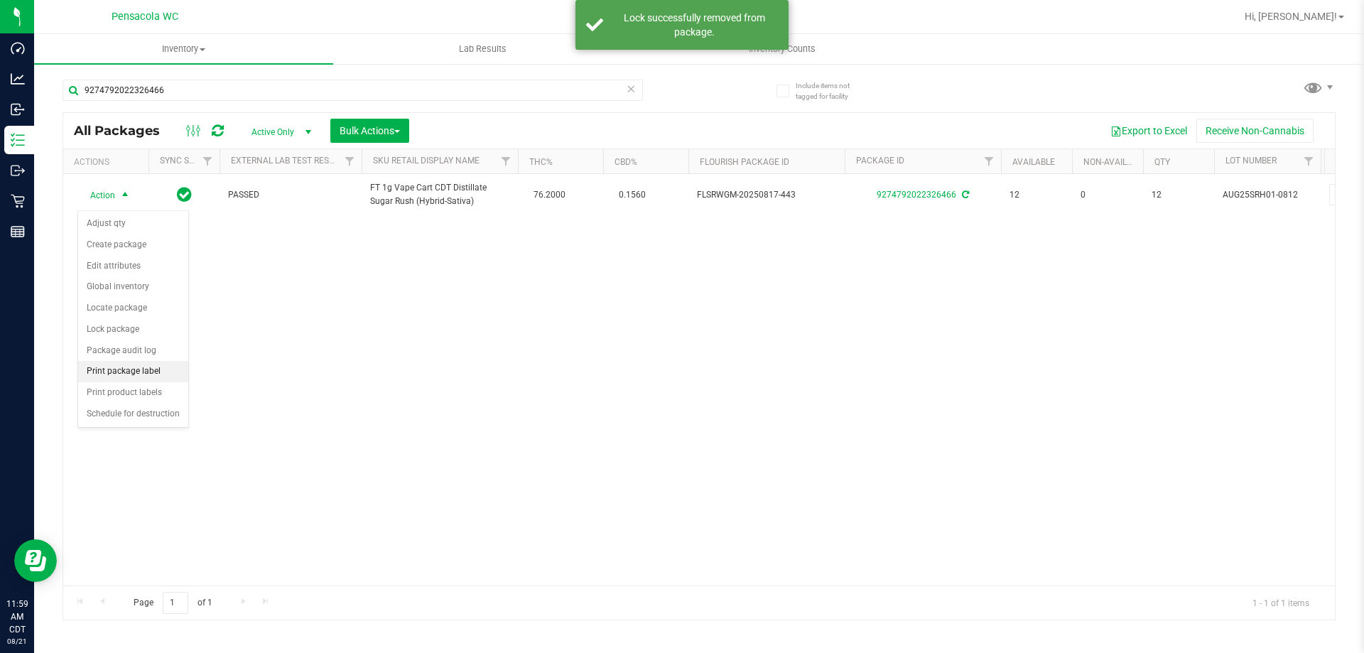
click at [137, 365] on li "Print package label" at bounding box center [133, 371] width 110 height 21
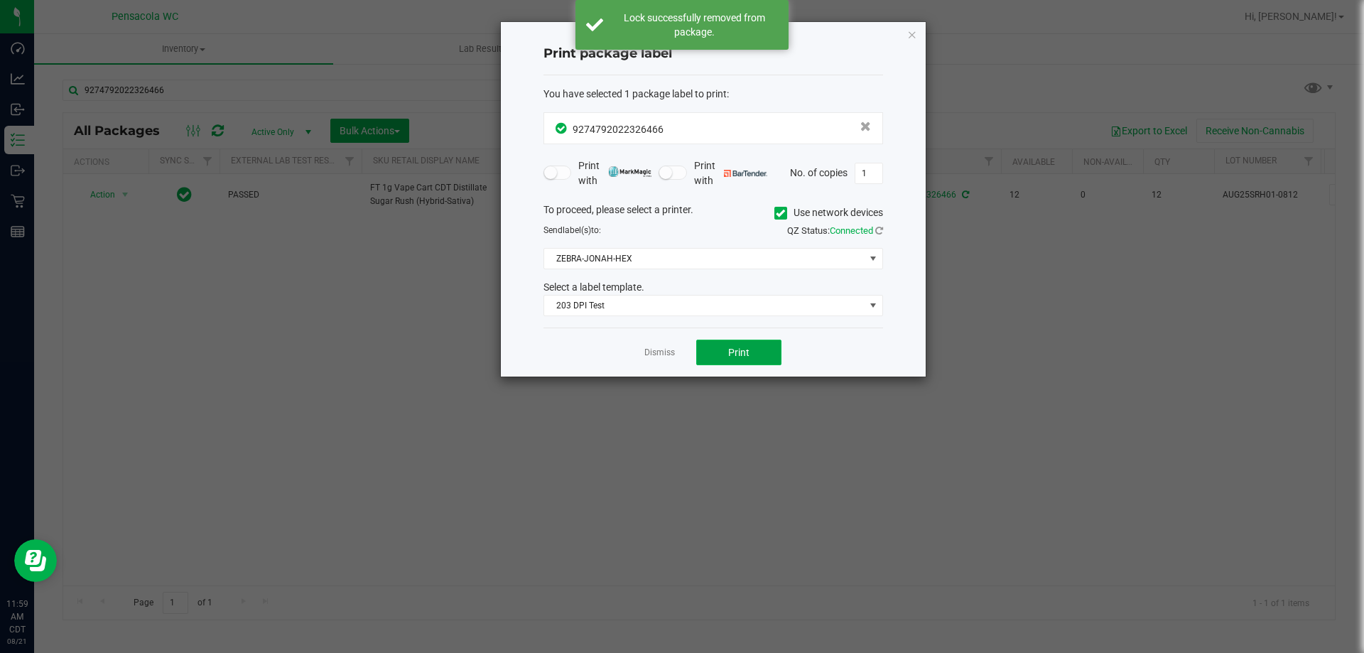
click at [743, 355] on span "Print" at bounding box center [738, 352] width 21 height 11
click at [673, 352] on link "Dismiss" at bounding box center [659, 353] width 31 height 12
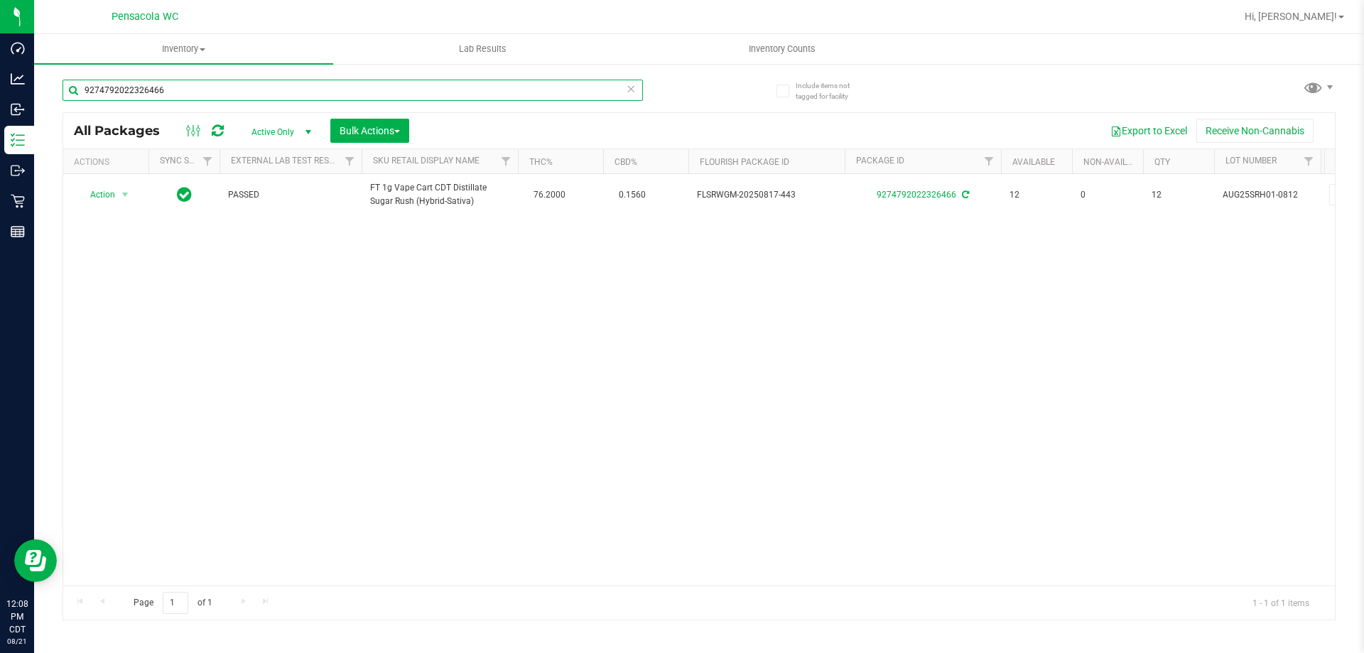
click at [214, 82] on input "9274792022326466" at bounding box center [353, 90] width 581 height 21
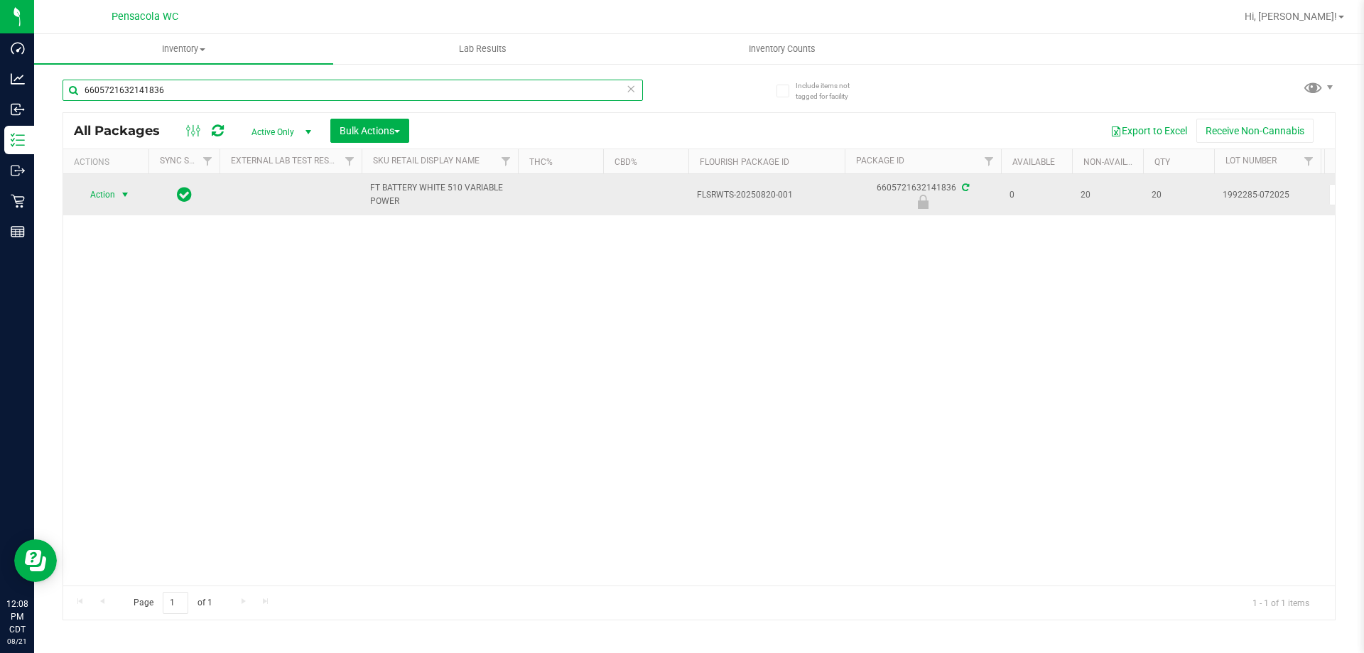
type input "6605721632141836"
click at [92, 193] on span "Action" at bounding box center [96, 195] width 38 height 20
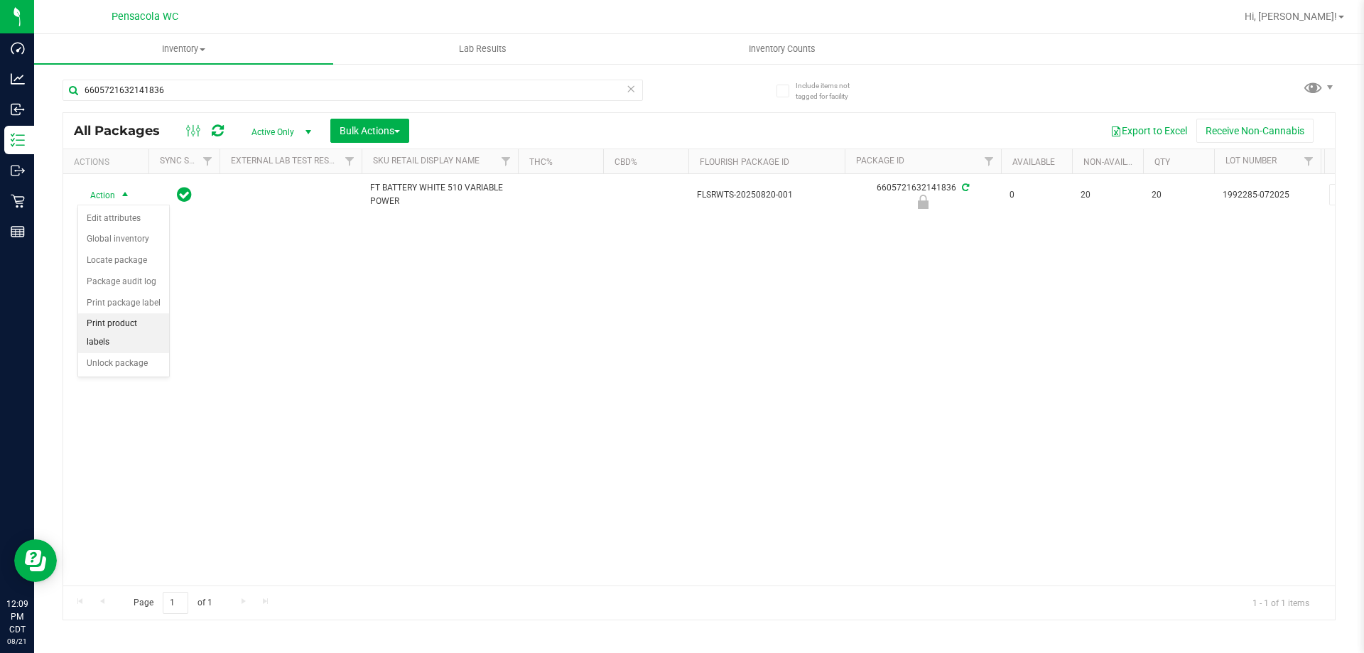
click at [147, 322] on li "Print product labels" at bounding box center [123, 332] width 91 height 39
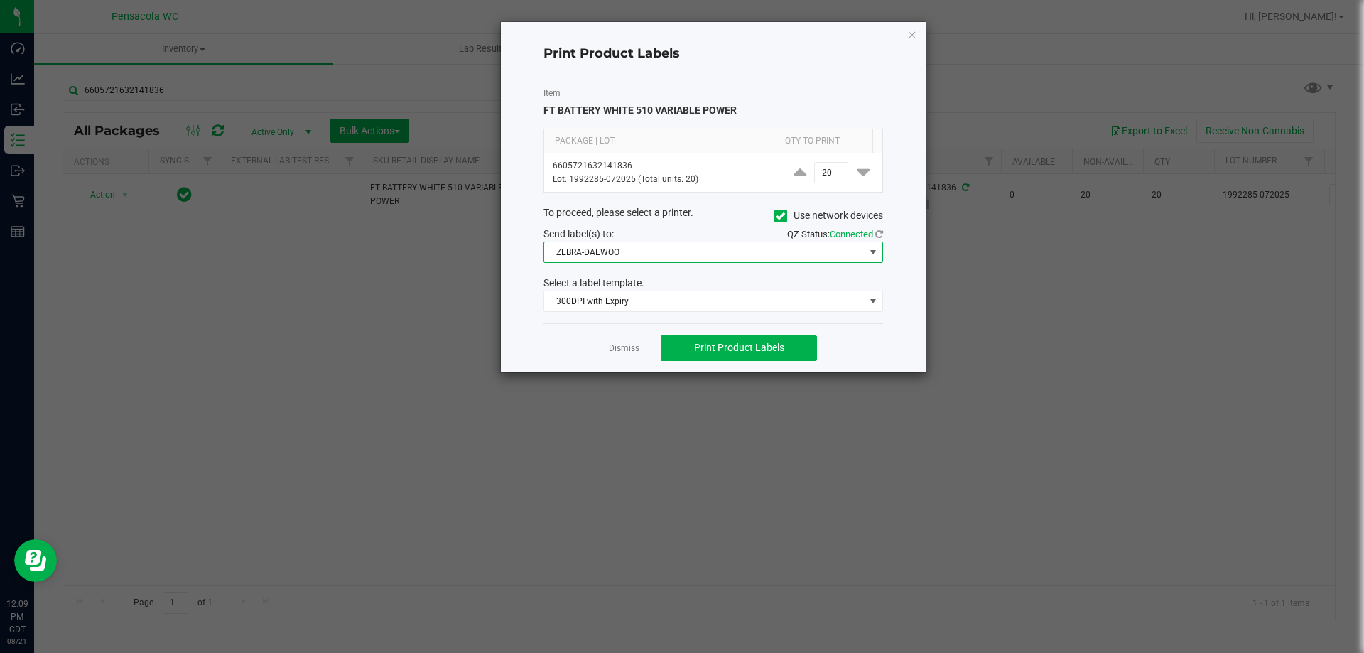
click at [715, 249] on span "ZEBRA-DAEWOO" at bounding box center [704, 252] width 320 height 20
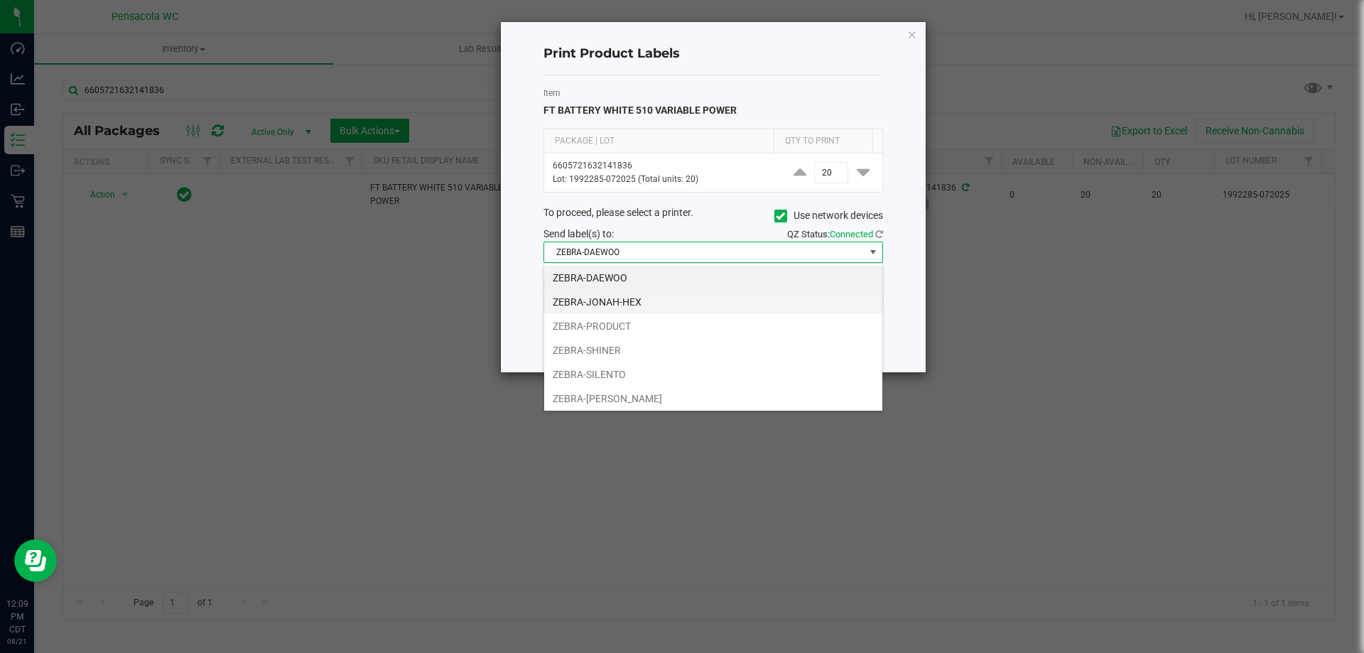
scroll to position [21, 340]
click at [632, 323] on li "ZEBRA-PRODUCT" at bounding box center [713, 326] width 338 height 24
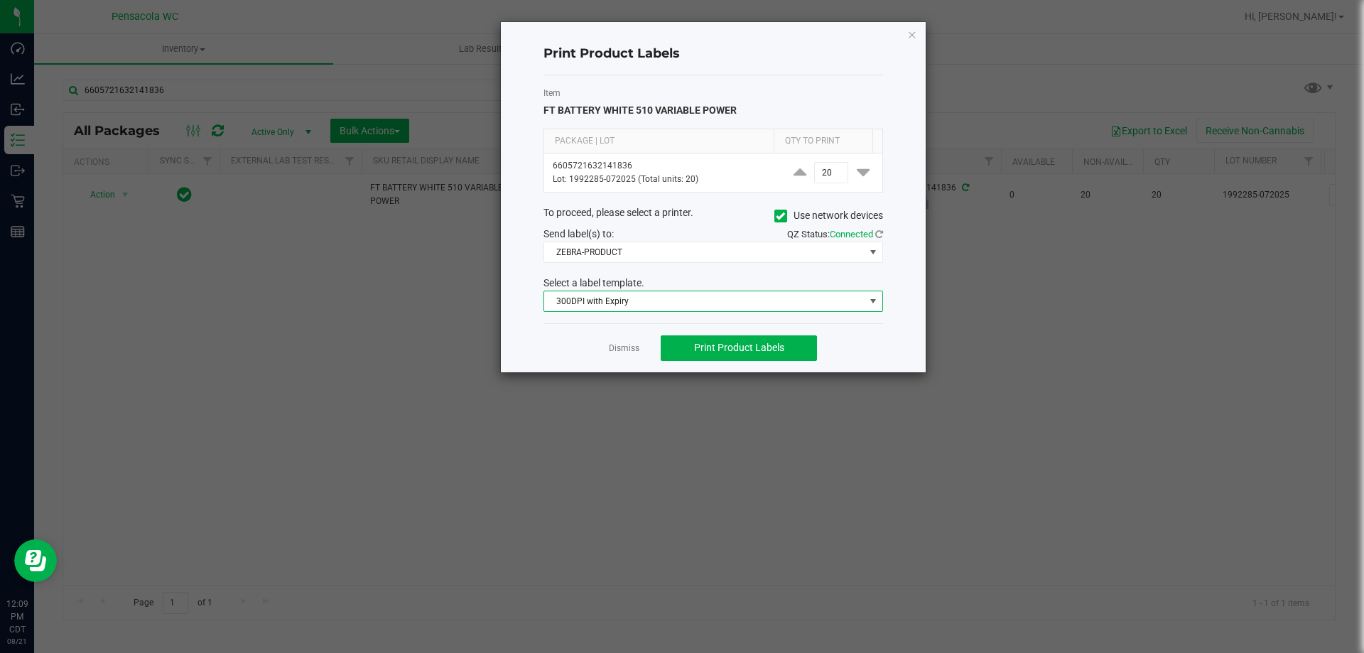
click at [640, 291] on span "300DPI with Expiry" at bounding box center [704, 301] width 320 height 20
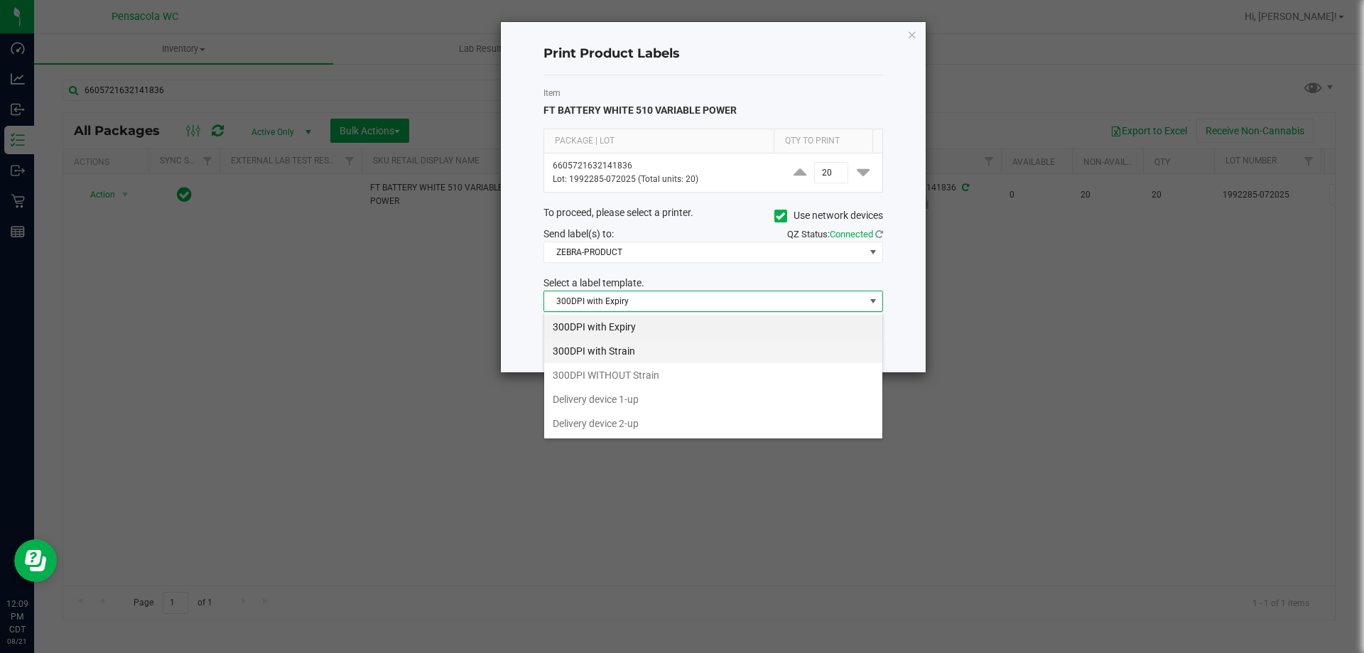
click at [622, 345] on li "300DPI with Strain" at bounding box center [713, 351] width 338 height 24
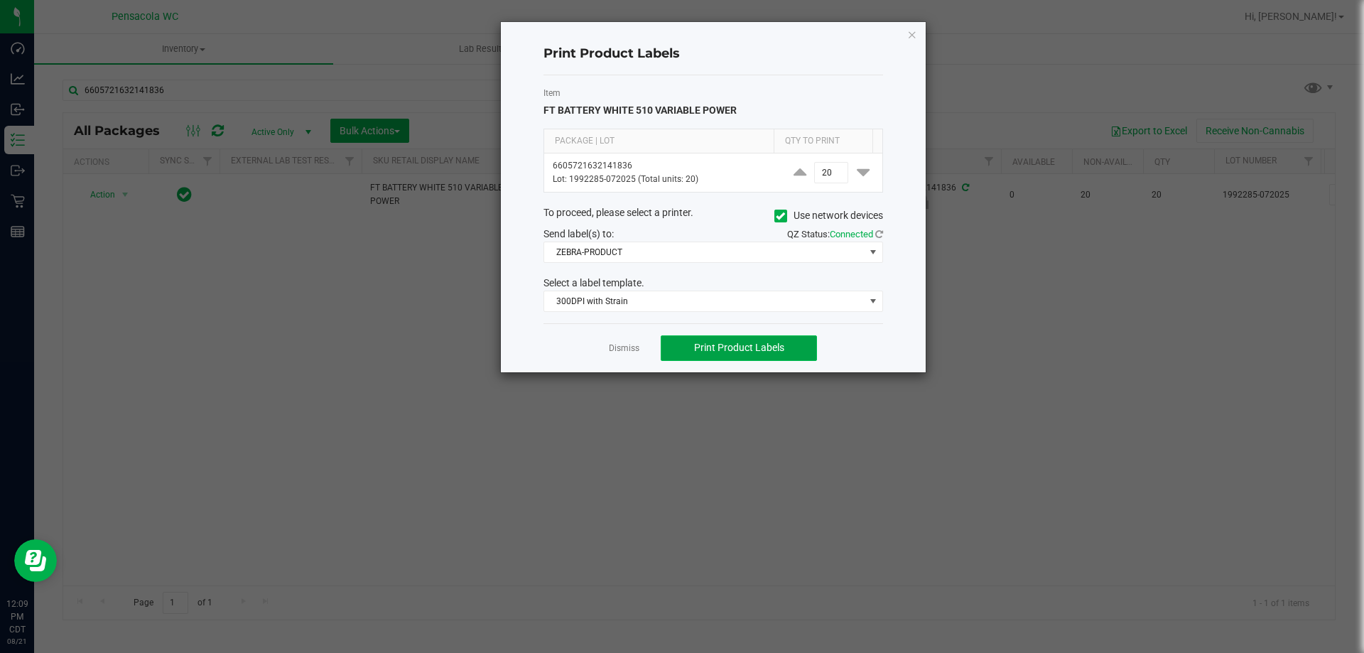
click at [750, 340] on button "Print Product Labels" at bounding box center [739, 348] width 156 height 26
click at [620, 353] on link "Dismiss" at bounding box center [624, 348] width 31 height 12
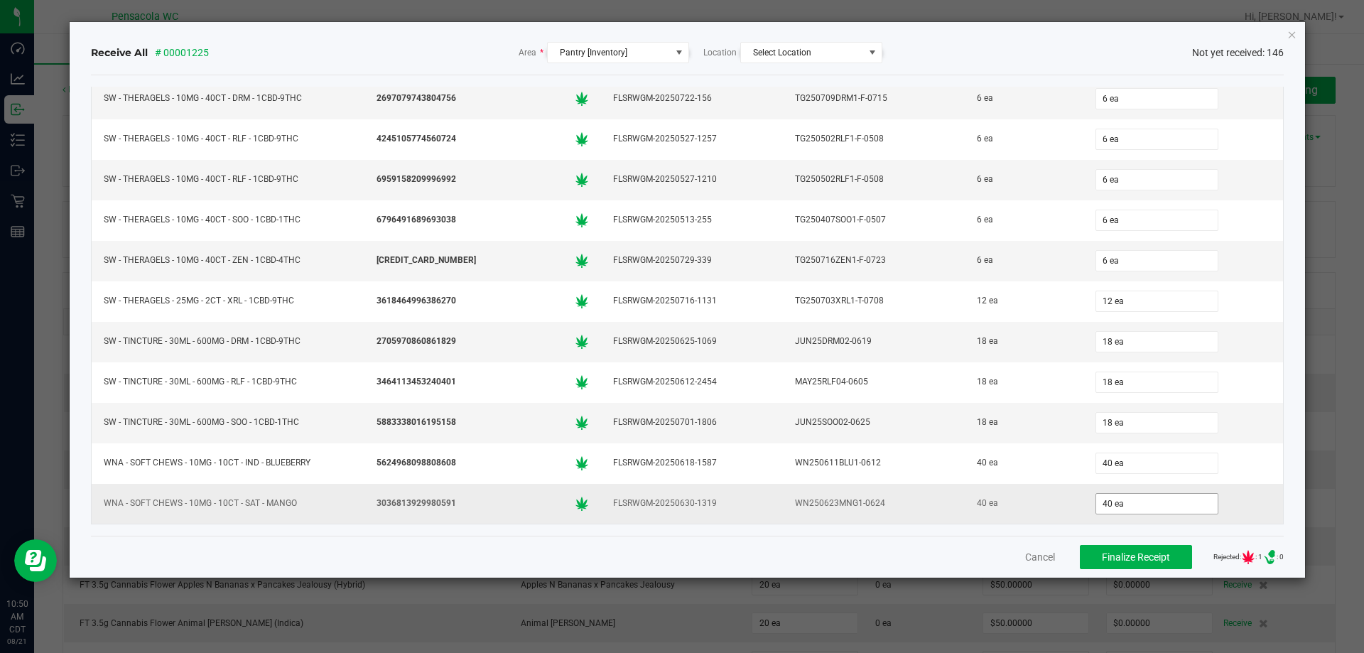
click at [1133, 505] on input "40 ea" at bounding box center [1157, 504] width 122 height 20
click at [1226, 495] on div "40" at bounding box center [1183, 504] width 183 height 28
type input "40 ea"
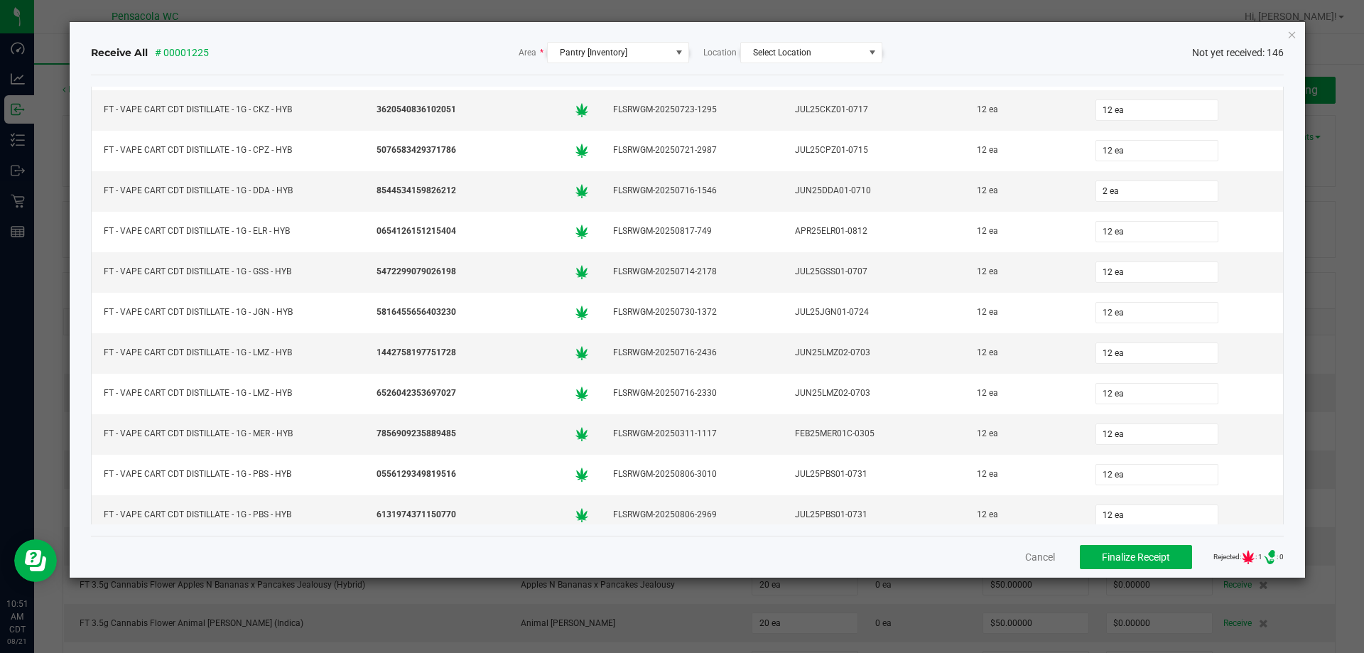
scroll to position [3447, 0]
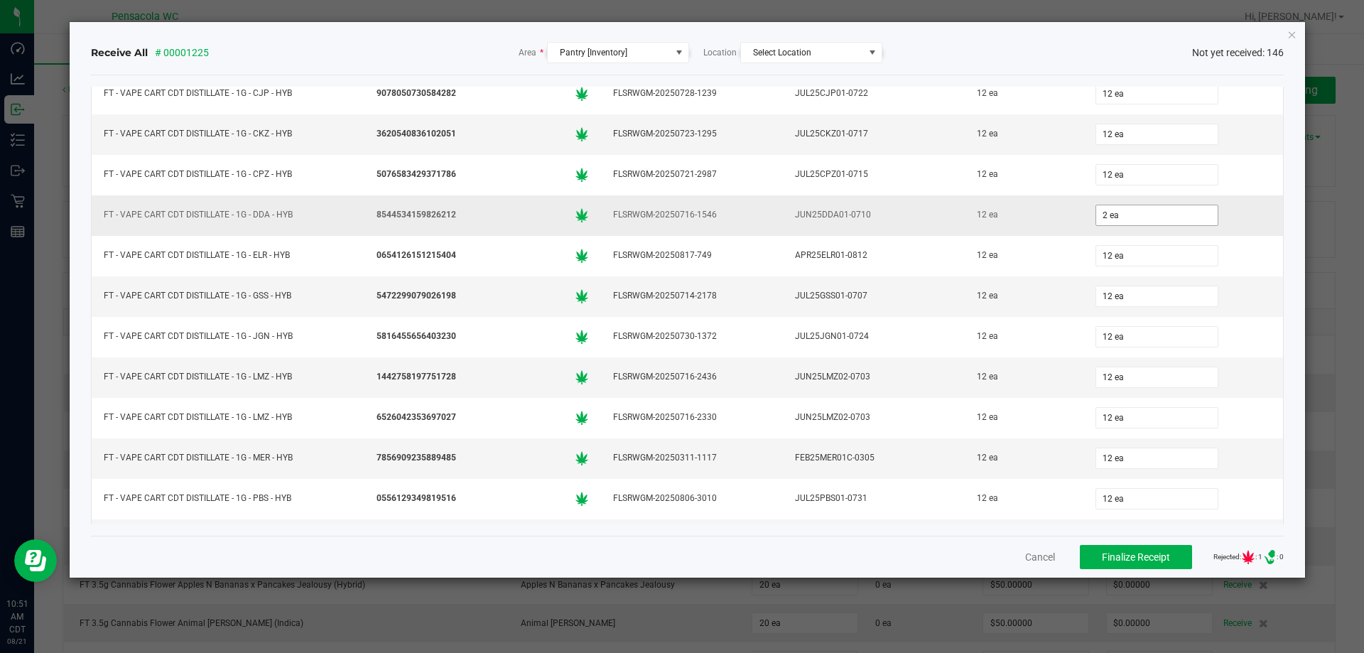
type input "2"
click at [1116, 220] on input "2" at bounding box center [1157, 215] width 122 height 20
click at [1235, 311] on td "12 ea" at bounding box center [1184, 296] width 200 height 41
type input "12 ea"
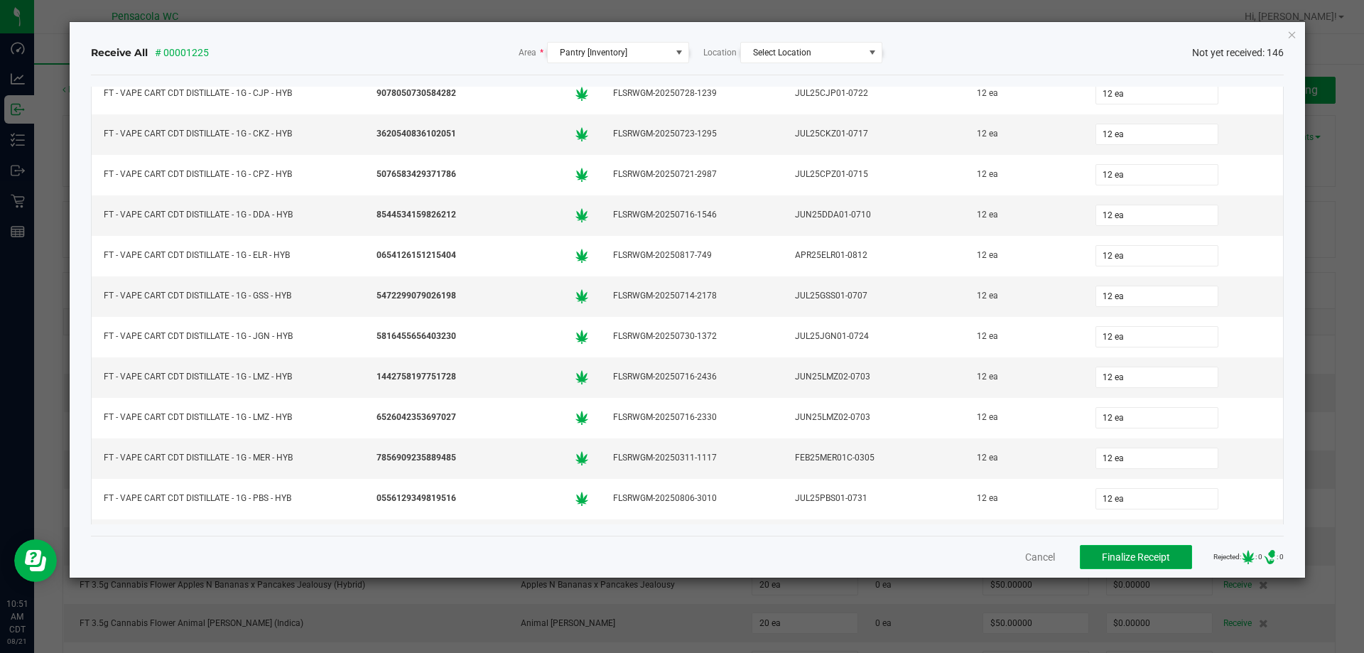
click at [1152, 551] on span "Finalize Receipt" at bounding box center [1136, 556] width 68 height 11
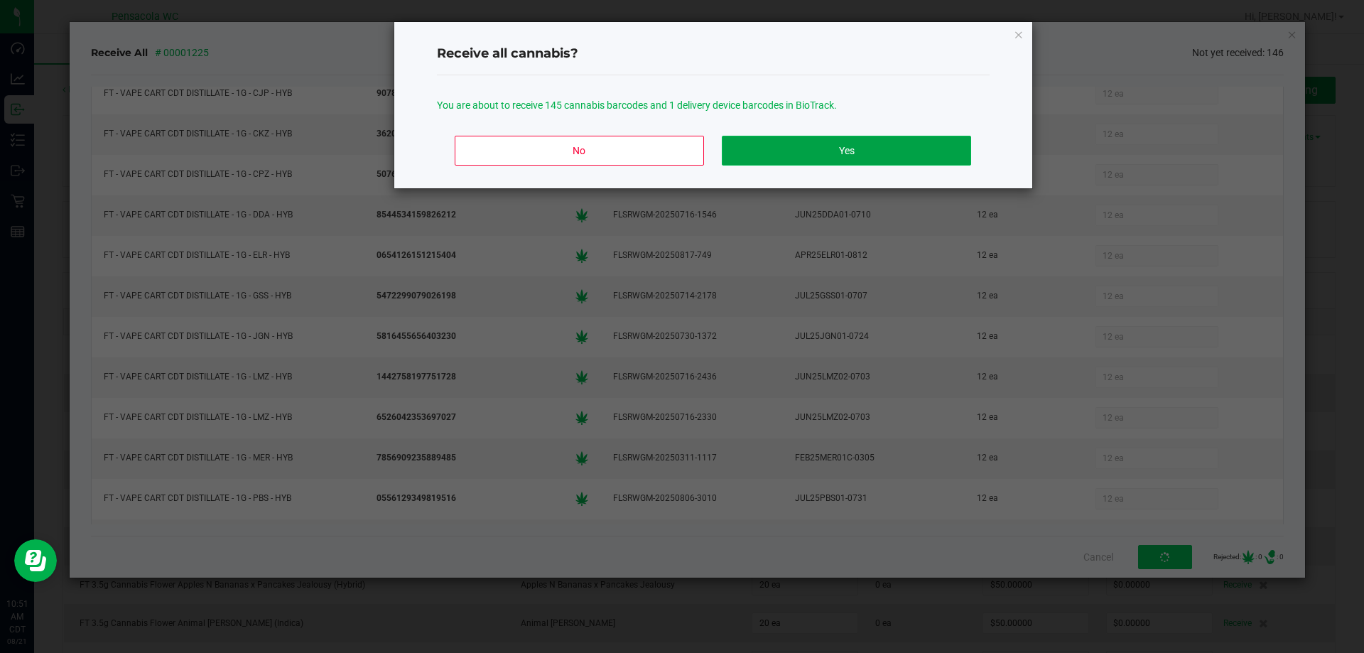
click at [885, 154] on button "Yes" at bounding box center [846, 151] width 249 height 30
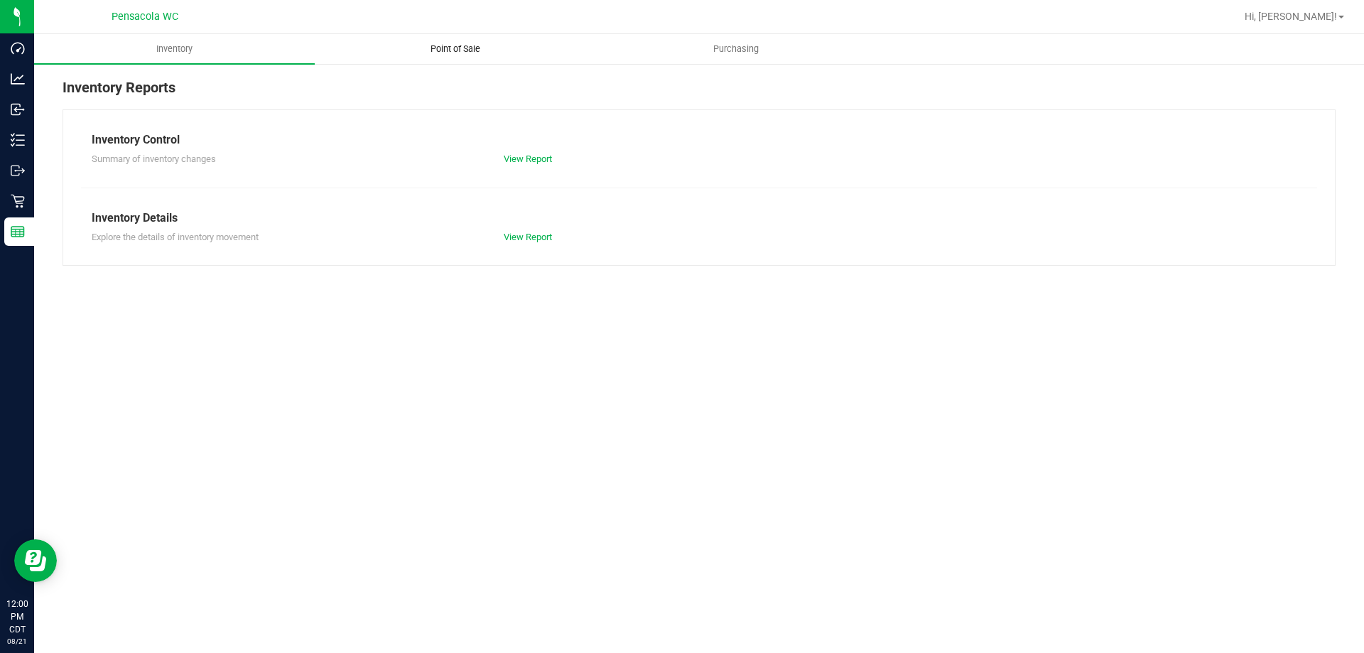
click at [443, 50] on span "Point of Sale" at bounding box center [455, 49] width 88 height 13
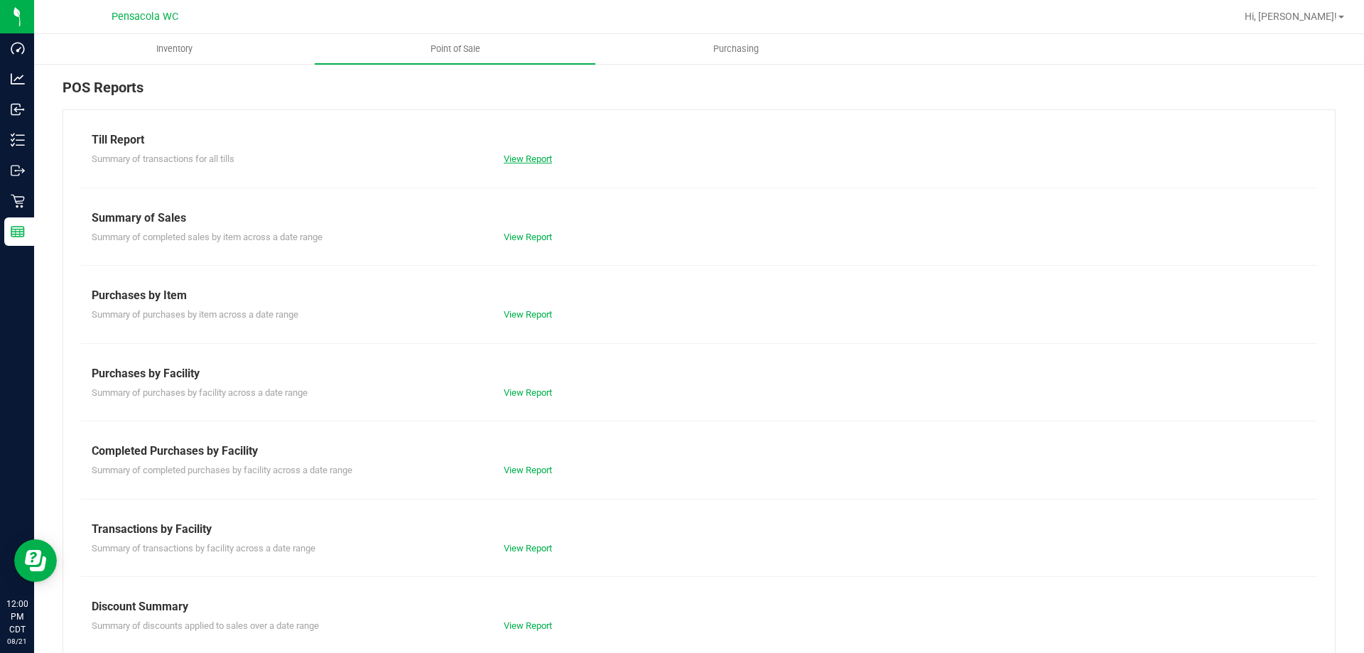
click at [512, 161] on link "View Report" at bounding box center [528, 158] width 48 height 11
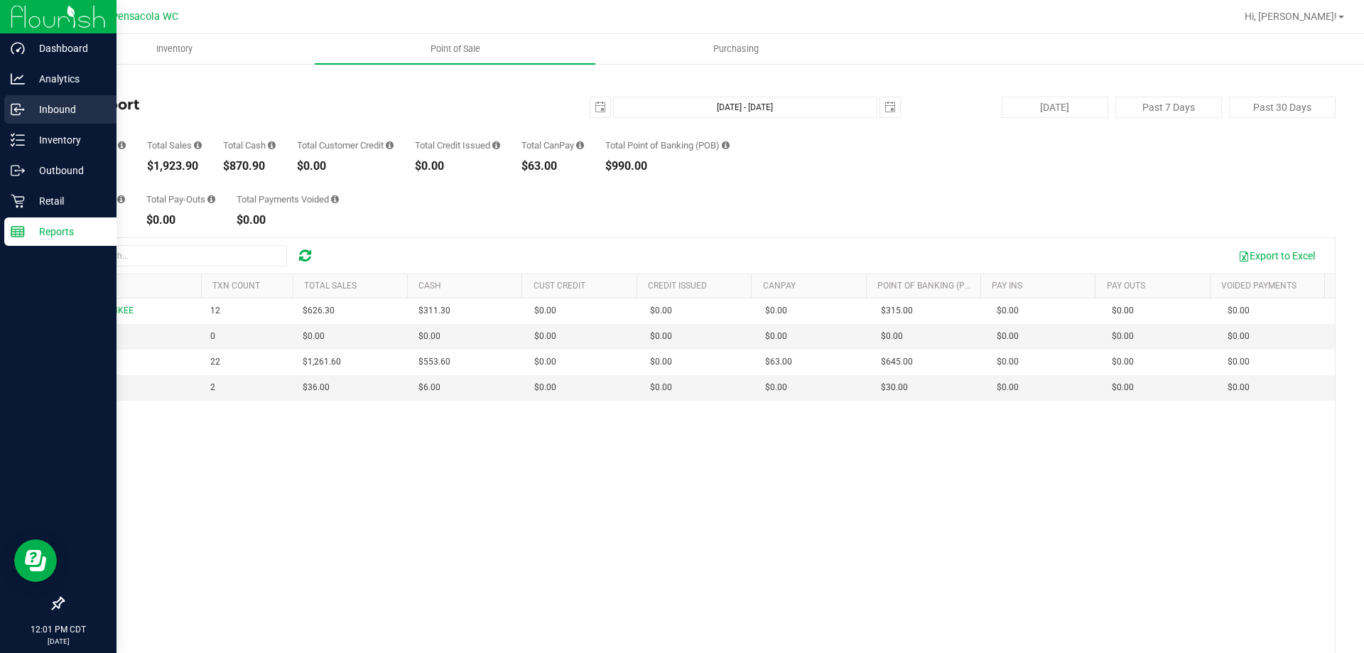
click at [21, 120] on div "Inbound" at bounding box center [60, 109] width 112 height 28
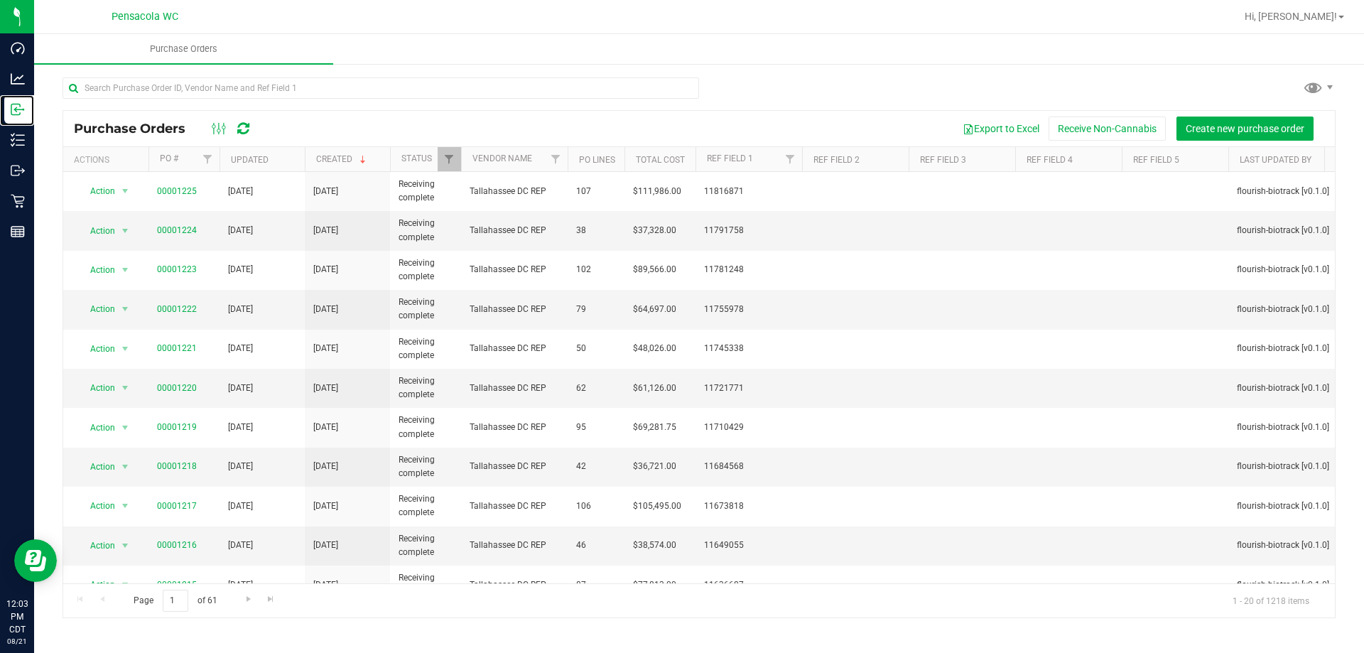
click at [0, 95] on link "Inbound" at bounding box center [17, 110] width 34 height 31
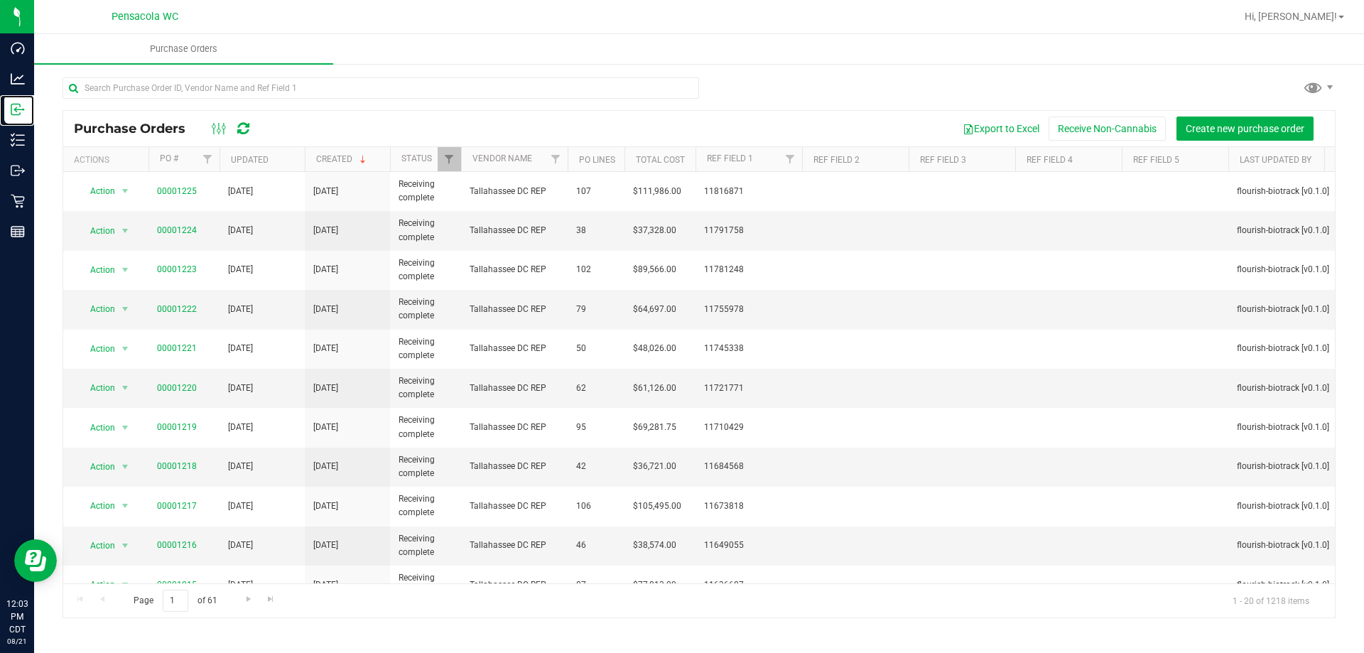
click at [0, 95] on link "Inbound" at bounding box center [17, 110] width 34 height 31
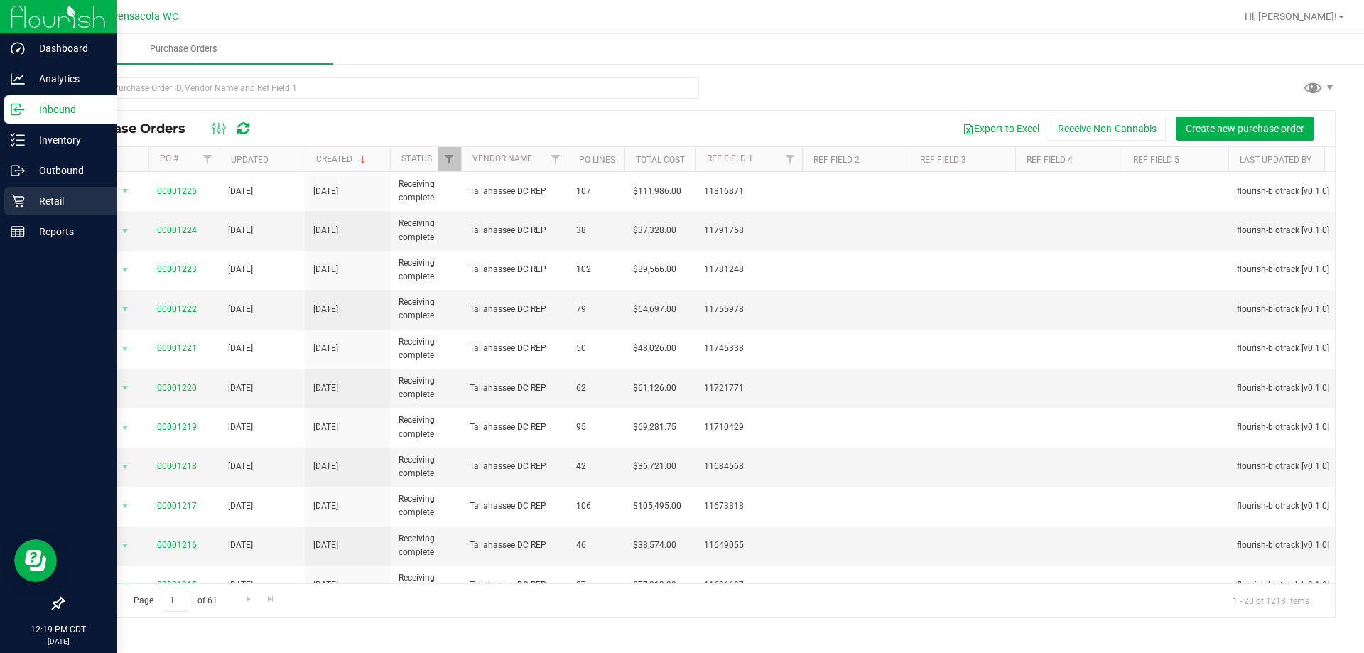
click at [42, 193] on p "Retail" at bounding box center [67, 201] width 85 height 17
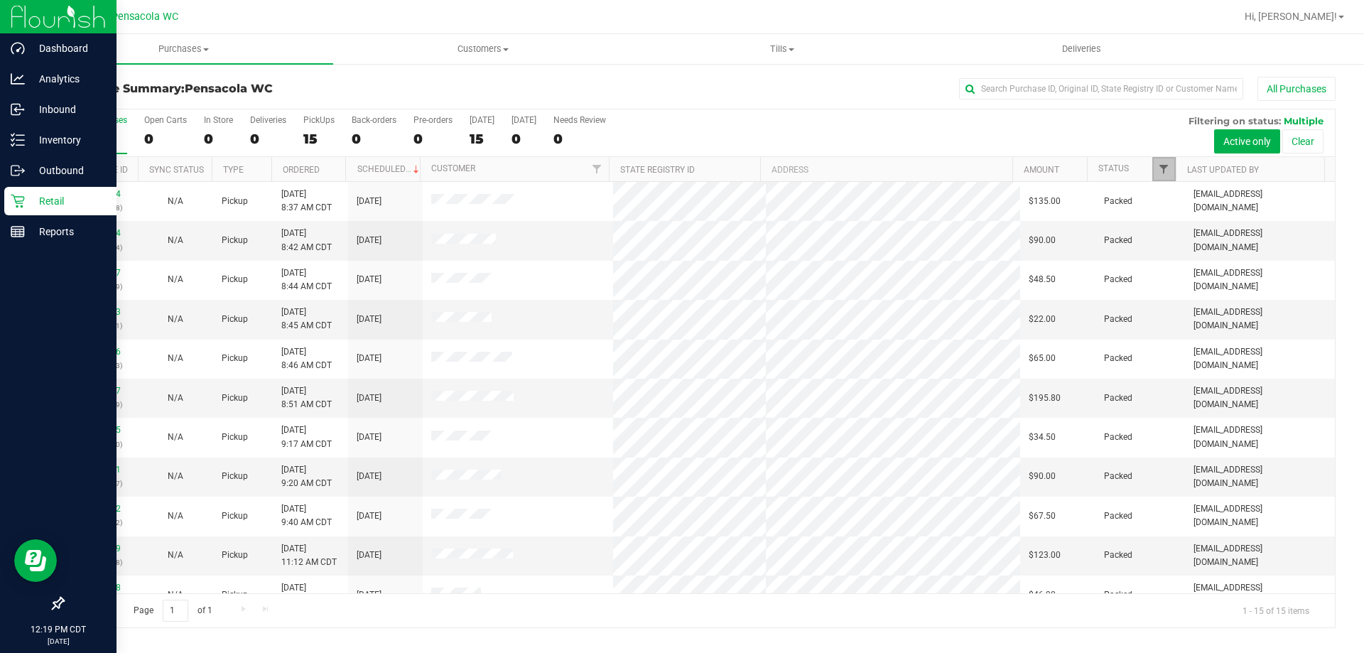
click at [1160, 170] on span "Filter" at bounding box center [1163, 168] width 11 height 11
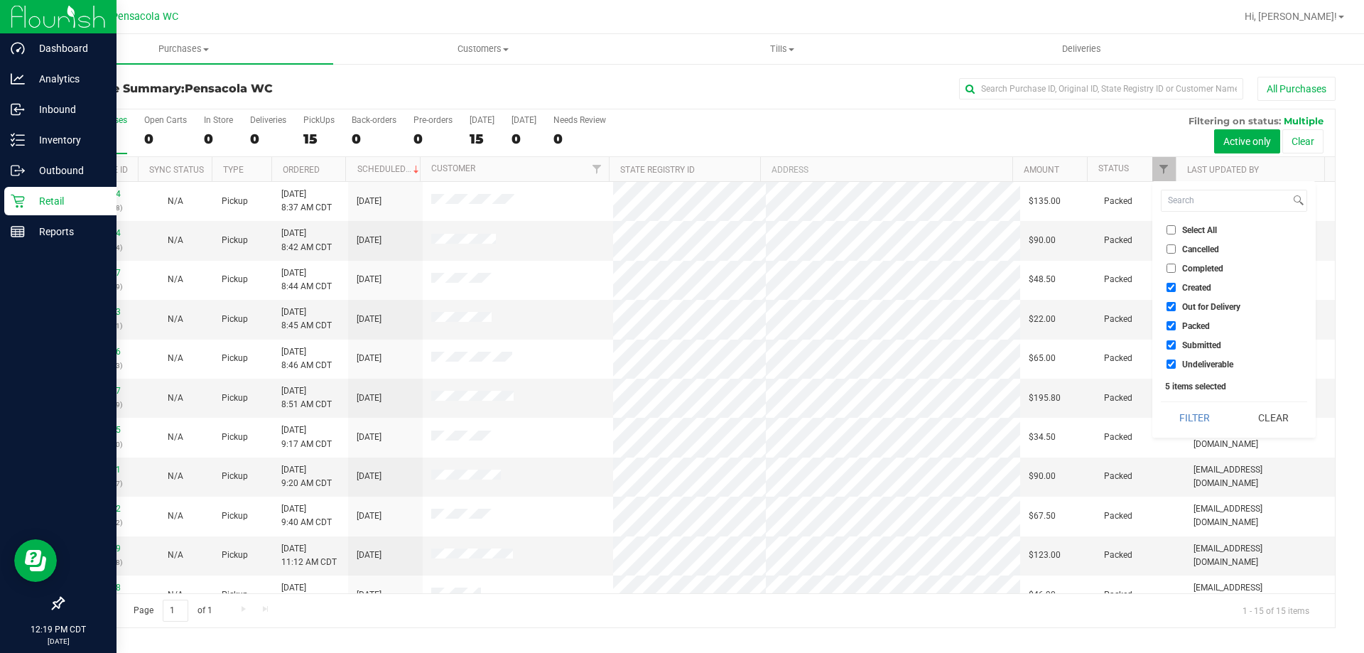
click at [1175, 235] on li "Select All" at bounding box center [1234, 229] width 146 height 15
click at [1174, 232] on input "Select All" at bounding box center [1171, 229] width 9 height 9
checkbox input "true"
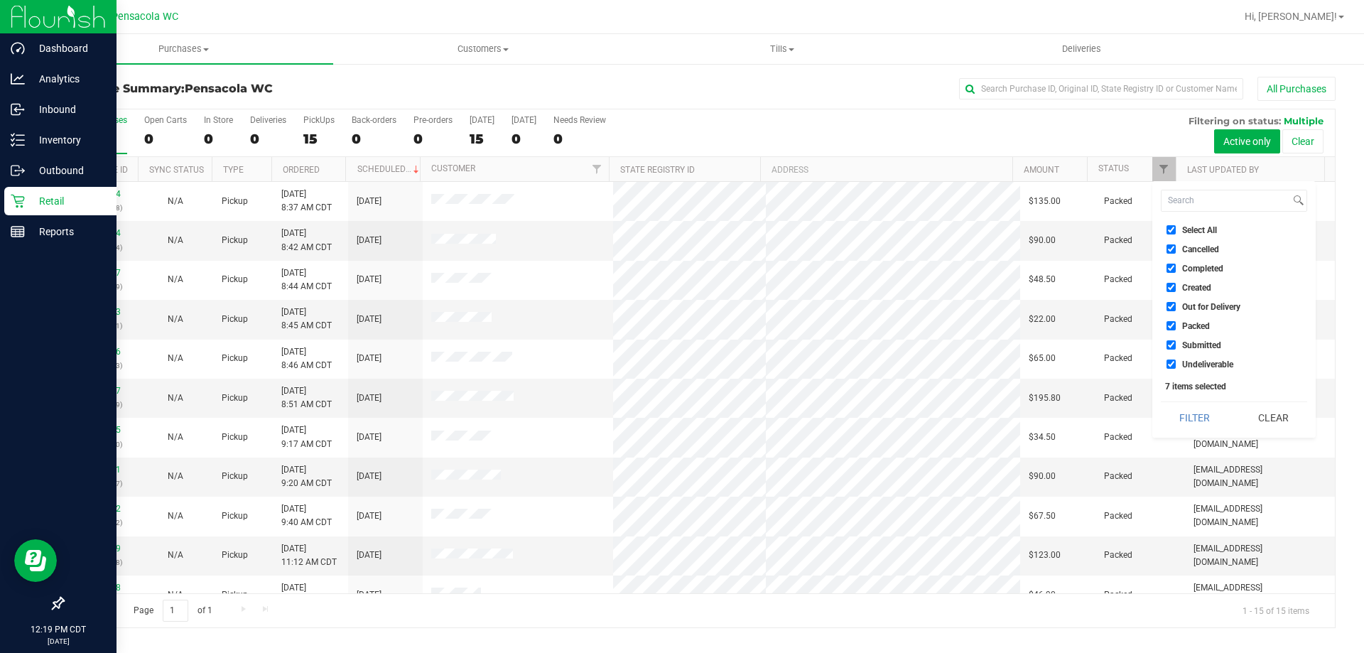
click at [1174, 232] on input "Select All" at bounding box center [1171, 229] width 9 height 9
checkbox input "false"
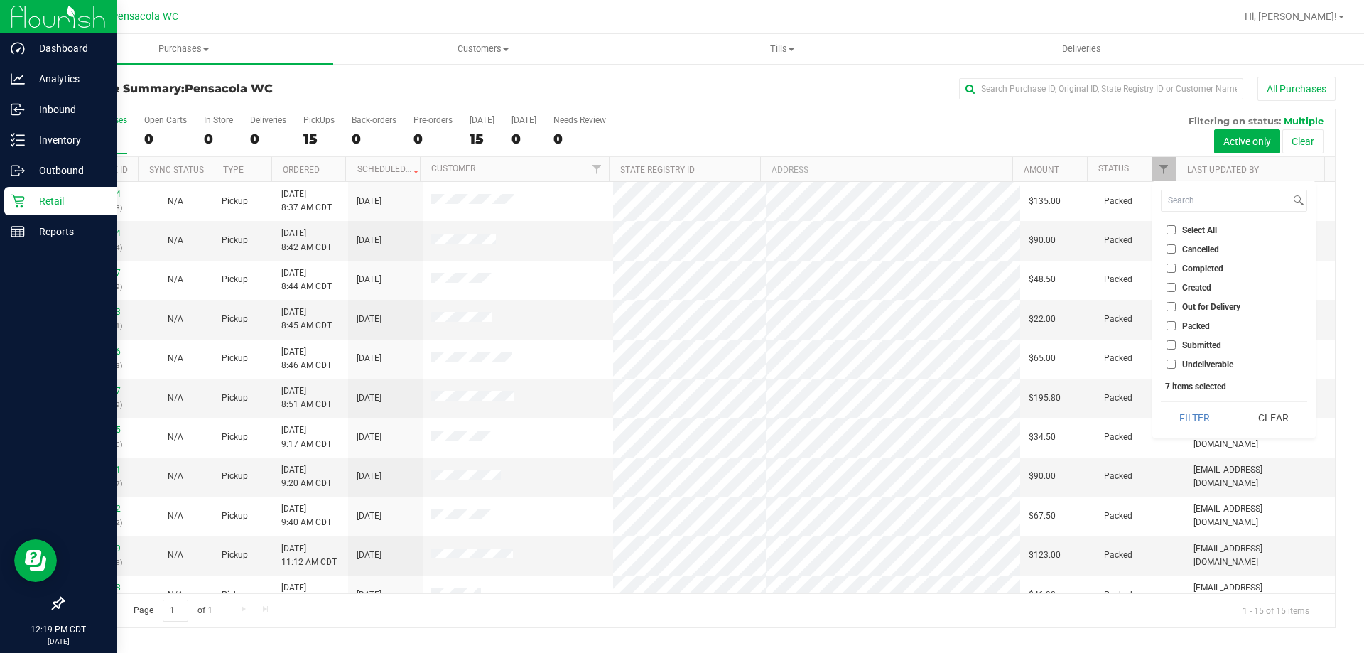
checkbox input "false"
click at [1172, 347] on input "Submitted" at bounding box center [1171, 344] width 9 height 9
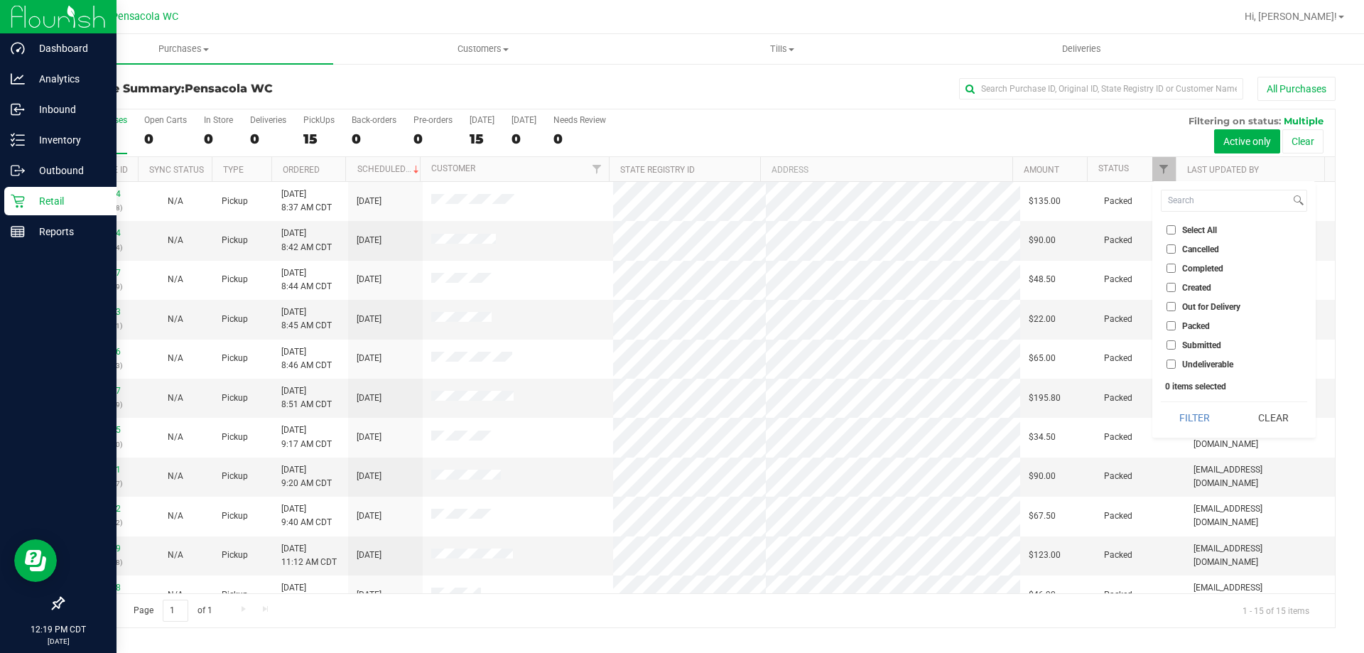
checkbox input "true"
click at [1193, 420] on button "Filter" at bounding box center [1195, 417] width 68 height 31
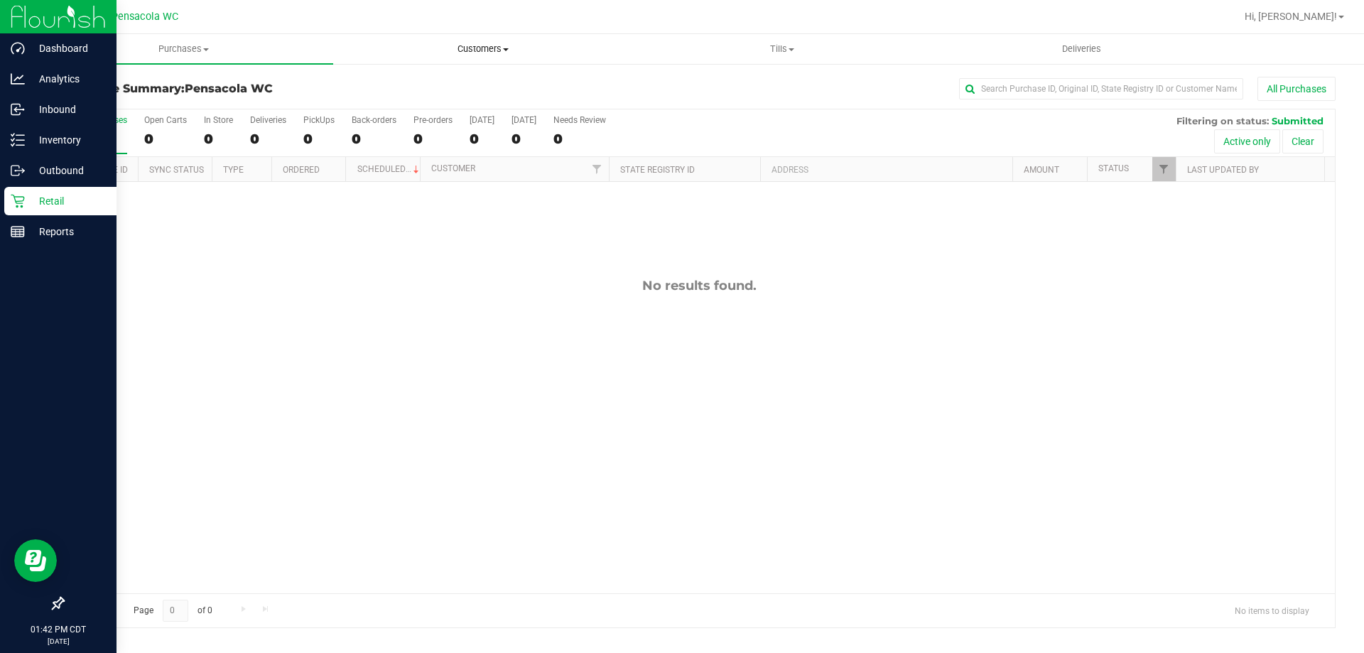
click at [462, 48] on span "Customers" at bounding box center [483, 49] width 298 height 13
click at [400, 86] on span "All customers" at bounding box center [384, 86] width 102 height 12
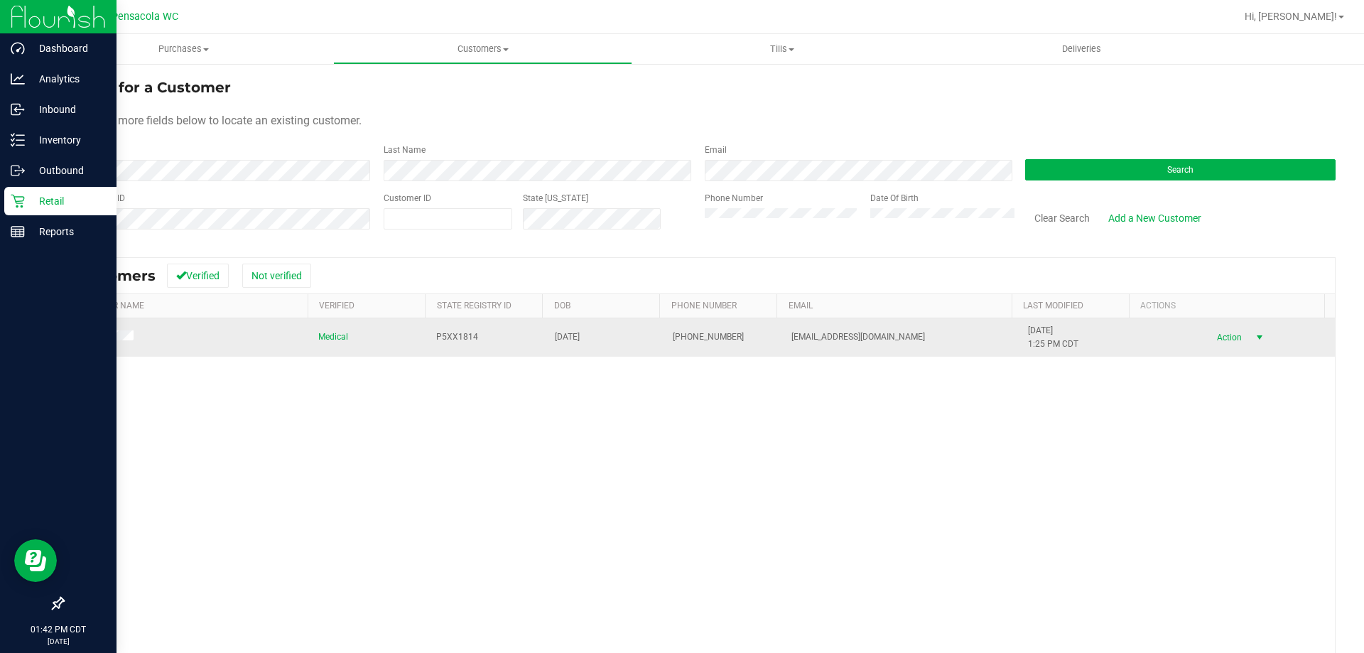
click at [1229, 333] on span "Action" at bounding box center [1227, 338] width 46 height 20
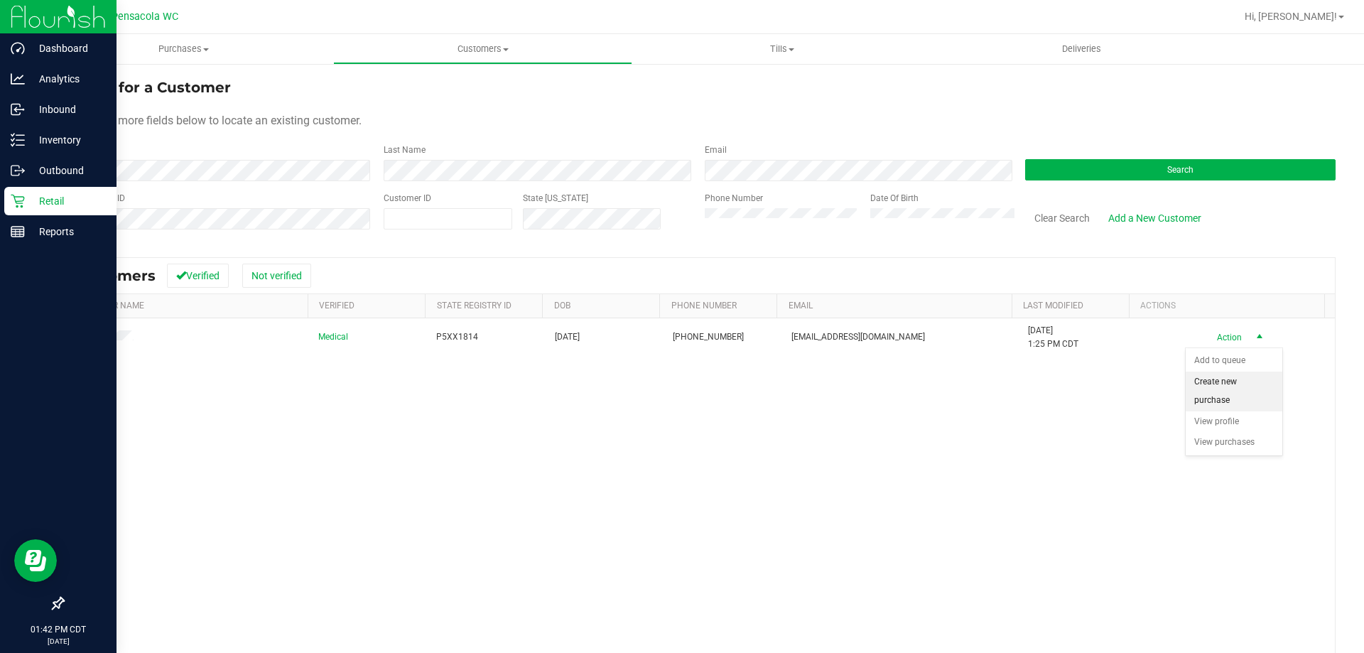
click at [1225, 394] on li "Create new purchase" at bounding box center [1234, 391] width 97 height 39
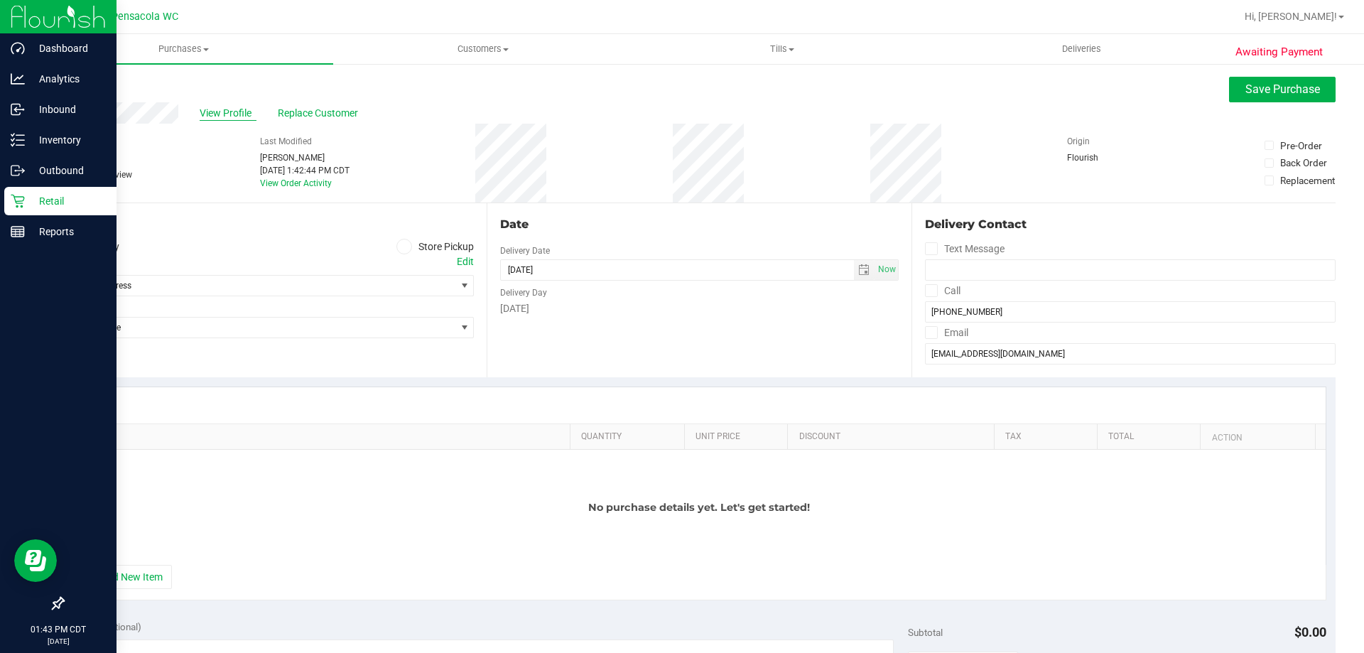
click at [244, 107] on span "View Profile" at bounding box center [228, 113] width 57 height 15
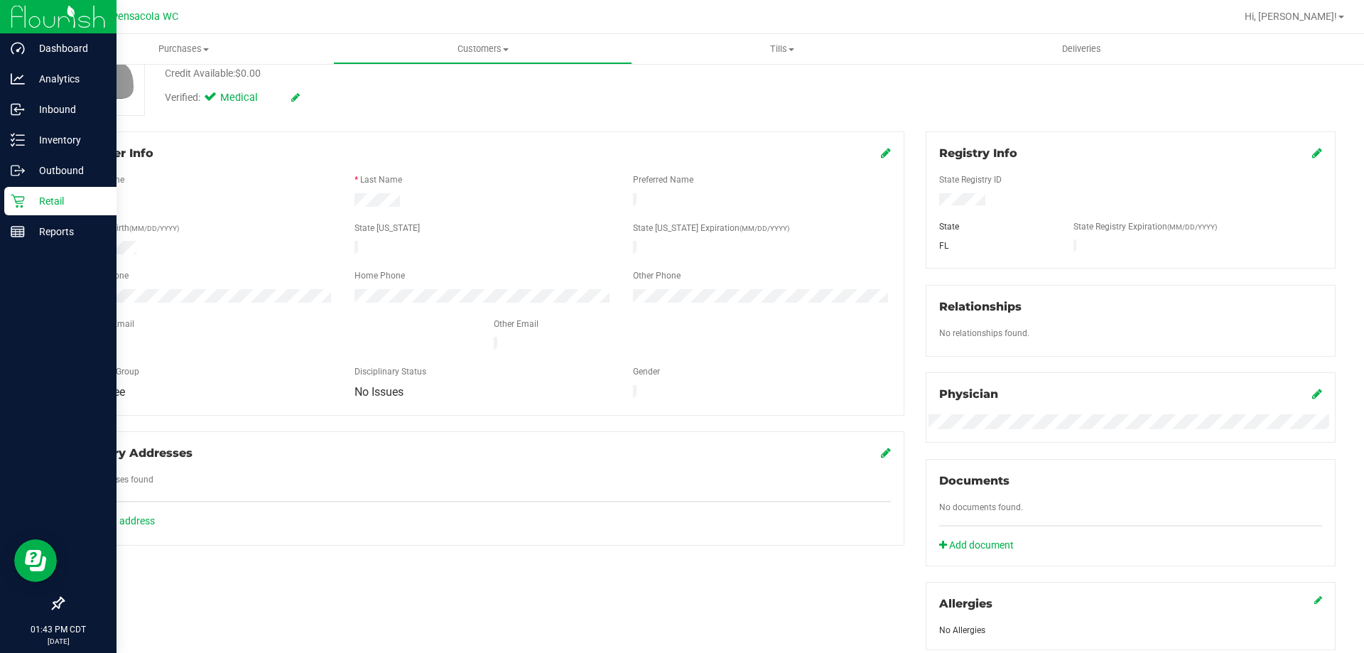
scroll to position [426, 0]
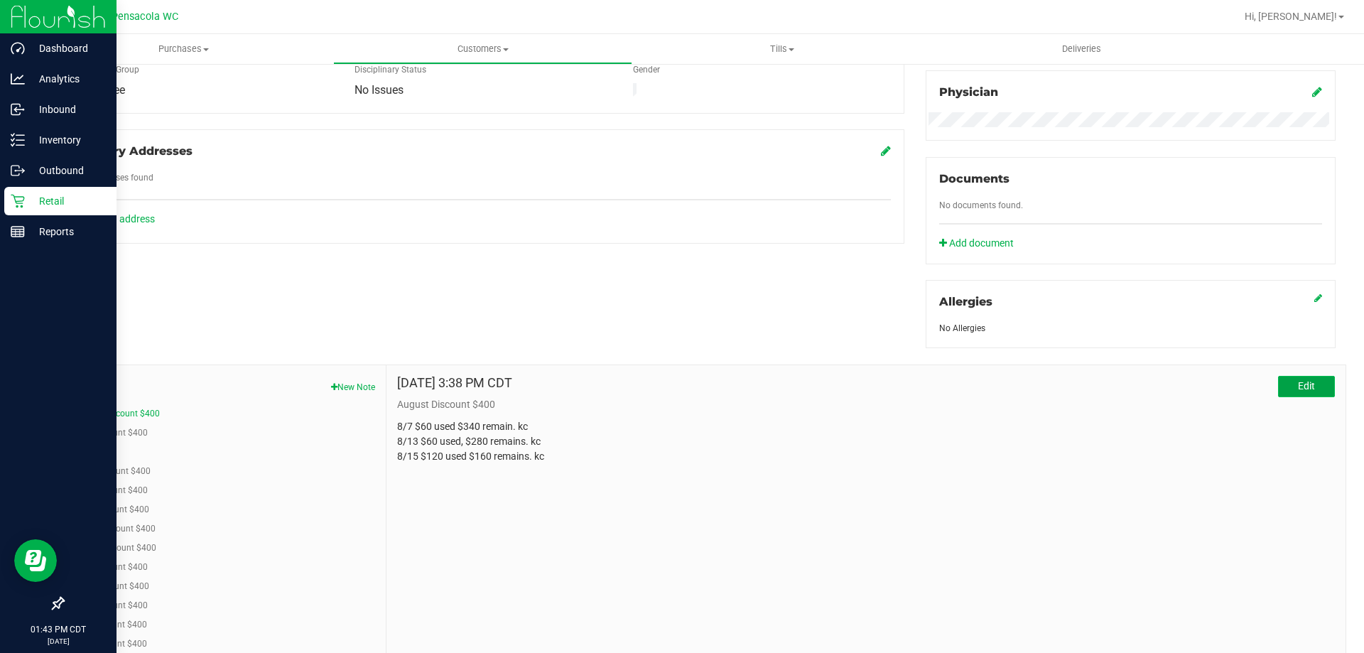
click at [1298, 387] on span "Edit" at bounding box center [1306, 385] width 17 height 11
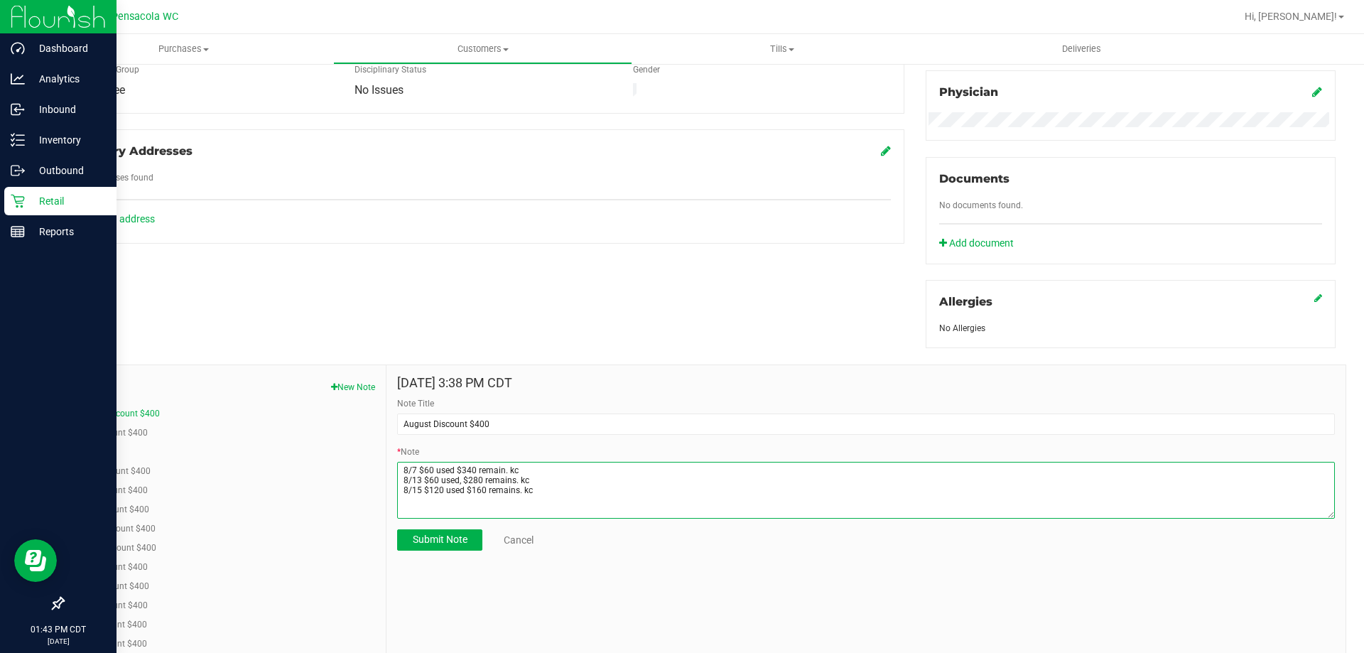
click at [563, 488] on textarea "* Note" at bounding box center [866, 490] width 938 height 57
type textarea "8/7 $60 used $340 remain. kc 8/13 $60 used, $280 remains. kc 8/15 $120 used $16…"
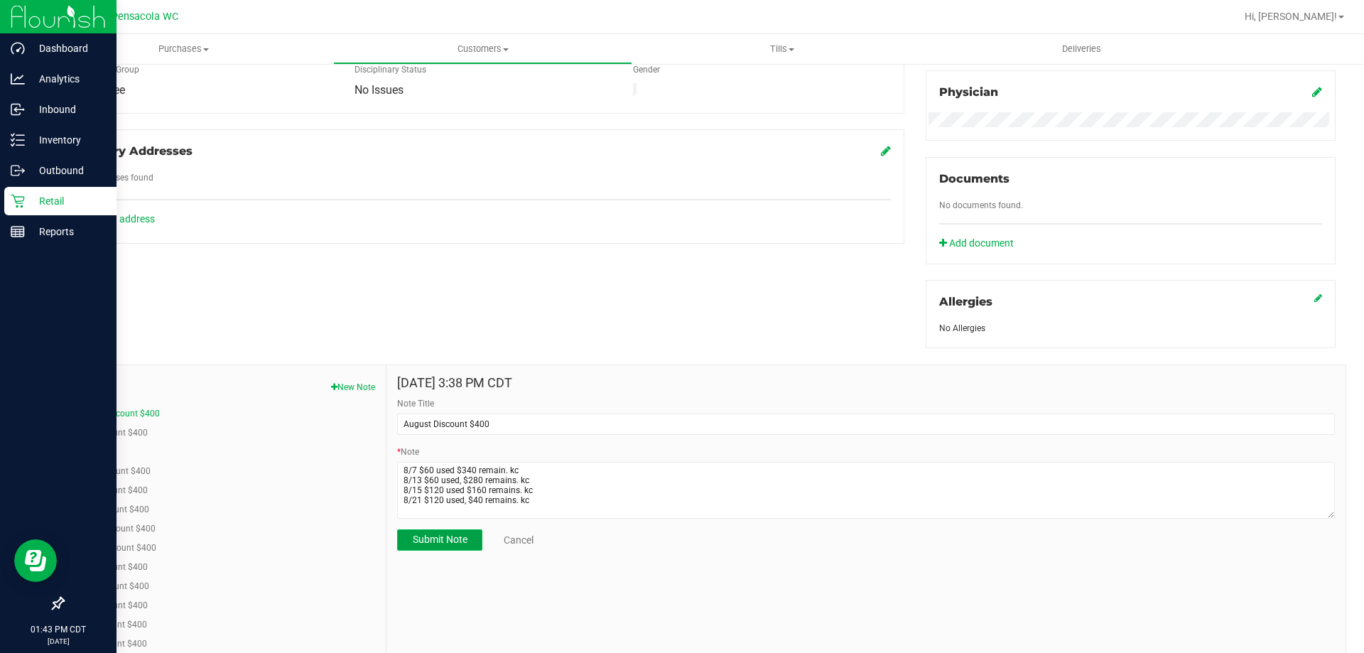
click at [448, 536] on span "Submit Note" at bounding box center [440, 539] width 55 height 11
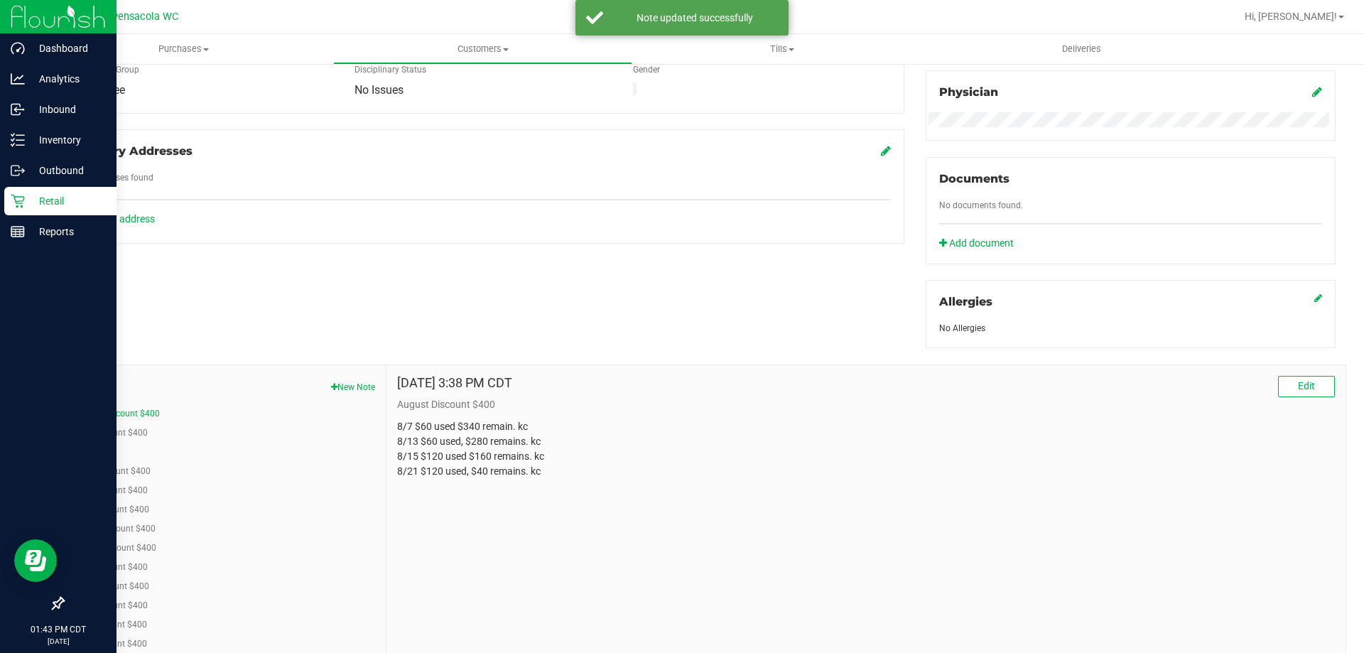
scroll to position [0, 0]
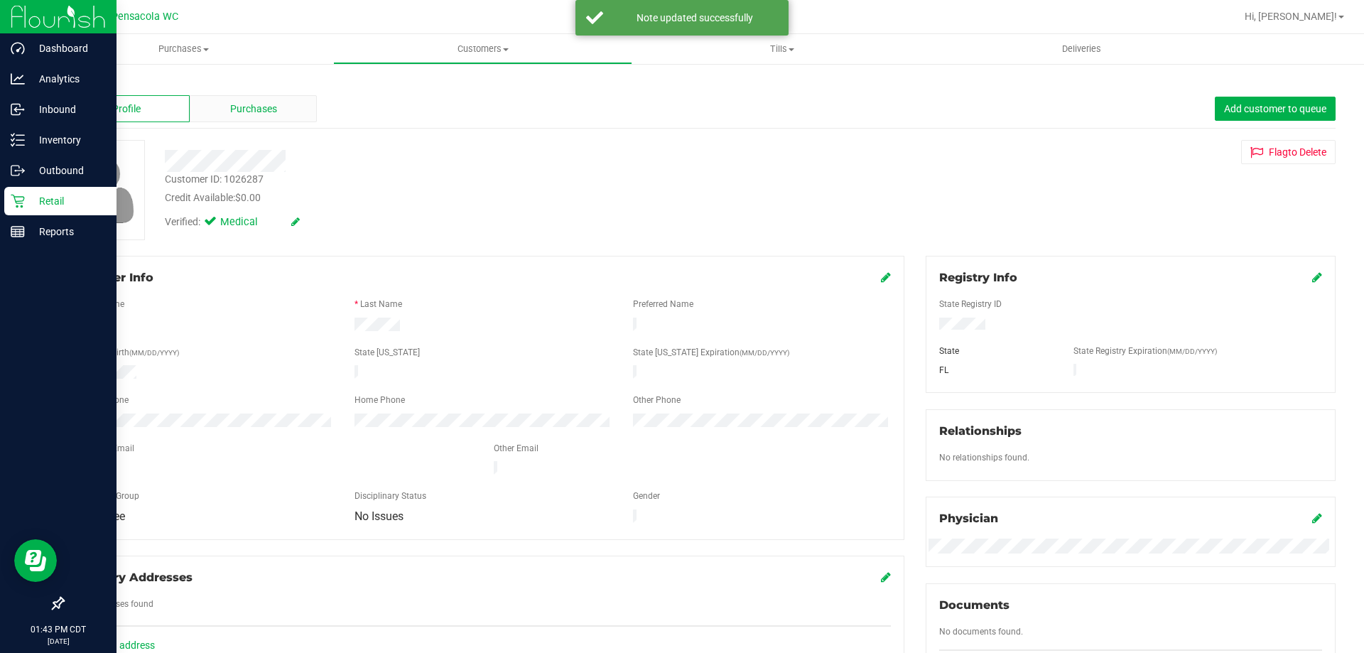
click at [203, 101] on div "Purchases" at bounding box center [253, 108] width 127 height 27
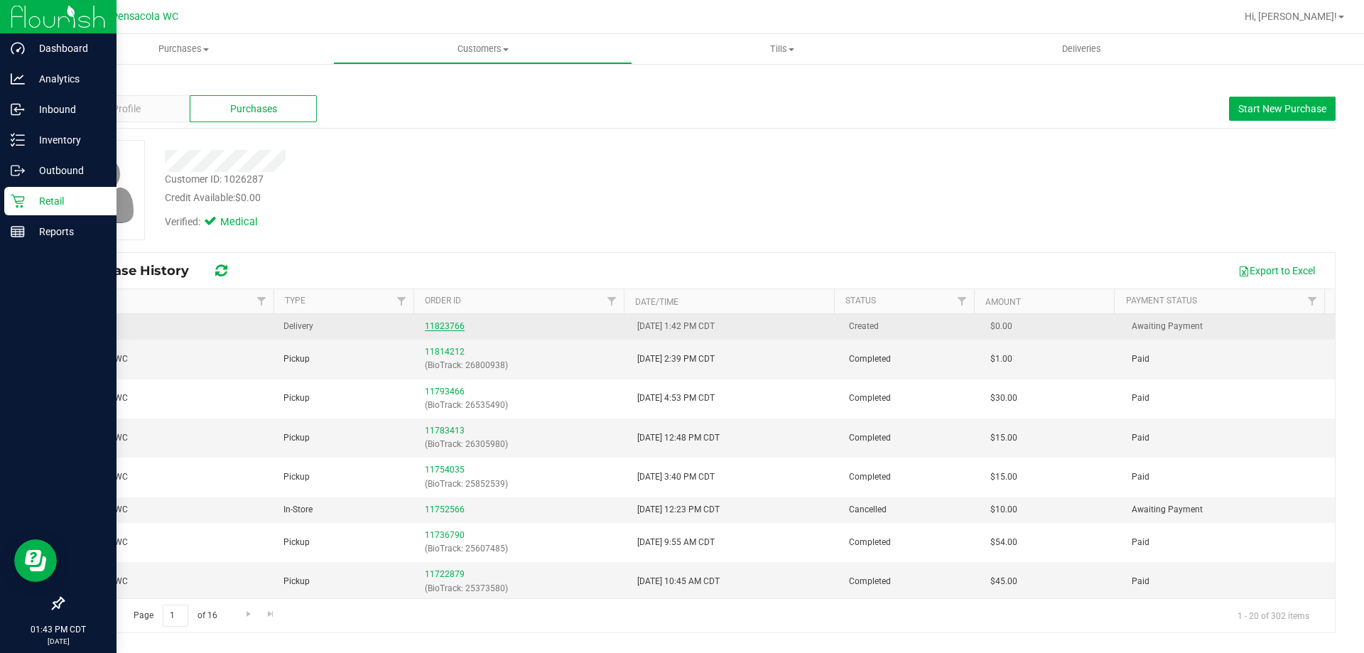
click at [442, 323] on link "11823766" at bounding box center [445, 326] width 40 height 10
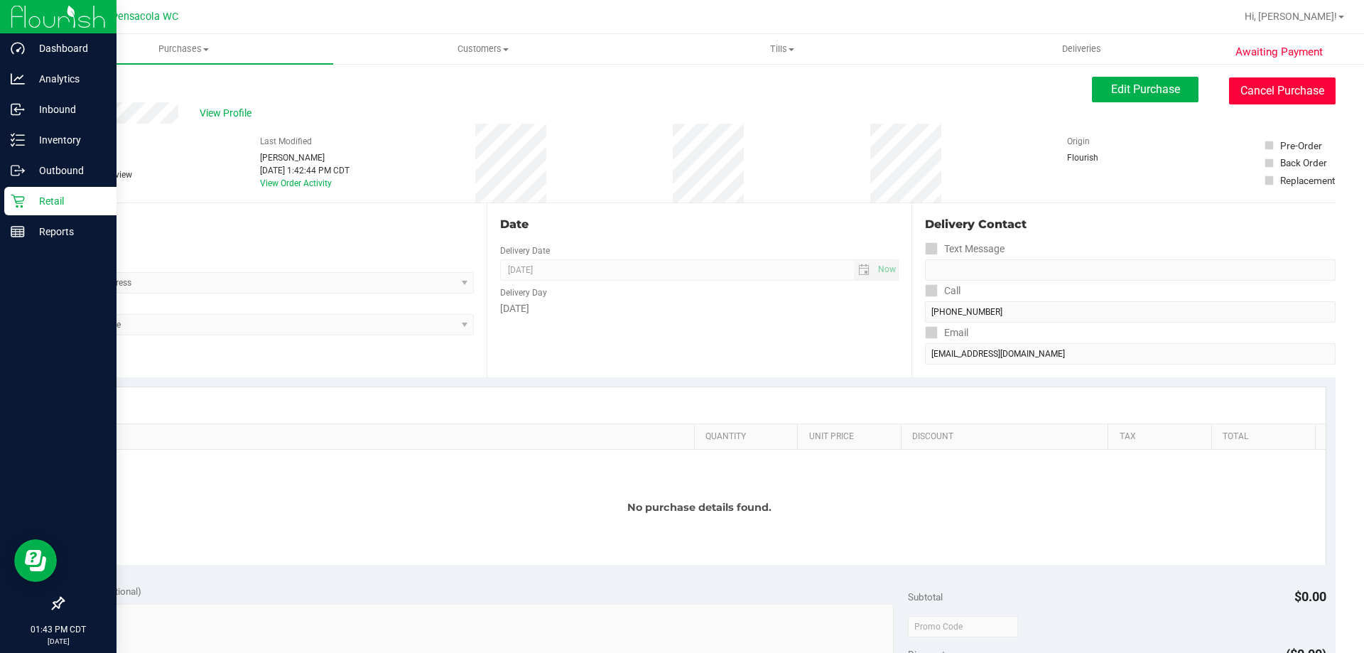
click at [1236, 92] on button "Cancel Purchase" at bounding box center [1282, 90] width 107 height 27
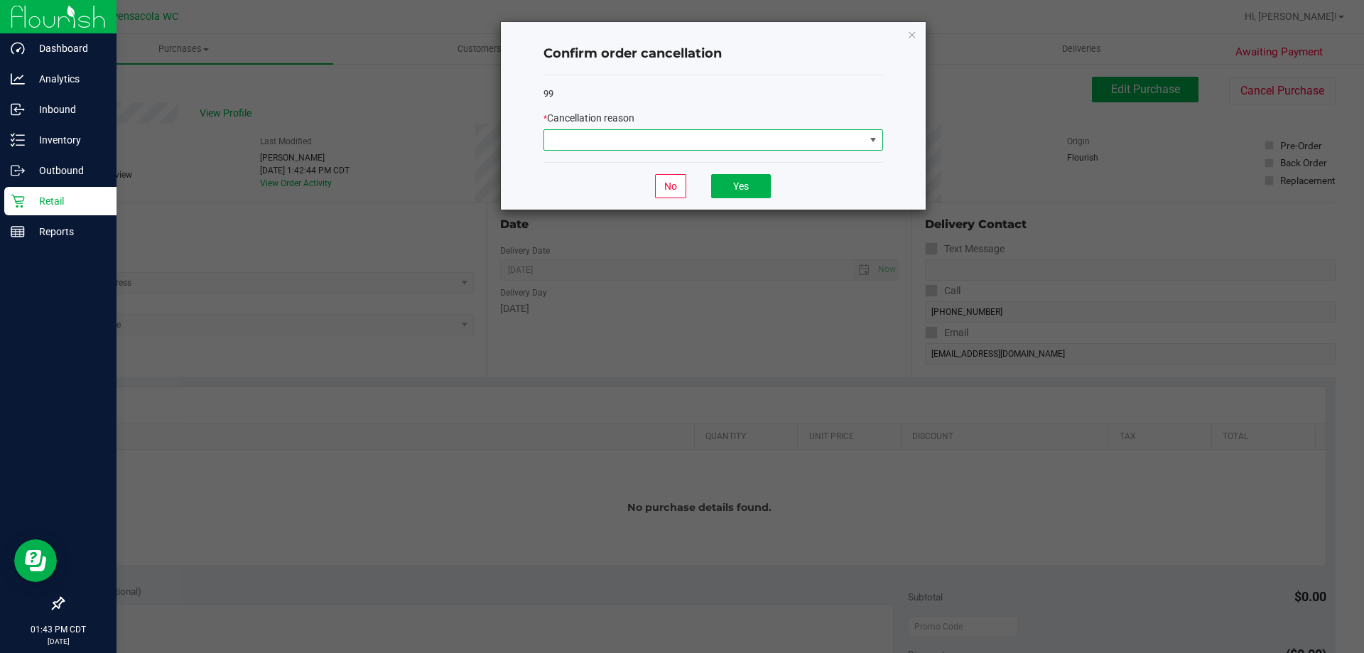
click at [870, 141] on span at bounding box center [873, 139] width 11 height 11
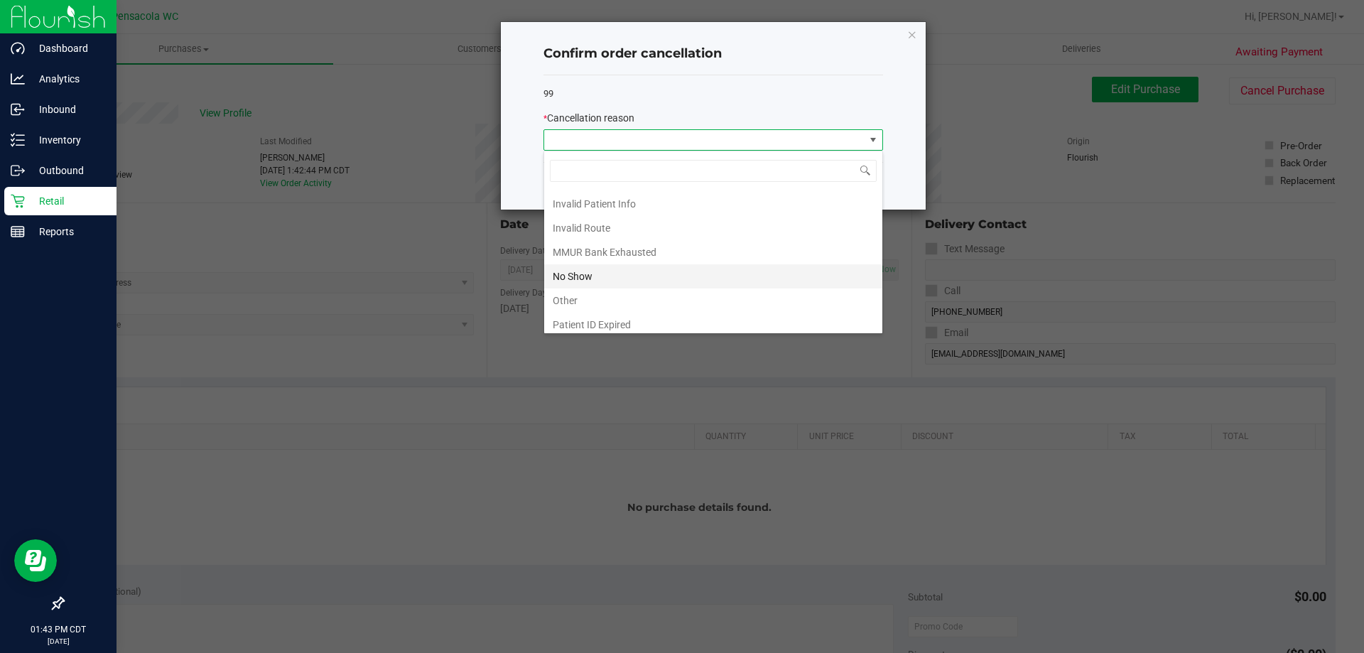
scroll to position [71, 0]
click at [563, 252] on li "No Show" at bounding box center [713, 251] width 338 height 24
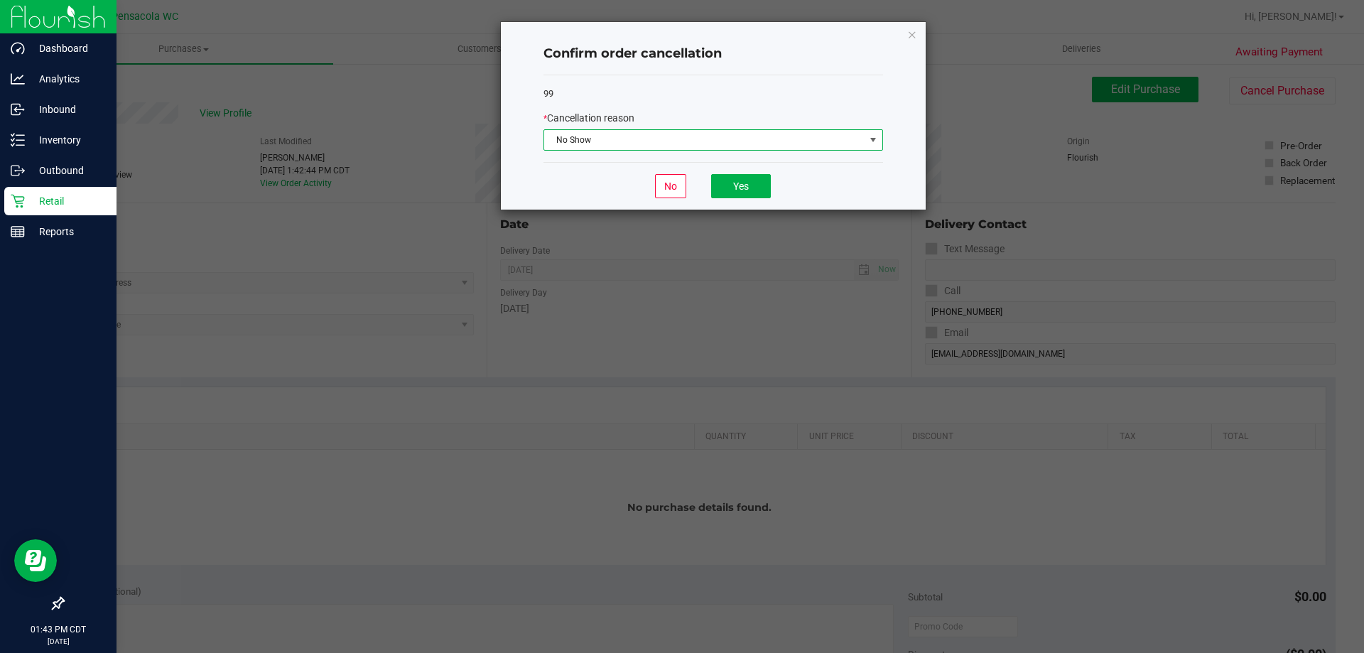
click at [671, 133] on span "No Show" at bounding box center [704, 140] width 320 height 20
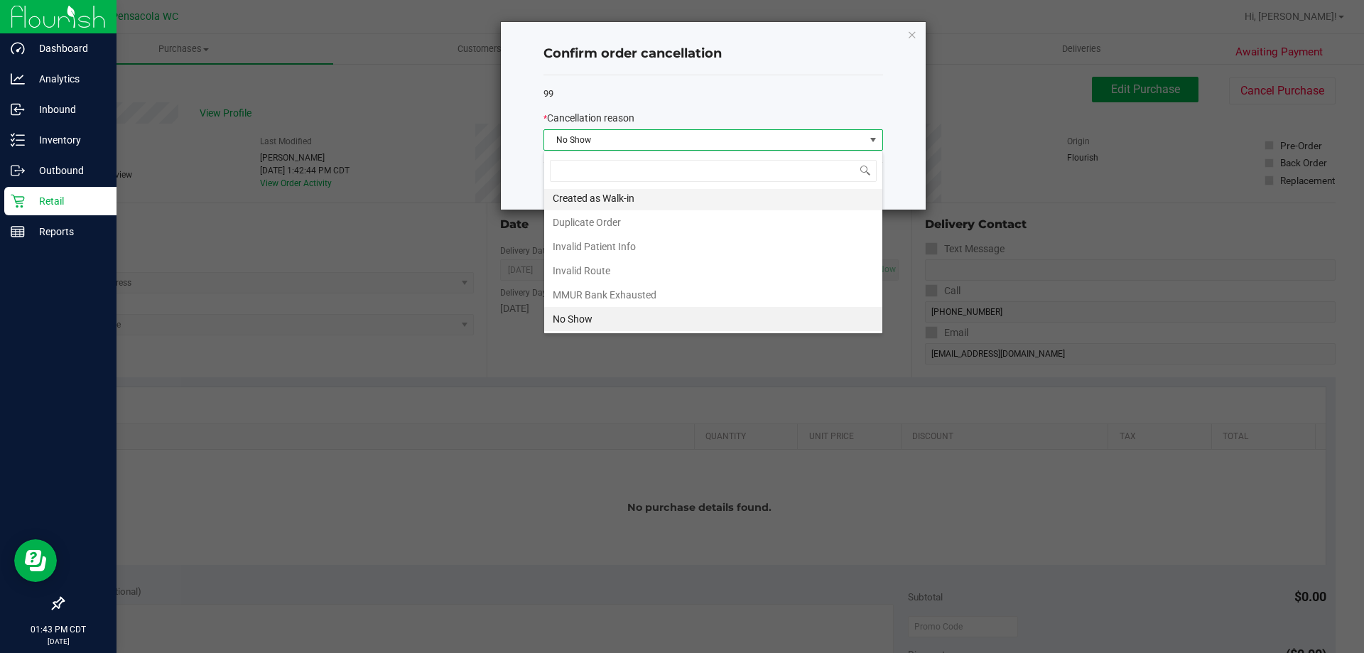
scroll to position [74, 0]
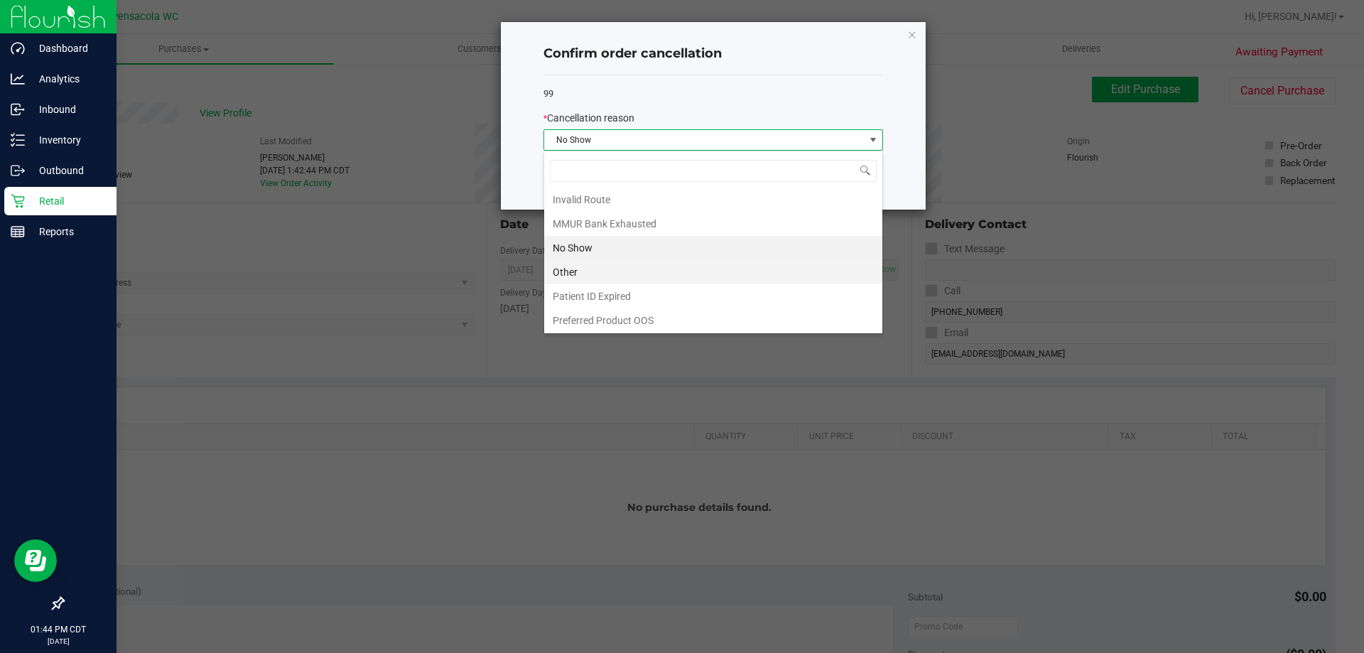
click at [566, 266] on li "Other" at bounding box center [713, 272] width 338 height 24
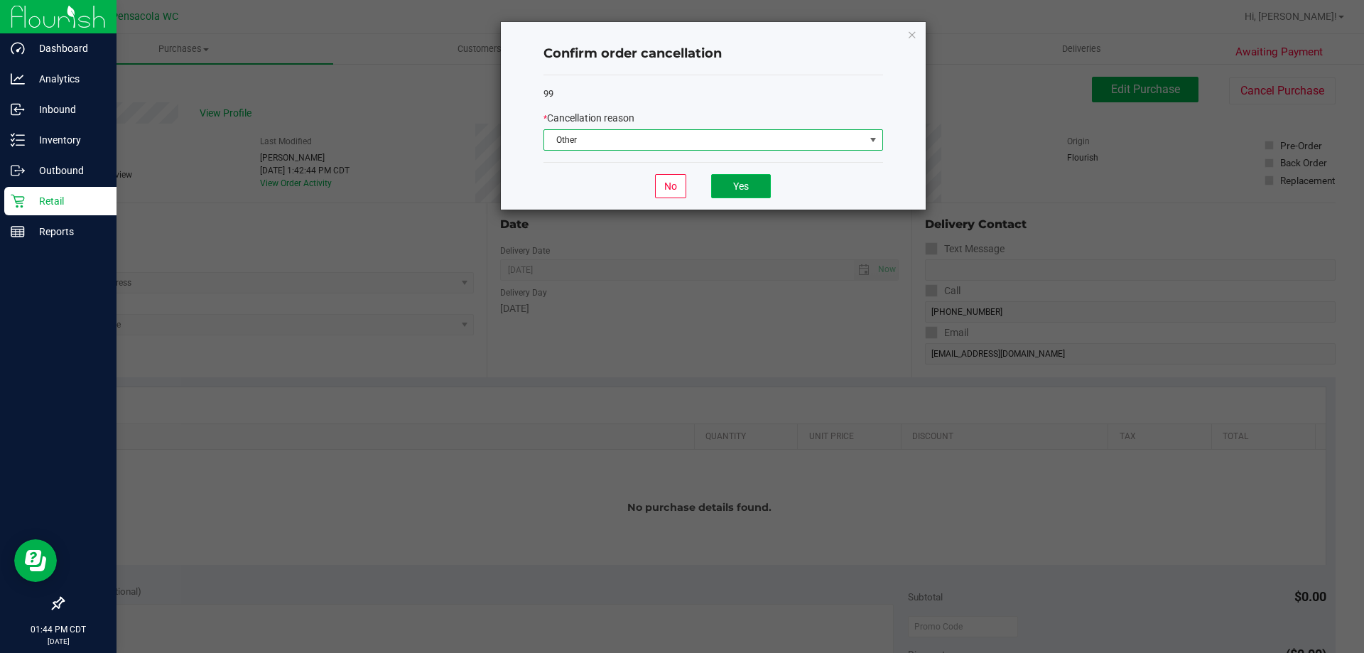
click at [764, 190] on button "Yes" at bounding box center [741, 186] width 60 height 24
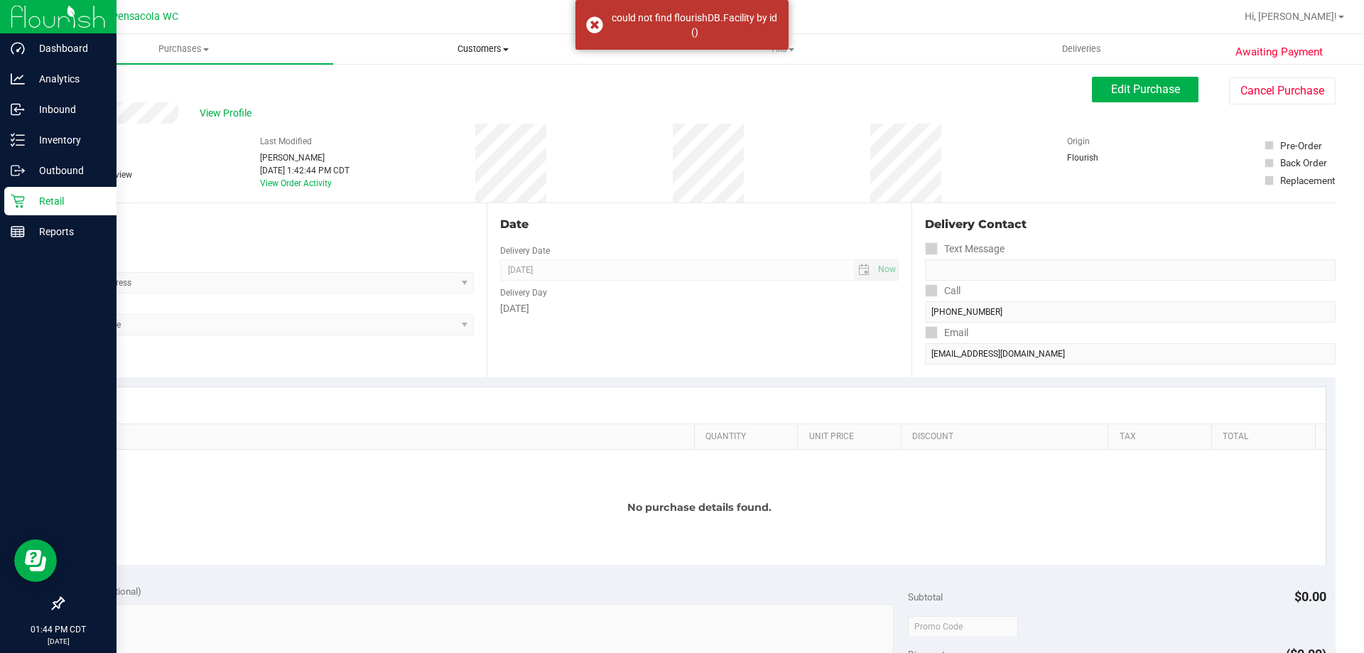
click at [495, 46] on span "Customers" at bounding box center [483, 49] width 298 height 13
click at [400, 83] on span "All customers" at bounding box center [384, 86] width 102 height 12
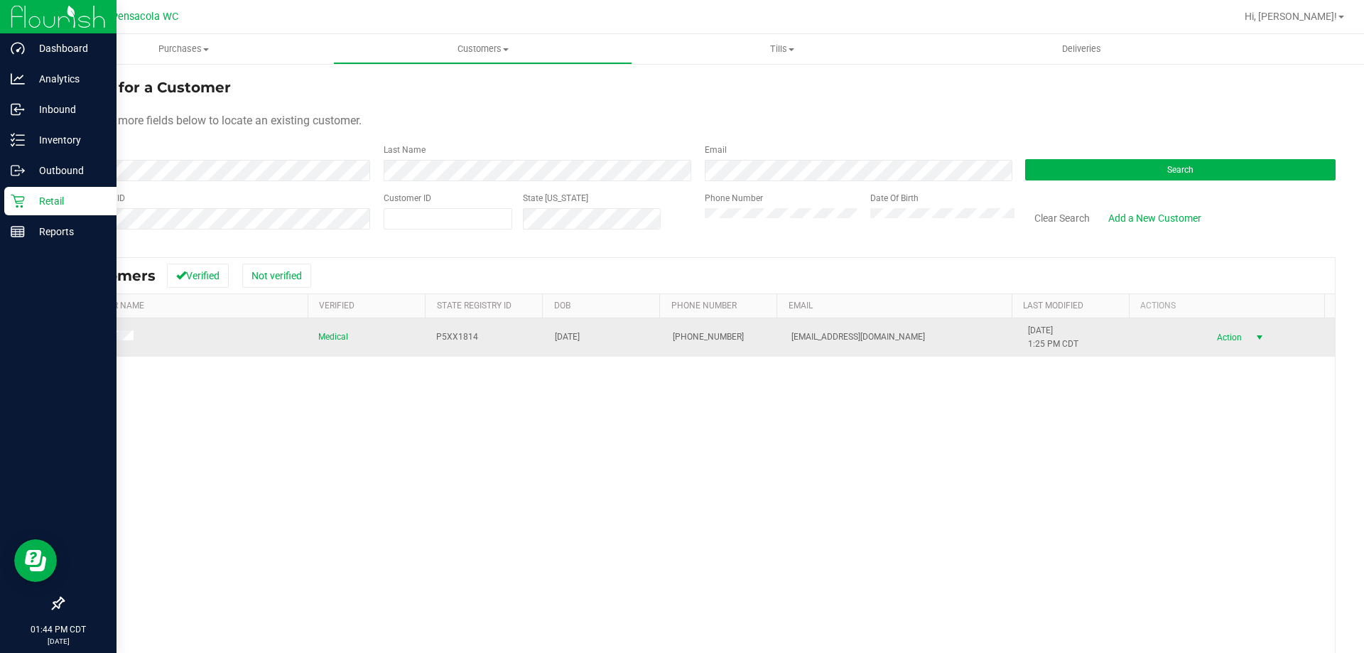
click at [1230, 333] on span "Action" at bounding box center [1227, 338] width 46 height 20
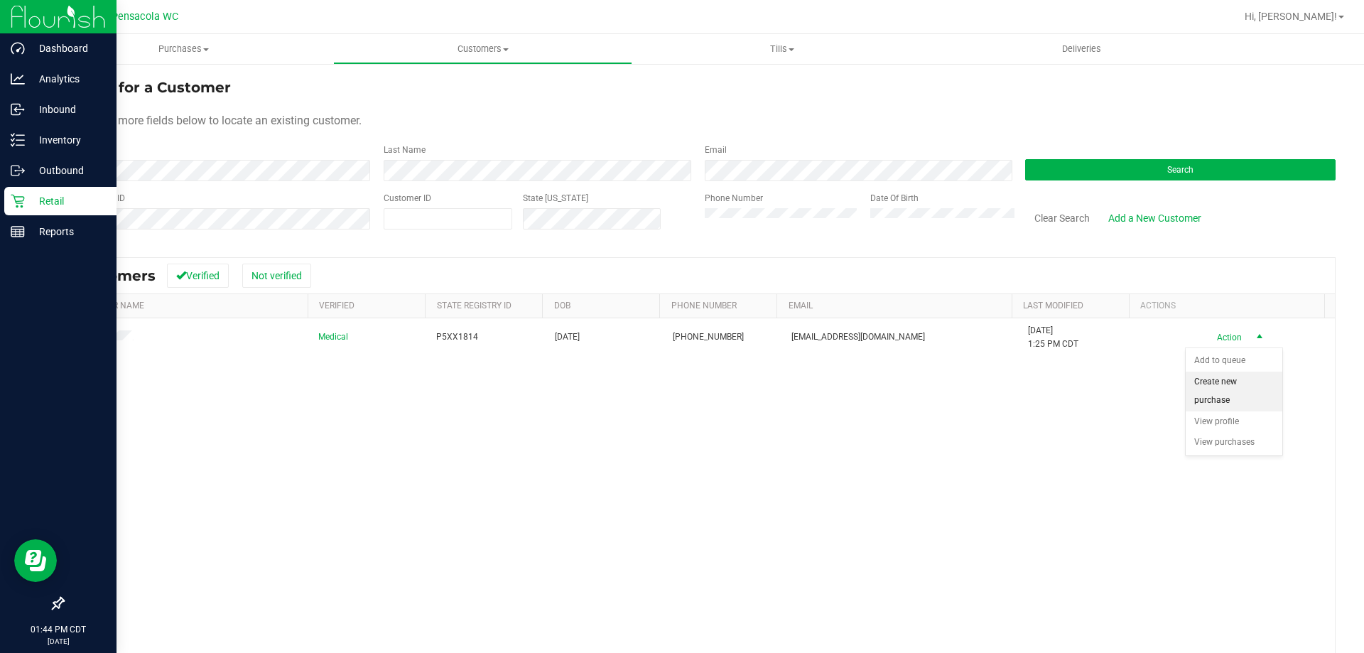
click at [1220, 394] on li "Create new purchase" at bounding box center [1234, 391] width 97 height 39
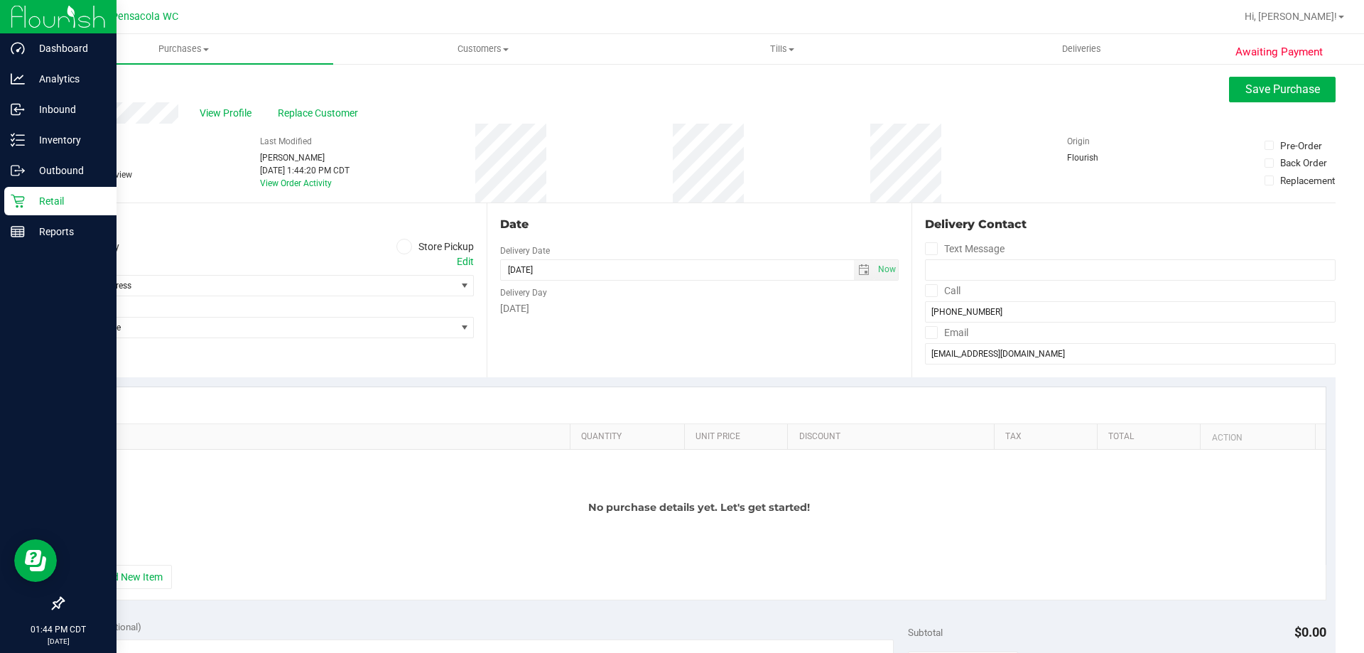
click at [400, 247] on icon at bounding box center [404, 247] width 9 height 0
click at [0, 0] on input "Store Pickup" at bounding box center [0, 0] width 0 height 0
click at [268, 277] on span "Select Store" at bounding box center [259, 286] width 392 height 20
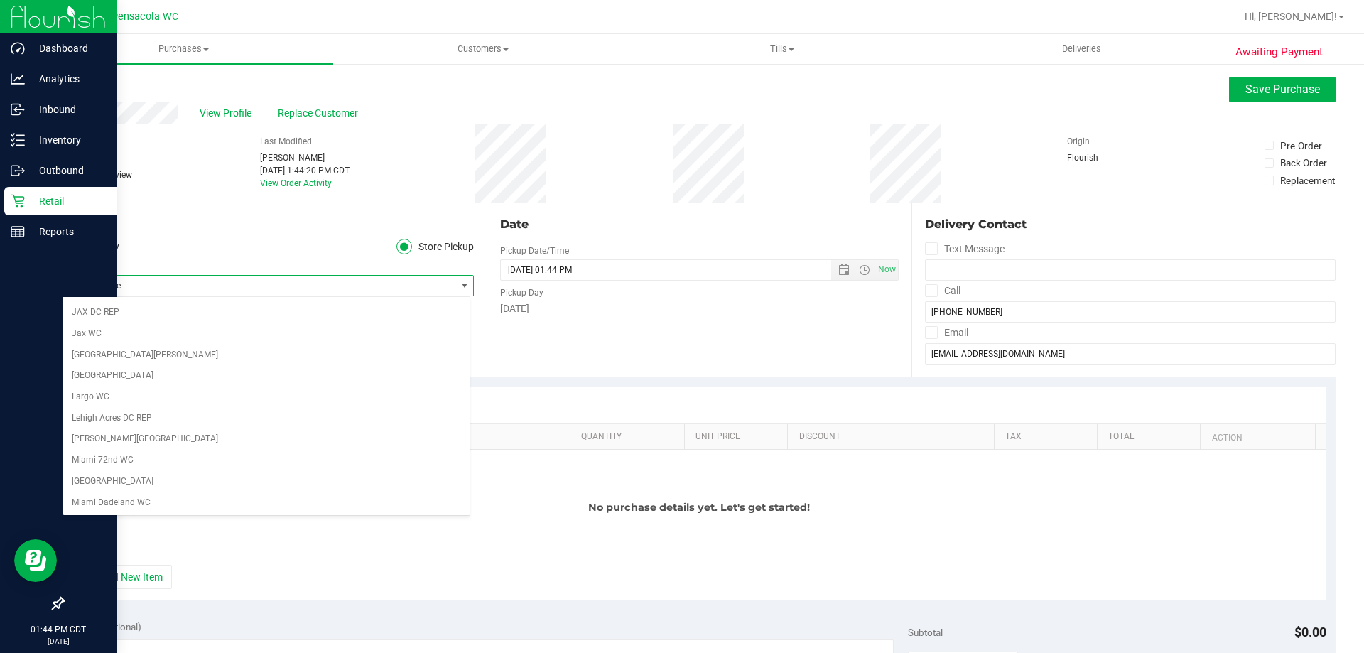
scroll to position [639, 0]
click at [108, 487] on li "Pensacola WC" at bounding box center [266, 494] width 406 height 21
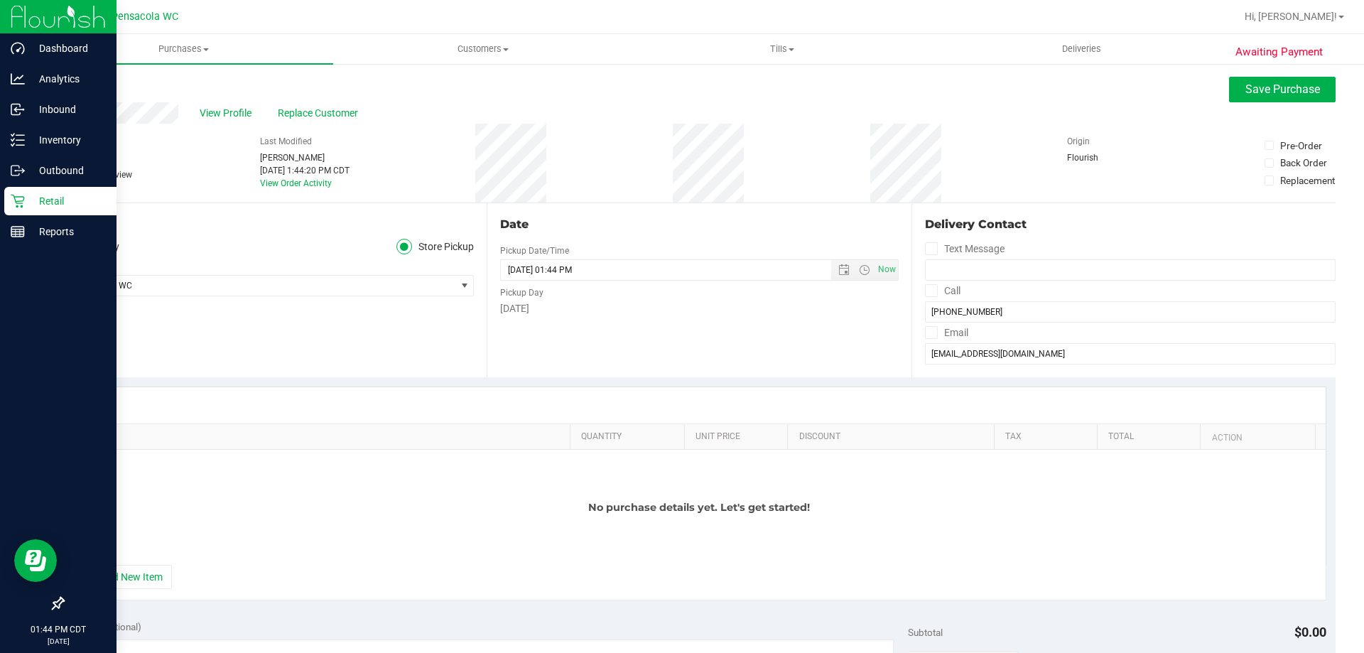
click at [121, 564] on div "SKU Quantity Unit Price Discount Tax Total Action No purchase details yet. Let'…" at bounding box center [699, 494] width 1254 height 214
drag, startPoint x: 134, startPoint y: 576, endPoint x: 129, endPoint y: 570, distance: 8.6
click at [130, 572] on button "+ Add New Item" at bounding box center [128, 577] width 88 height 24
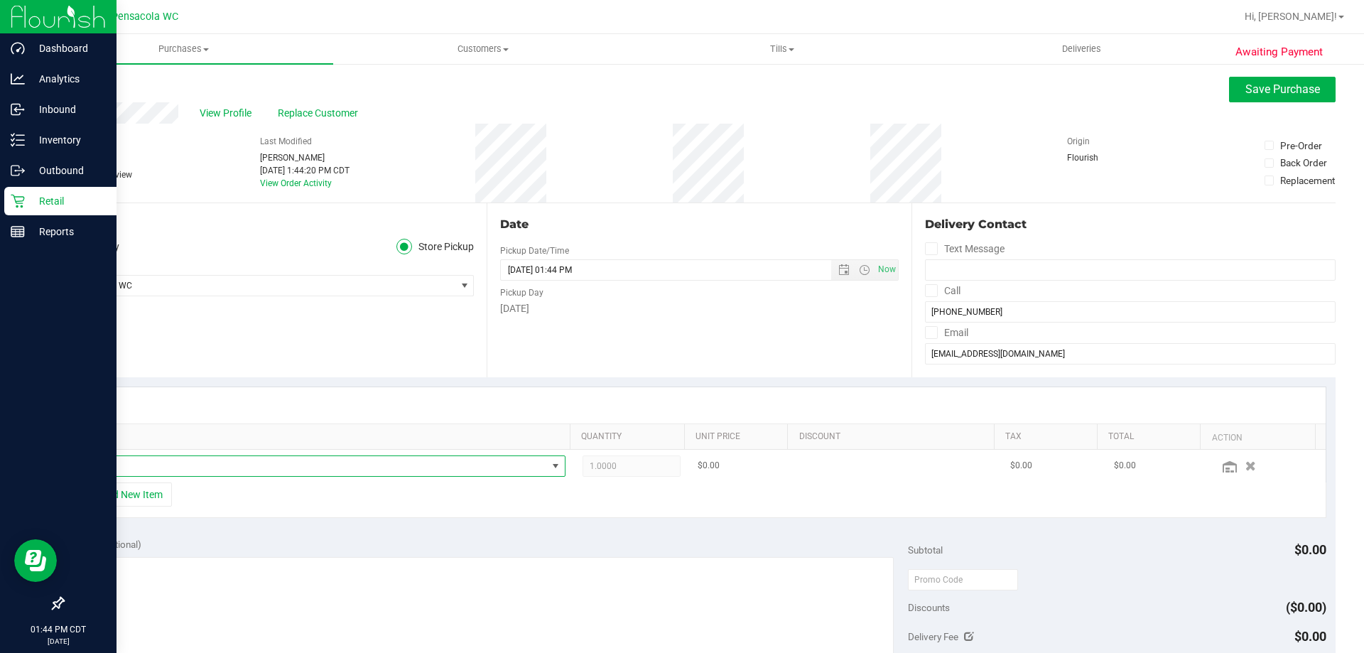
click at [158, 461] on span "NO DATA FOUND" at bounding box center [314, 466] width 465 height 20
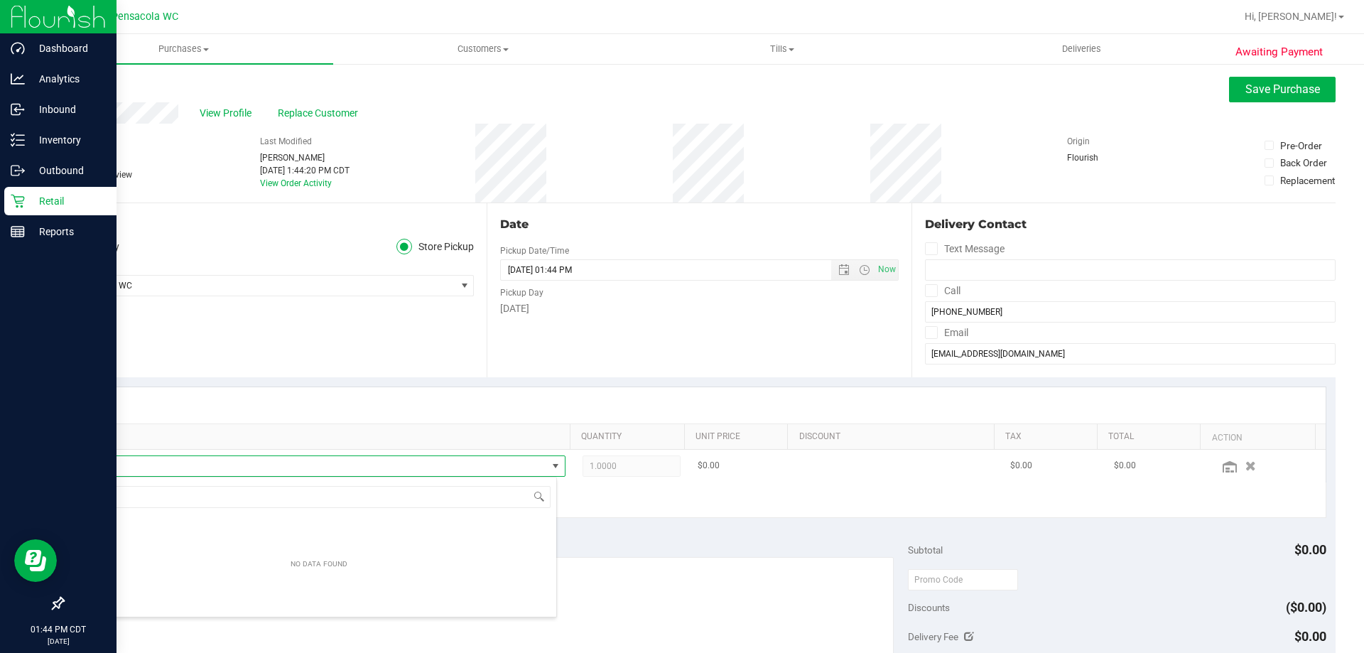
scroll to position [21, 471]
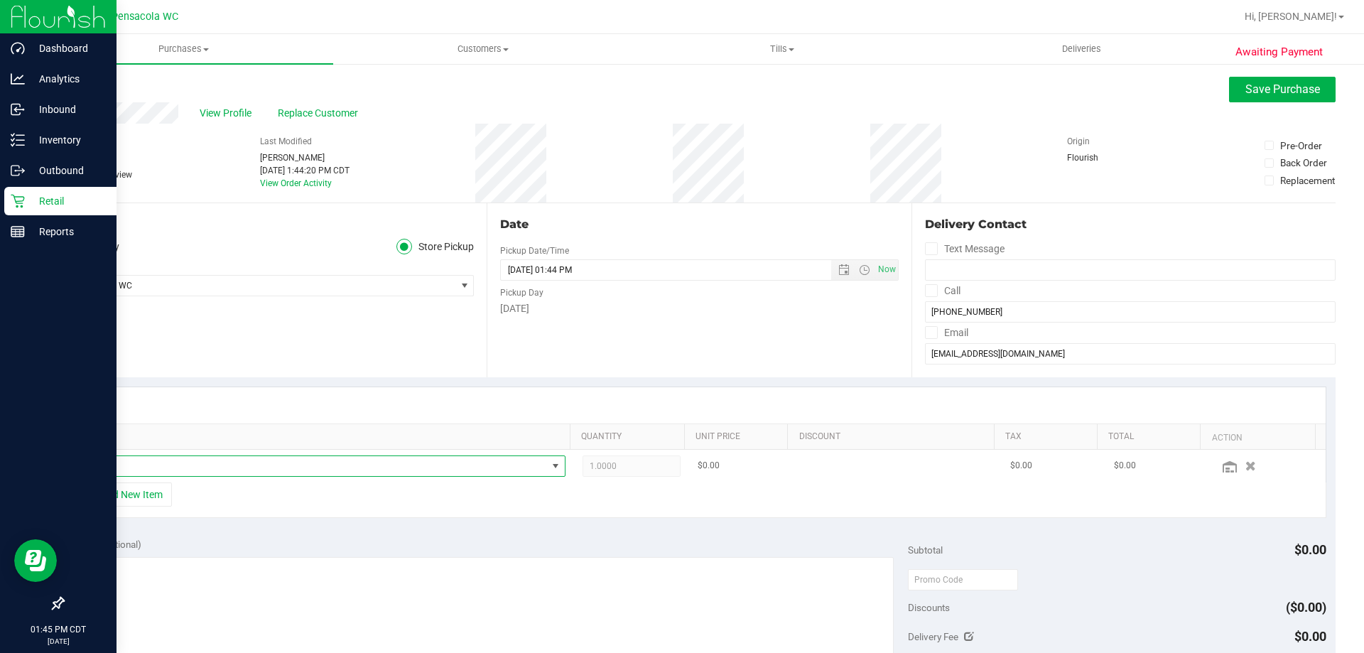
click at [171, 465] on span "NO DATA FOUND" at bounding box center [314, 466] width 465 height 20
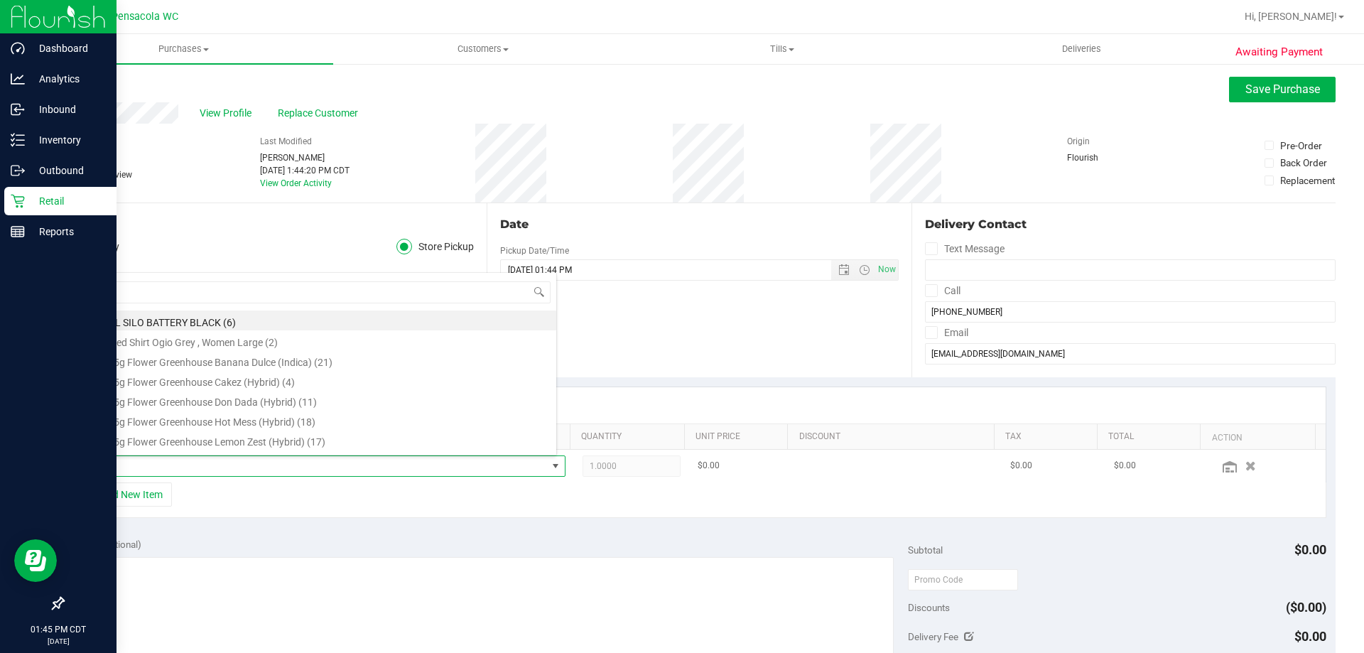
type input "mec"
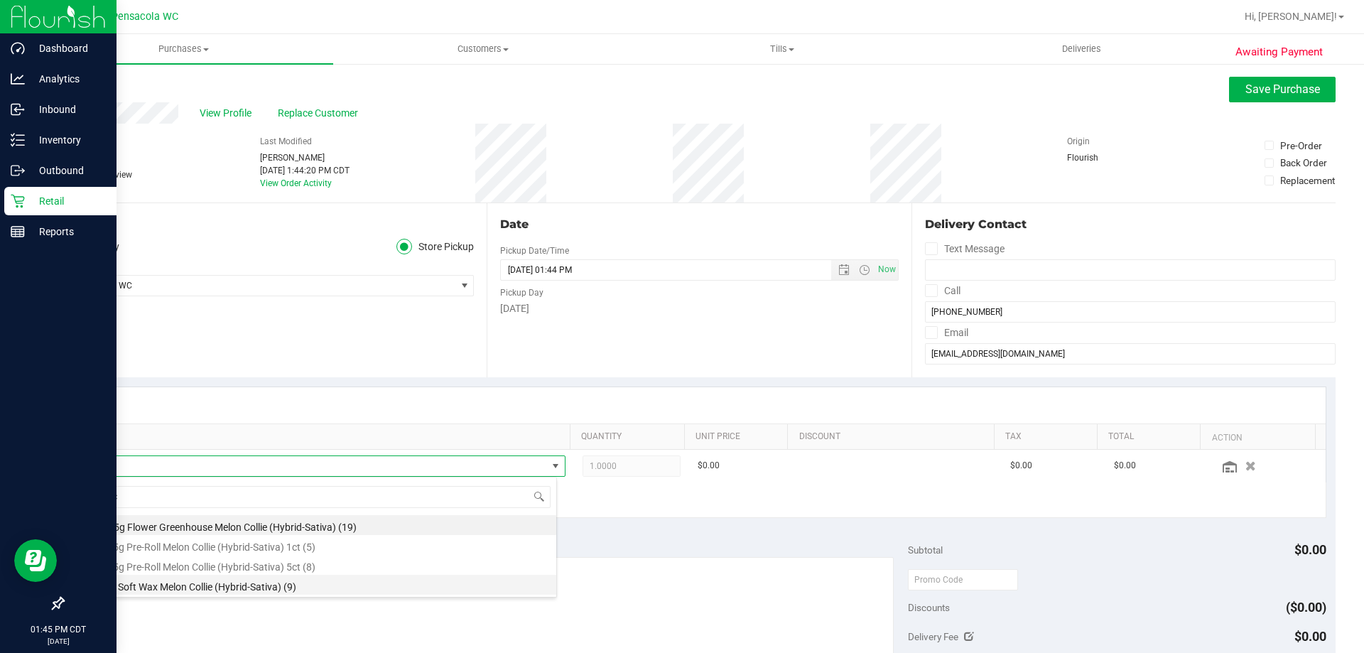
click at [179, 586] on li "FT 1g Soft Wax Melon Collie (Hybrid-Sativa) (9)" at bounding box center [319, 585] width 474 height 20
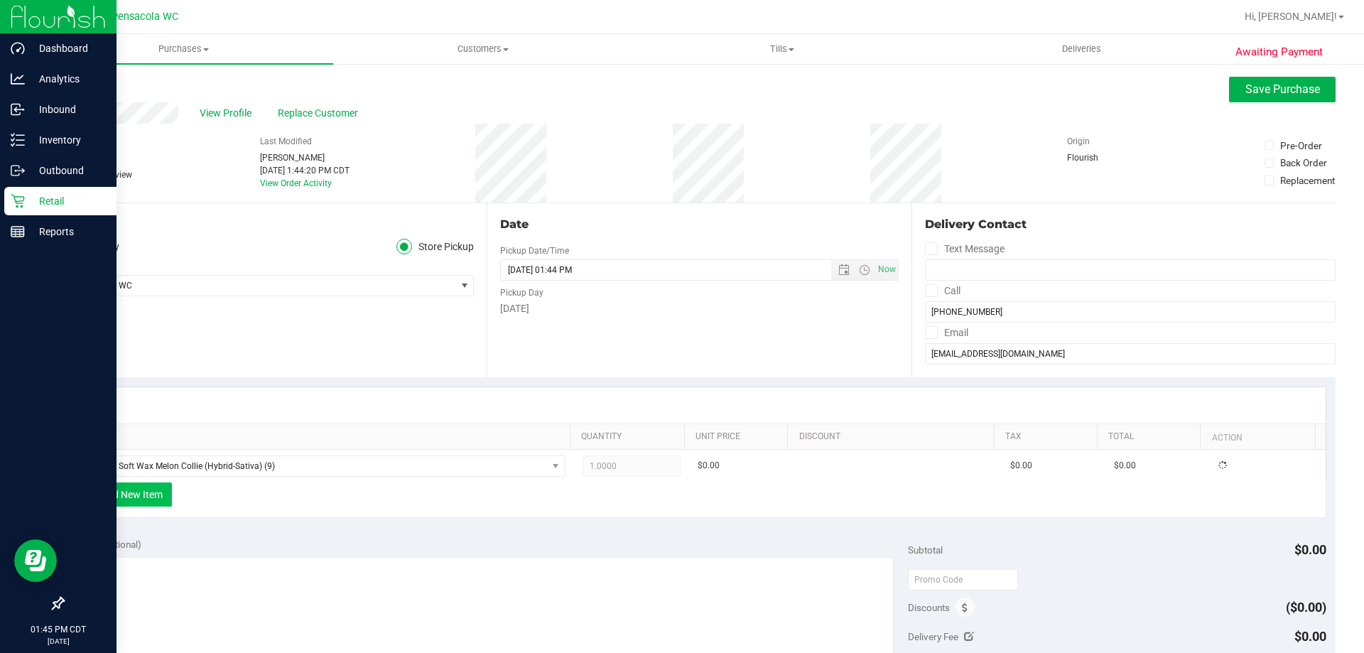
click at [138, 490] on button "+ Add New Item" at bounding box center [128, 494] width 88 height 24
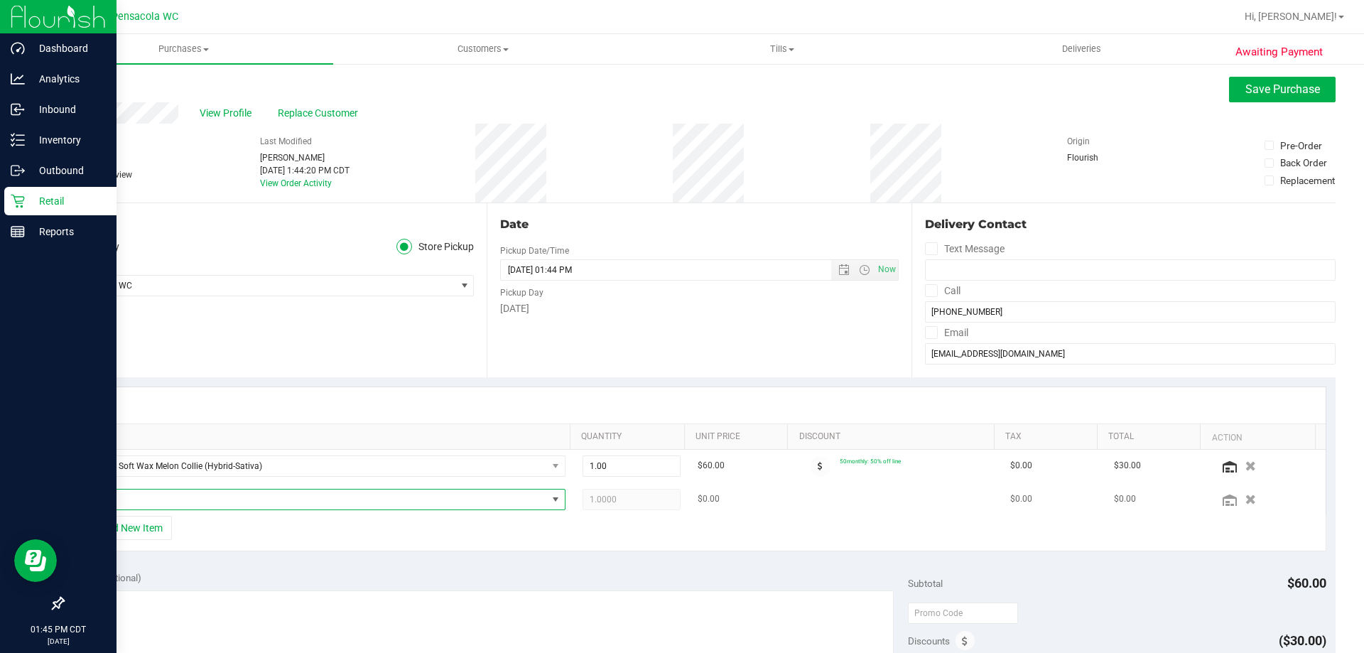
click at [140, 498] on span "NO DATA FOUND" at bounding box center [314, 500] width 465 height 20
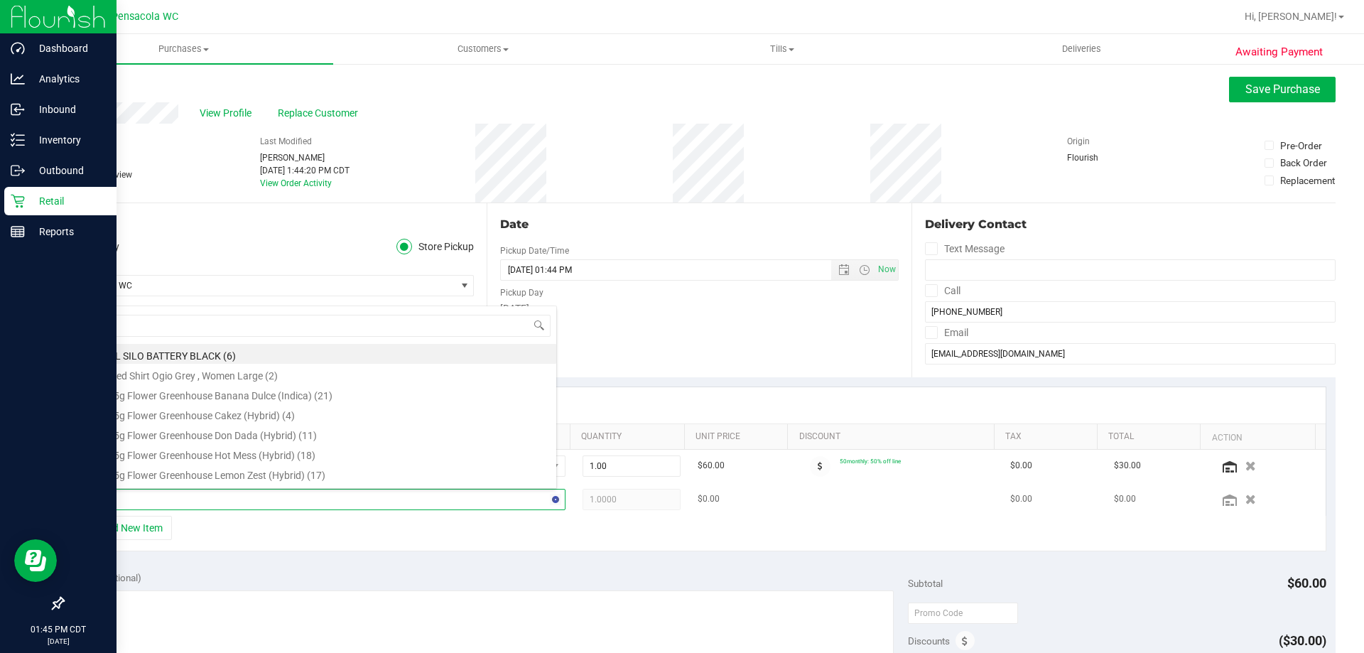
type input "blt"
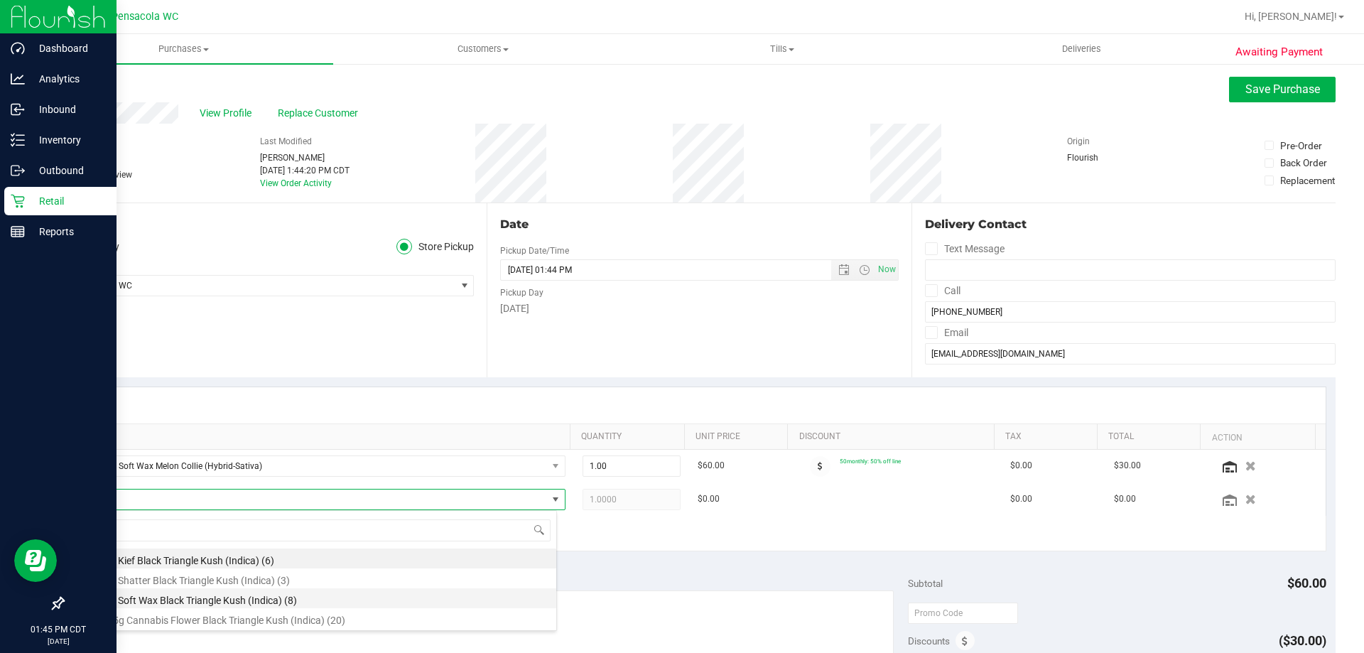
click at [180, 603] on li "FT 1g Soft Wax Black Triangle Kush (Indica) (8)" at bounding box center [319, 598] width 474 height 20
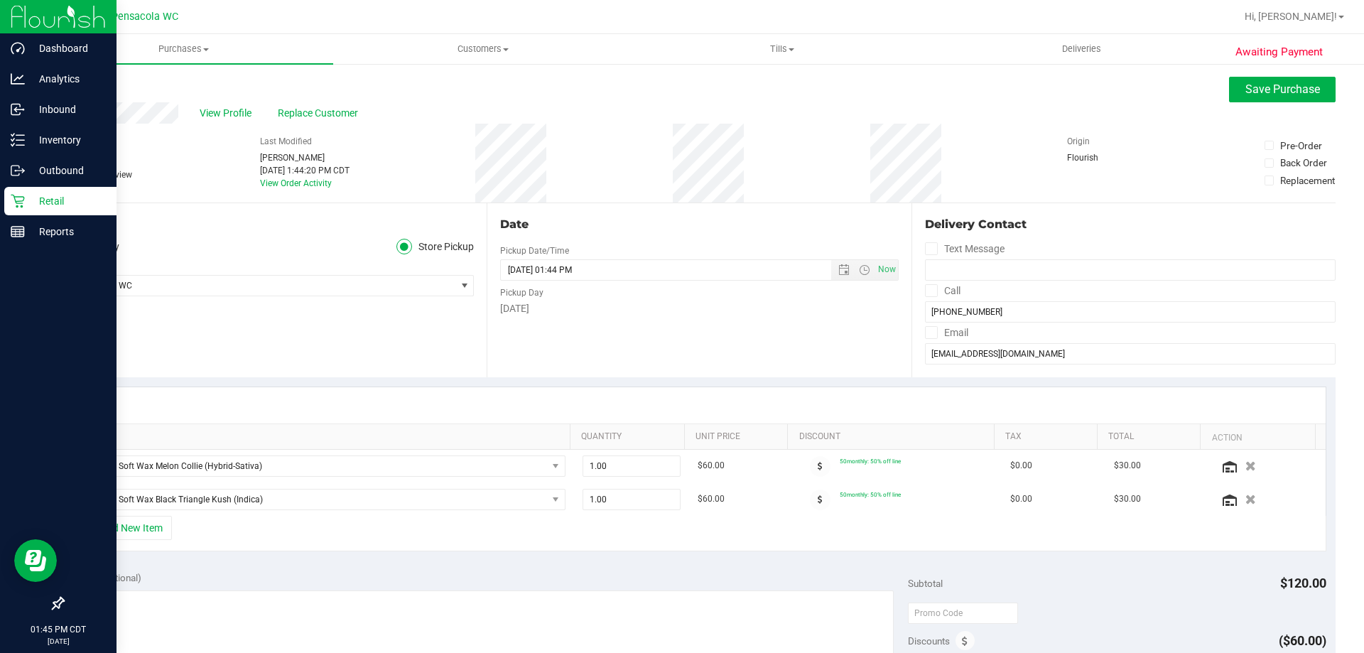
click at [504, 399] on div at bounding box center [699, 405] width 1253 height 36
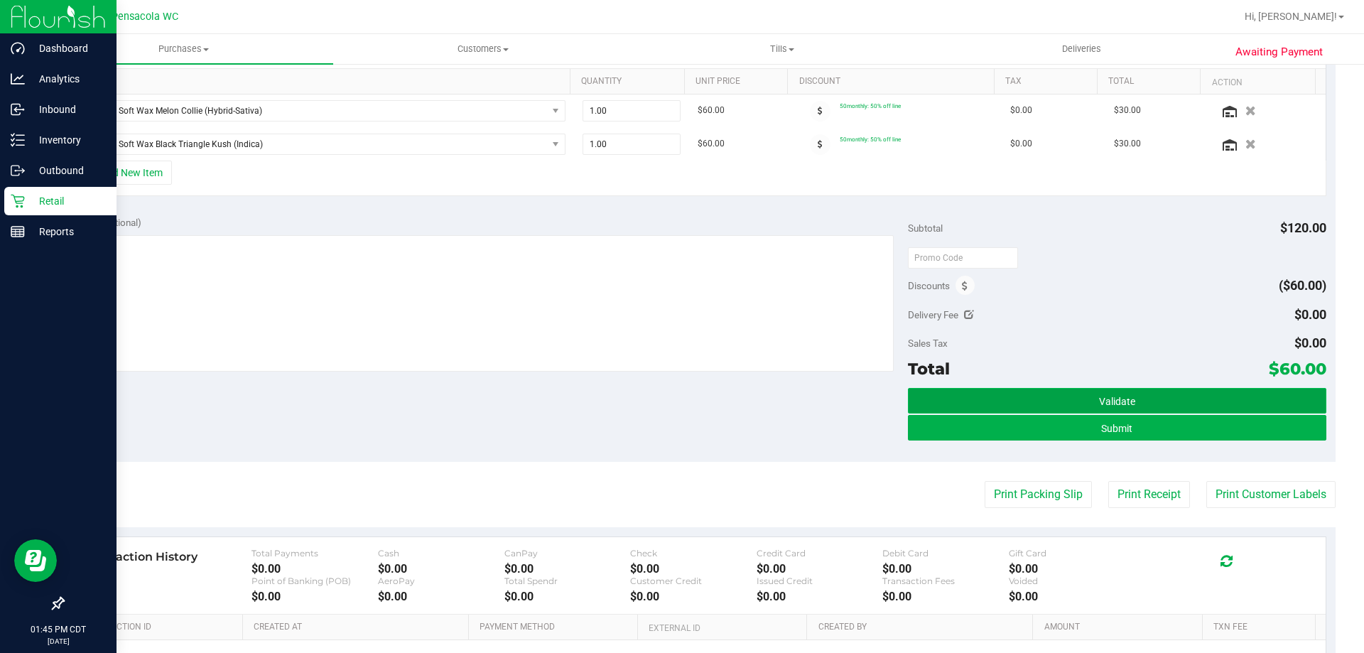
click at [1107, 394] on button "Validate" at bounding box center [1117, 401] width 418 height 26
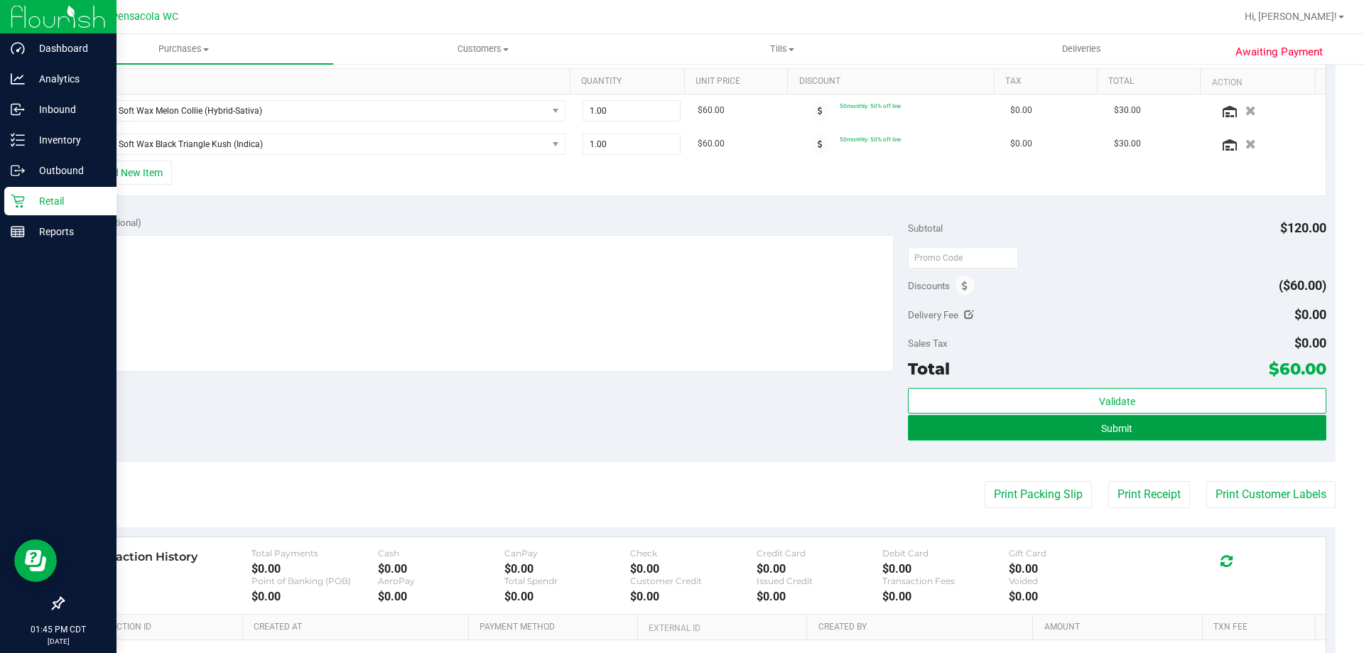
click at [1108, 431] on span "Submit" at bounding box center [1116, 428] width 31 height 11
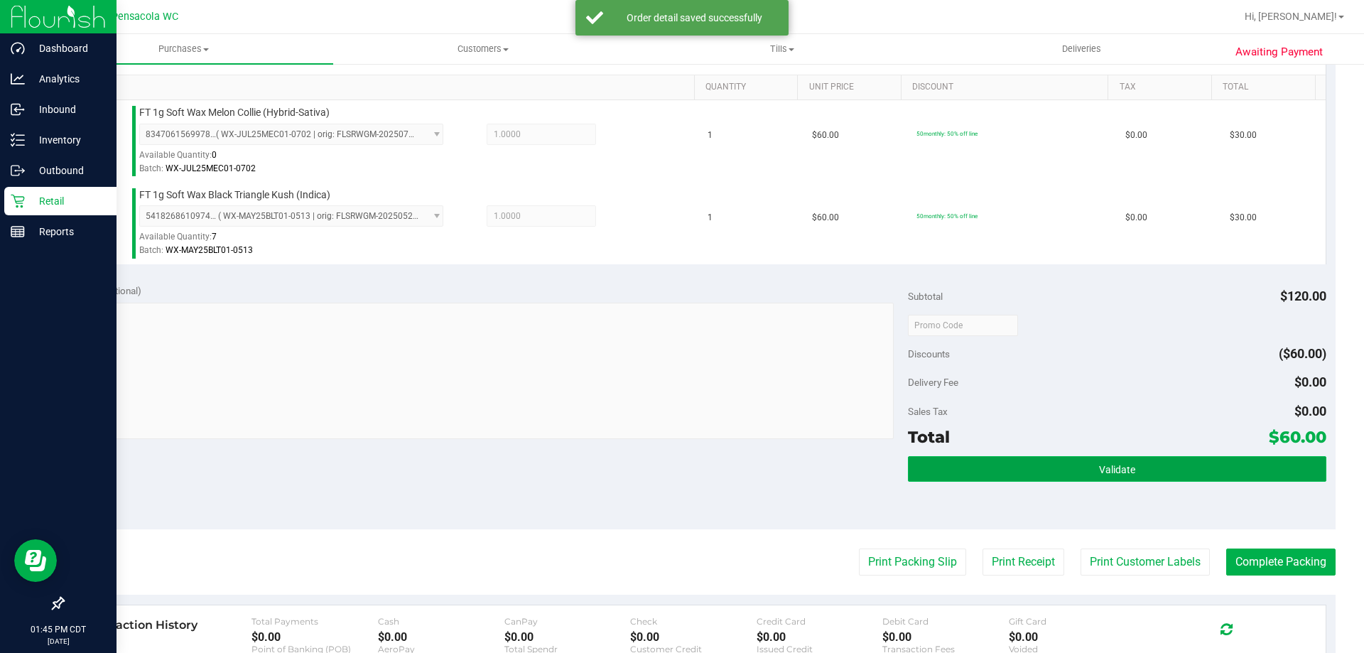
click at [1128, 470] on button "Validate" at bounding box center [1117, 469] width 418 height 26
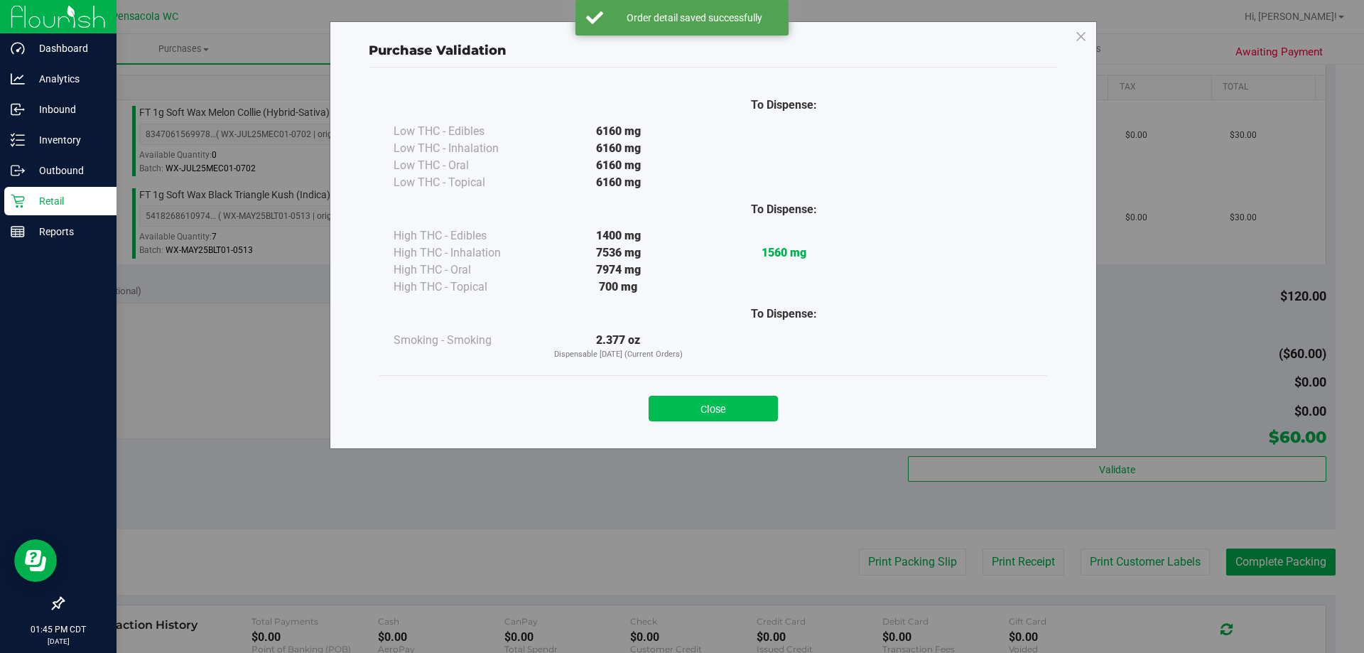
click at [749, 405] on button "Close" at bounding box center [713, 409] width 129 height 26
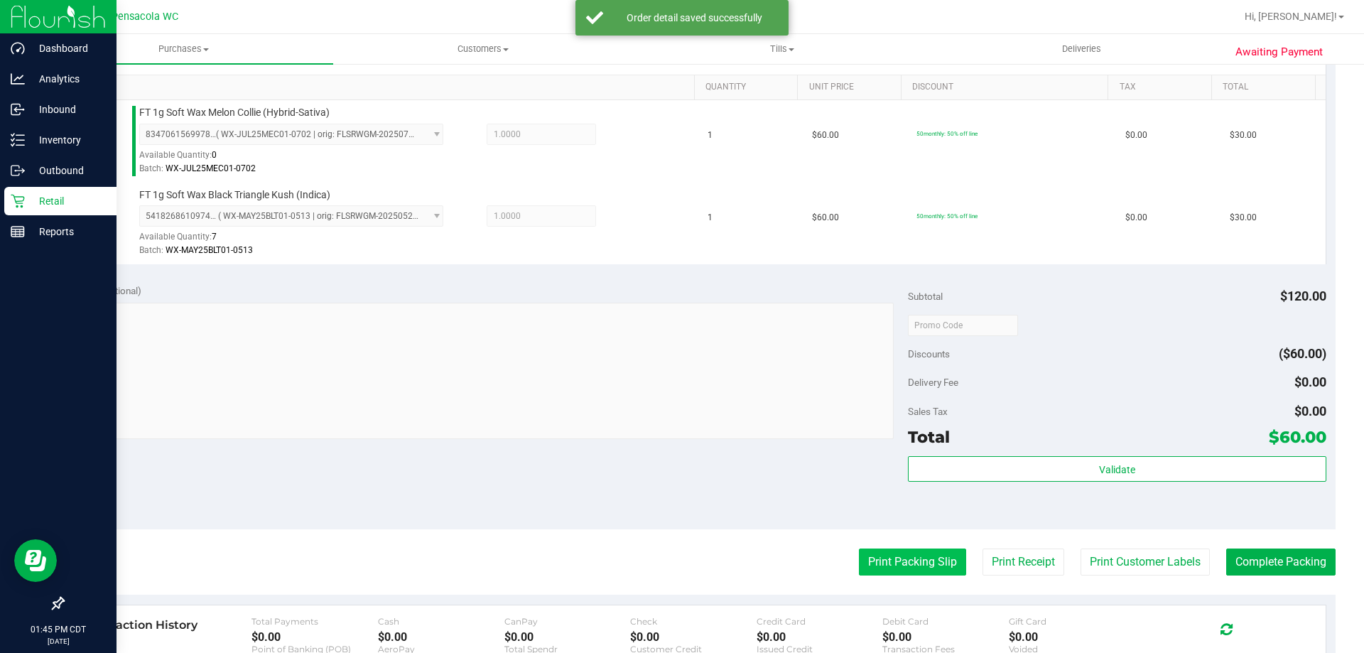
click at [920, 561] on button "Print Packing Slip" at bounding box center [912, 562] width 107 height 27
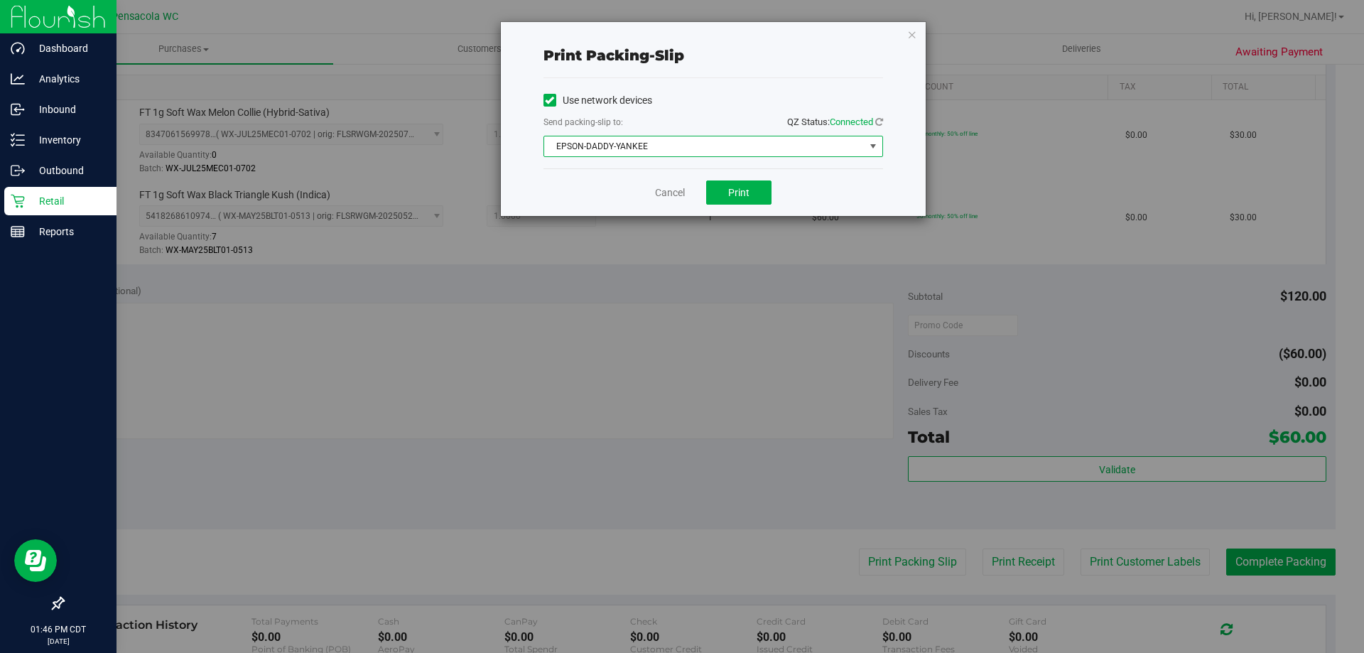
click at [652, 138] on span "EPSON-DADDY-YANKEE" at bounding box center [704, 146] width 320 height 20
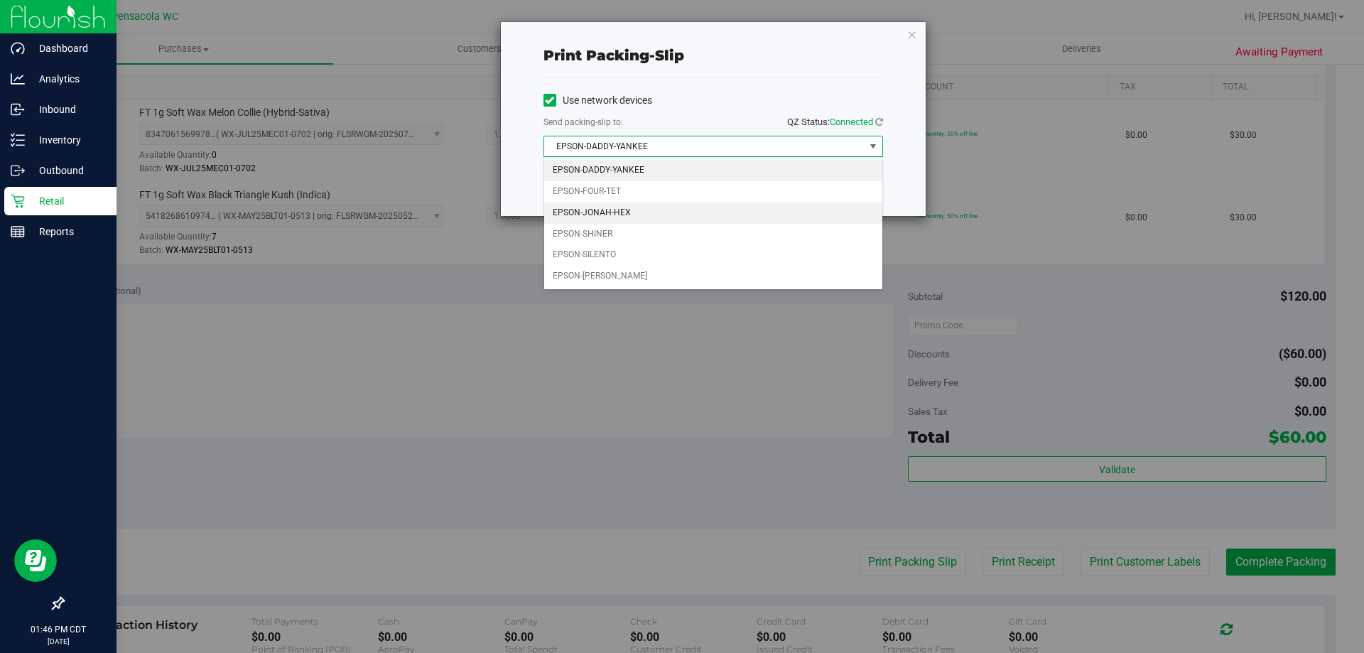
click at [615, 206] on li "EPSON-JONAH-HEX" at bounding box center [713, 213] width 338 height 21
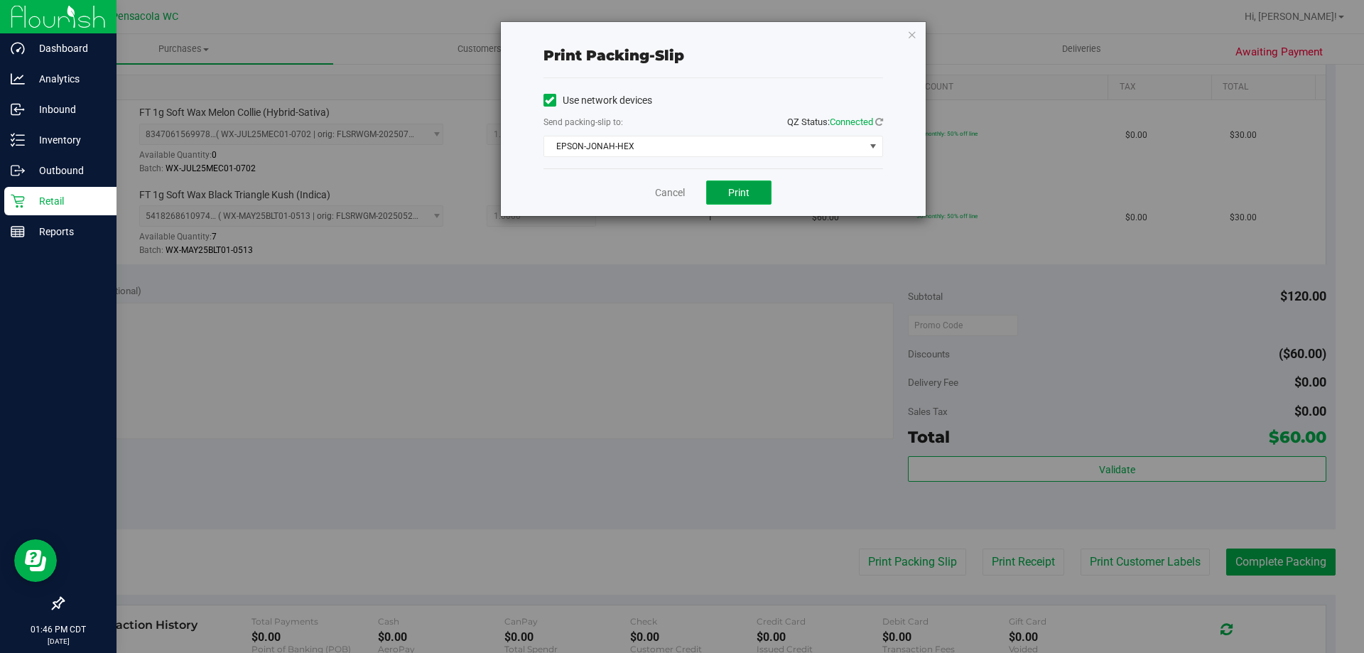
click at [736, 197] on span "Print" at bounding box center [738, 192] width 21 height 11
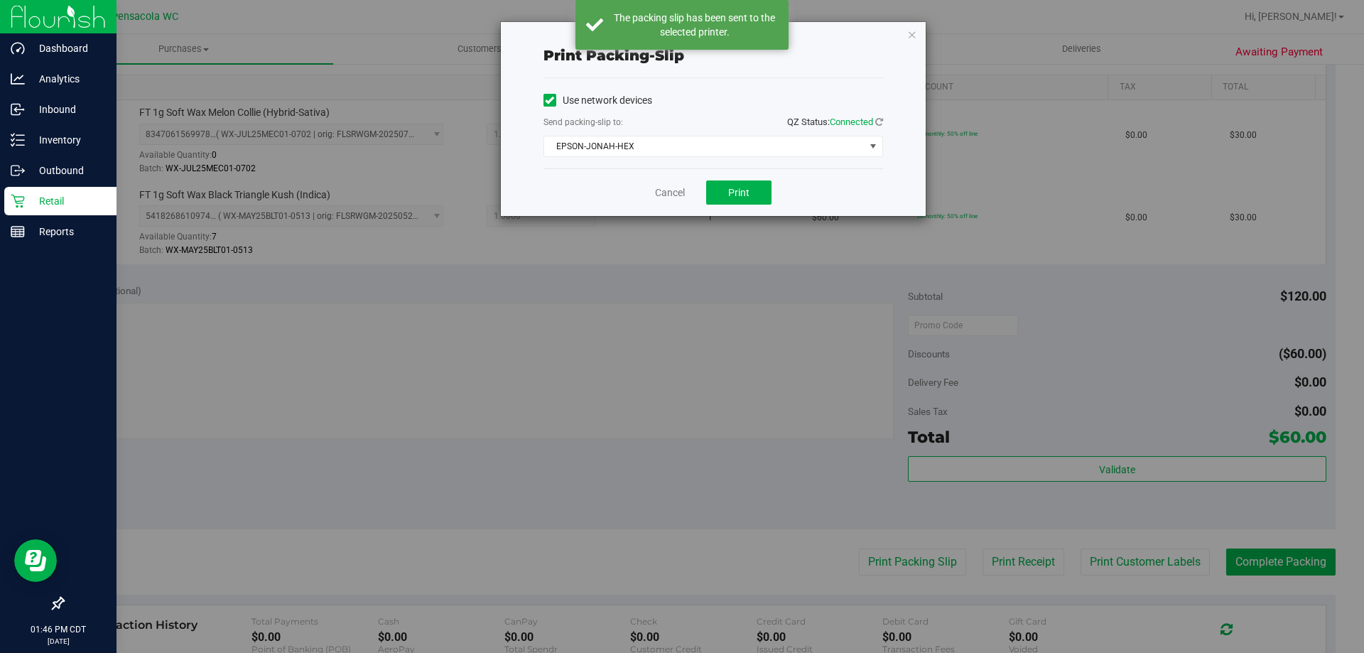
click at [647, 193] on div "Cancel Print" at bounding box center [714, 192] width 340 height 48
click at [671, 186] on link "Cancel" at bounding box center [670, 192] width 30 height 15
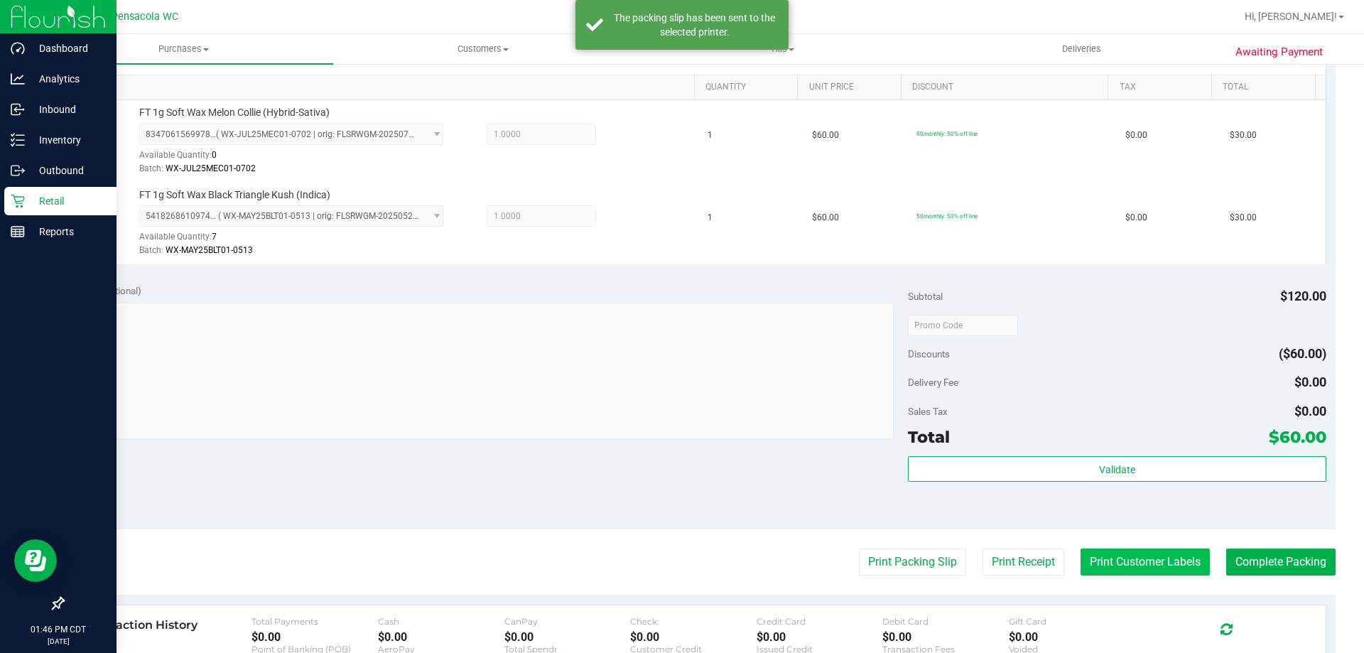
click at [1163, 558] on button "Print Customer Labels" at bounding box center [1145, 562] width 129 height 27
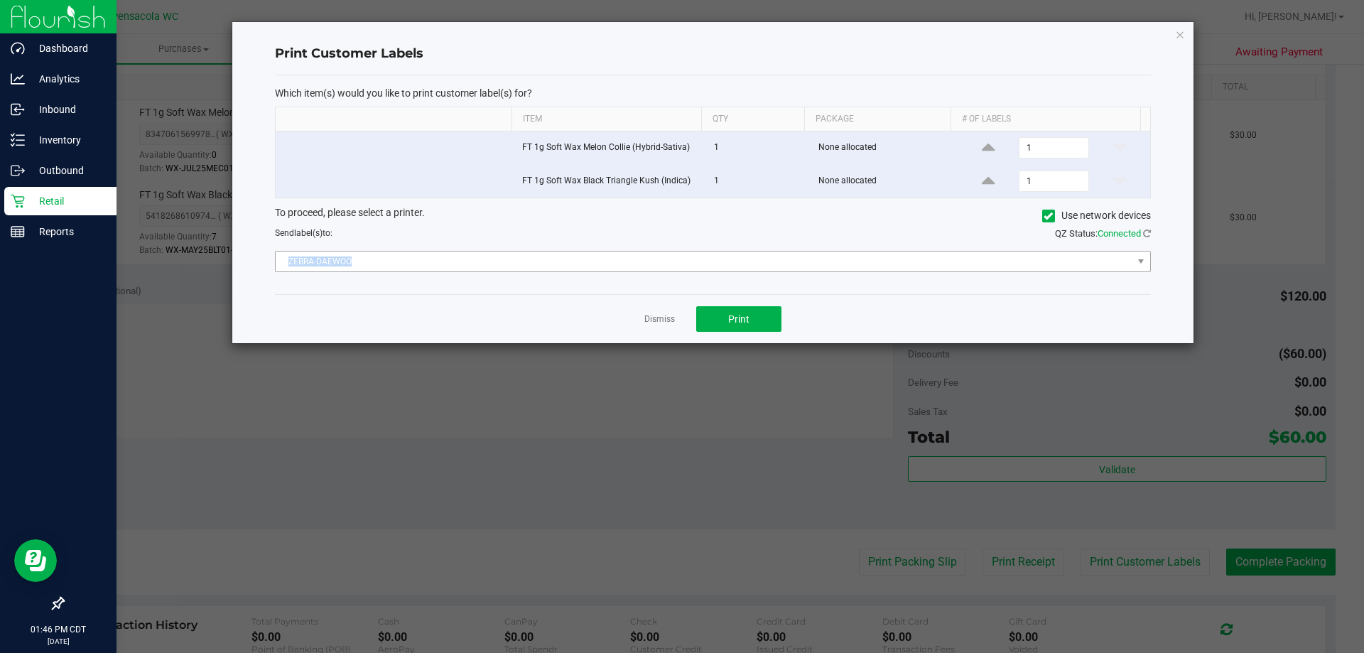
click at [550, 252] on div "To proceed, please select a printer. Use network devices Send label(s) to: QZ S…" at bounding box center [713, 239] width 876 height 68
click at [496, 259] on span "ZEBRA-DAEWOO" at bounding box center [704, 262] width 857 height 20
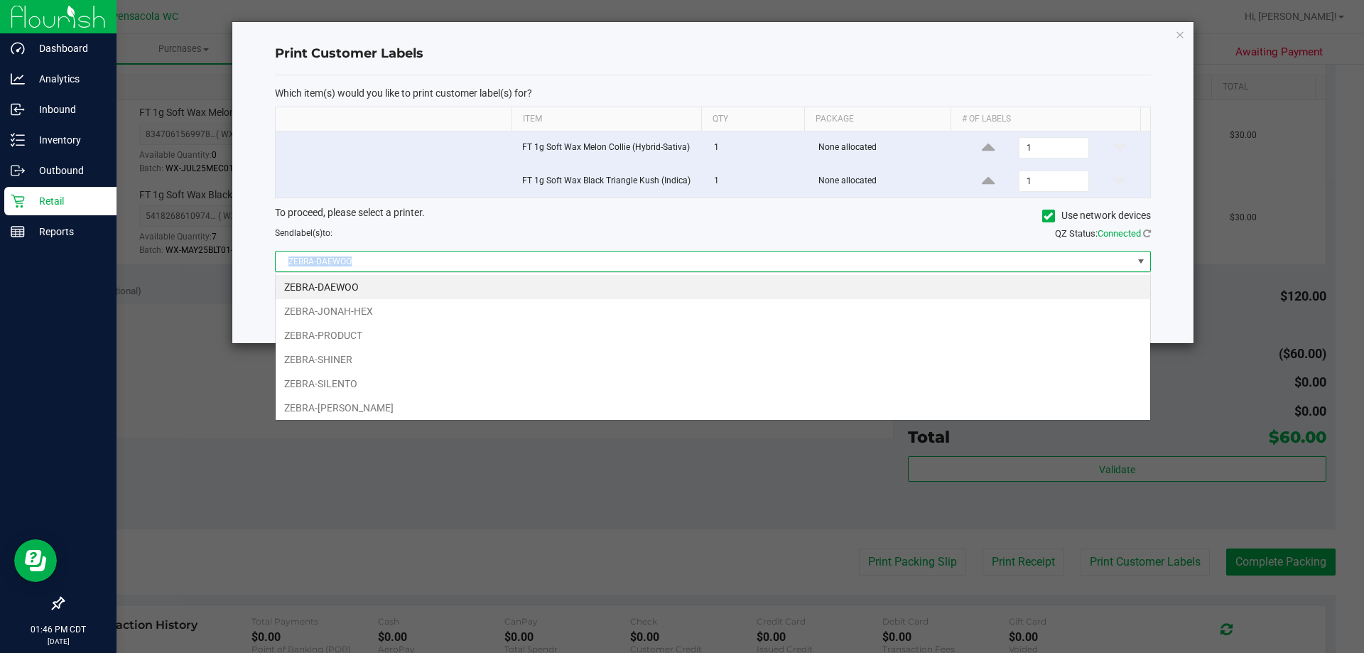
scroll to position [21, 875]
click at [377, 311] on li "ZEBRA-JONAH-HEX" at bounding box center [713, 311] width 875 height 24
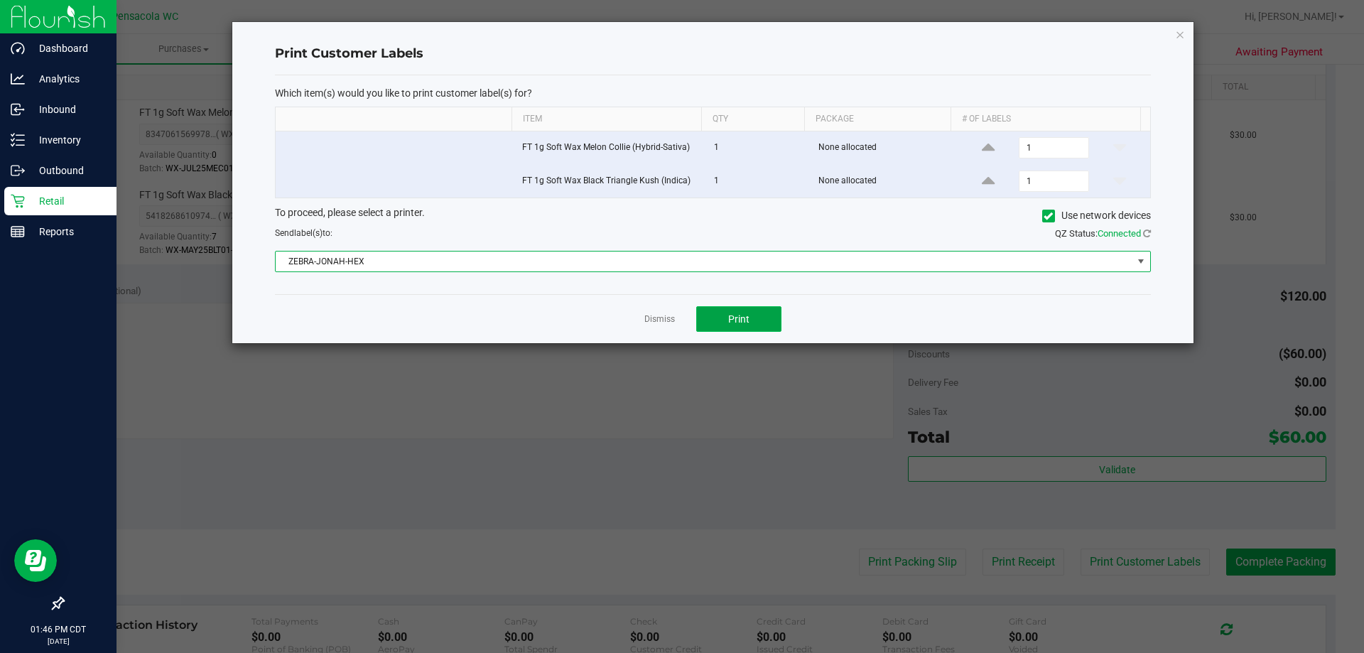
click at [719, 319] on button "Print" at bounding box center [738, 319] width 85 height 26
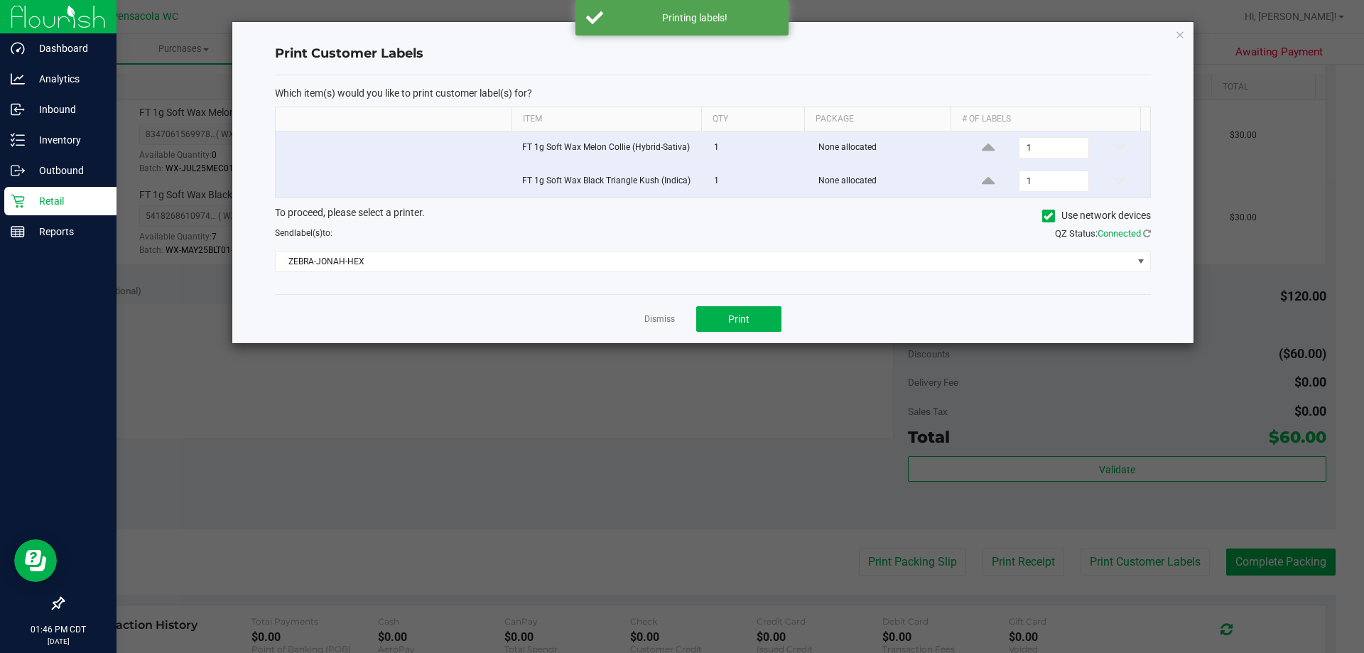
click at [655, 318] on link "Dismiss" at bounding box center [659, 319] width 31 height 12
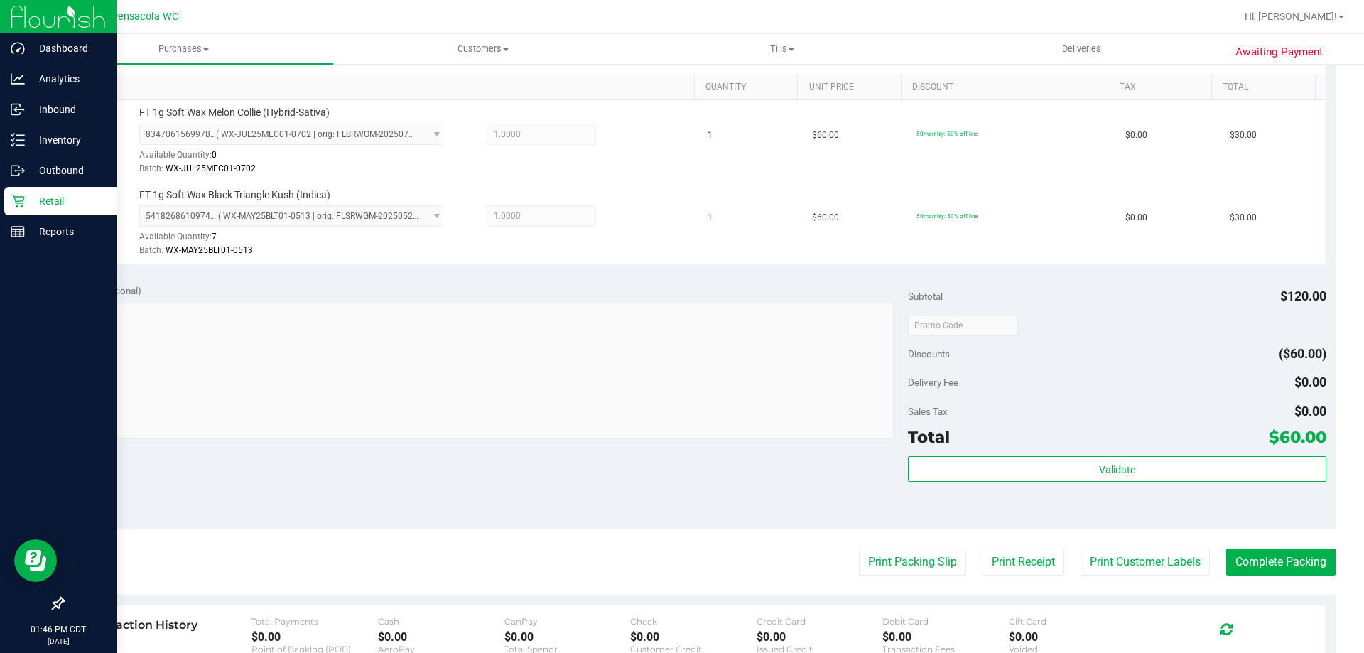
scroll to position [0, 0]
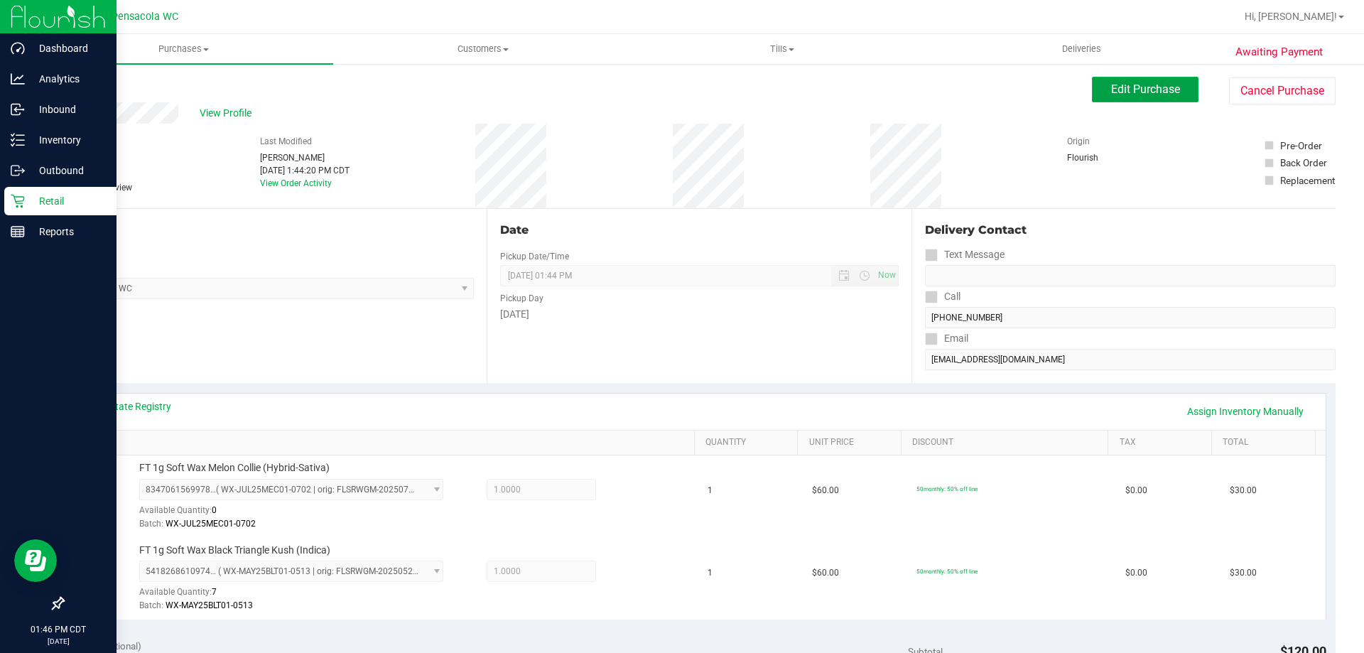
click at [1152, 98] on button "Edit Purchase" at bounding box center [1145, 90] width 107 height 26
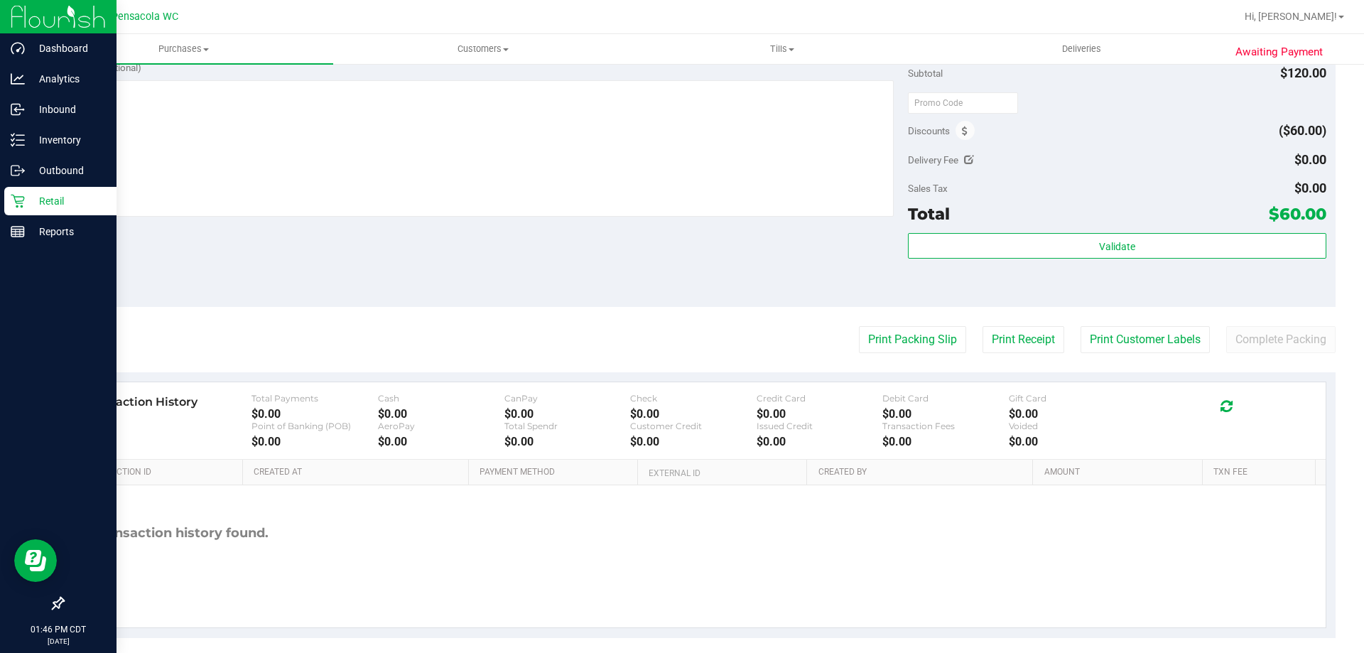
scroll to position [529, 0]
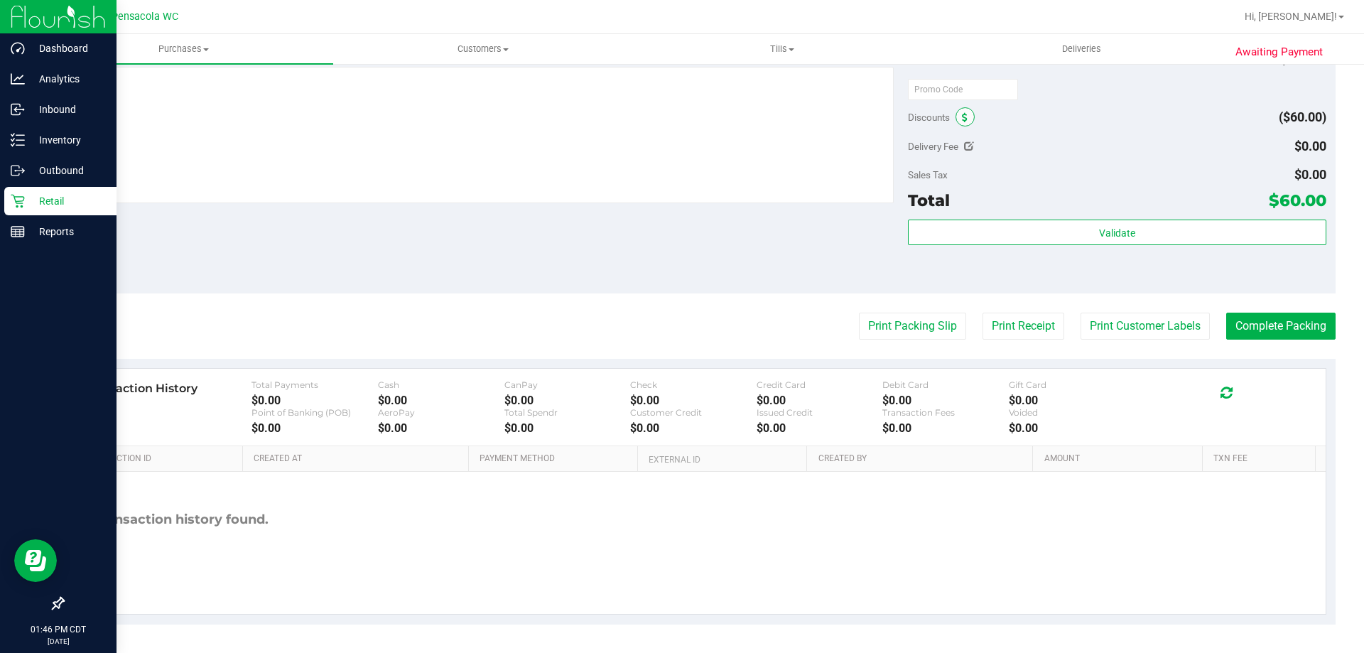
click at [962, 113] on icon at bounding box center [965, 118] width 6 height 10
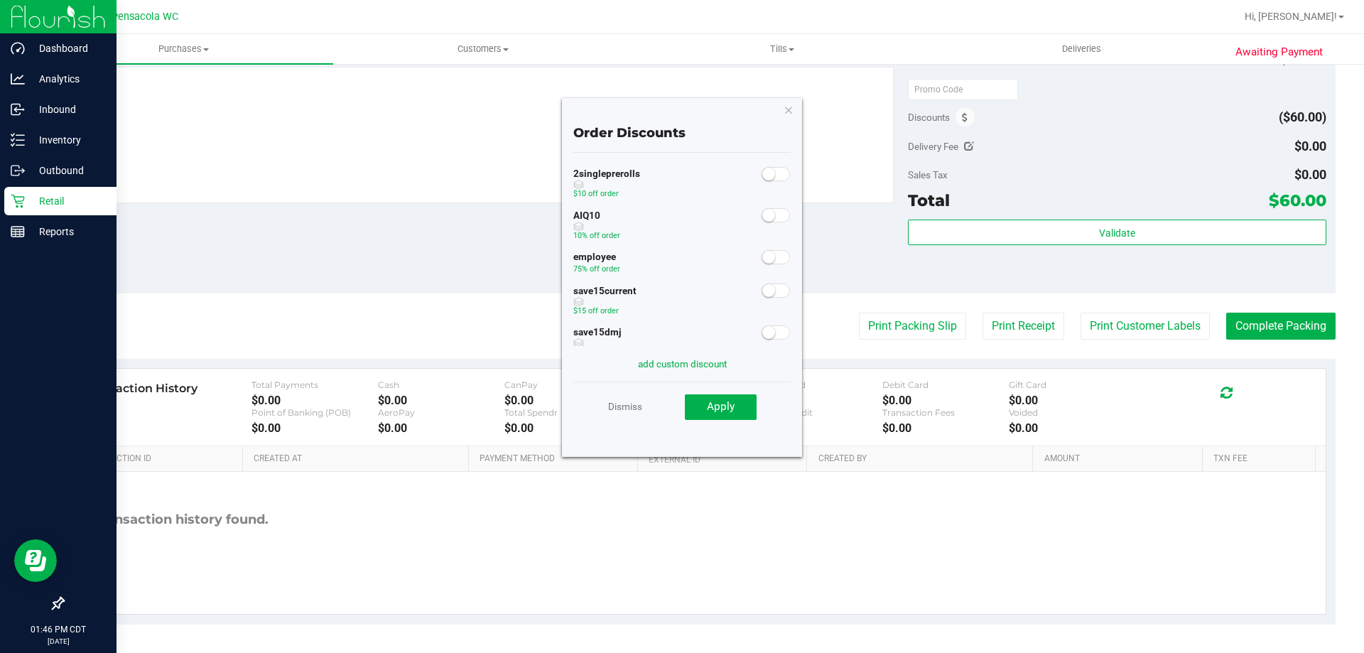
click at [770, 259] on span at bounding box center [776, 257] width 28 height 14
click at [715, 401] on span "Apply" at bounding box center [721, 406] width 28 height 13
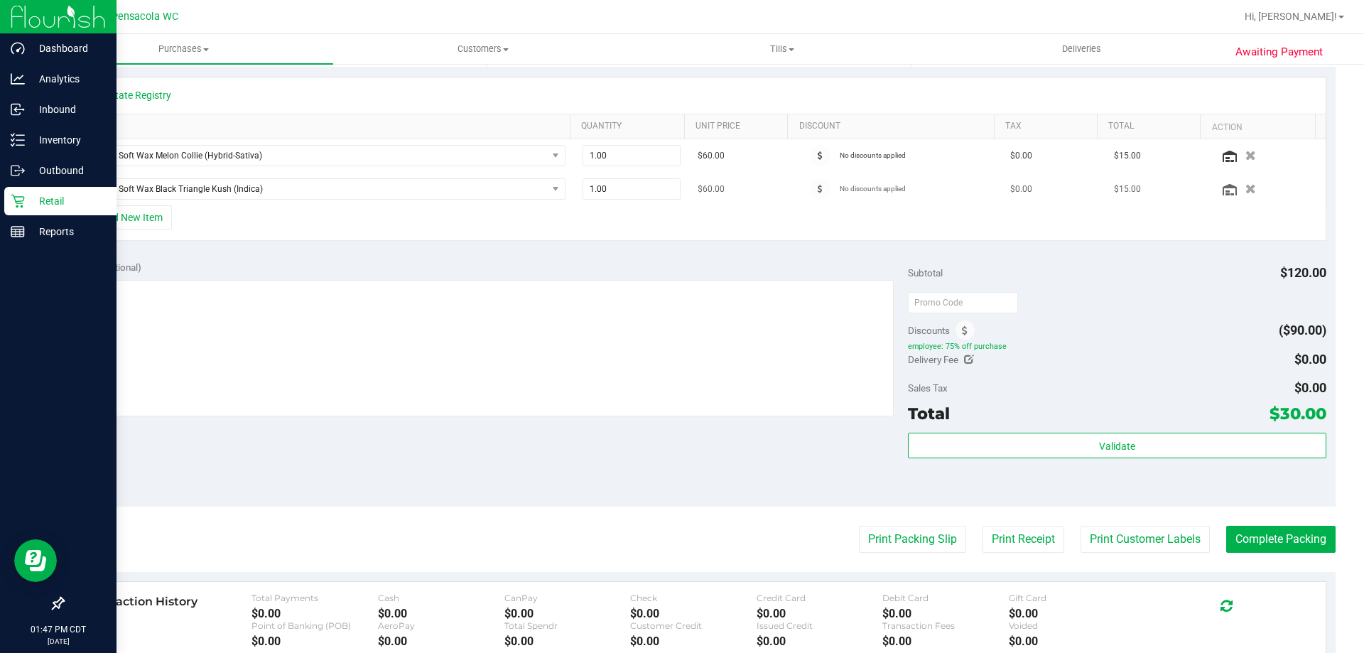
scroll to position [0, 0]
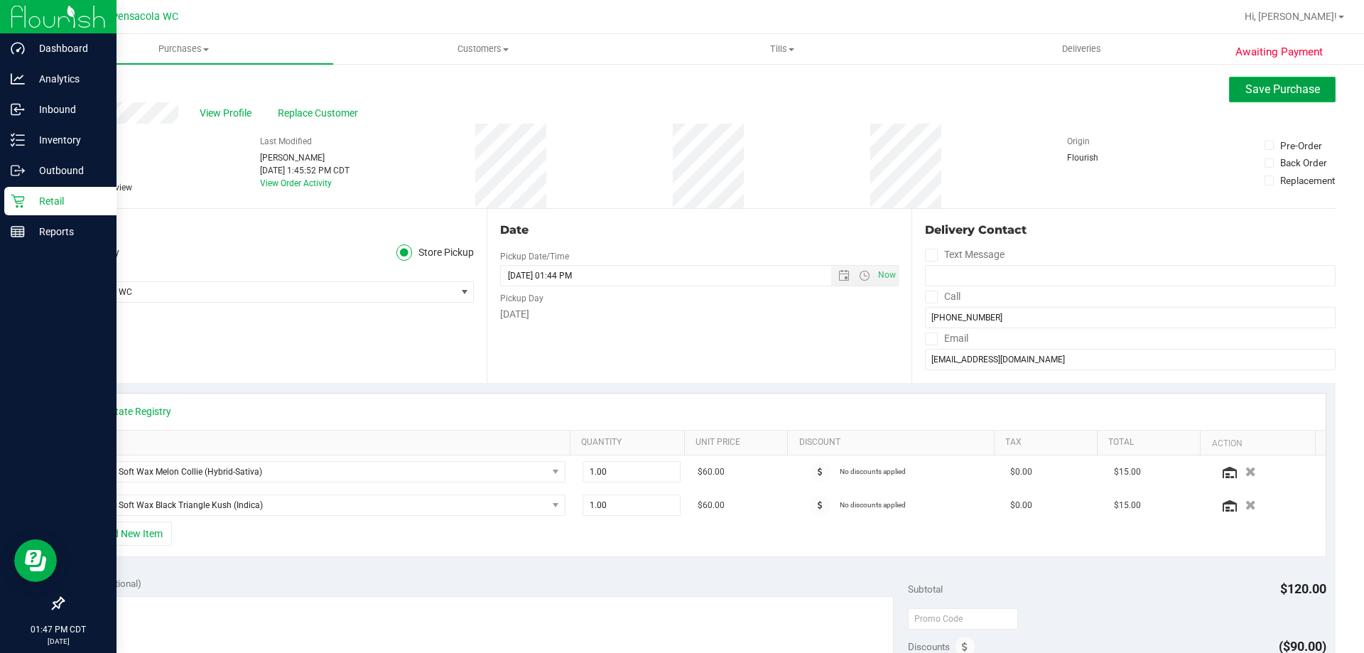
click at [1264, 86] on span "Save Purchase" at bounding box center [1283, 89] width 75 height 14
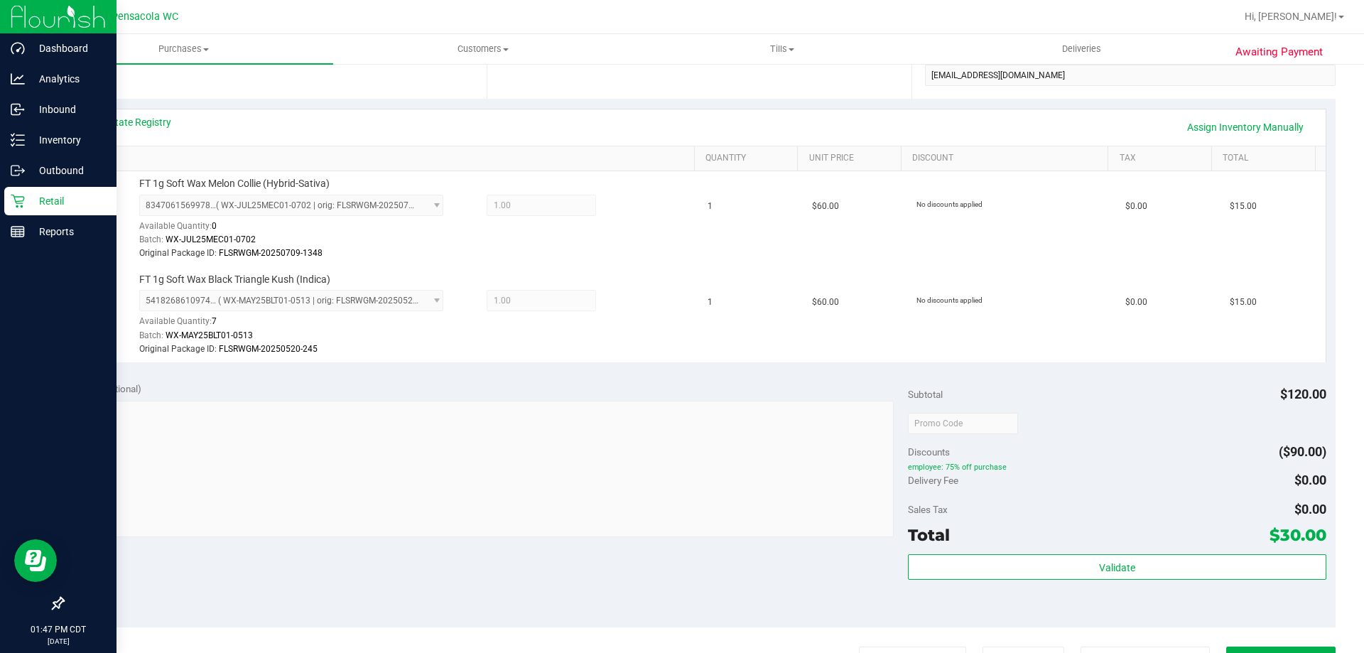
scroll to position [568, 0]
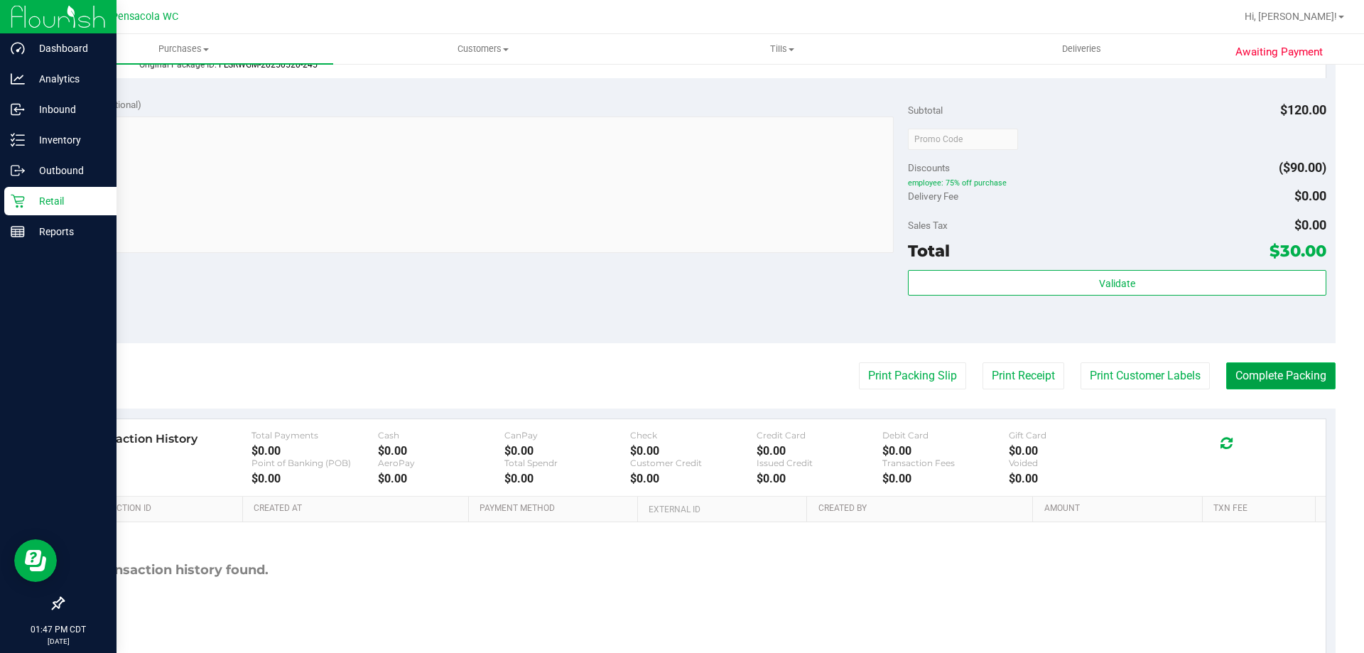
click at [1263, 376] on button "Complete Packing" at bounding box center [1280, 375] width 109 height 27
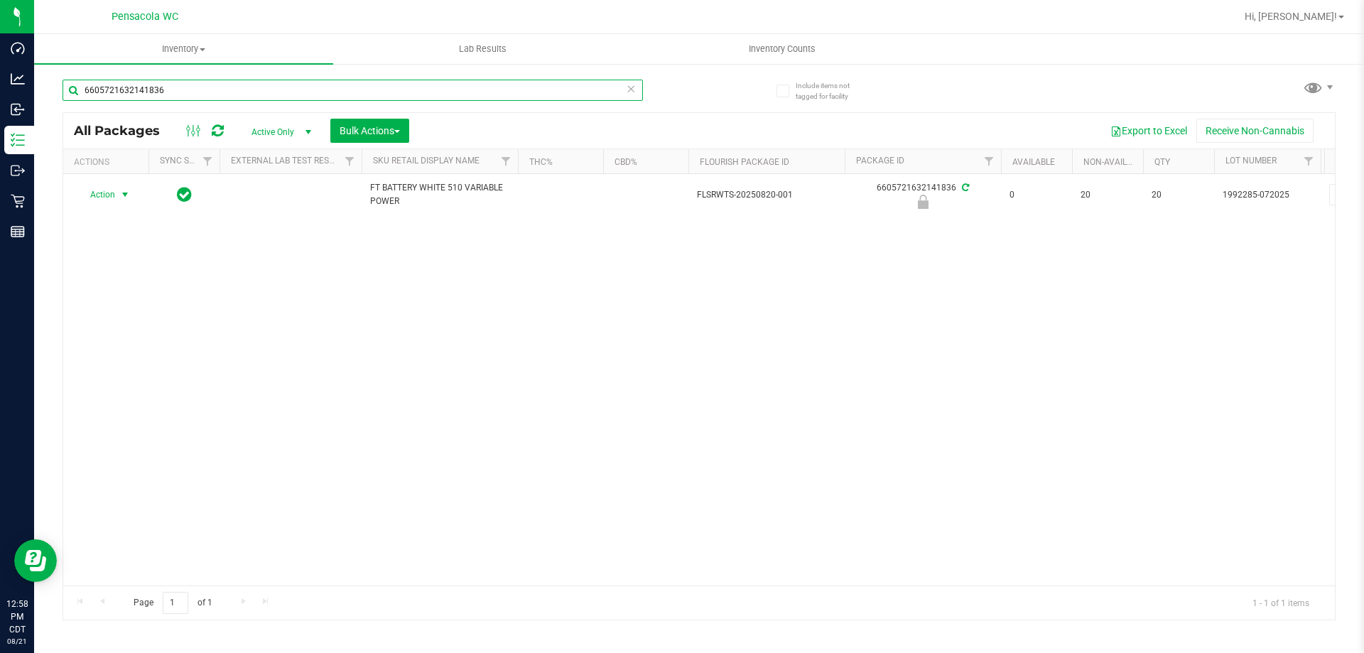
click at [189, 90] on input "6605721632141836" at bounding box center [353, 90] width 581 height 21
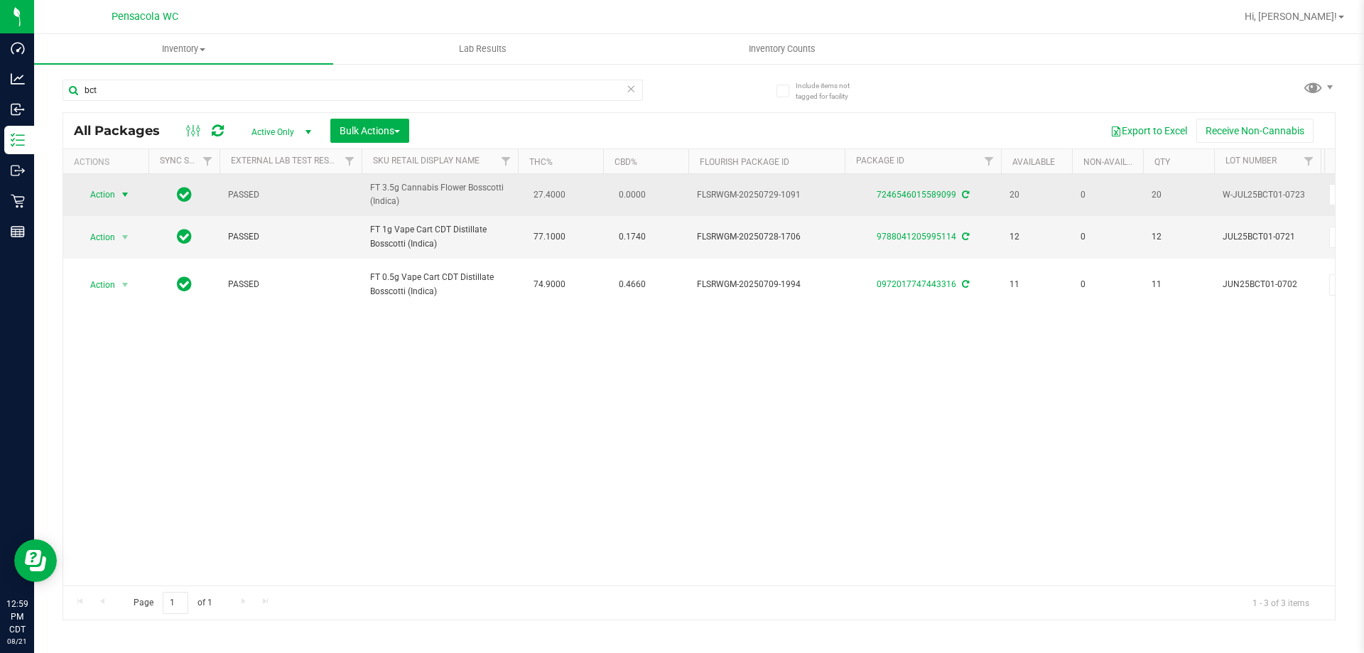
click at [118, 190] on span "select" at bounding box center [126, 195] width 18 height 20
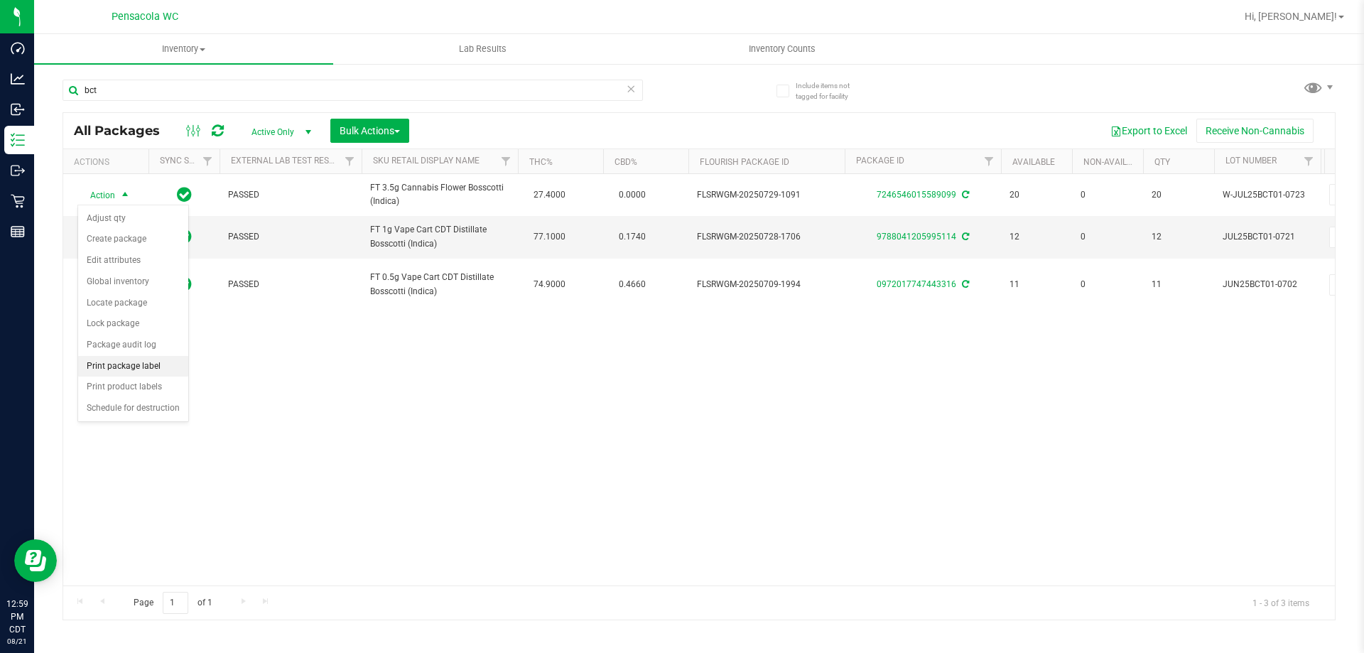
click at [154, 356] on li "Print package label" at bounding box center [133, 366] width 110 height 21
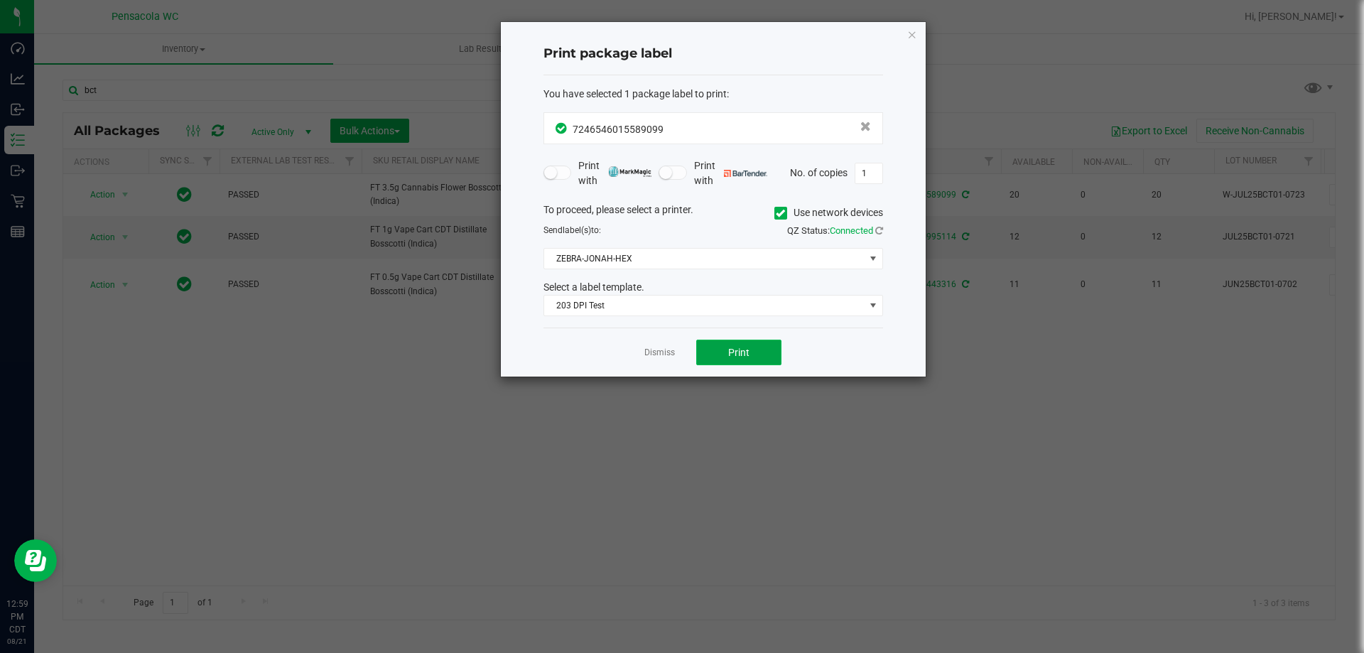
click at [762, 363] on button "Print" at bounding box center [738, 353] width 85 height 26
click at [669, 357] on link "Dismiss" at bounding box center [659, 353] width 31 height 12
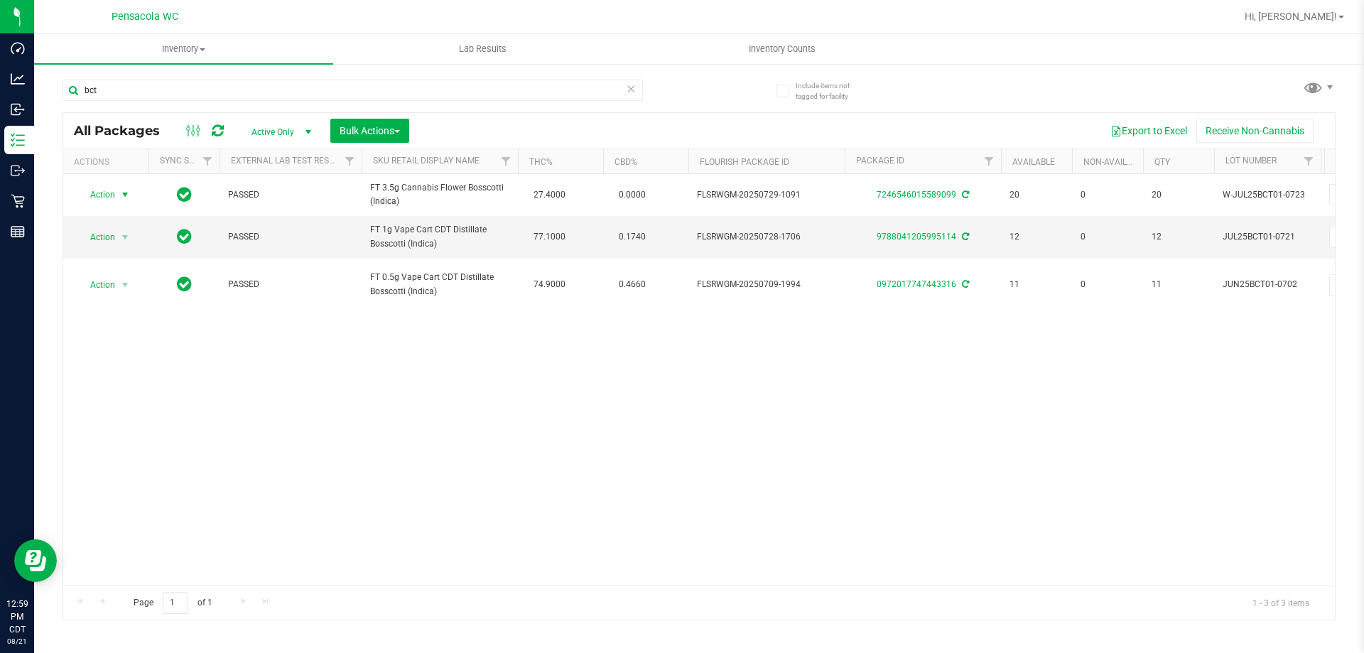
click at [760, 468] on div "Action Action Adjust qty Create package Edit attributes Global inventory Locate…" at bounding box center [699, 379] width 1272 height 411
click at [161, 87] on input "bct" at bounding box center [353, 90] width 581 height 21
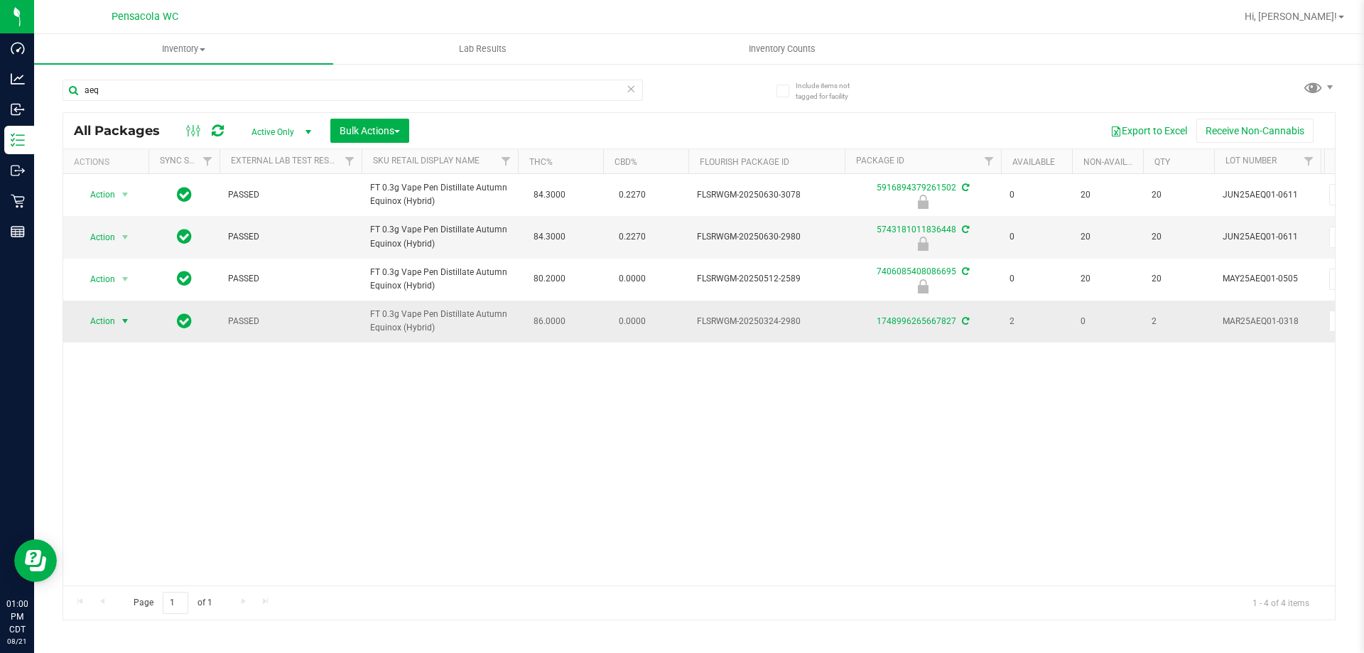
click at [123, 323] on span "select" at bounding box center [124, 320] width 11 height 11
click at [124, 488] on li "Print package label" at bounding box center [133, 492] width 110 height 21
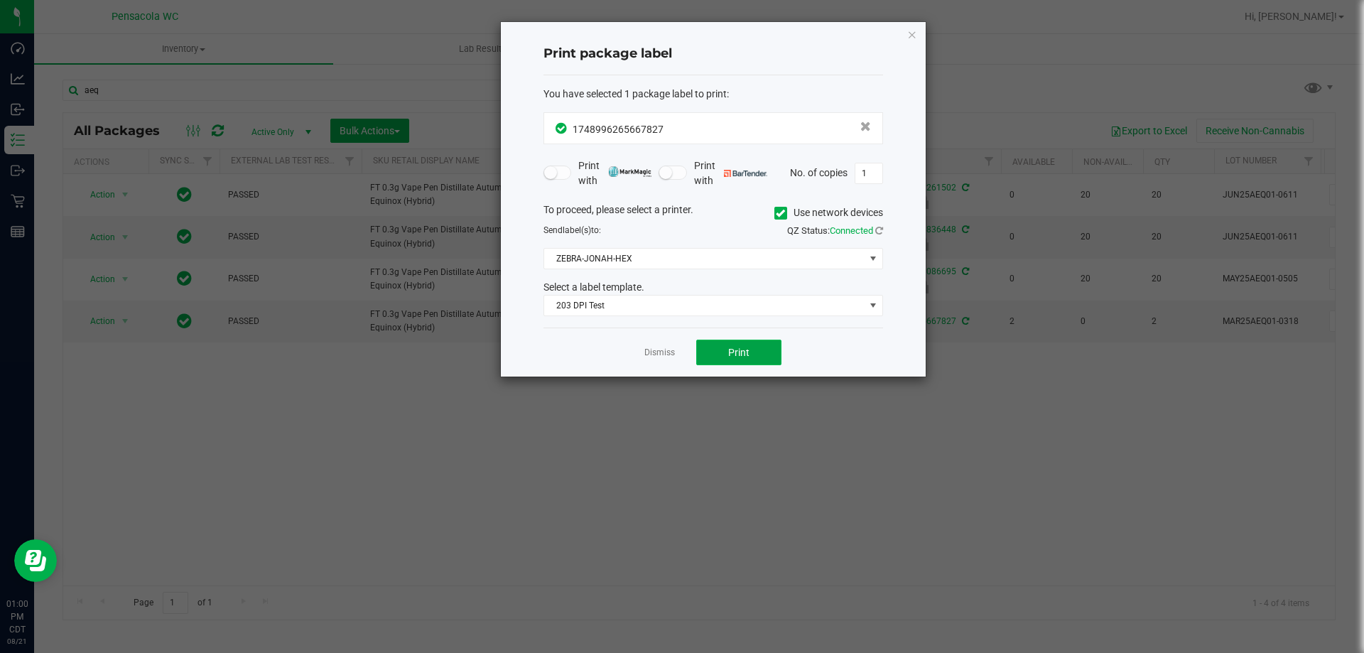
click at [708, 350] on button "Print" at bounding box center [738, 353] width 85 height 26
click at [659, 351] on link "Dismiss" at bounding box center [659, 353] width 31 height 12
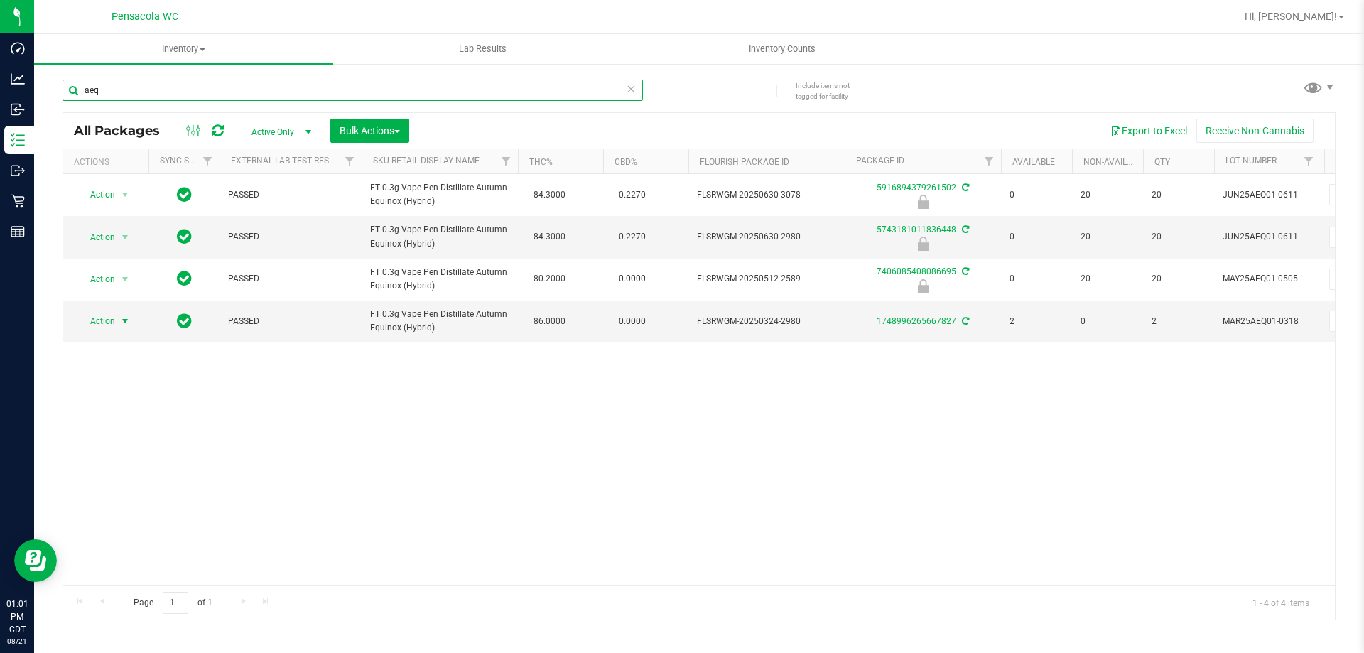
click at [362, 85] on input "aeq" at bounding box center [353, 90] width 581 height 21
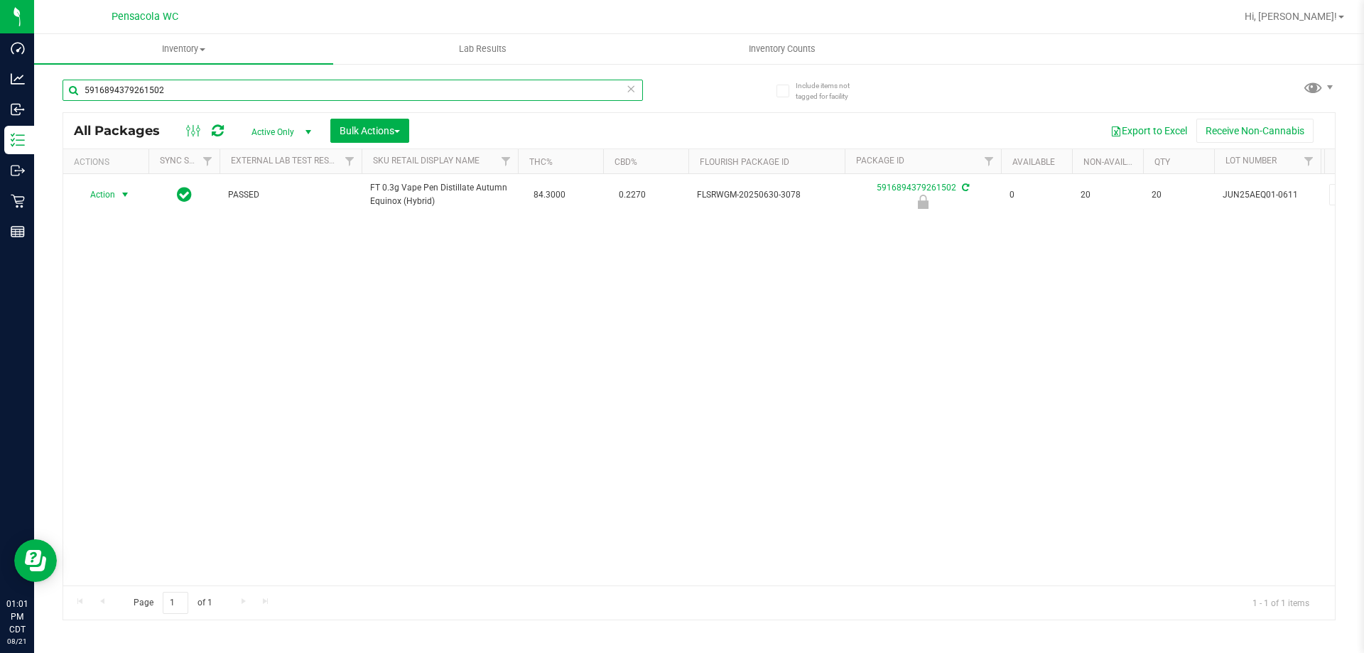
type input "5916894379261502"
click at [114, 194] on span "Action" at bounding box center [96, 195] width 38 height 20
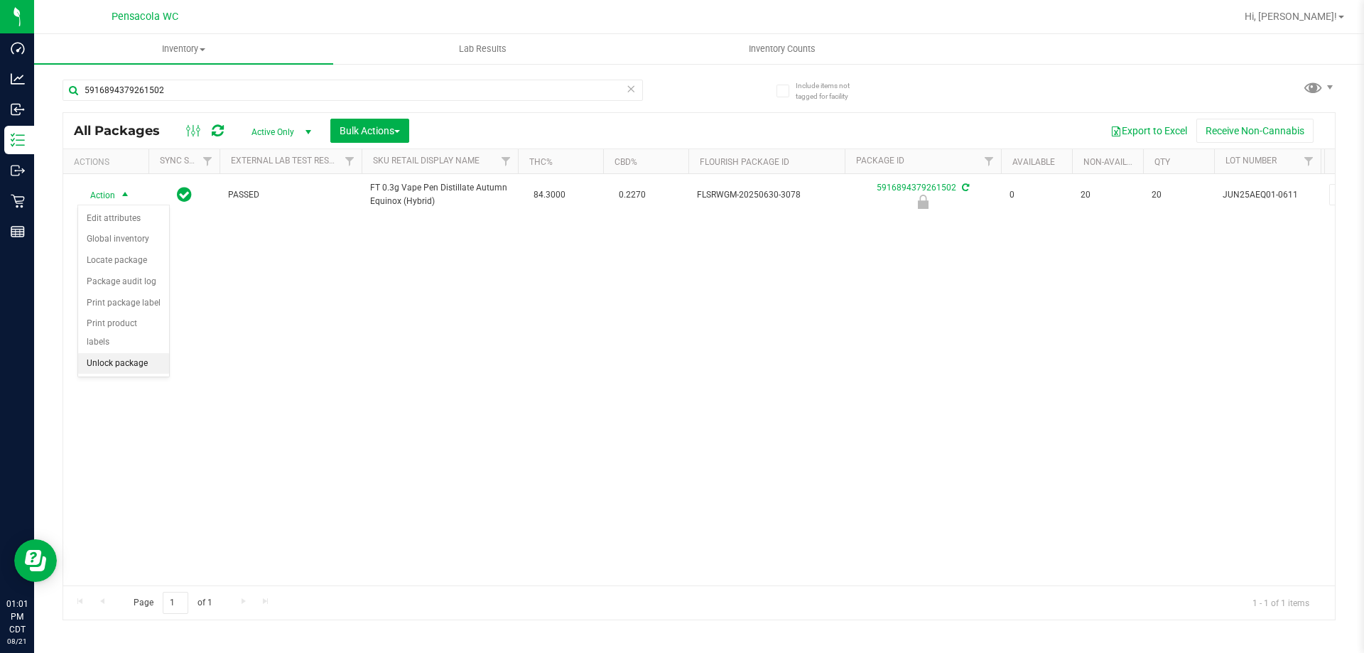
click at [149, 353] on li "Unlock package" at bounding box center [123, 363] width 91 height 21
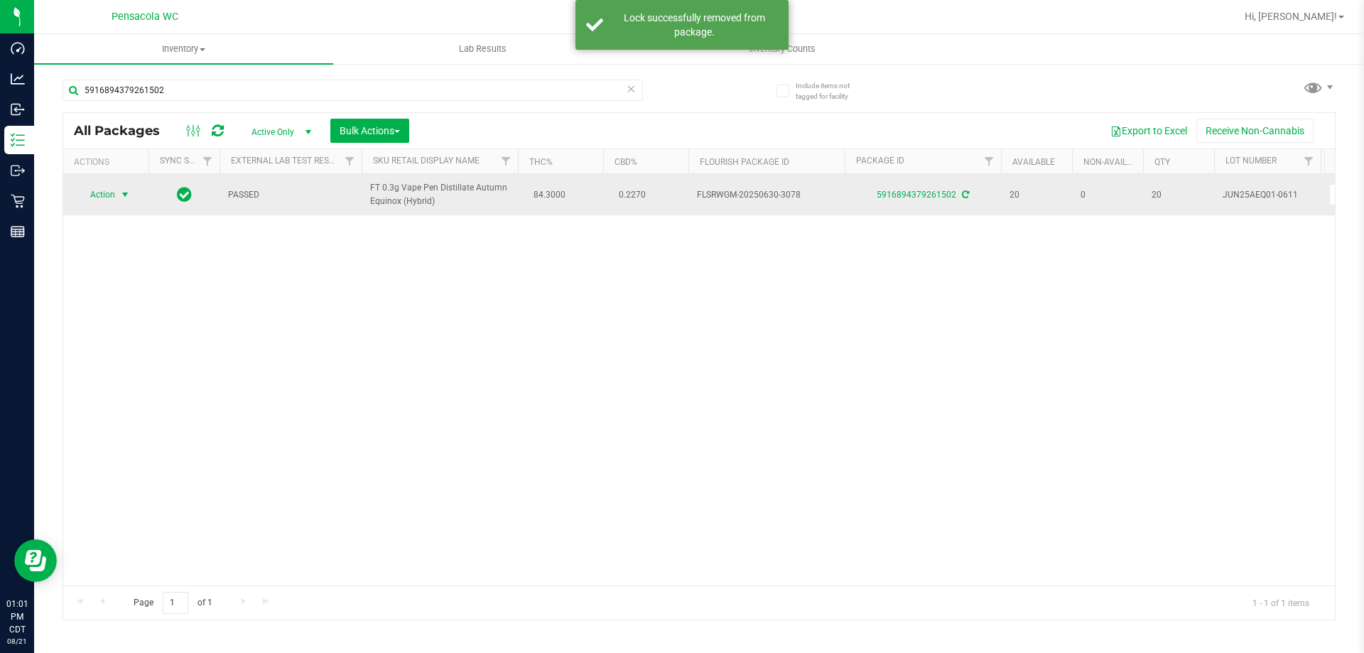
click at [99, 197] on span "Action" at bounding box center [96, 195] width 38 height 20
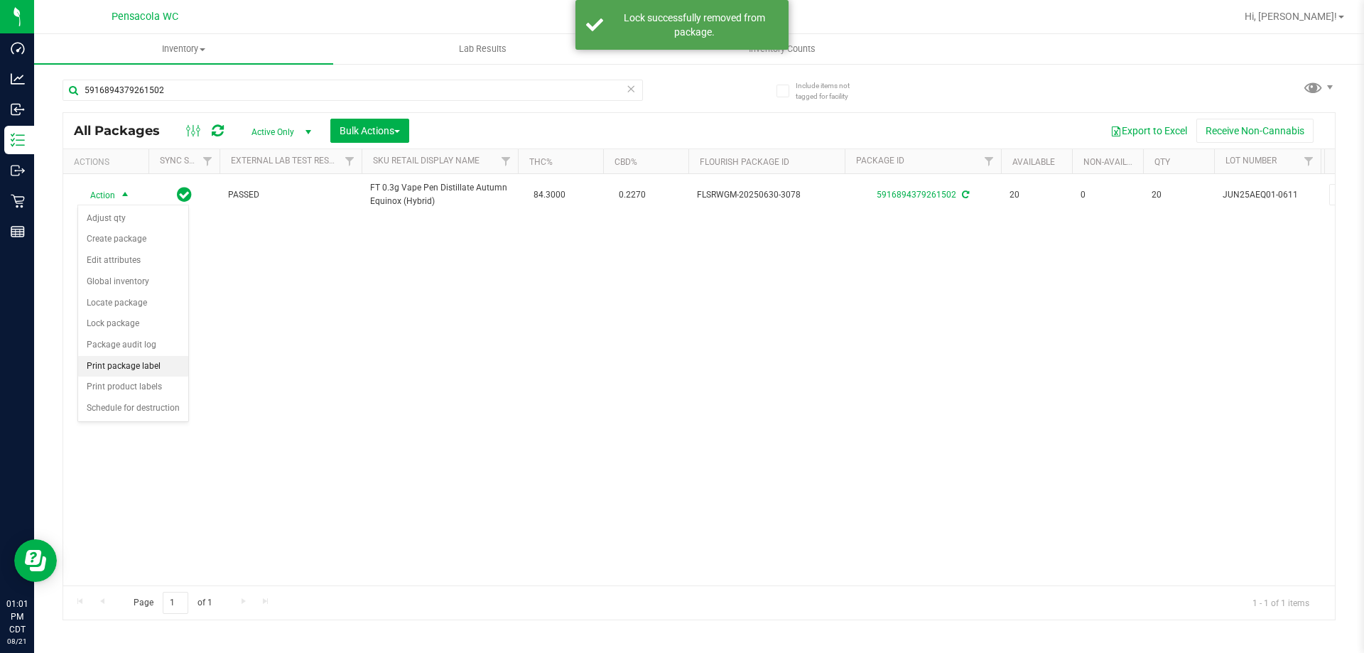
click at [138, 362] on li "Print package label" at bounding box center [133, 366] width 110 height 21
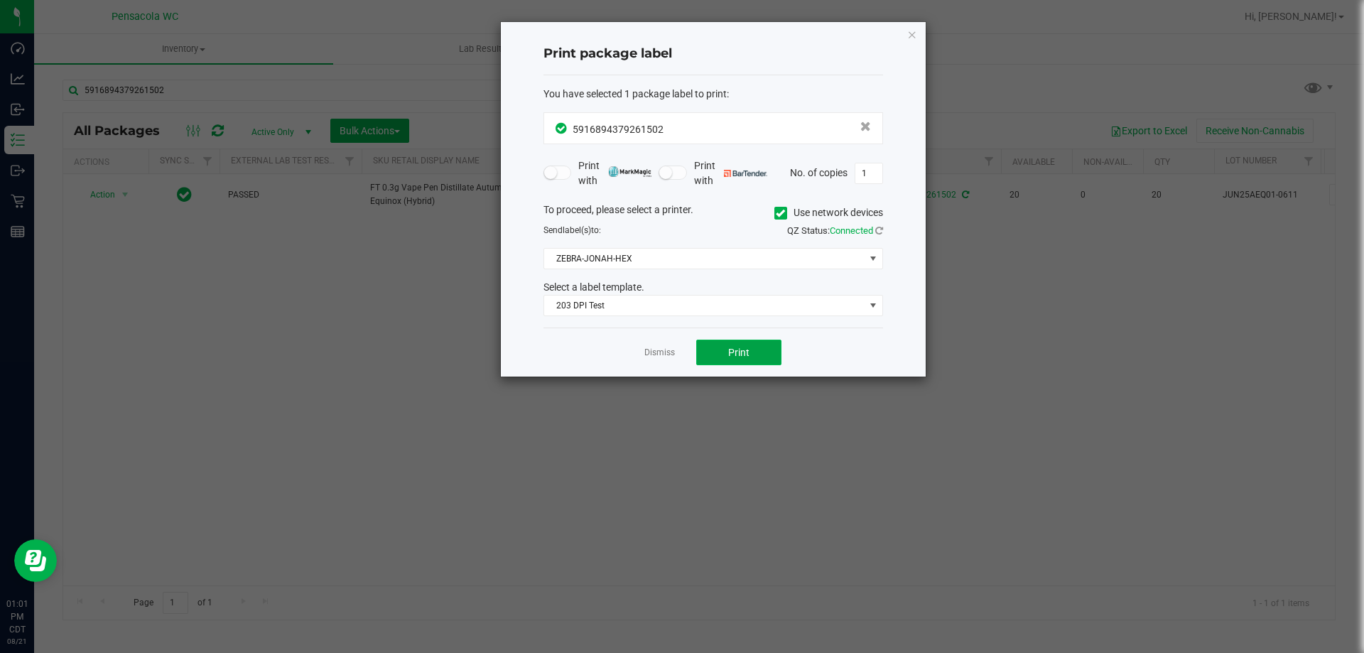
click at [745, 356] on span "Print" at bounding box center [738, 352] width 21 height 11
click at [662, 349] on link "Dismiss" at bounding box center [659, 353] width 31 height 12
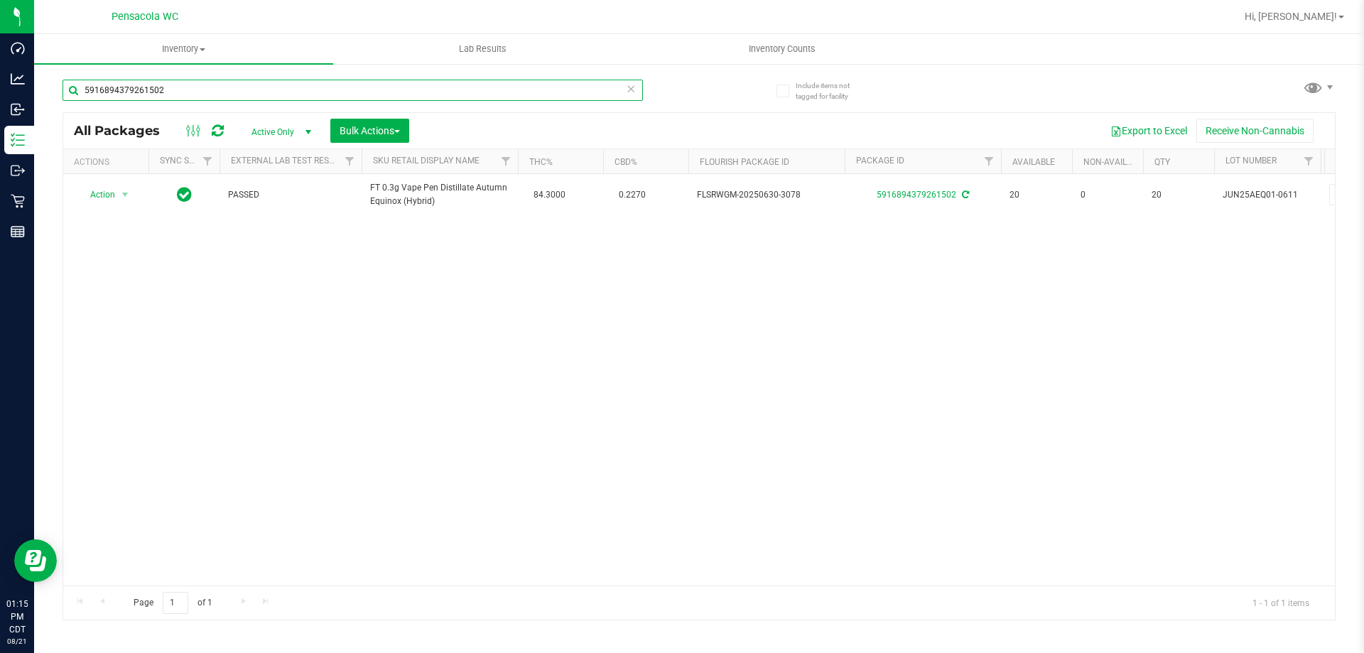
drag, startPoint x: 157, startPoint y: 93, endPoint x: 164, endPoint y: 95, distance: 7.4
click at [164, 95] on input "5916894379261502" at bounding box center [353, 90] width 581 height 21
drag, startPoint x: 310, startPoint y: 132, endPoint x: 291, endPoint y: 97, distance: 40.0
click at [306, 127] on span "select" at bounding box center [308, 131] width 11 height 11
click at [287, 84] on input "5916894379261502" at bounding box center [353, 90] width 581 height 21
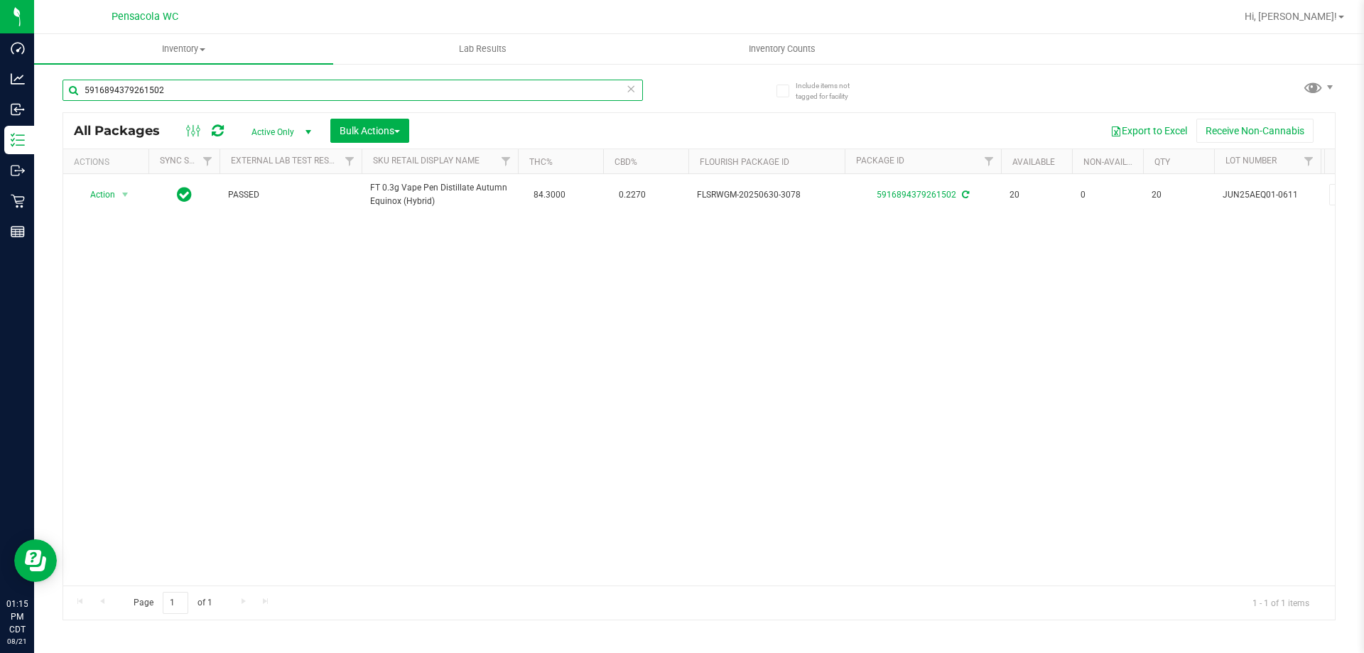
click at [287, 84] on input "5916894379261502" at bounding box center [353, 90] width 581 height 21
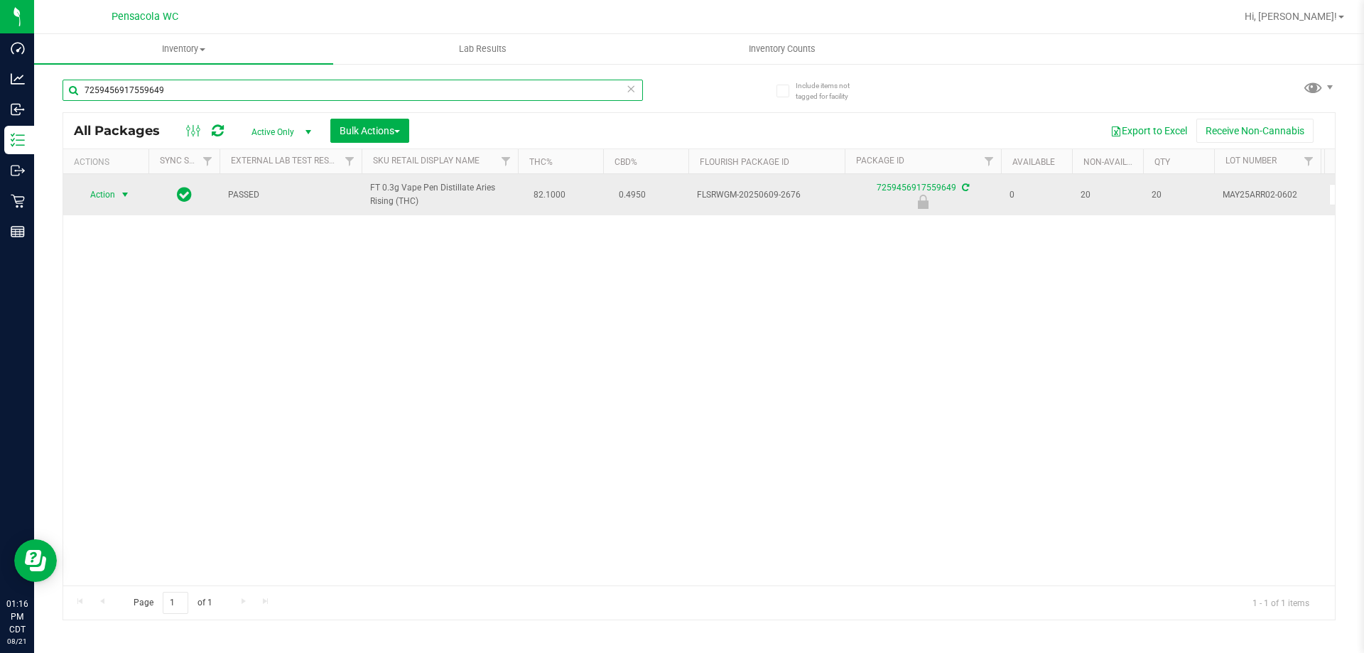
type input "7259456917559649"
click at [126, 196] on span "select" at bounding box center [124, 194] width 11 height 11
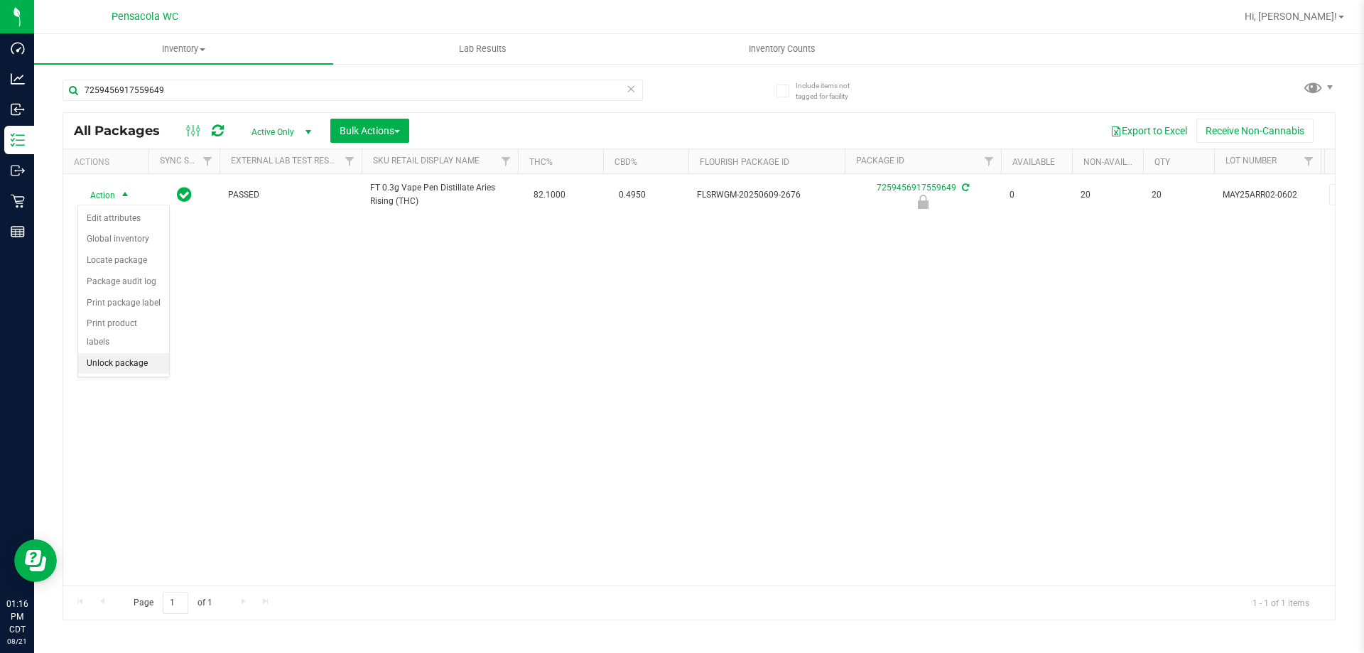
click at [121, 353] on li "Unlock package" at bounding box center [123, 363] width 91 height 21
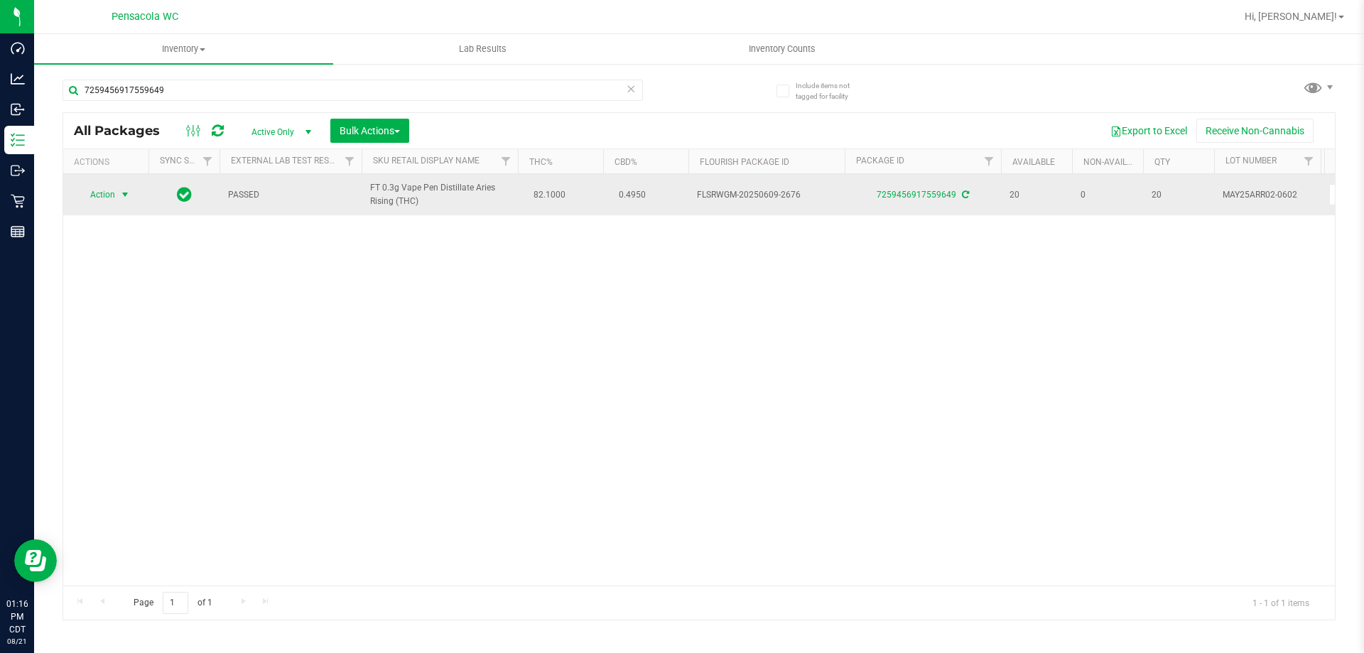
click at [122, 195] on span "select" at bounding box center [124, 194] width 11 height 11
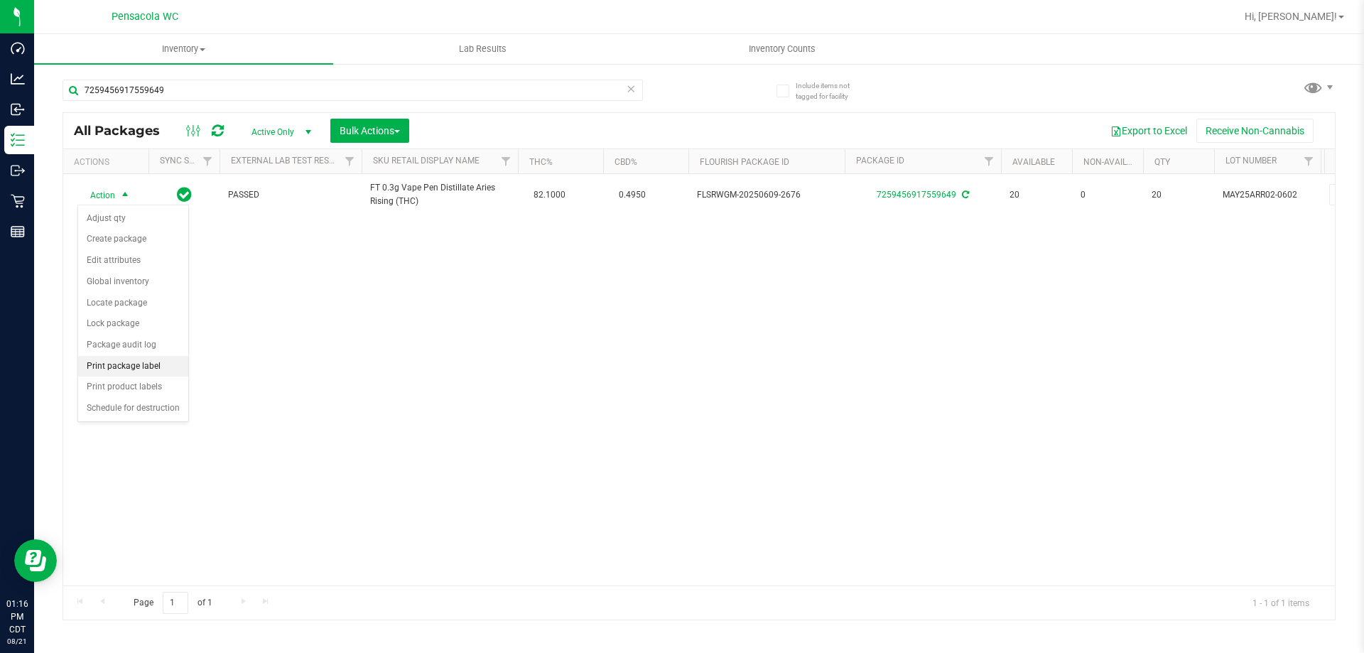
click at [171, 357] on li "Print package label" at bounding box center [133, 366] width 110 height 21
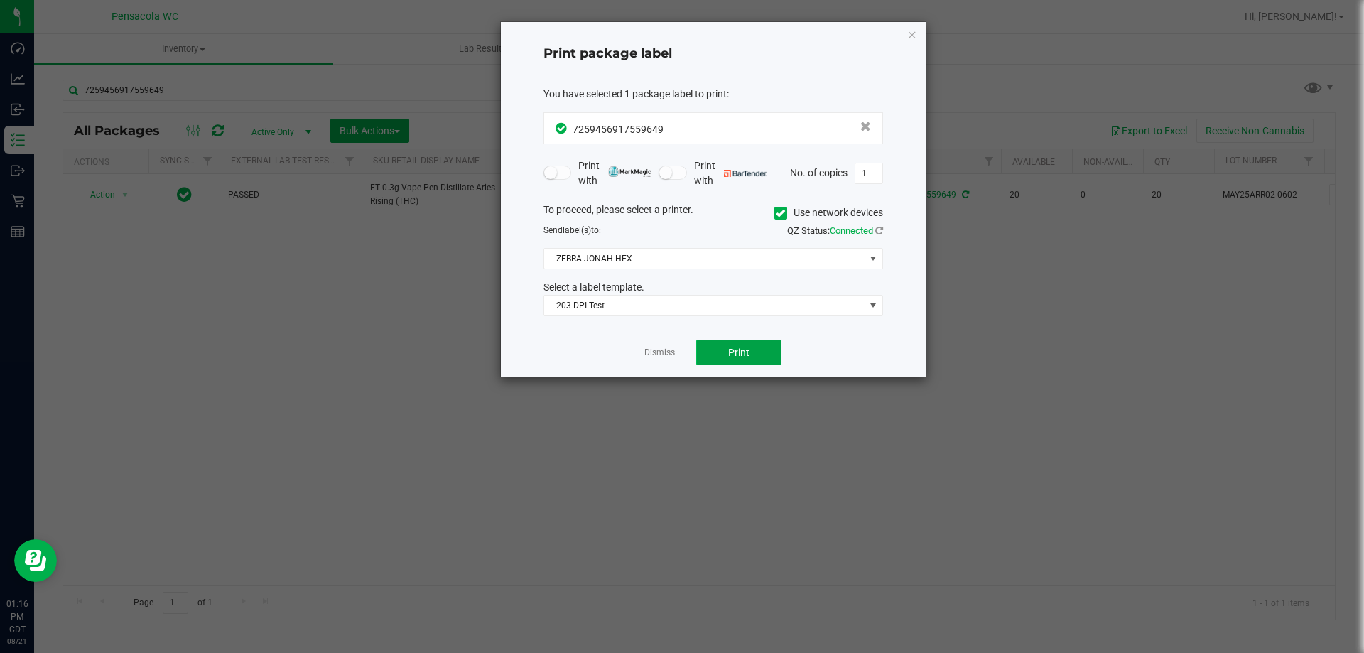
click at [750, 350] on button "Print" at bounding box center [738, 353] width 85 height 26
drag, startPoint x: 664, startPoint y: 352, endPoint x: 437, endPoint y: 149, distance: 304.4
click at [660, 349] on link "Dismiss" at bounding box center [659, 353] width 31 height 12
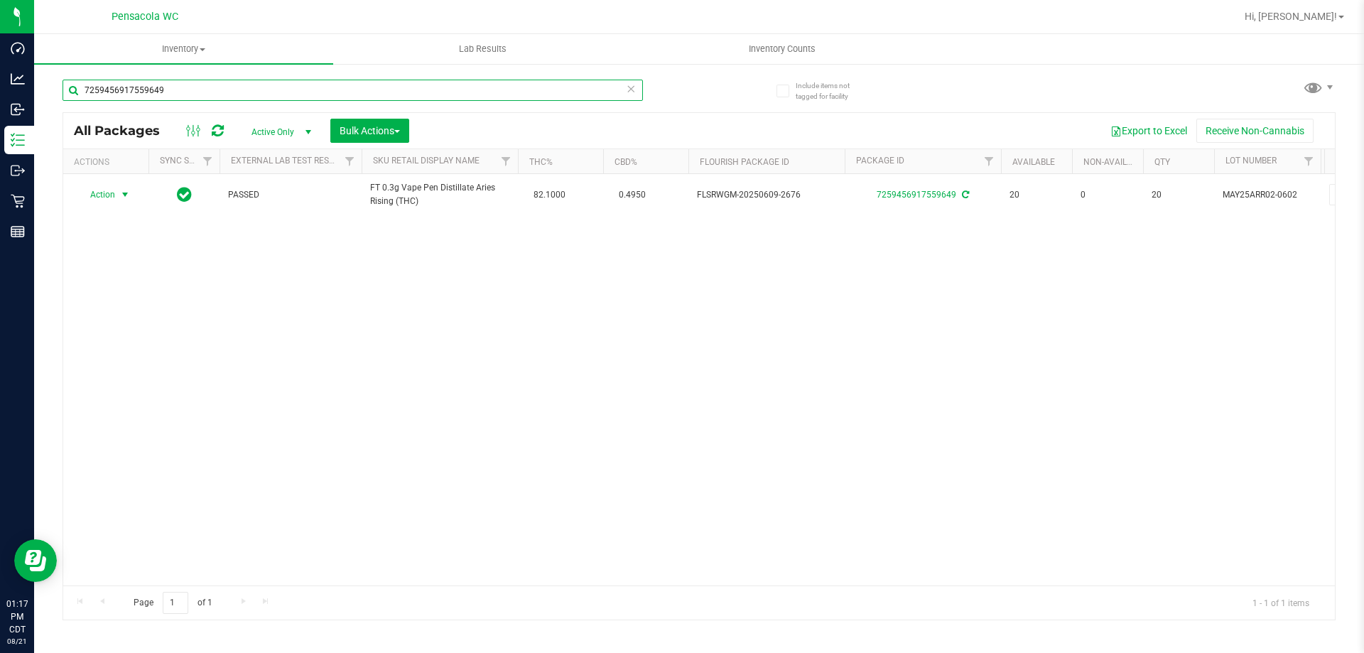
click at [330, 89] on input "7259456917559649" at bounding box center [353, 90] width 581 height 21
click at [333, 91] on input "7259456917559649" at bounding box center [353, 90] width 581 height 21
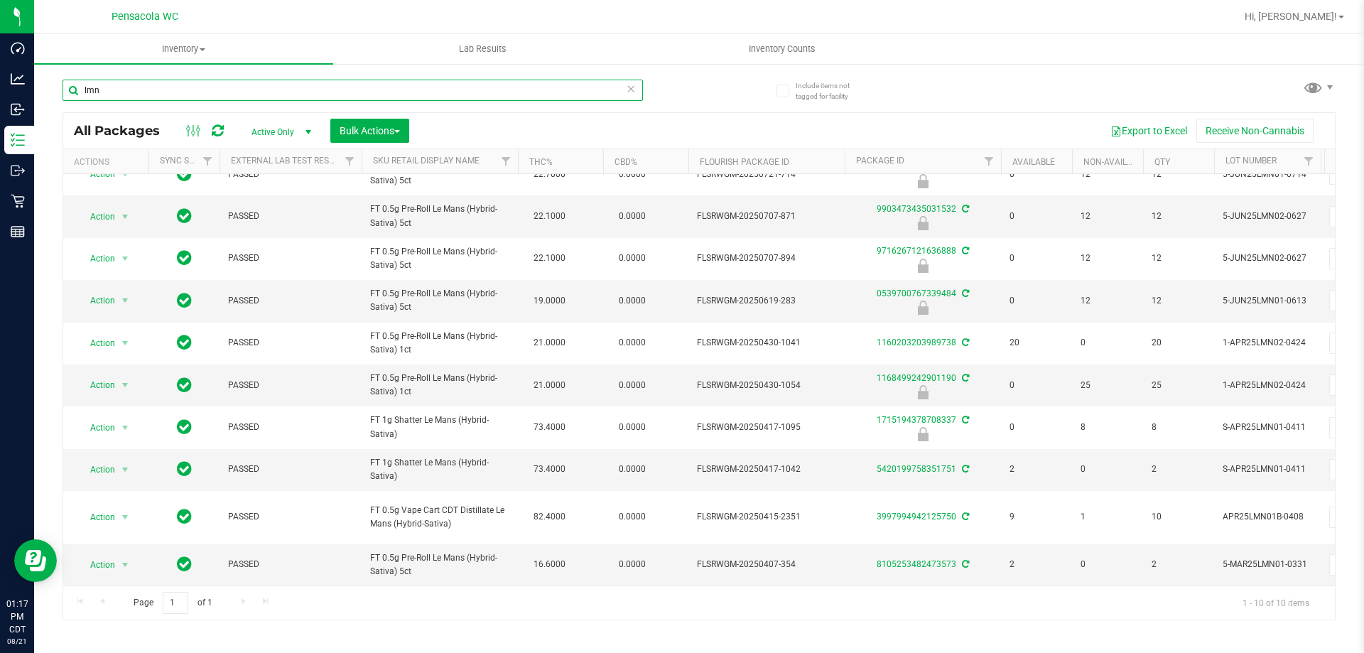
scroll to position [29, 0]
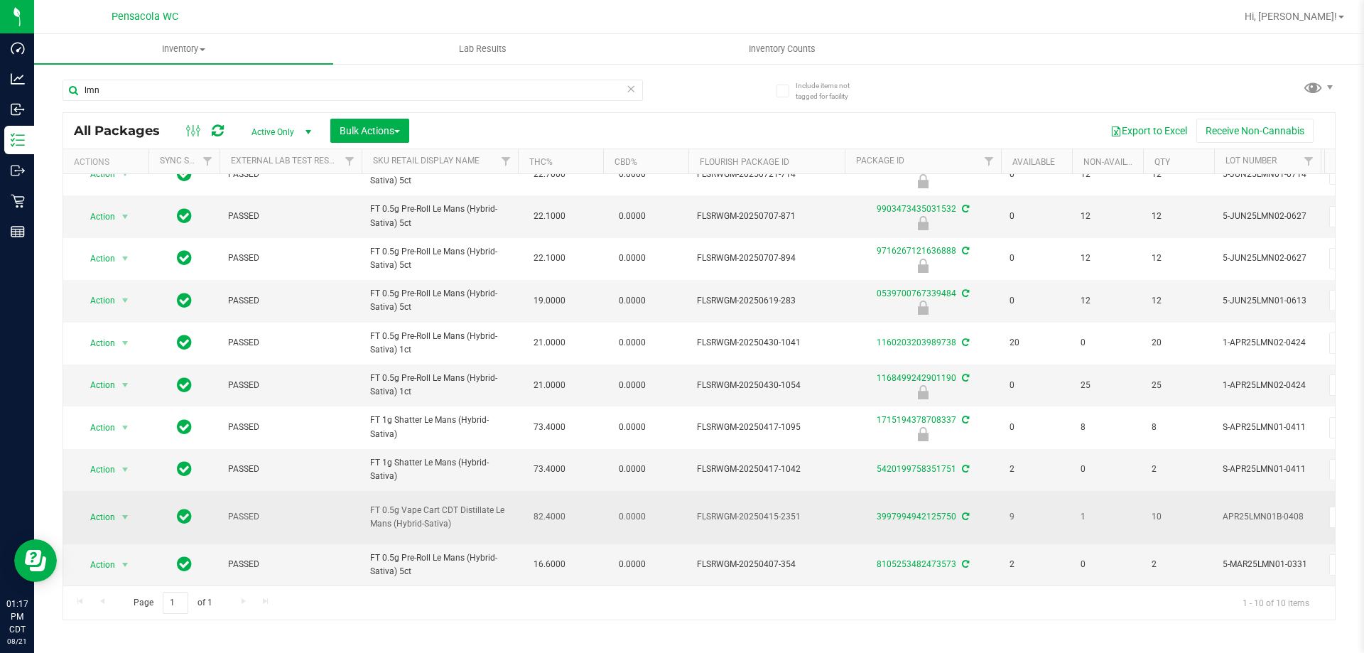
drag, startPoint x: 438, startPoint y: 501, endPoint x: 468, endPoint y: 518, distance: 35.0
click at [468, 518] on span "FT 0.5g Vape Cart CDT Distillate Le Mans (Hybrid-Sativa)" at bounding box center [439, 517] width 139 height 27
copy span "CDT Distillate Le Mans (Hybrid-Sativa)"
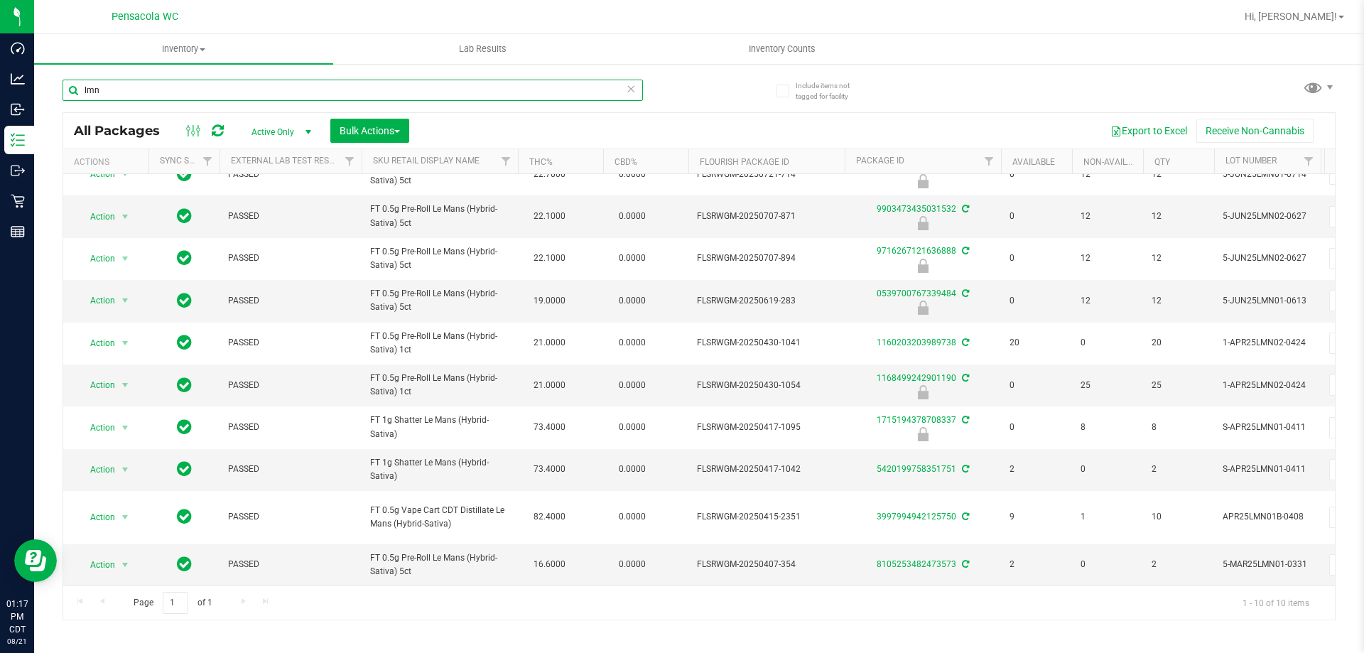
click at [216, 96] on input "lmn" at bounding box center [353, 90] width 581 height 21
paste input "CDT Distillate Le Mans (Hybrid-Sativa)"
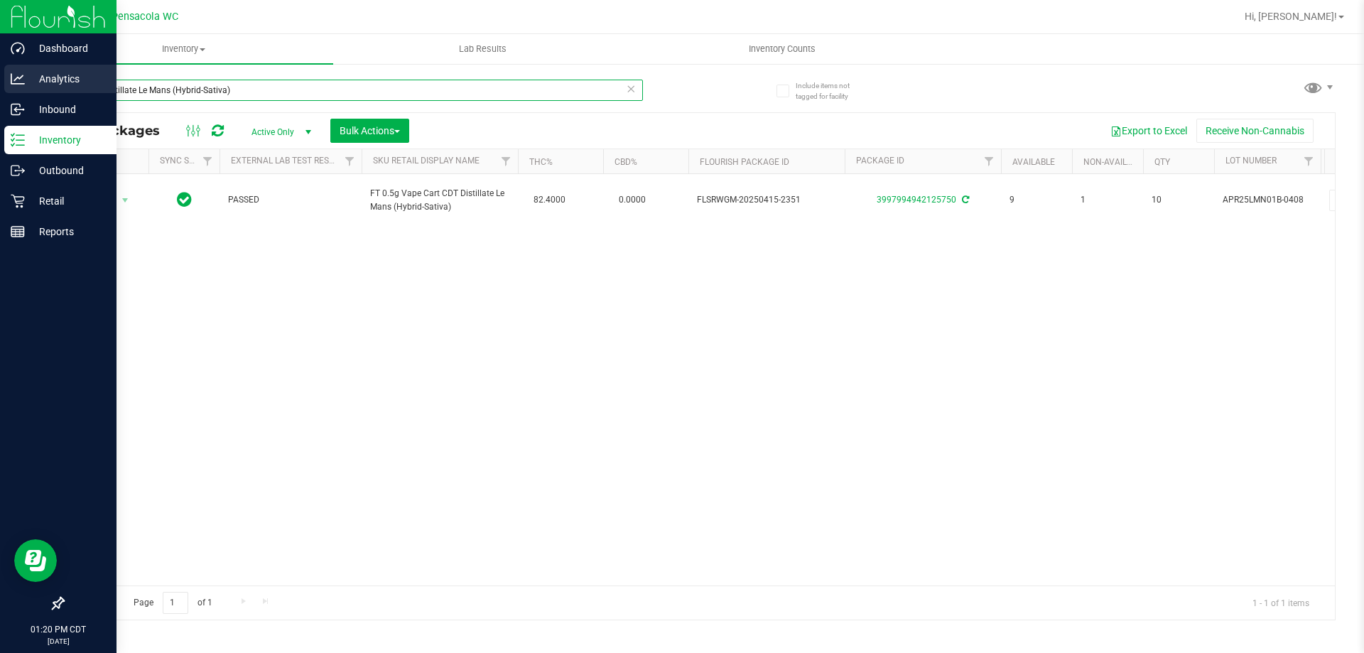
drag, startPoint x: 254, startPoint y: 93, endPoint x: 10, endPoint y: 90, distance: 243.7
click at [7, 90] on div "Dashboard Analytics Inbound Inventory Outbound Retail Reports 01:20 PM CDT [DAT…" at bounding box center [682, 326] width 1364 height 653
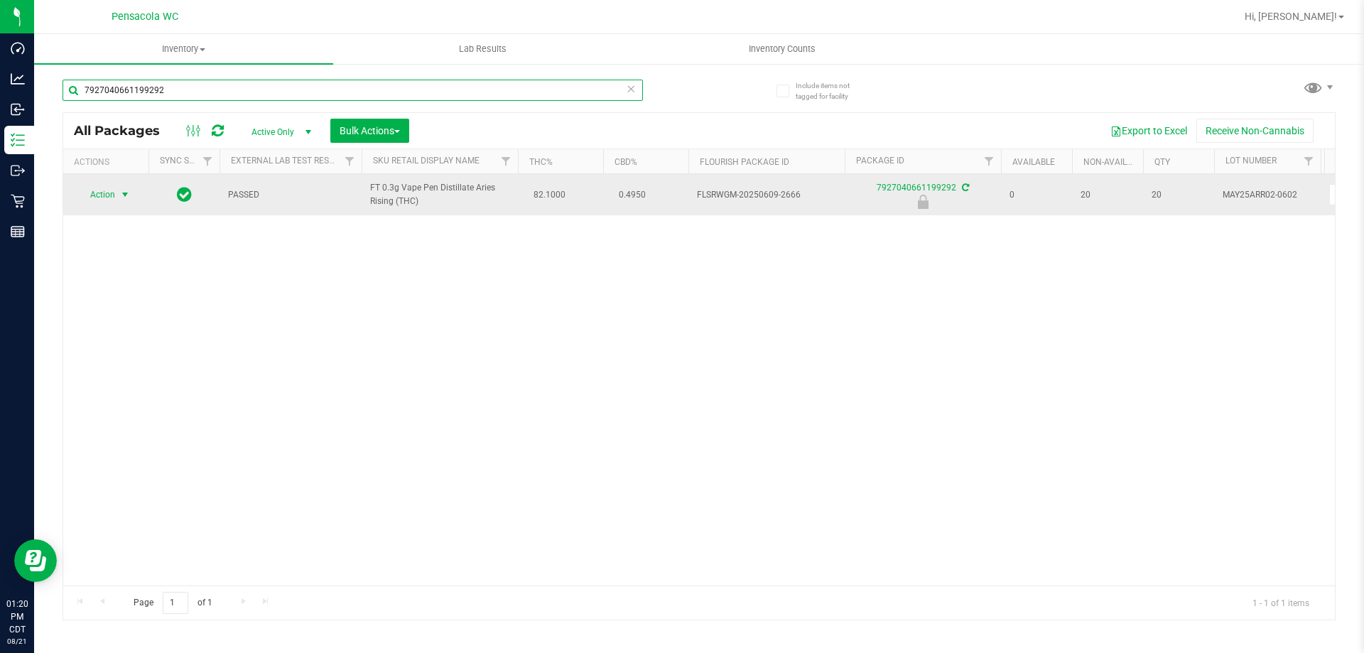
type input "7927040661199292"
click at [125, 198] on span "select" at bounding box center [124, 194] width 11 height 11
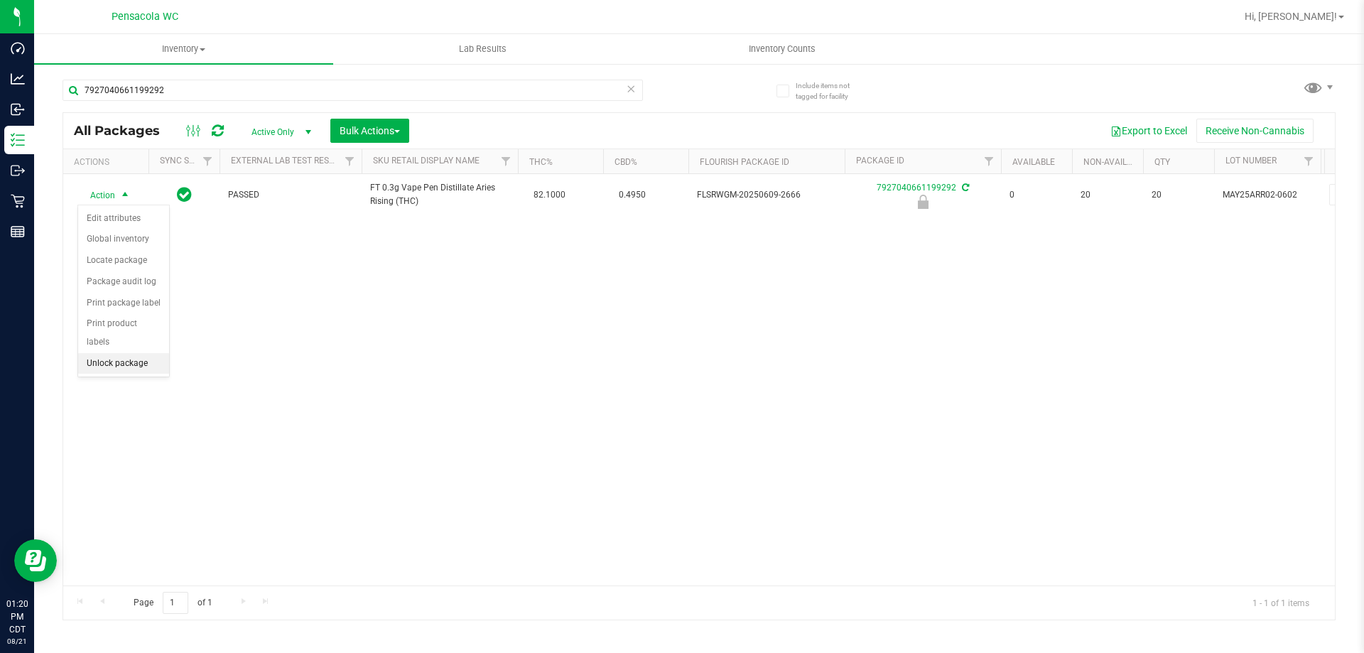
click at [145, 353] on li "Unlock package" at bounding box center [123, 363] width 91 height 21
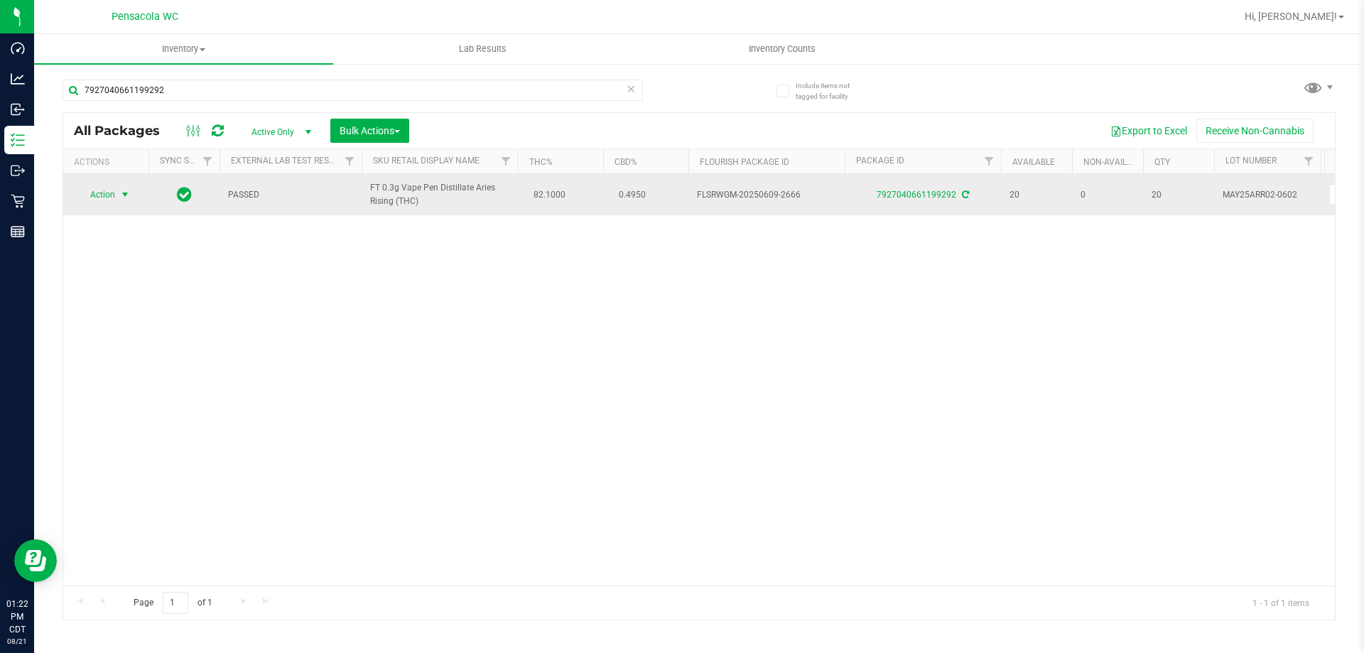
click at [122, 190] on span "select" at bounding box center [124, 194] width 11 height 11
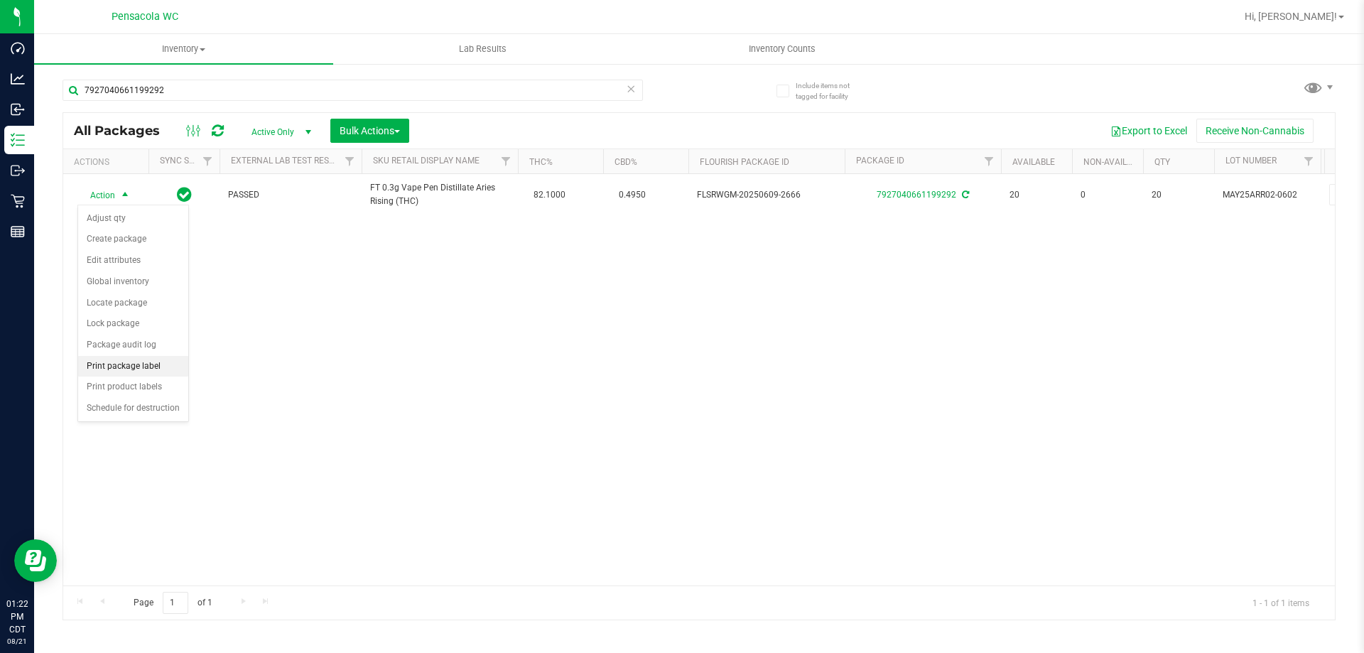
drag, startPoint x: 146, startPoint y: 367, endPoint x: 157, endPoint y: 360, distance: 13.4
click at [145, 367] on li "Print package label" at bounding box center [133, 366] width 110 height 21
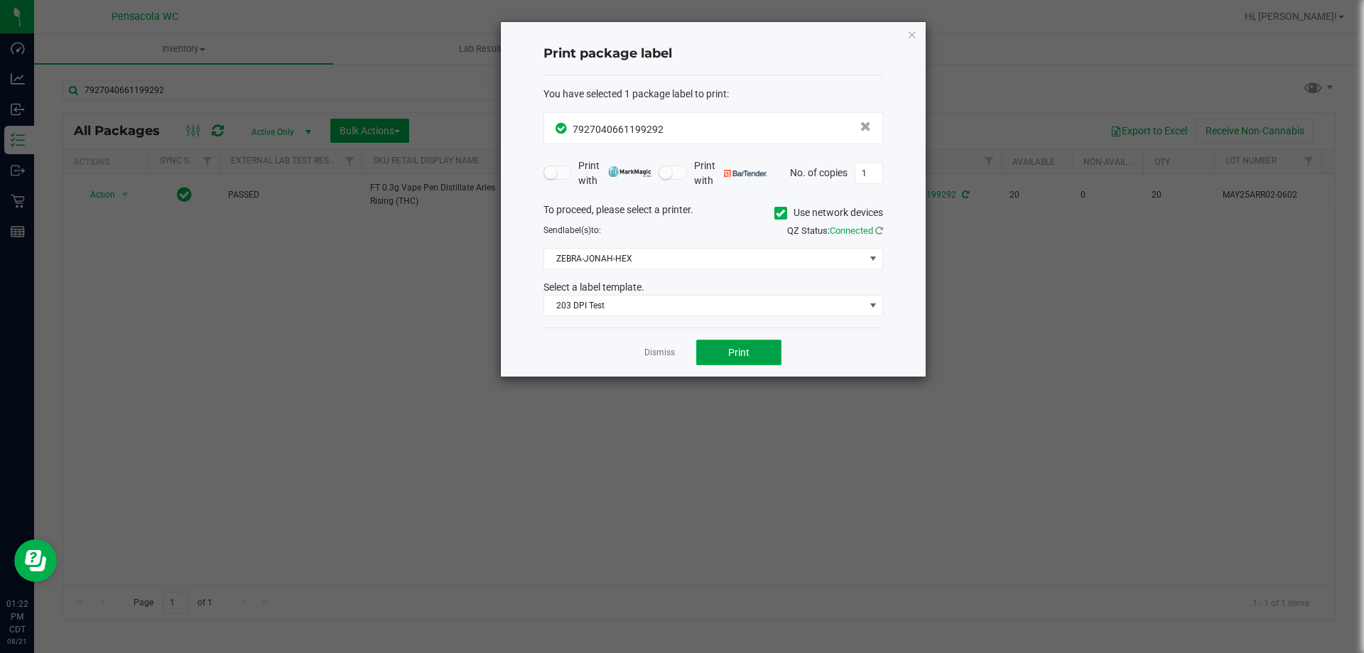
click at [749, 347] on span "Print" at bounding box center [738, 352] width 21 height 11
click at [658, 350] on link "Dismiss" at bounding box center [659, 353] width 31 height 12
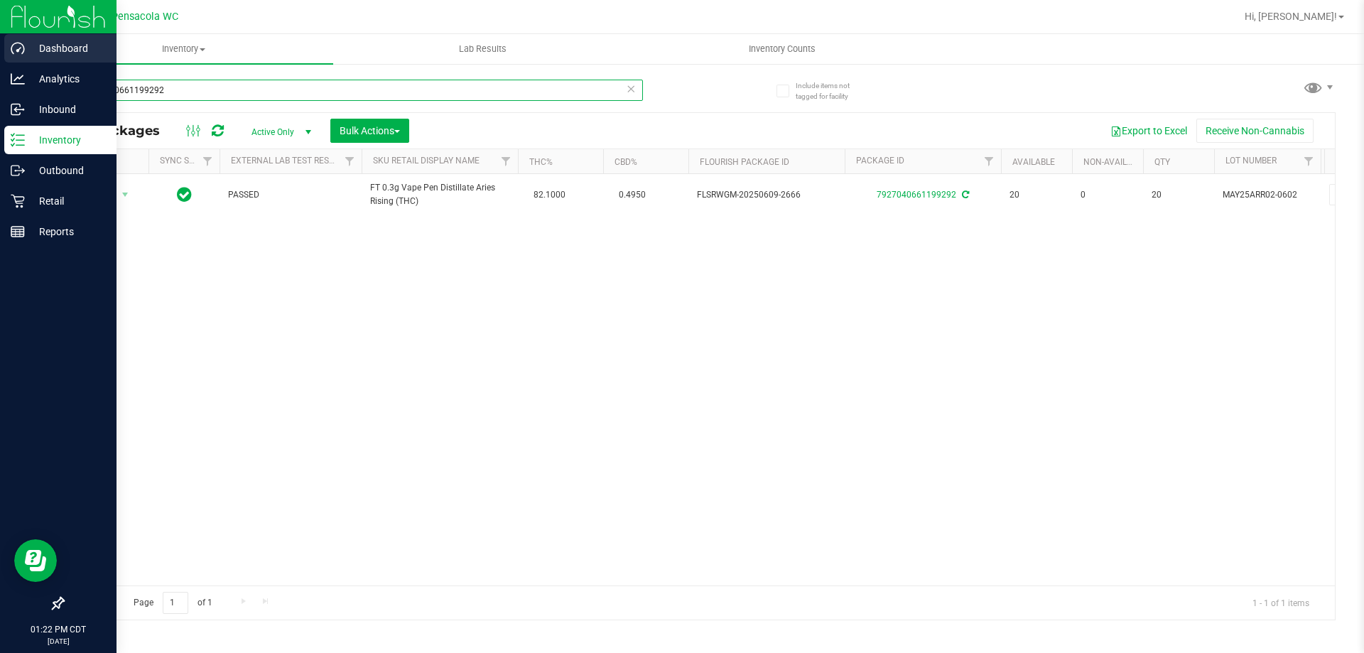
drag, startPoint x: 182, startPoint y: 97, endPoint x: 14, endPoint y: 49, distance: 175.2
click at [0, 47] on div "Dashboard Analytics Inbound Inventory Outbound Retail Reports 01:22 PM CDT [DAT…" at bounding box center [682, 326] width 1364 height 653
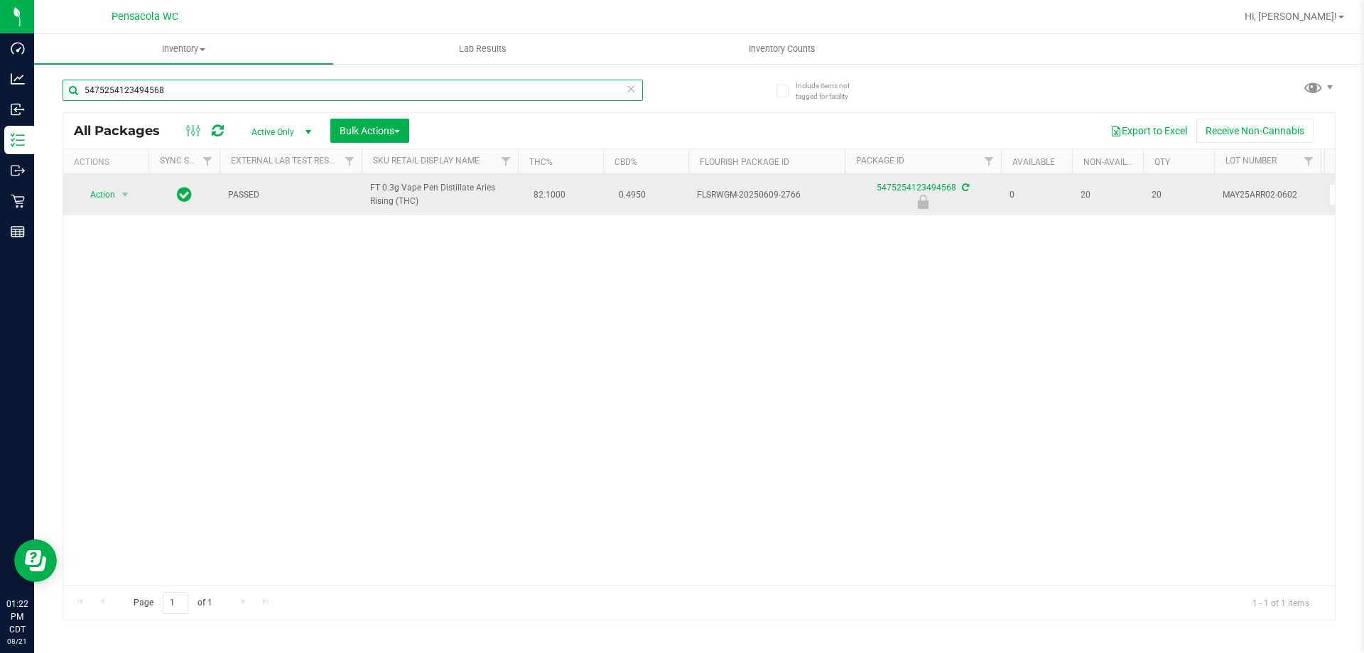
type input "5475254123494568"
click at [117, 199] on span "select" at bounding box center [126, 195] width 18 height 20
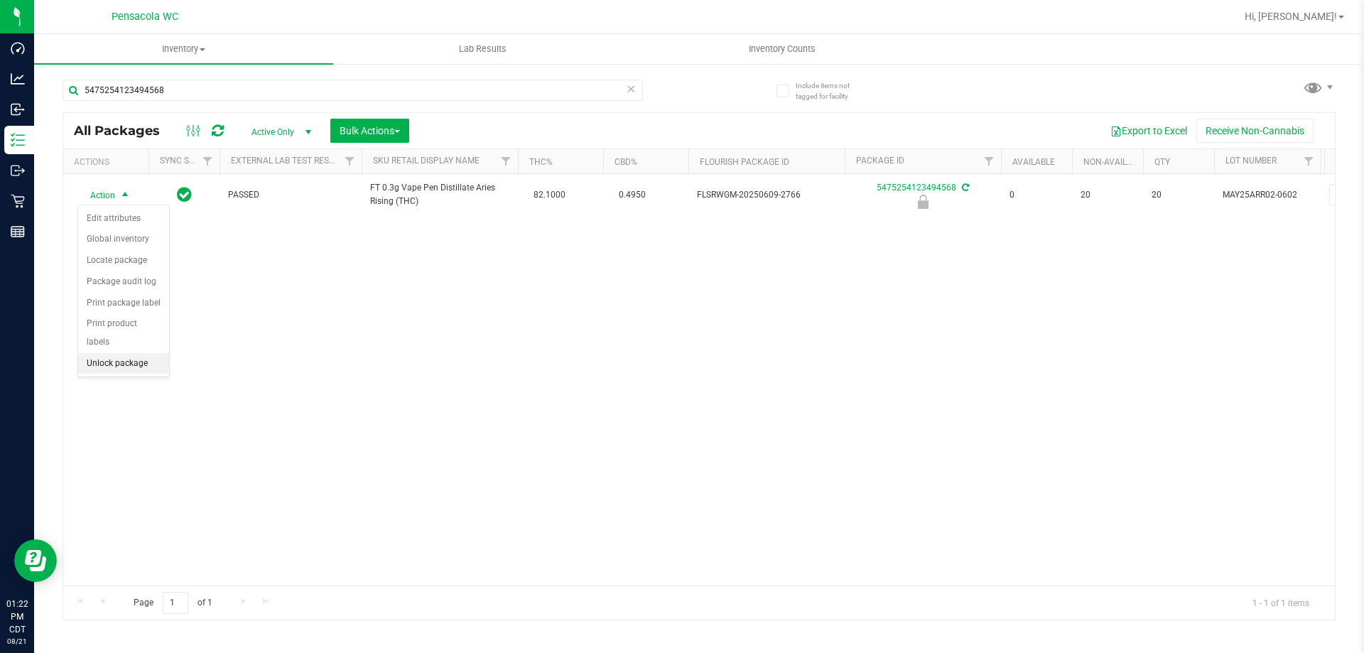
click at [143, 353] on li "Unlock package" at bounding box center [123, 363] width 91 height 21
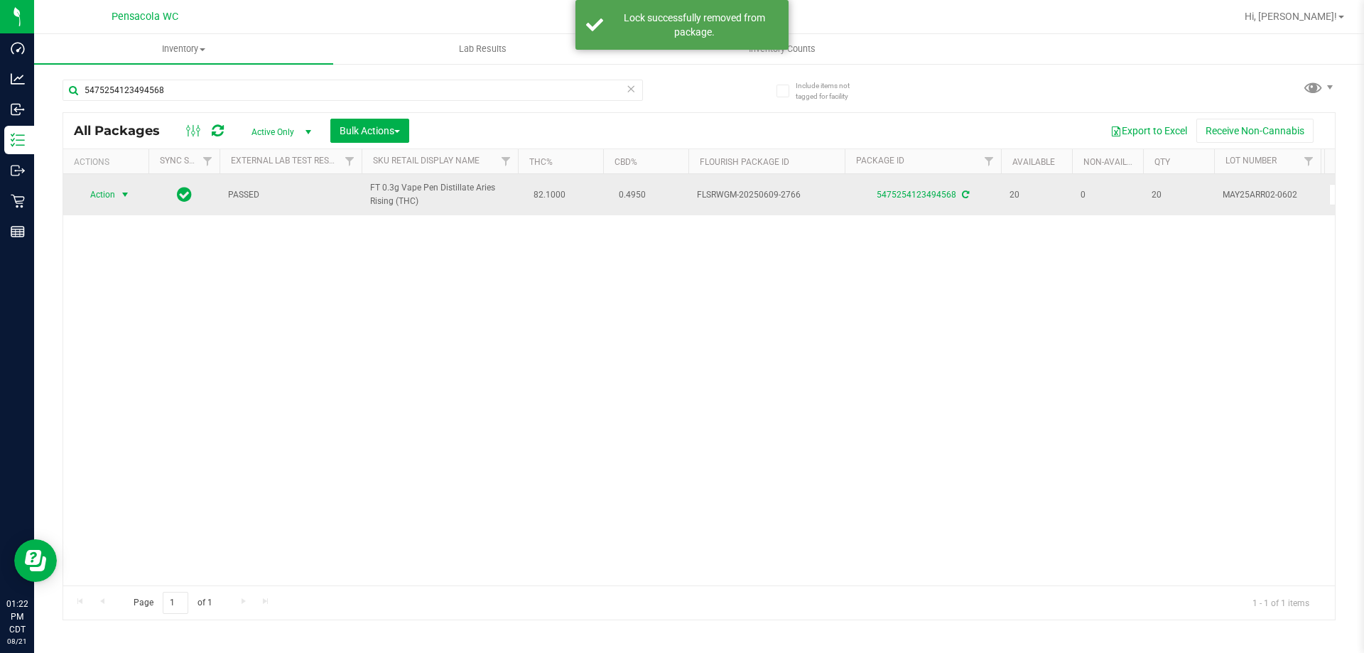
click at [103, 190] on span "Action" at bounding box center [96, 195] width 38 height 20
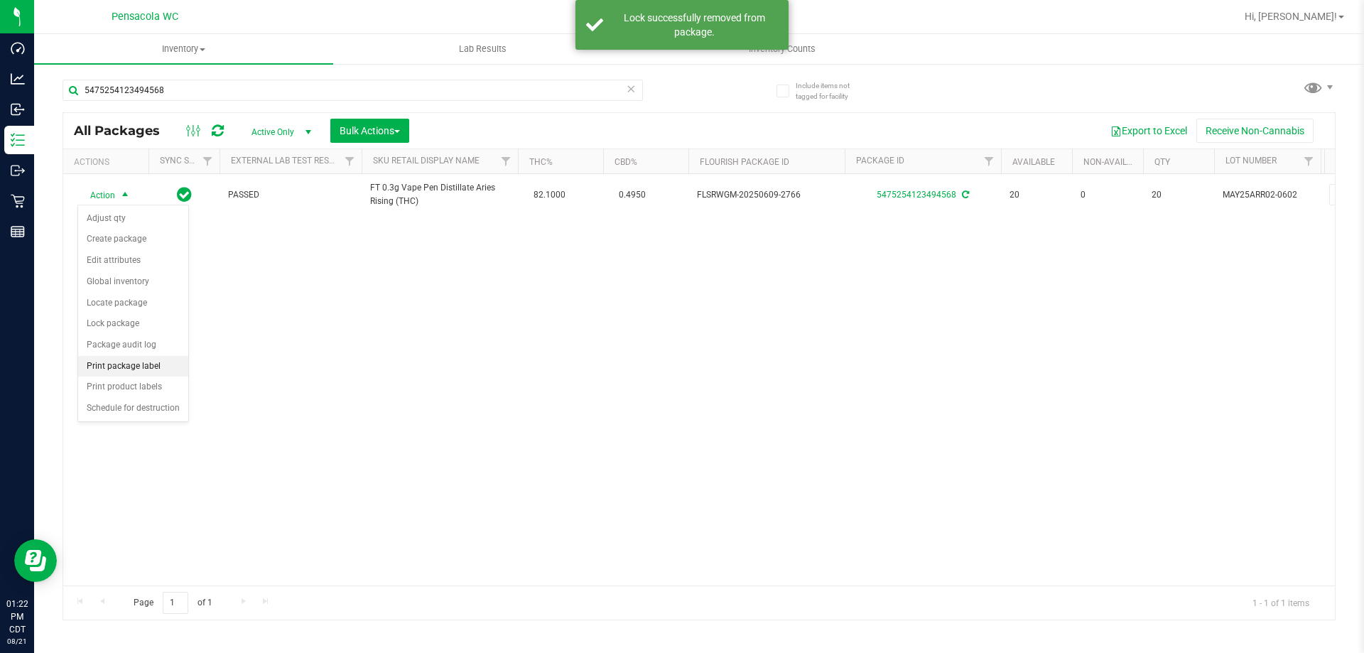
click at [151, 362] on li "Print package label" at bounding box center [133, 366] width 110 height 21
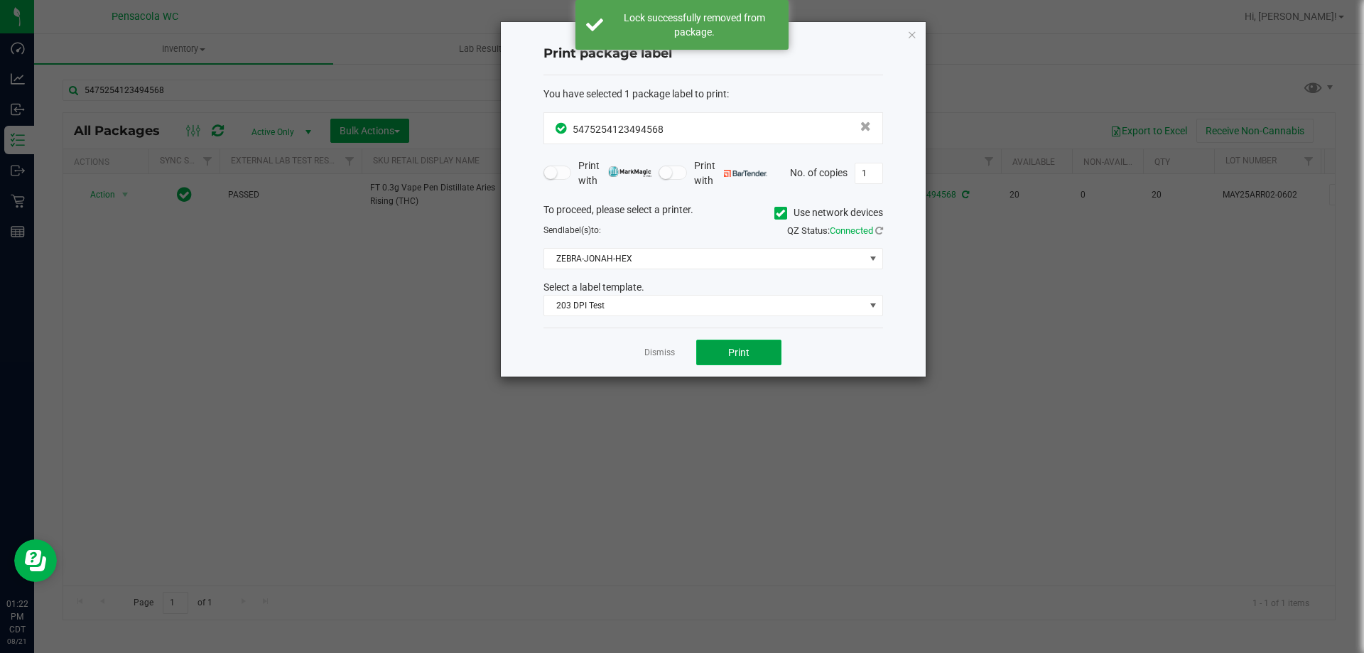
click at [740, 364] on button "Print" at bounding box center [738, 353] width 85 height 26
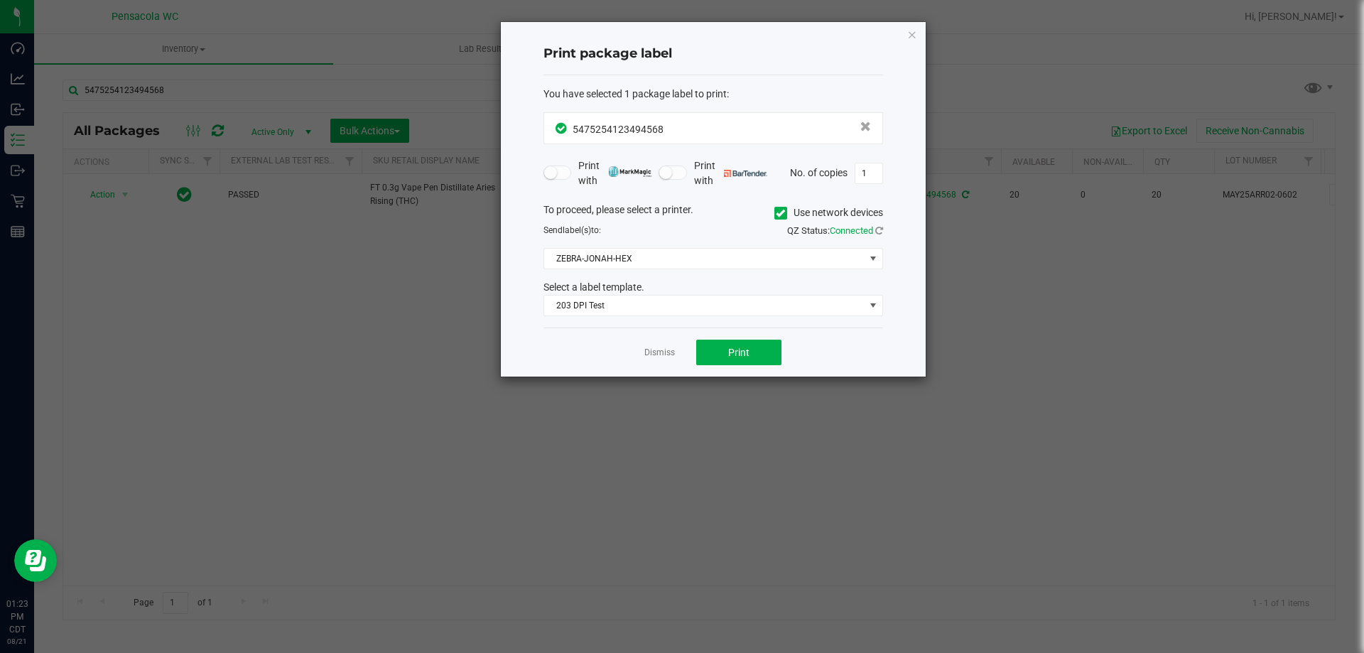
drag, startPoint x: 618, startPoint y: 681, endPoint x: 205, endPoint y: 207, distance: 628.0
click at [205, 207] on ngb-modal-window "Print package label You have selected 1 package label to print : 54752541234945…" at bounding box center [687, 326] width 1375 height 653
click at [664, 348] on link "Dismiss" at bounding box center [659, 353] width 31 height 12
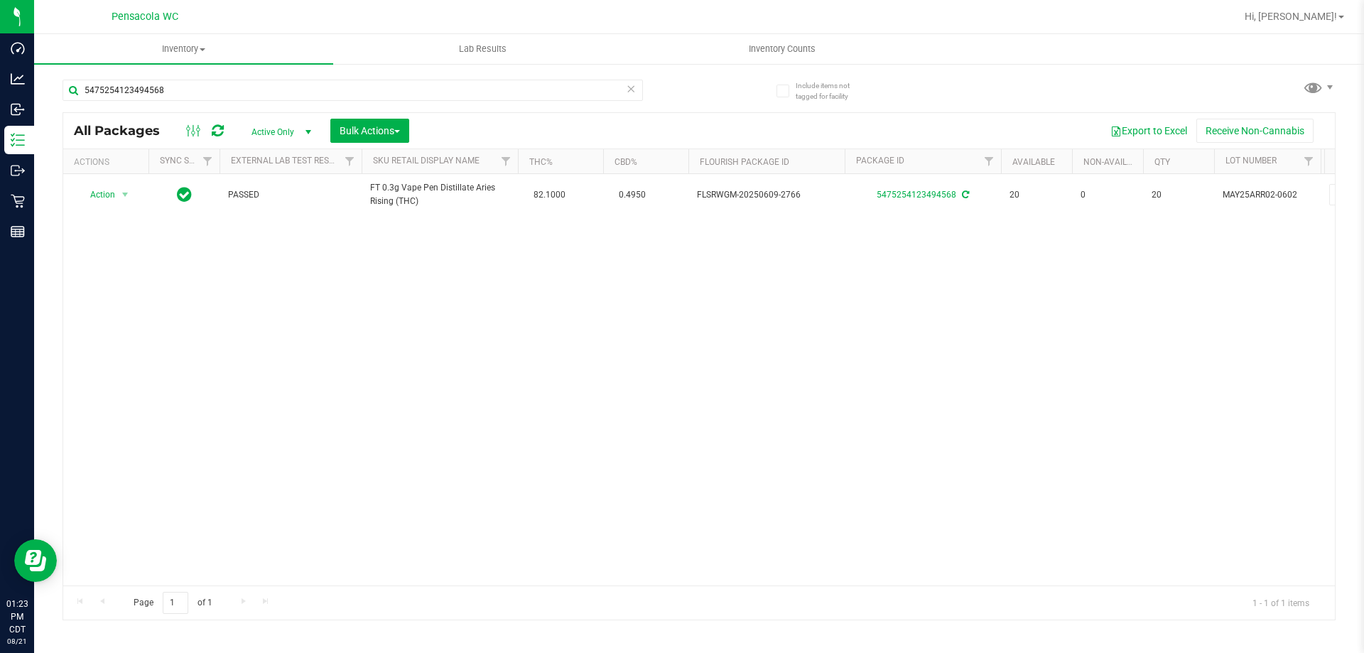
click at [627, 86] on icon at bounding box center [631, 88] width 10 height 17
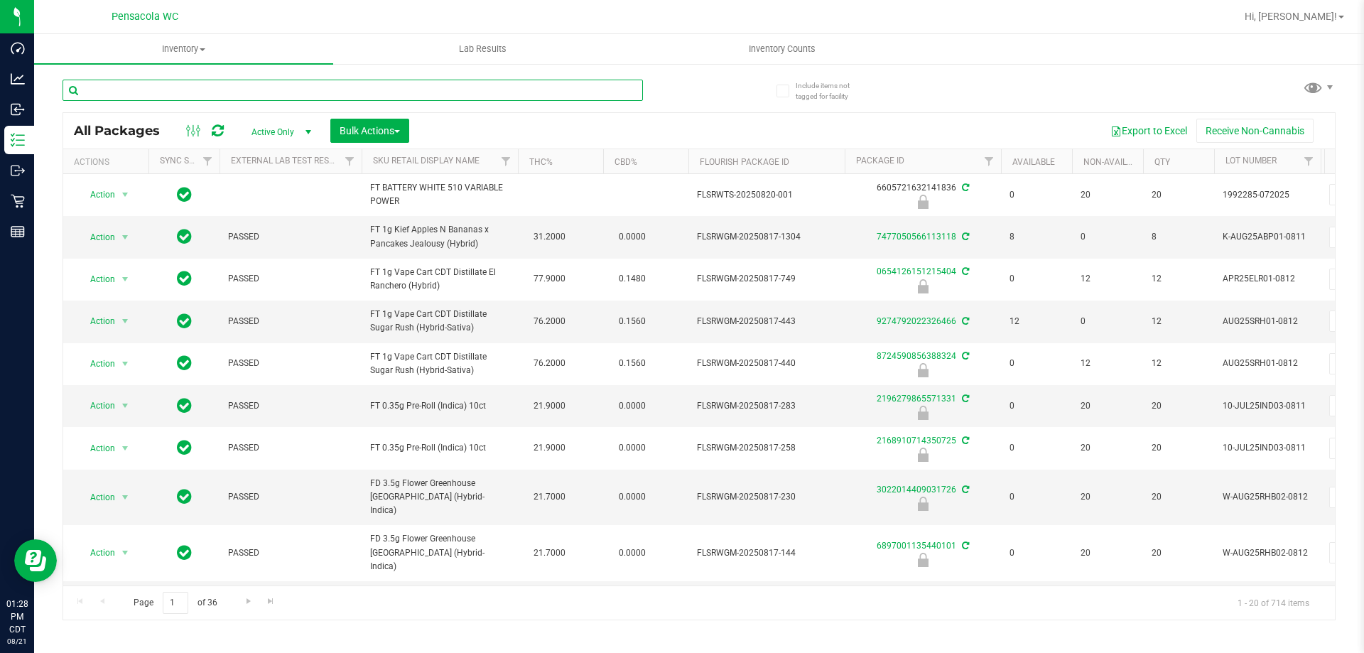
click at [272, 90] on input "text" at bounding box center [353, 90] width 581 height 21
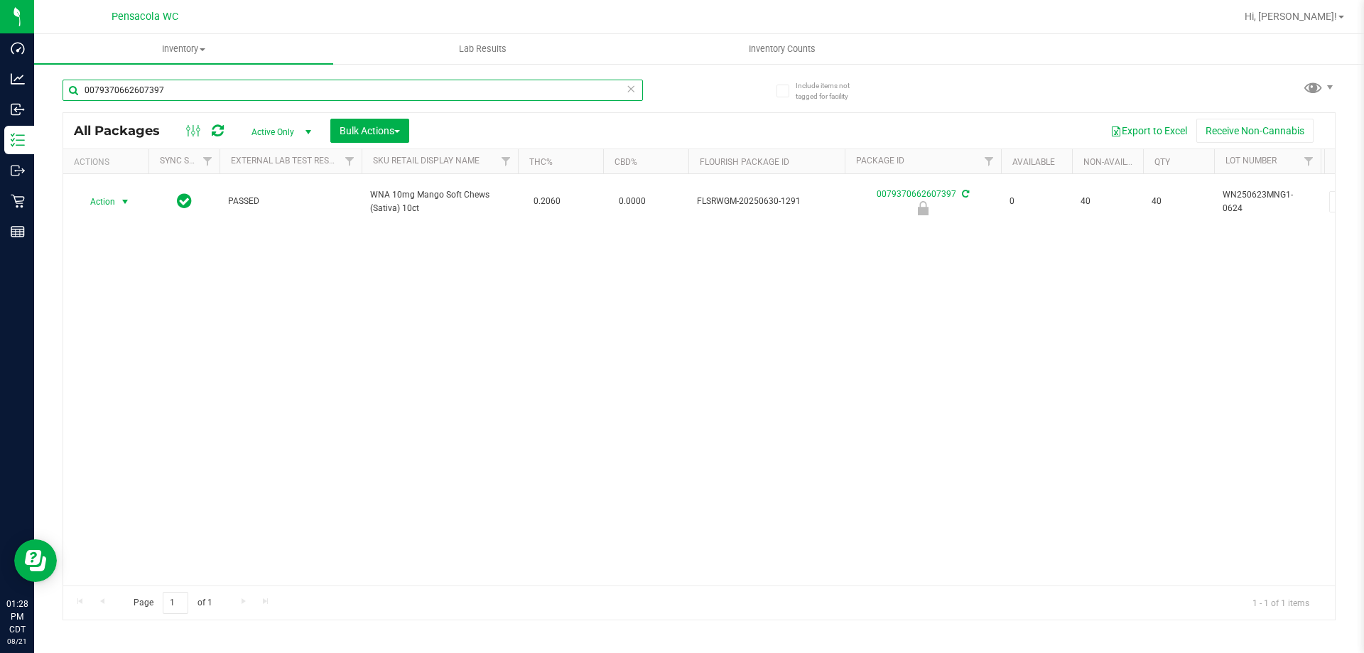
type input "0079370662607397"
click at [122, 200] on span "select" at bounding box center [124, 201] width 11 height 11
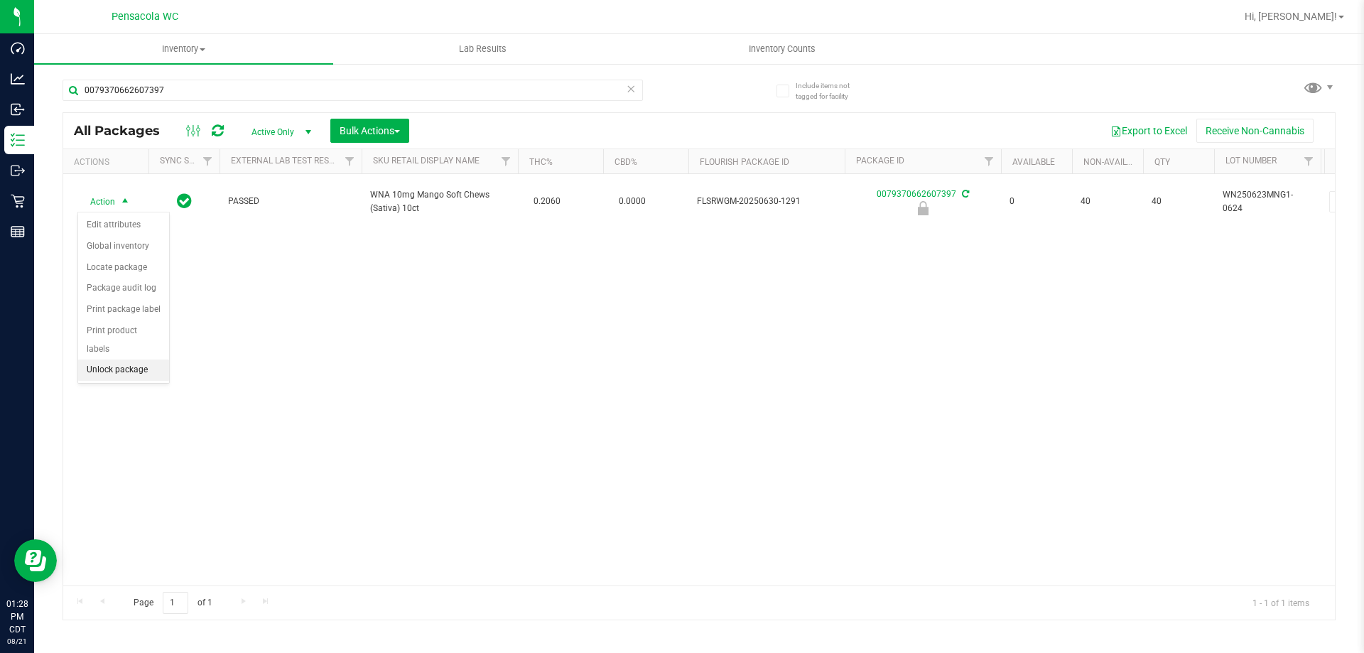
click at [152, 360] on li "Unlock package" at bounding box center [123, 370] width 91 height 21
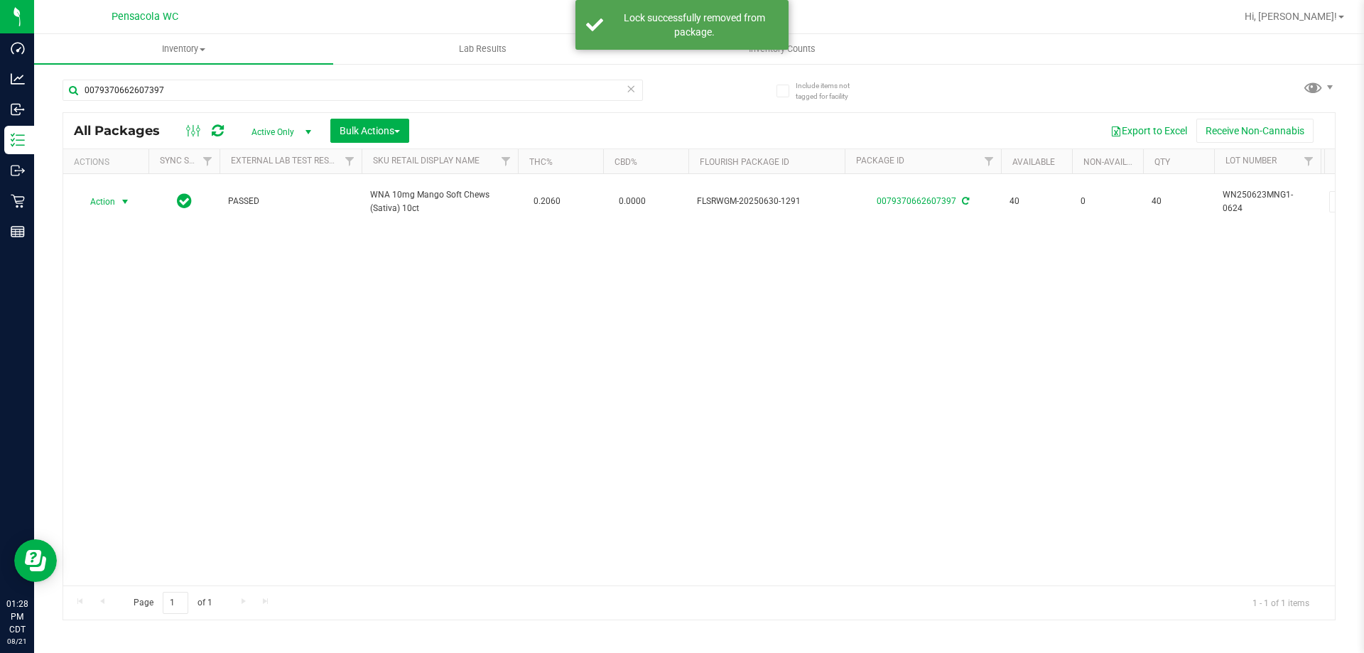
click at [107, 202] on span "Action" at bounding box center [96, 202] width 38 height 20
click at [144, 369] on li "Print package label" at bounding box center [133, 372] width 110 height 21
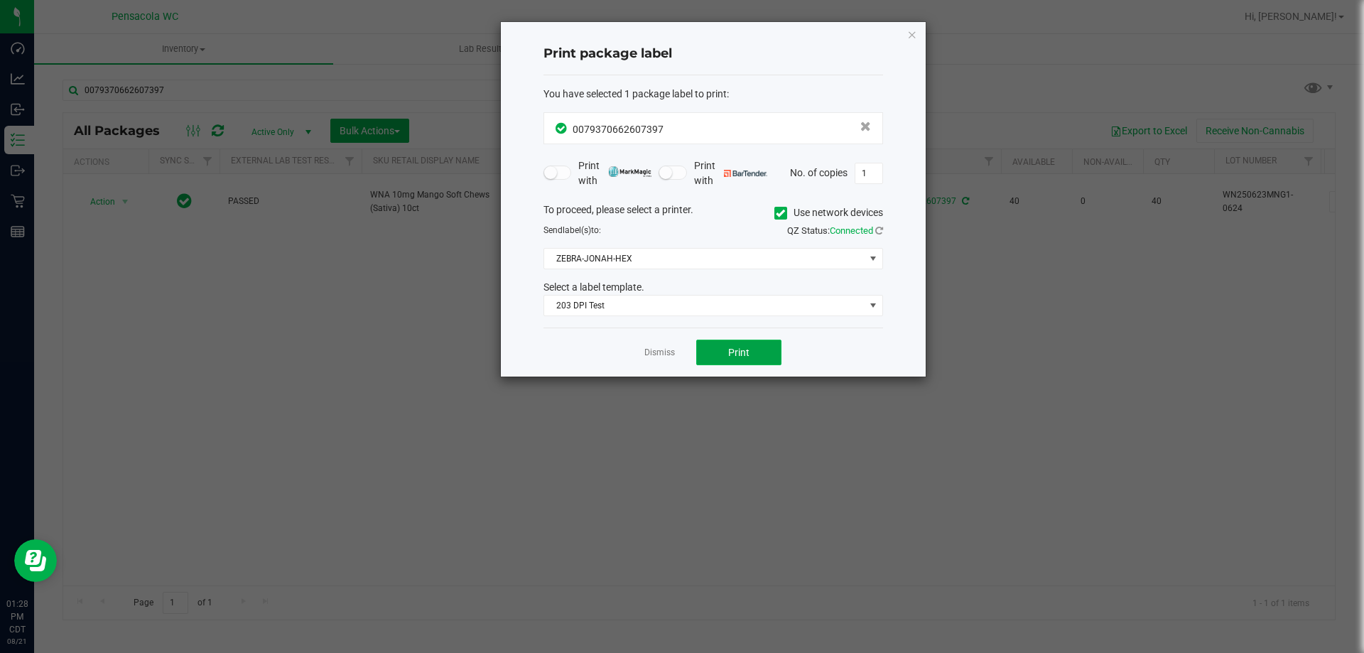
click at [720, 345] on button "Print" at bounding box center [738, 353] width 85 height 26
click at [664, 352] on link "Dismiss" at bounding box center [659, 353] width 31 height 12
